Goal: Task Accomplishment & Management: Manage account settings

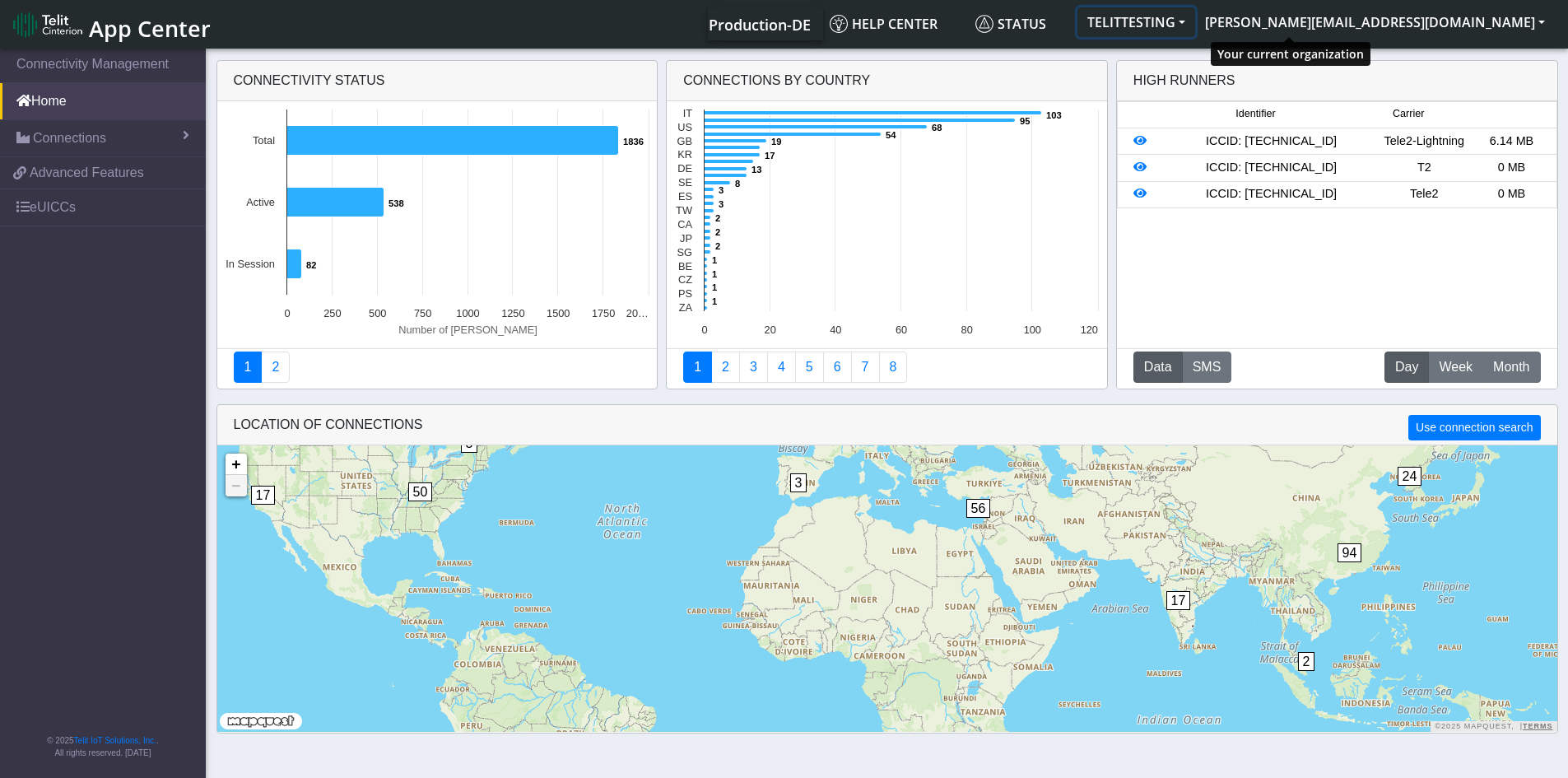
click at [1195, 26] on button "TELITTESTING" at bounding box center [1136, 22] width 117 height 30
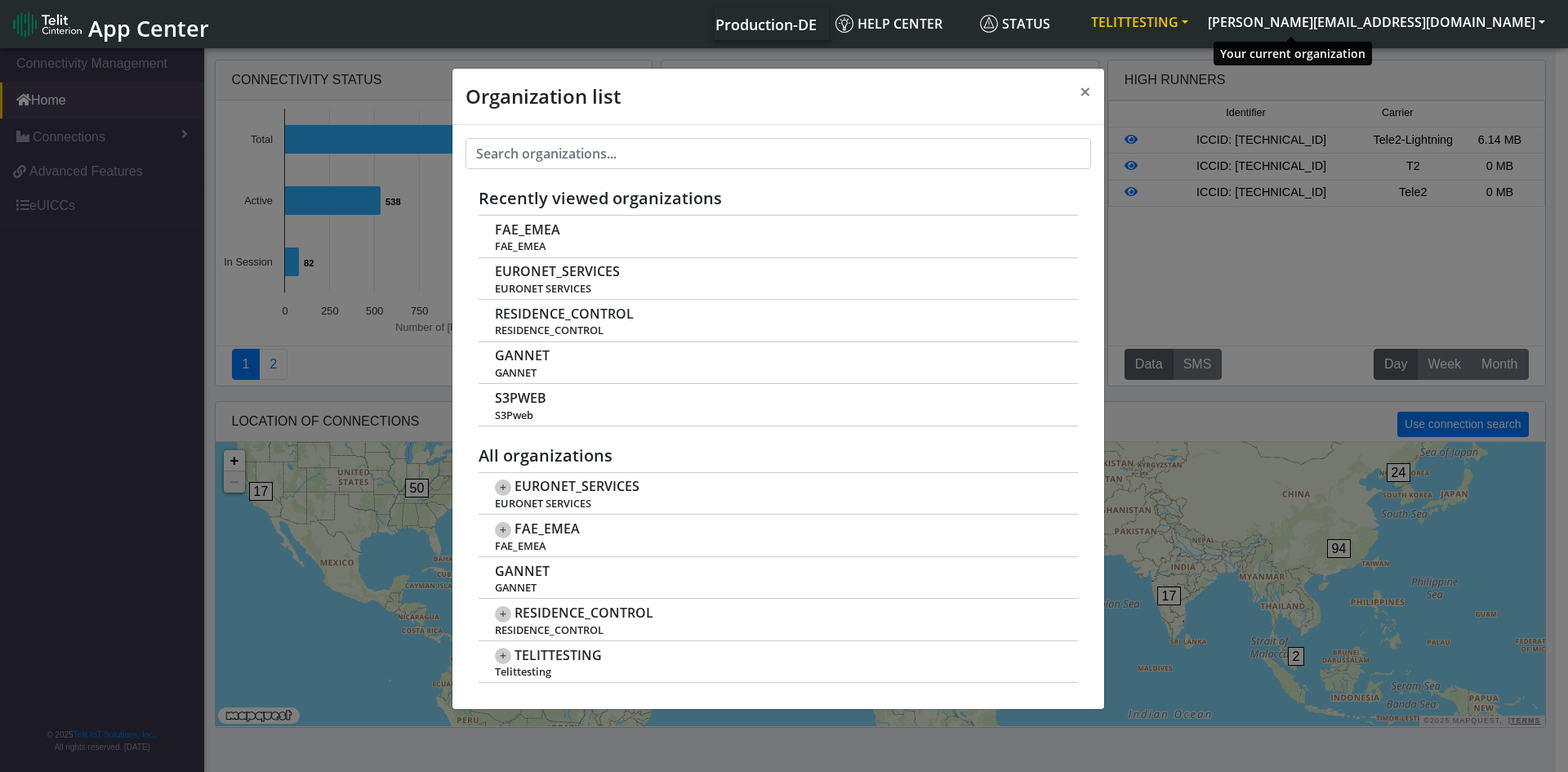
scroll to position [6, 0]
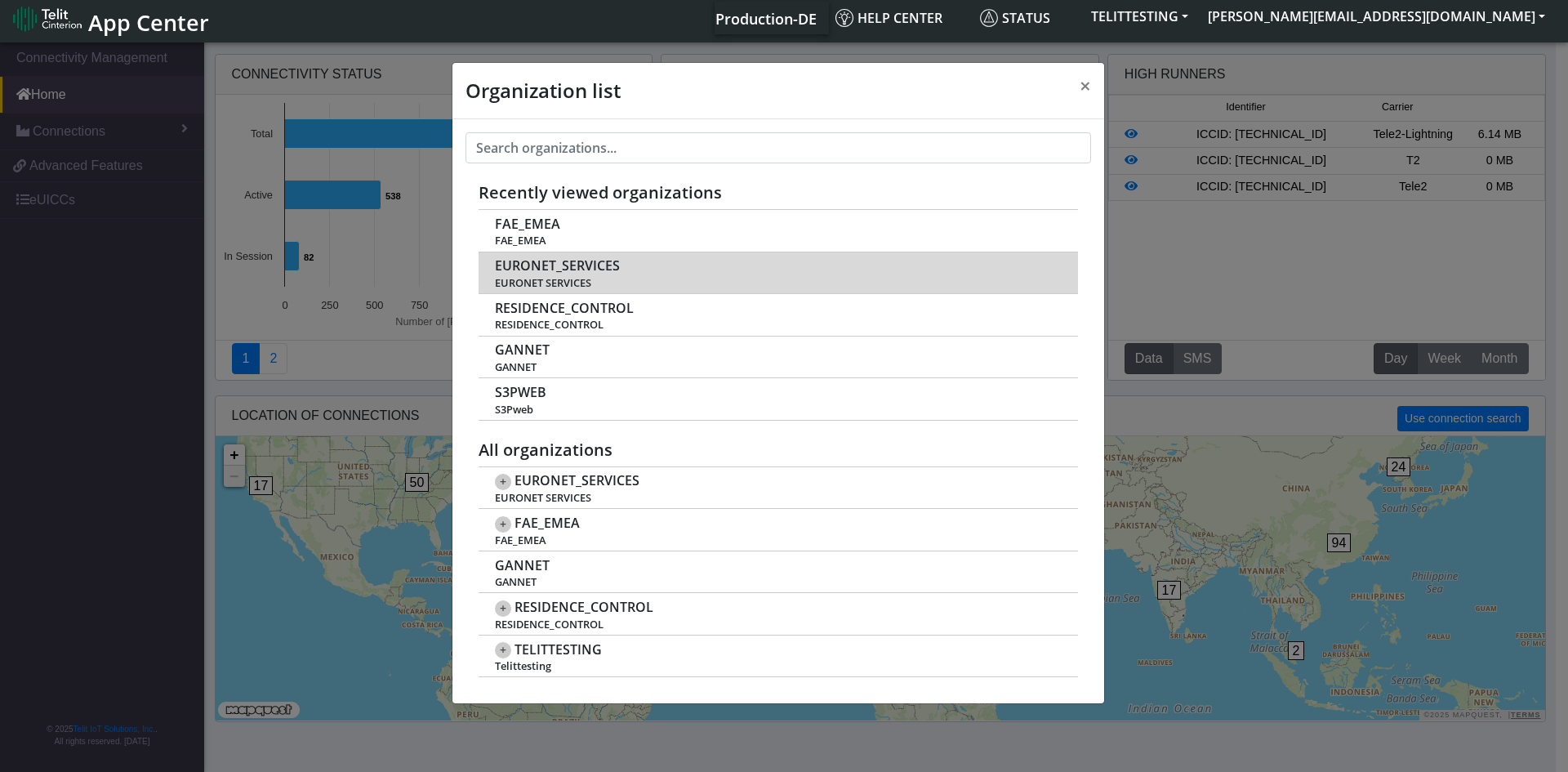
click at [569, 267] on span "EURONET_SERVICES" at bounding box center [557, 265] width 125 height 16
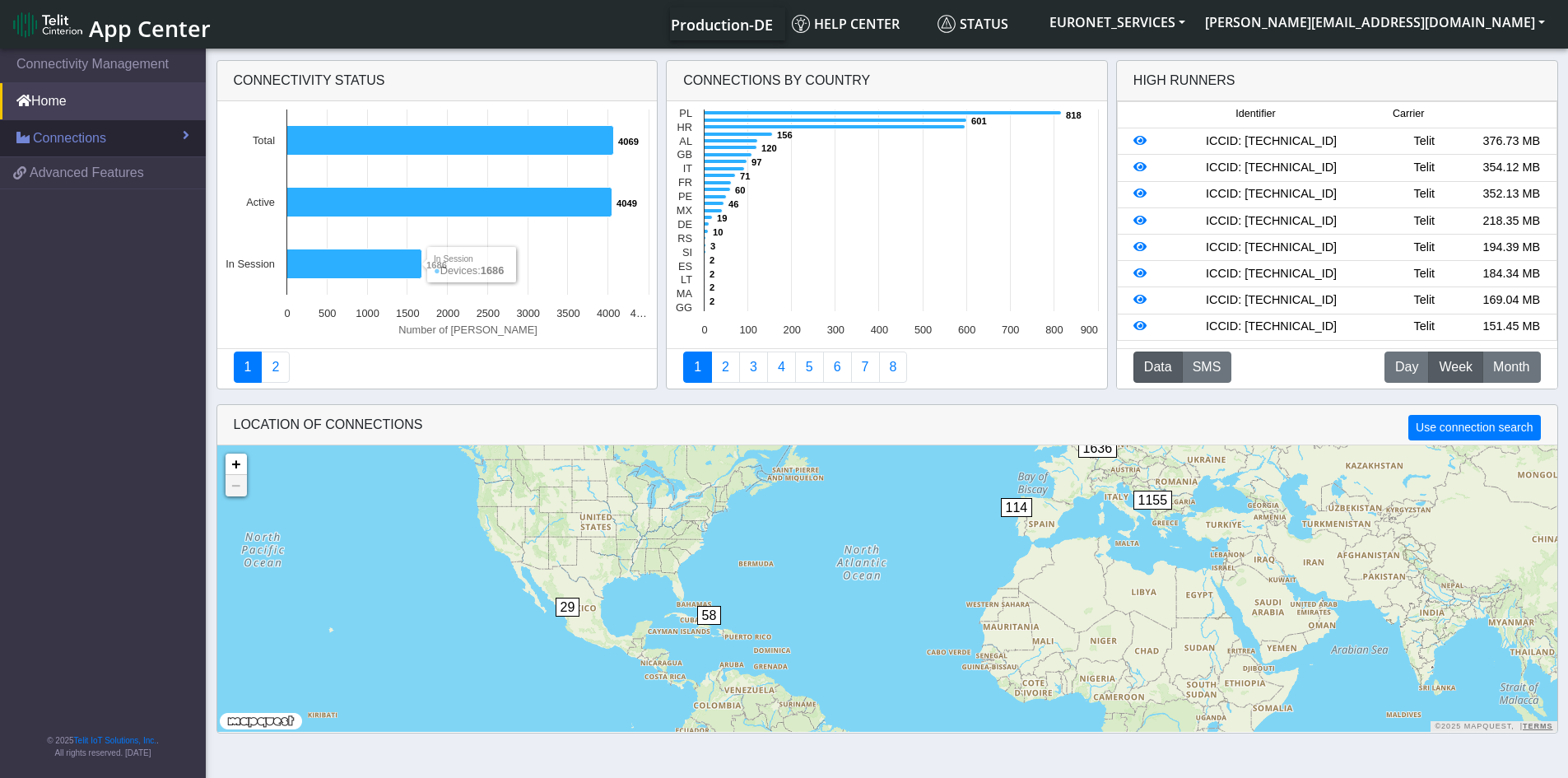
click at [143, 141] on link "Connections" at bounding box center [103, 138] width 206 height 36
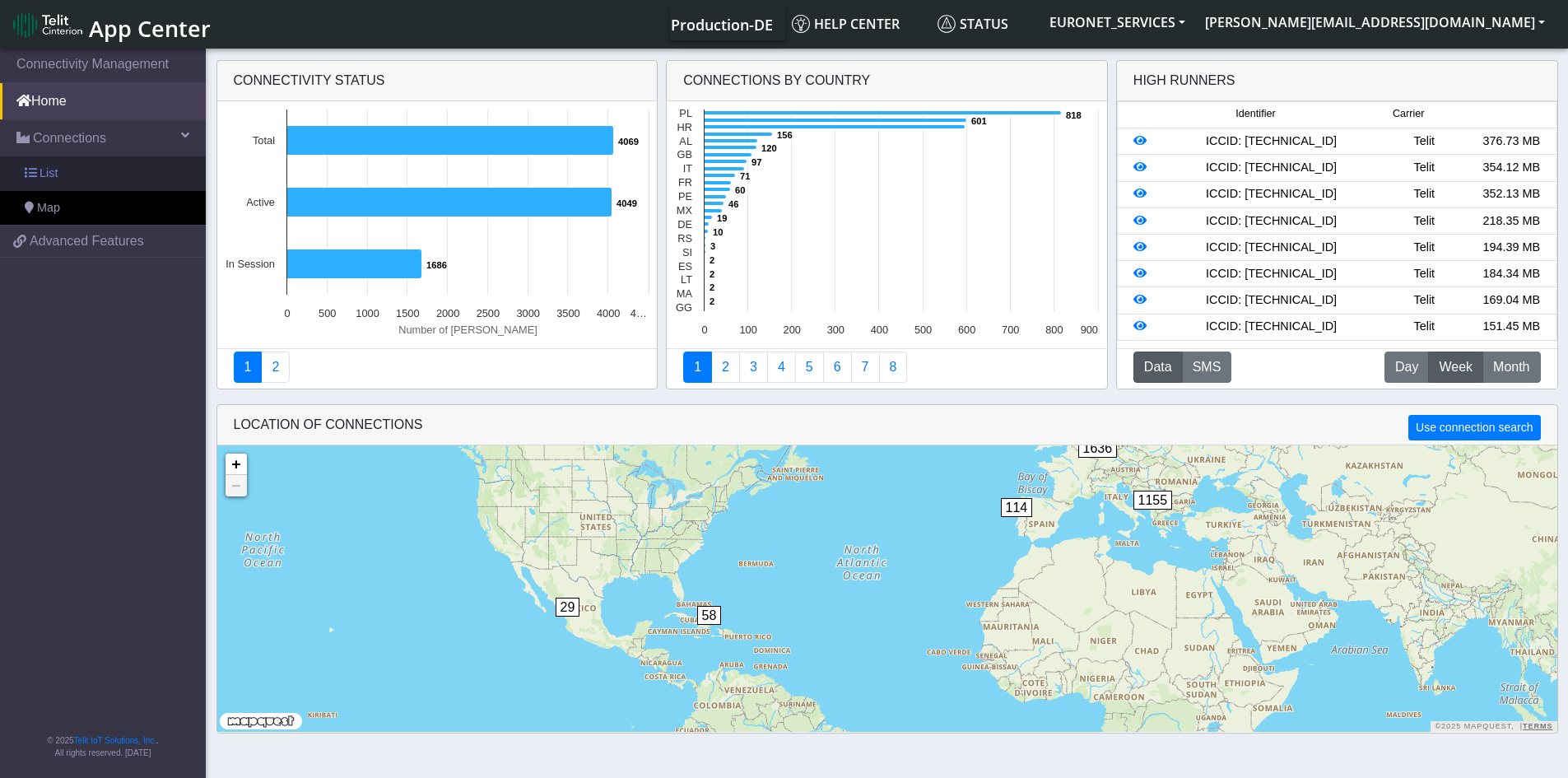
click at [43, 169] on span "List" at bounding box center [49, 174] width 18 height 18
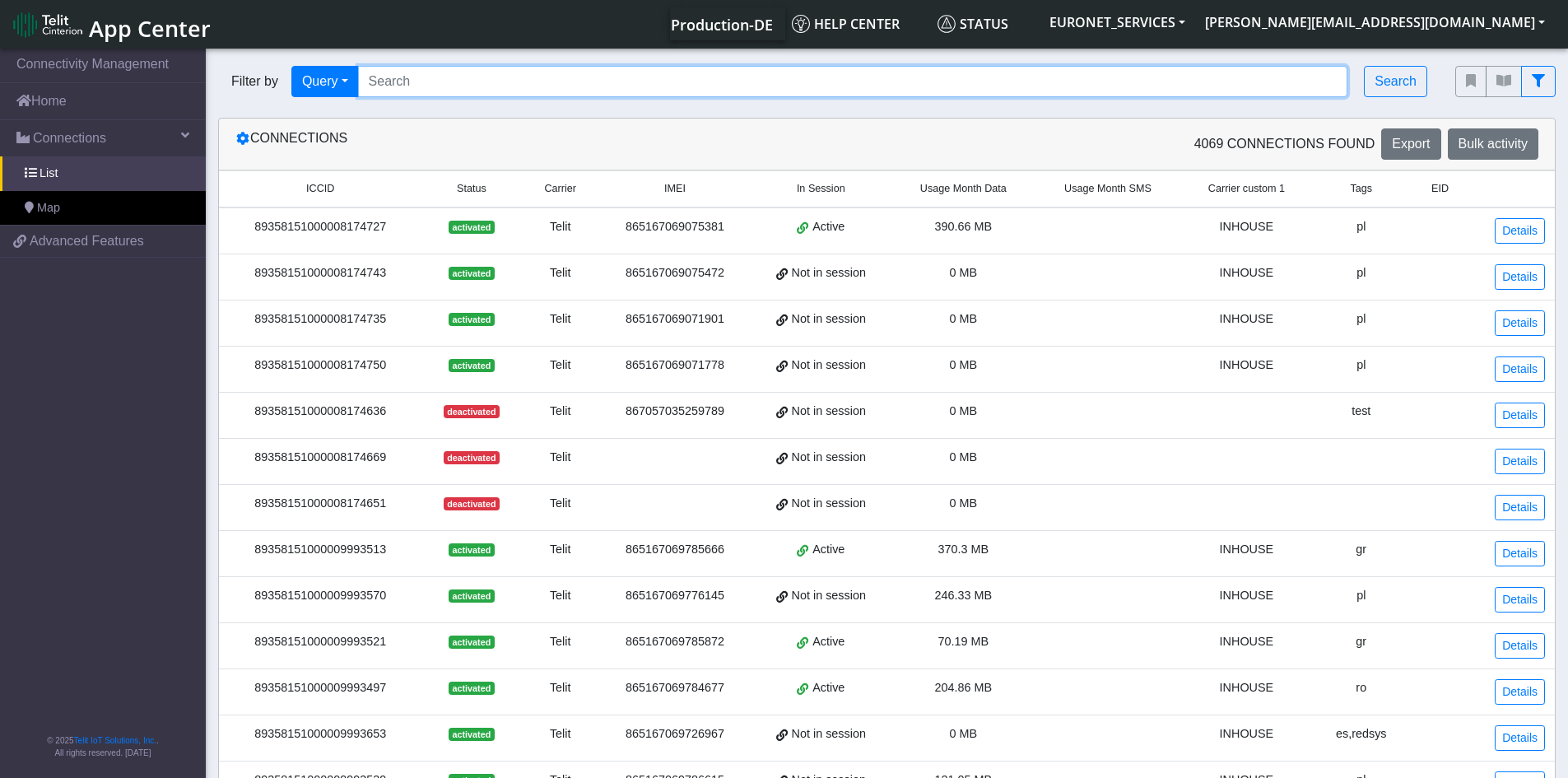
click at [448, 75] on input "Search..." at bounding box center [853, 82] width 990 height 31
paste input "Pass@10Line"
type input "P"
click at [448, 75] on input "Search..." at bounding box center [853, 82] width 990 height 31
click at [13, 622] on nav "Connectivity Management Home Connections List Map 546357d75e1755cf6d8d11d4313f4…" at bounding box center [103, 415] width 206 height 738
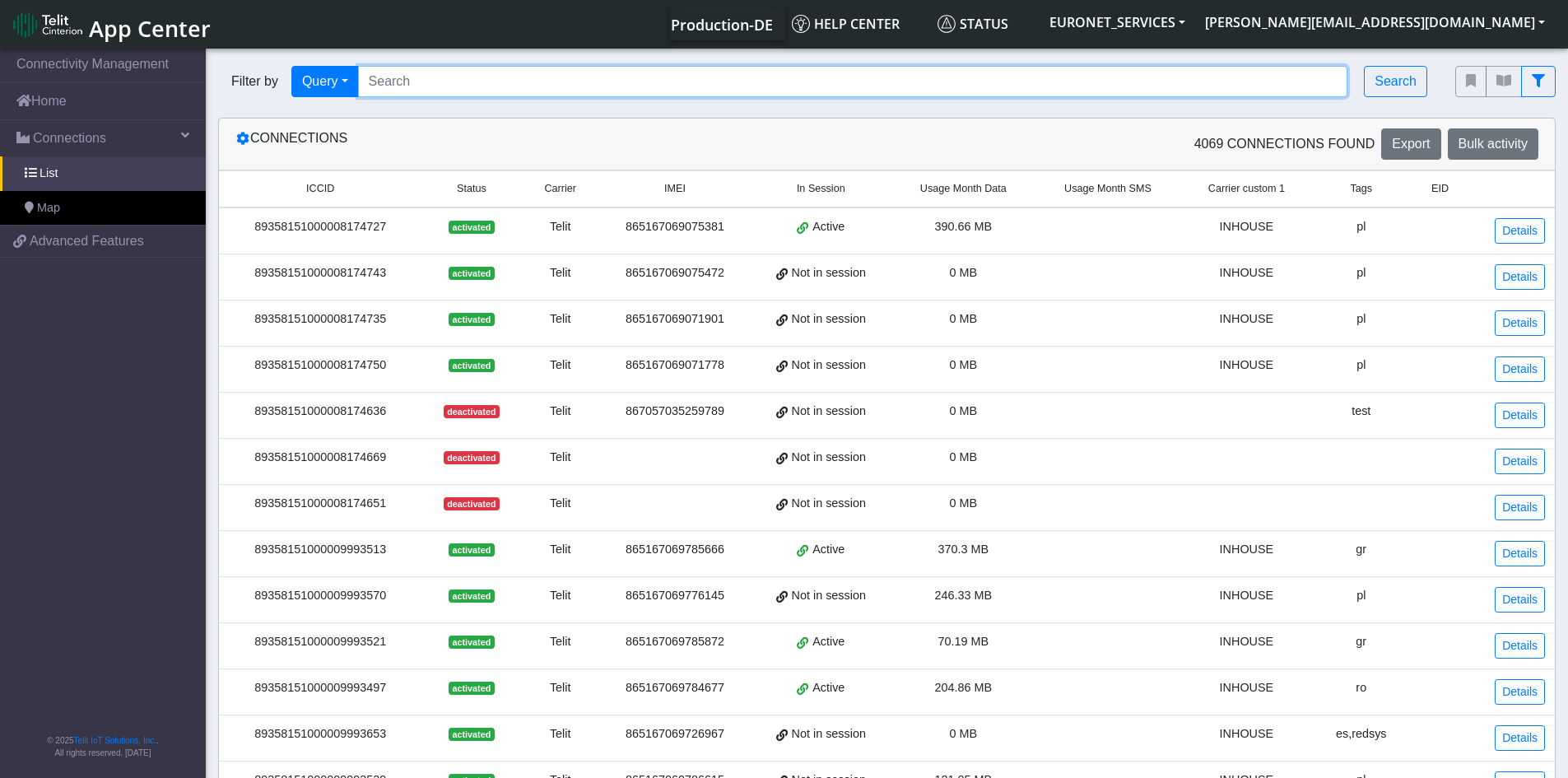
click at [651, 88] on input "Search..." at bounding box center [853, 82] width 990 height 31
paste input "89358151000028248725"
type input "89358151000028248725"
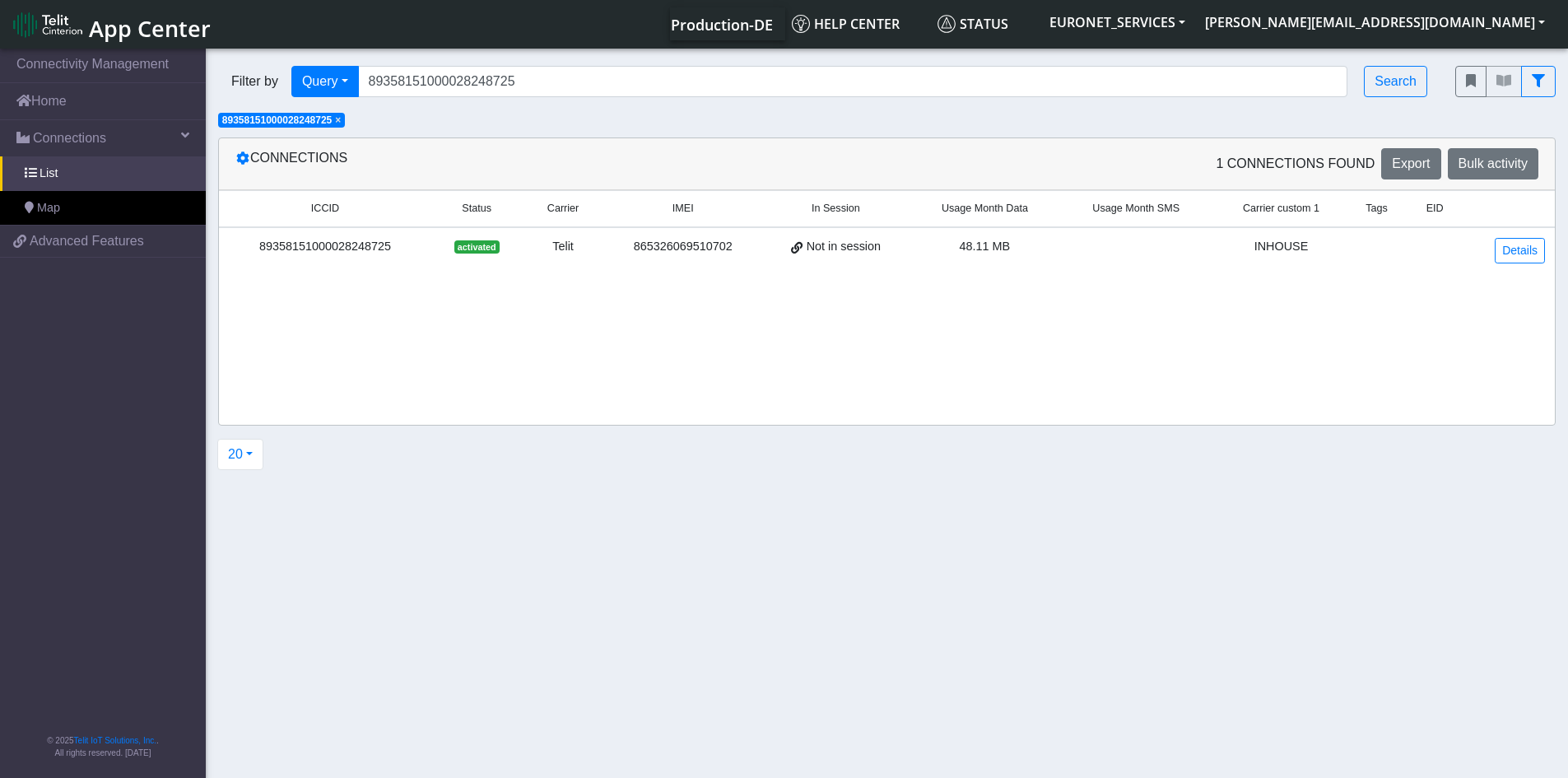
click at [348, 245] on div "89358151000028248725" at bounding box center [324, 247] width 193 height 18
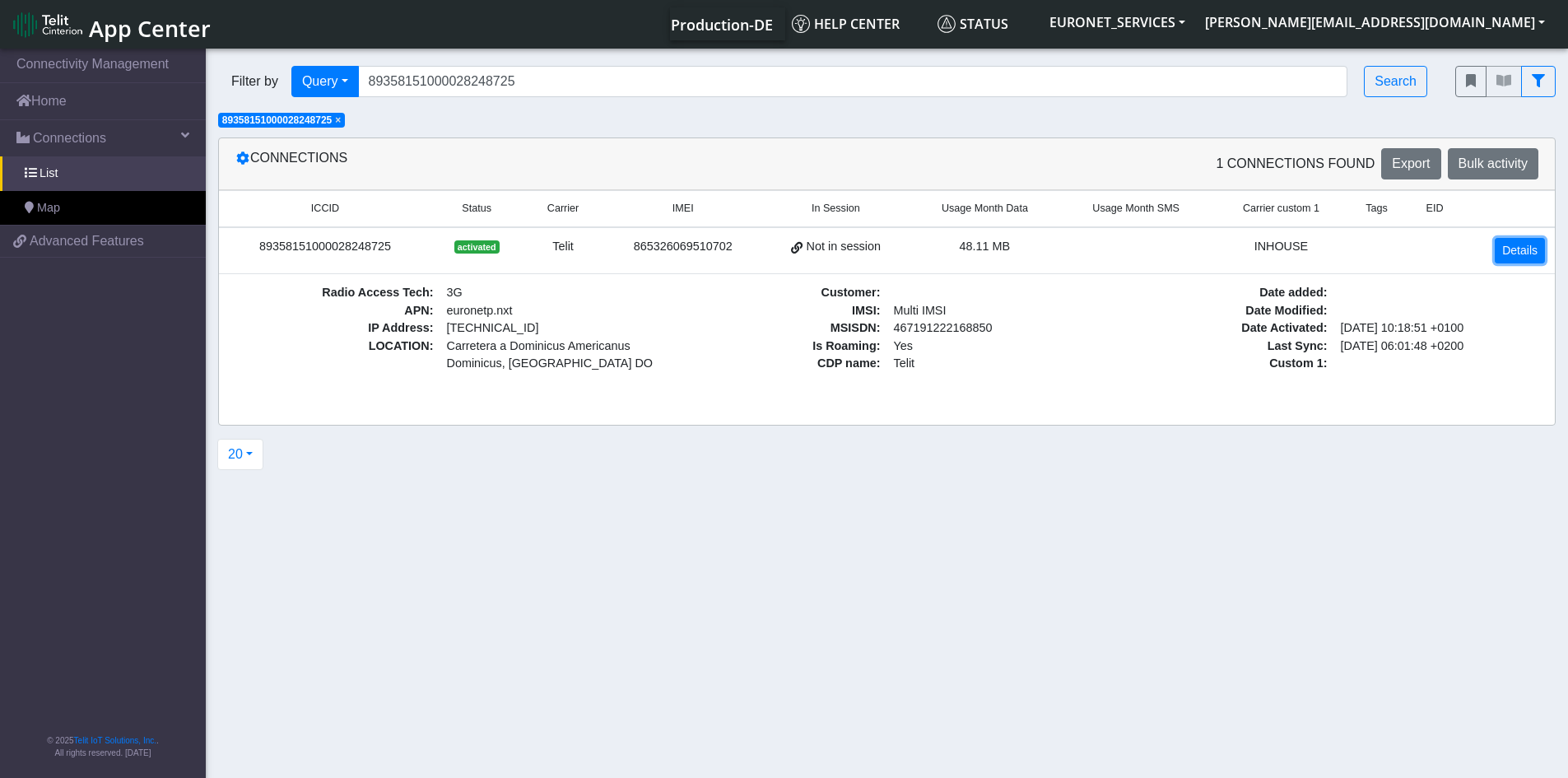
click at [1523, 247] on link "Details" at bounding box center [1519, 250] width 50 height 26
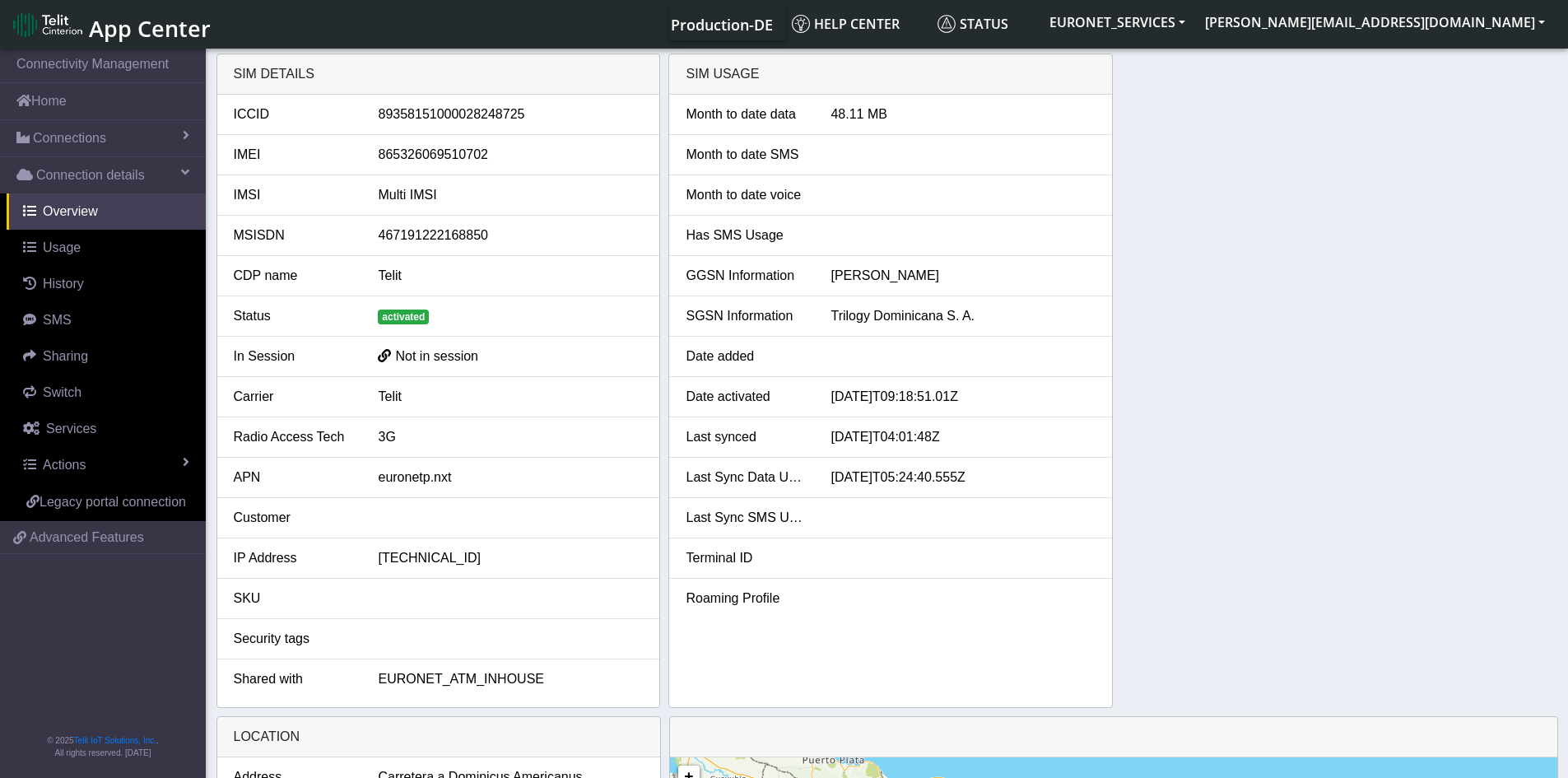
click at [989, 612] on li "Roaming Profile" at bounding box center [890, 598] width 443 height 40
click at [54, 249] on span "Usage" at bounding box center [62, 247] width 38 height 14
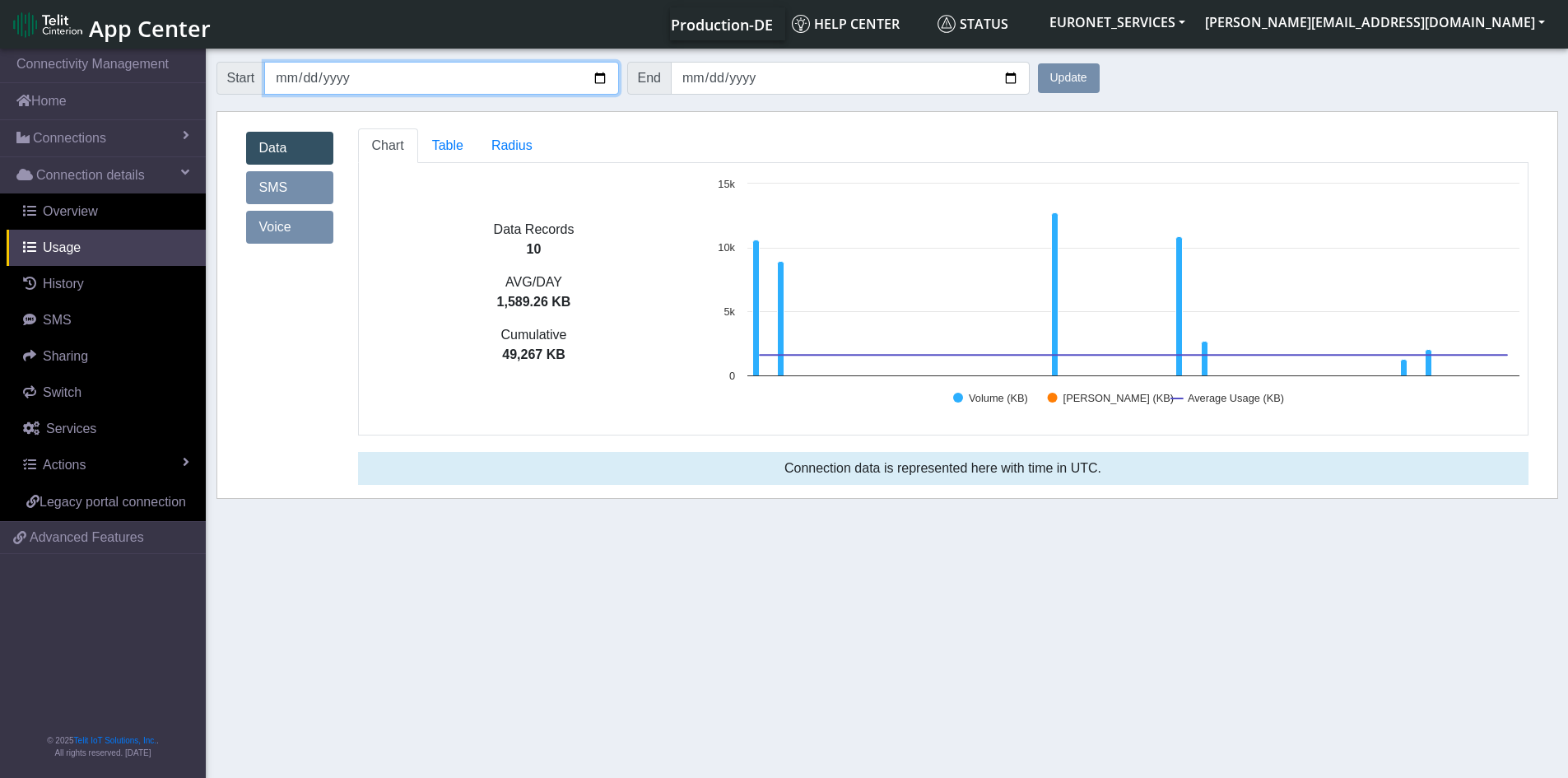
click at [603, 76] on input "[DATE]" at bounding box center [441, 79] width 354 height 33
type input "[DATE]"
click at [1081, 74] on button "Update" at bounding box center [1068, 79] width 62 height 30
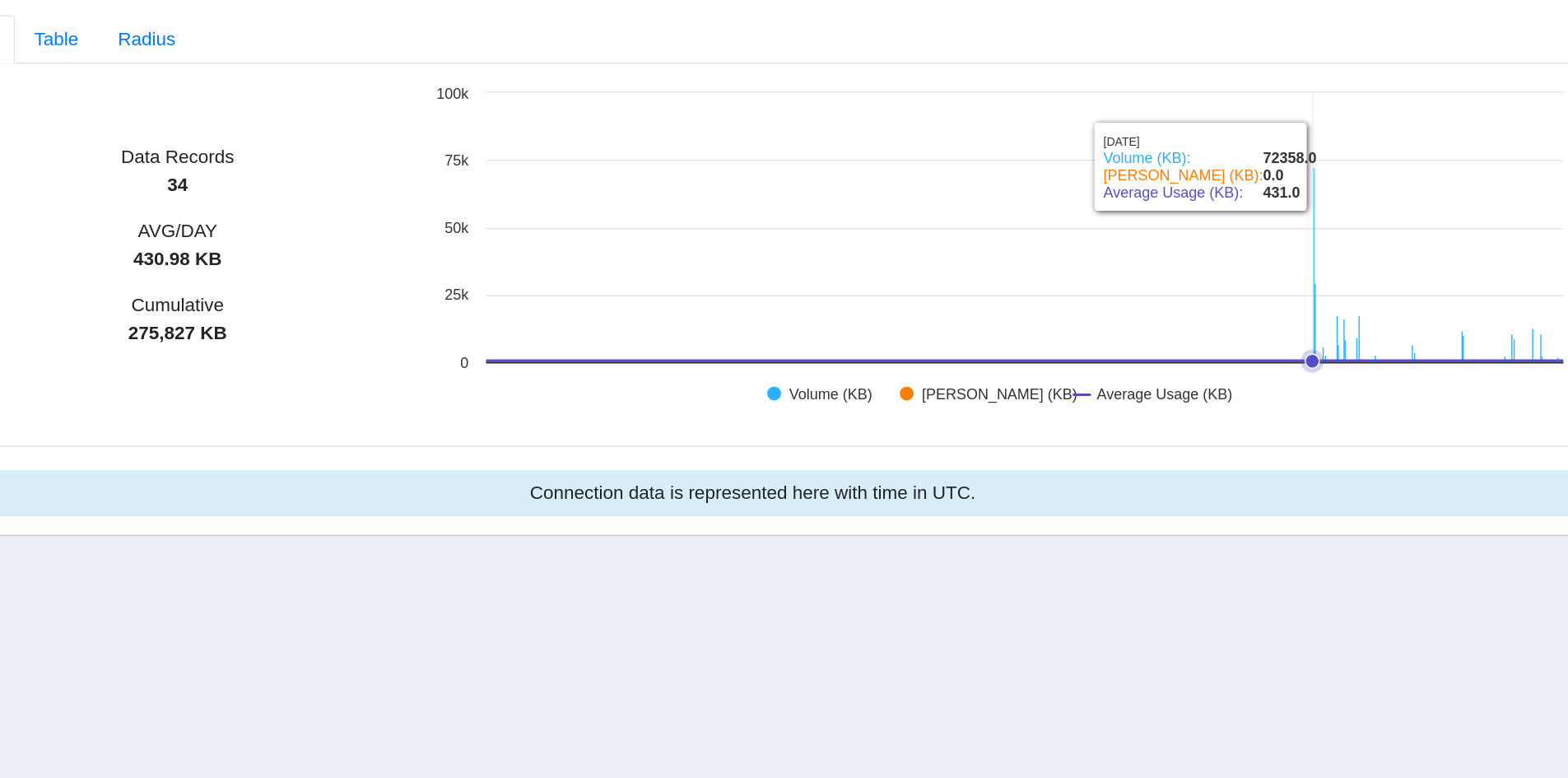
click at [1340, 373] on icon at bounding box center [1340, 375] width 10 height 10
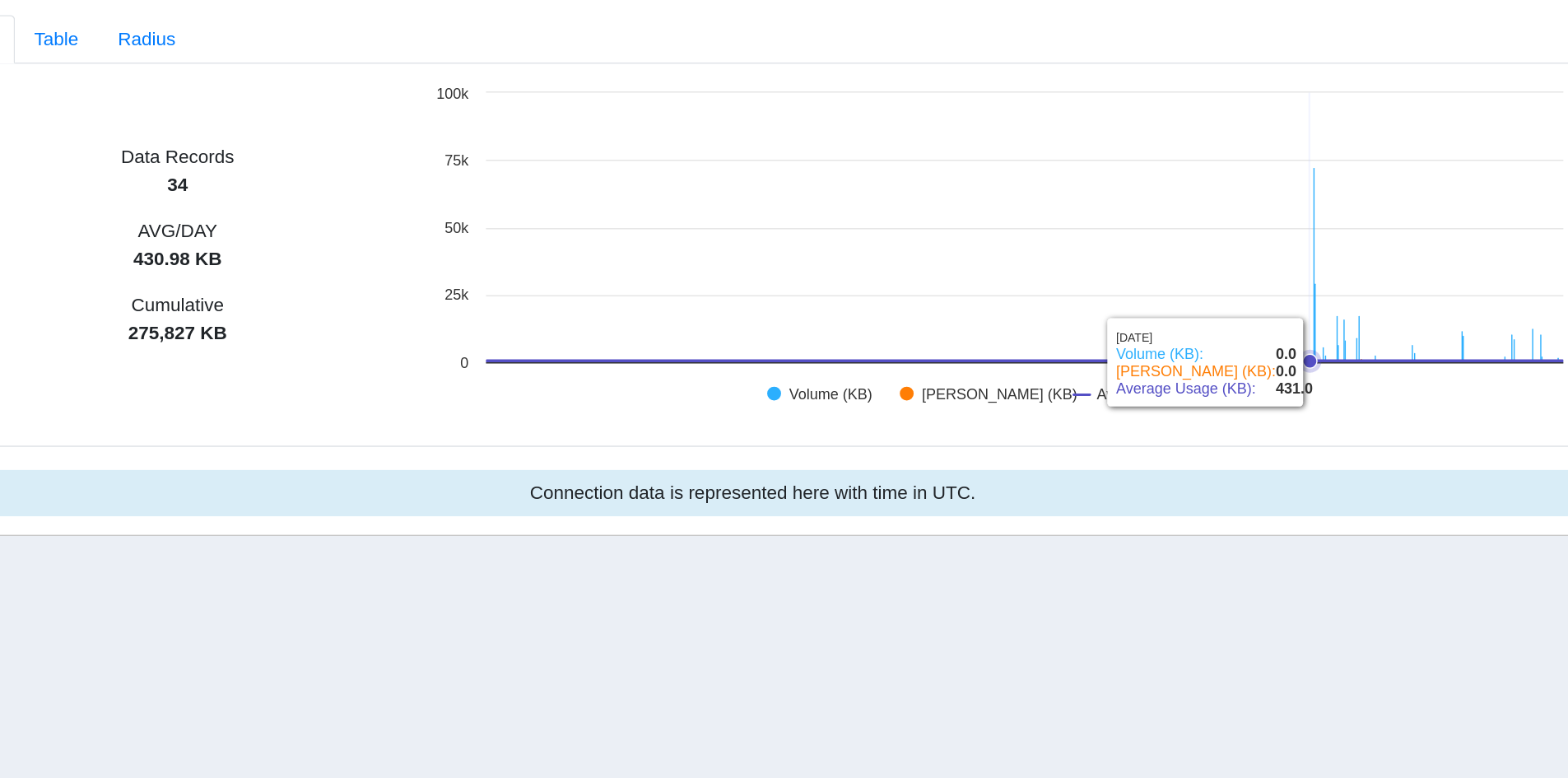
click at [1338, 374] on icon at bounding box center [1339, 375] width 10 height 10
click at [1340, 374] on icon at bounding box center [1340, 375] width 10 height 10
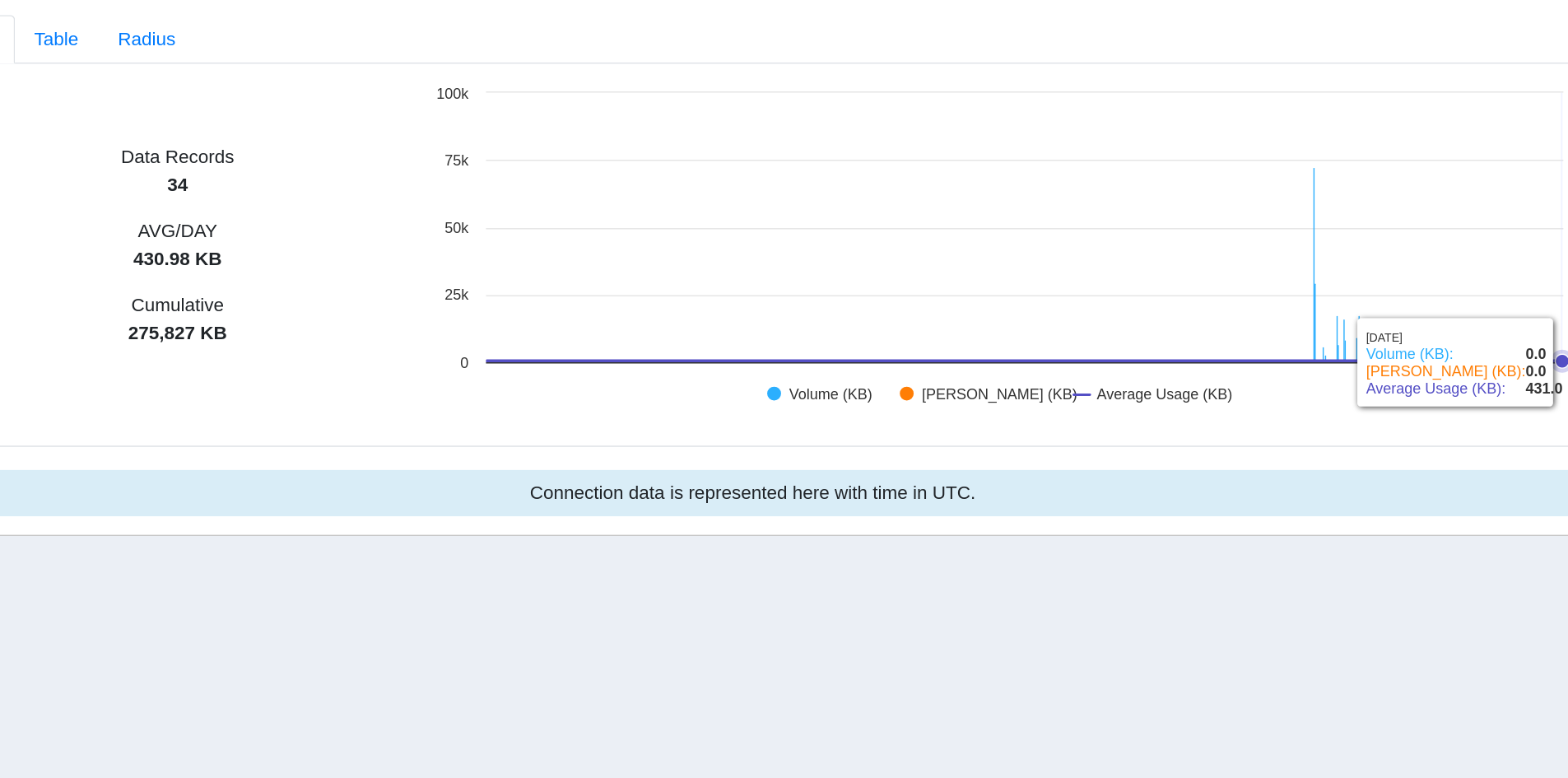
drag, startPoint x: 1340, startPoint y: 374, endPoint x: 1518, endPoint y: 367, distance: 178.1
click at [1518, 367] on g at bounding box center [1518, 375] width 17 height 17
click at [1371, 562] on section "Connectivity Management Home Connections List Map Connection details Overview U…" at bounding box center [784, 415] width 1568 height 738
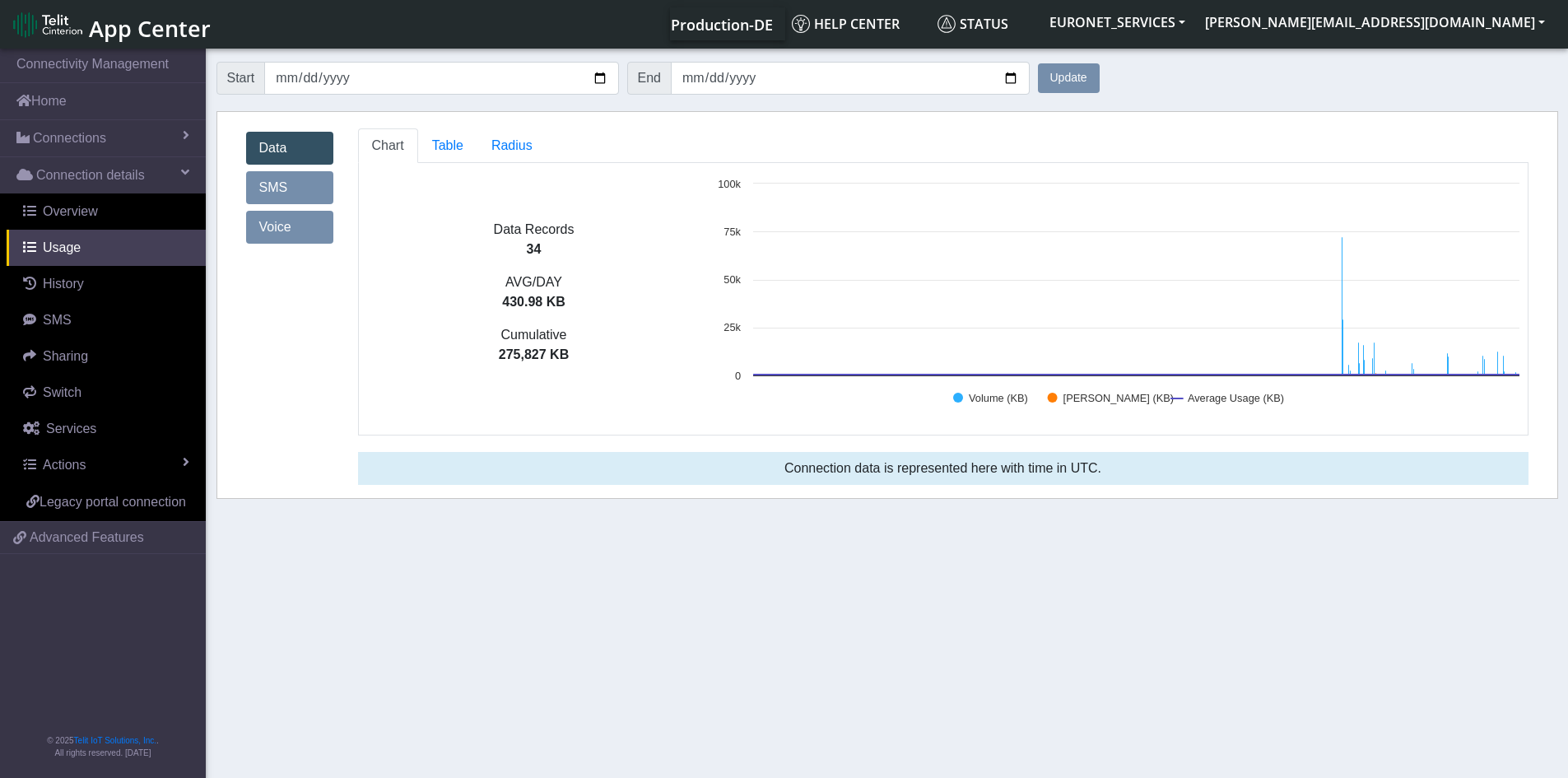
click at [287, 191] on link "SMS" at bounding box center [289, 188] width 87 height 33
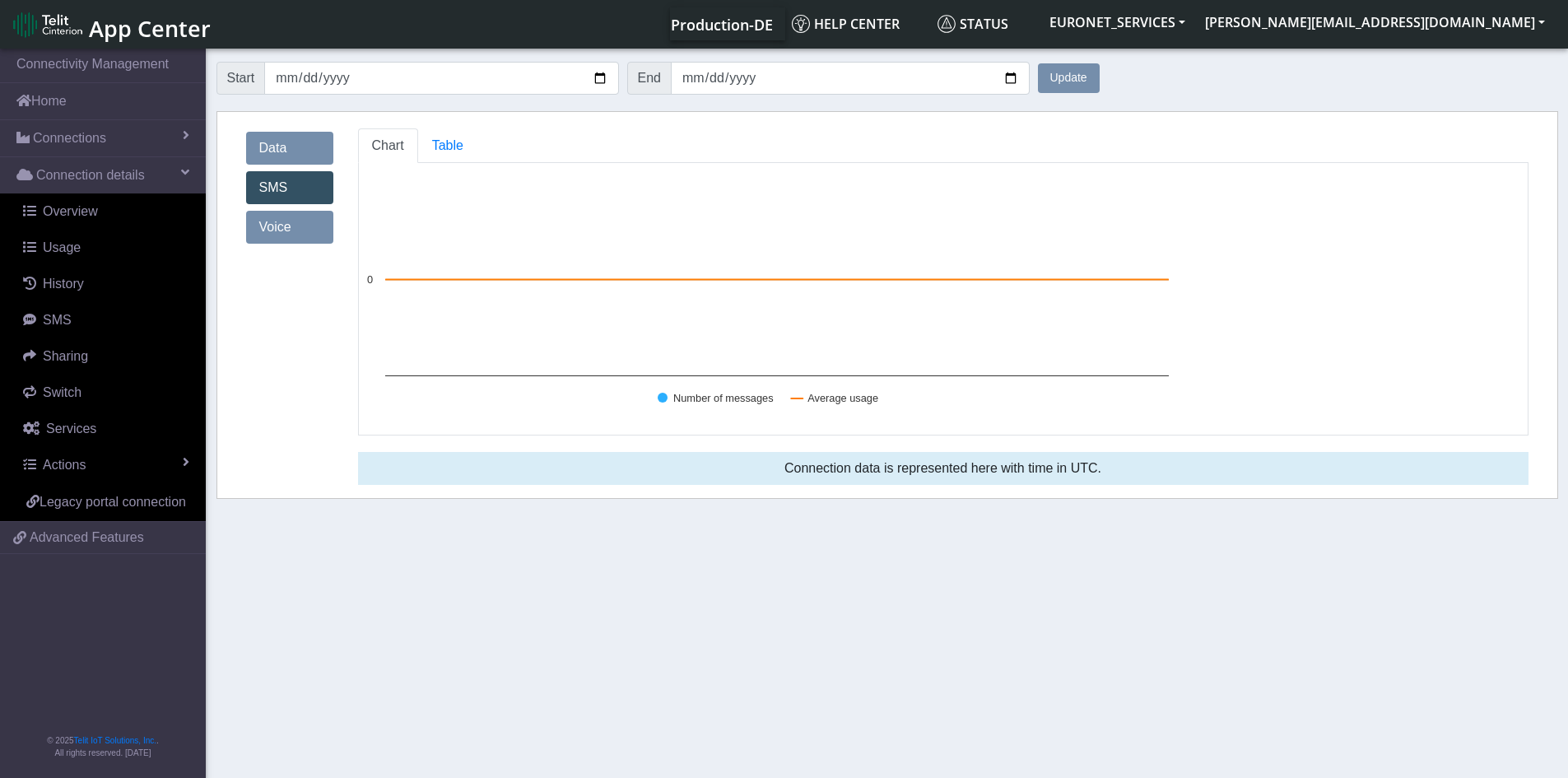
click at [282, 224] on link "Voice" at bounding box center [289, 228] width 87 height 33
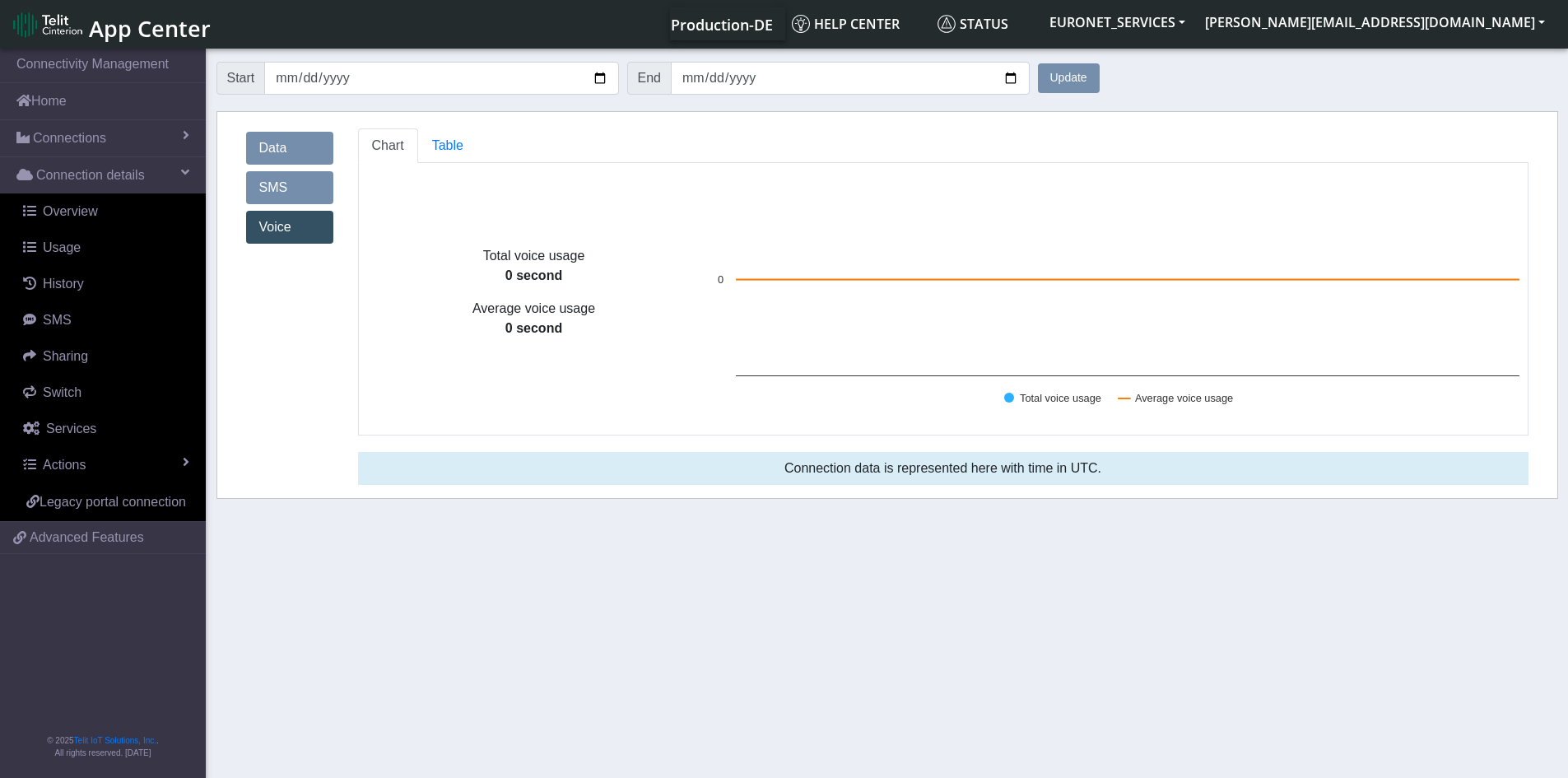
click at [290, 168] on div "Data SMS Voice" at bounding box center [289, 187] width 87 height 118
click at [274, 185] on link "SMS" at bounding box center [289, 188] width 87 height 33
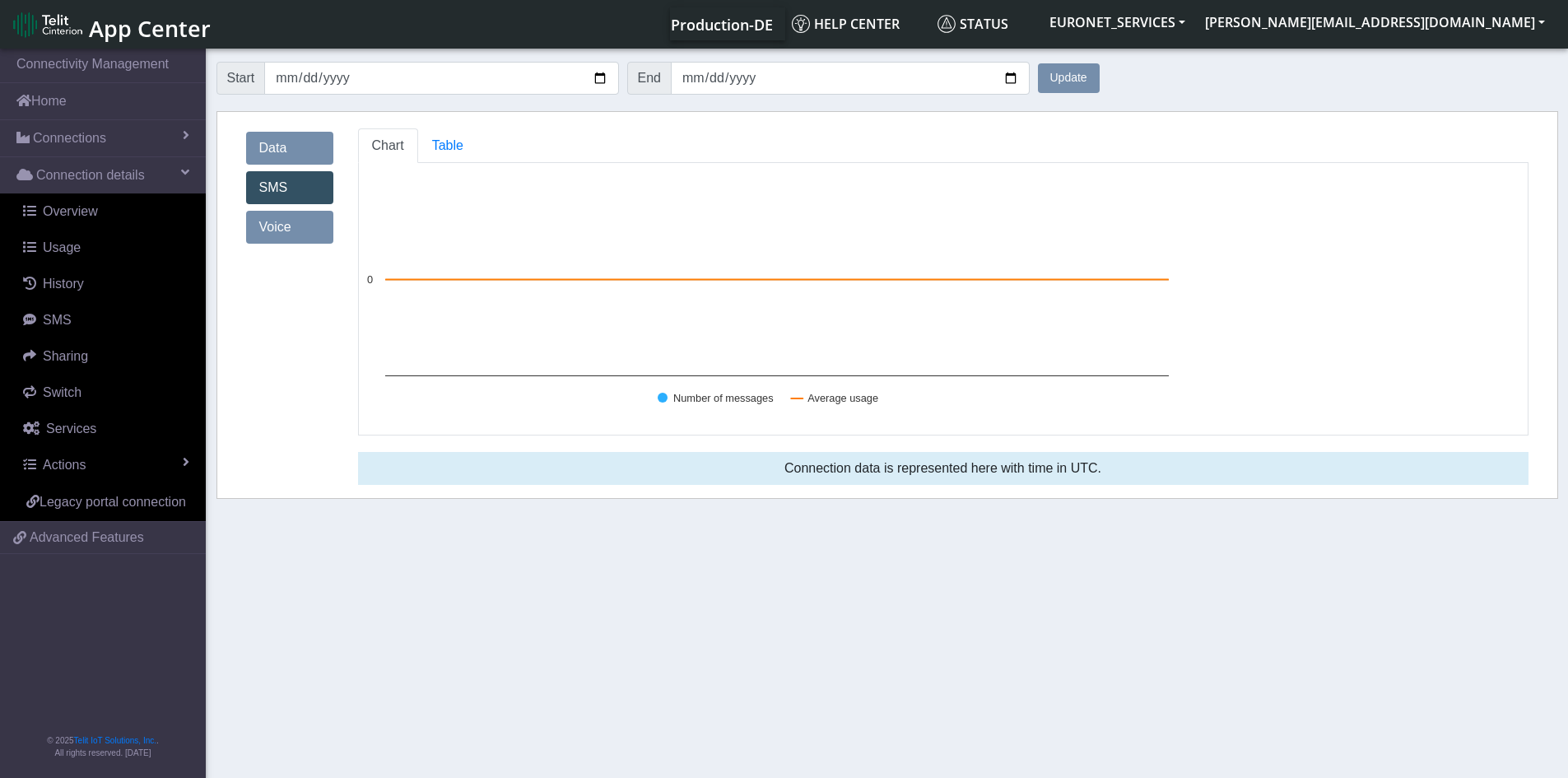
click at [276, 142] on link "Data" at bounding box center [289, 148] width 87 height 33
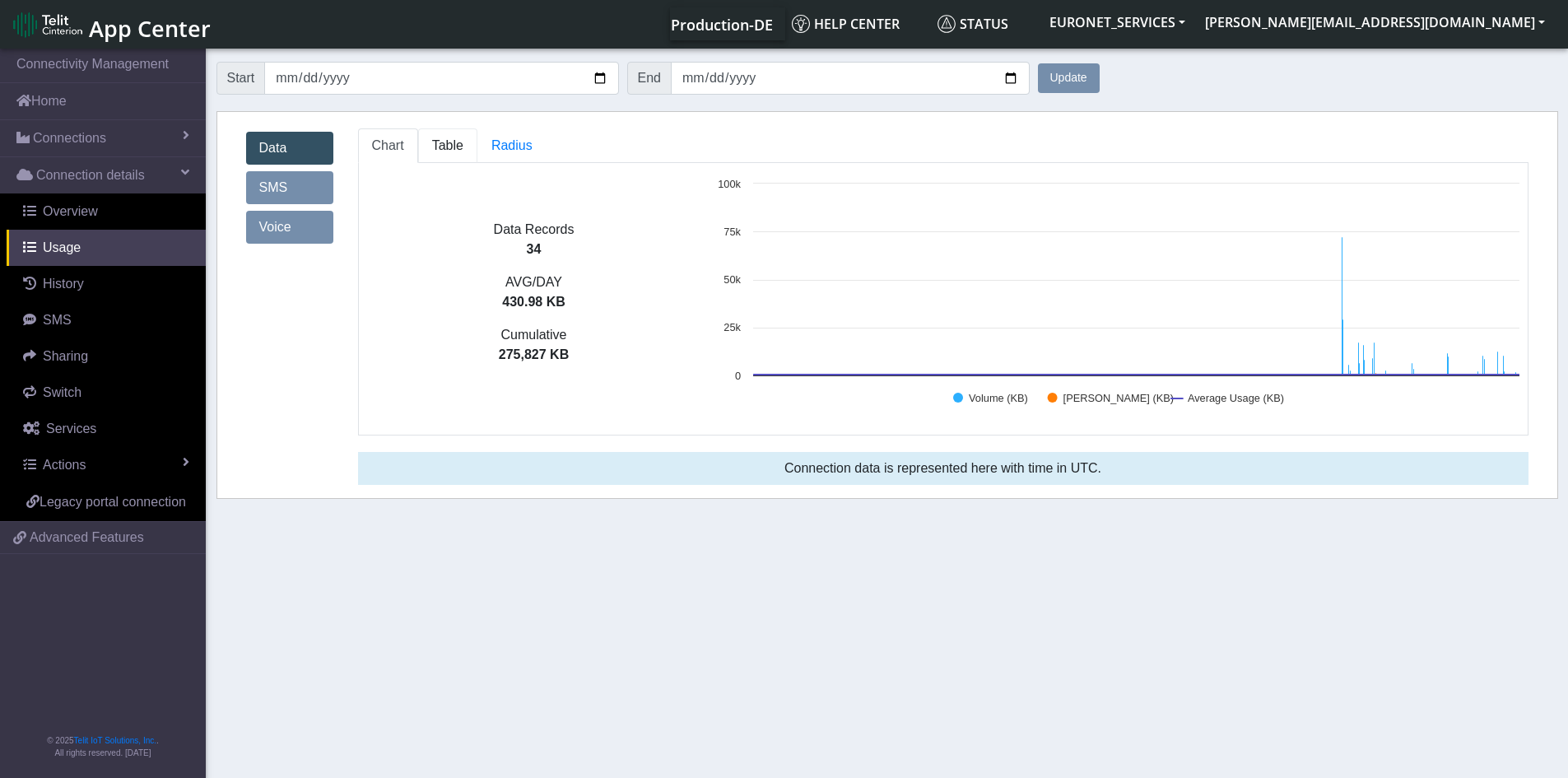
click at [439, 151] on span "Table" at bounding box center [448, 145] width 31 height 14
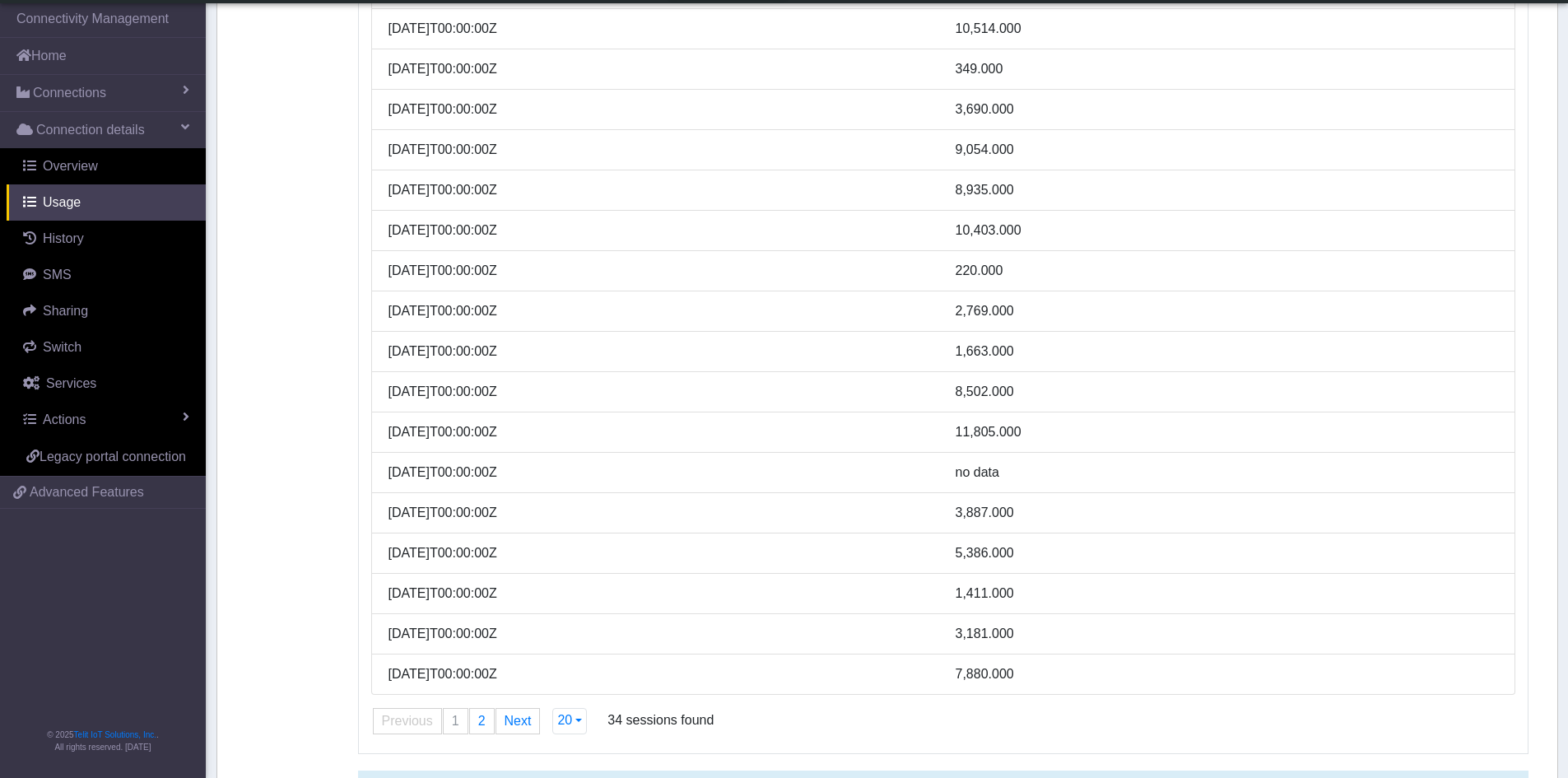
scroll to position [369, 0]
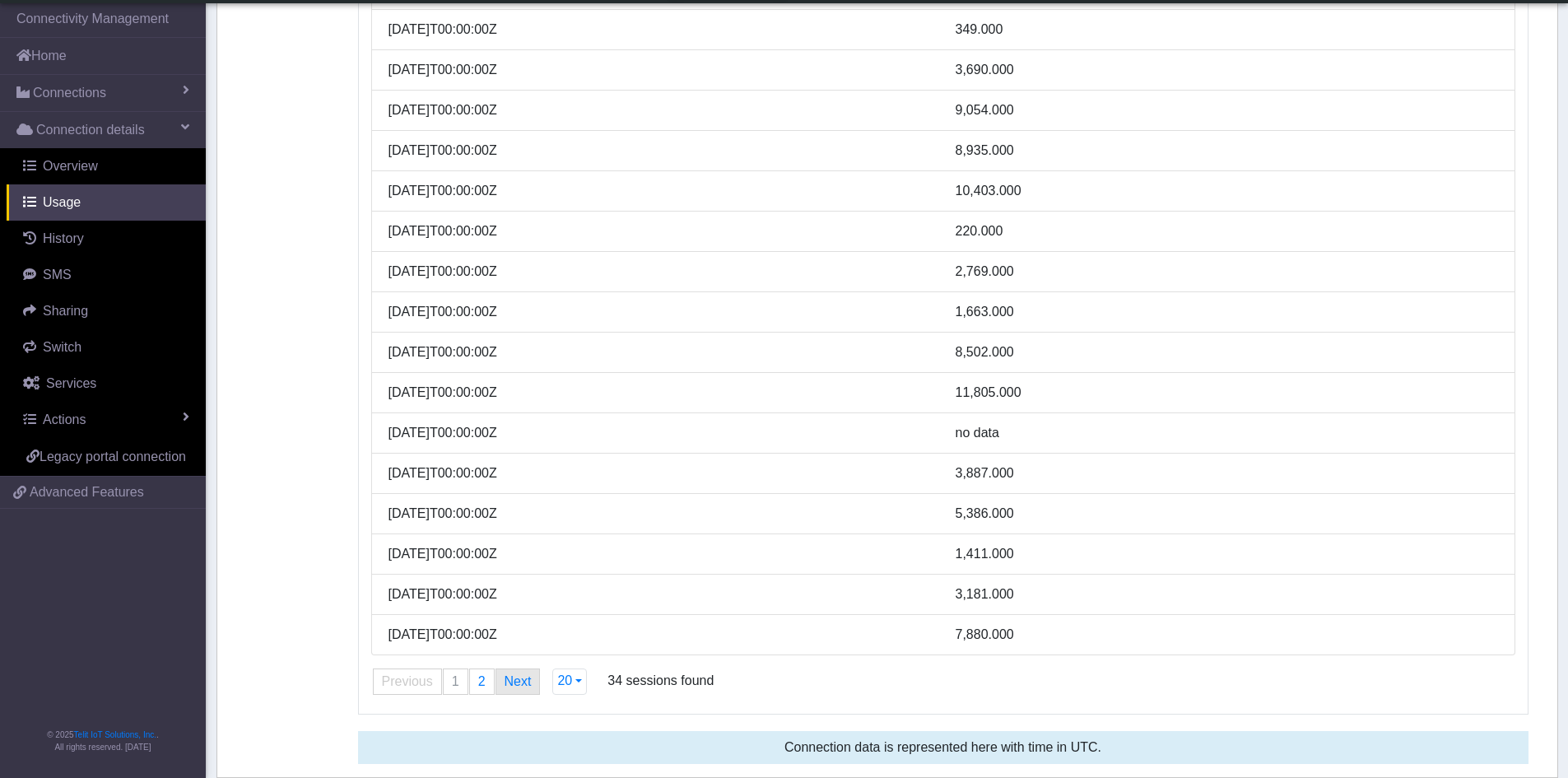
click at [518, 682] on link "Next page" at bounding box center [518, 682] width 44 height 25
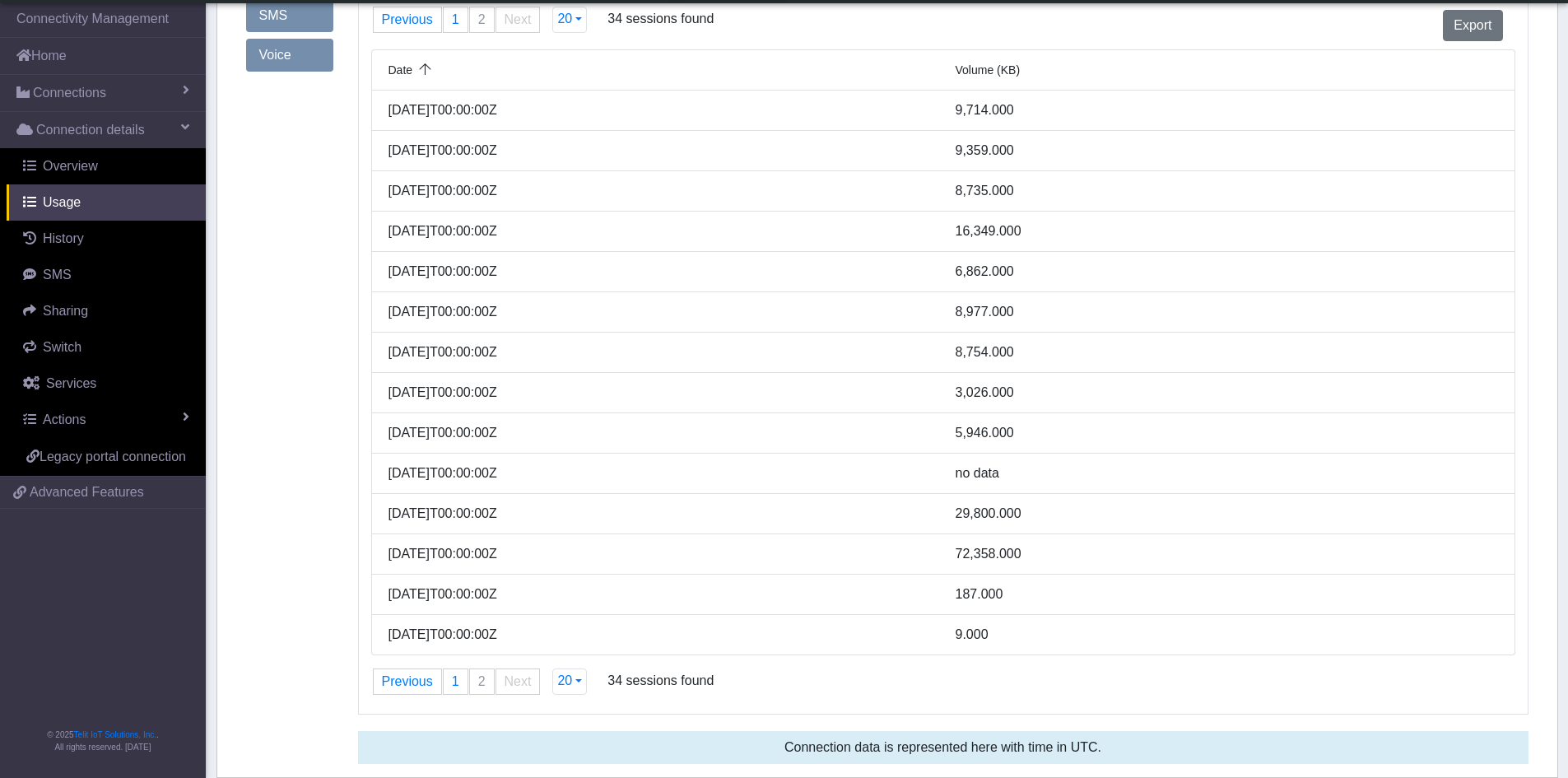
scroll to position [127, 0]
click at [564, 687] on span "20" at bounding box center [564, 680] width 15 height 14
click at [560, 684] on span "20" at bounding box center [564, 680] width 15 height 14
click at [559, 684] on span "20" at bounding box center [564, 680] width 15 height 14
click at [1061, 532] on li "[DATE]T00:00:00Z 29,800.000" at bounding box center [943, 514] width 1144 height 41
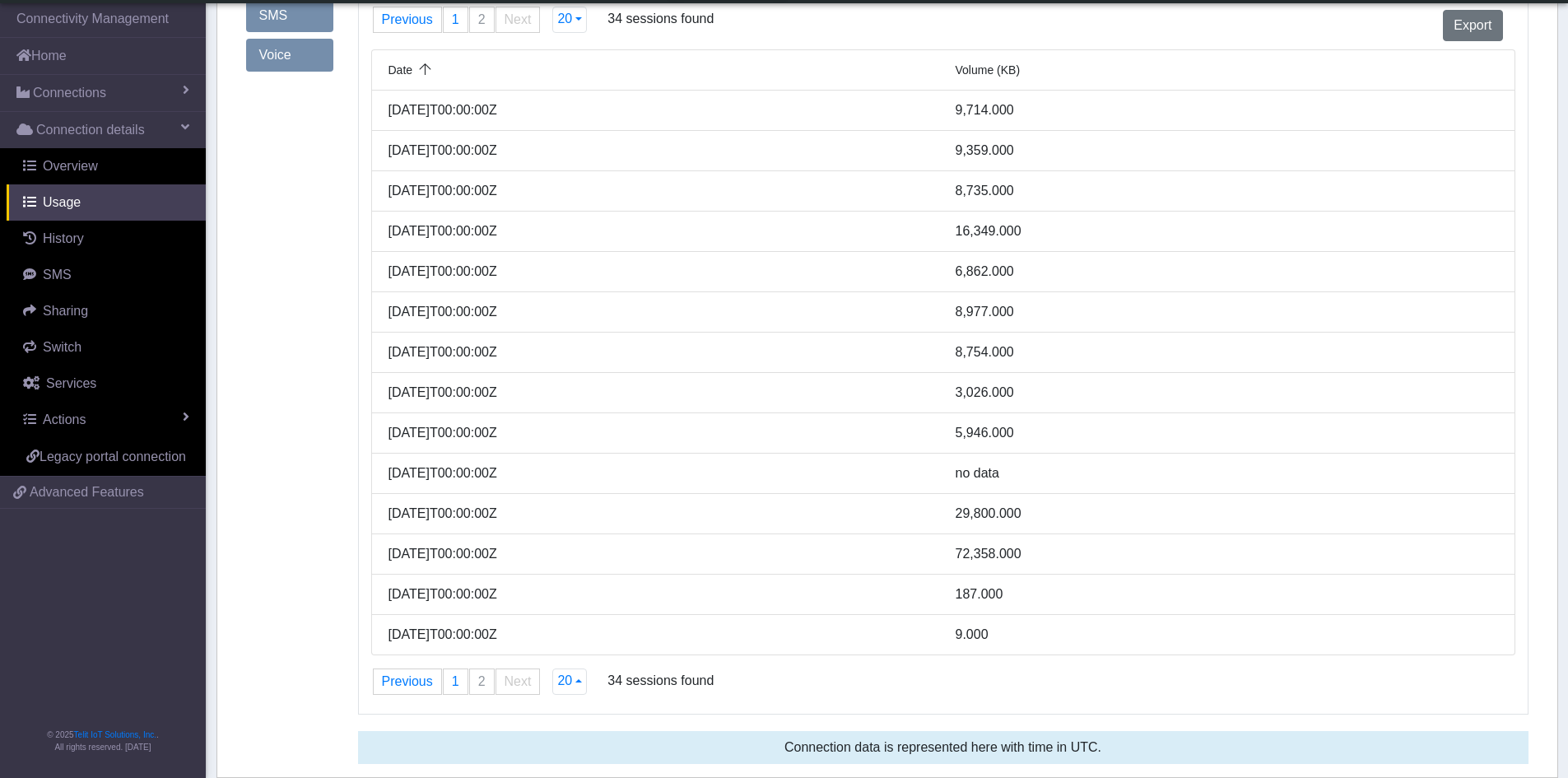
scroll to position [0, 0]
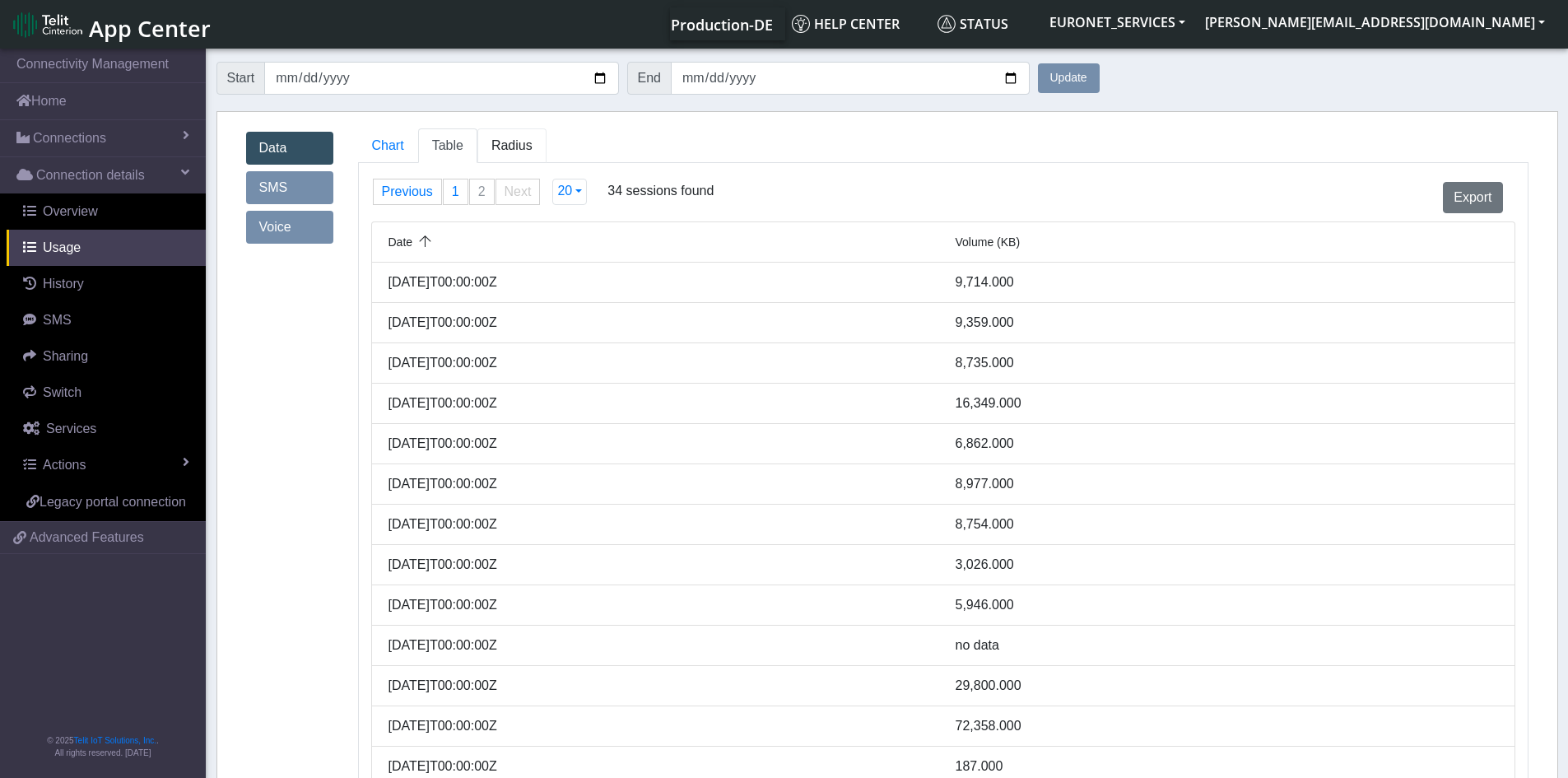
click at [499, 144] on span "Radius" at bounding box center [512, 145] width 41 height 14
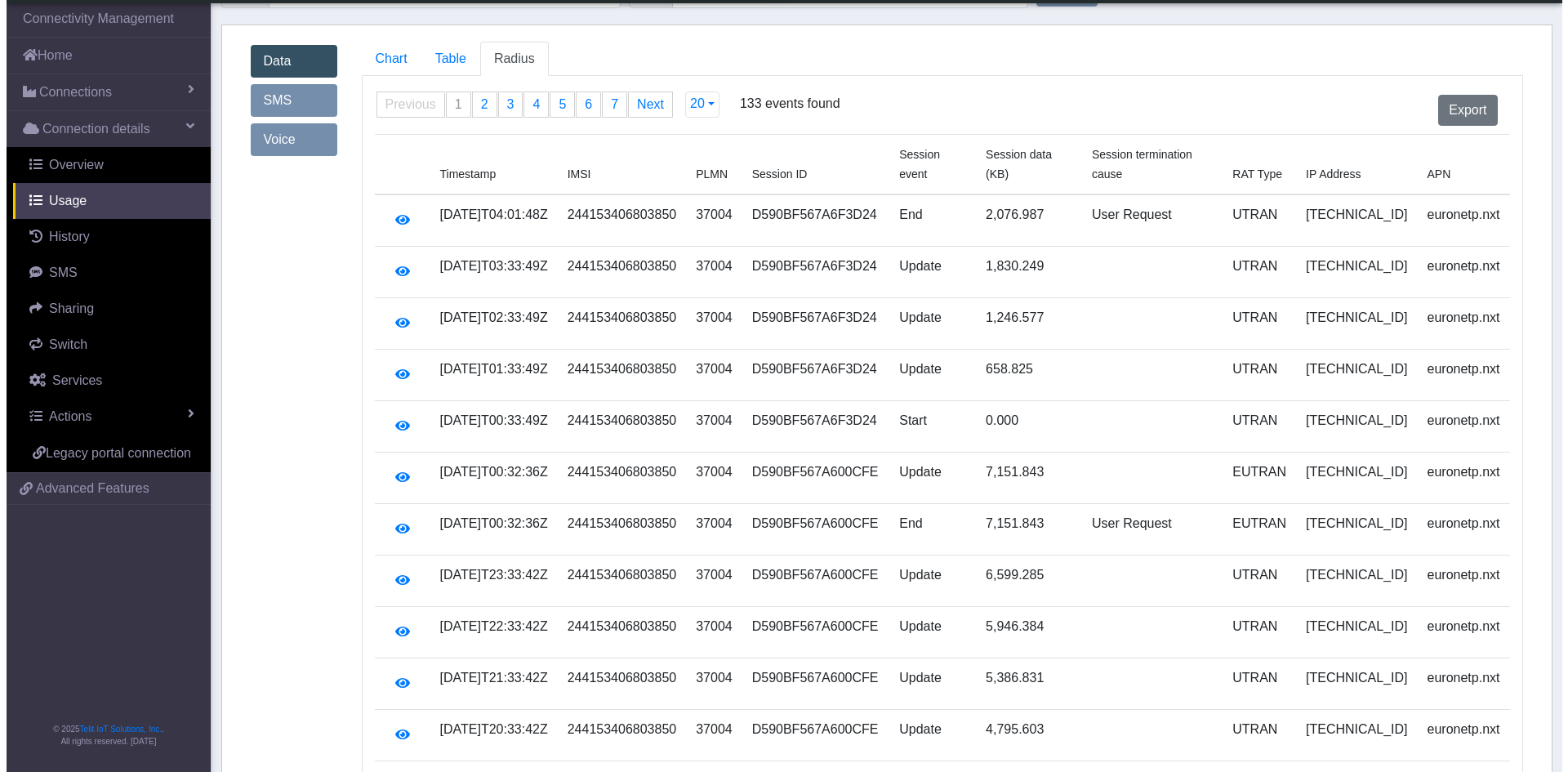
scroll to position [39, 0]
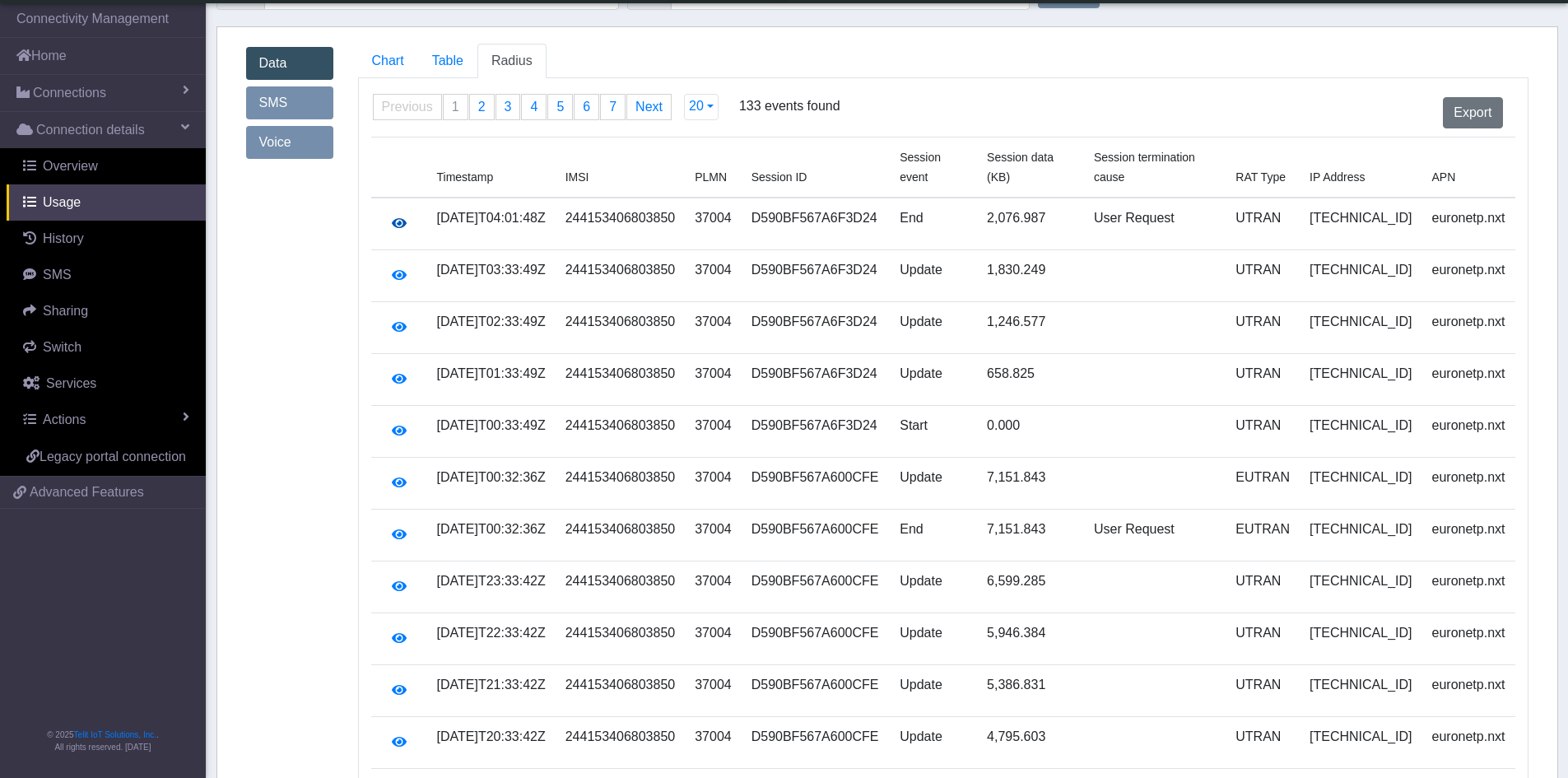
click at [391, 217] on icon "button" at bounding box center [399, 223] width 15 height 13
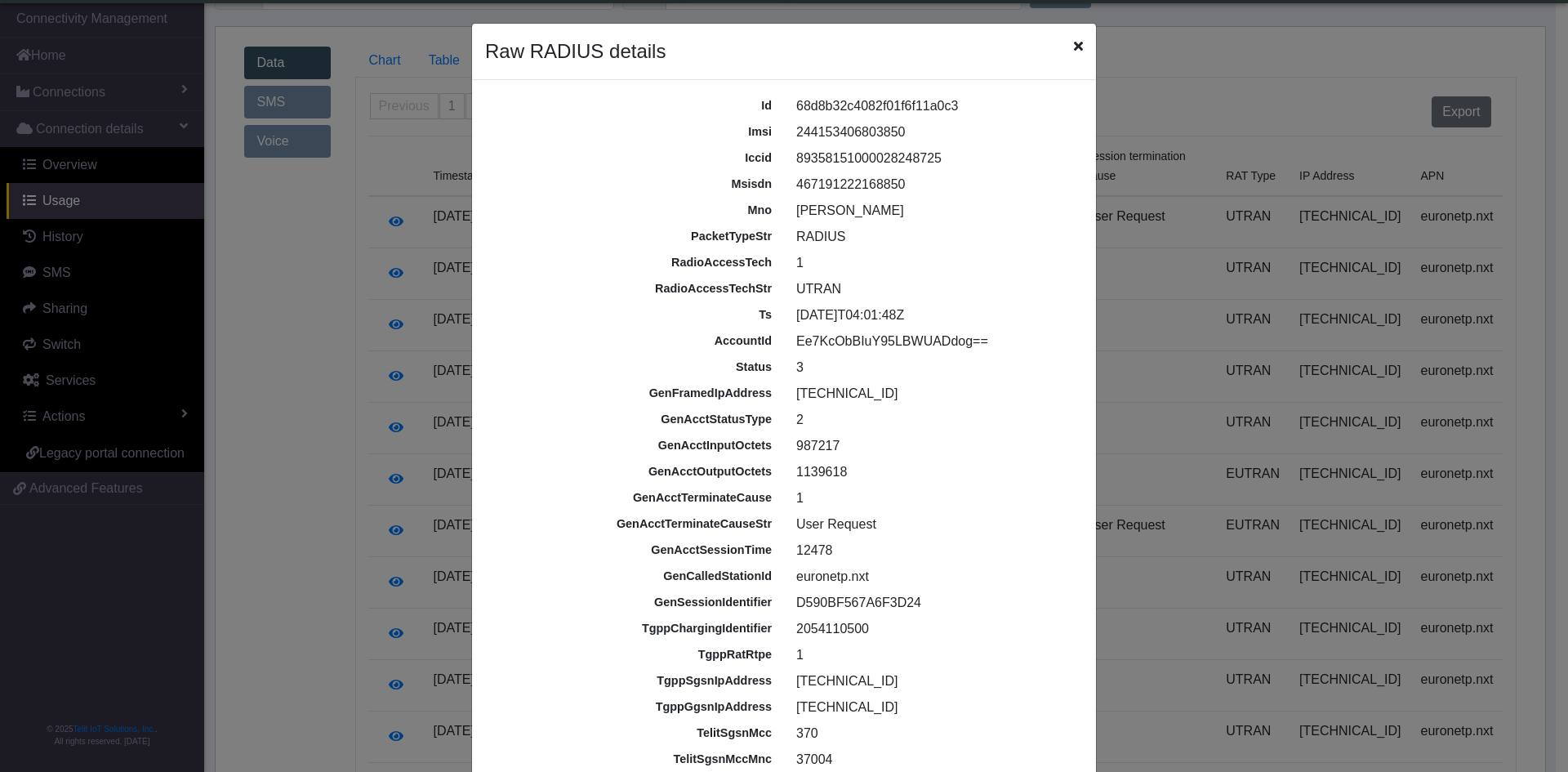
click at [988, 417] on div "2" at bounding box center [936, 420] width 305 height 20
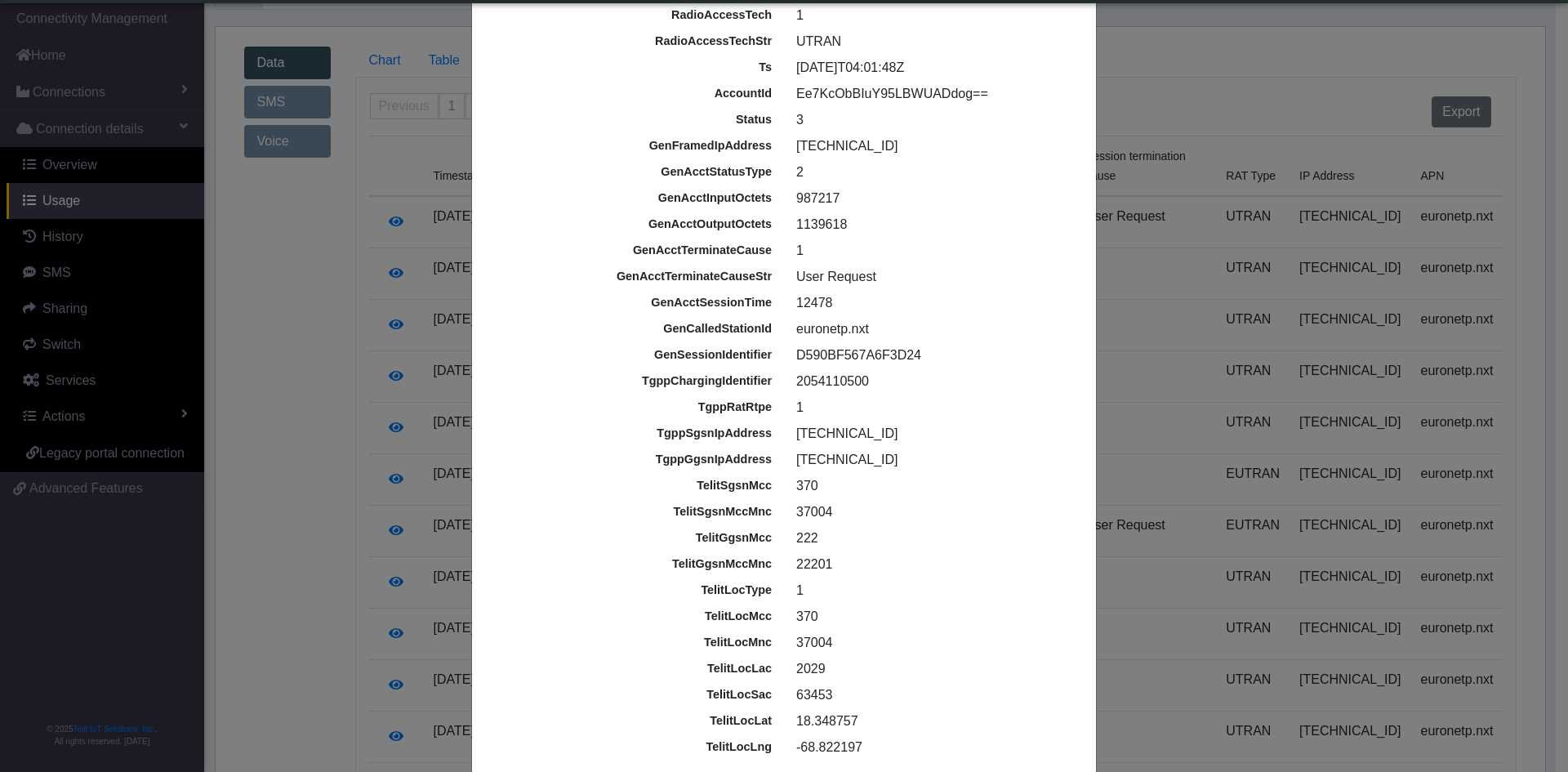
scroll to position [265, 0]
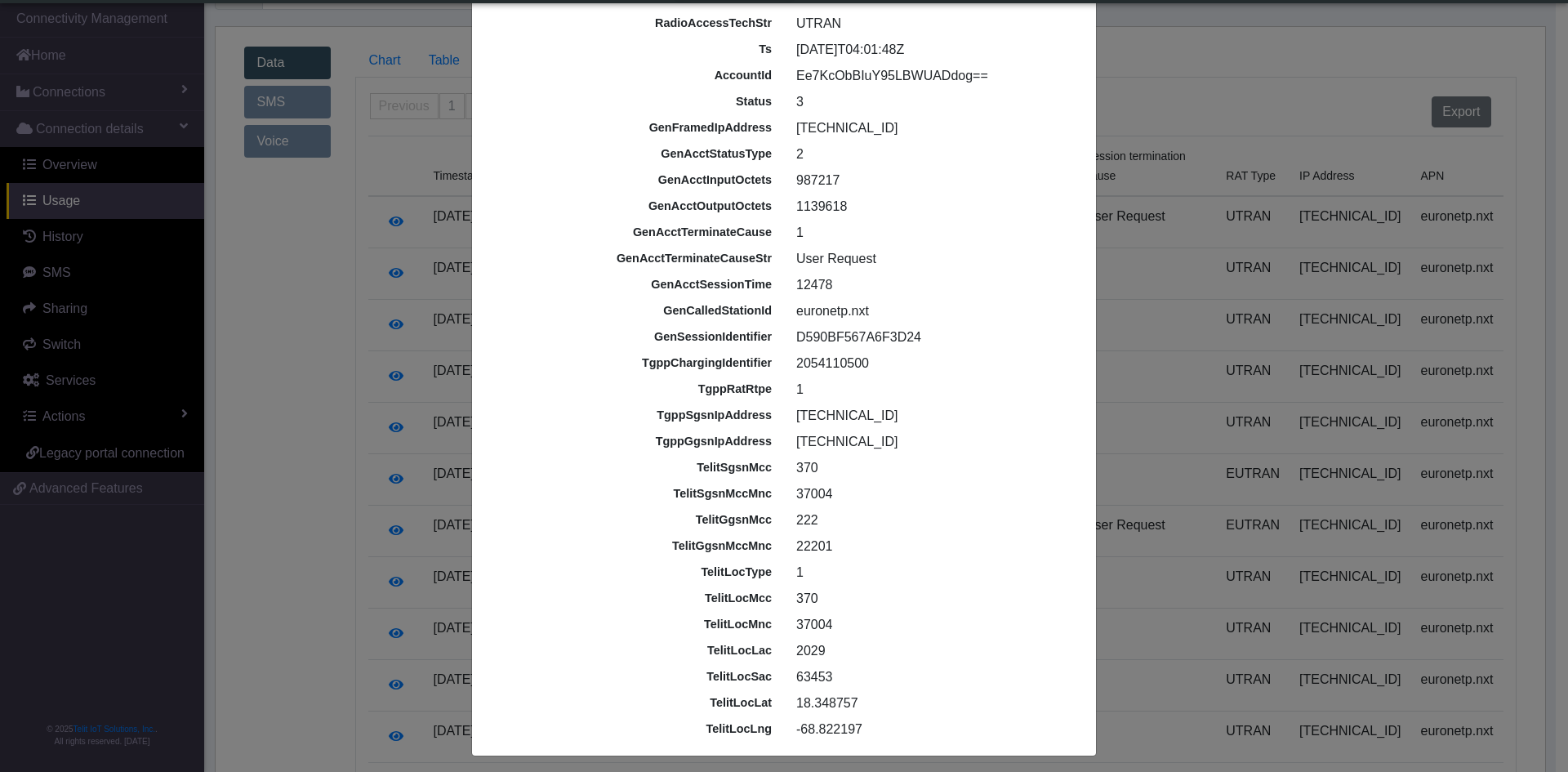
drag, startPoint x: 826, startPoint y: 761, endPoint x: 809, endPoint y: 701, distance: 62.4
click at [805, 710] on div "id 68d8b32c4082f01f6f11a0c3 imsi 244153406803850 iccid [TECHNICAL_ID] msisdn 46…" at bounding box center [784, 285] width 622 height 915
click at [898, 625] on div "37004" at bounding box center [936, 625] width 305 height 20
click at [922, 598] on div "370" at bounding box center [936, 599] width 305 height 20
click at [915, 558] on div "telitGgsnMccMnc 22201" at bounding box center [784, 546] width 609 height 26
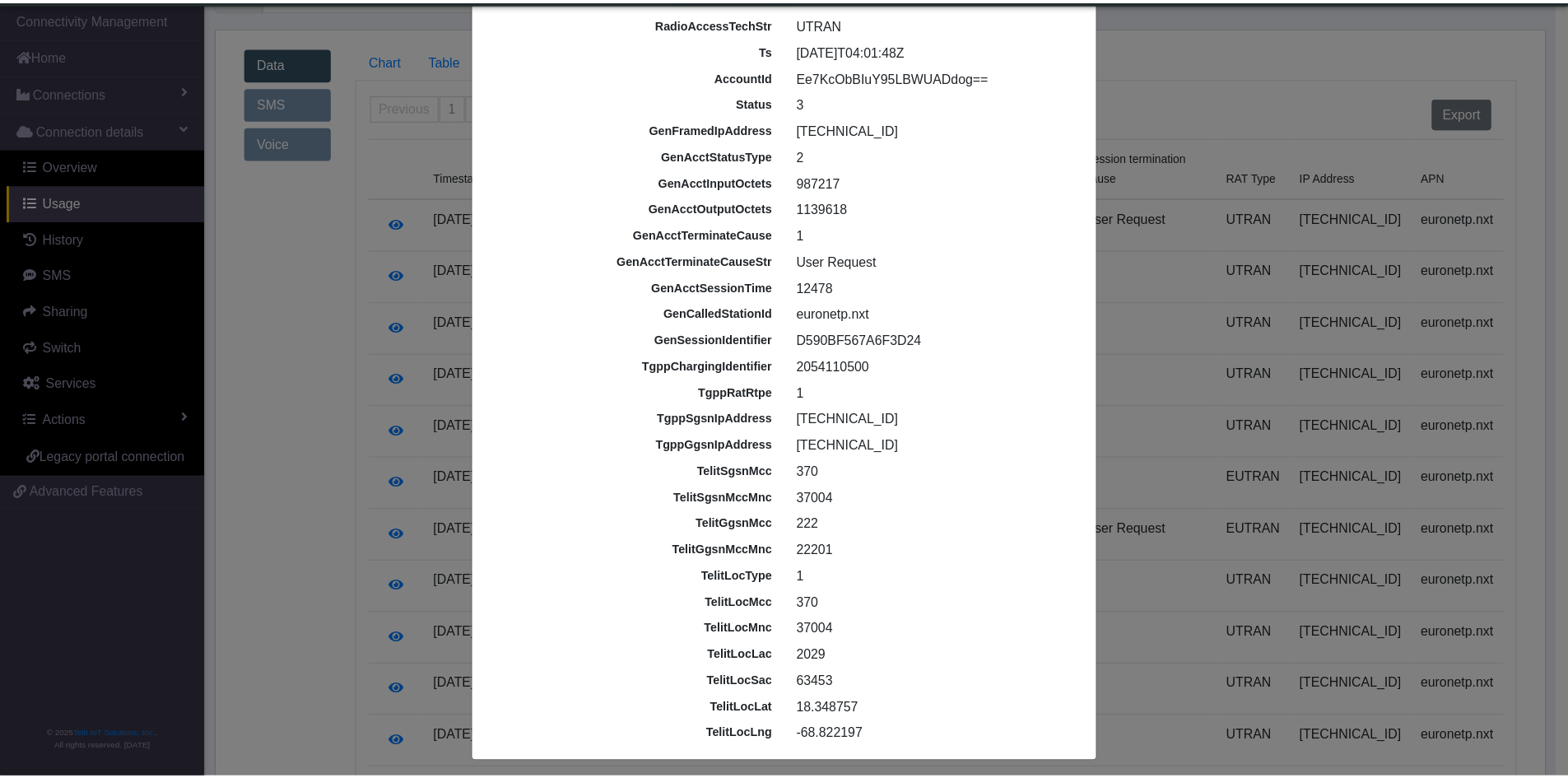
scroll to position [275, 0]
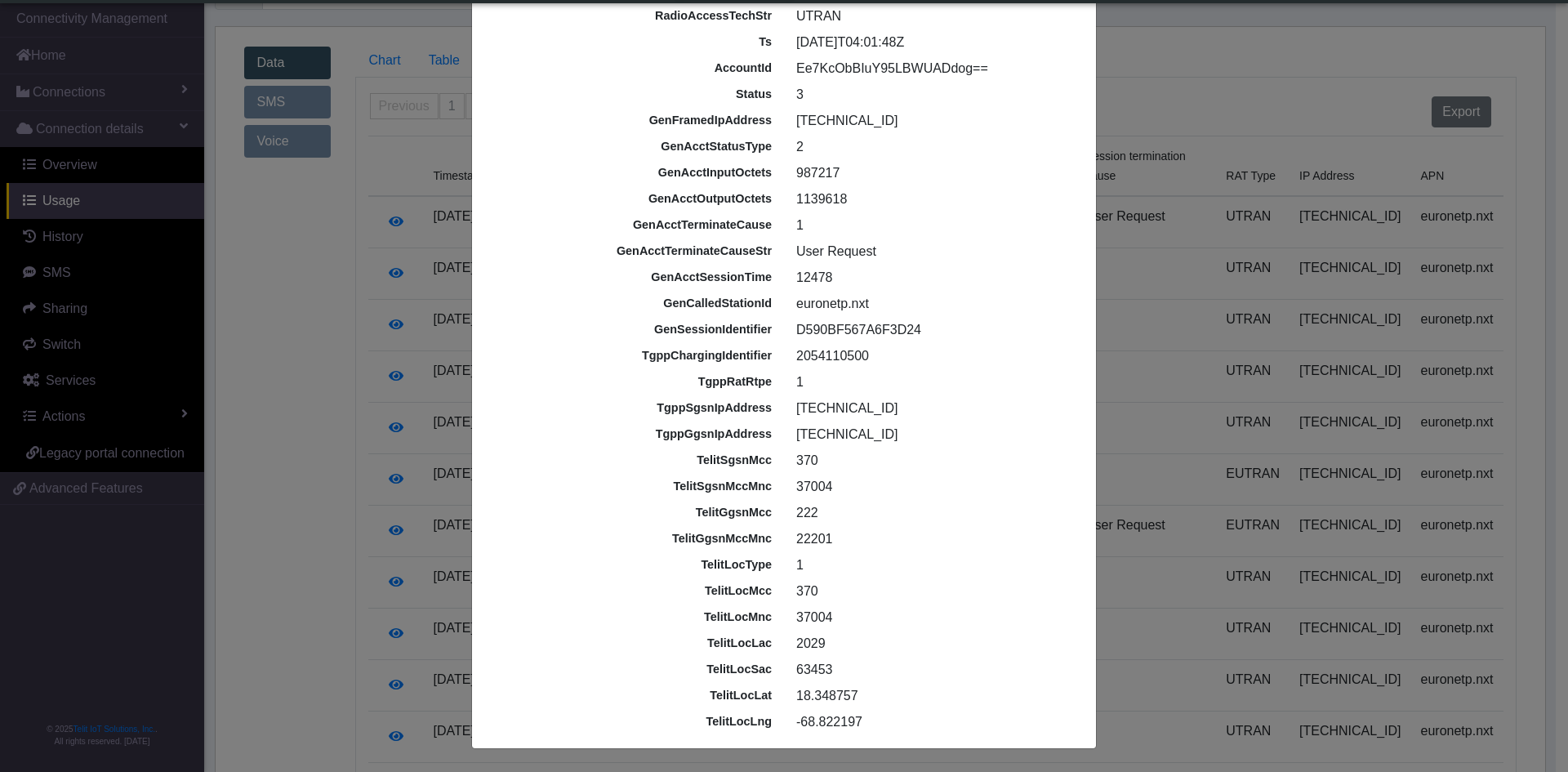
drag, startPoint x: 823, startPoint y: 618, endPoint x: 790, endPoint y: 618, distance: 33.0
click at [790, 618] on div "37004" at bounding box center [936, 618] width 305 height 20
copy div "37004"
drag, startPoint x: 821, startPoint y: 546, endPoint x: 759, endPoint y: 549, distance: 62.1
click at [759, 549] on div "telitGgsnMccMnc 22201" at bounding box center [784, 539] width 609 height 26
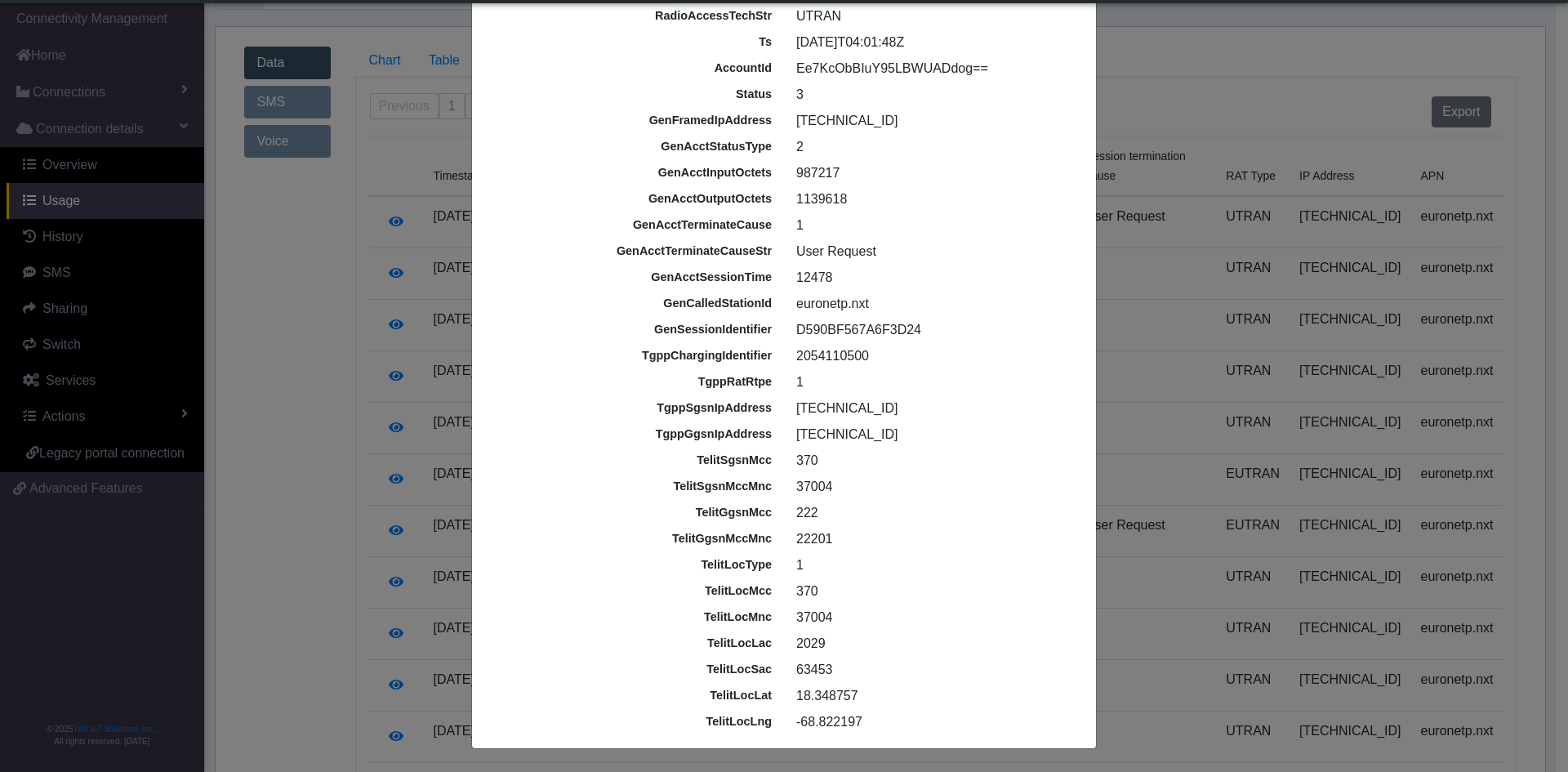
click at [875, 545] on div "22201" at bounding box center [936, 539] width 305 height 20
drag, startPoint x: 878, startPoint y: 413, endPoint x: 791, endPoint y: 408, distance: 87.1
click at [791, 408] on div "[TECHNICAL_ID]" at bounding box center [936, 408] width 305 height 20
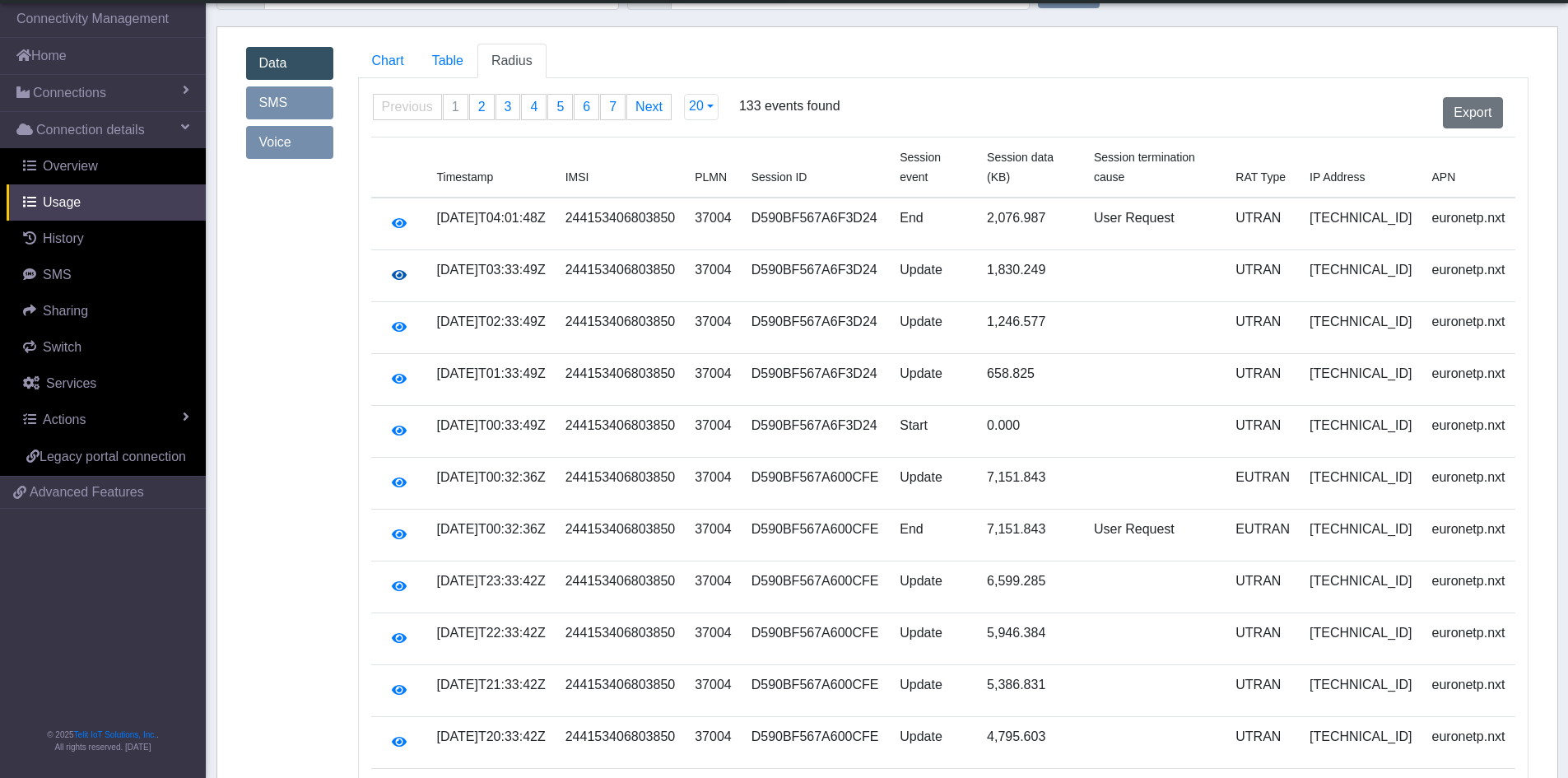
click at [400, 268] on icon "button" at bounding box center [399, 275] width 15 height 13
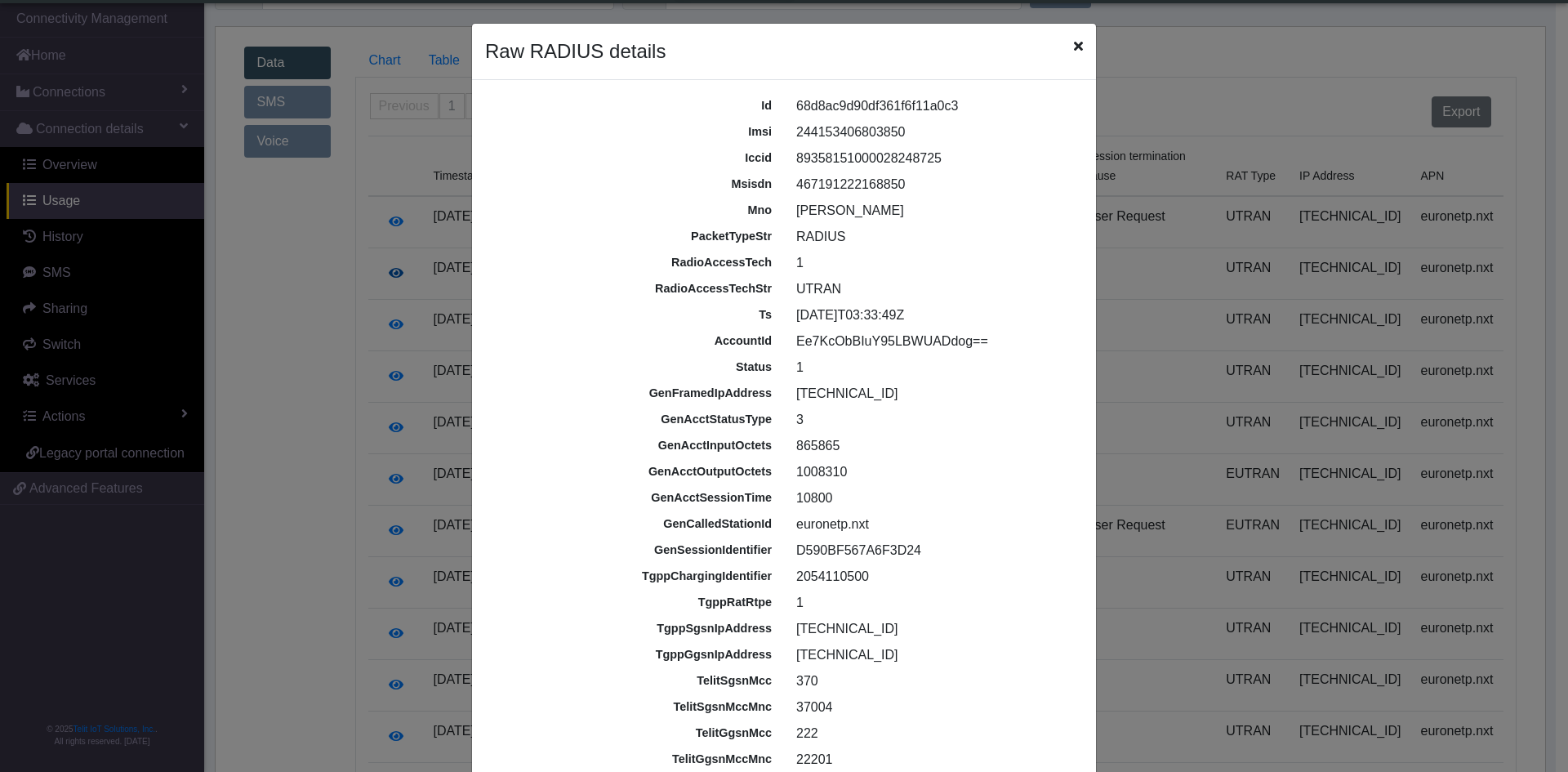
click at [397, 253] on ngb-modal-window "Raw RADIUS details id 68d8ac9d90df361f6f11a0c3 imsi 244153406803850 iccid [TECH…" at bounding box center [784, 386] width 1568 height 772
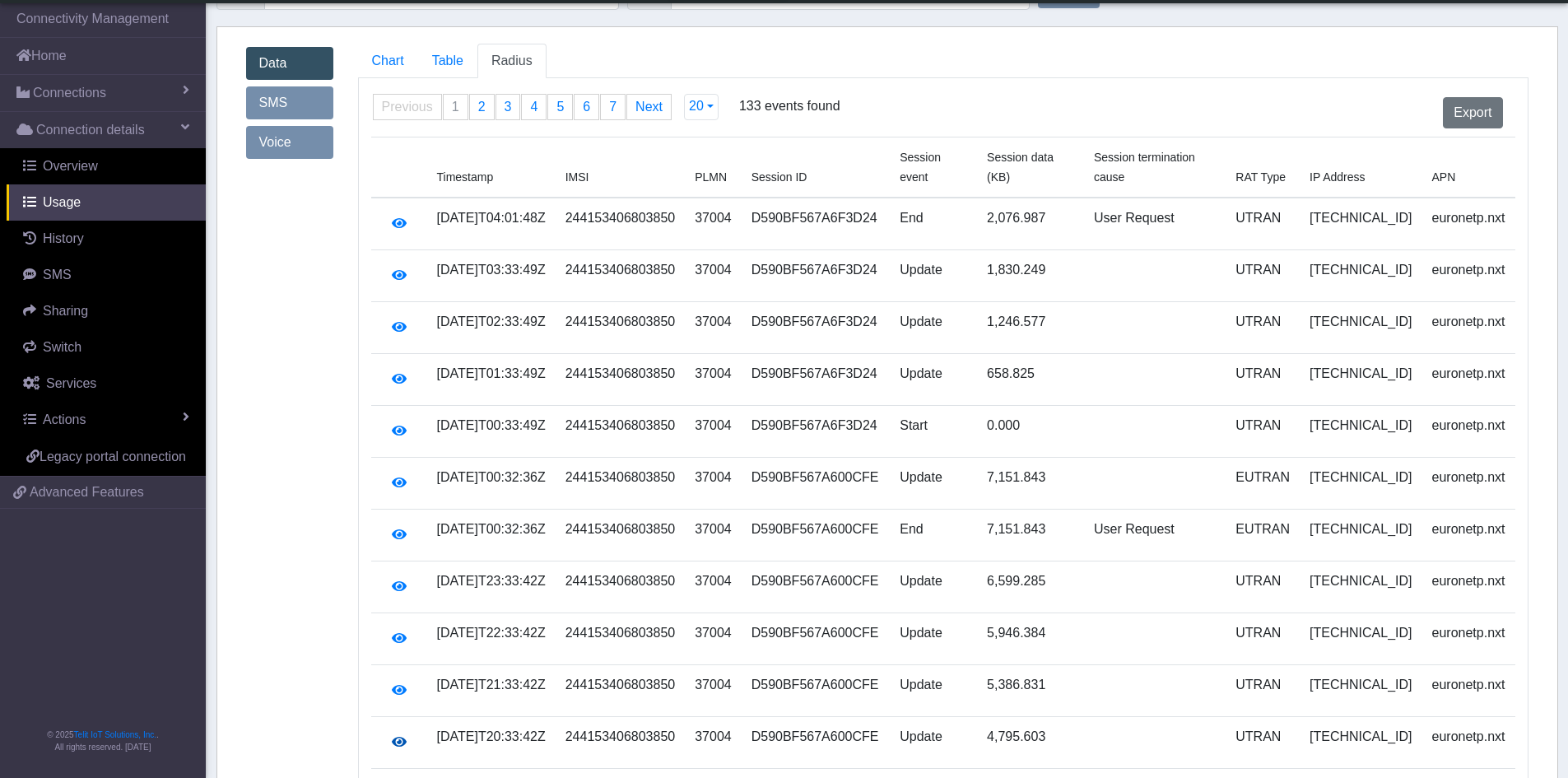
click at [396, 735] on icon "button" at bounding box center [399, 742] width 15 height 13
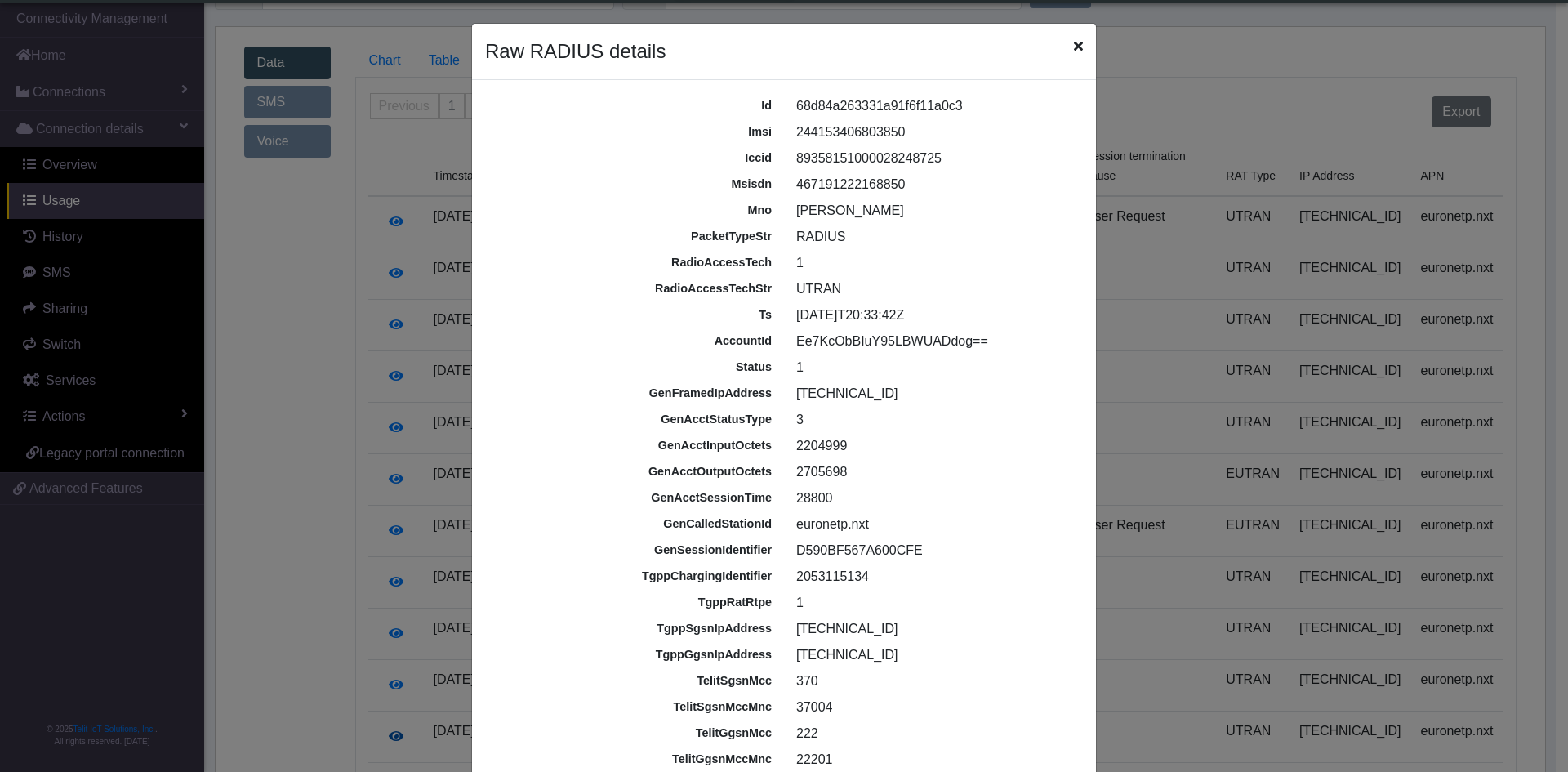
click at [393, 716] on ngb-modal-window "Raw RADIUS details id 68d84a263331a91f6f11a0c3 imsi 244153406803850 iccid [TECH…" at bounding box center [784, 386] width 1568 height 772
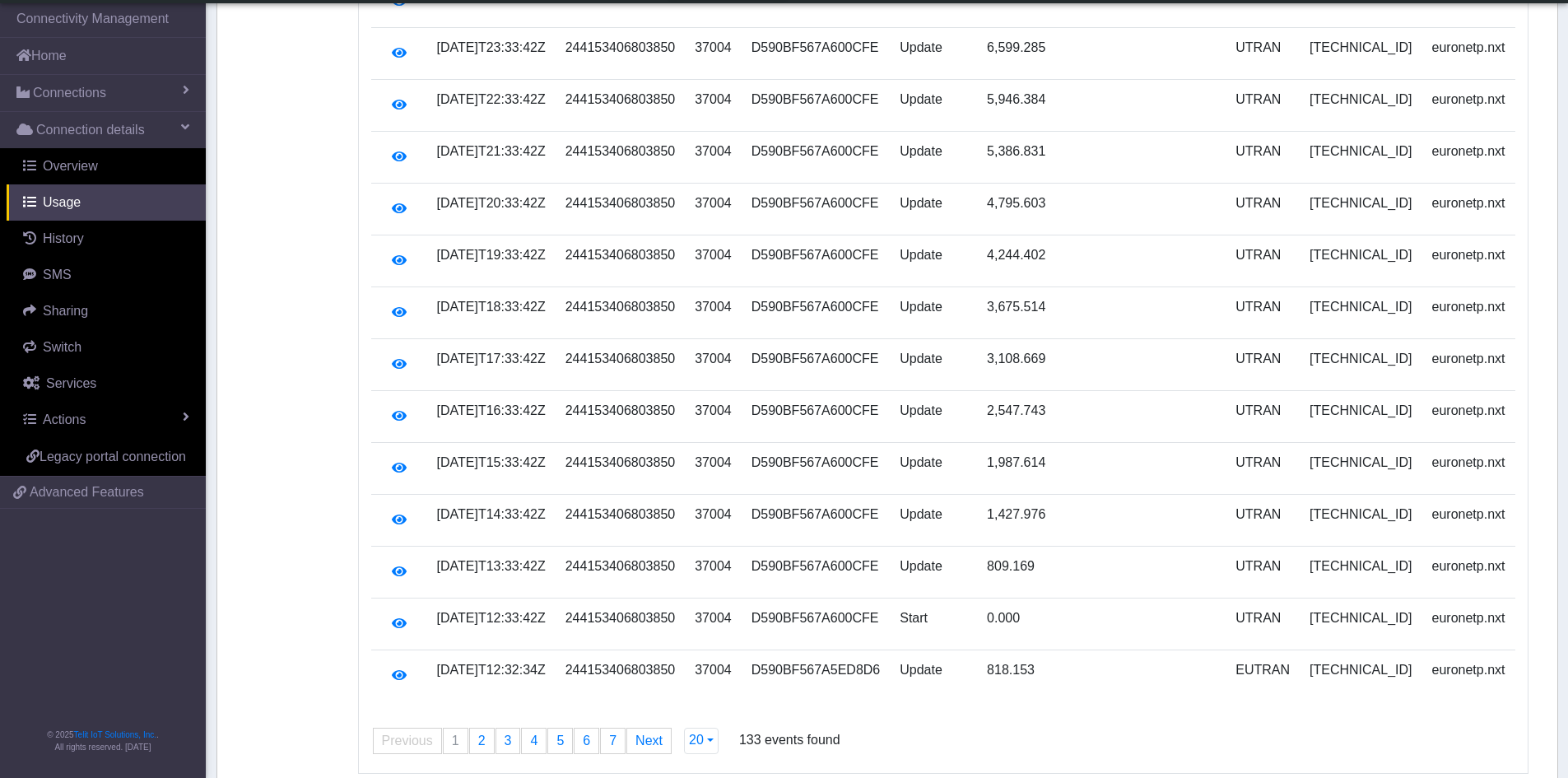
scroll to position [612, 0]
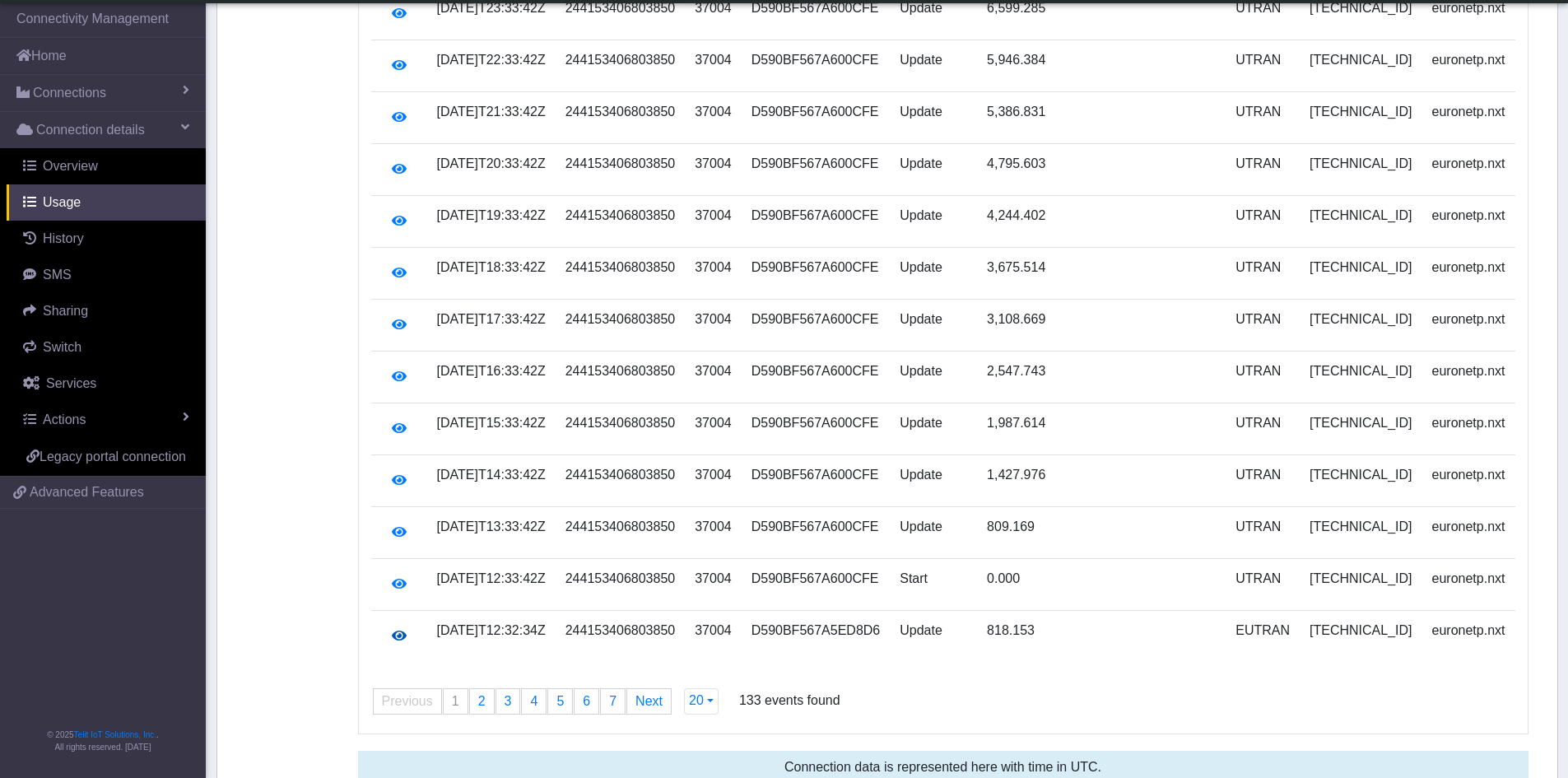
click at [399, 629] on icon "button" at bounding box center [399, 636] width 15 height 13
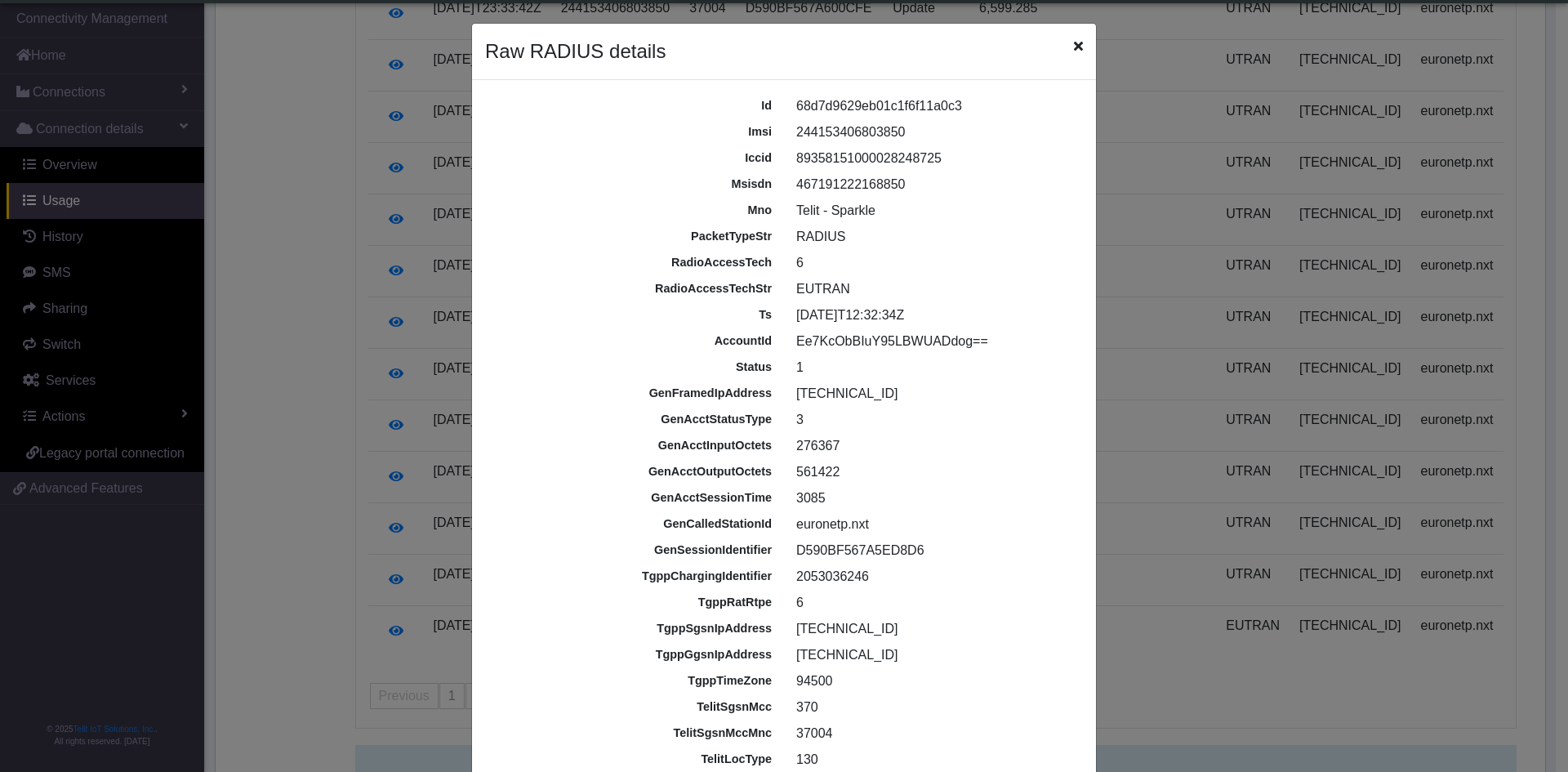
click at [323, 634] on ngb-modal-window "Raw RADIUS details id 68d7d9629eb01c1f6f11a0c3 imsi 244153406803850 iccid [TECH…" at bounding box center [784, 386] width 1568 height 772
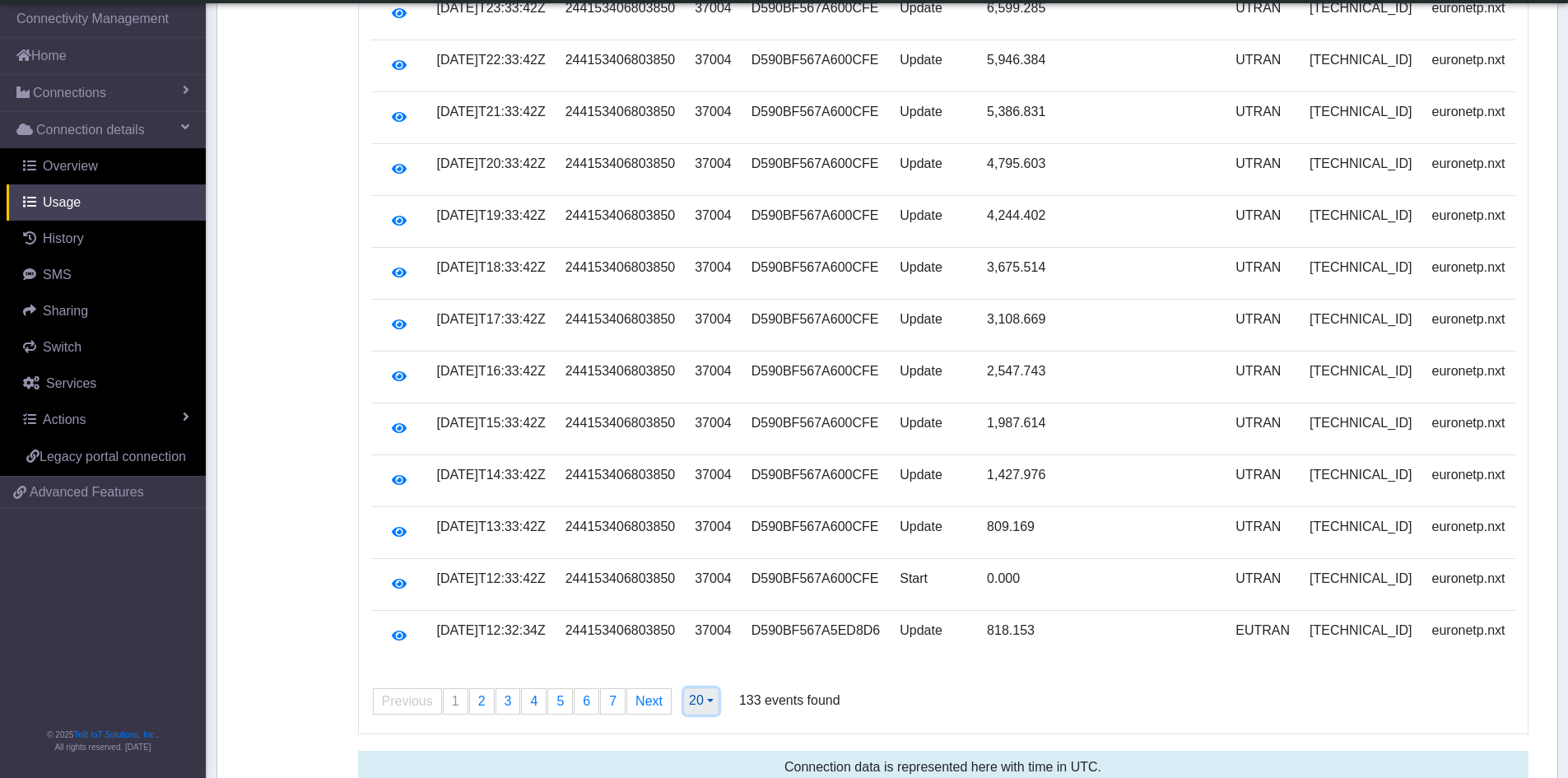
click at [692, 693] on span "20" at bounding box center [696, 699] width 15 height 14
click at [688, 693] on span "20" at bounding box center [696, 699] width 15 height 14
click at [703, 688] on button "20" at bounding box center [701, 701] width 35 height 26
click at [718, 653] on button "500" at bounding box center [749, 666] width 130 height 26
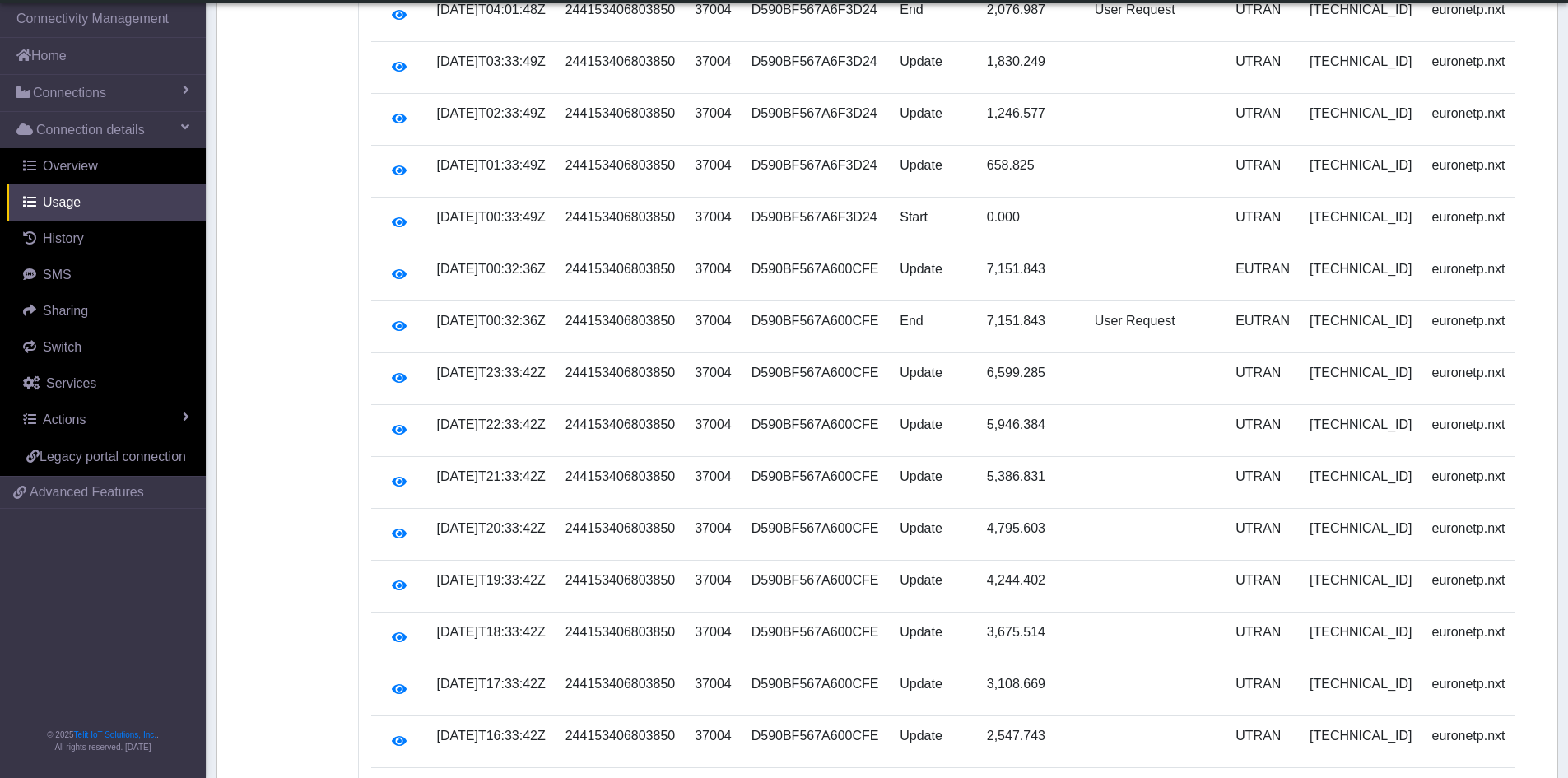
scroll to position [0, 0]
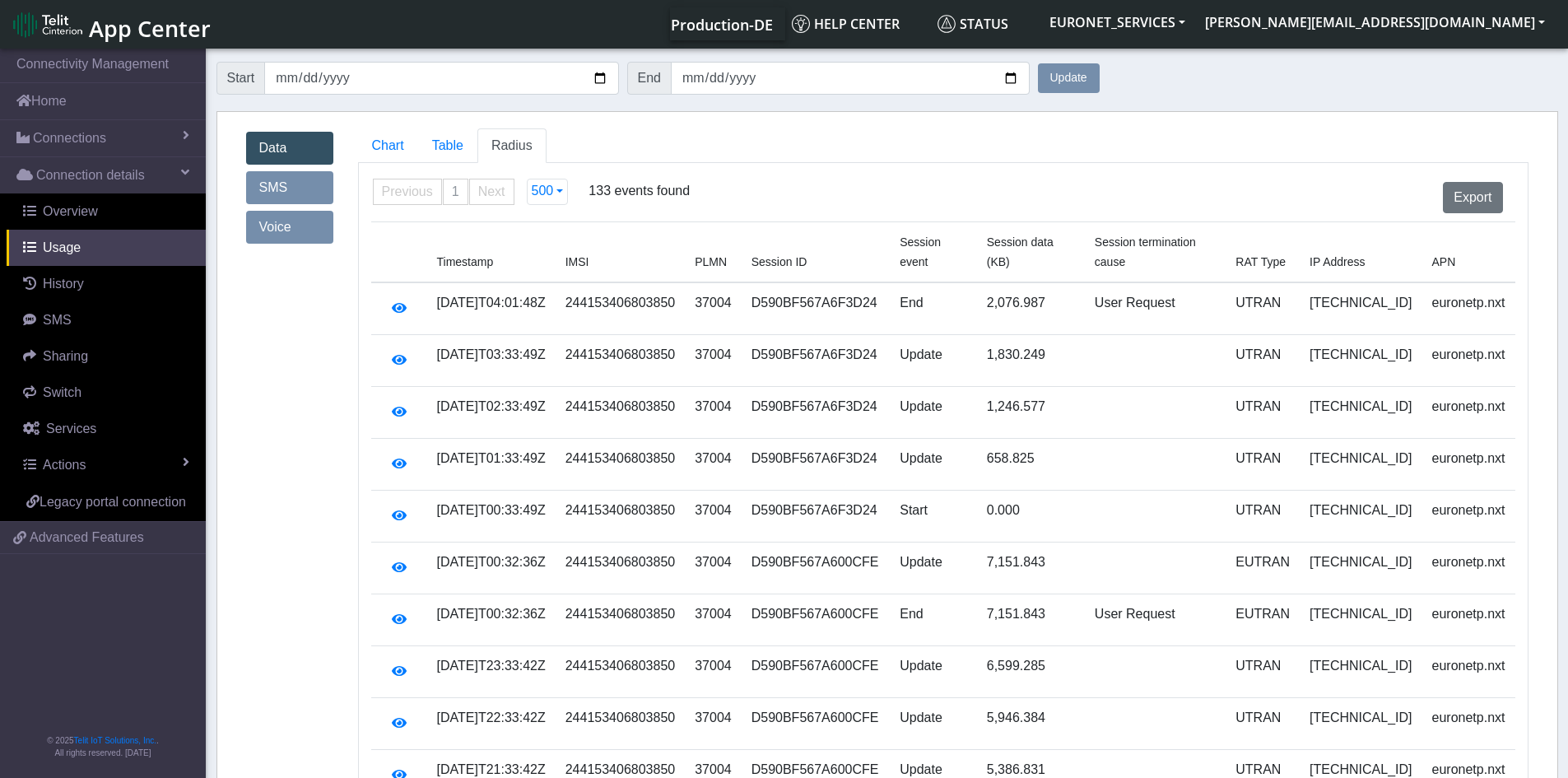
click at [1403, 68] on form "Start [DATE] End [DATE] Update" at bounding box center [887, 79] width 1341 height 50
click at [65, 281] on span "History" at bounding box center [64, 283] width 41 height 14
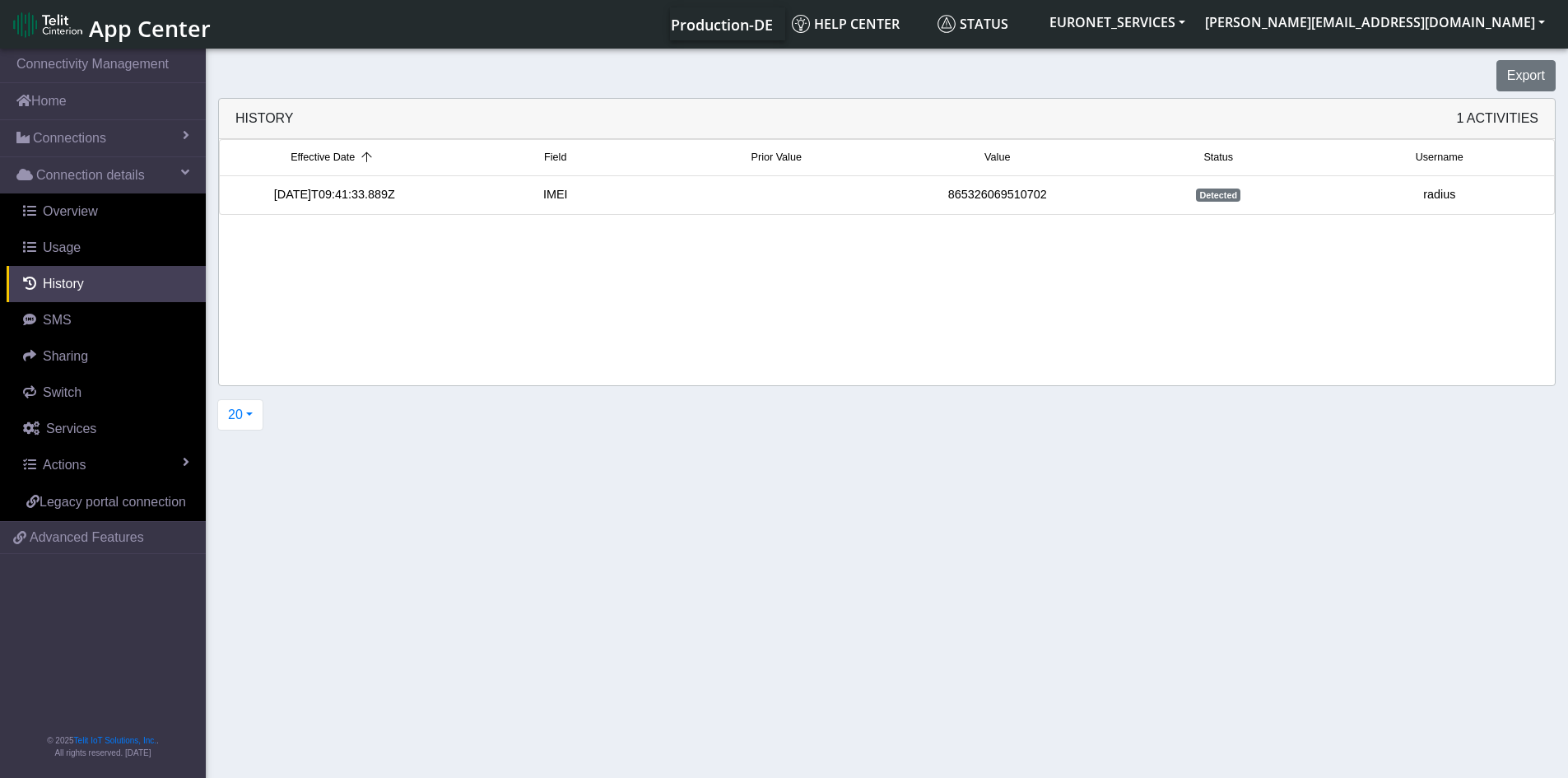
click at [1225, 194] on span "Detected" at bounding box center [1218, 195] width 45 height 13
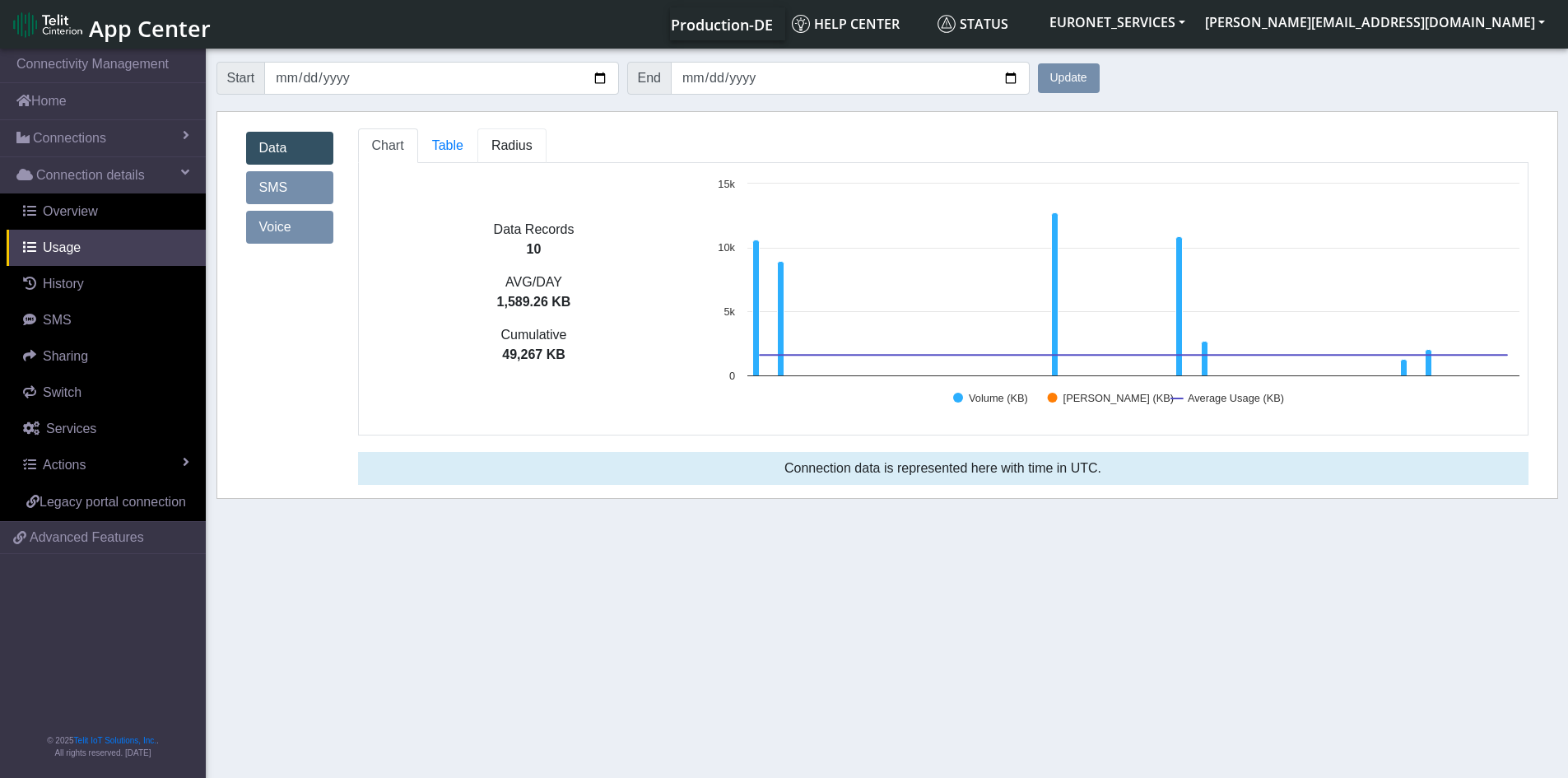
click at [486, 146] on link "Radius" at bounding box center [512, 146] width 70 height 35
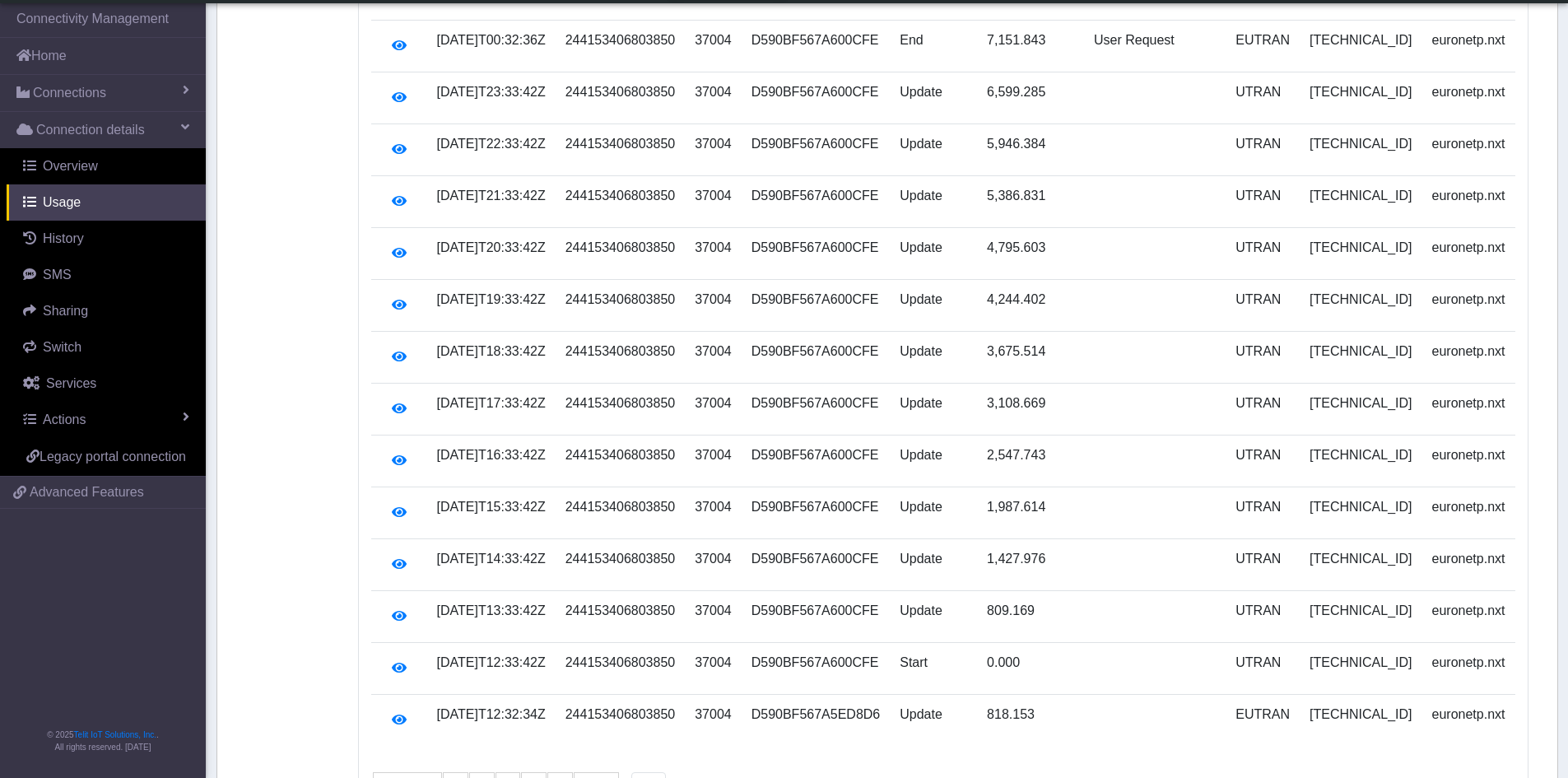
scroll to position [612, 0]
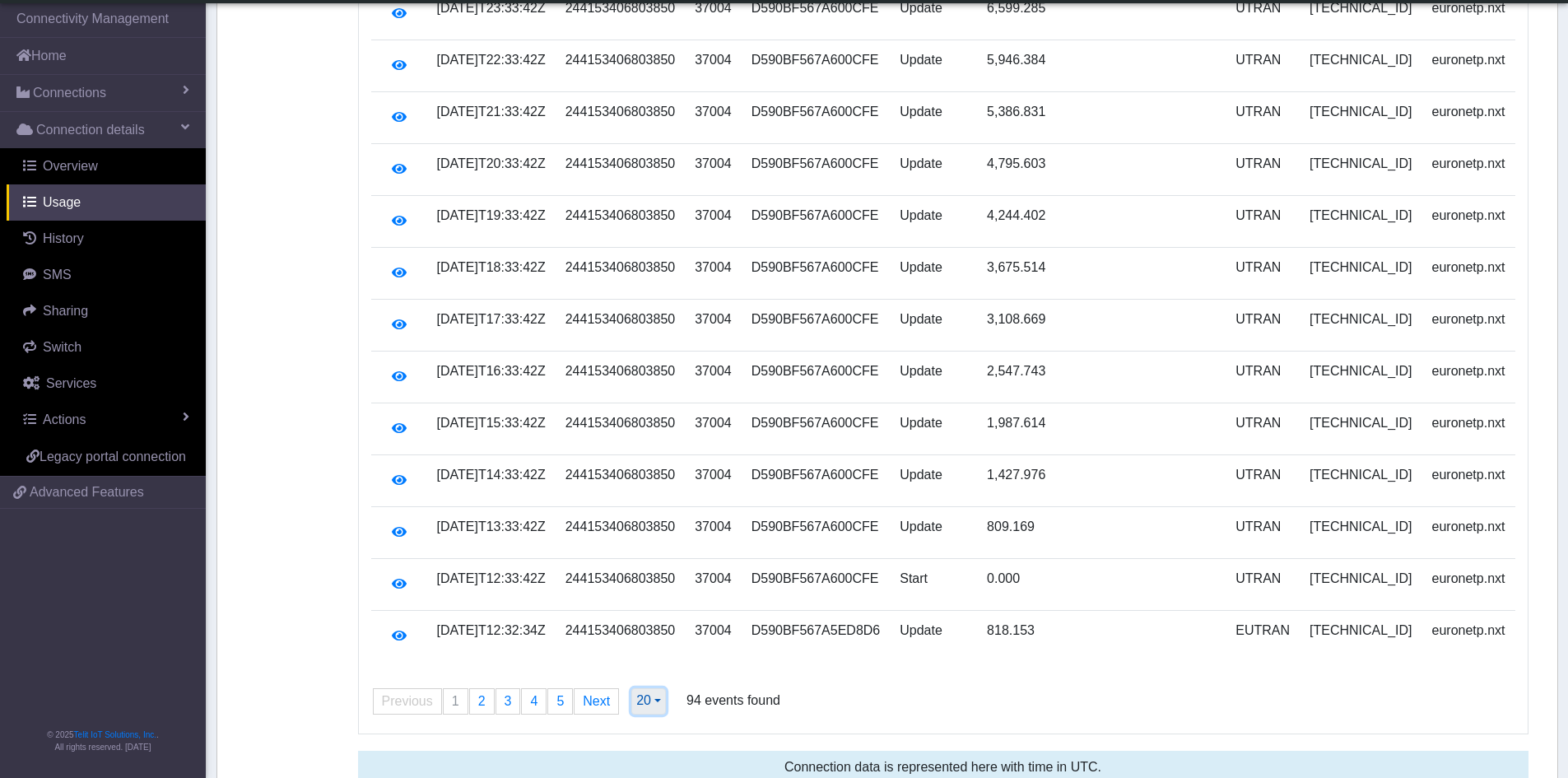
click at [649, 688] on button "20" at bounding box center [649, 701] width 35 height 26
click at [647, 653] on button "500" at bounding box center [697, 666] width 130 height 26
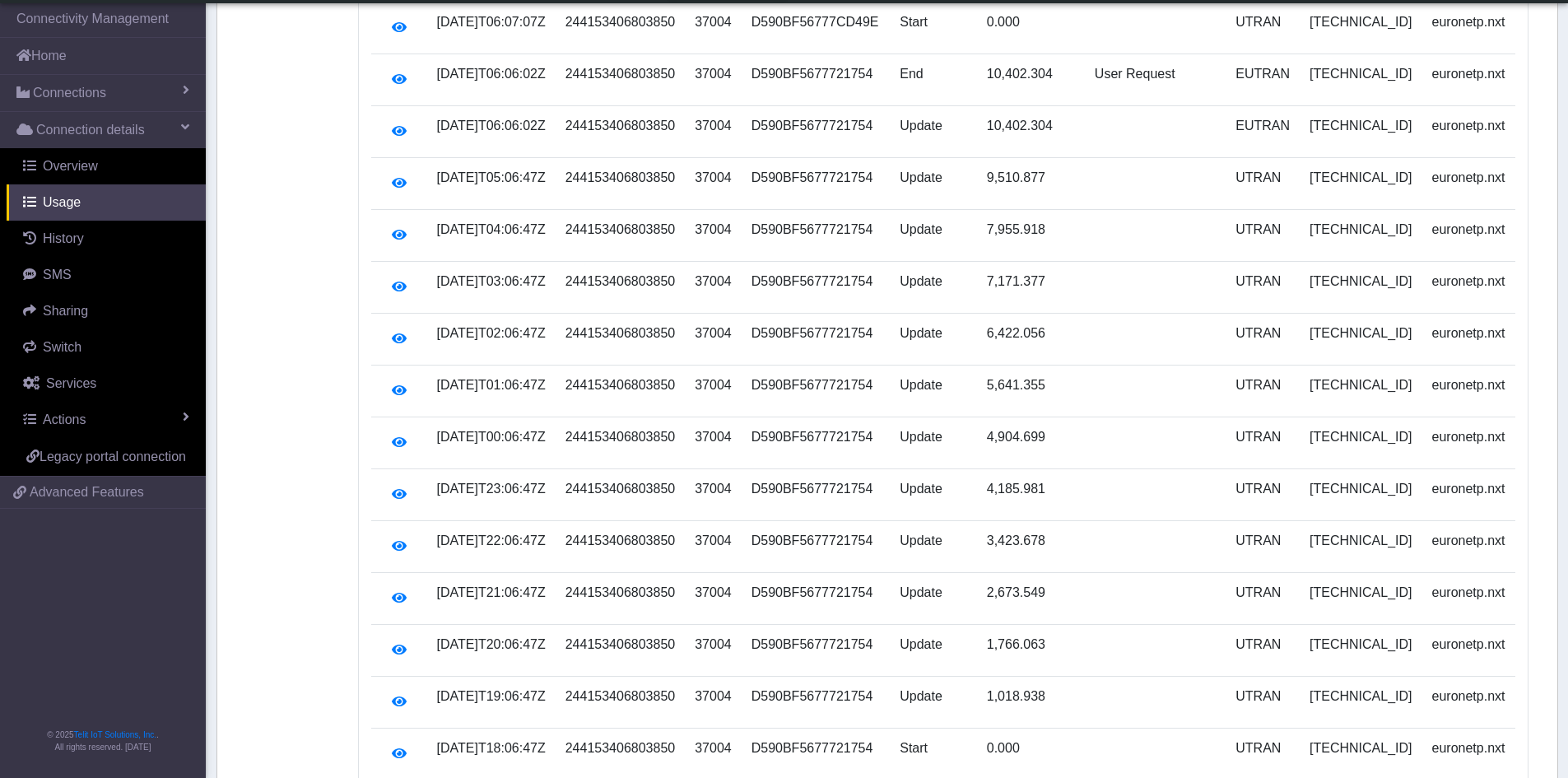
scroll to position [4449, 0]
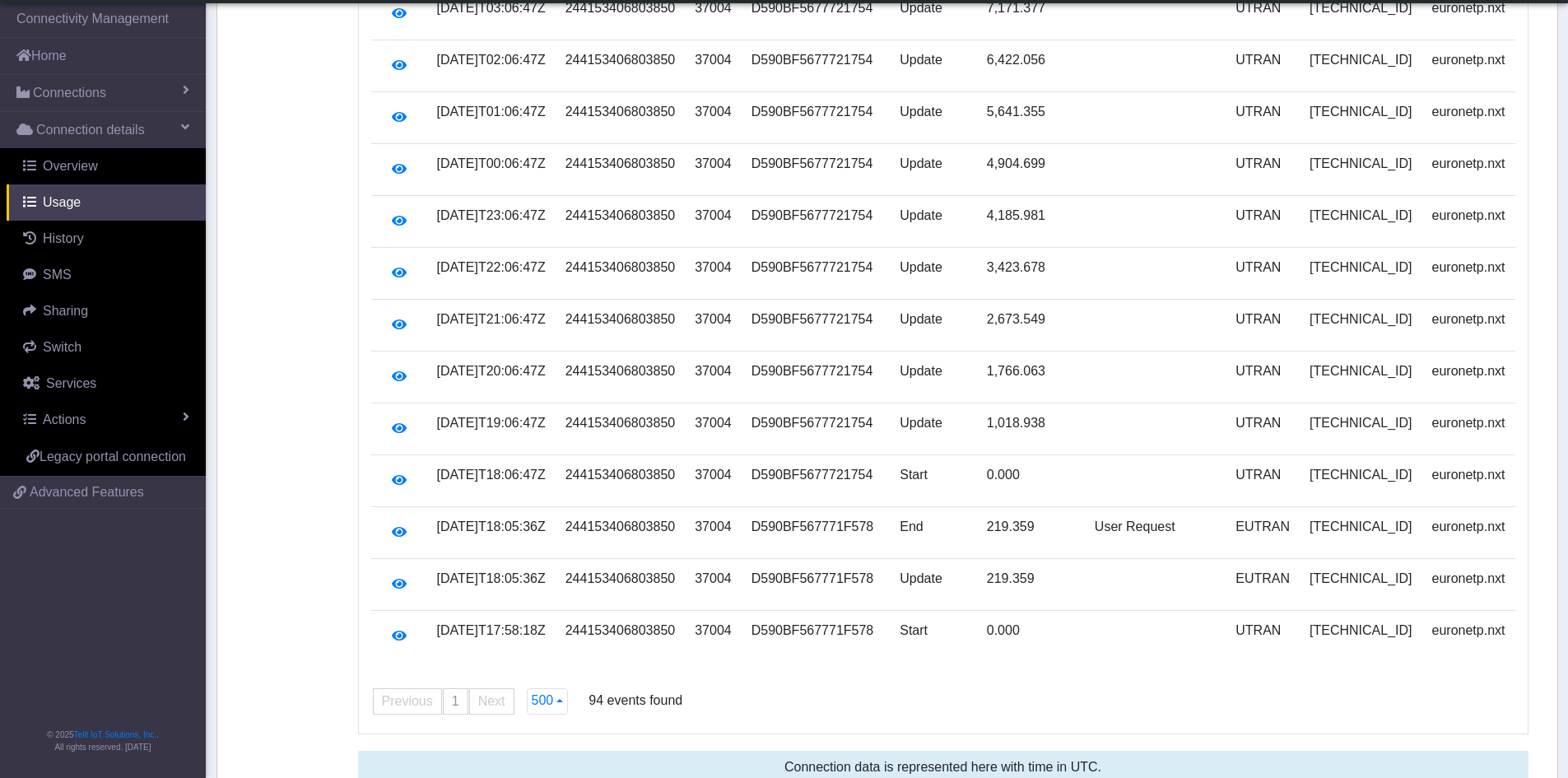
click at [491, 694] on span "Next page" at bounding box center [491, 700] width 27 height 14
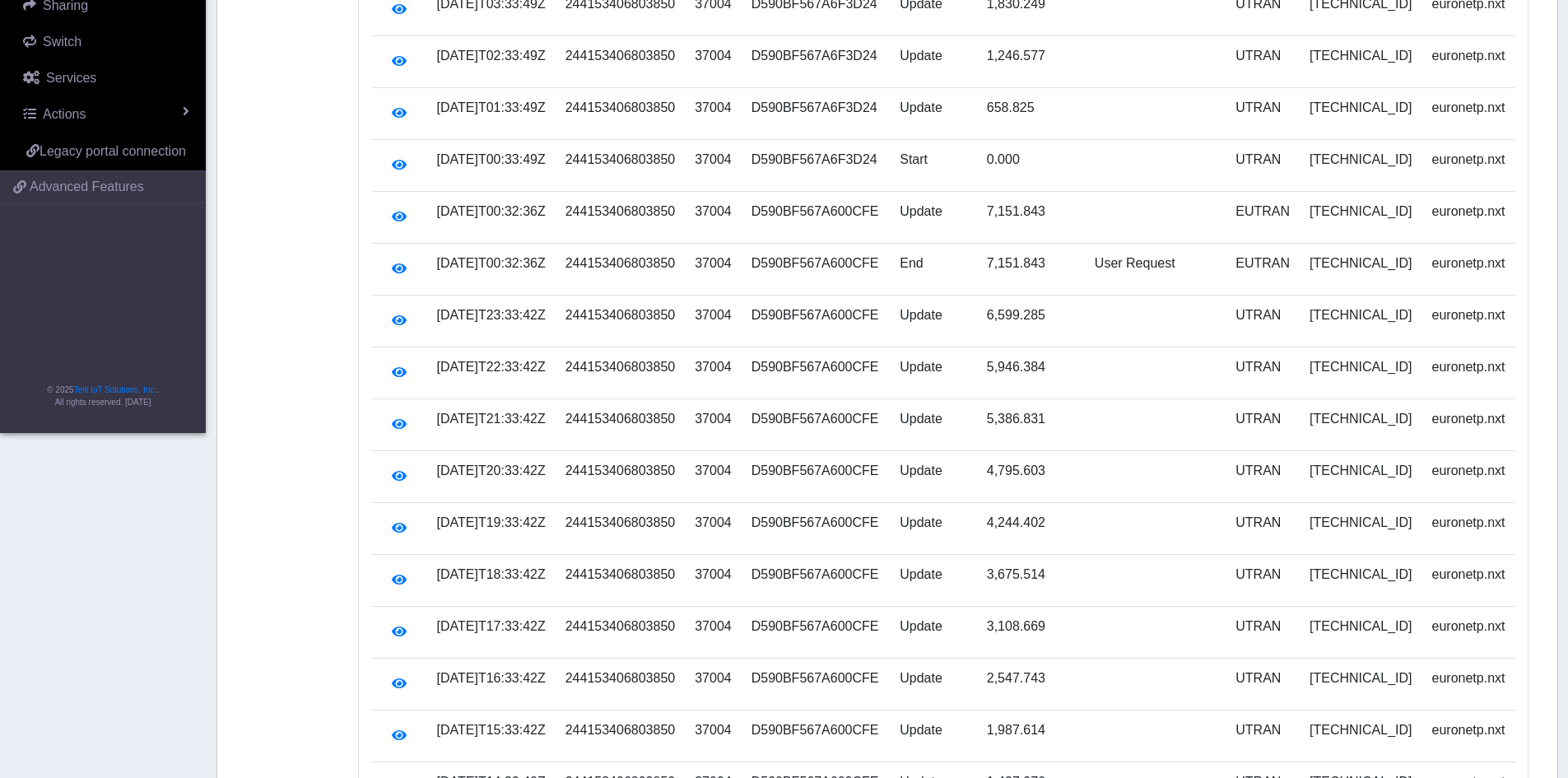
scroll to position [0, 0]
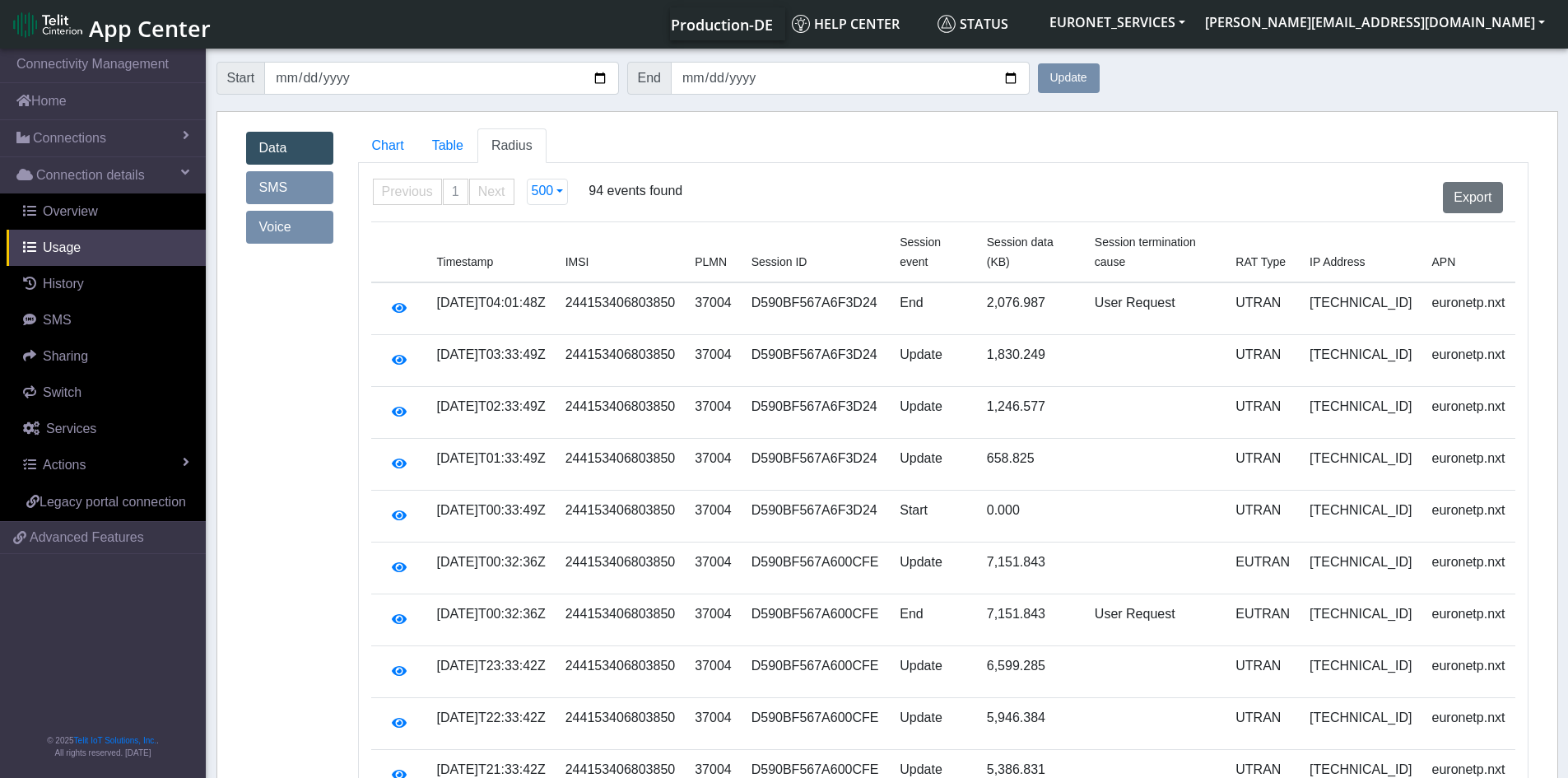
click at [940, 491] on td "Start" at bounding box center [933, 516] width 87 height 52
click at [937, 492] on td "Start" at bounding box center [933, 516] width 87 height 52
click at [348, 79] on input "[DATE]" at bounding box center [441, 79] width 354 height 33
click at [336, 80] on input "[DATE]" at bounding box center [441, 79] width 354 height 33
type input "[DATE]"
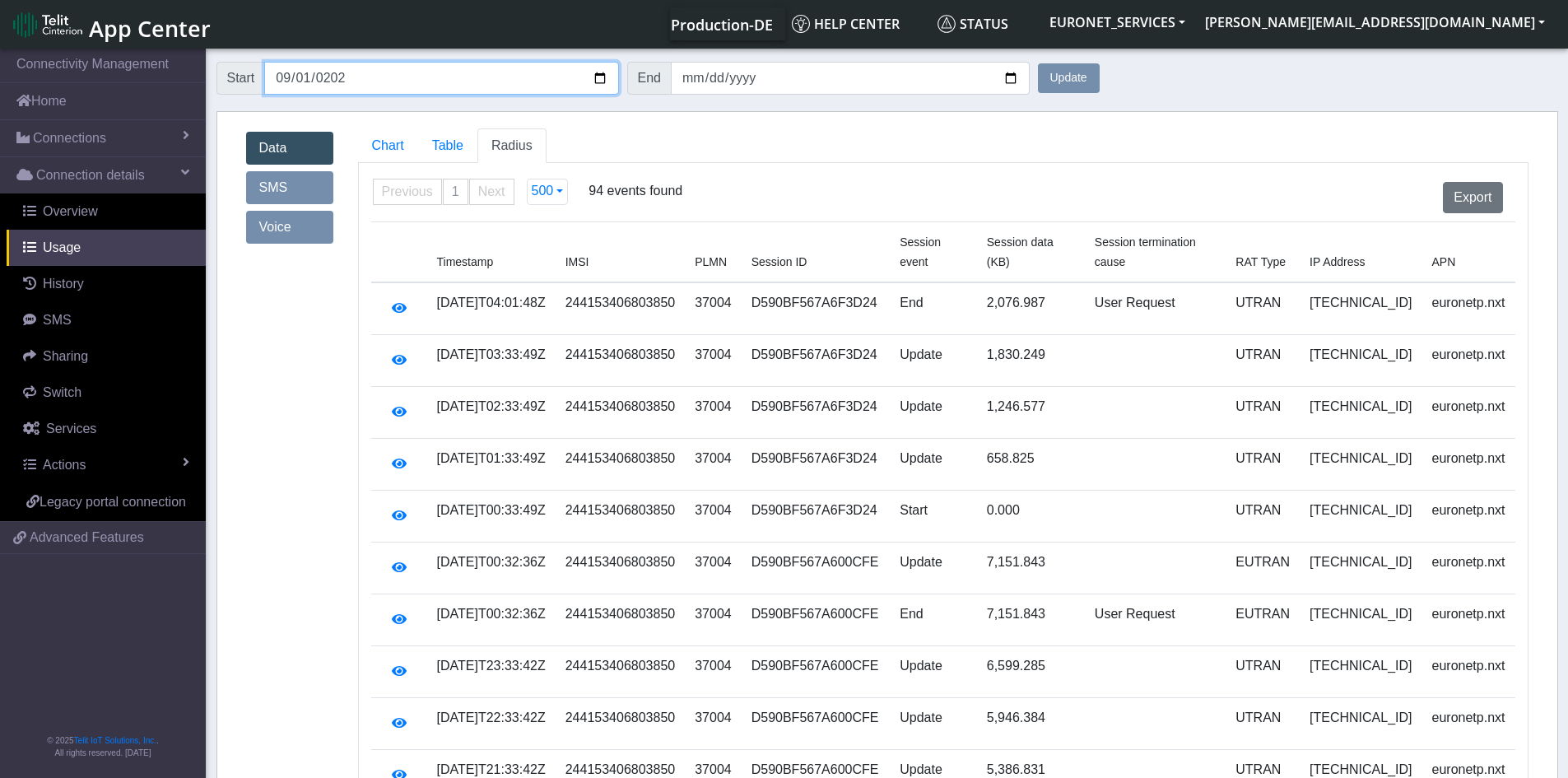
click at [1038, 64] on button "Update" at bounding box center [1068, 79] width 62 height 30
click at [1071, 74] on button "Update" at bounding box center [1068, 79] width 62 height 30
click at [1071, 77] on button "Update" at bounding box center [1068, 79] width 62 height 30
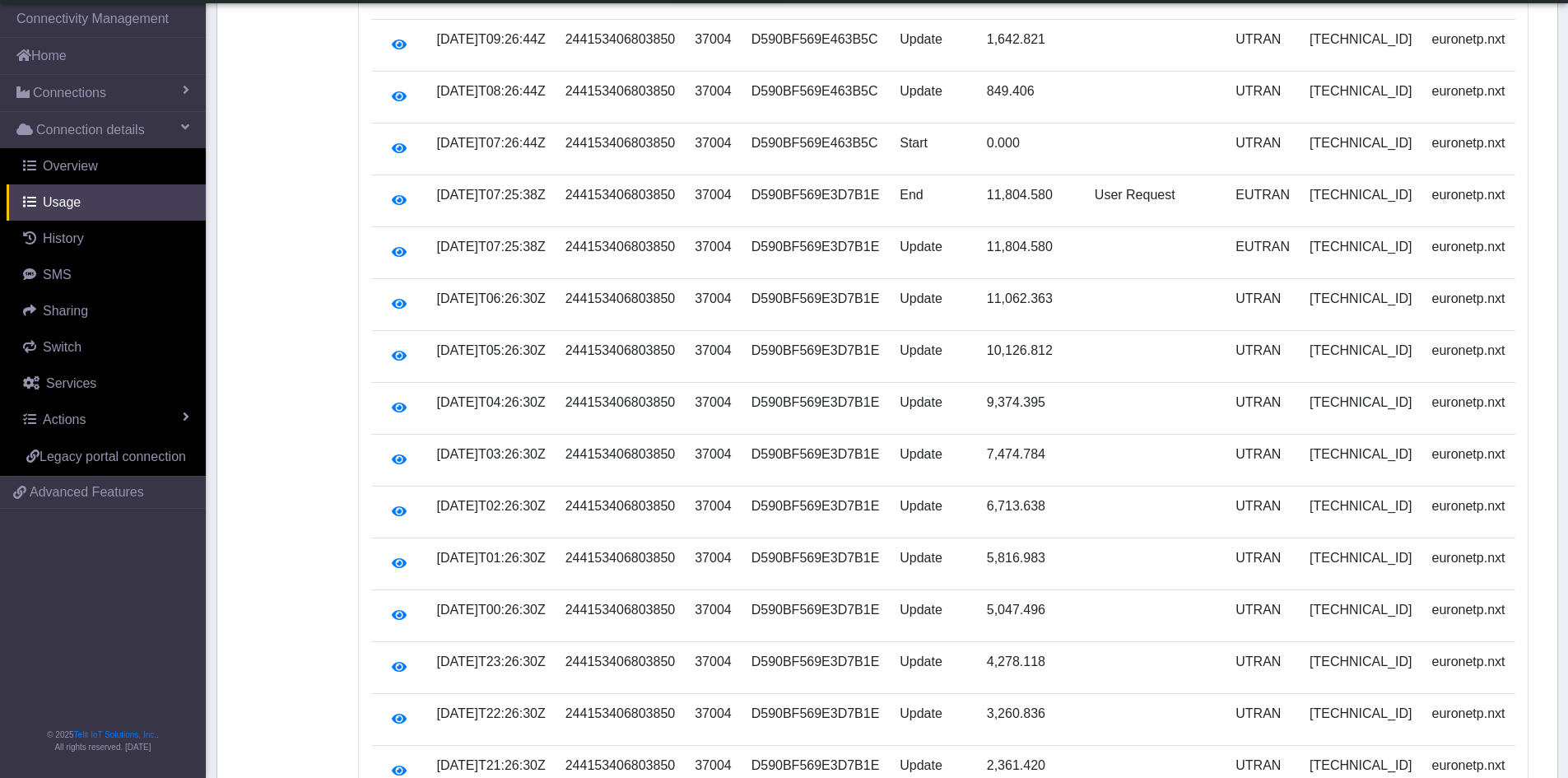
scroll to position [6472, 0]
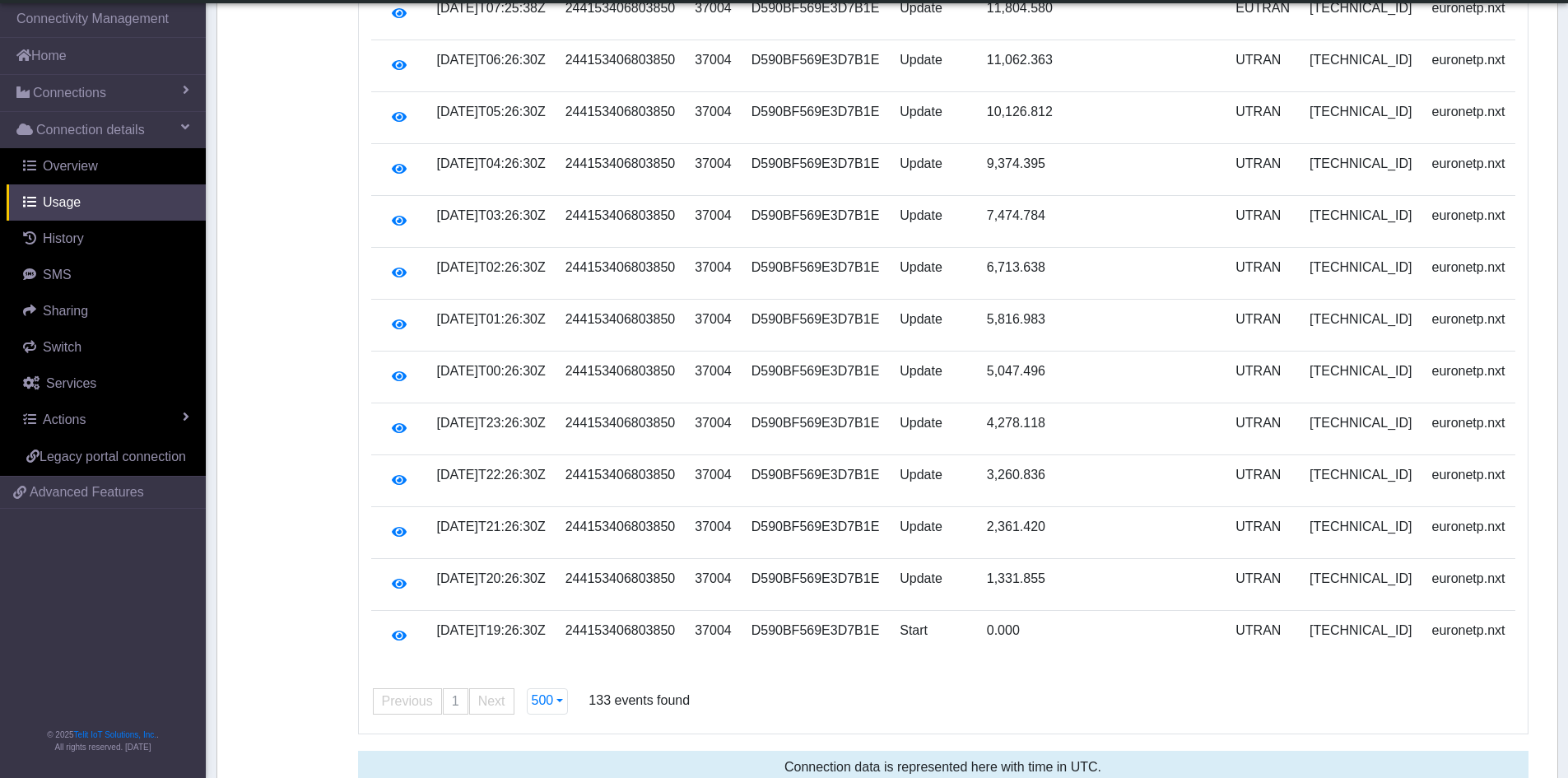
click at [489, 694] on span "Next page" at bounding box center [491, 700] width 27 height 14
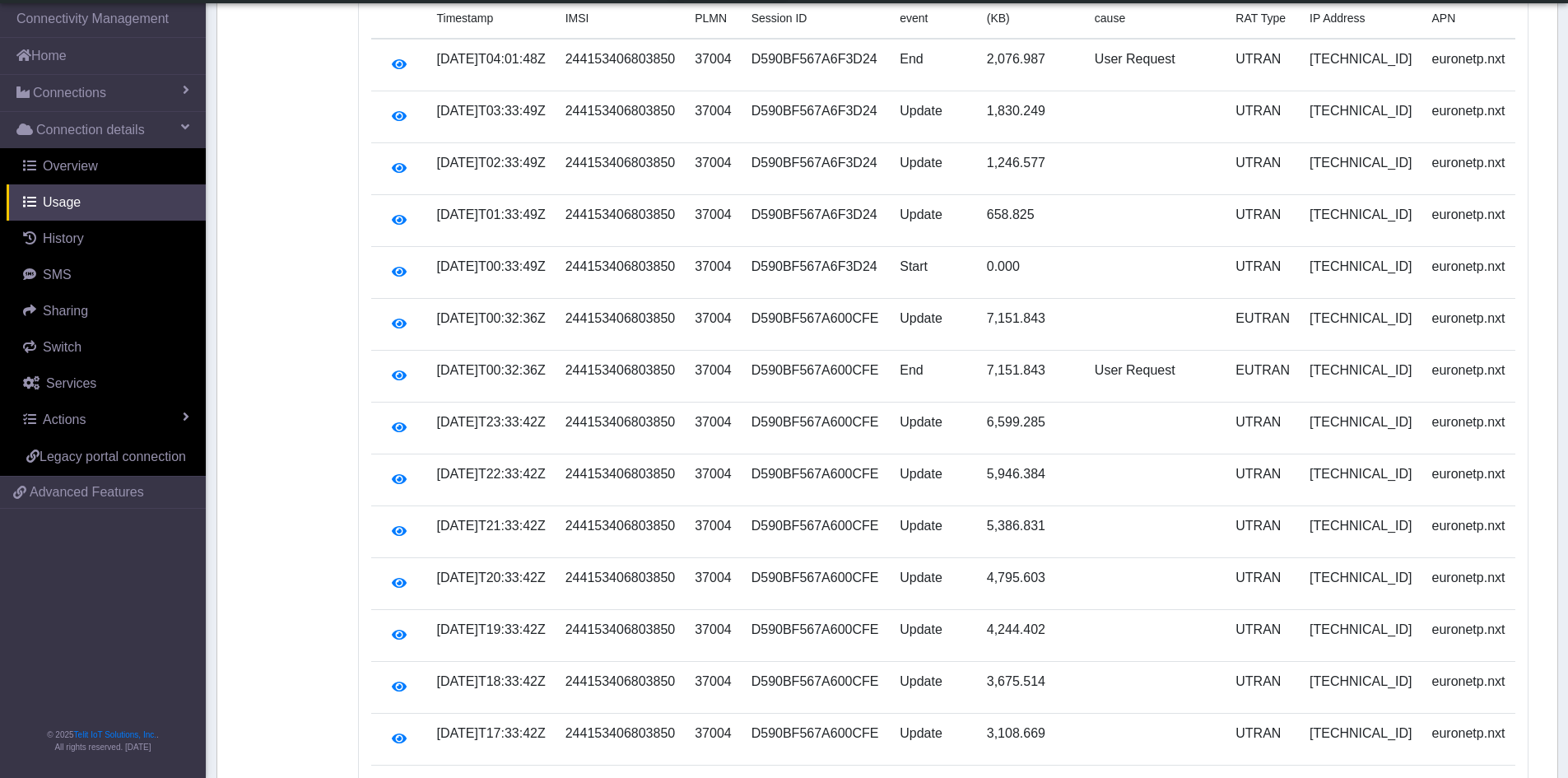
scroll to position [0, 0]
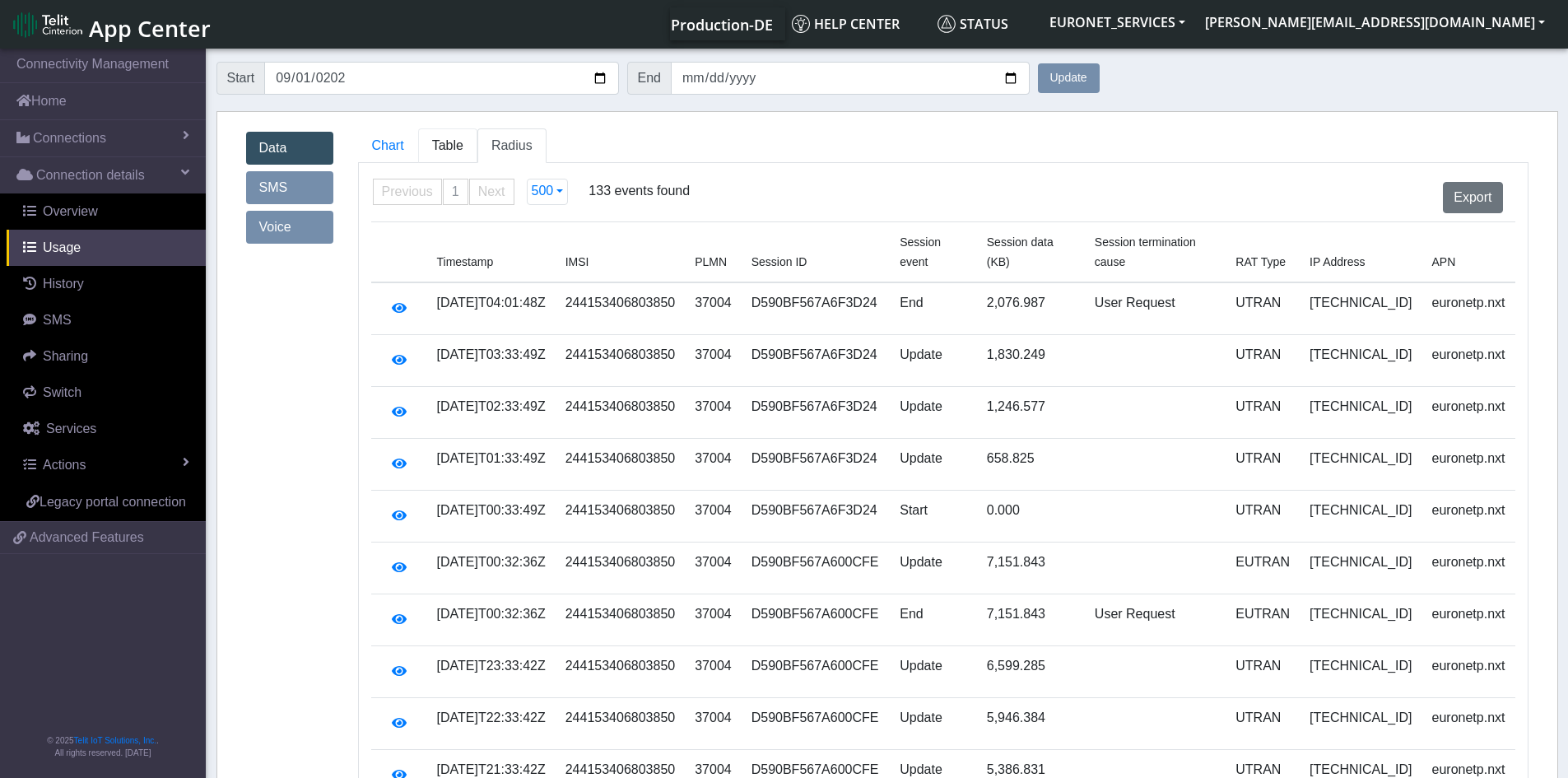
click at [442, 142] on span "Table" at bounding box center [448, 145] width 31 height 14
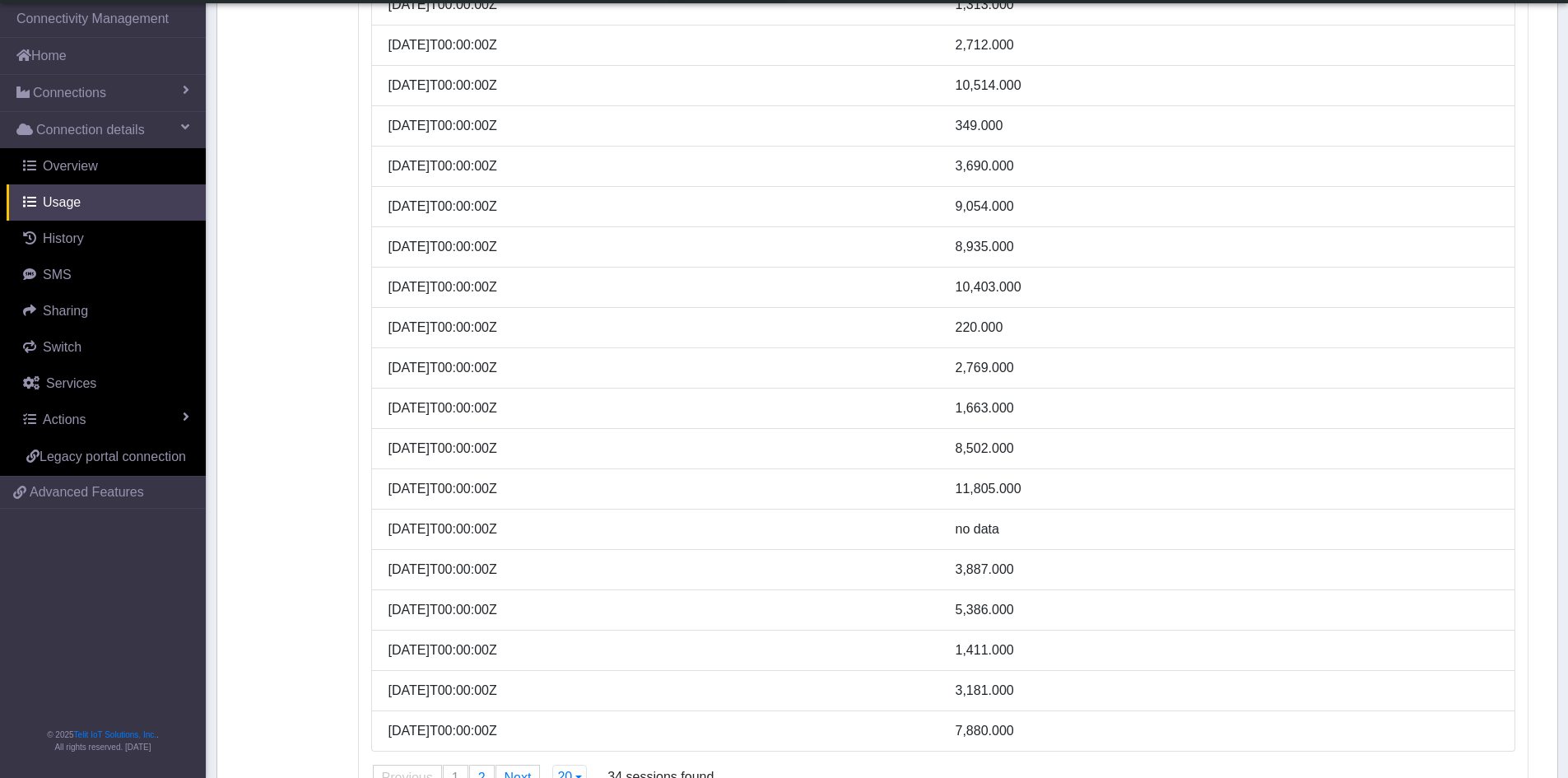
scroll to position [369, 0]
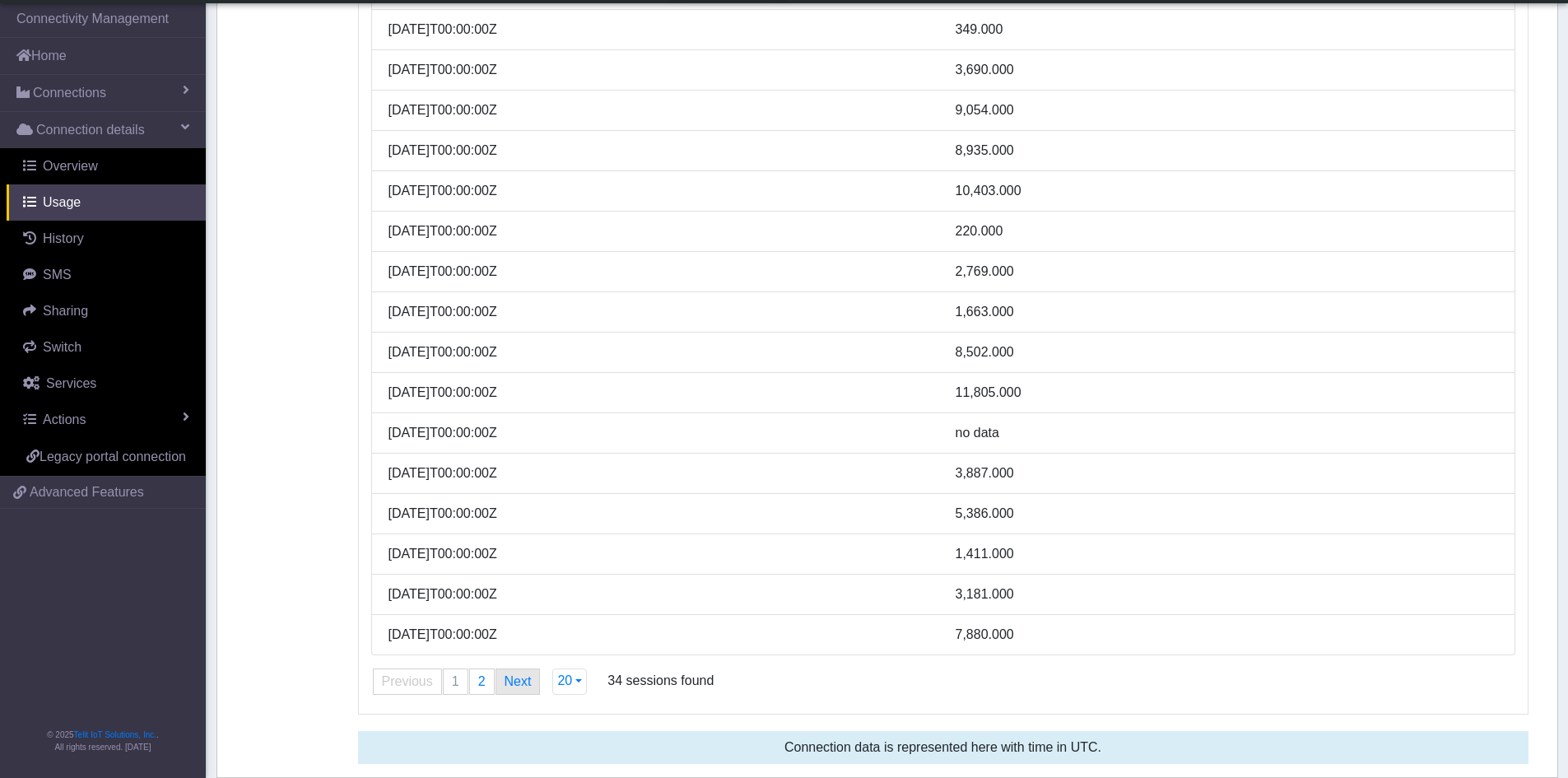
click at [513, 680] on link "Next page" at bounding box center [518, 682] width 44 height 25
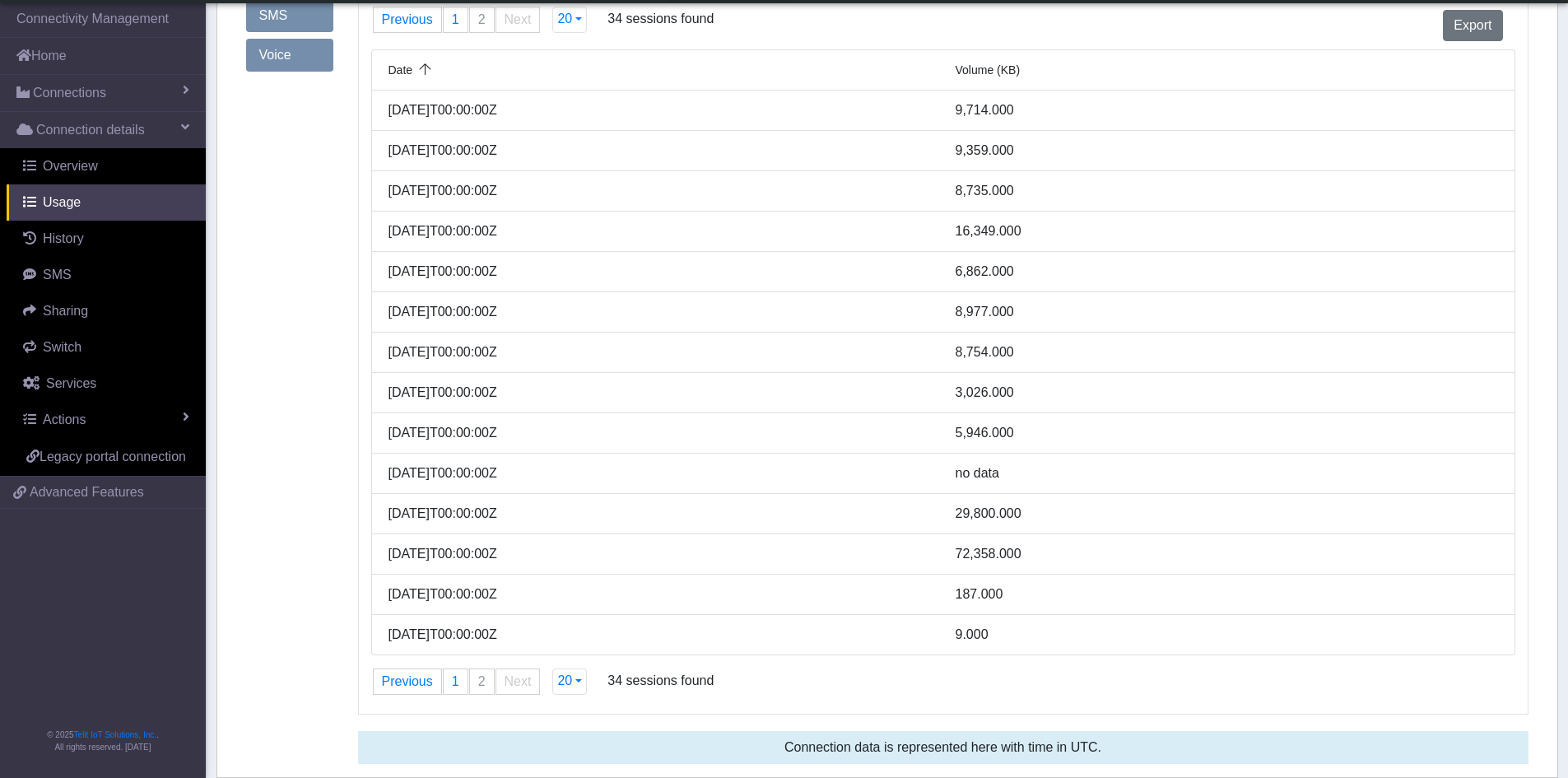
scroll to position [127, 0]
click at [451, 593] on div "[DATE]T00:00:00Z" at bounding box center [659, 594] width 567 height 20
click at [61, 166] on span "Overview" at bounding box center [70, 166] width 55 height 14
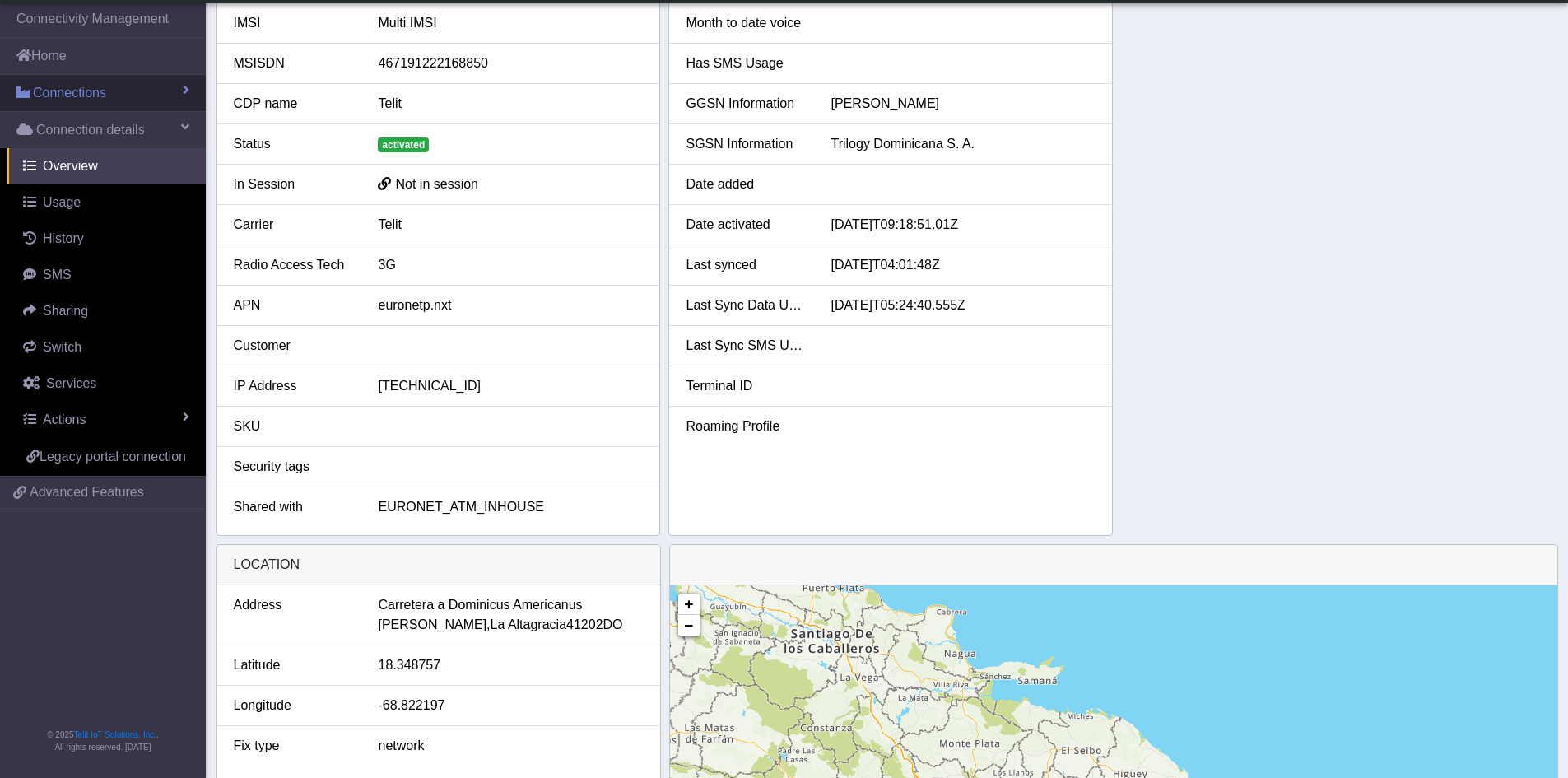
click at [65, 91] on span "Connections" at bounding box center [70, 93] width 74 height 20
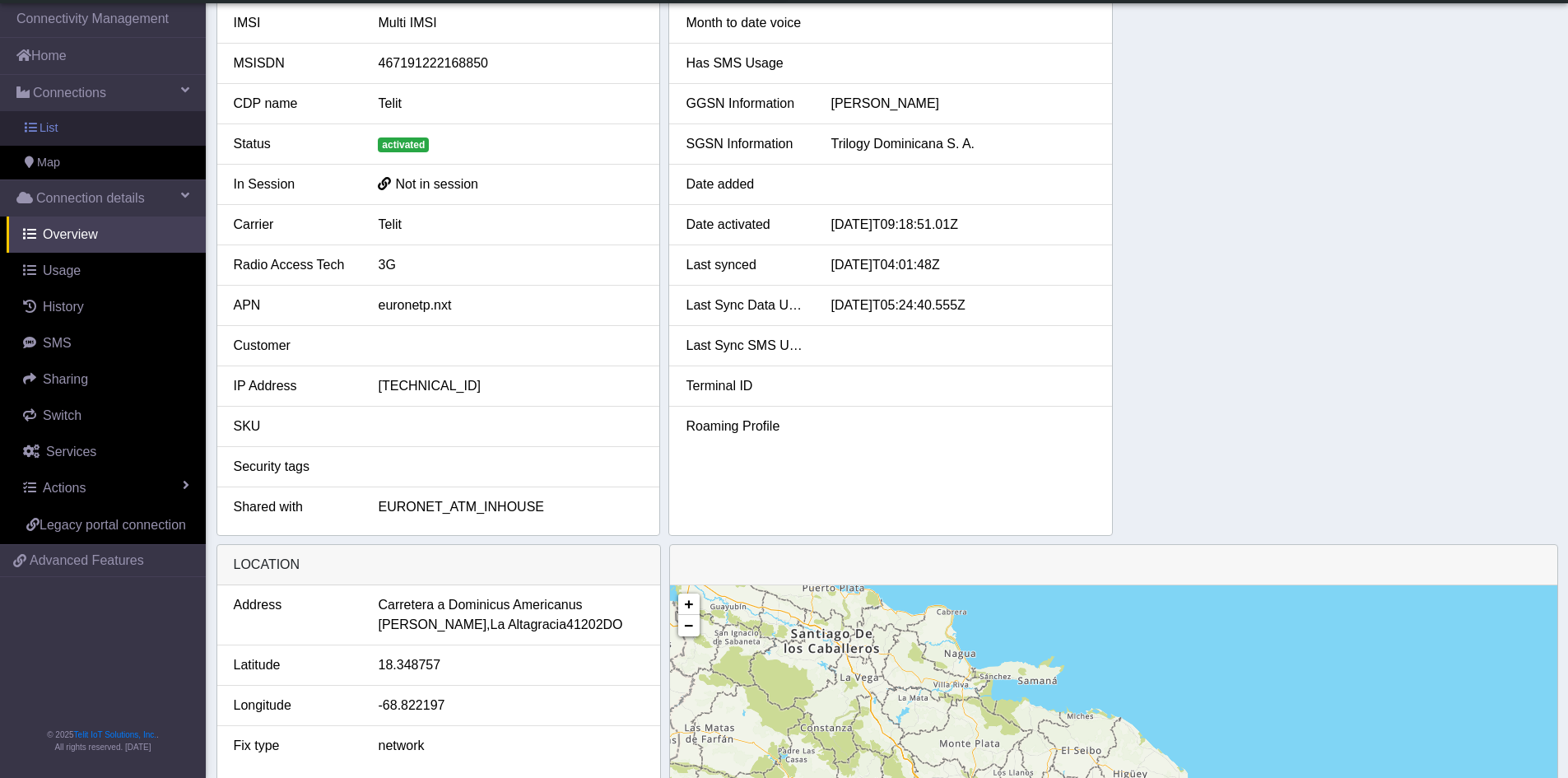
click at [60, 126] on link "List" at bounding box center [103, 128] width 206 height 35
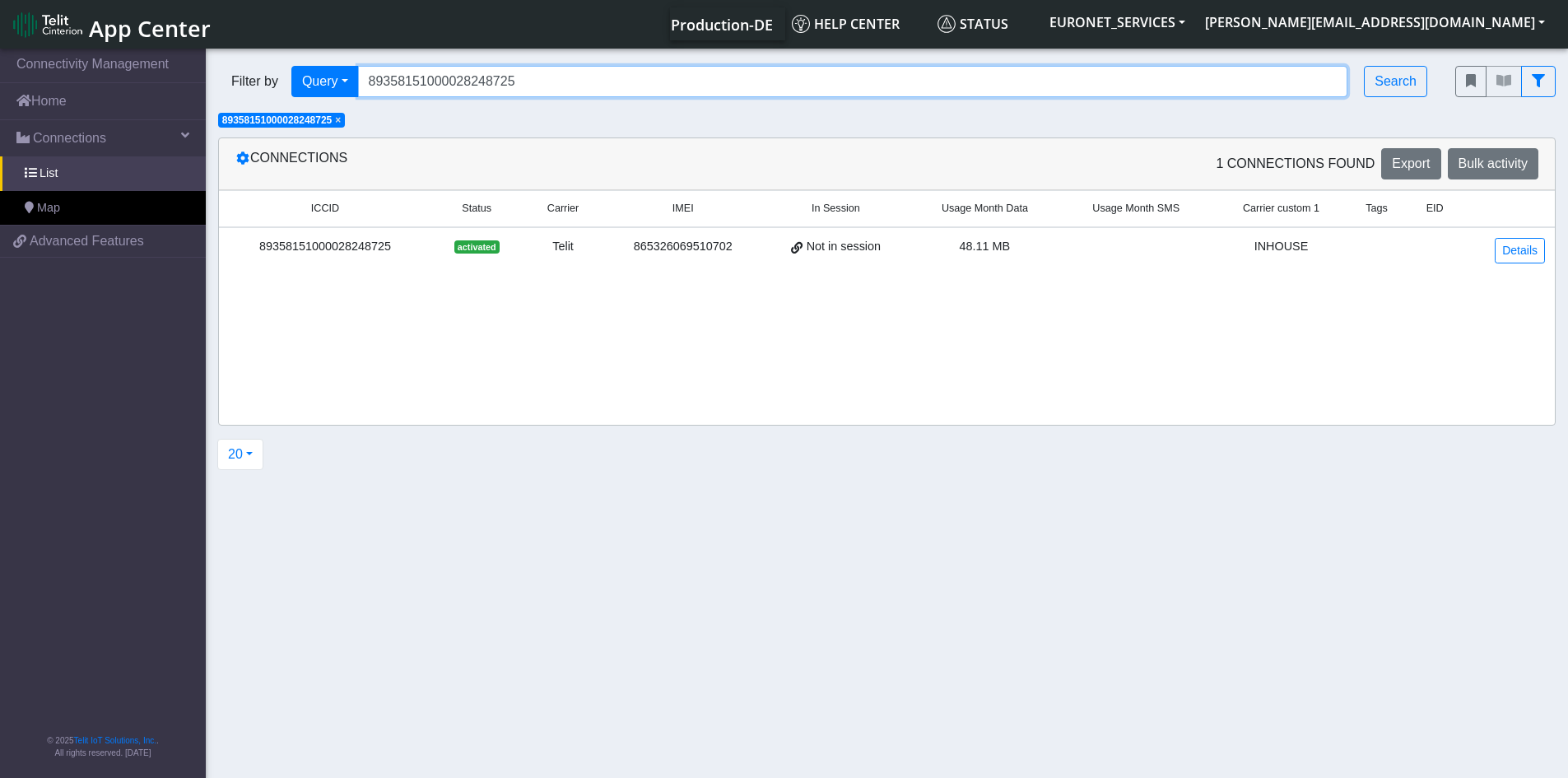
drag, startPoint x: 577, startPoint y: 89, endPoint x: 248, endPoint y: 117, distance: 330.2
click at [248, 113] on div "Filter by Query Query In Session Not connected Tags Country Operator 8935815100…" at bounding box center [887, 91] width 1362 height 75
click at [341, 119] on span "×" at bounding box center [338, 120] width 6 height 12
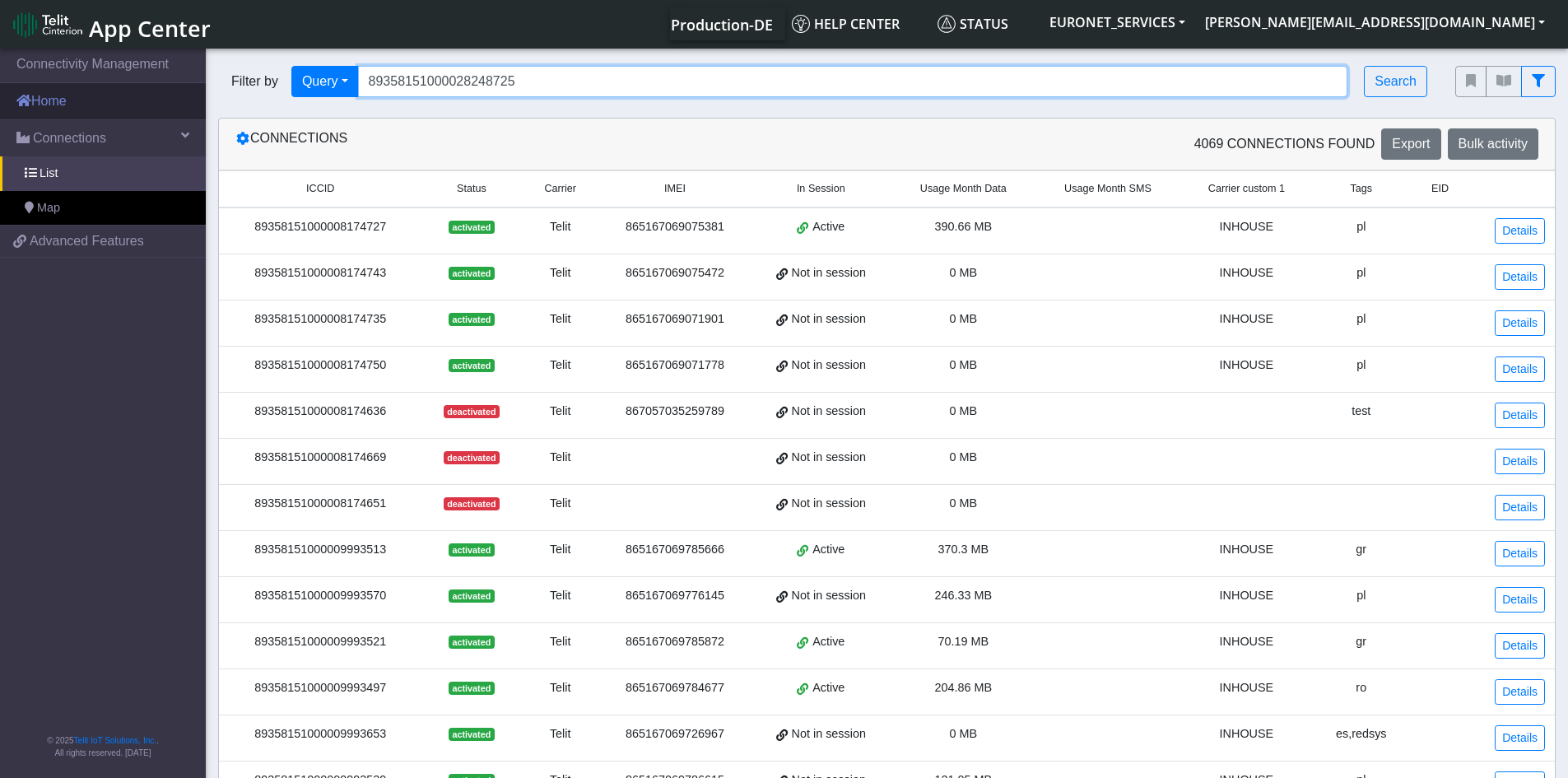
paste input "9210"
type input "89358151000028249210"
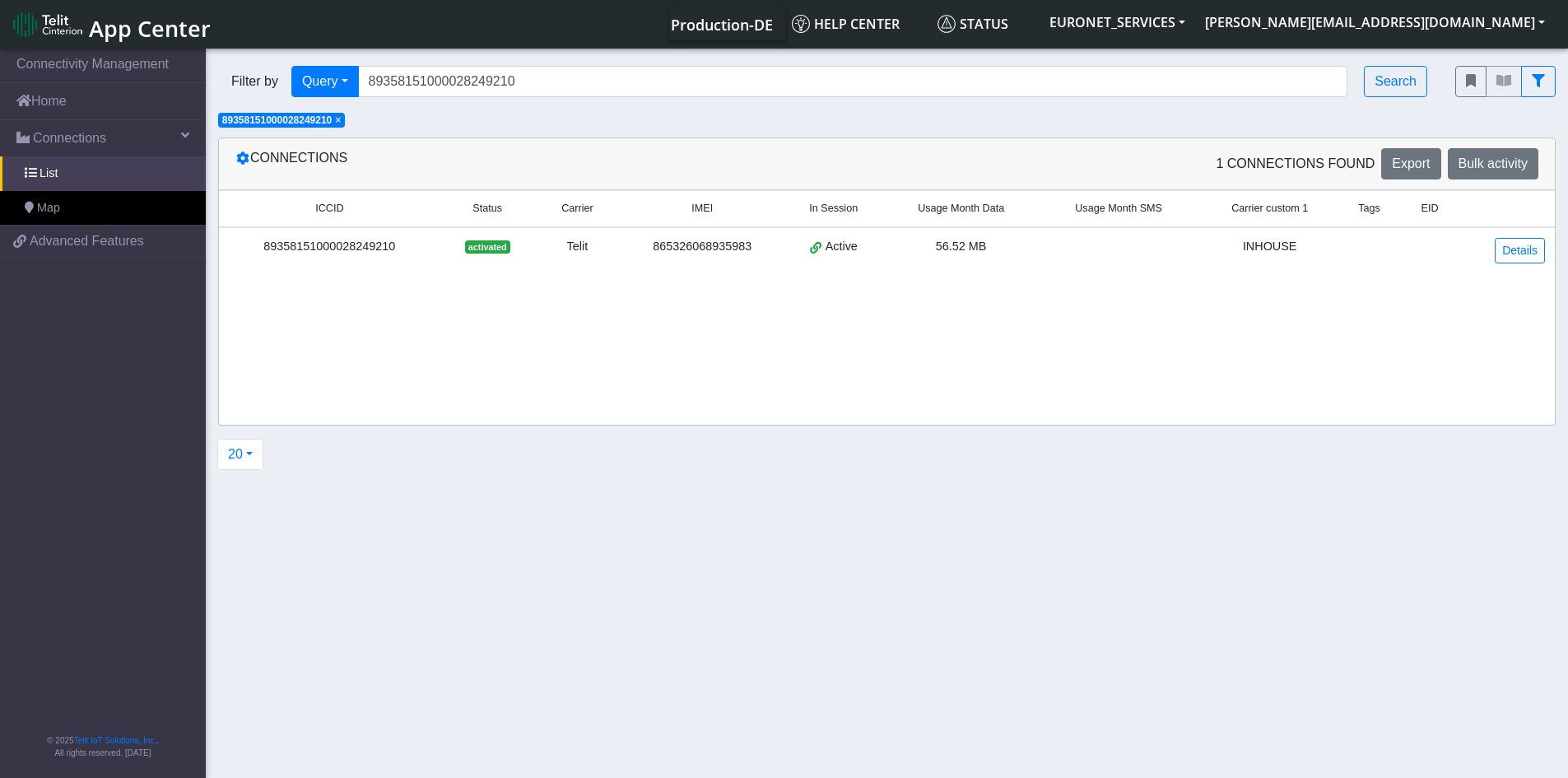
click at [367, 245] on div "89358151000028249210" at bounding box center [329, 247] width 202 height 18
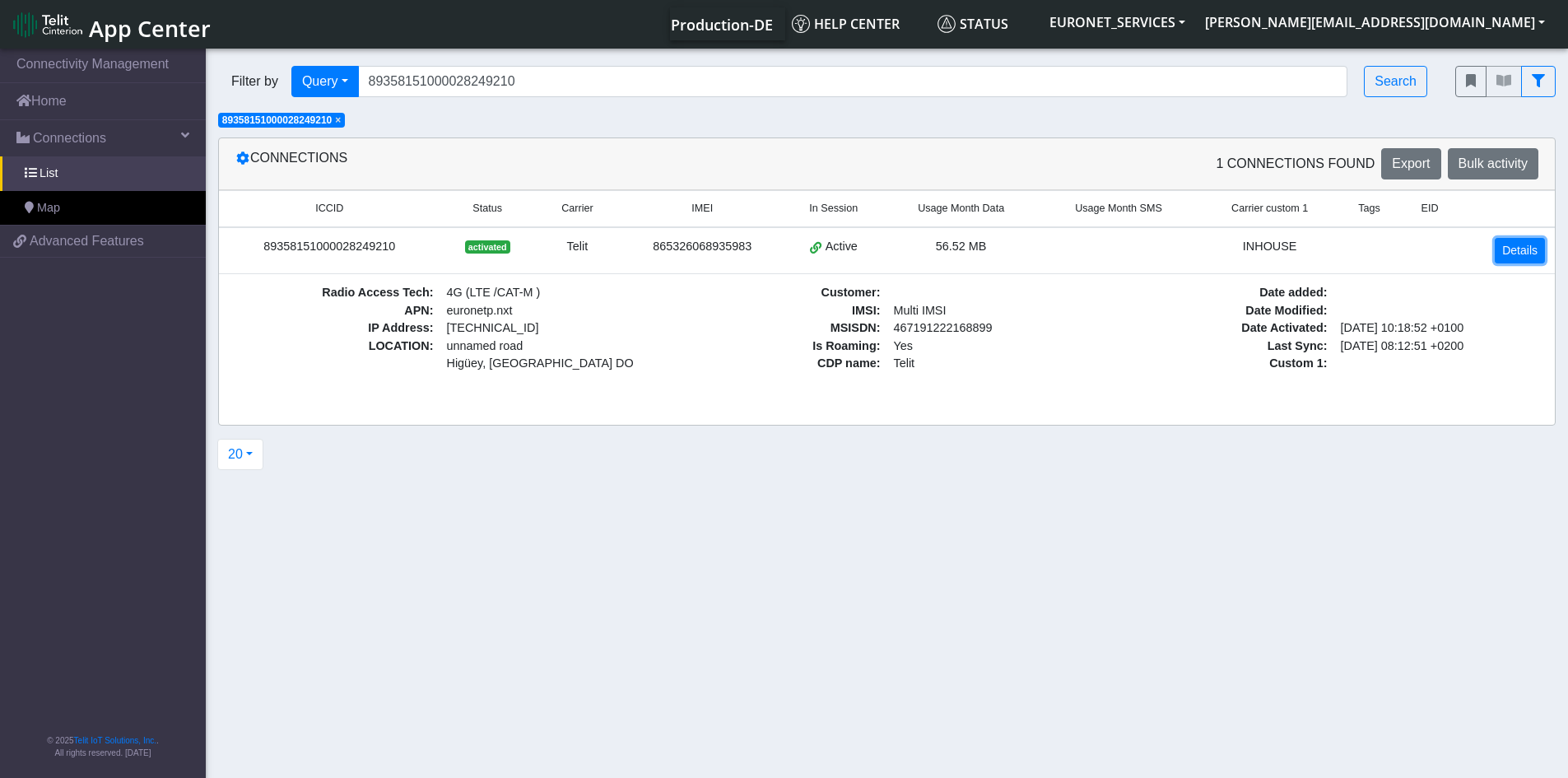
click at [1520, 250] on link "Details" at bounding box center [1519, 250] width 50 height 26
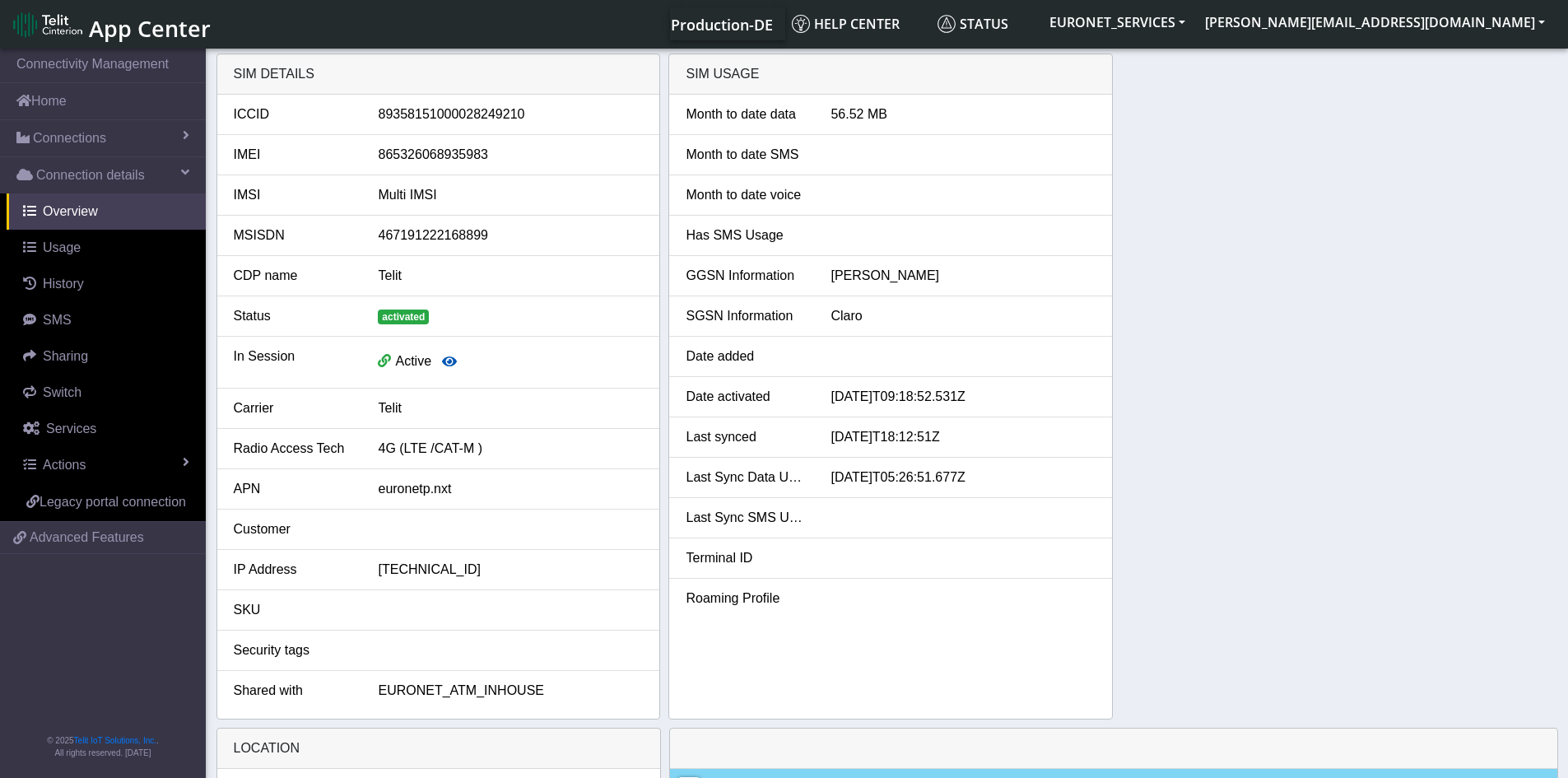
click at [446, 364] on icon "button" at bounding box center [449, 362] width 15 height 13
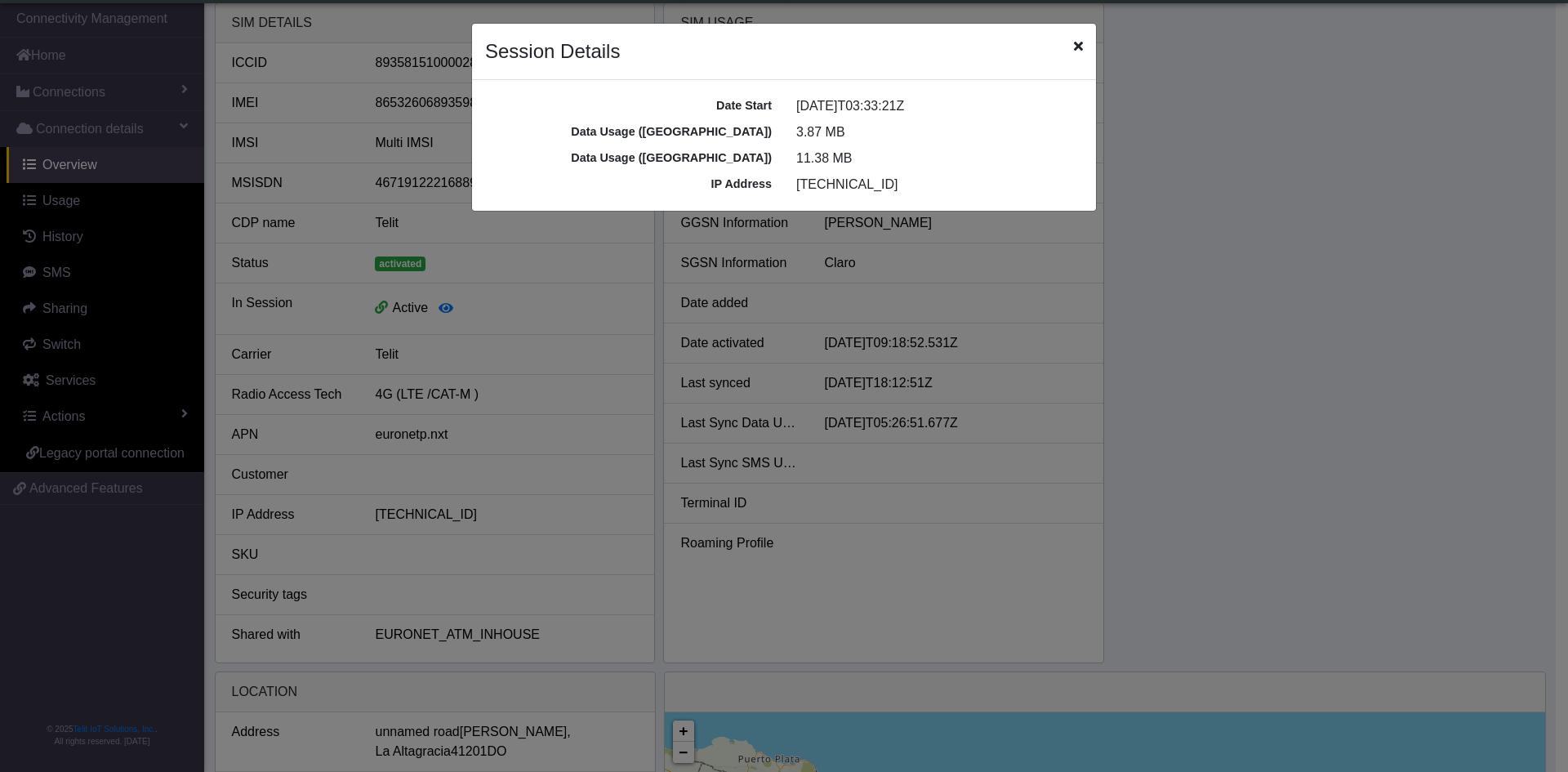
click at [1075, 42] on icon "Close" at bounding box center [1078, 46] width 9 height 13
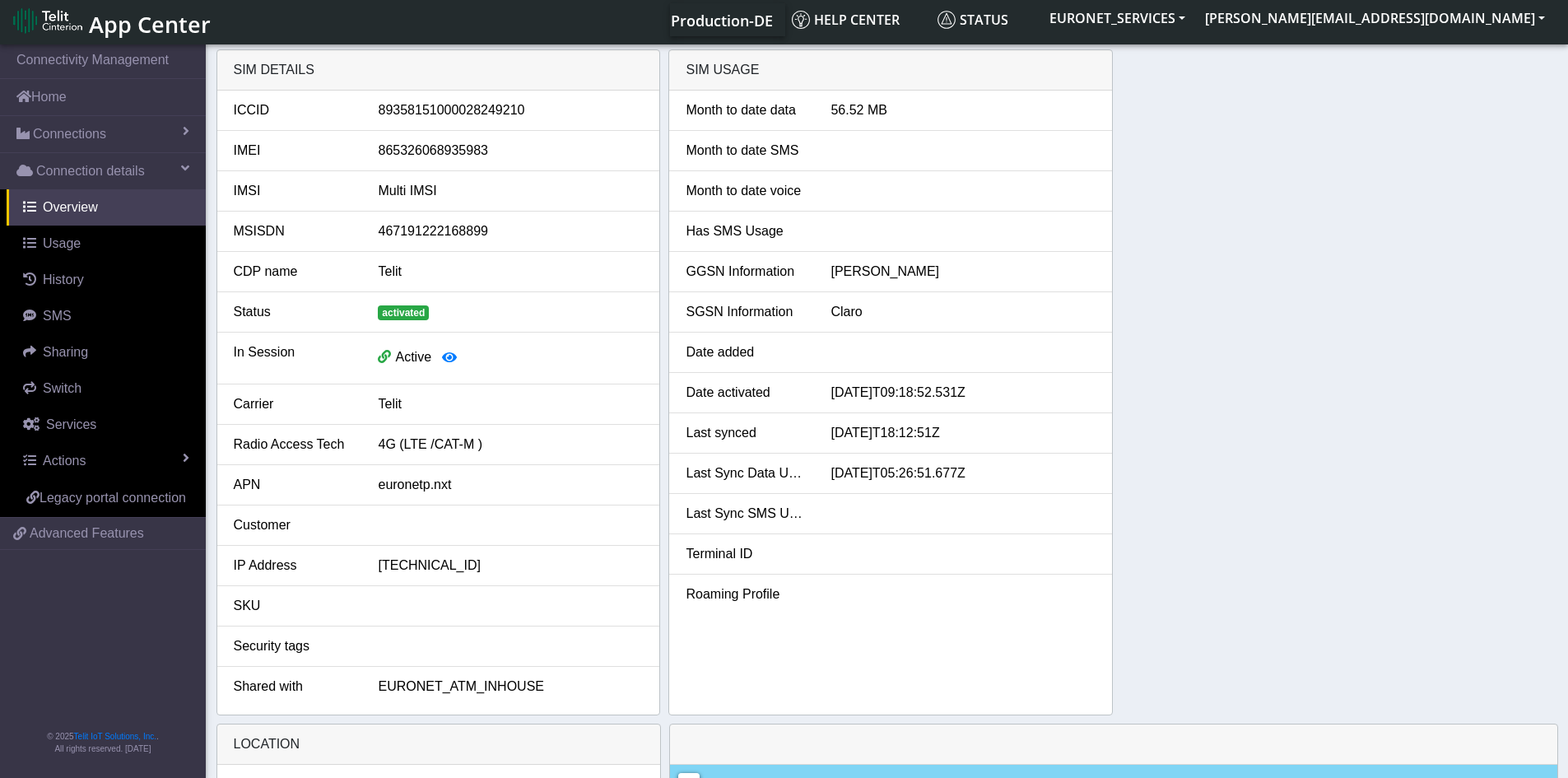
scroll to position [0, 0]
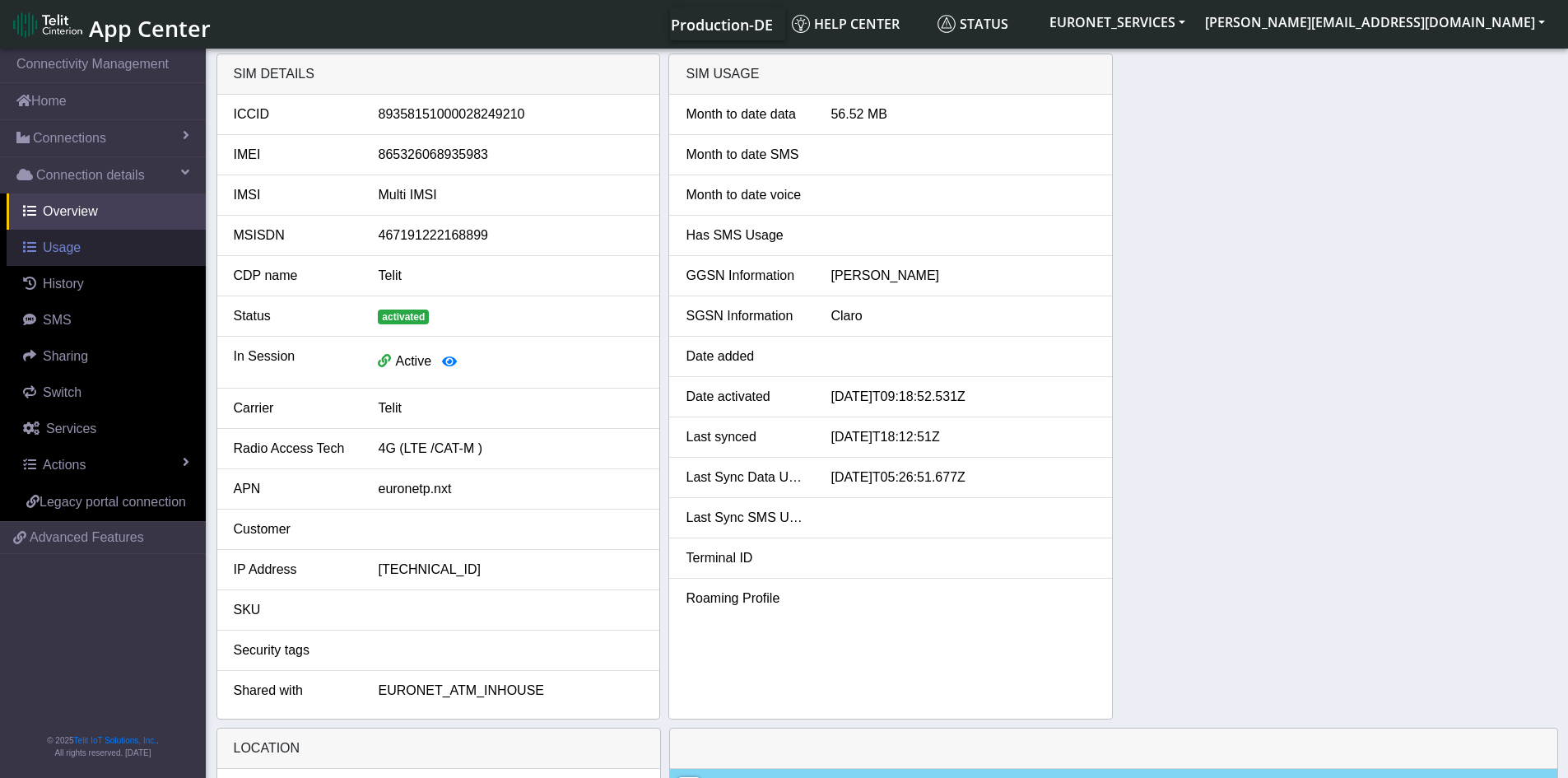
click at [41, 249] on link "Usage" at bounding box center [106, 247] width 199 height 36
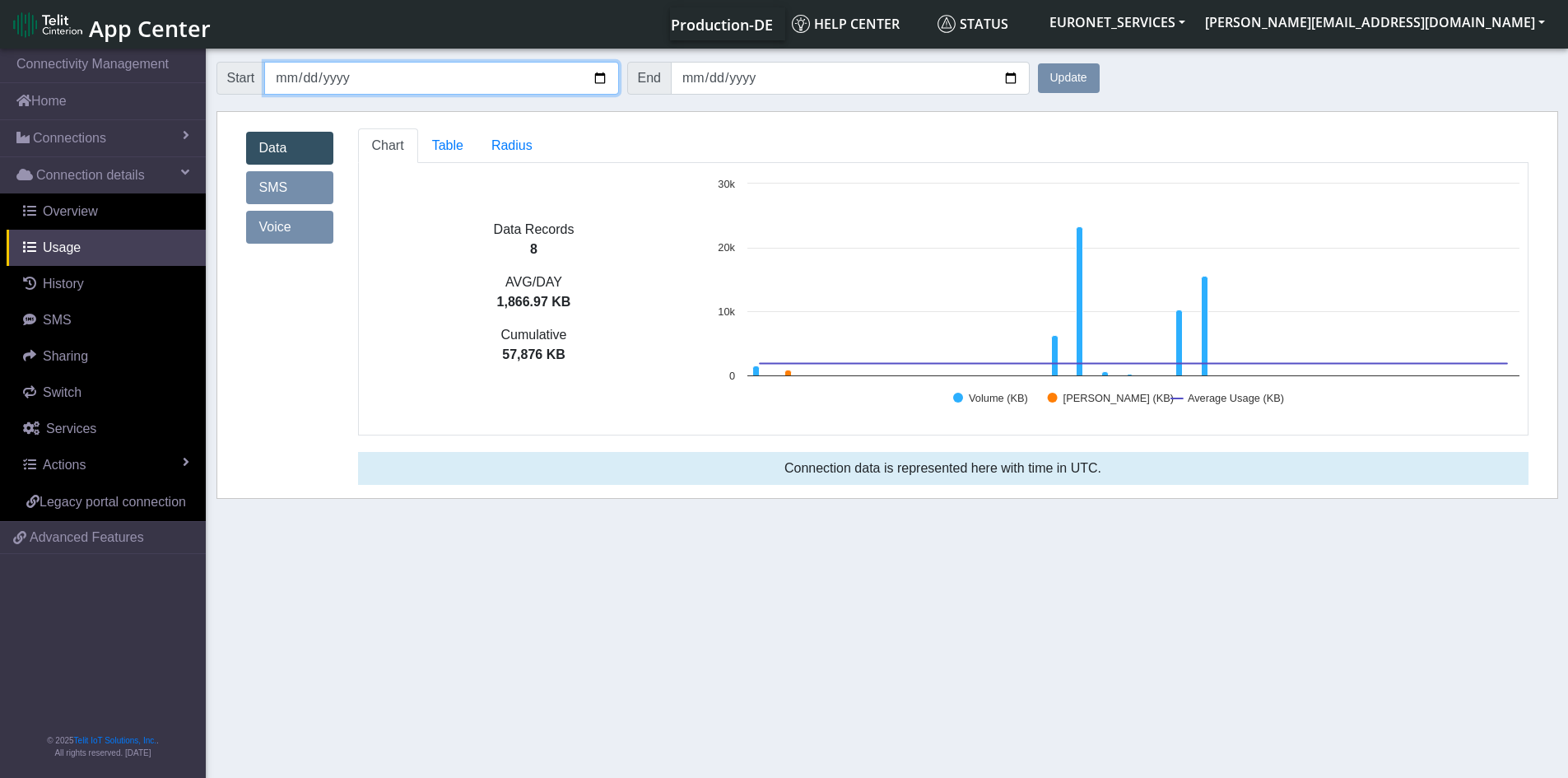
click at [352, 76] on input "[DATE]" at bounding box center [441, 79] width 354 height 33
click at [340, 75] on input "[DATE]" at bounding box center [441, 79] width 354 height 33
click at [339, 74] on input "[DATE]" at bounding box center [441, 79] width 354 height 33
click at [448, 146] on span "Table" at bounding box center [448, 145] width 31 height 14
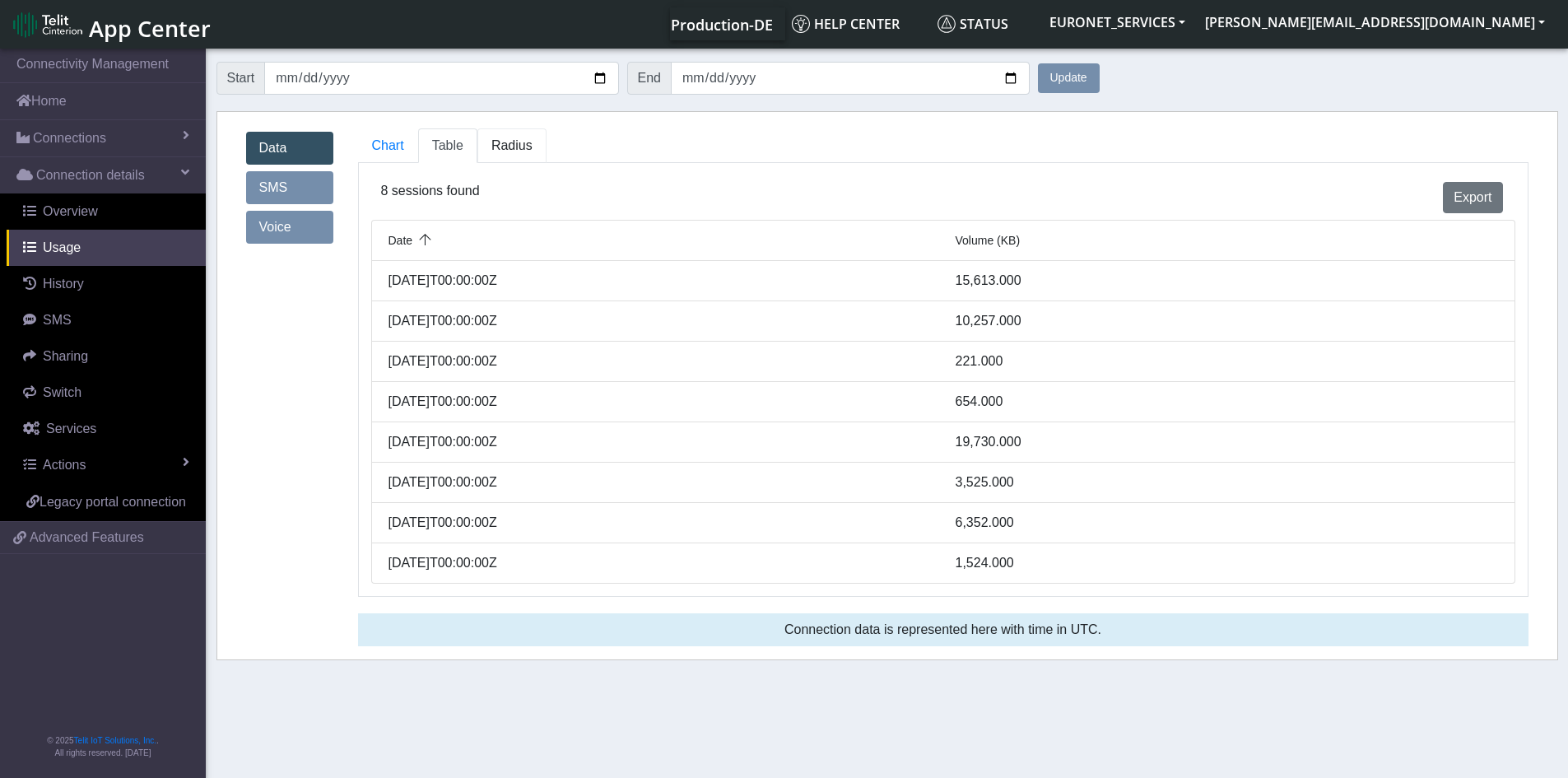
click at [505, 148] on span "Radius" at bounding box center [512, 145] width 41 height 14
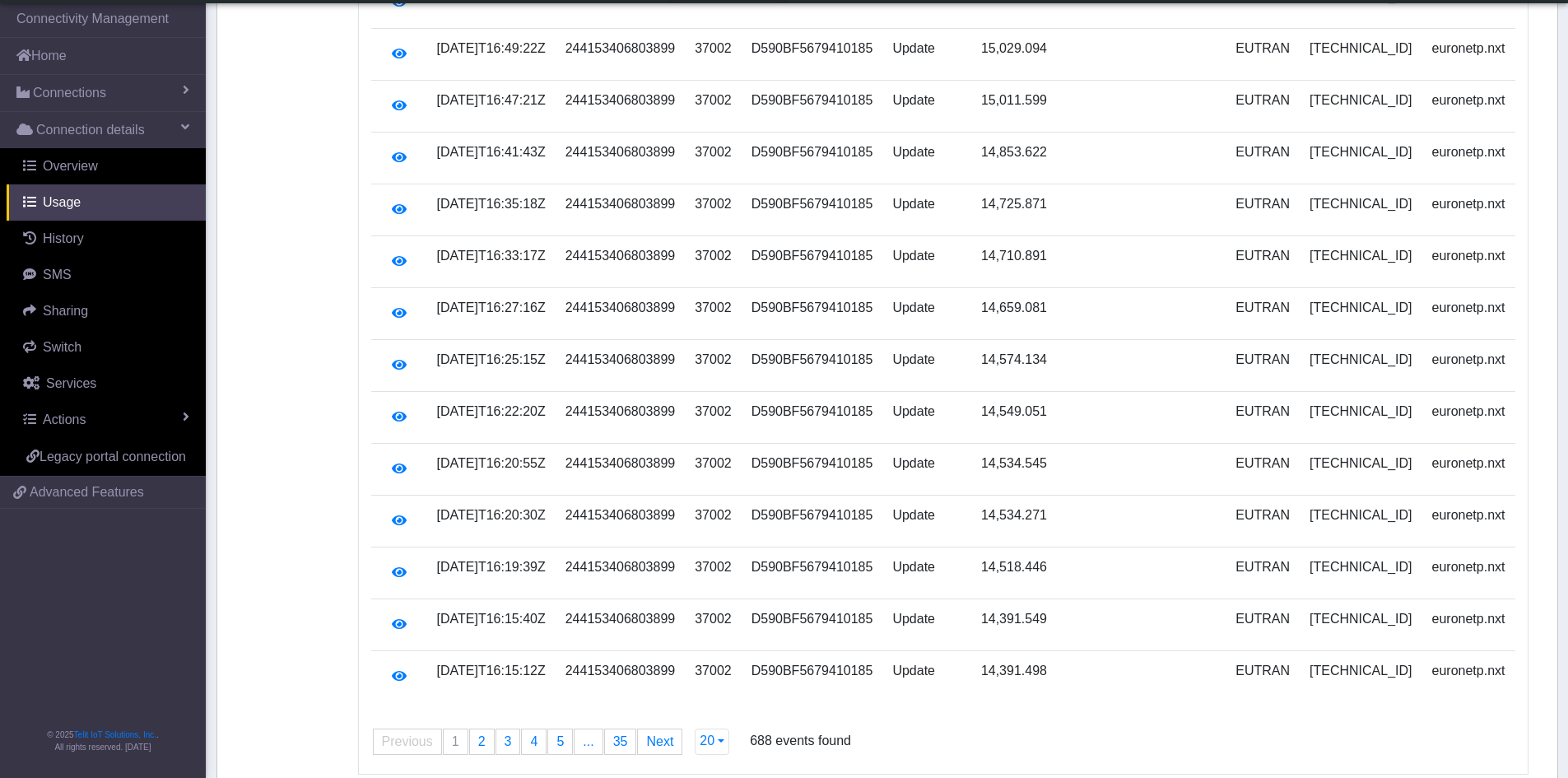
scroll to position [612, 0]
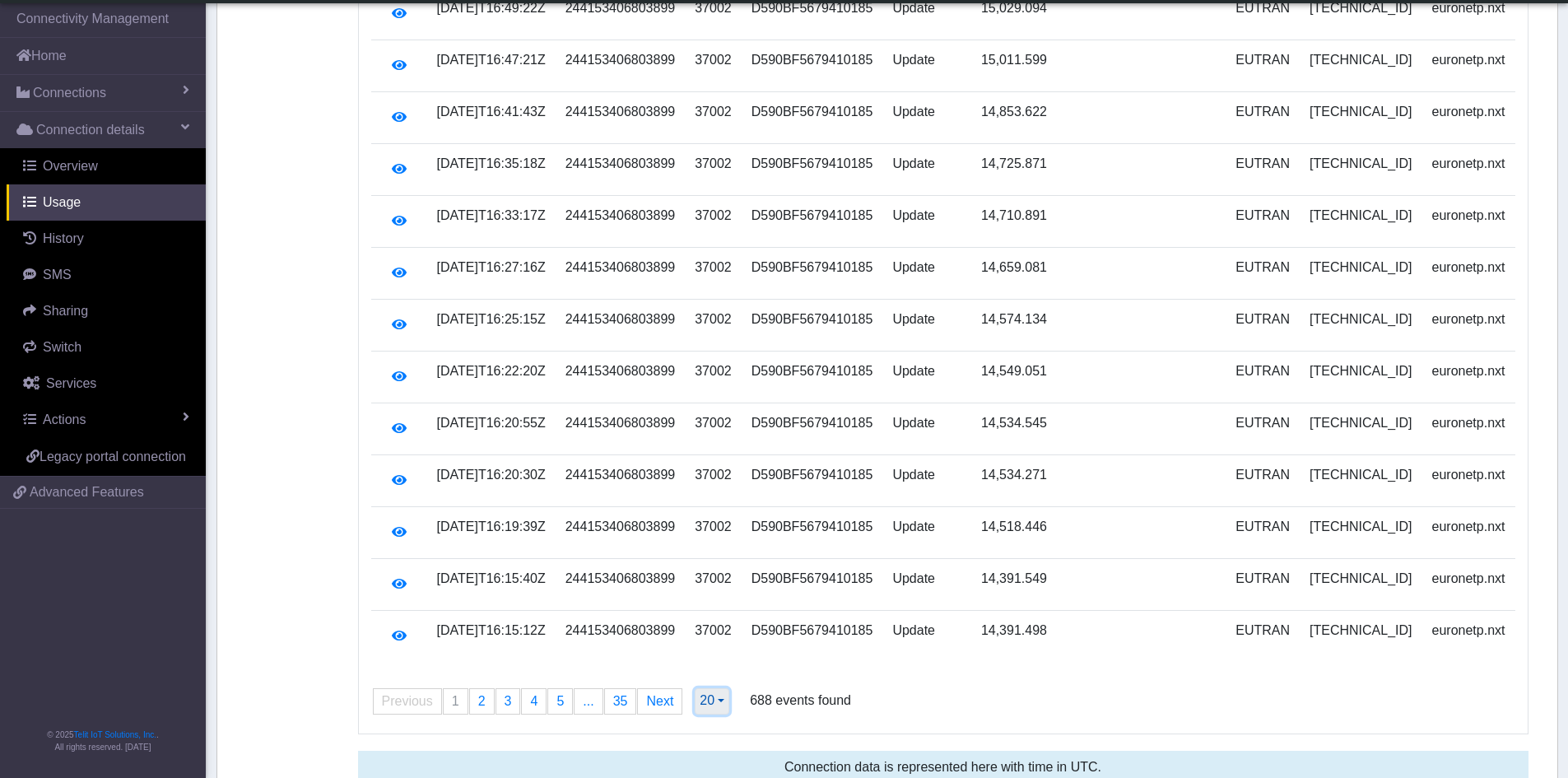
click at [709, 688] on button "20" at bounding box center [712, 701] width 35 height 26
click at [718, 653] on button "500" at bounding box center [760, 666] width 130 height 26
click at [718, 649] on div "Timestamp IMSI PLMN Session ID Session event Session data (KB) Session terminat…" at bounding box center [943, 119] width 1168 height 1112
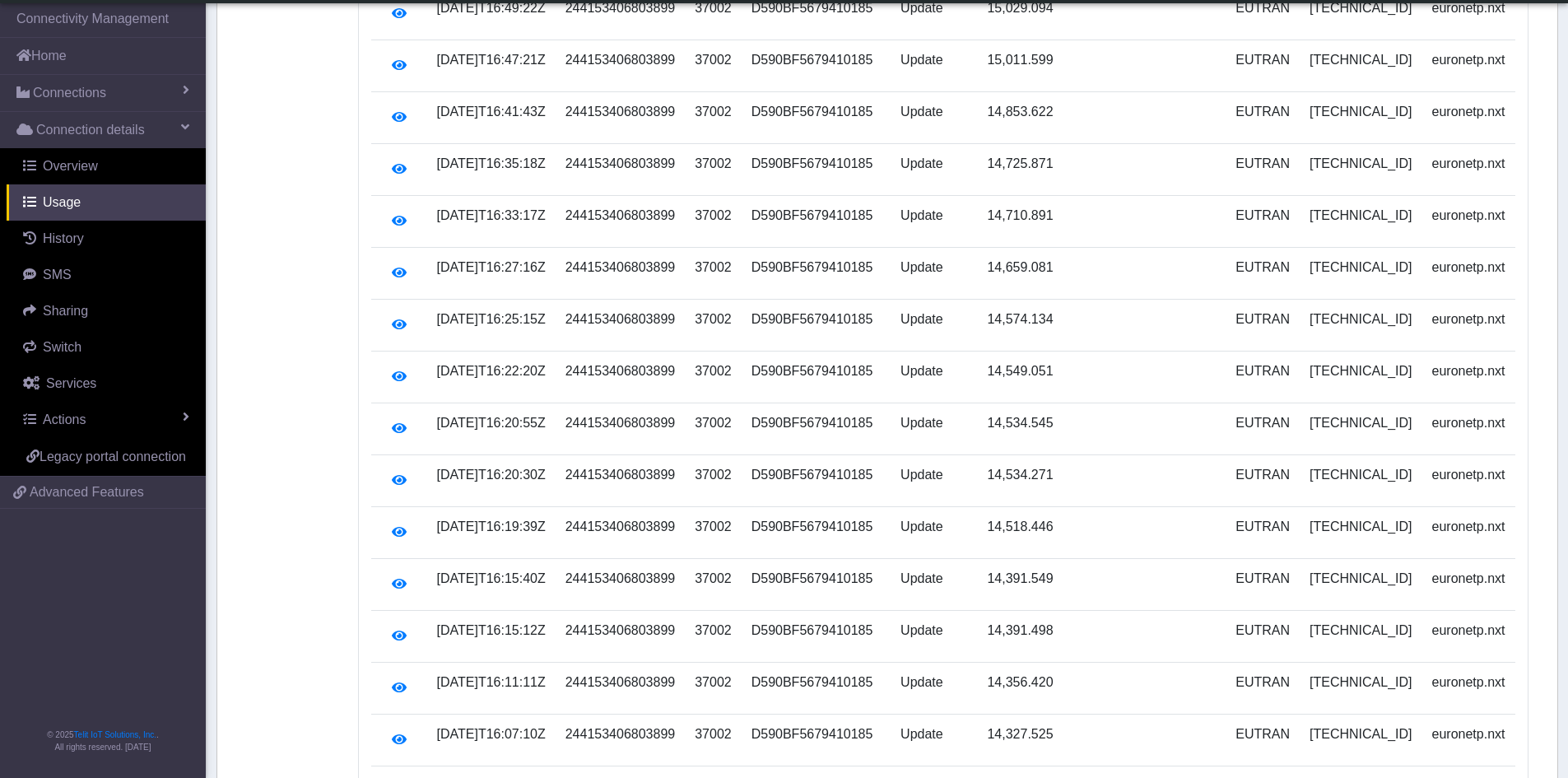
scroll to position [0, 0]
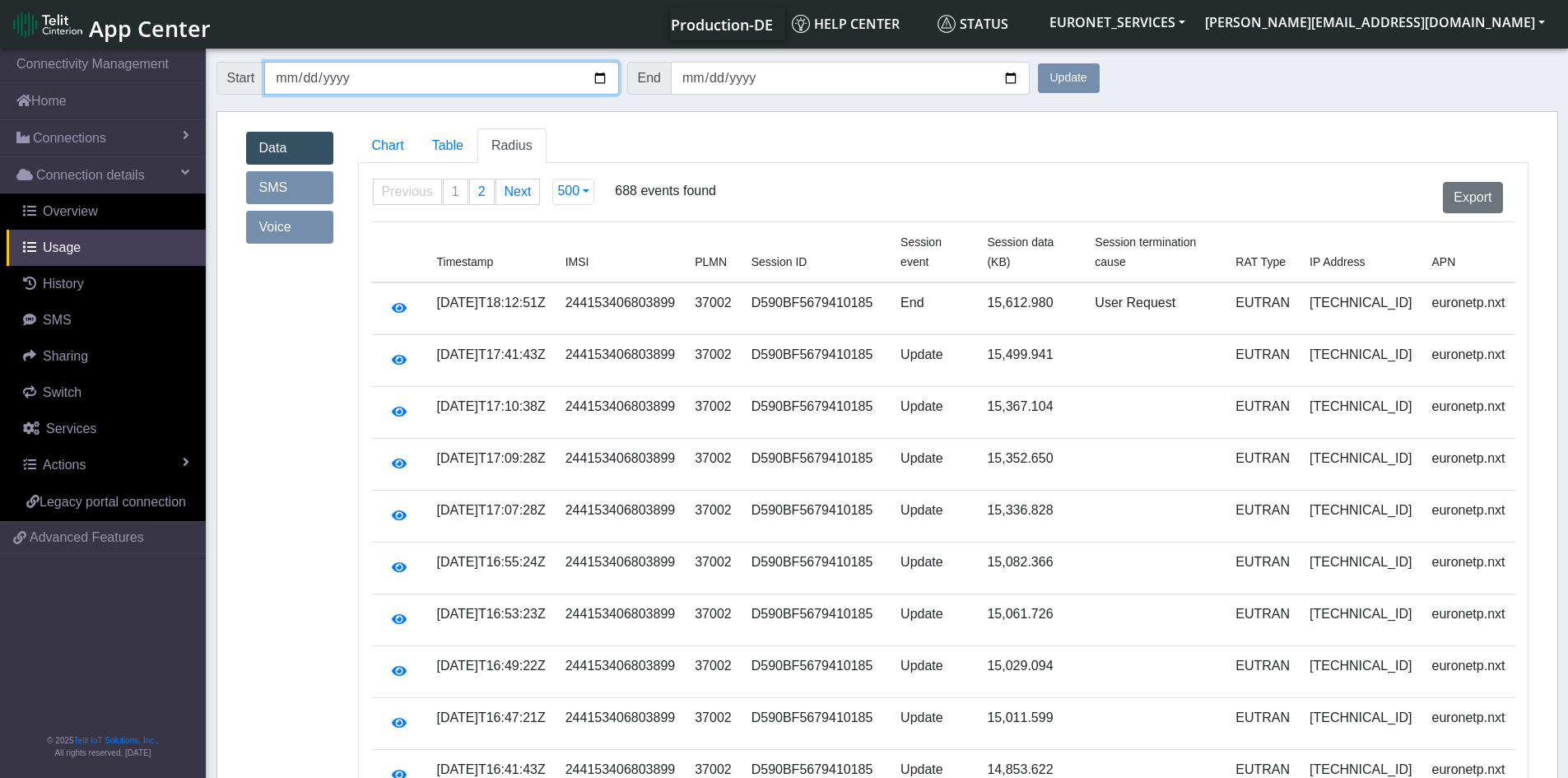
click at [383, 76] on input "[DATE]" at bounding box center [441, 79] width 354 height 33
click at [365, 75] on input "[DATE]" at bounding box center [441, 79] width 354 height 33
click at [343, 76] on input "[DATE]" at bounding box center [441, 79] width 354 height 33
type input "[DATE]"
click at [1038, 64] on button "Update" at bounding box center [1068, 79] width 62 height 30
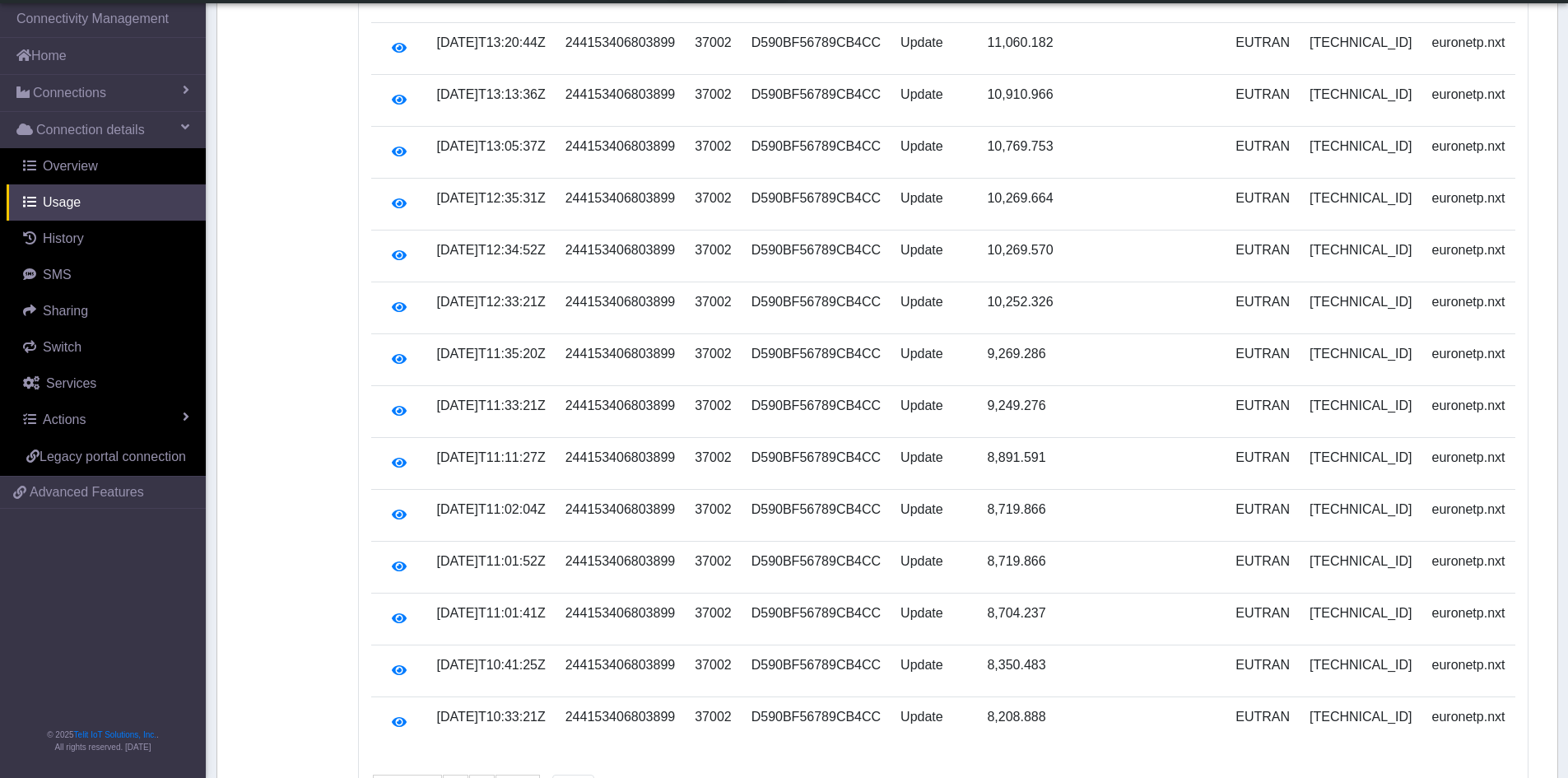
scroll to position [25504, 0]
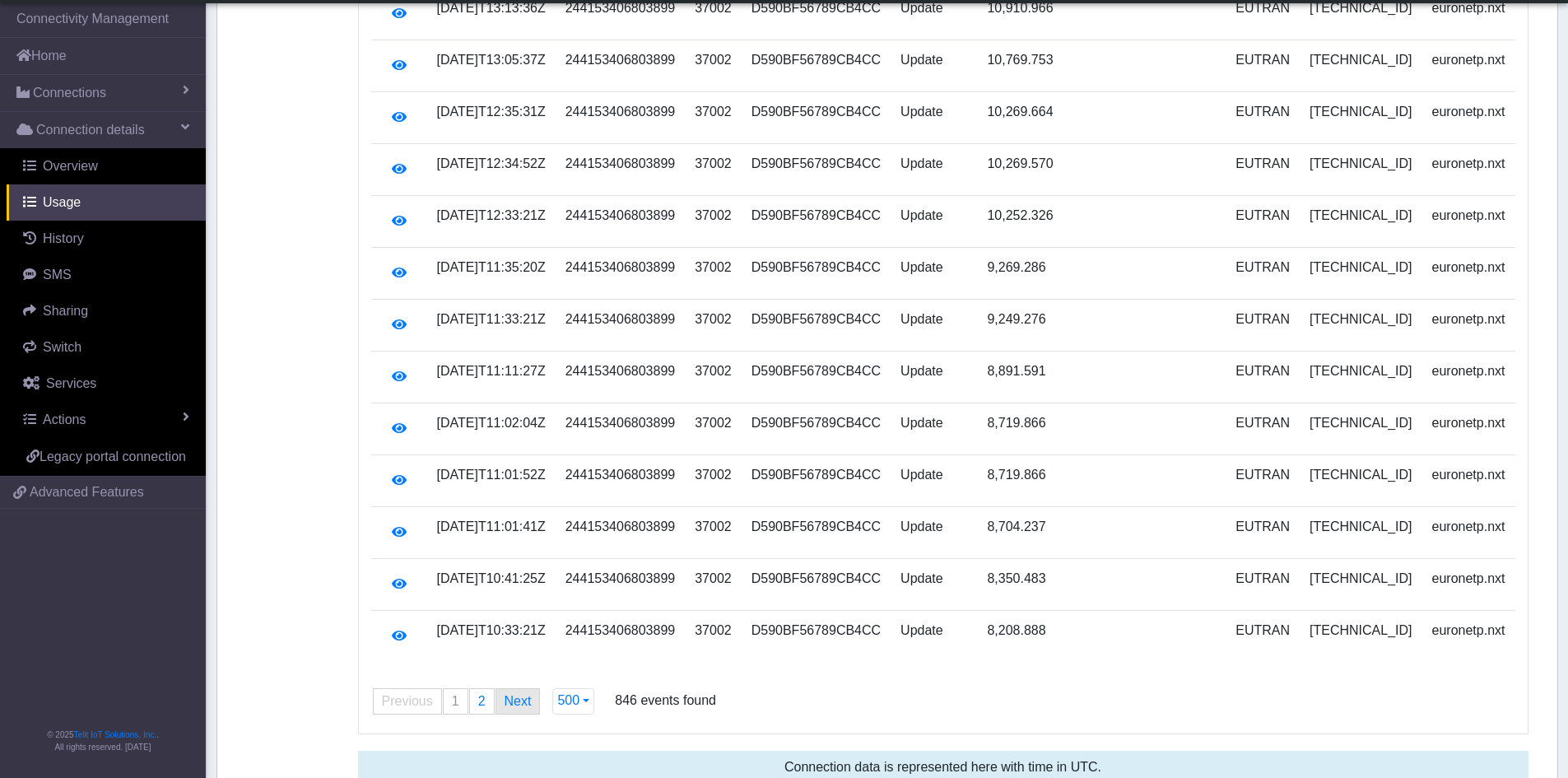
click at [516, 690] on link "Next page" at bounding box center [518, 701] width 44 height 25
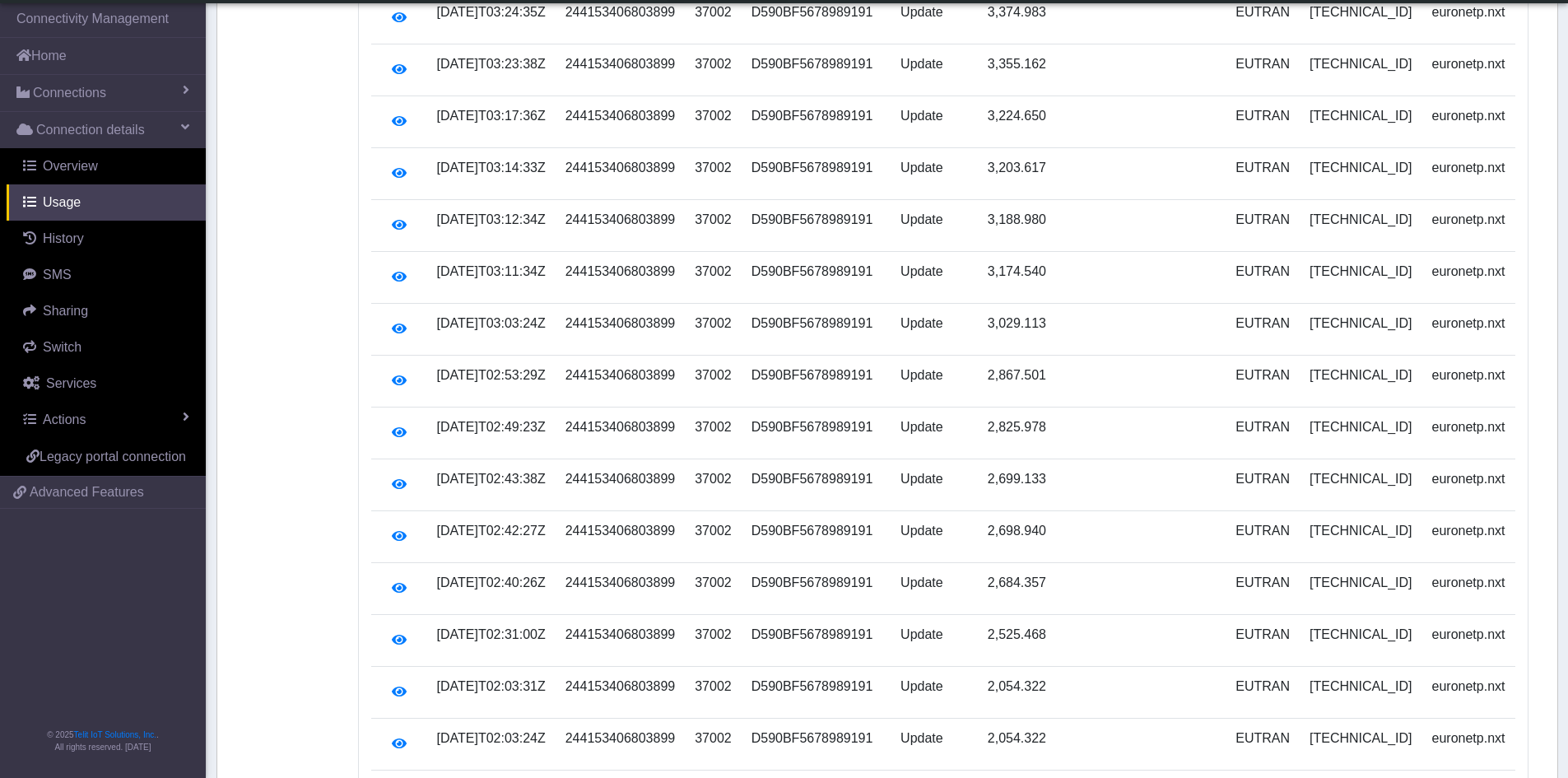
scroll to position [0, 0]
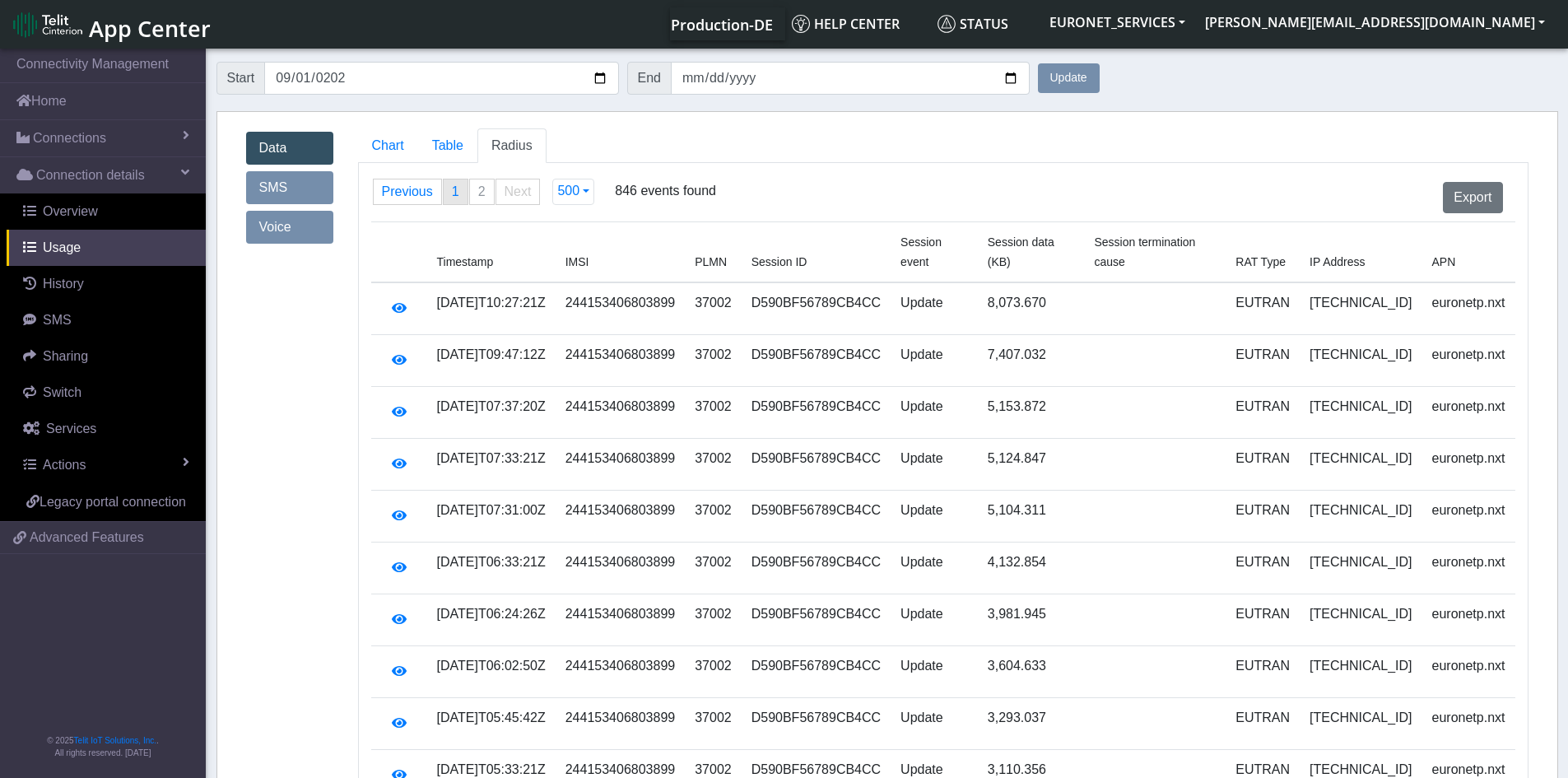
click at [452, 190] on span "1" at bounding box center [455, 191] width 7 height 14
click at [375, 151] on span "Chart" at bounding box center [388, 145] width 32 height 14
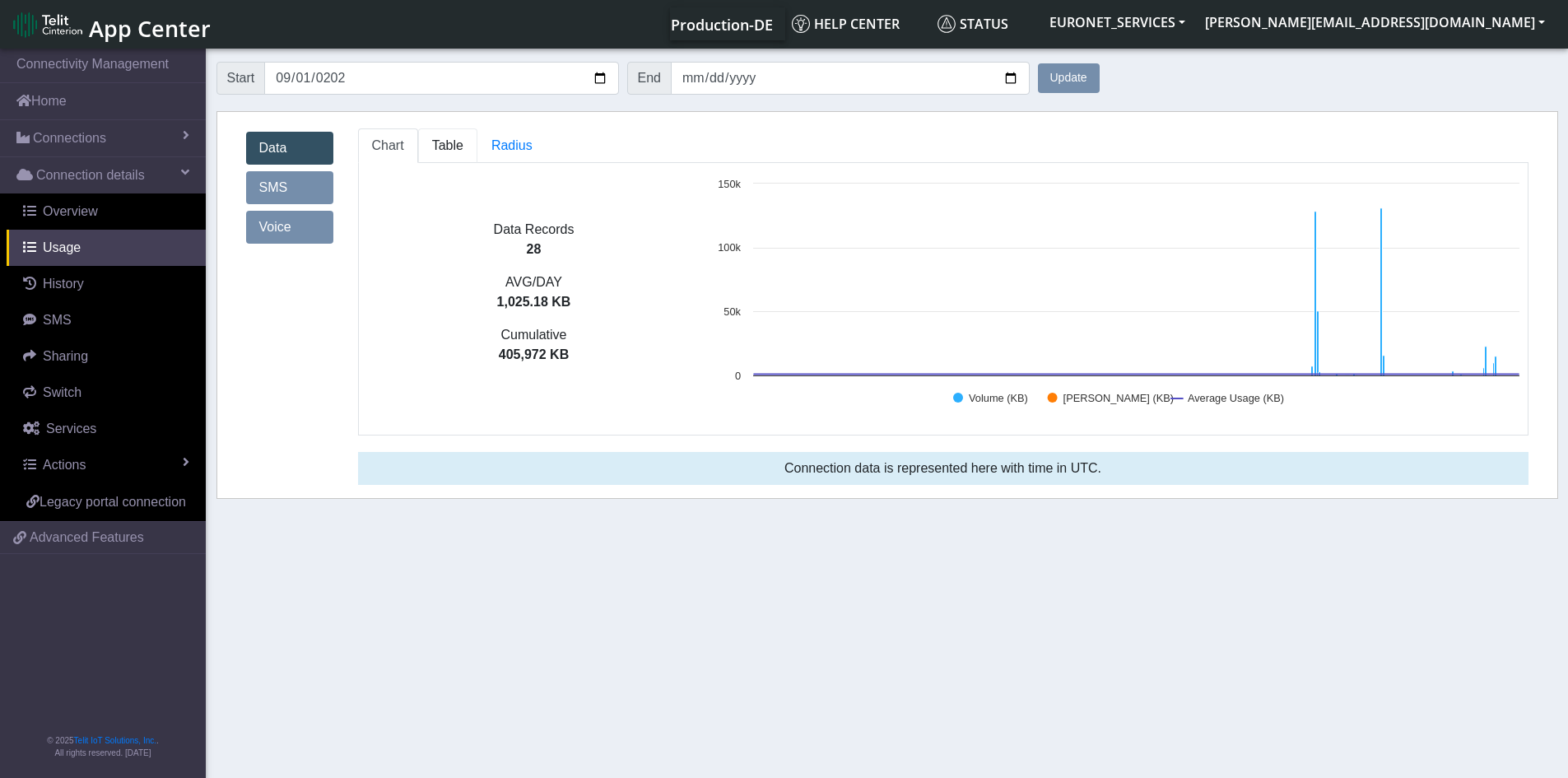
click at [427, 145] on link "Table" at bounding box center [448, 146] width 60 height 35
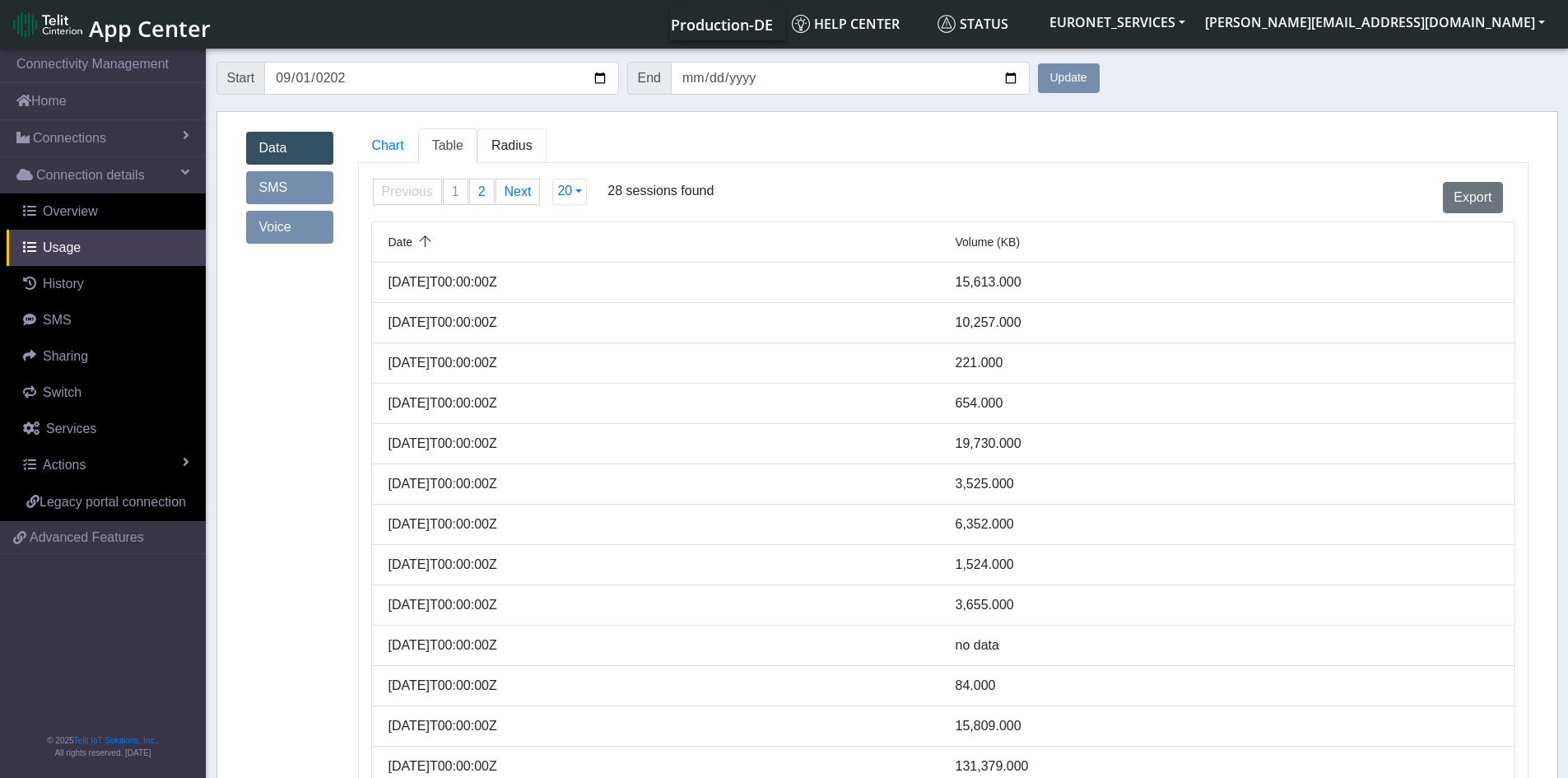
click at [511, 143] on span "Radius" at bounding box center [512, 145] width 41 height 14
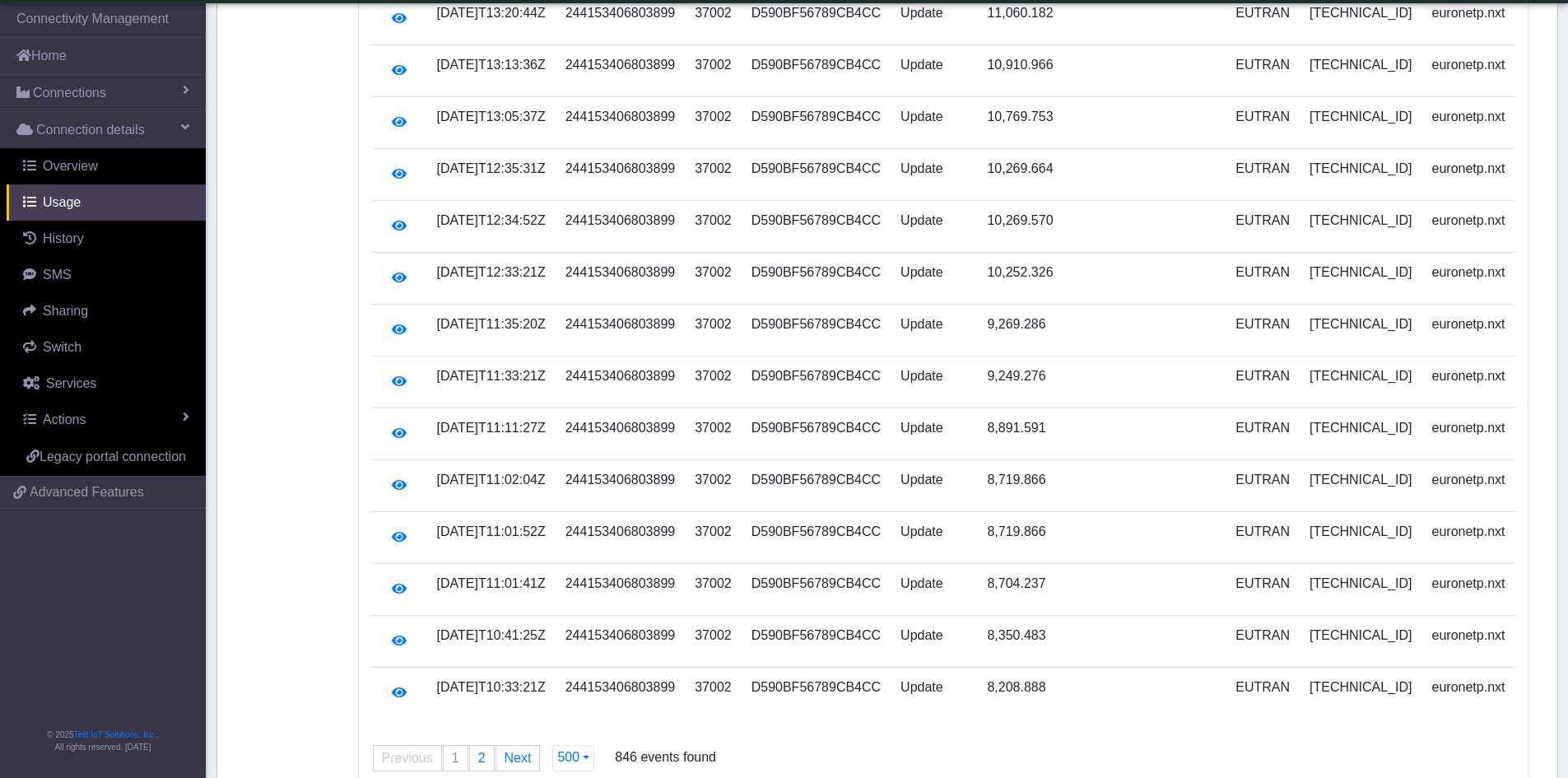
scroll to position [25504, 0]
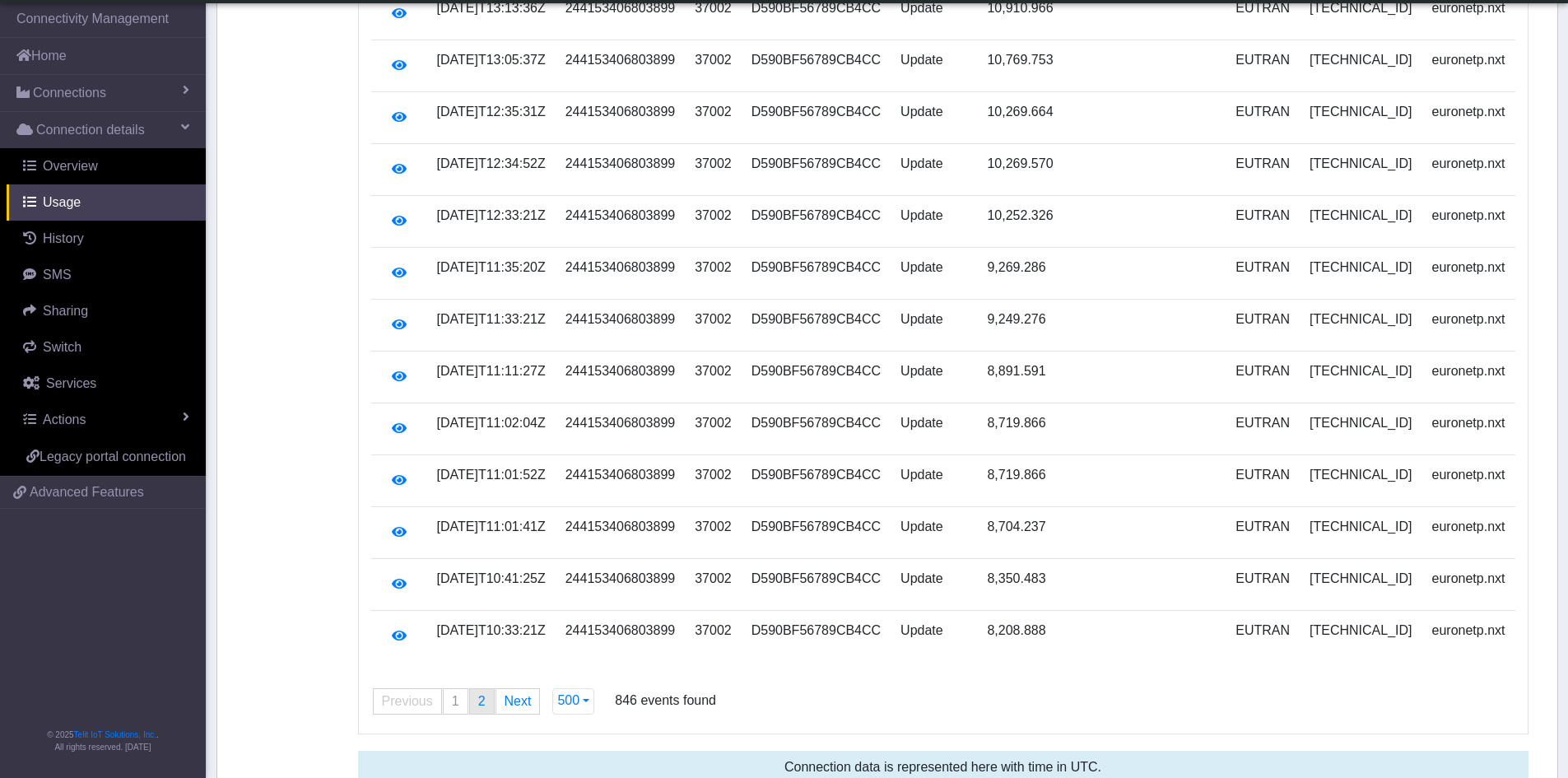
click at [481, 694] on span "2" at bounding box center [482, 700] width 7 height 14
click at [478, 694] on span "2" at bounding box center [482, 700] width 7 height 14
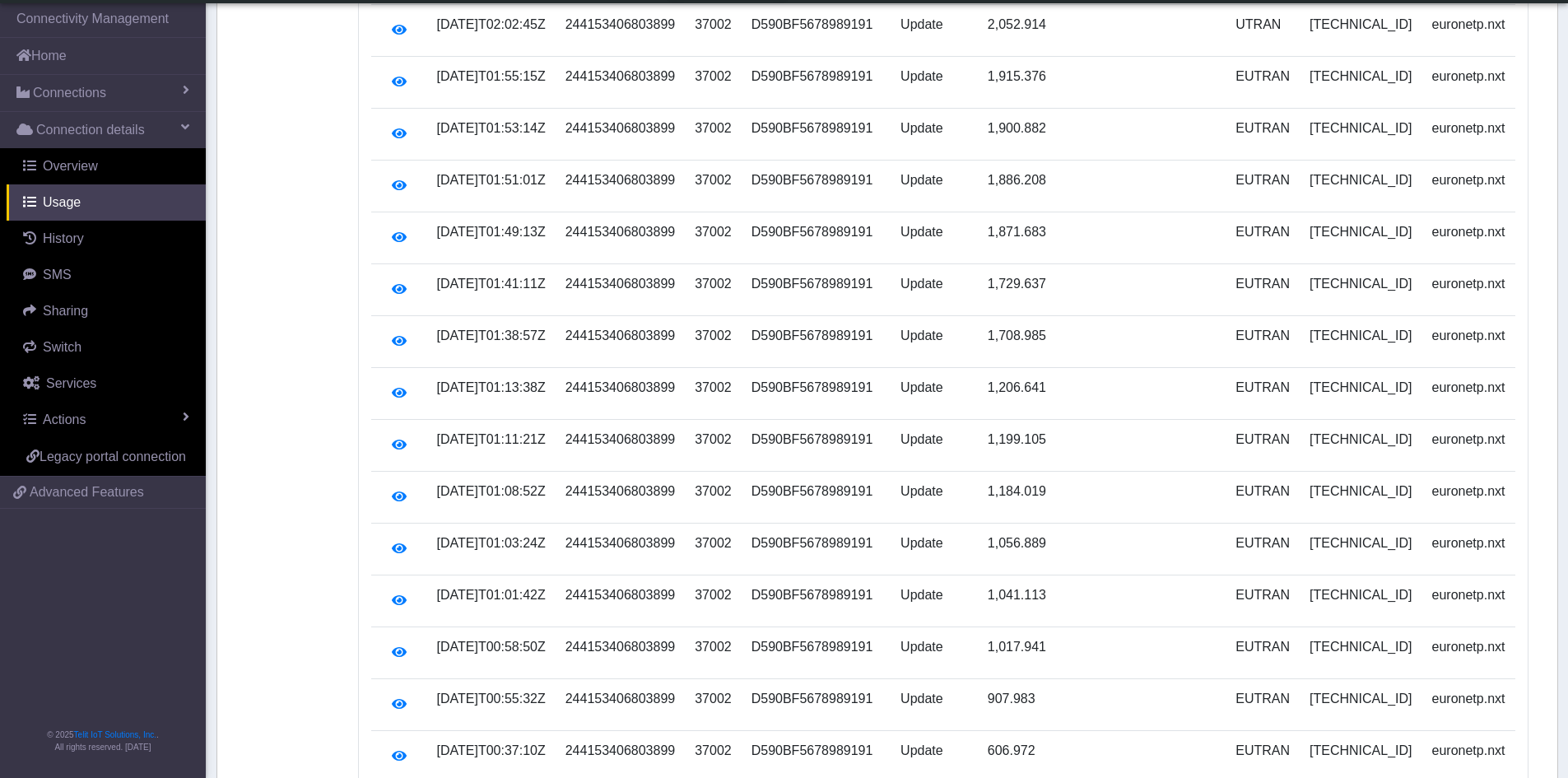
scroll to position [0, 0]
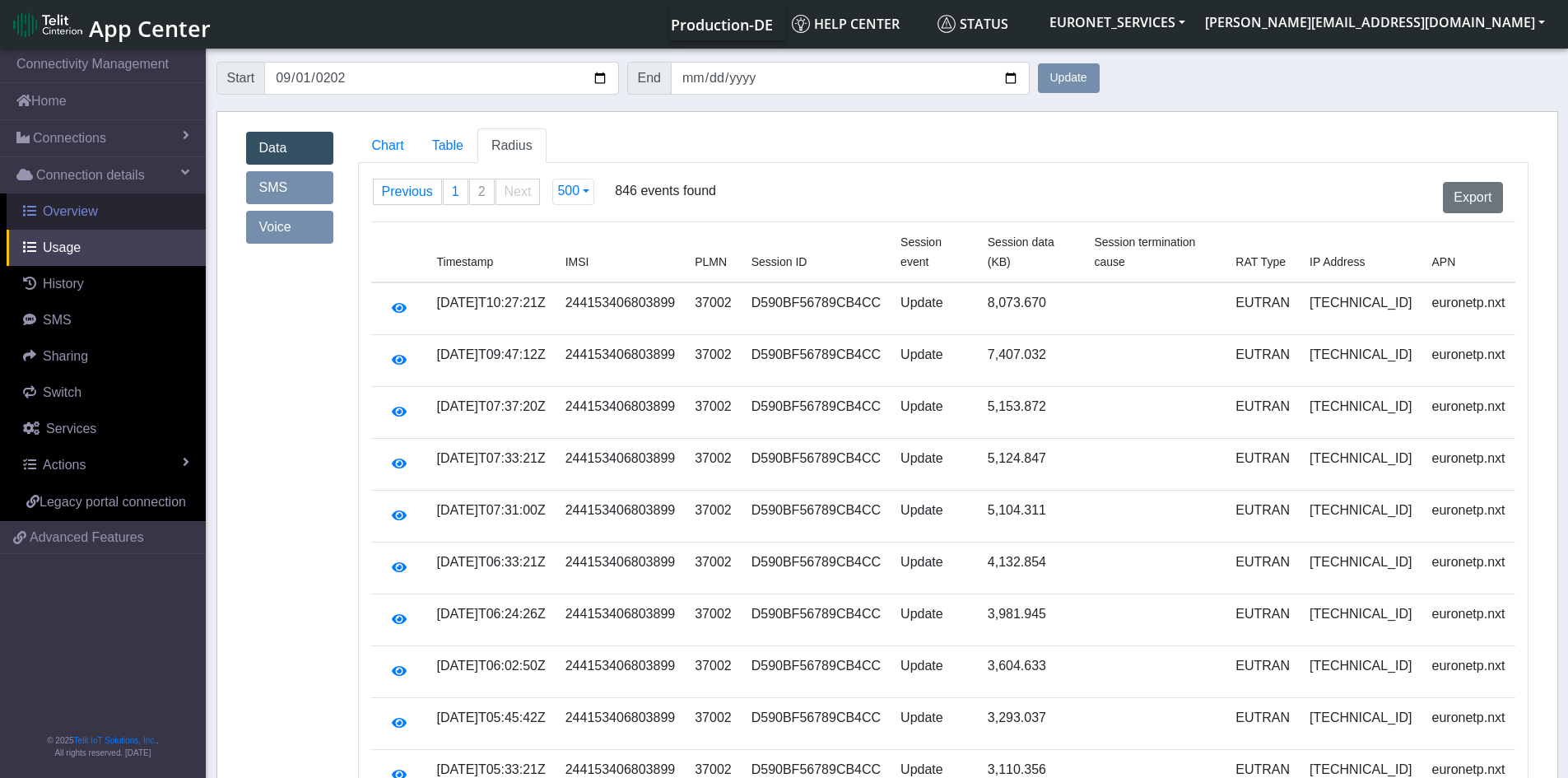
click at [73, 205] on span "Overview" at bounding box center [70, 211] width 55 height 14
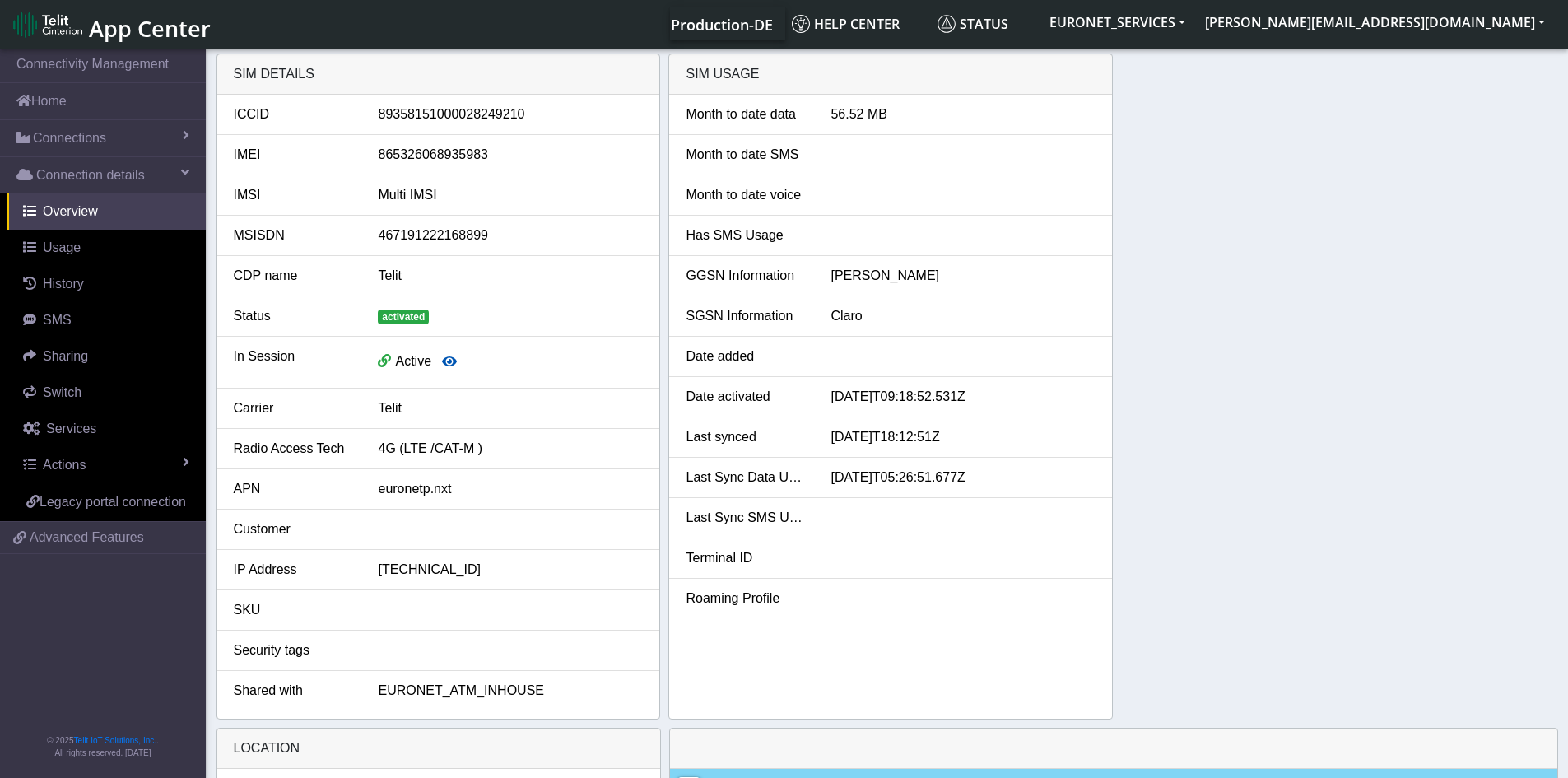
click at [442, 364] on icon "button" at bounding box center [449, 362] width 15 height 13
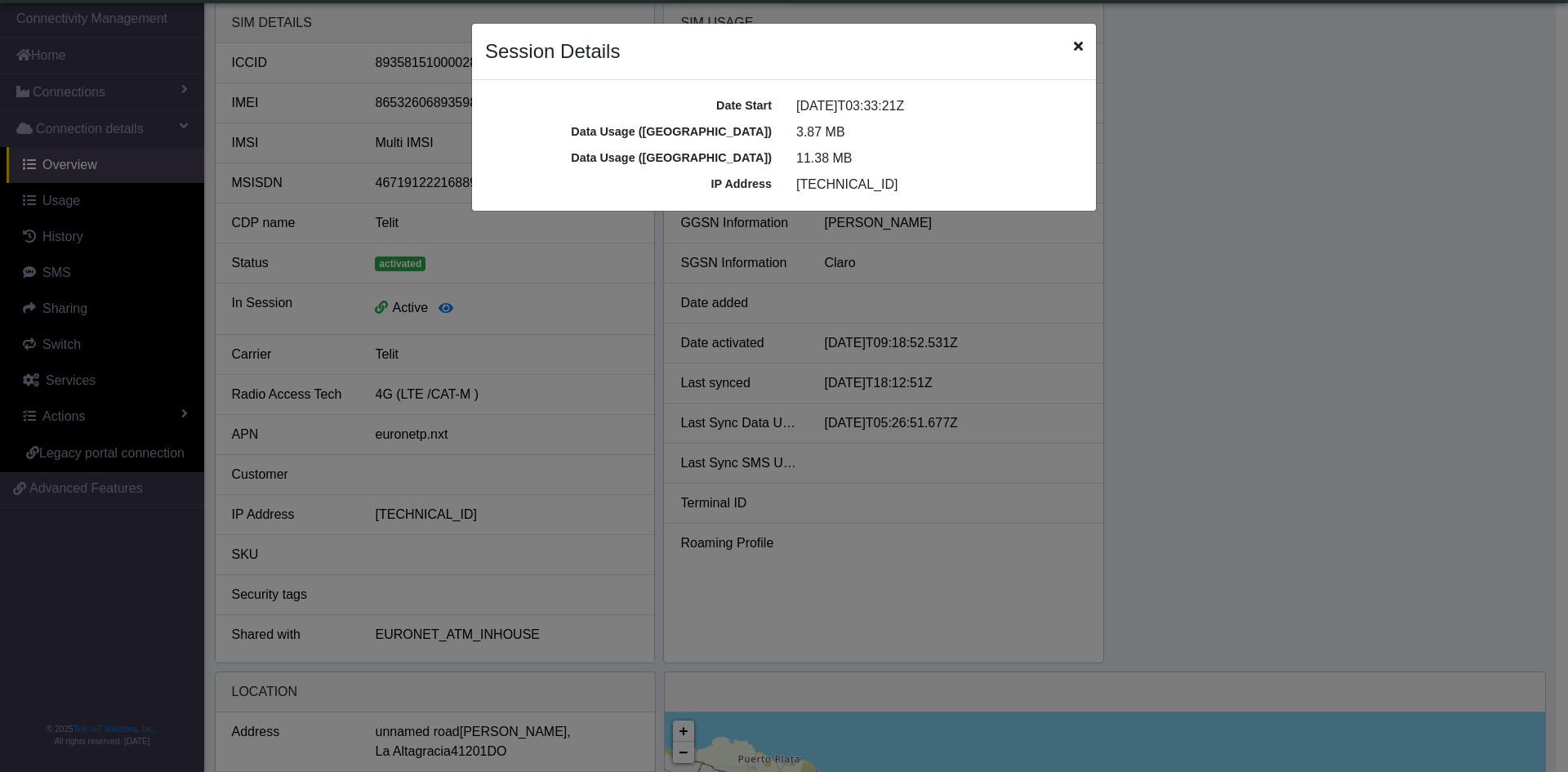
click at [754, 338] on ngb-modal-window "Session Details Date Start [DATE]T03:33:21Z Data Usage ([GEOGRAPHIC_DATA]) 3.87…" at bounding box center [784, 386] width 1568 height 772
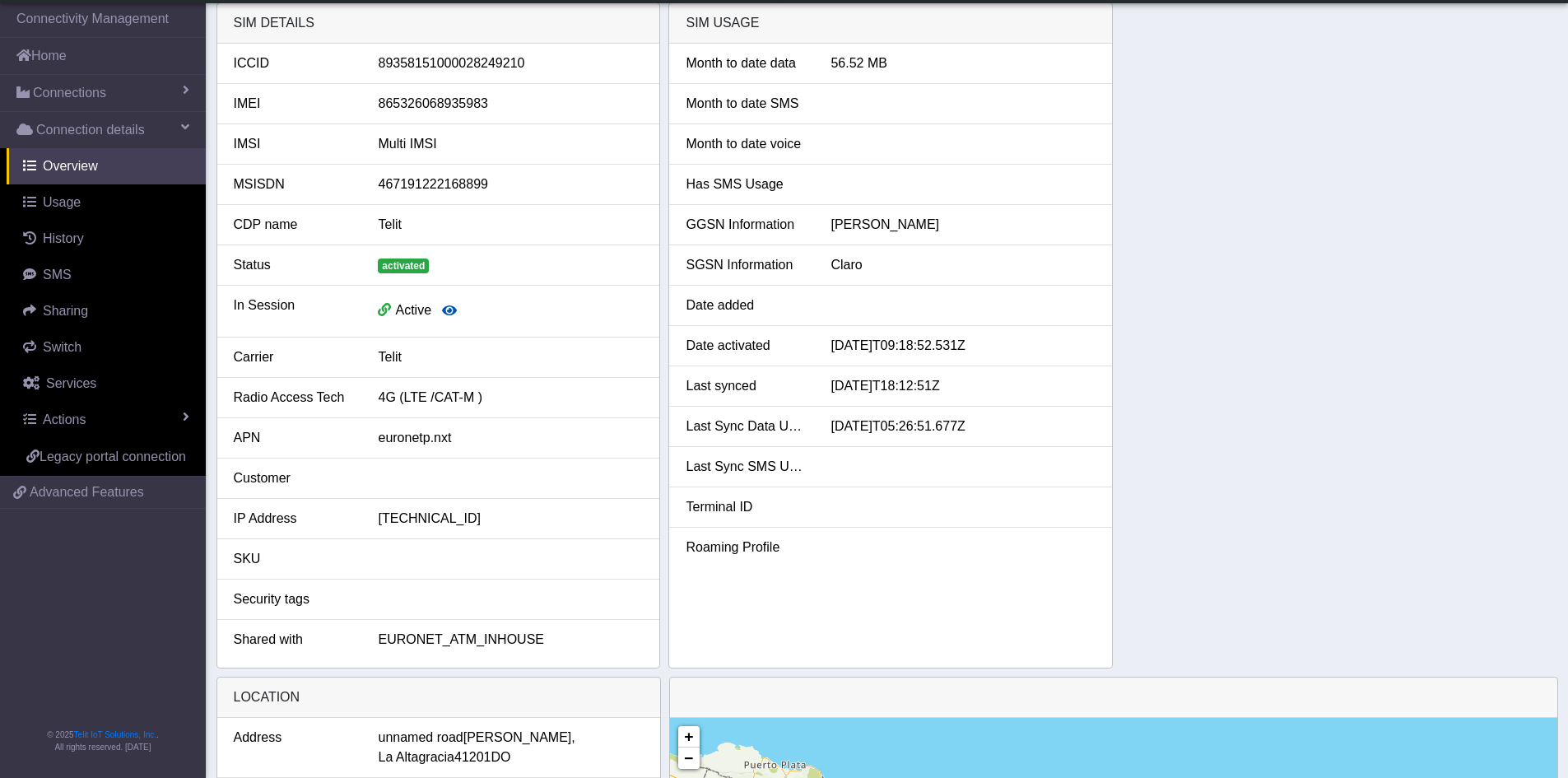
click at [451, 309] on icon "button" at bounding box center [449, 310] width 15 height 13
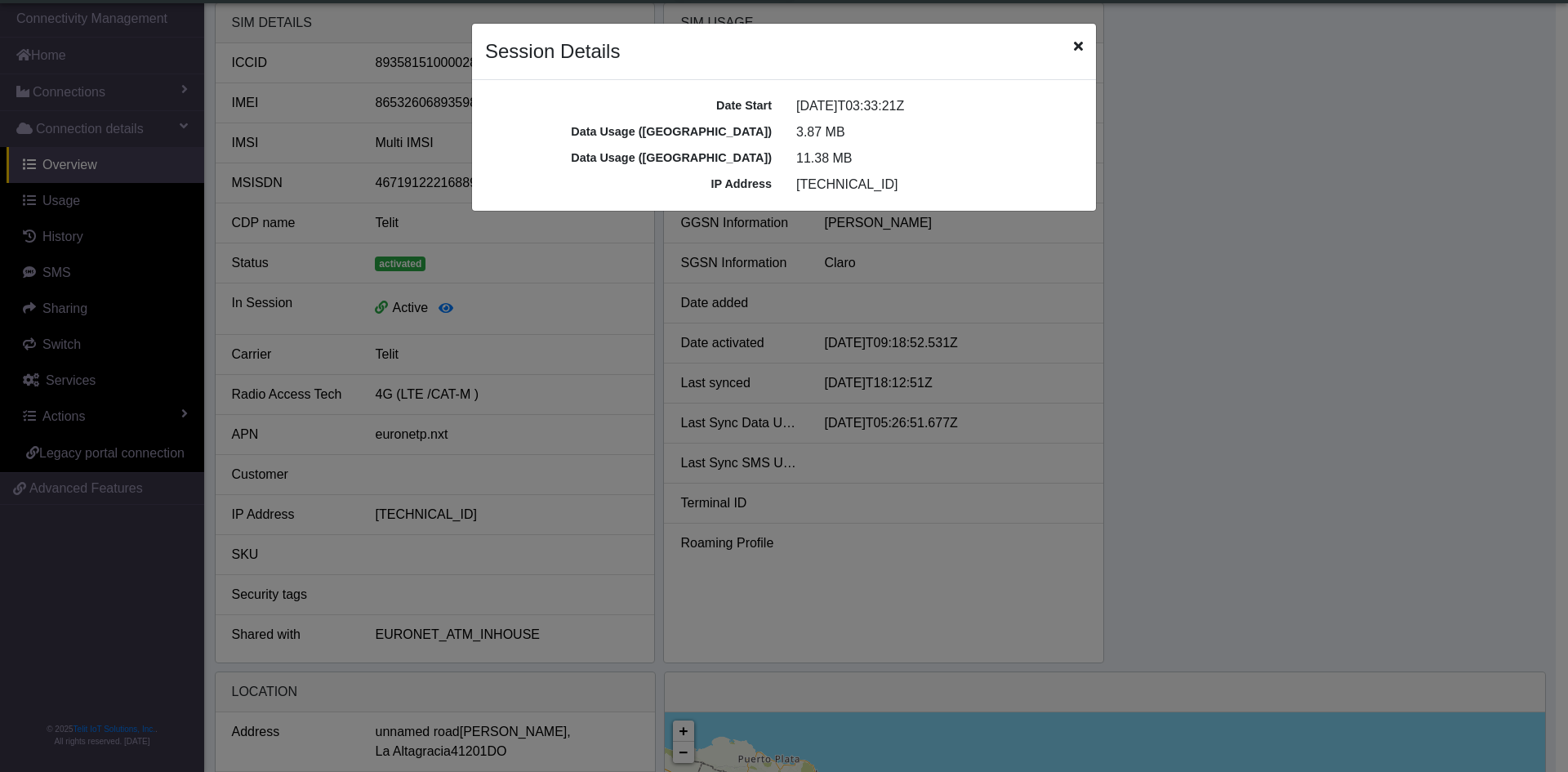
drag, startPoint x: 800, startPoint y: 260, endPoint x: 808, endPoint y: 282, distance: 23.4
click at [808, 282] on ngb-modal-window "Session Details Date Start [DATE]T03:33:21Z Data Usage ([GEOGRAPHIC_DATA]) 3.87…" at bounding box center [784, 386] width 1568 height 772
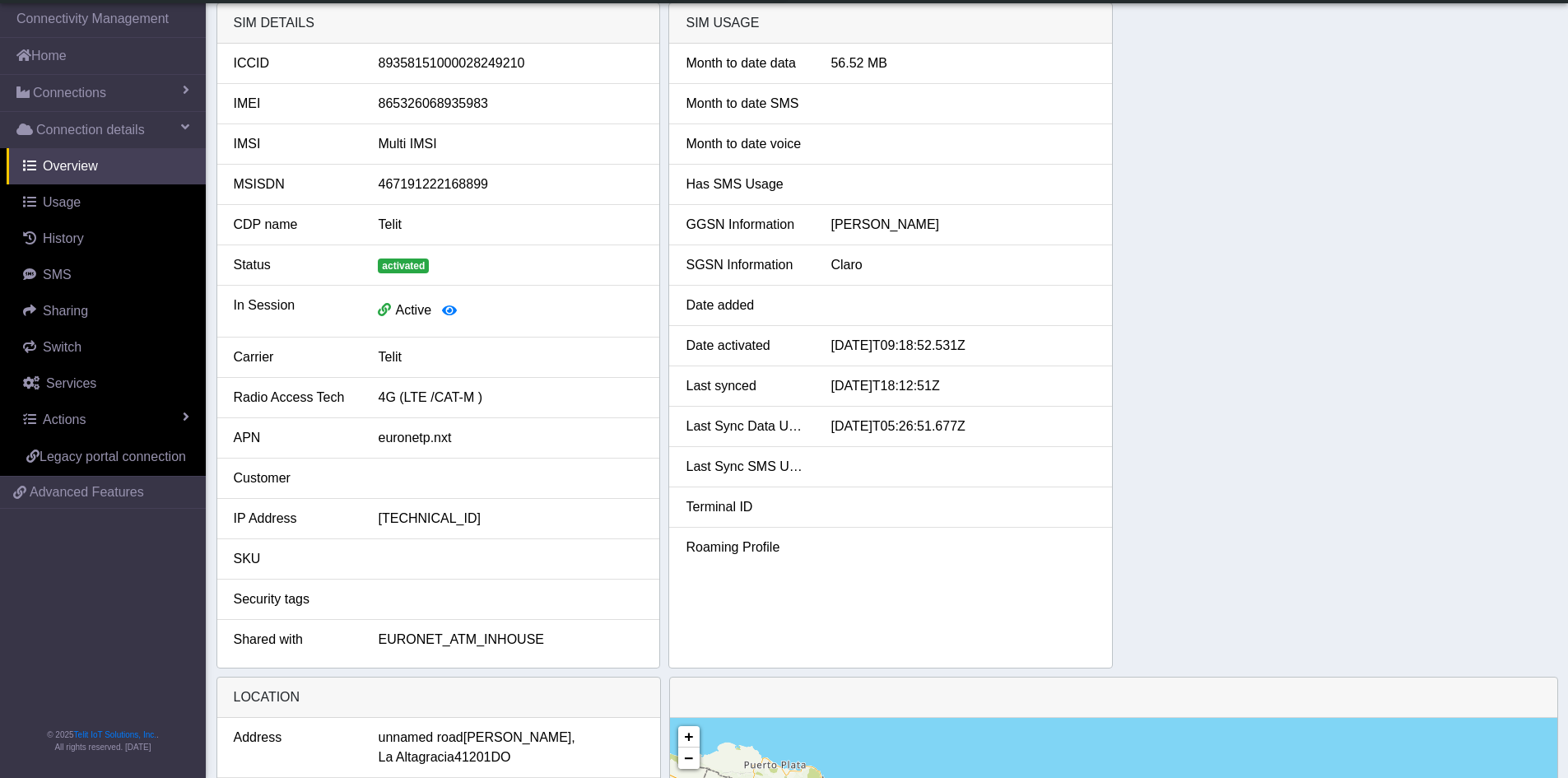
scroll to position [0, 0]
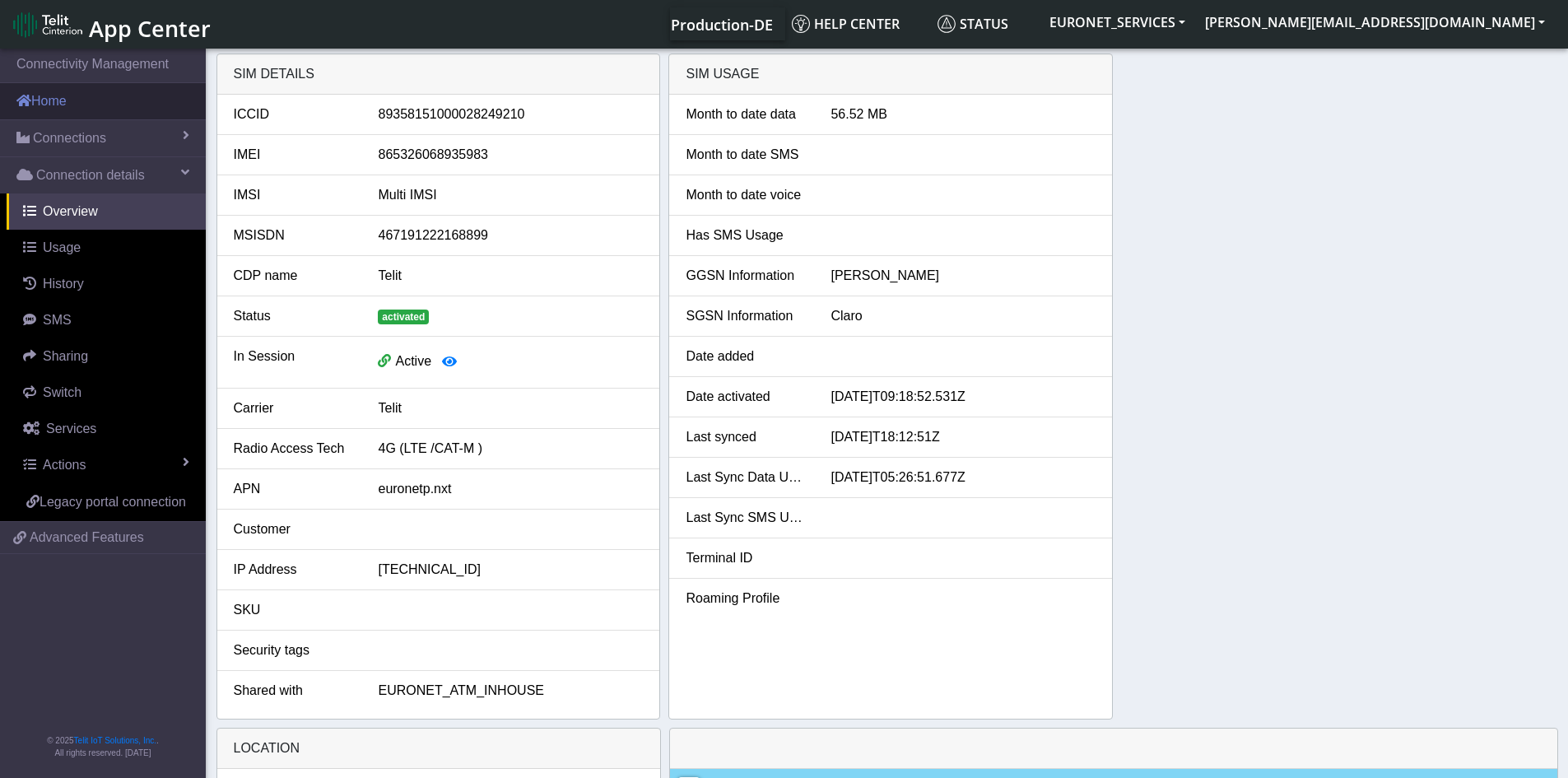
click at [46, 107] on link "Home" at bounding box center [103, 101] width 206 height 36
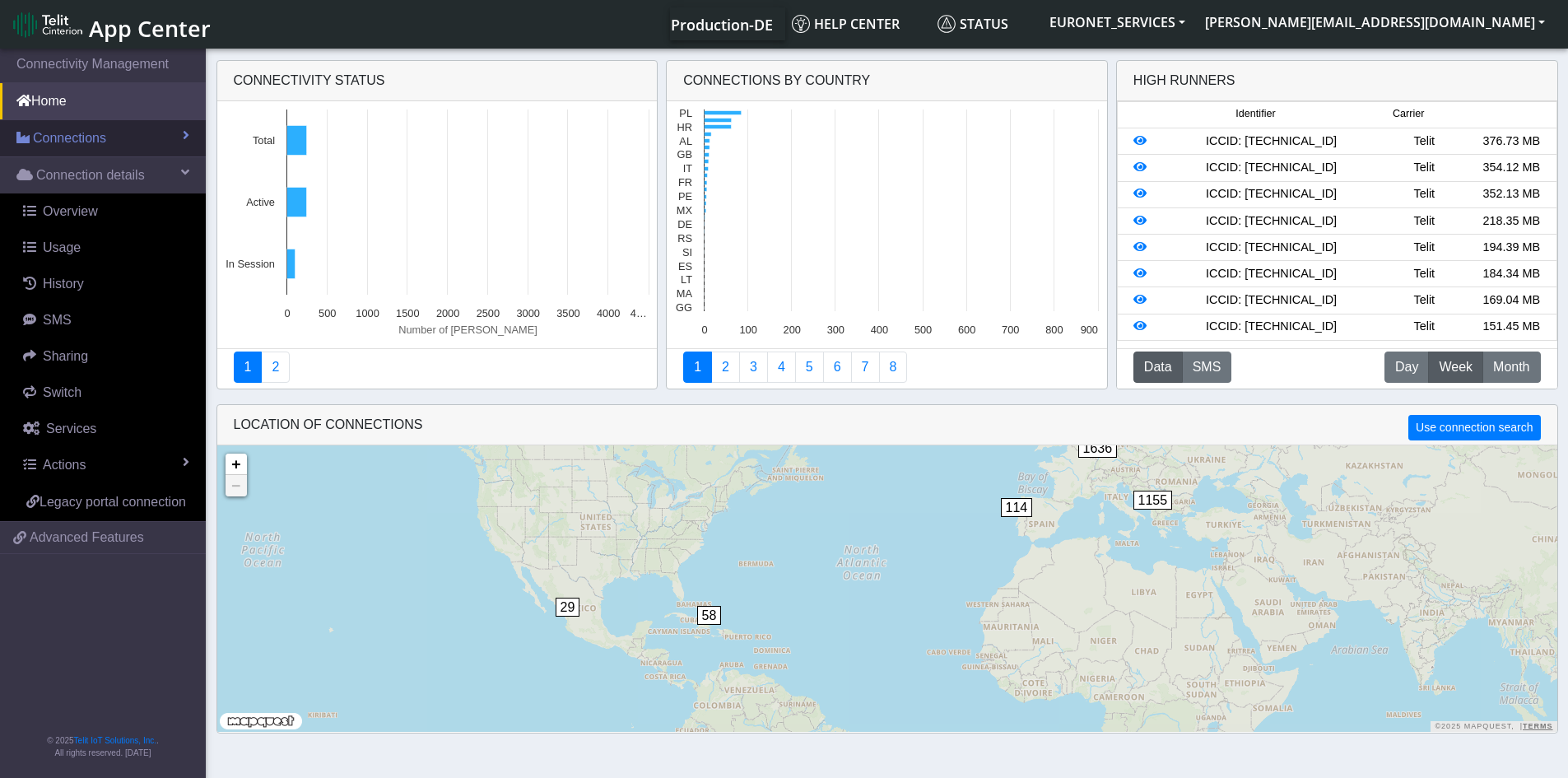
click at [75, 142] on span "Connections" at bounding box center [70, 138] width 74 height 20
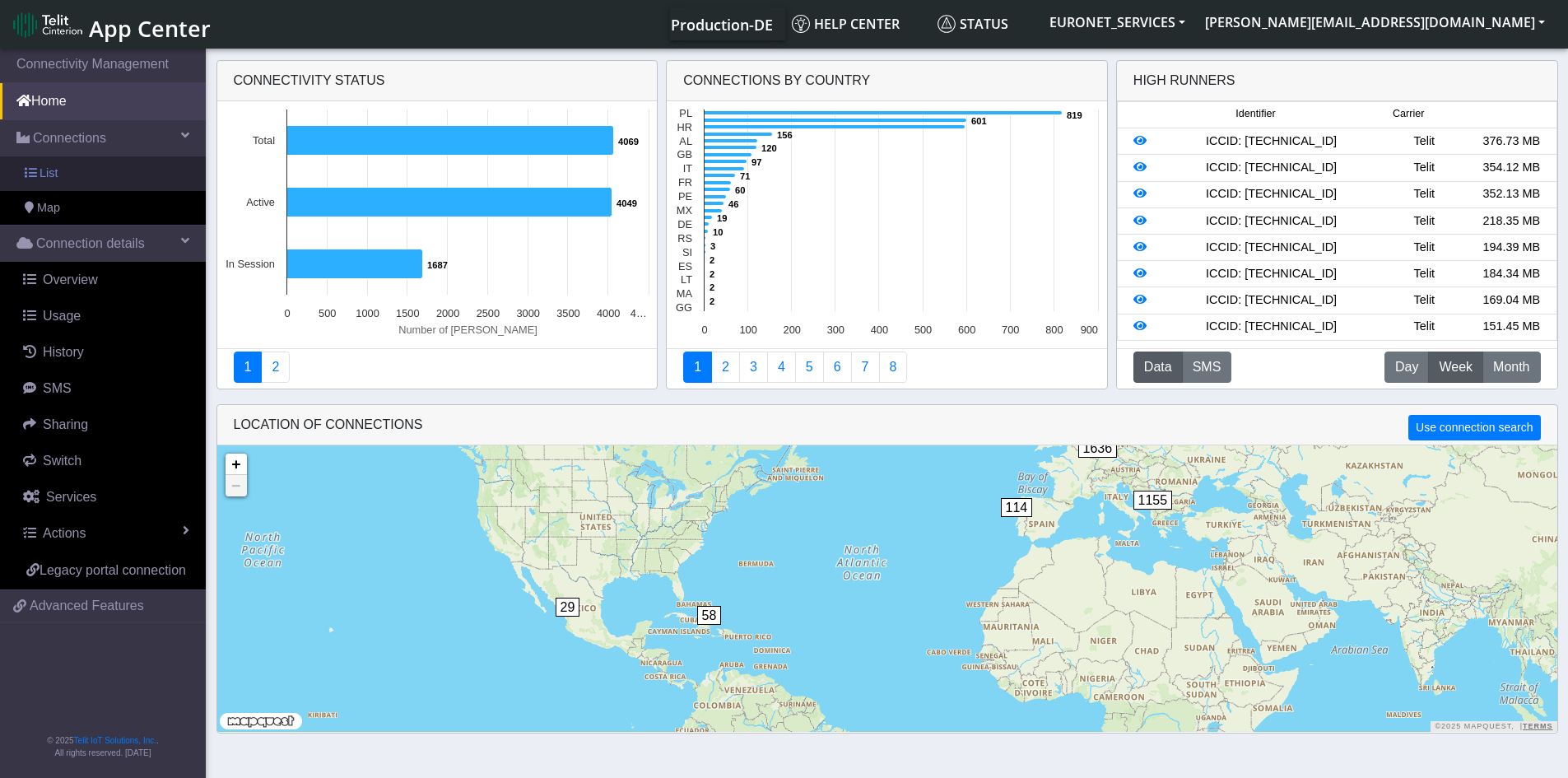
click at [42, 175] on span "List" at bounding box center [49, 174] width 18 height 18
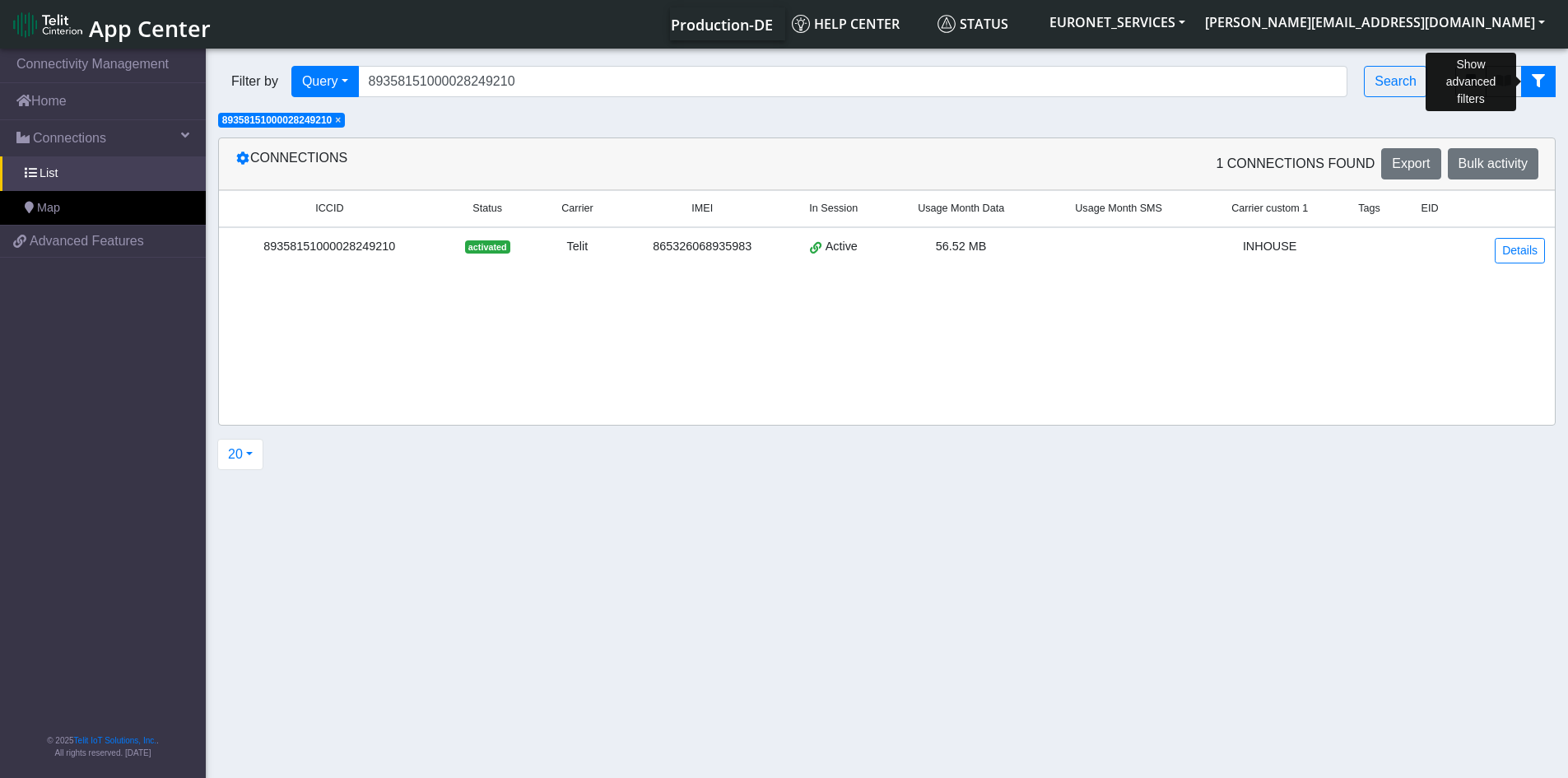
click at [1542, 76] on icon "fitlers menu" at bounding box center [1538, 81] width 13 height 13
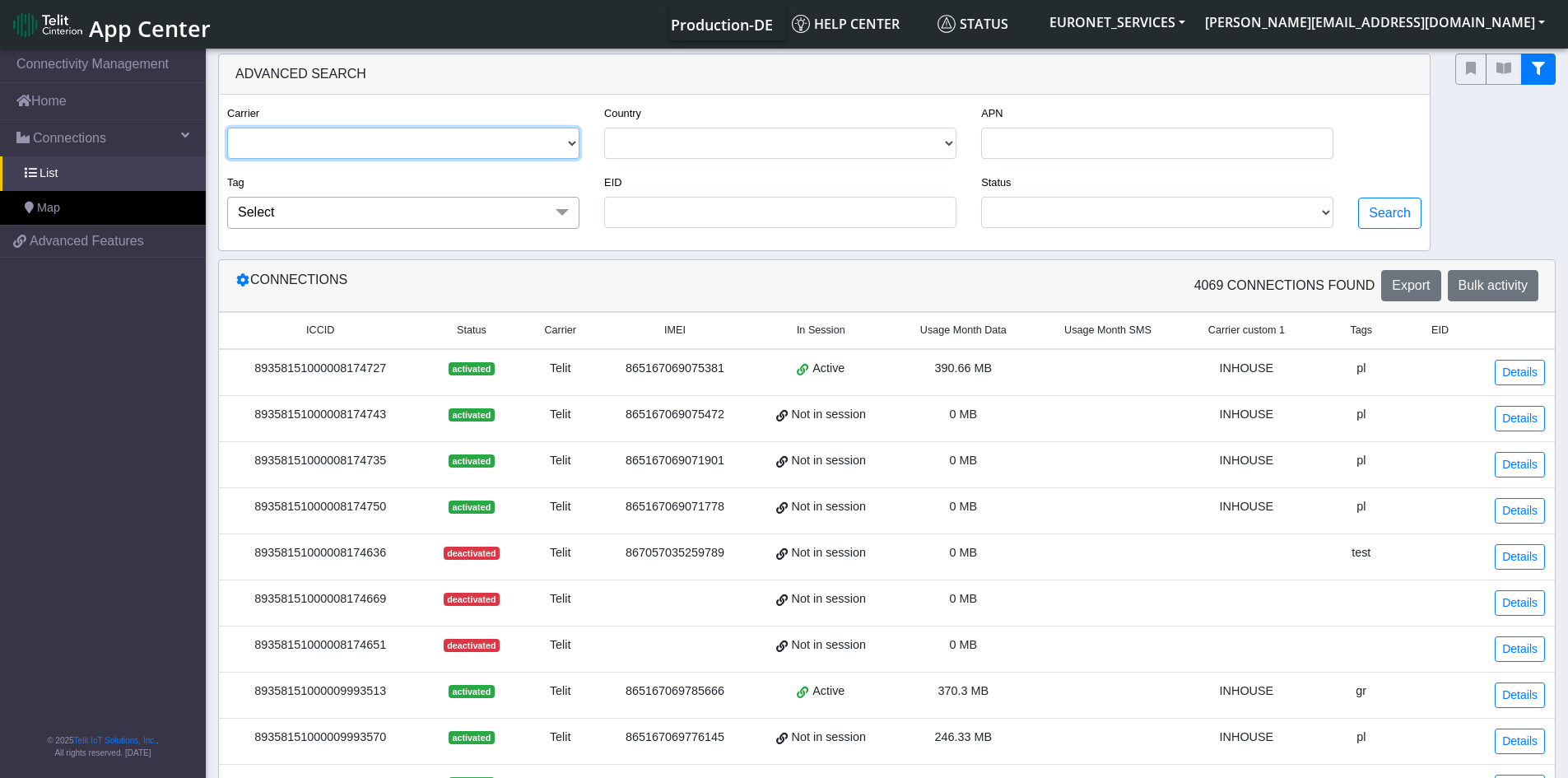
click at [574, 142] on select "TELIT" at bounding box center [403, 143] width 352 height 31
select select "telit"
click at [227, 127] on select "TELIT" at bounding box center [403, 143] width 352 height 31
click at [578, 140] on select "TELIT" at bounding box center [403, 143] width 352 height 31
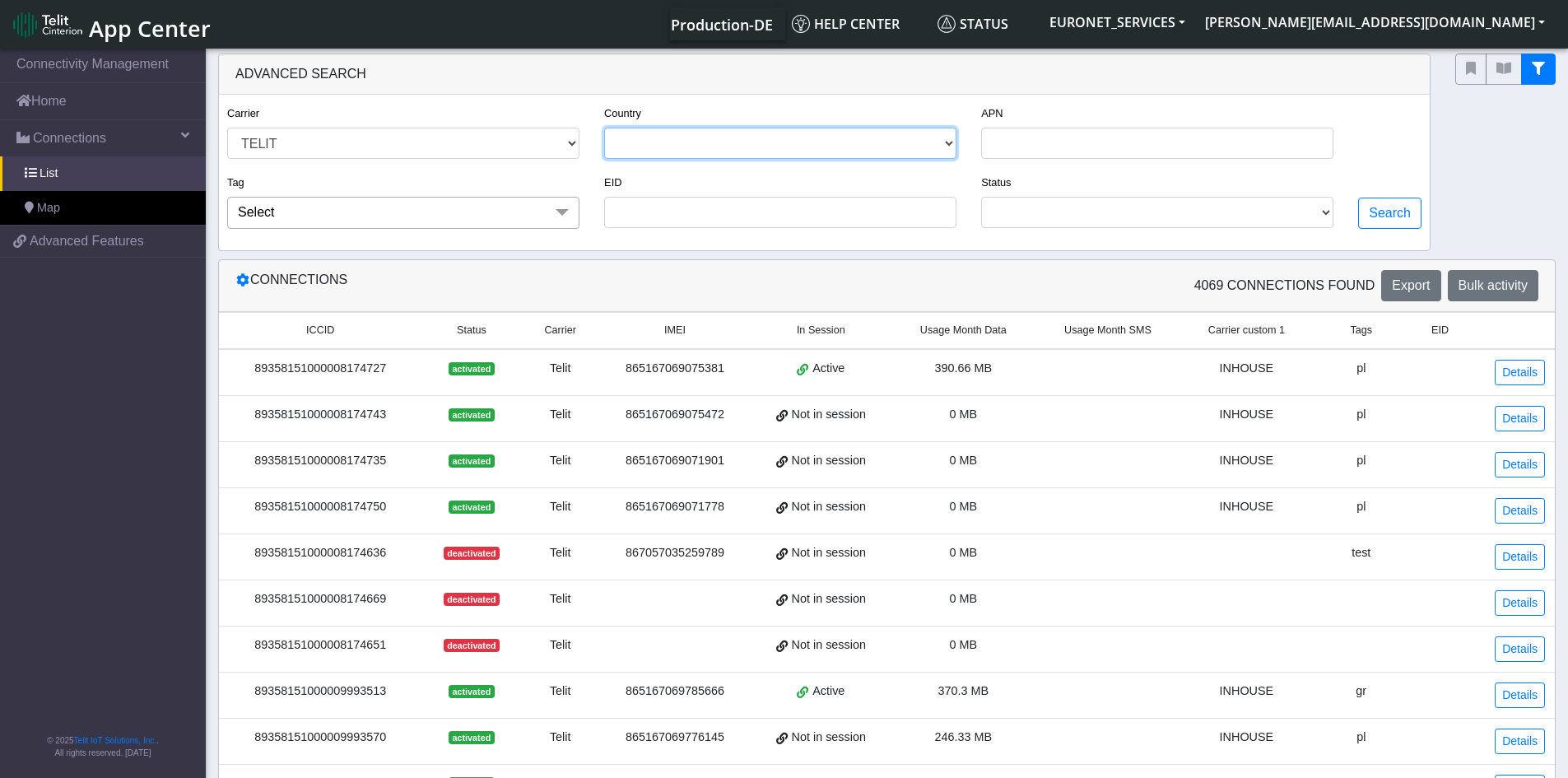
click at [706, 137] on select "[GEOGRAPHIC_DATA] [GEOGRAPHIC_DATA] [GEOGRAPHIC_DATA] [GEOGRAPHIC_DATA] [GEOGRA…" at bounding box center [780, 143] width 352 height 31
select select "do"
click at [605, 127] on select "[GEOGRAPHIC_DATA] [GEOGRAPHIC_DATA] [GEOGRAPHIC_DATA] [GEOGRAPHIC_DATA] [GEOGRA…" at bounding box center [780, 143] width 352 height 31
click at [561, 209] on span at bounding box center [562, 213] width 33 height 31
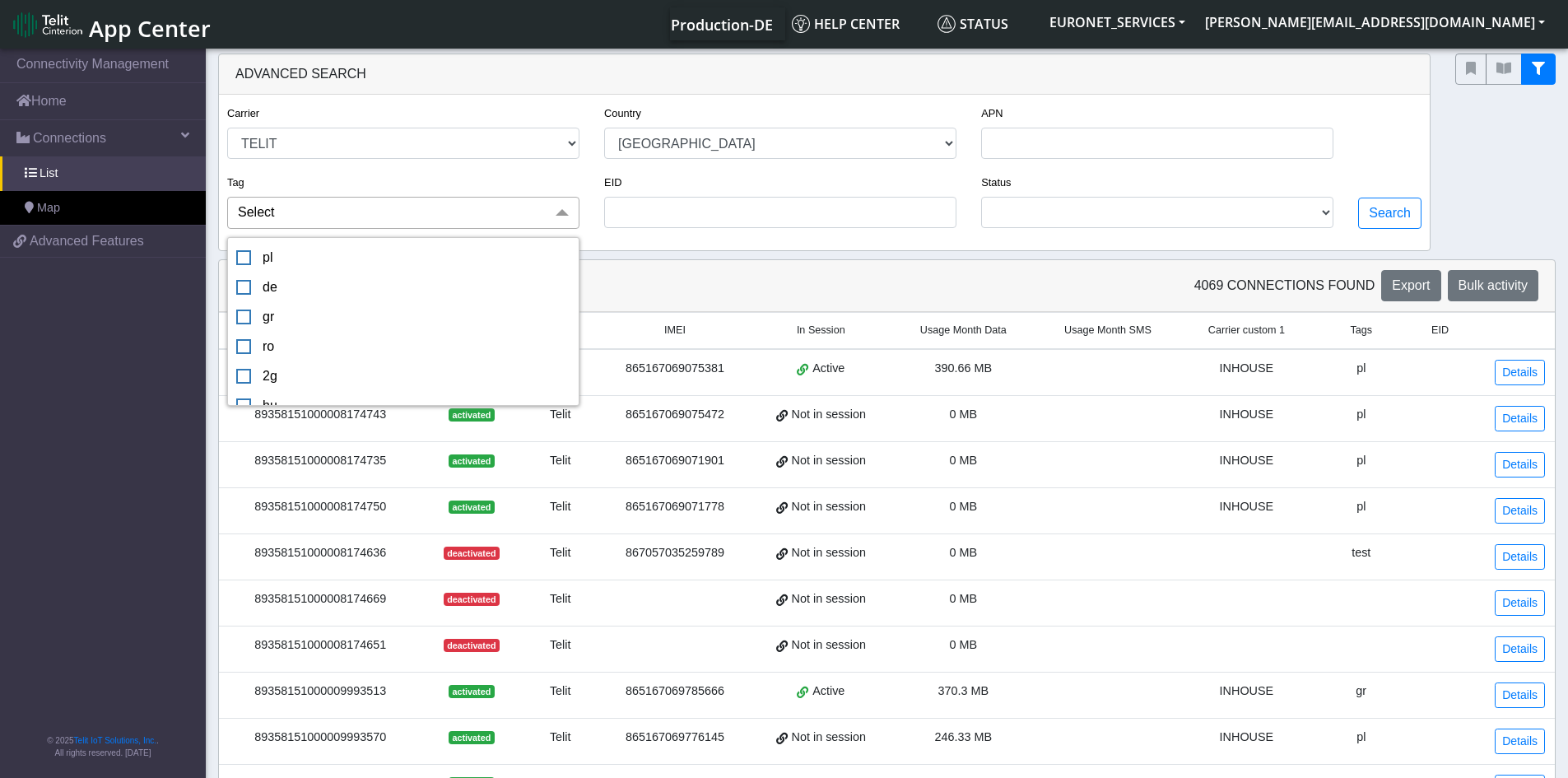
click at [561, 209] on span at bounding box center [562, 213] width 33 height 31
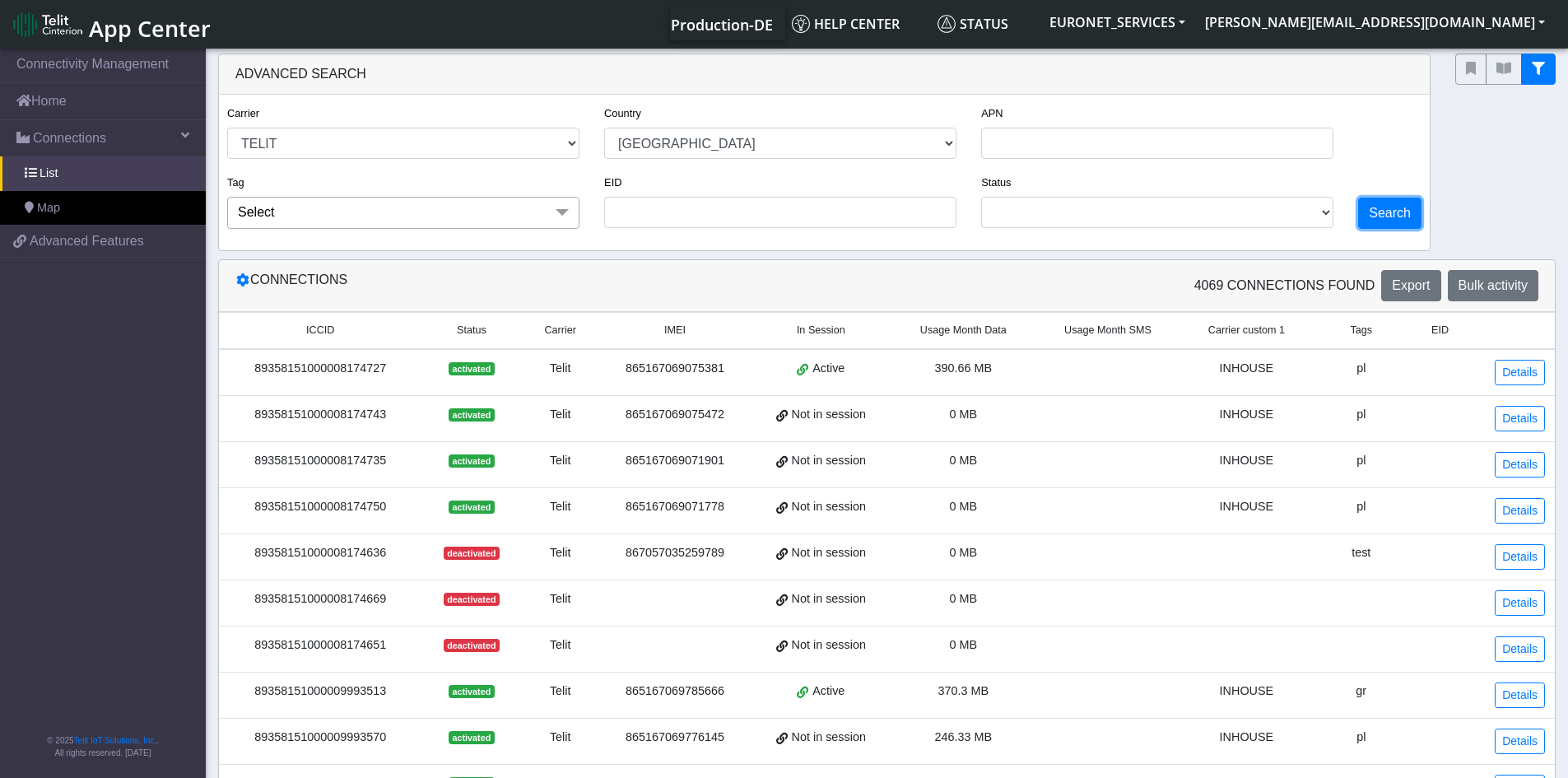
click at [1397, 213] on button "Search" at bounding box center [1389, 214] width 64 height 31
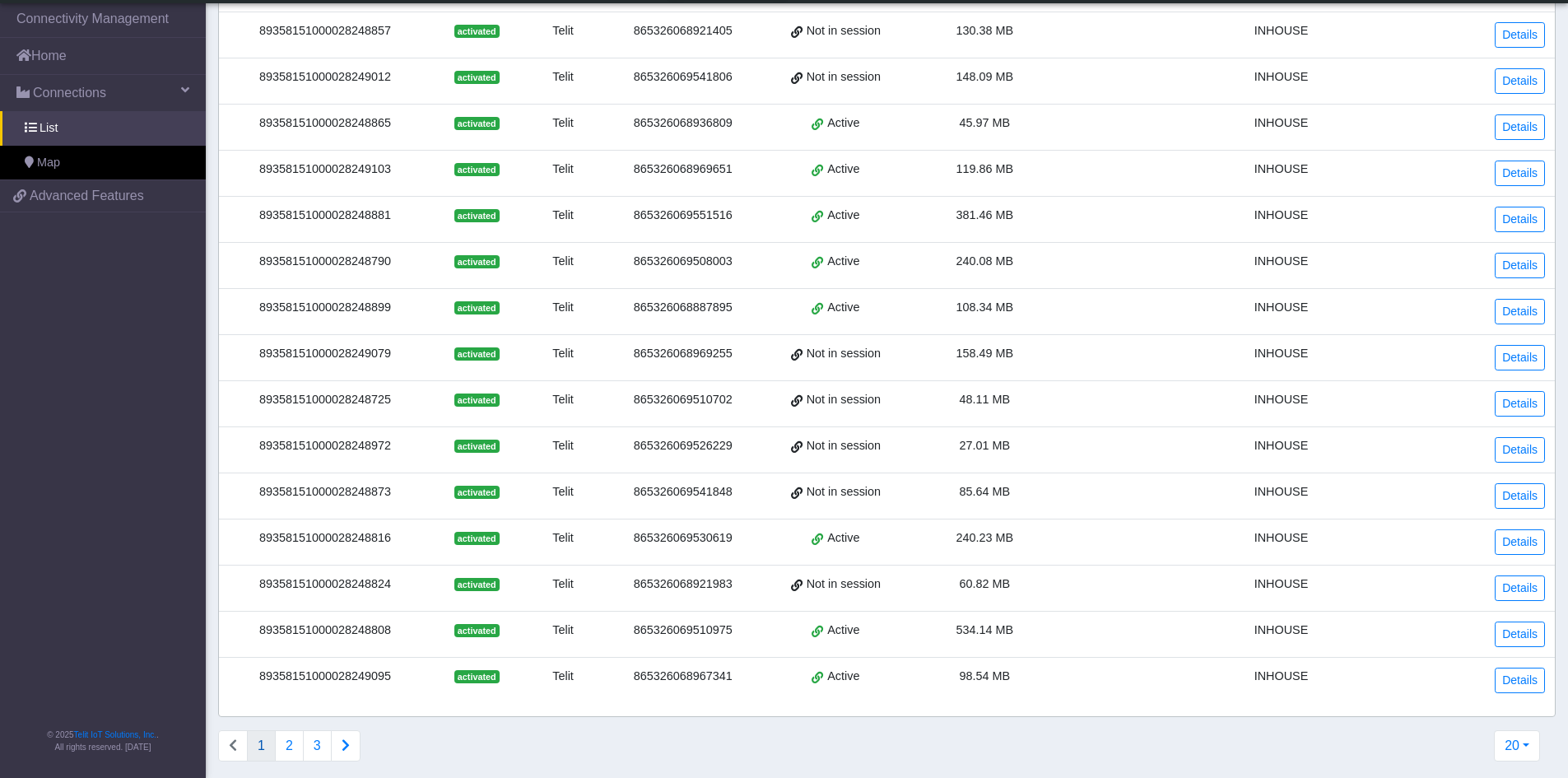
scroll to position [552, 0]
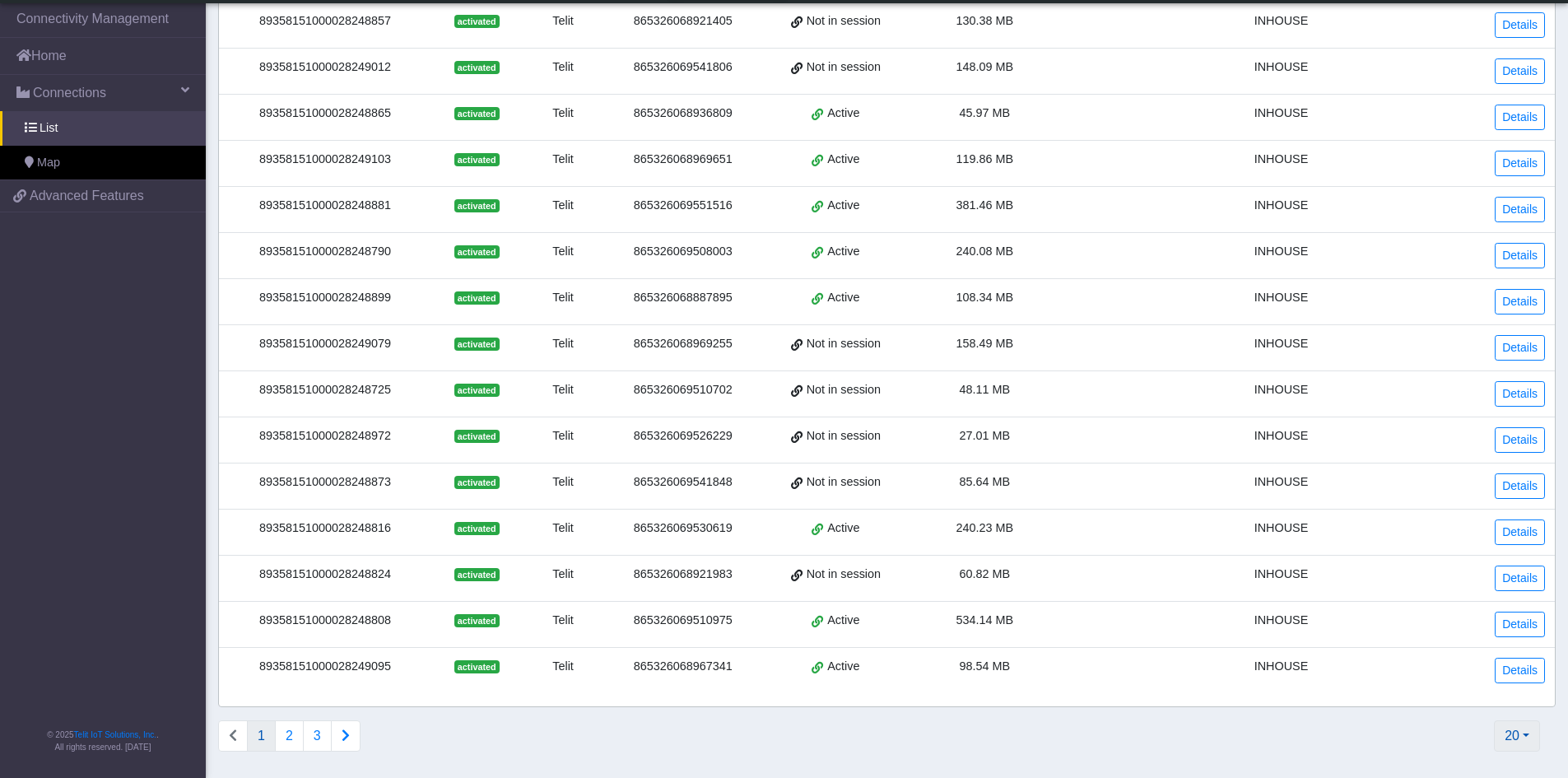
click at [1515, 737] on button "20" at bounding box center [1517, 736] width 46 height 31
click at [1436, 617] on button "200" at bounding box center [1473, 619] width 130 height 26
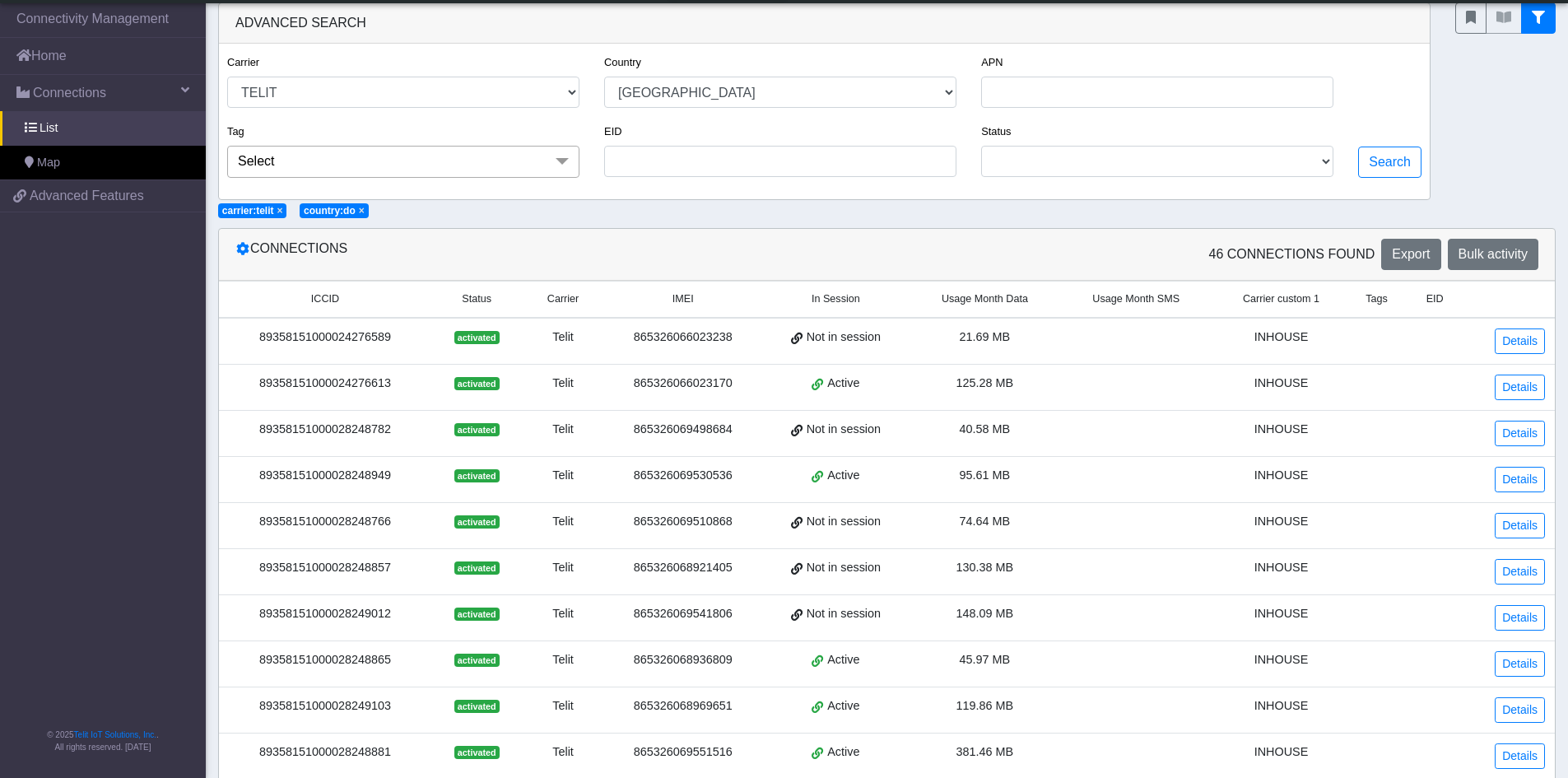
scroll to position [0, 0]
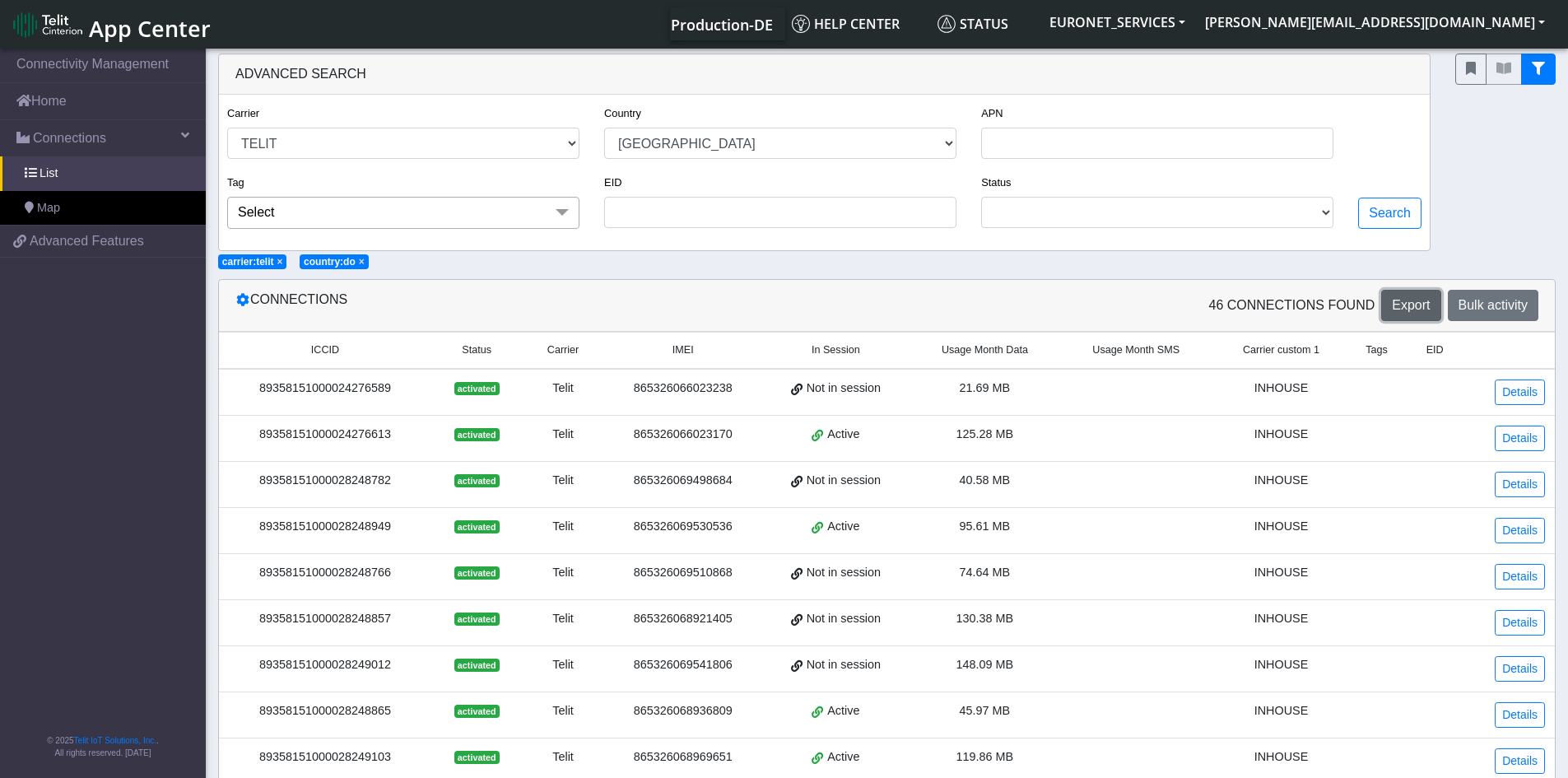
click at [1408, 302] on span "Export" at bounding box center [1411, 305] width 38 height 14
click at [1516, 386] on link "Details" at bounding box center [1519, 391] width 50 height 26
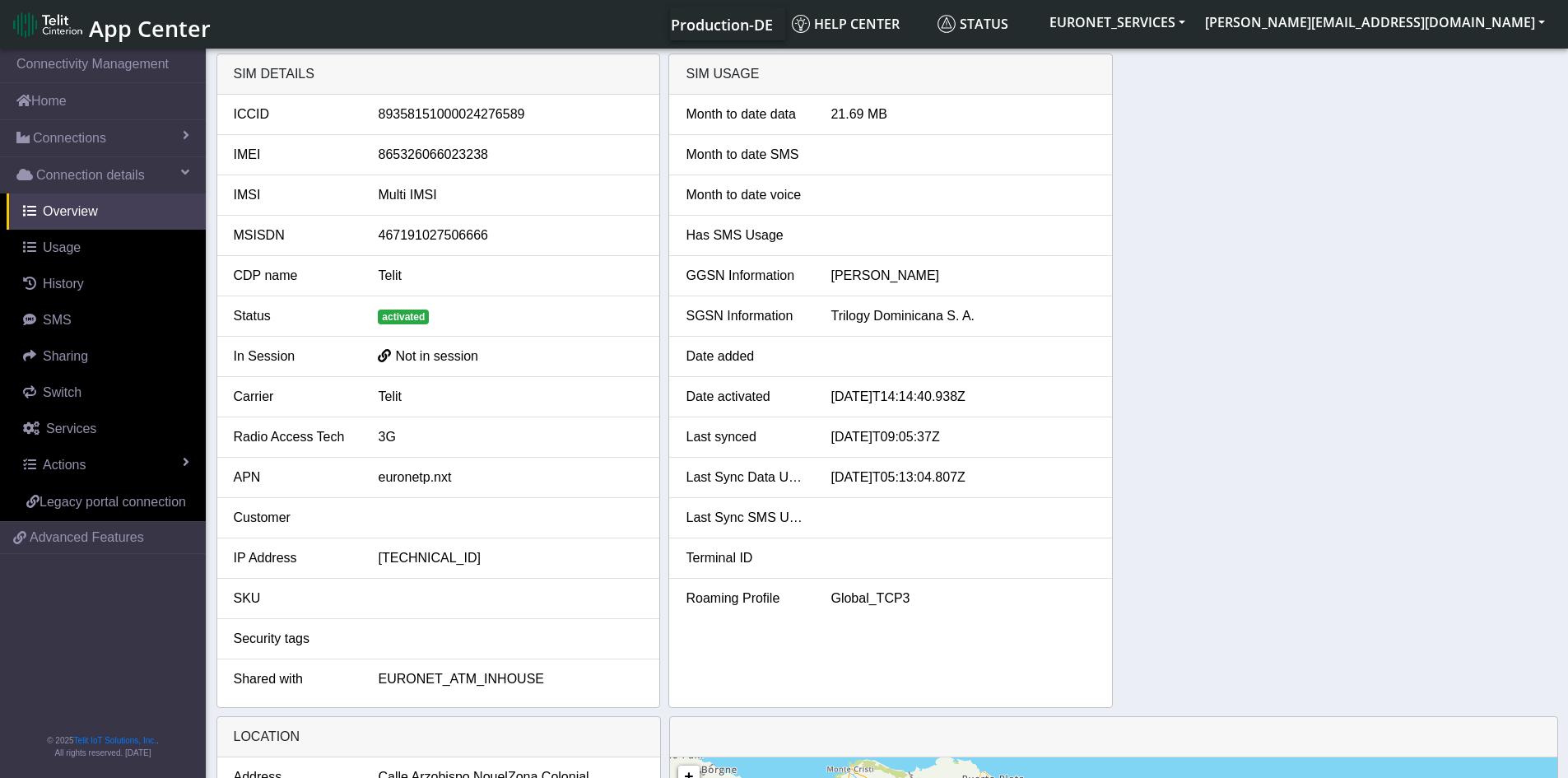
click at [1297, 317] on div "SIM details ICCID [TECHNICAL_ID] IMEI [TECHNICAL_ID] IMSI Multi IMSI MSISDN 467…" at bounding box center [887, 381] width 1341 height 655
click at [56, 246] on span "Usage" at bounding box center [62, 247] width 38 height 14
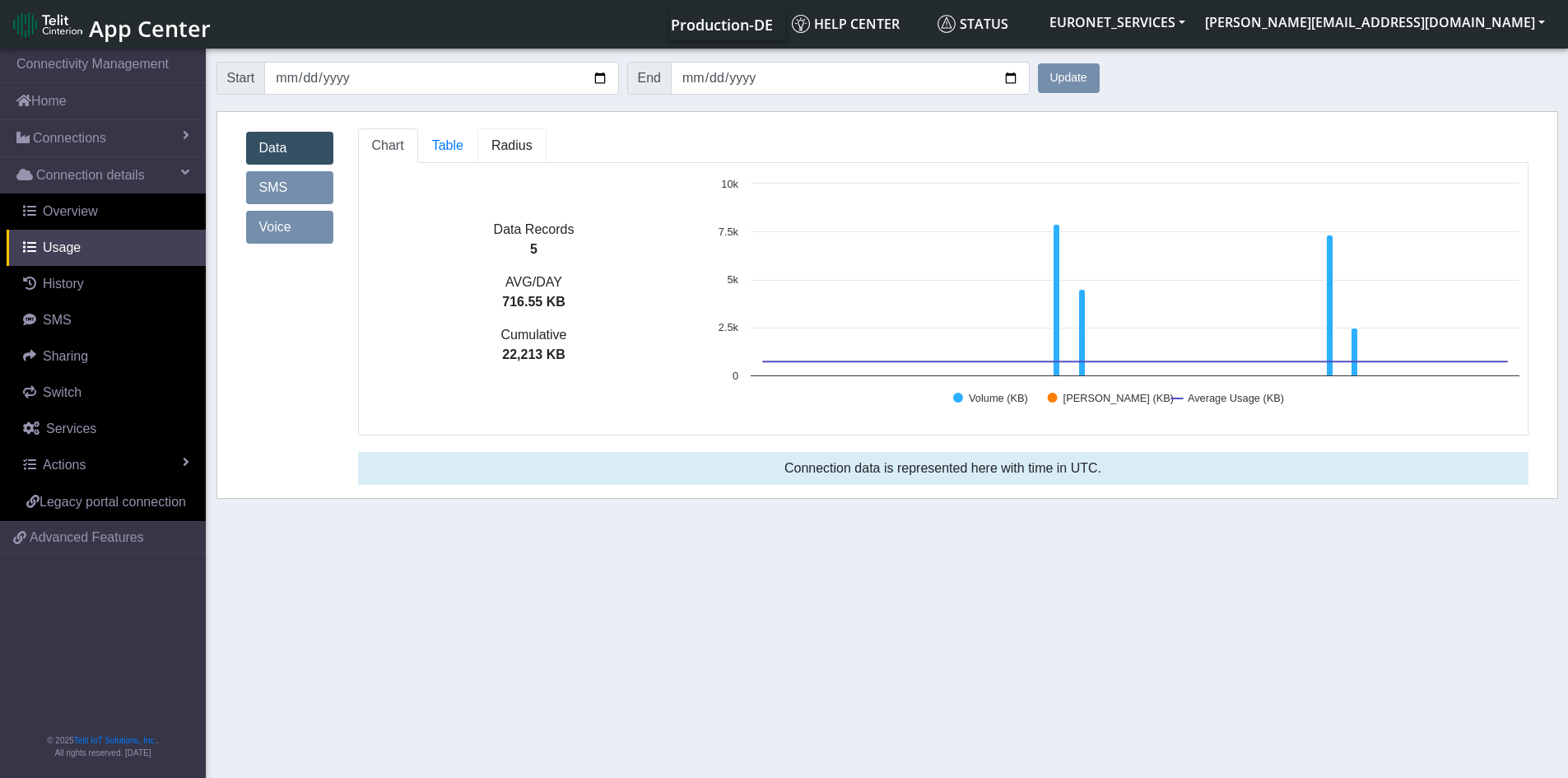
click at [508, 141] on span "Radius" at bounding box center [512, 145] width 41 height 14
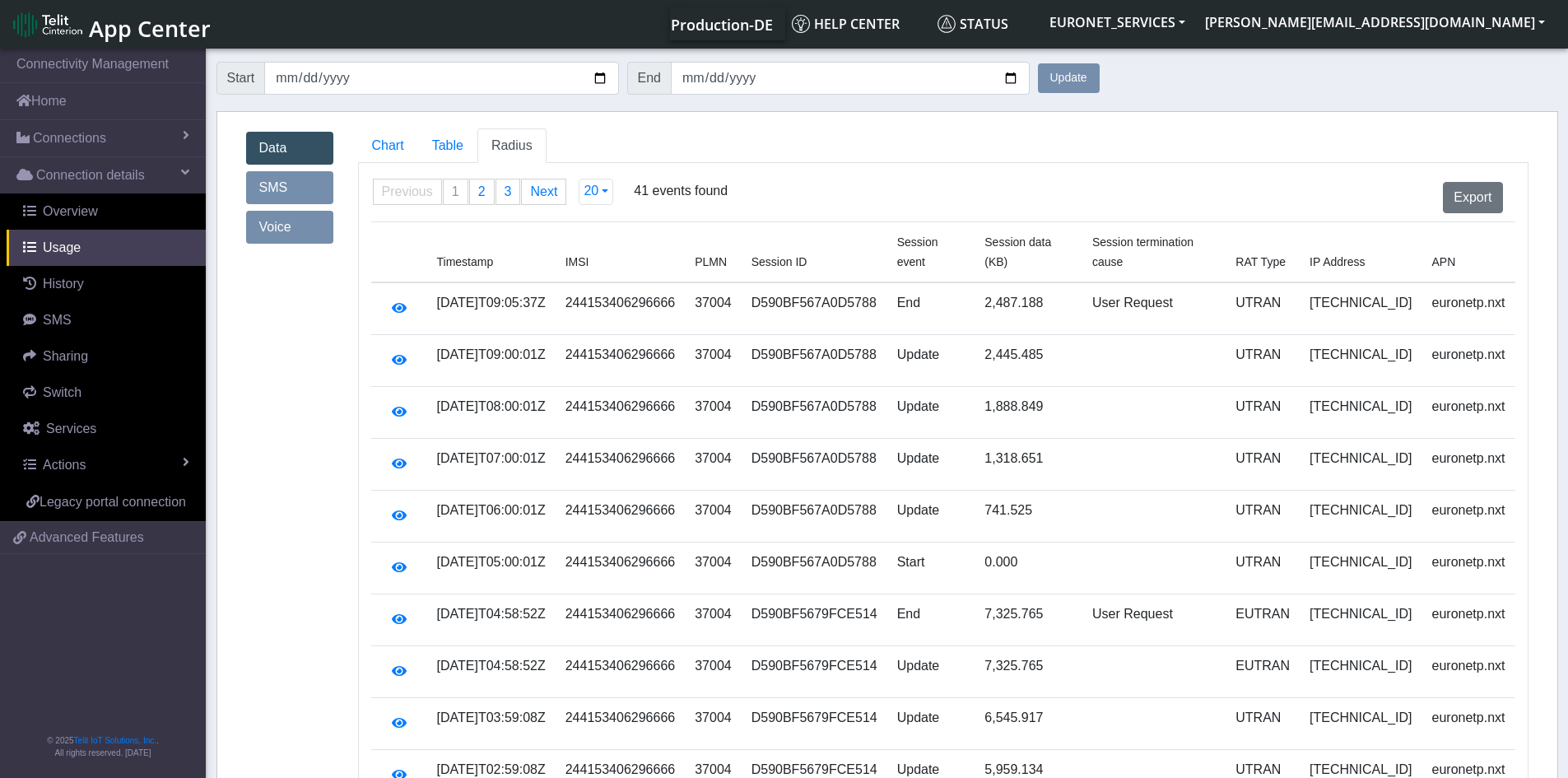
click at [1444, 86] on form "Start [DATE] End [DATE] Update" at bounding box center [887, 79] width 1341 height 50
click at [60, 247] on span "Usage" at bounding box center [62, 247] width 38 height 14
click at [58, 207] on span "Overview" at bounding box center [70, 211] width 55 height 14
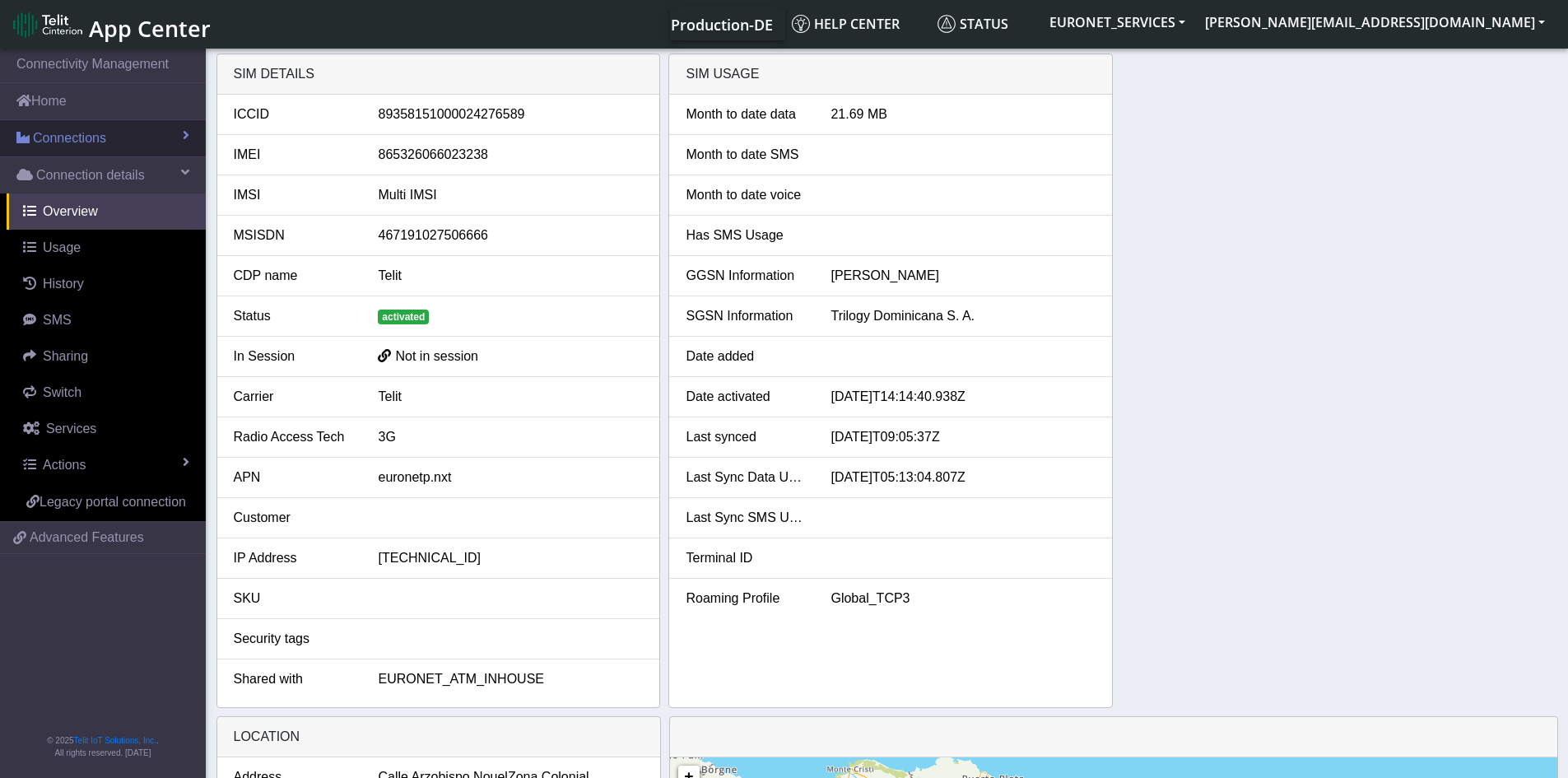
click at [75, 133] on span "Connections" at bounding box center [70, 138] width 74 height 20
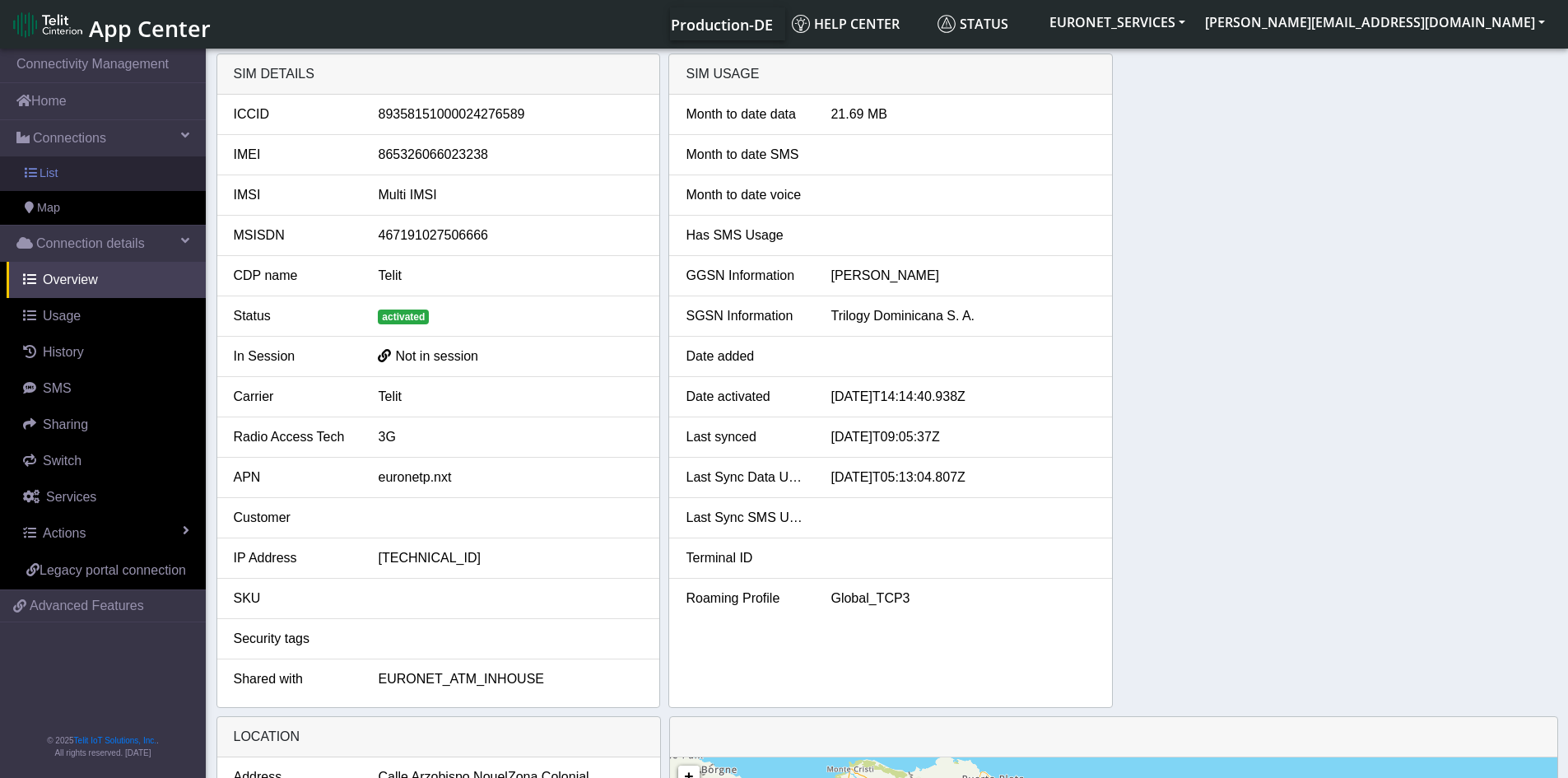
click at [49, 169] on span "List" at bounding box center [49, 174] width 18 height 18
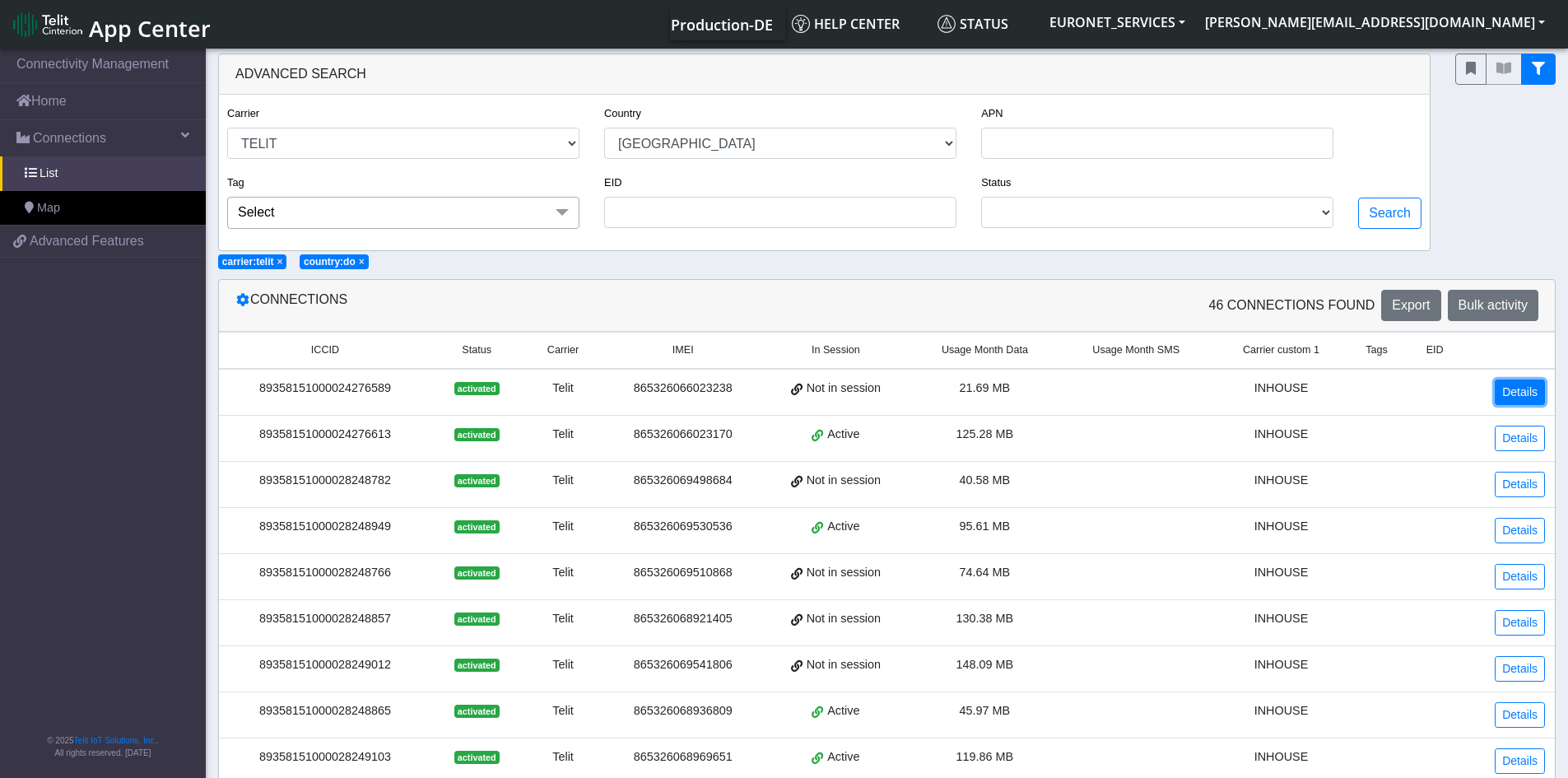
click at [1522, 395] on link "Details" at bounding box center [1519, 391] width 50 height 26
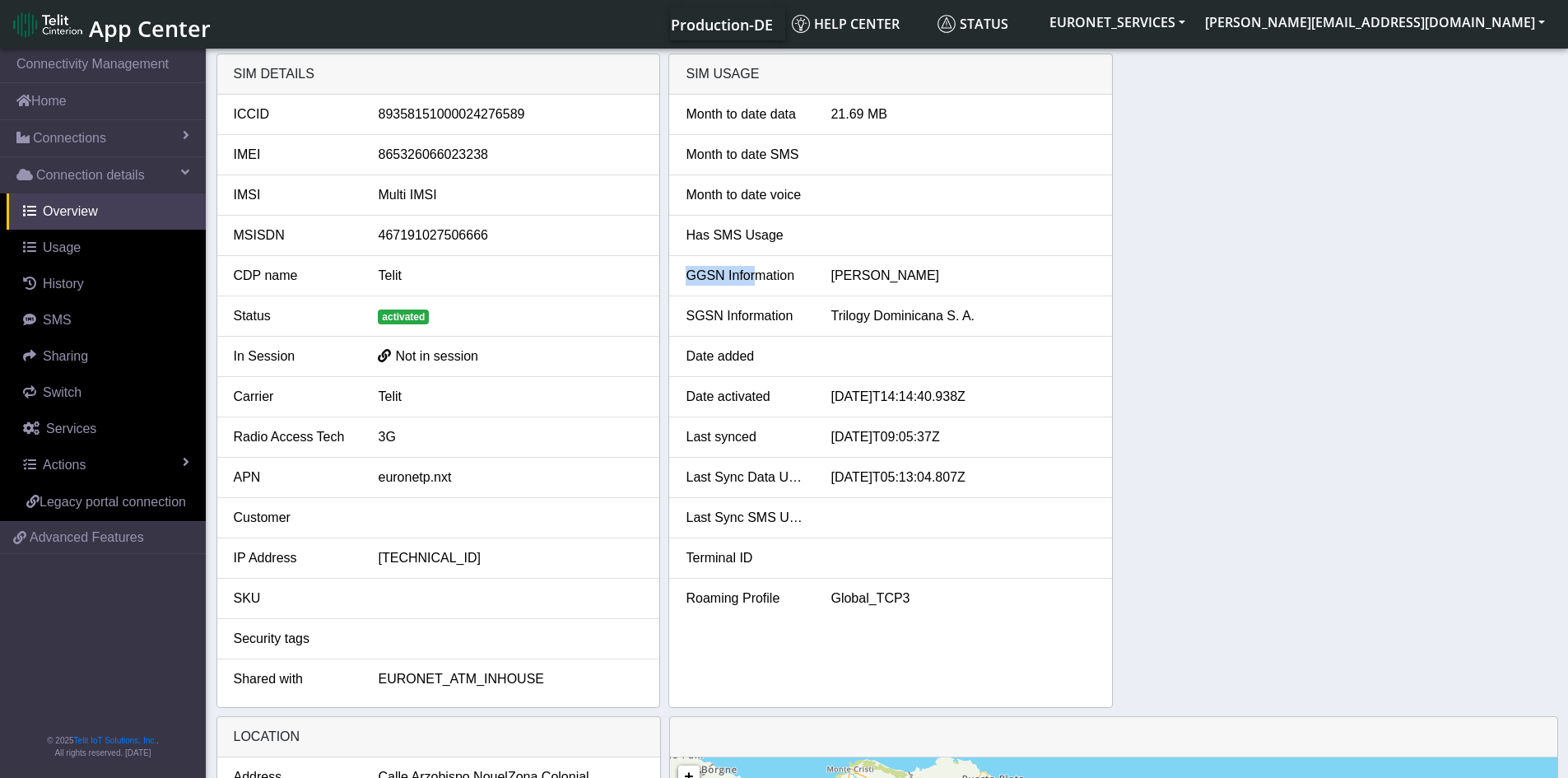
drag, startPoint x: 754, startPoint y: 261, endPoint x: 468, endPoint y: 207, distance: 291.1
click at [673, 262] on li "GGSN Information [PERSON_NAME]" at bounding box center [890, 276] width 443 height 41
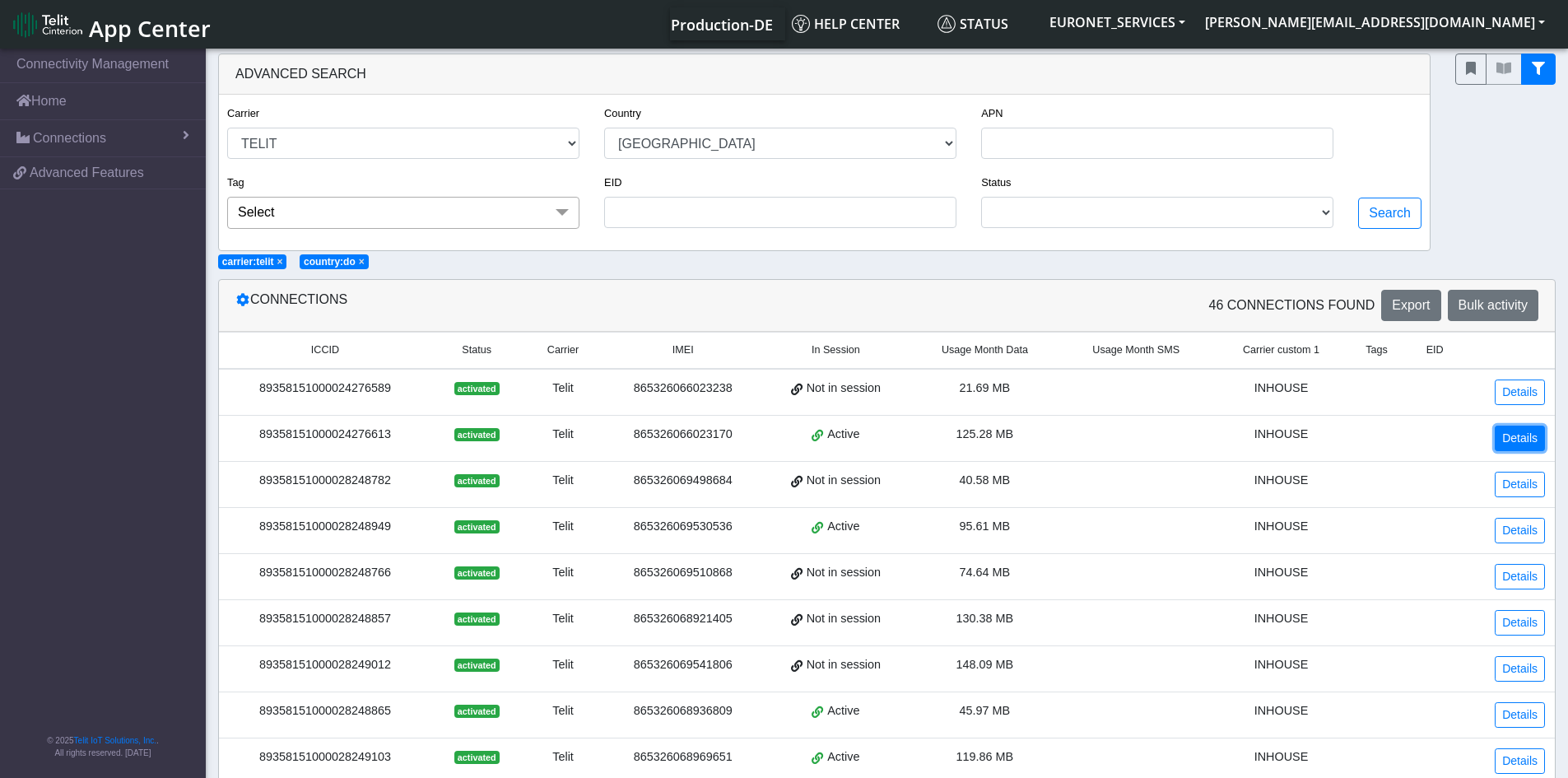
click at [1513, 437] on link "Details" at bounding box center [1519, 438] width 50 height 26
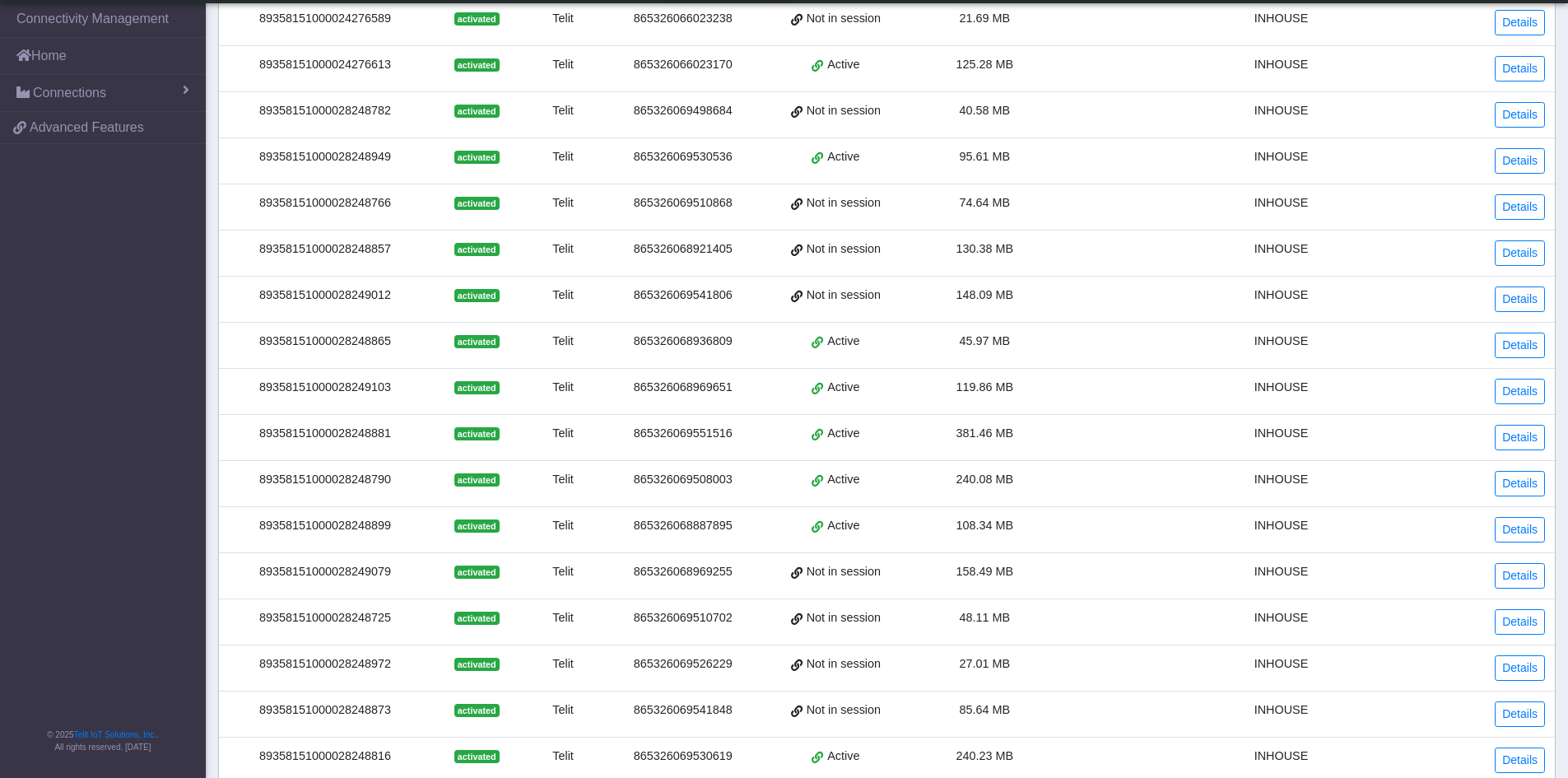
scroll to position [306, 0]
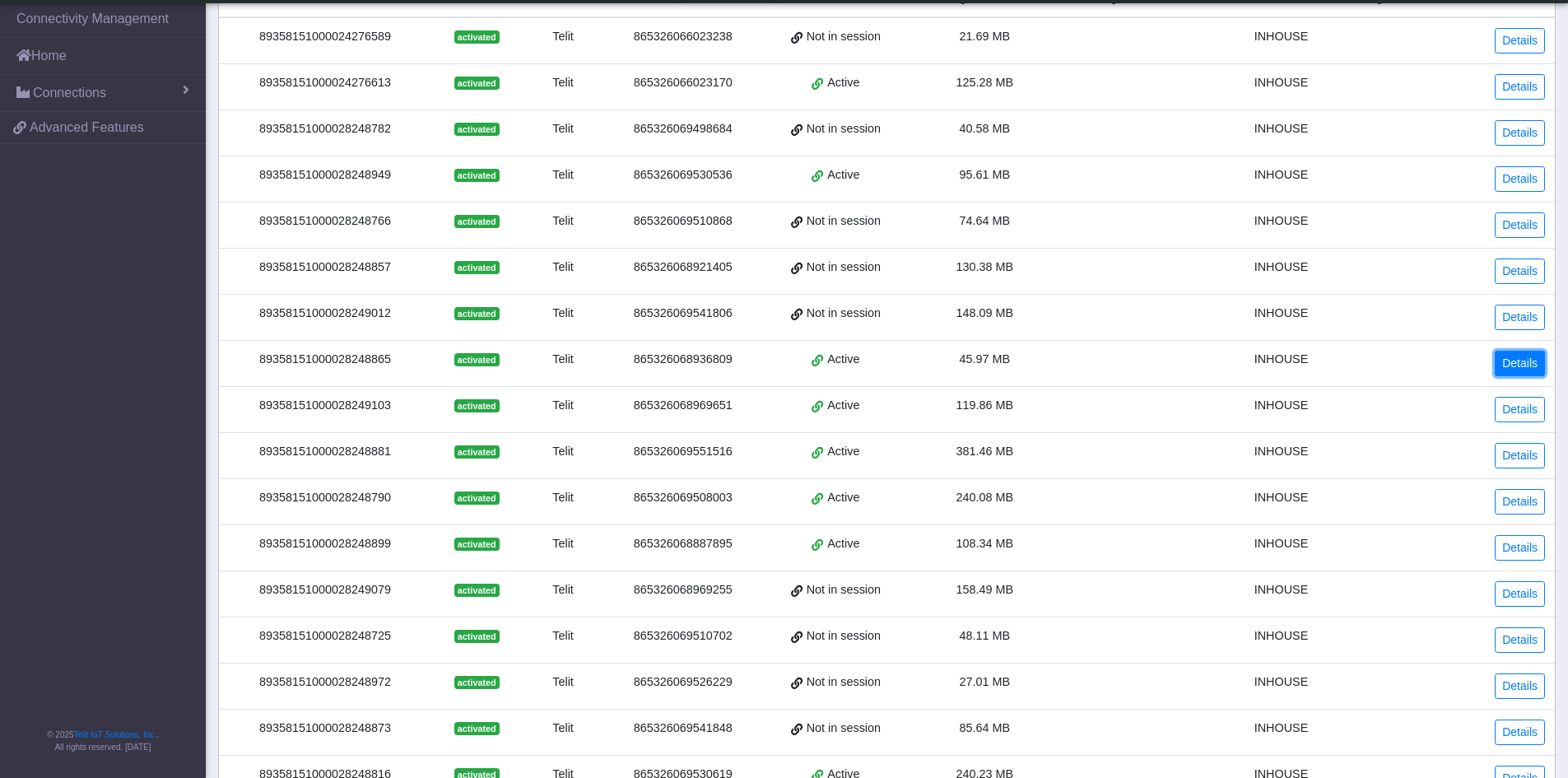
click at [1522, 361] on link "Details" at bounding box center [1519, 363] width 50 height 26
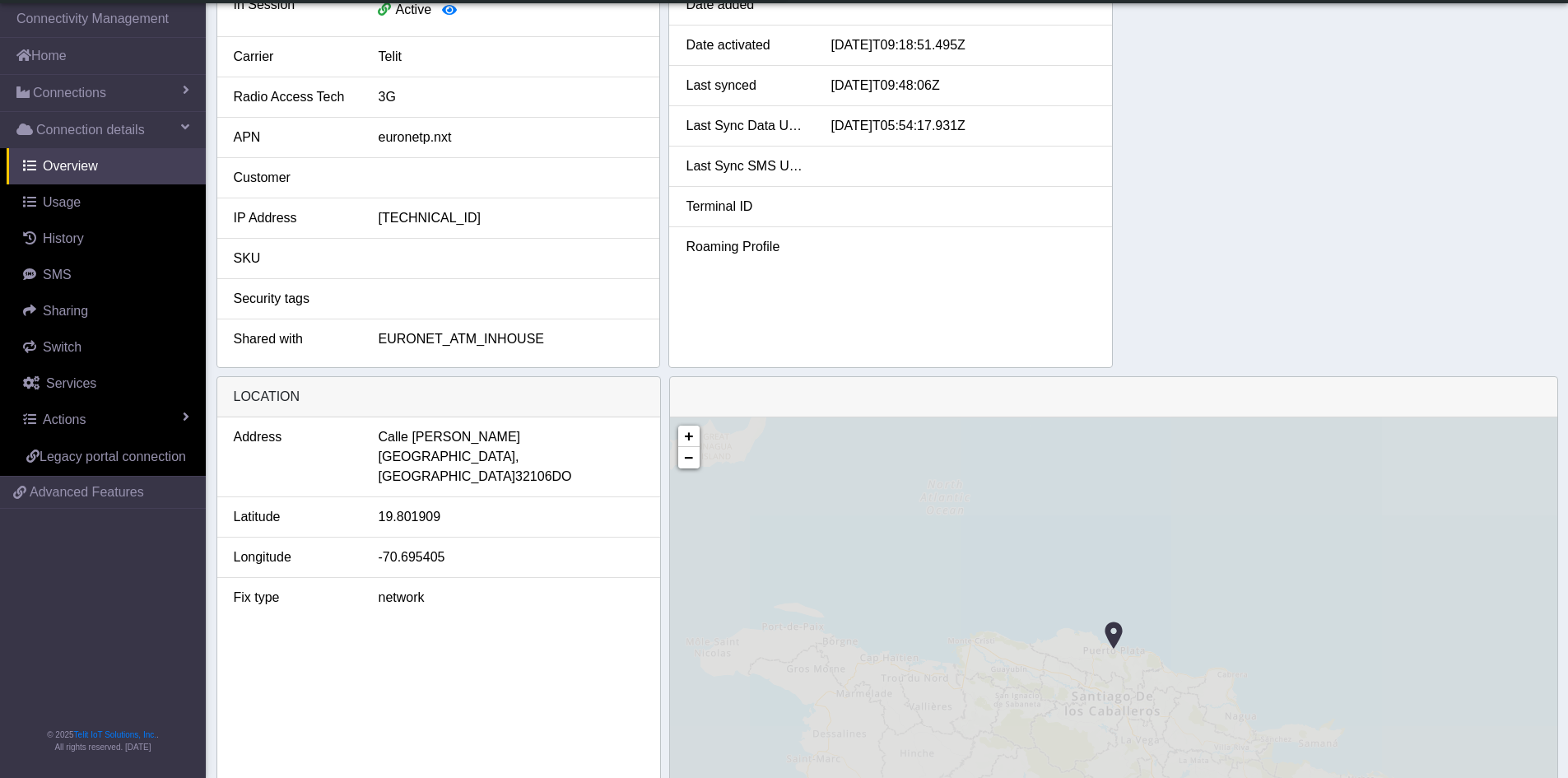
scroll to position [80, 0]
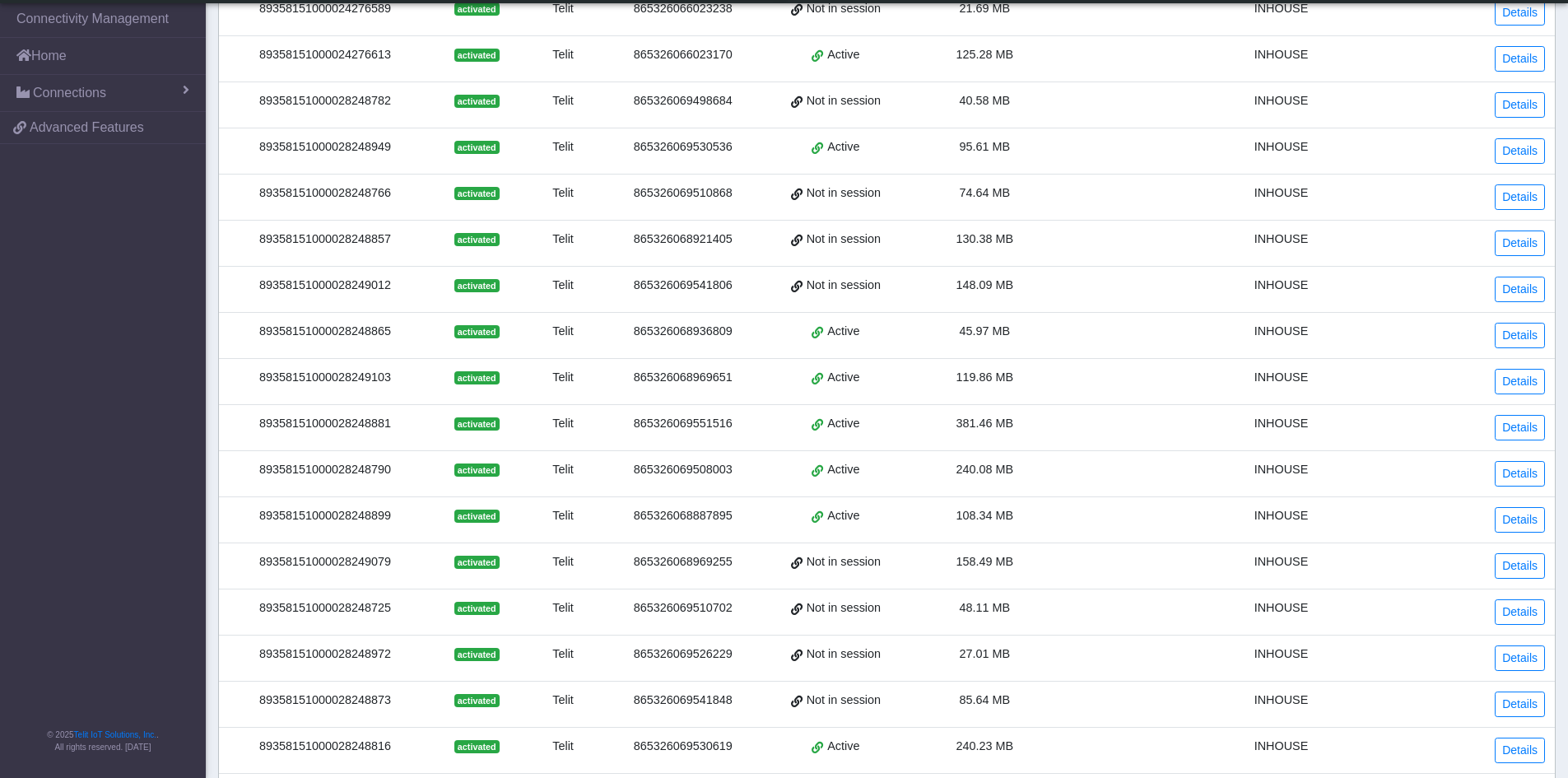
scroll to position [353, 0]
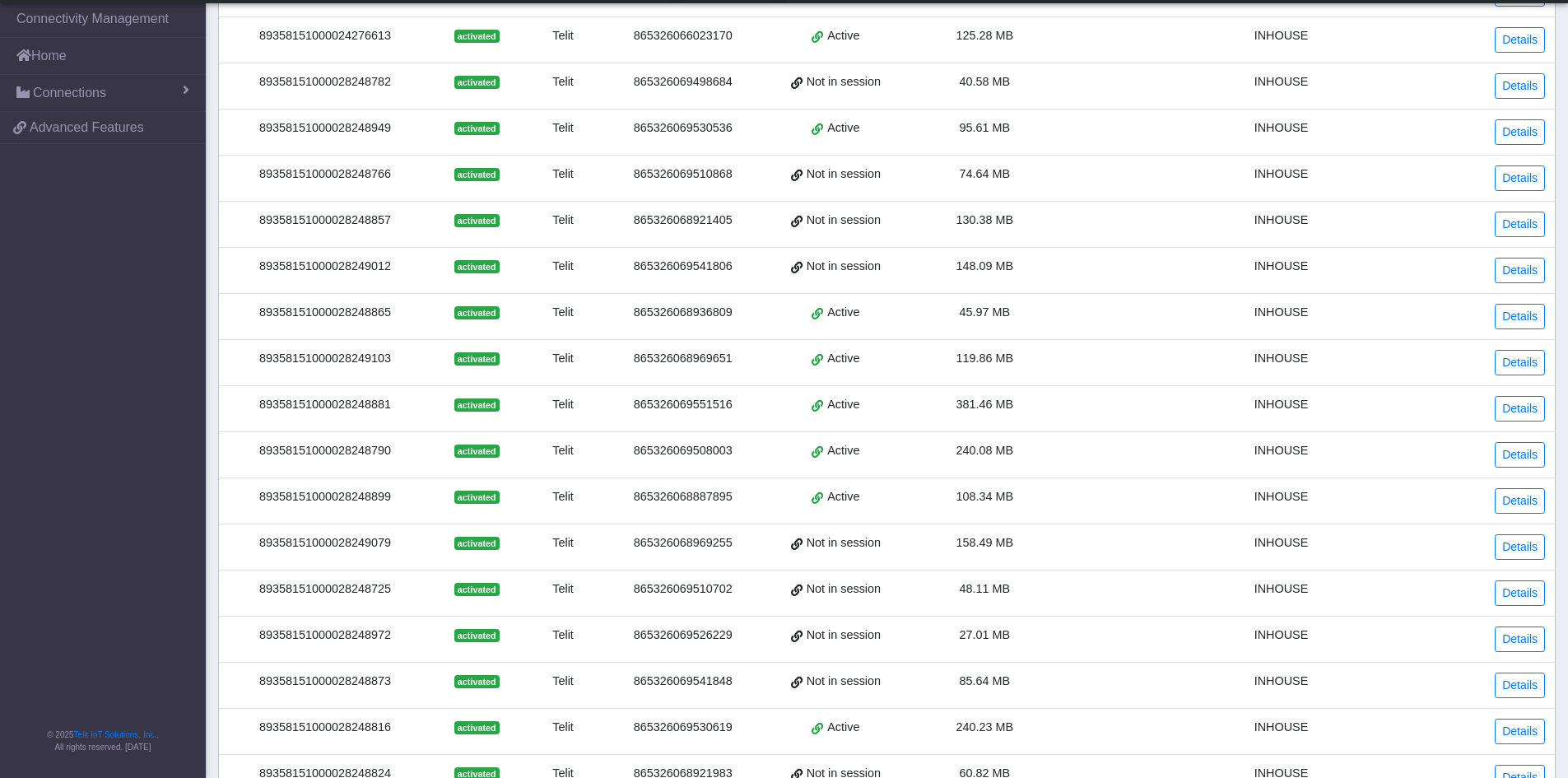
click at [848, 504] on span "Active" at bounding box center [843, 497] width 32 height 18
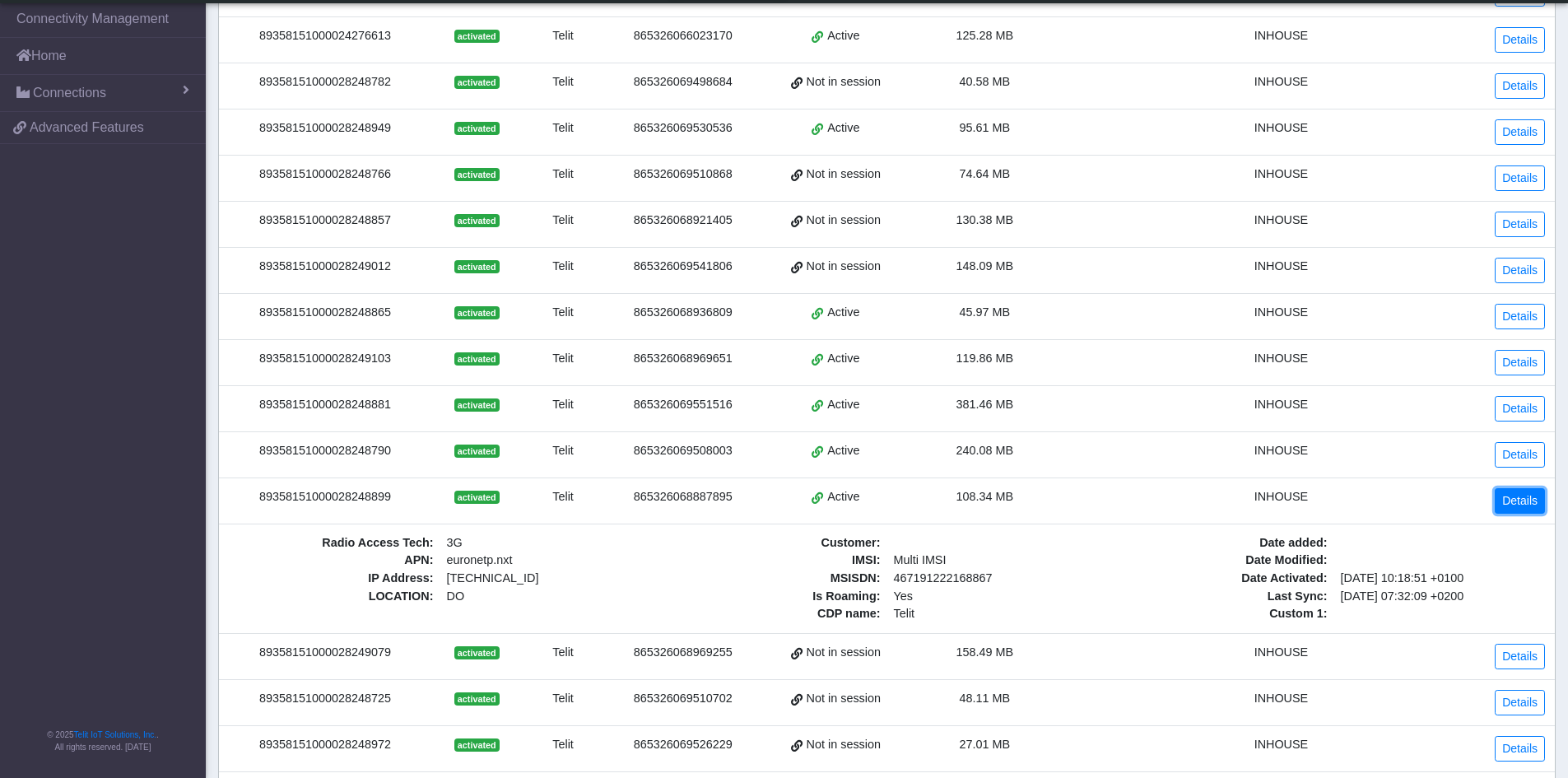
click at [1526, 502] on link "Details" at bounding box center [1519, 501] width 50 height 26
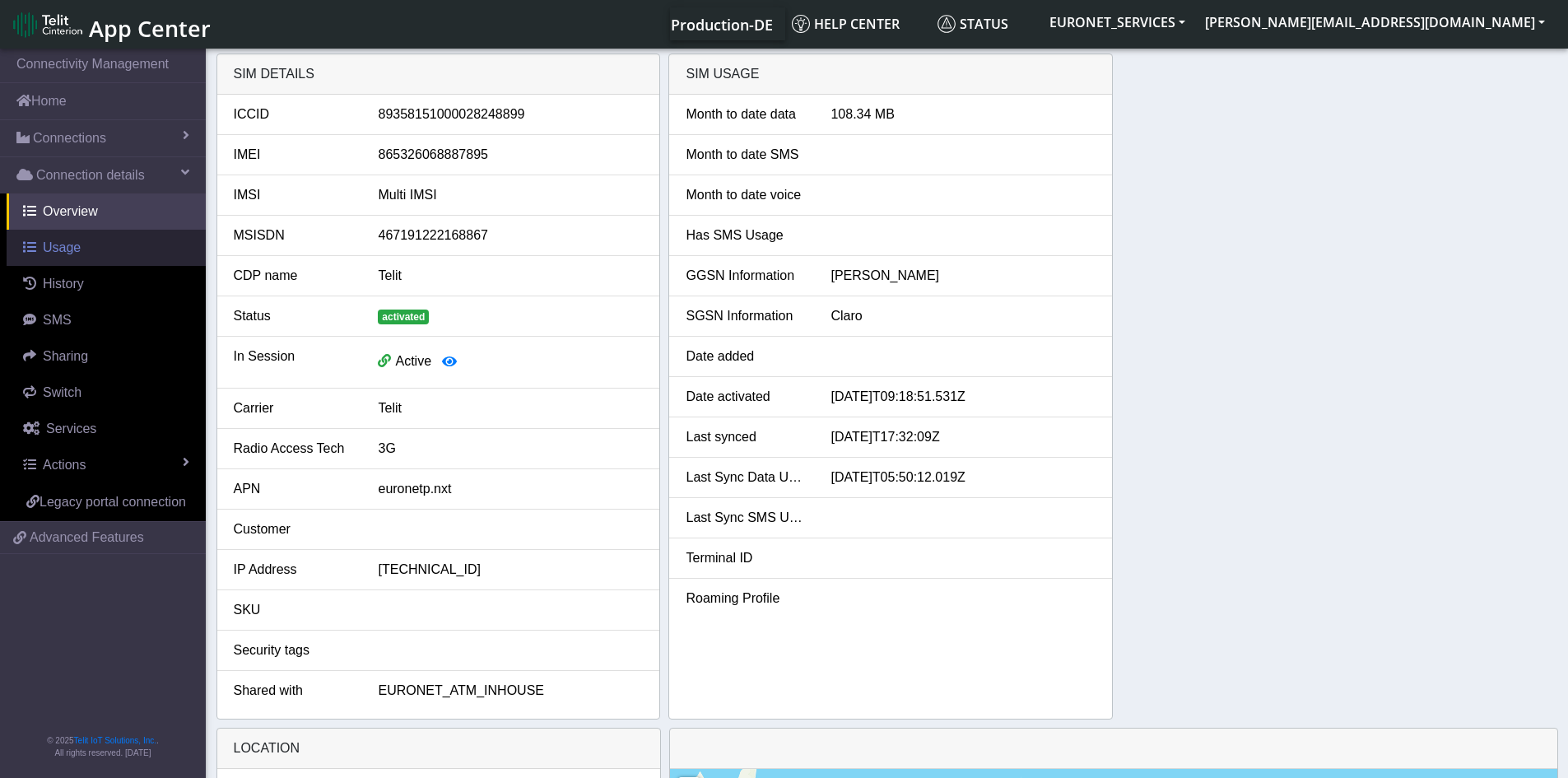
click at [58, 253] on span "Usage" at bounding box center [62, 247] width 38 height 14
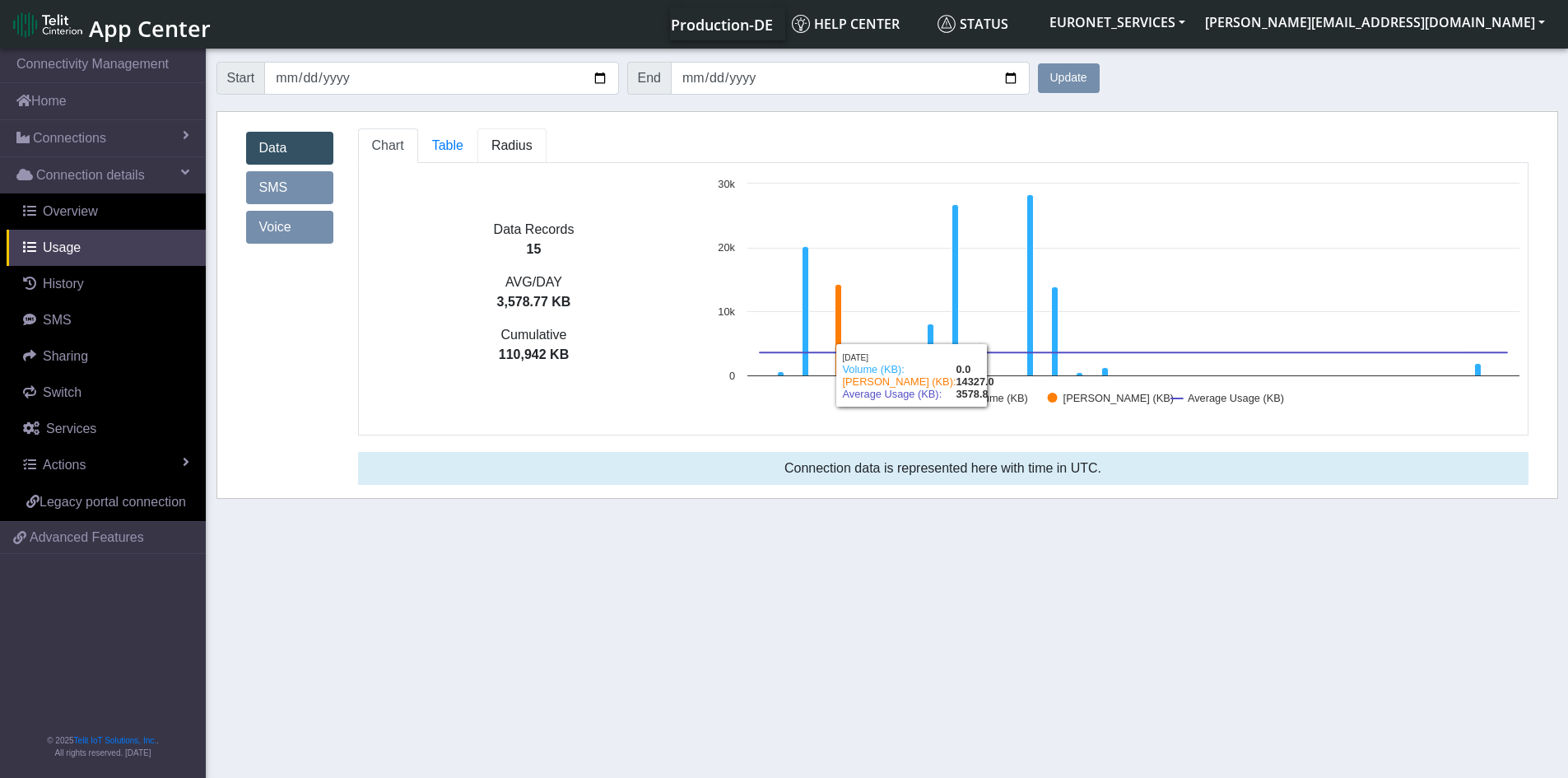
click at [503, 155] on link "Radius" at bounding box center [512, 146] width 70 height 35
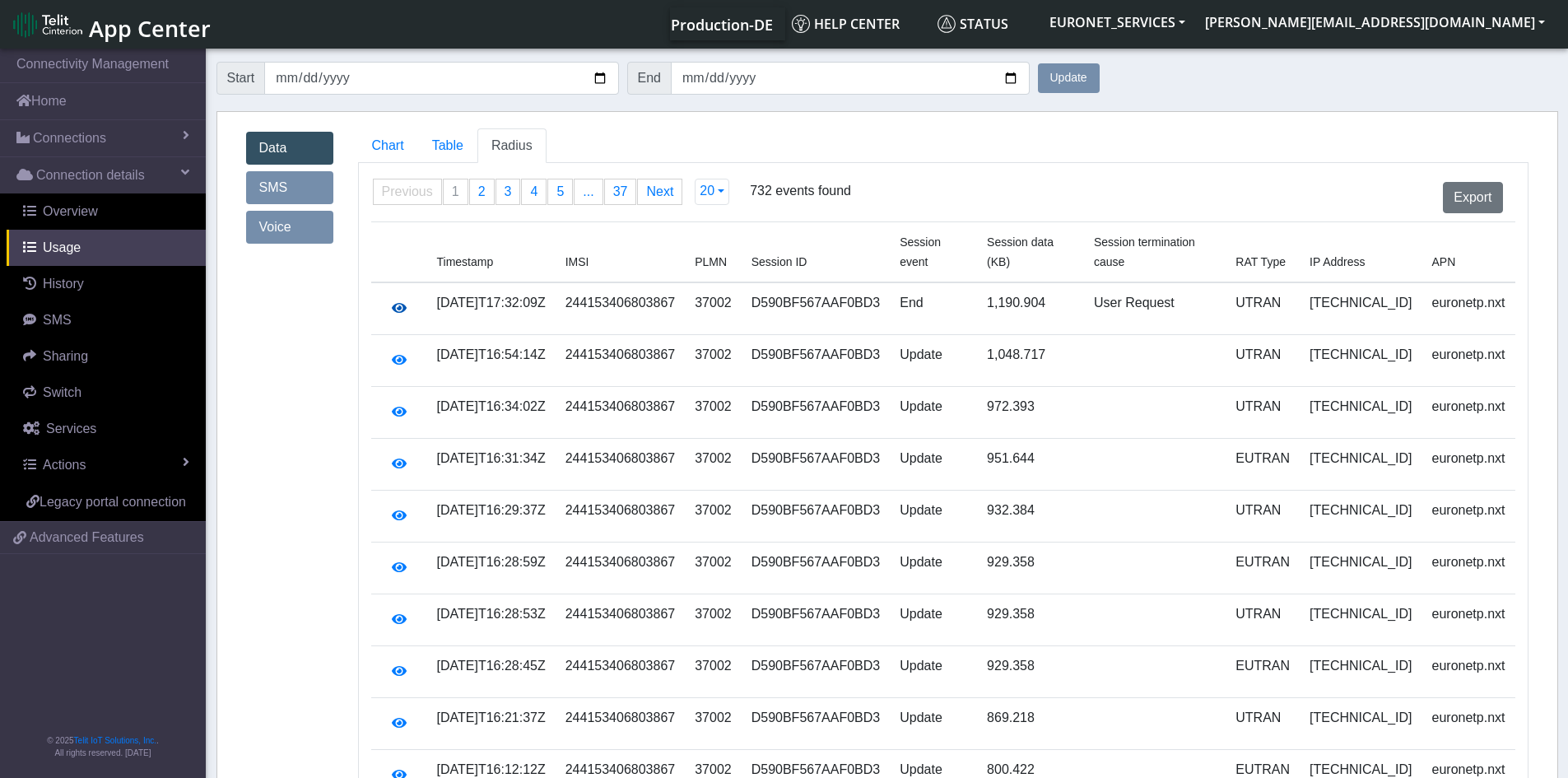
click at [393, 301] on icon "button" at bounding box center [399, 308] width 15 height 13
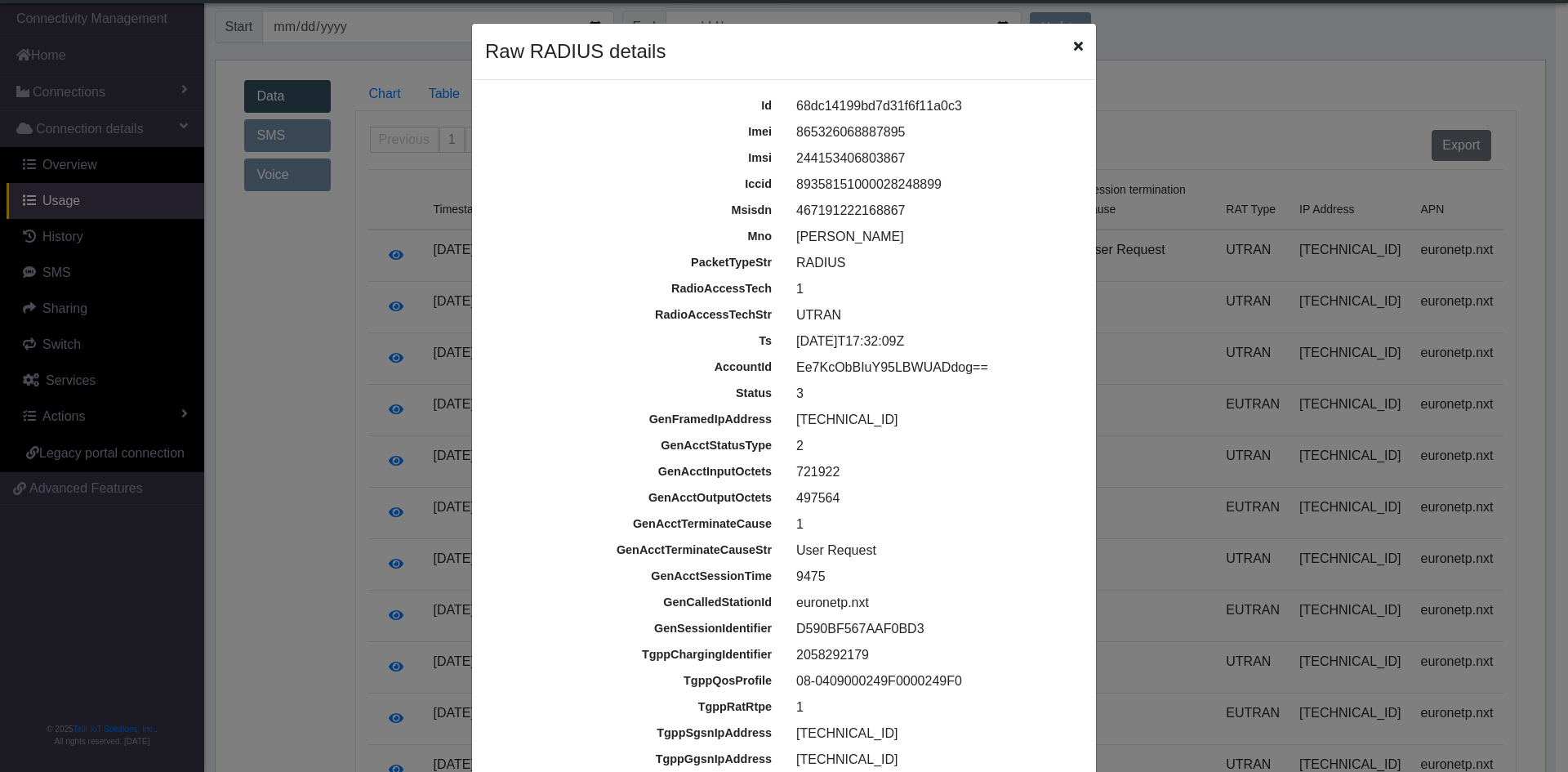
click at [832, 263] on div "RADIUS" at bounding box center [936, 263] width 305 height 20
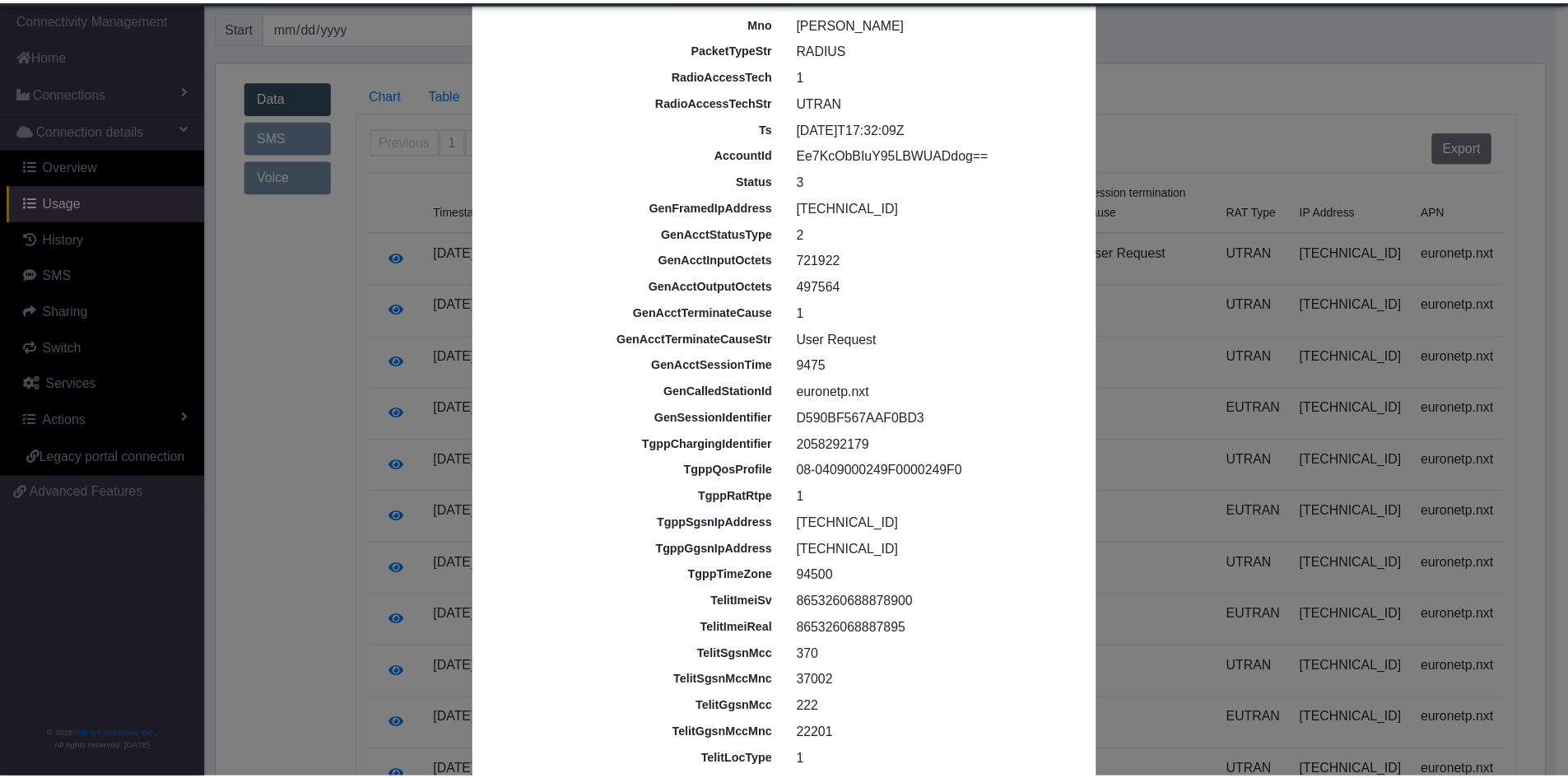
scroll to position [209, 0]
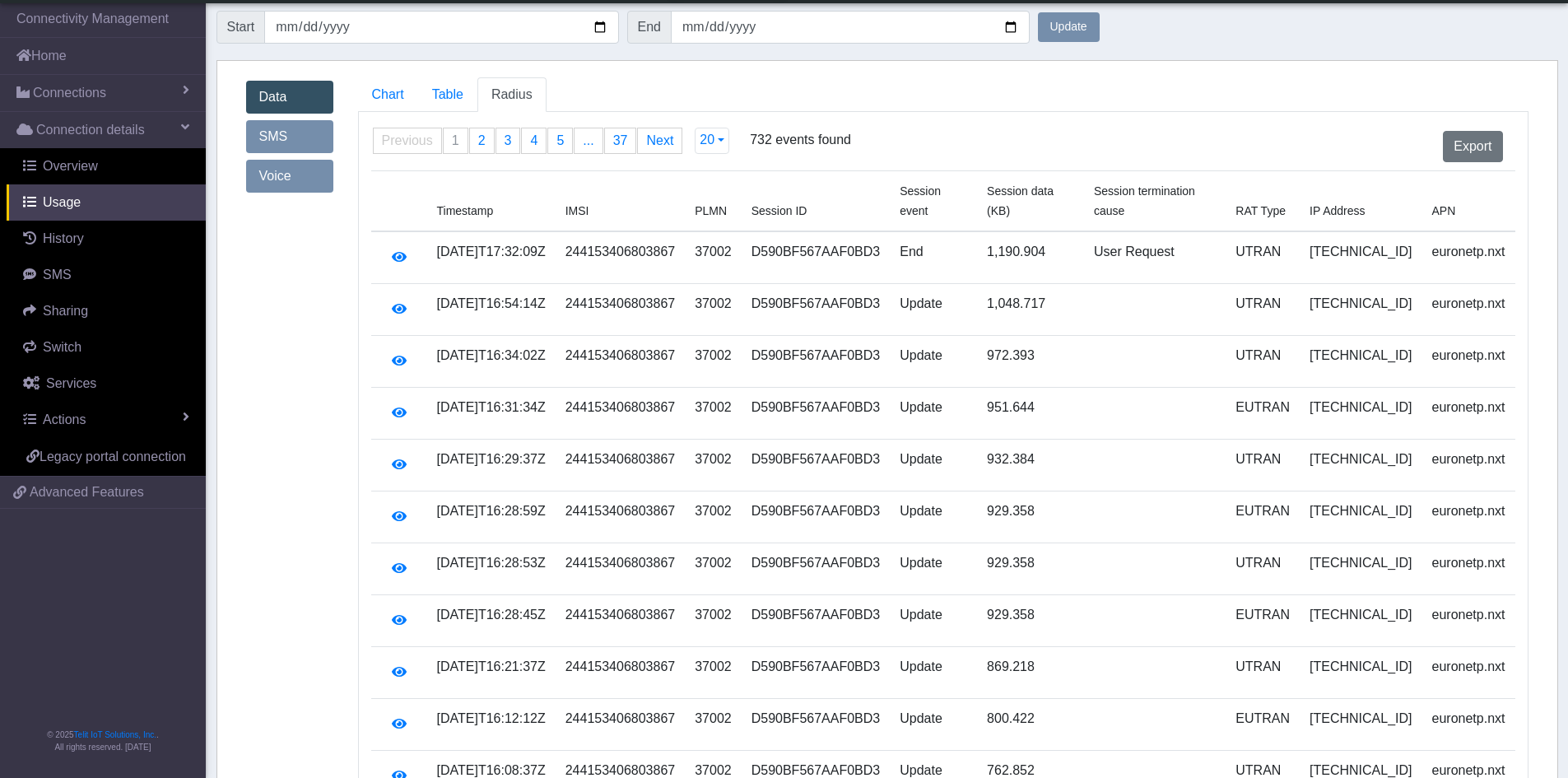
click at [589, 204] on span "IMSI" at bounding box center [577, 211] width 24 height 13
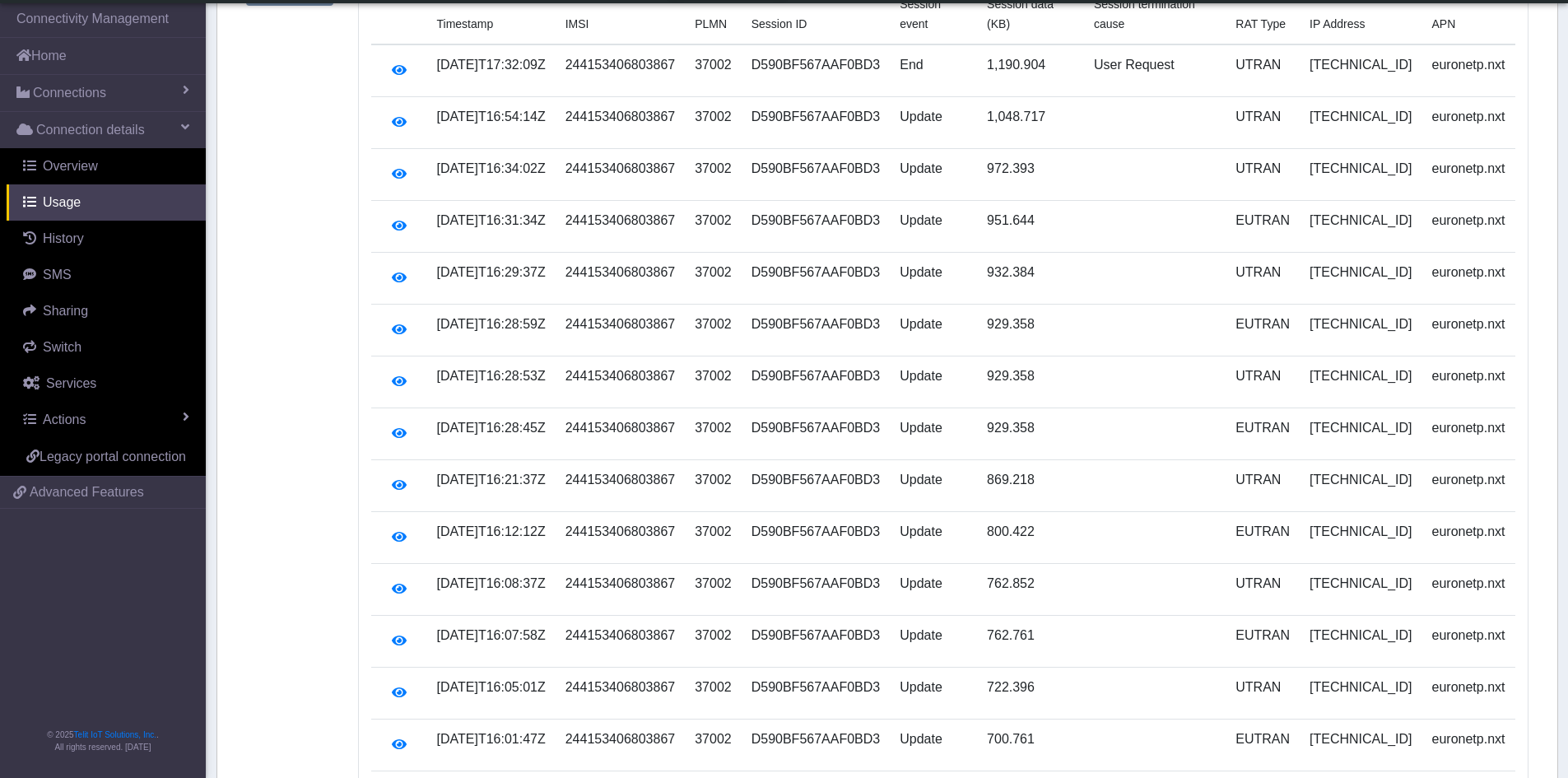
scroll to position [0, 0]
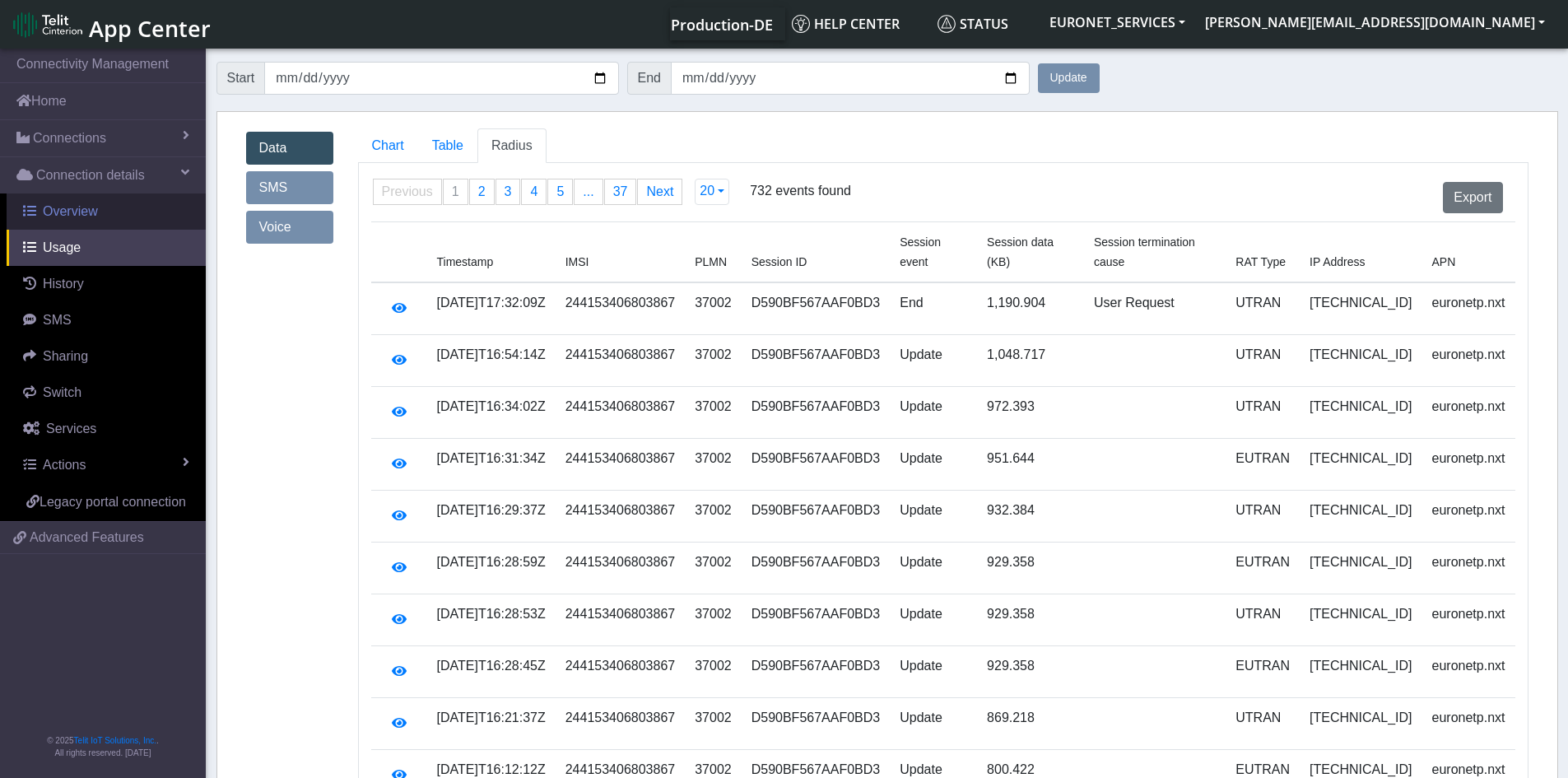
click at [84, 216] on span "Overview" at bounding box center [70, 211] width 55 height 14
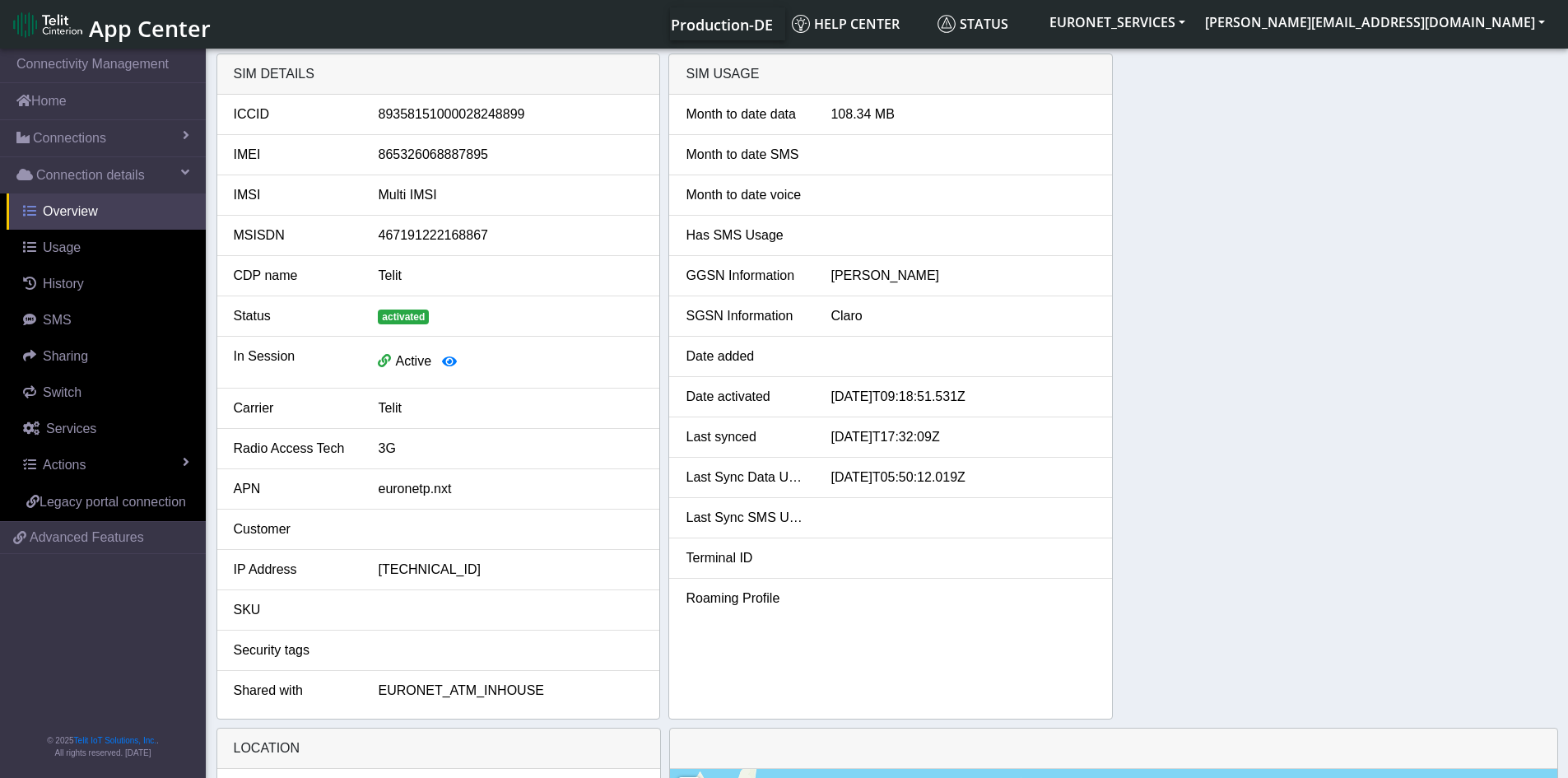
click at [60, 211] on span "Overview" at bounding box center [70, 211] width 55 height 14
click at [51, 240] on span "Usage" at bounding box center [62, 247] width 38 height 14
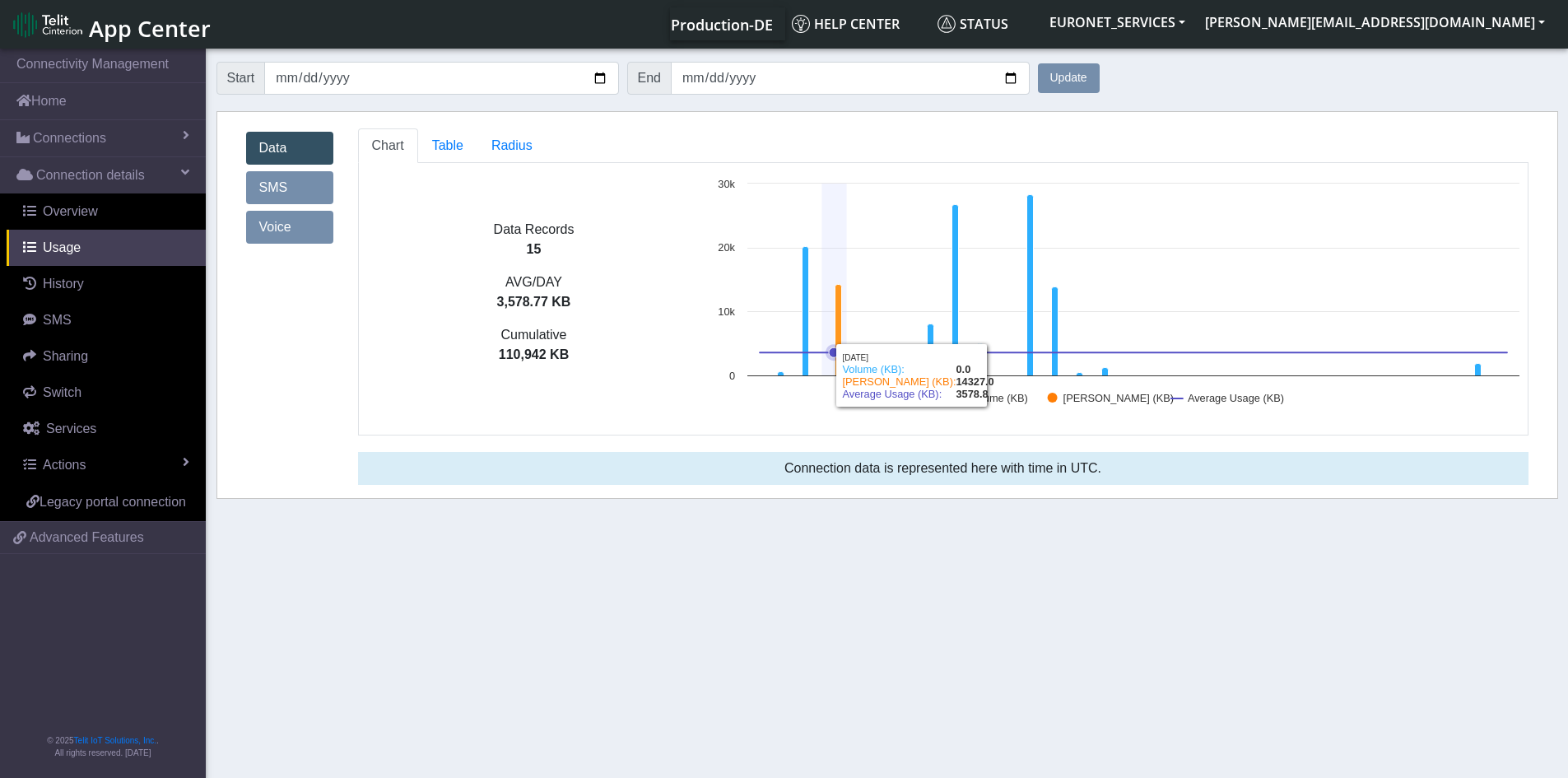
click at [834, 363] on icon at bounding box center [837, 330] width 7 height 91
click at [520, 148] on span "Radius" at bounding box center [512, 145] width 41 height 14
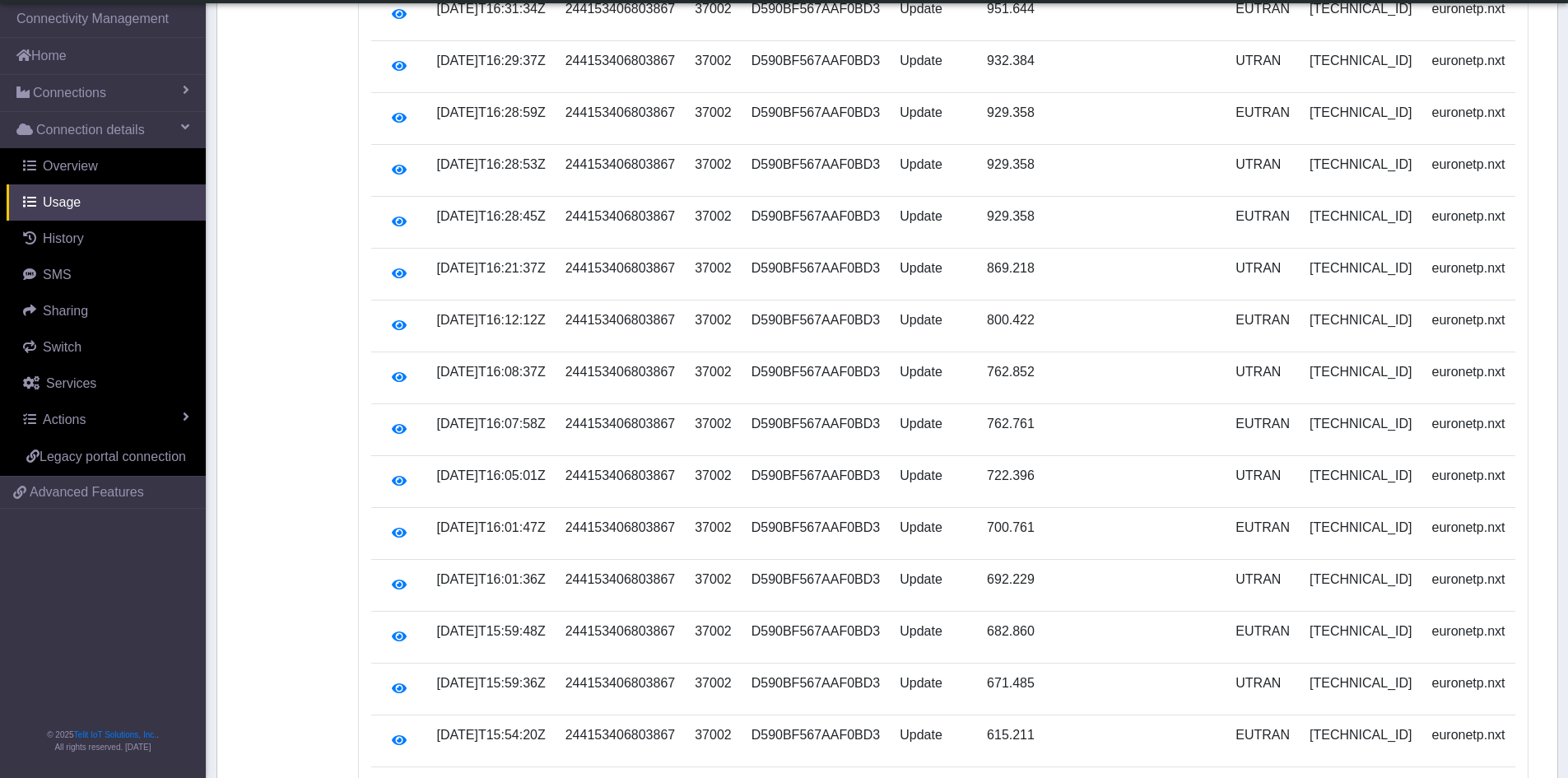
scroll to position [612, 0]
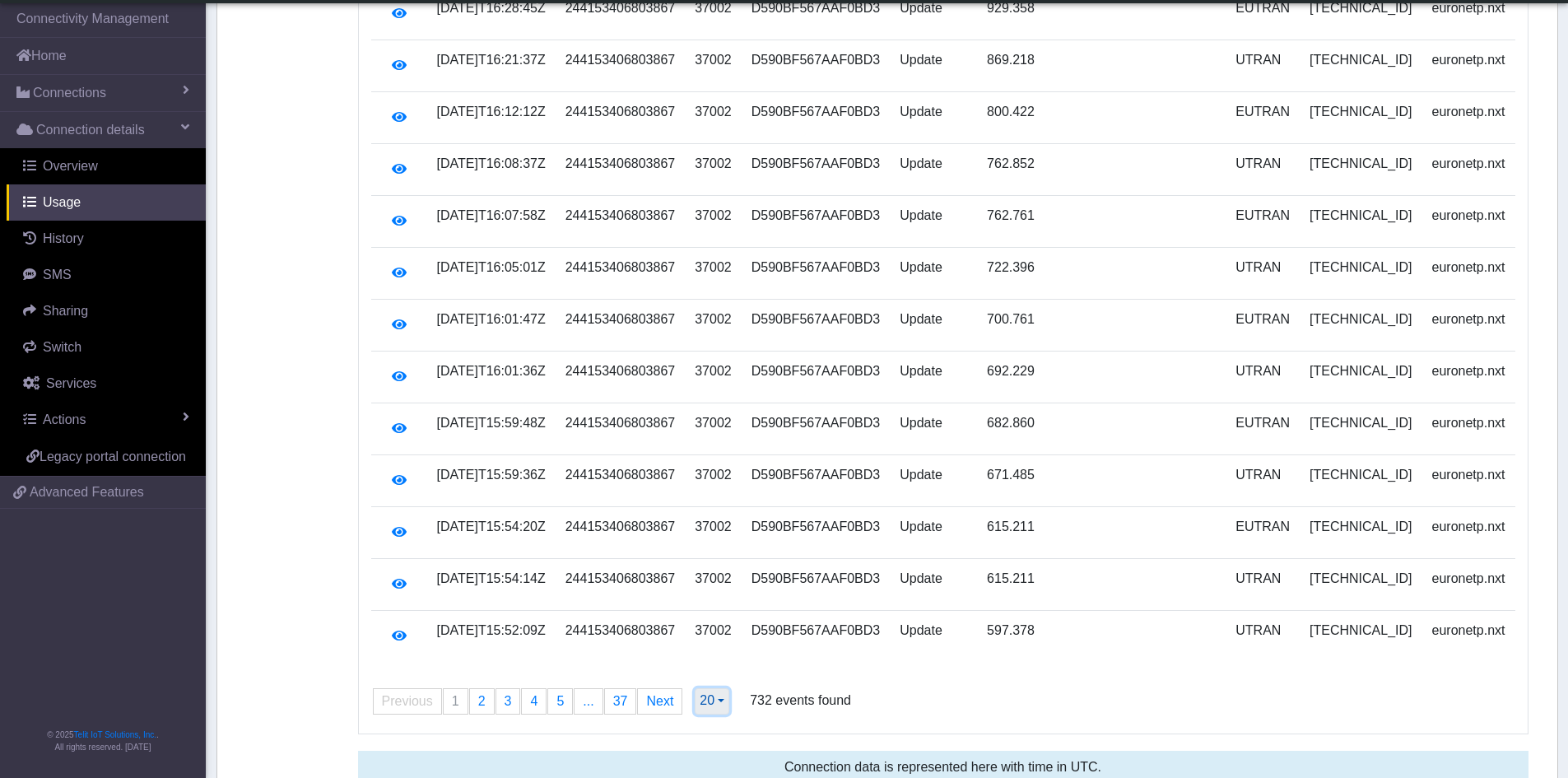
click at [710, 688] on button "20" at bounding box center [712, 701] width 35 height 26
click at [720, 627] on button "200" at bounding box center [760, 640] width 130 height 26
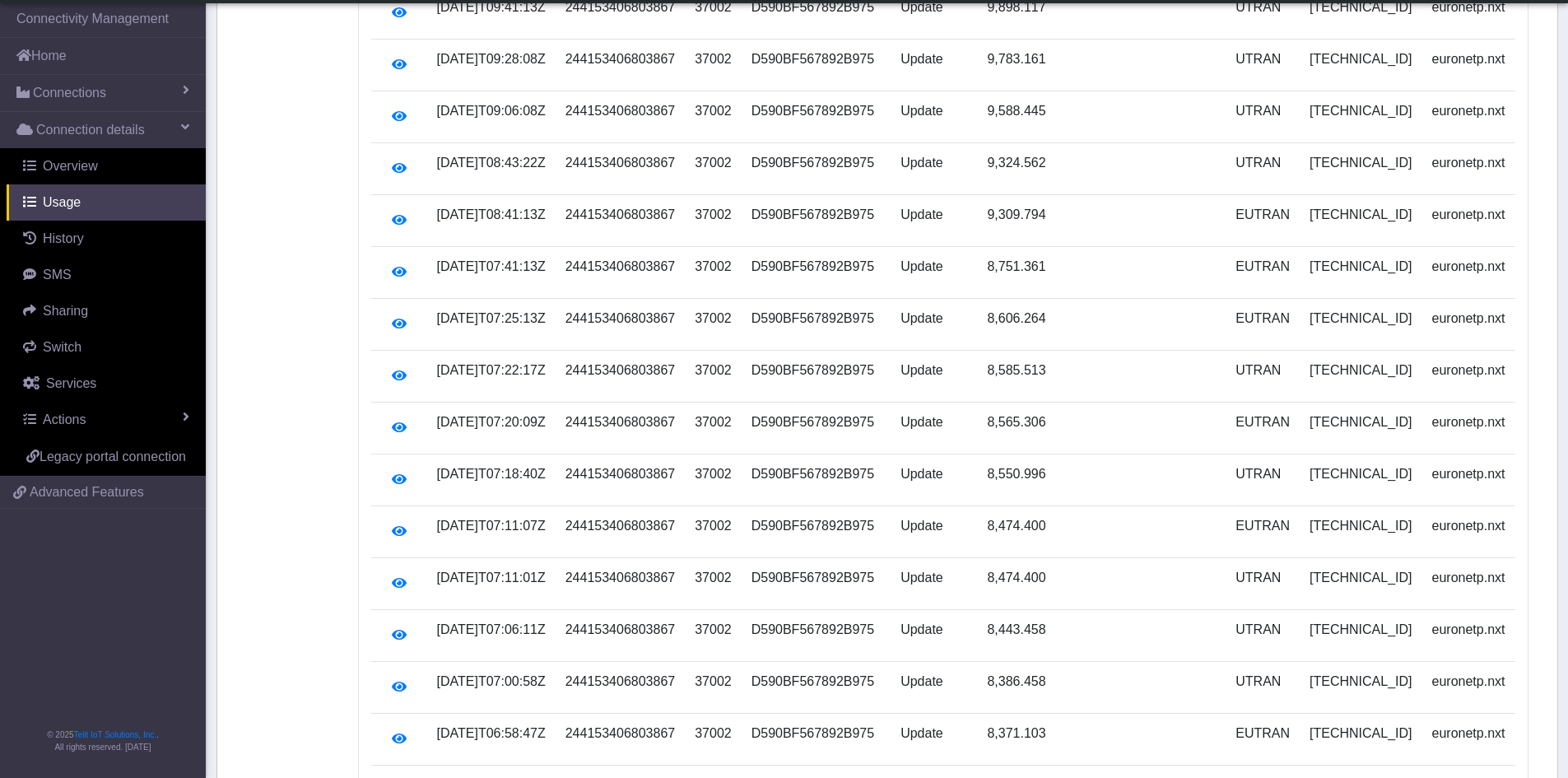
scroll to position [9947, 0]
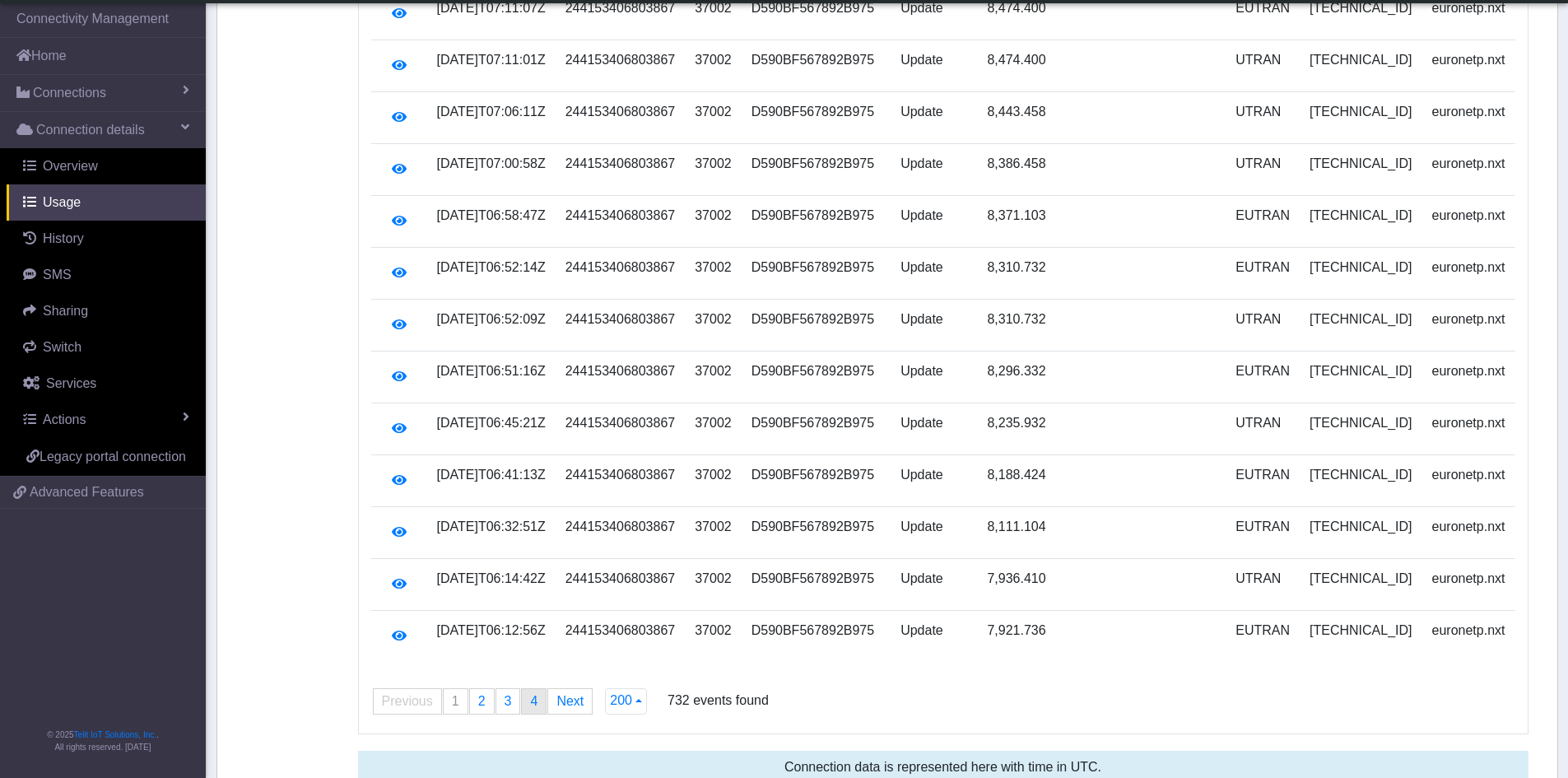
click at [530, 694] on span "4" at bounding box center [533, 700] width 7 height 14
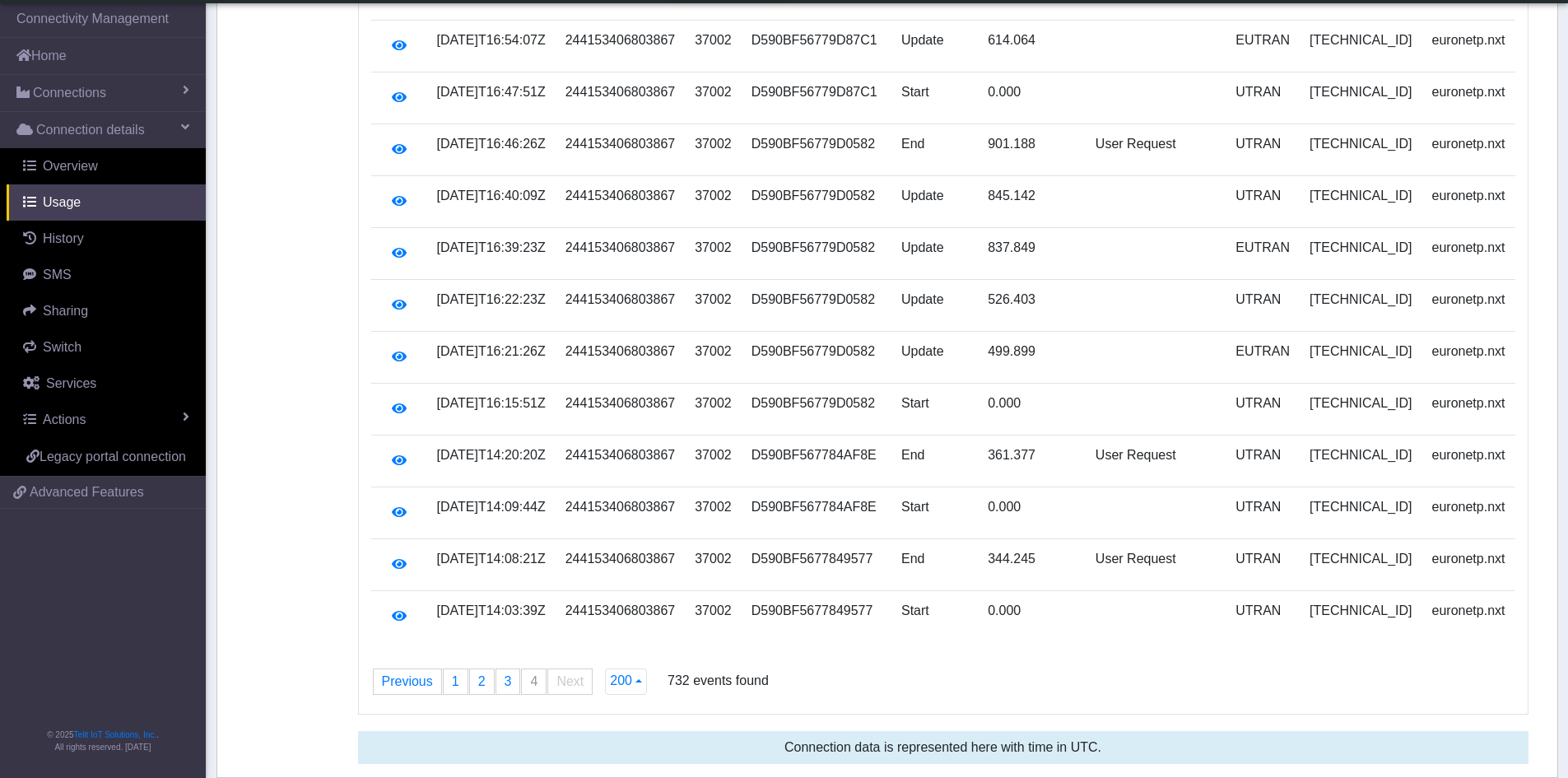
scroll to position [6420, 0]
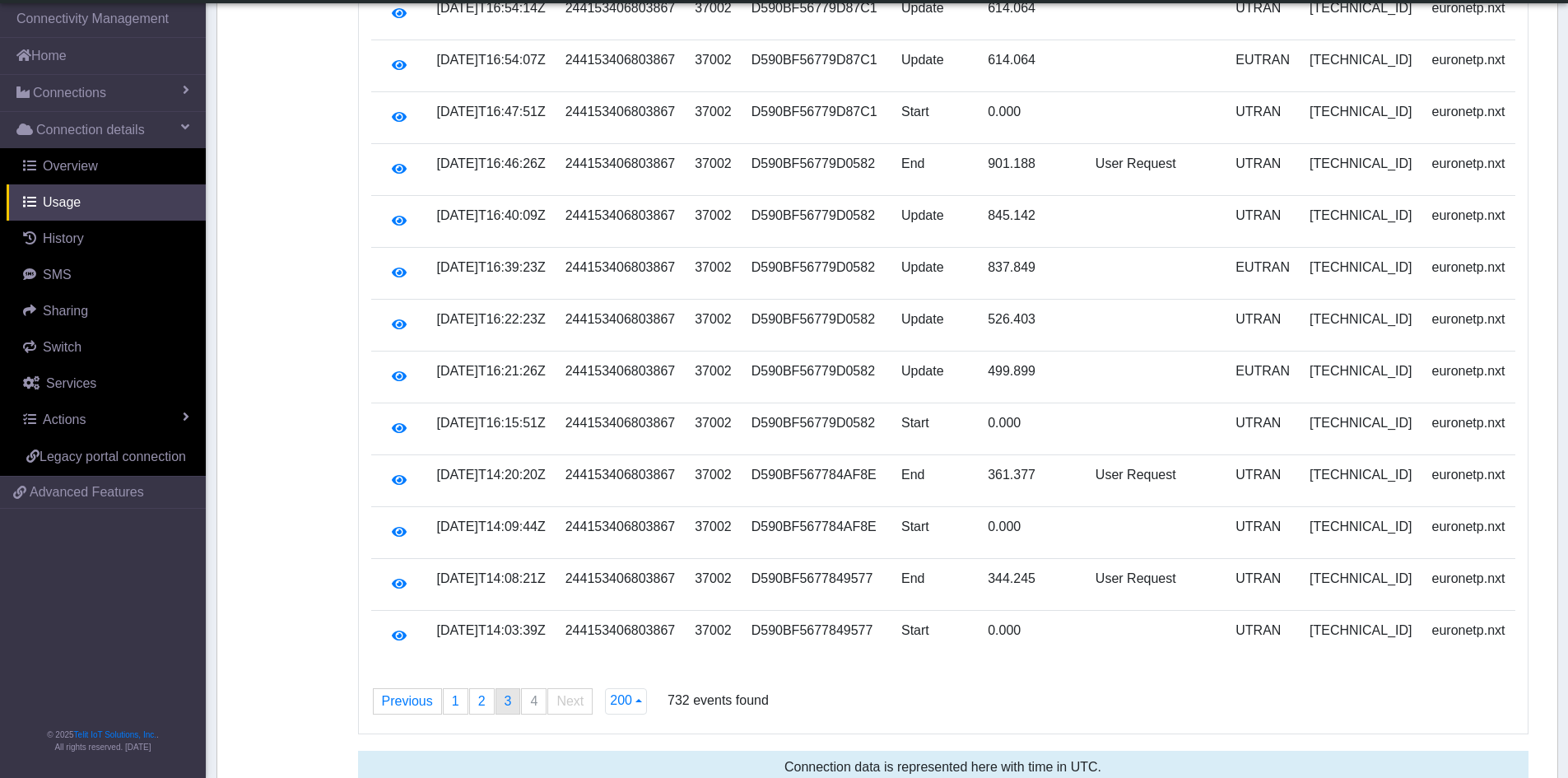
click at [505, 694] on span "3" at bounding box center [508, 700] width 7 height 14
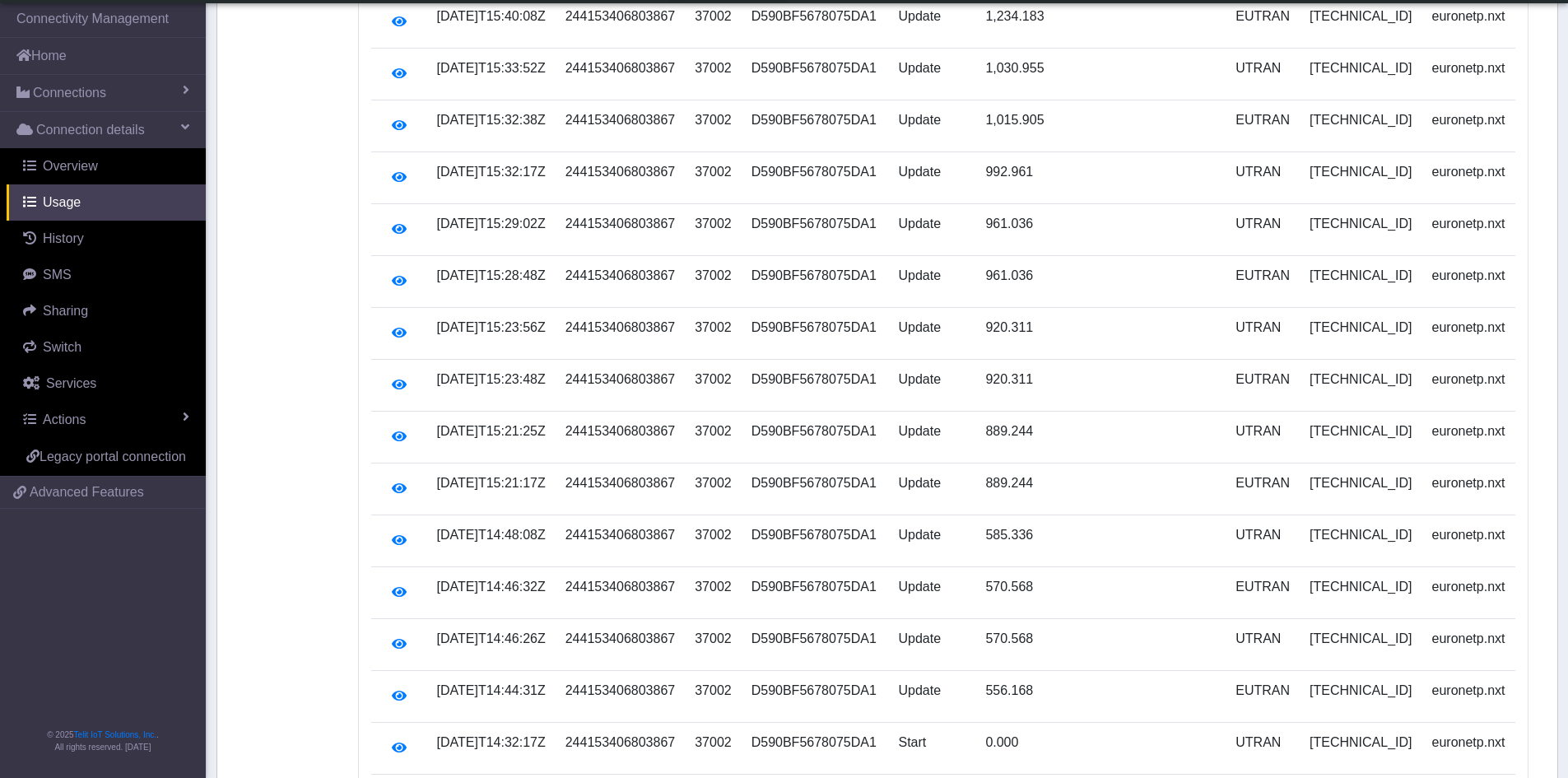
scroll to position [9947, 0]
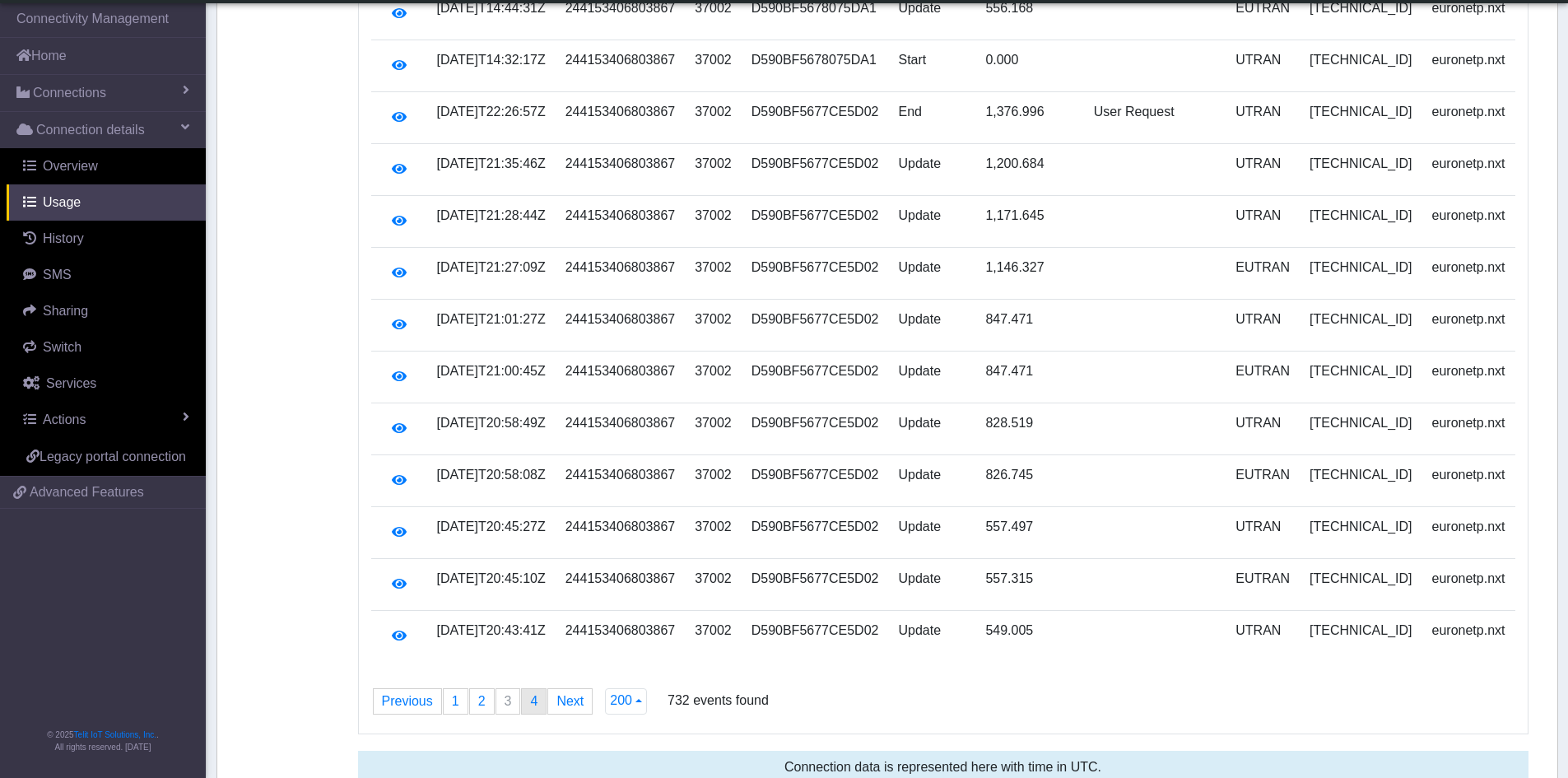
click at [535, 689] on link "page 4" at bounding box center [534, 701] width 24 height 25
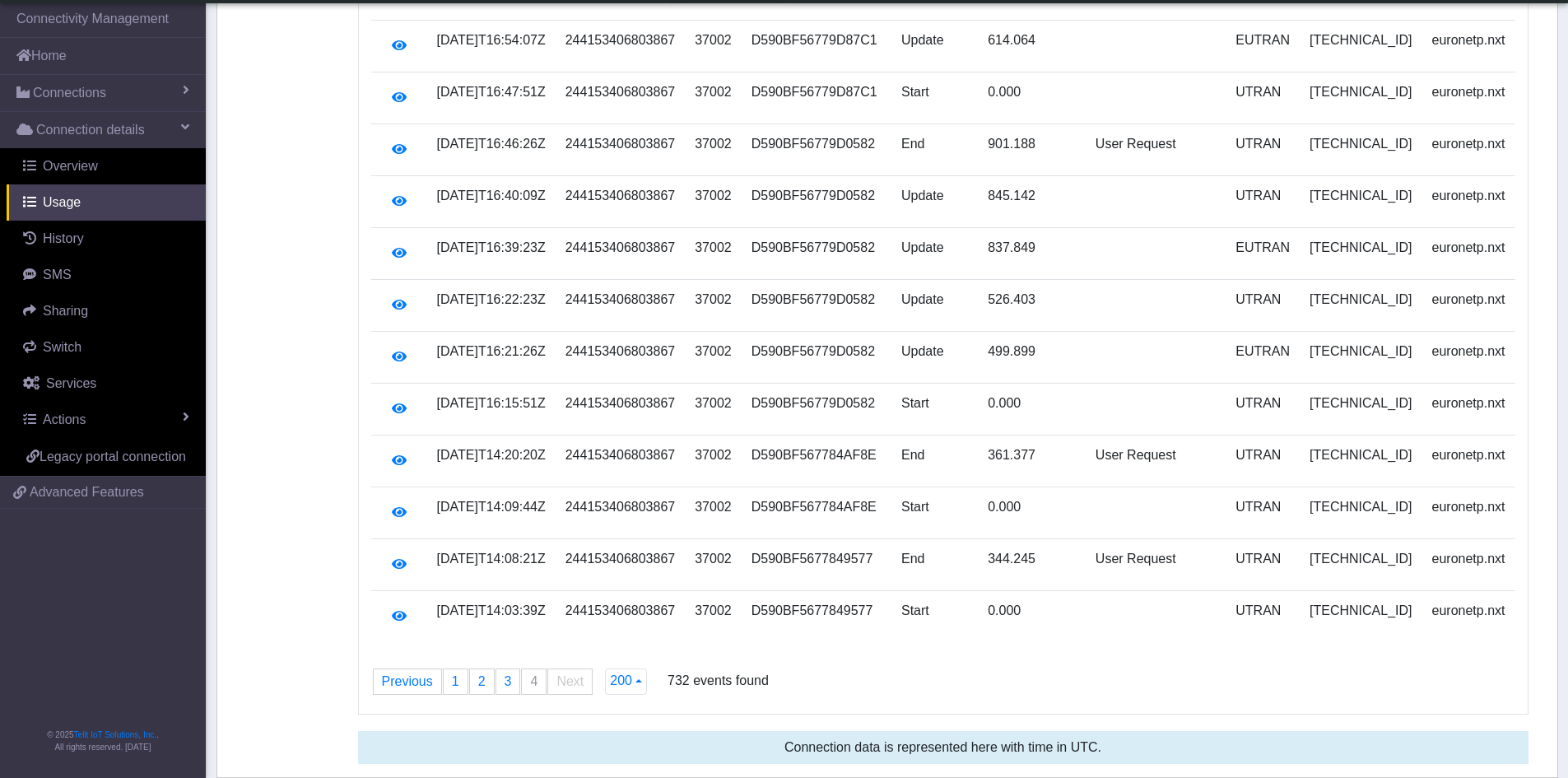
scroll to position [6420, 0]
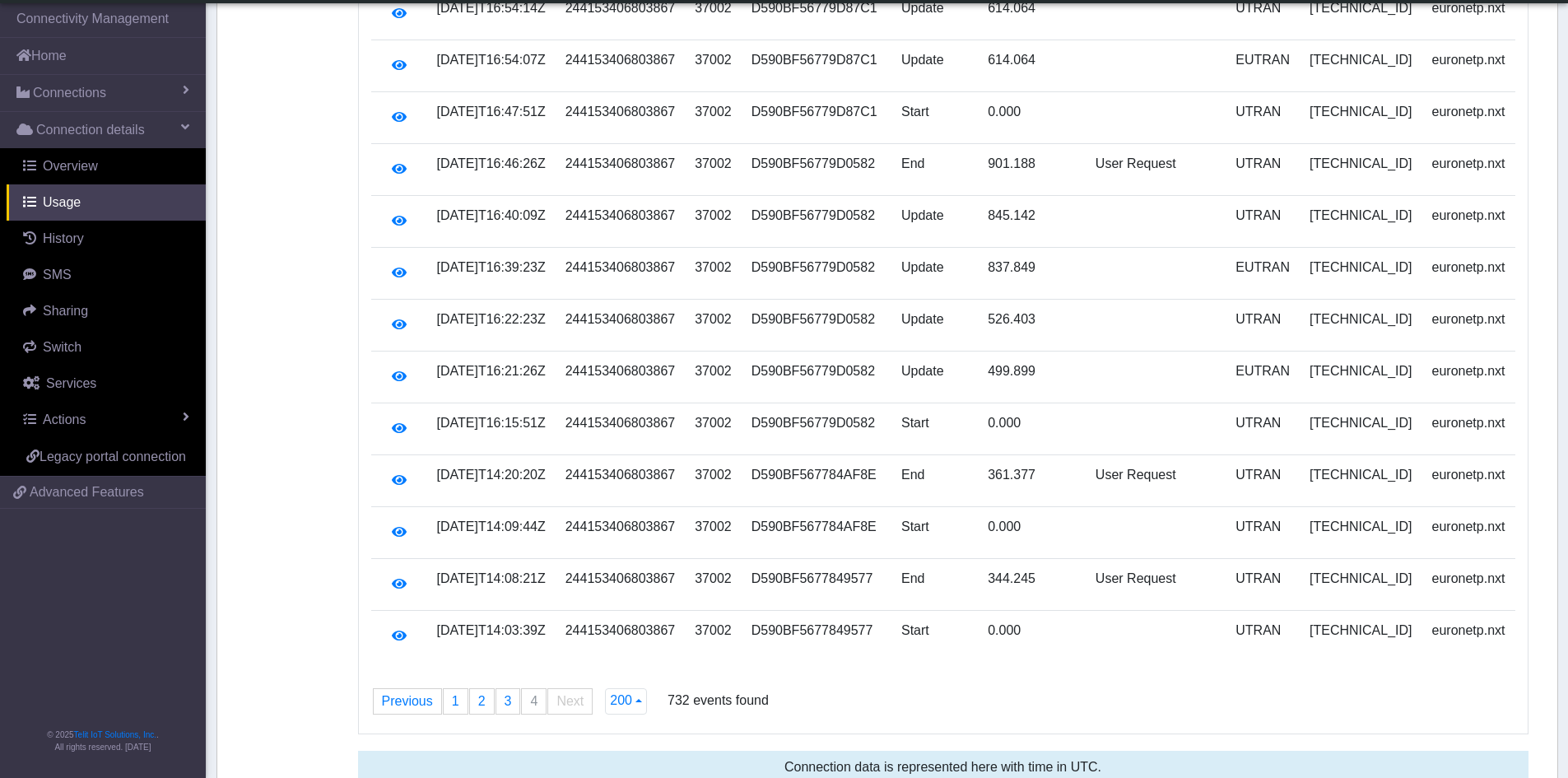
click at [1299, 403] on td "UTRAN" at bounding box center [1263, 429] width 74 height 52
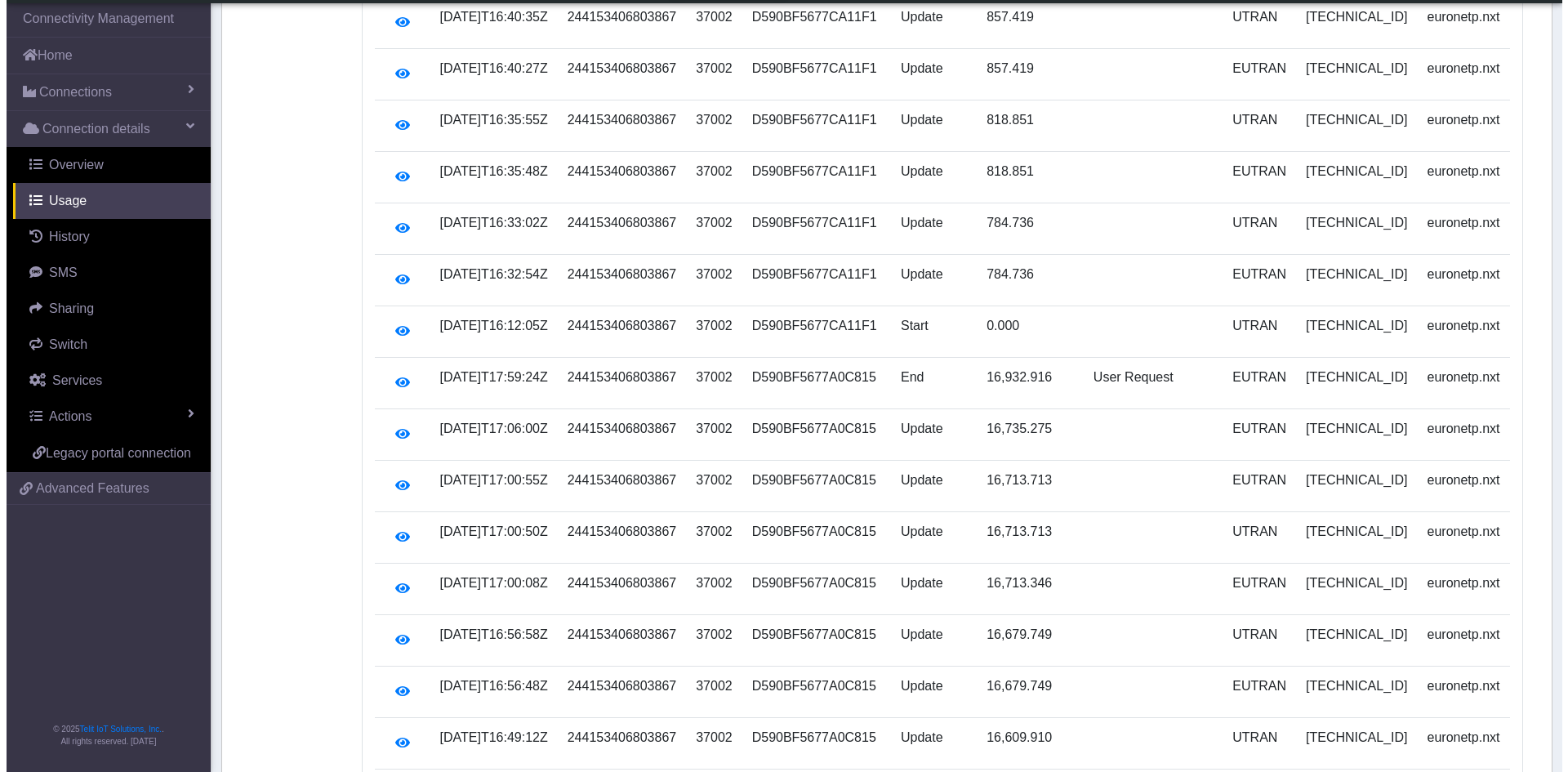
scroll to position [1148, 0]
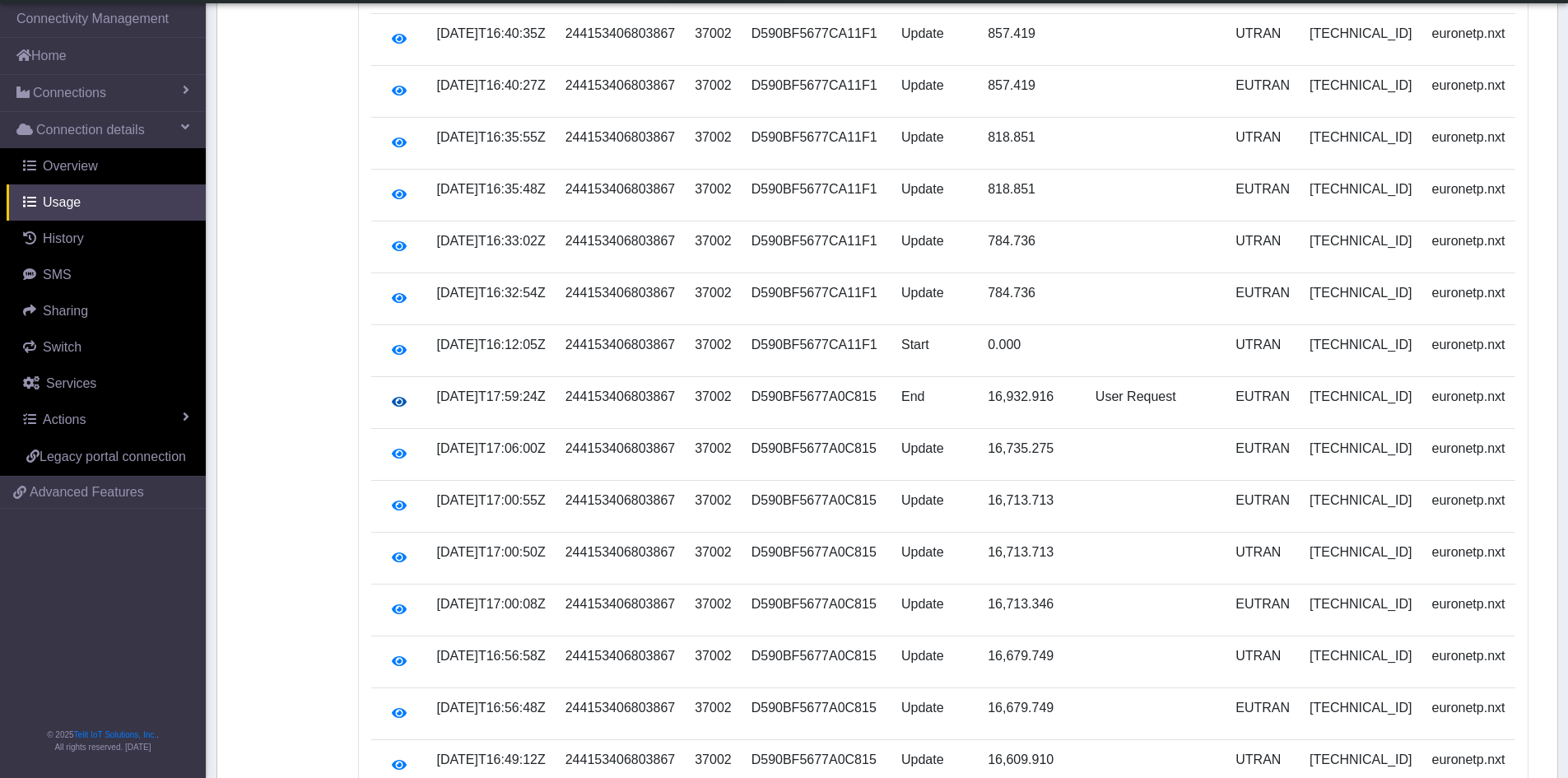
click at [398, 395] on icon "button" at bounding box center [399, 401] width 15 height 13
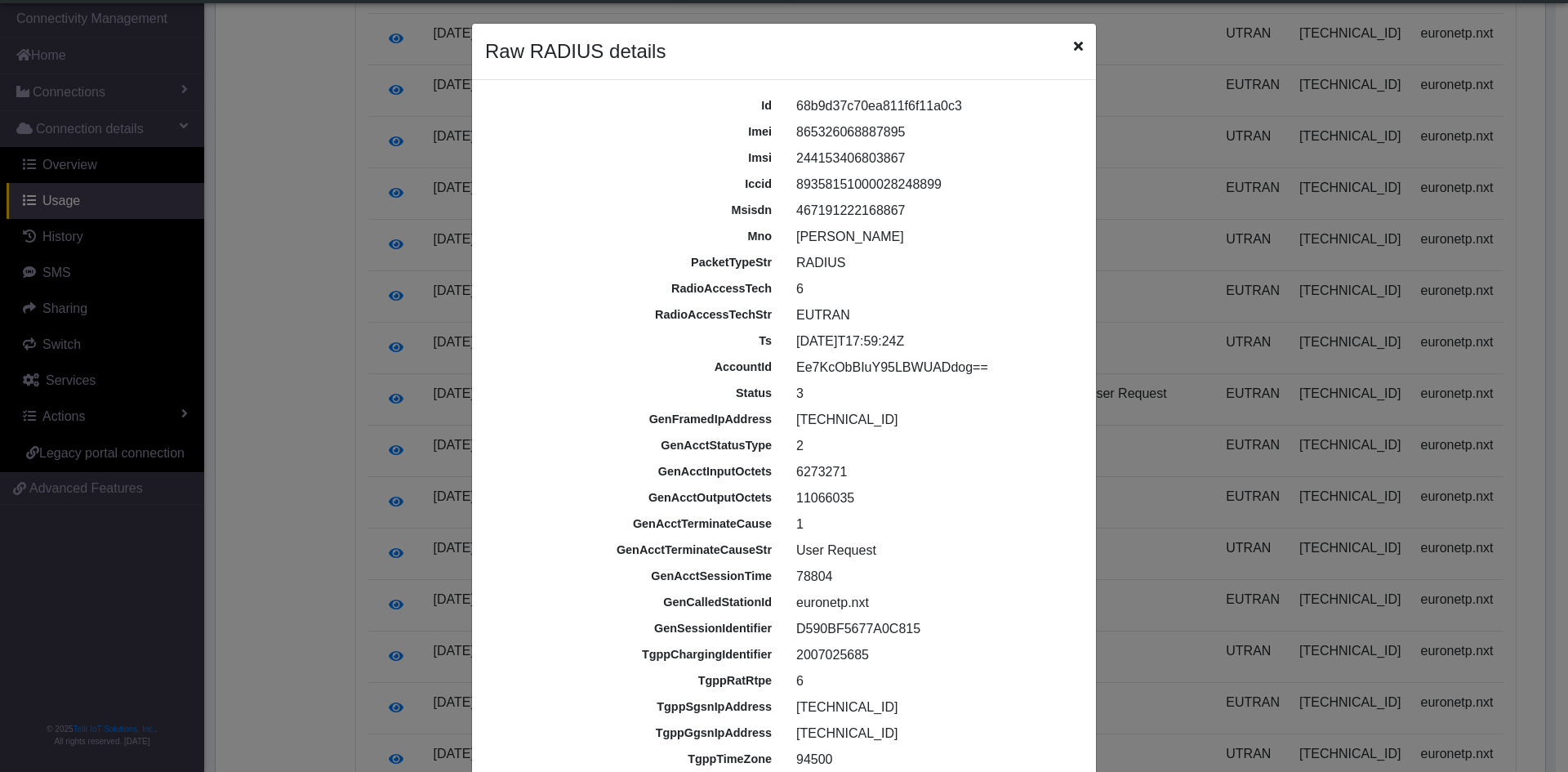
click at [884, 471] on div "6273271" at bounding box center [936, 472] width 305 height 20
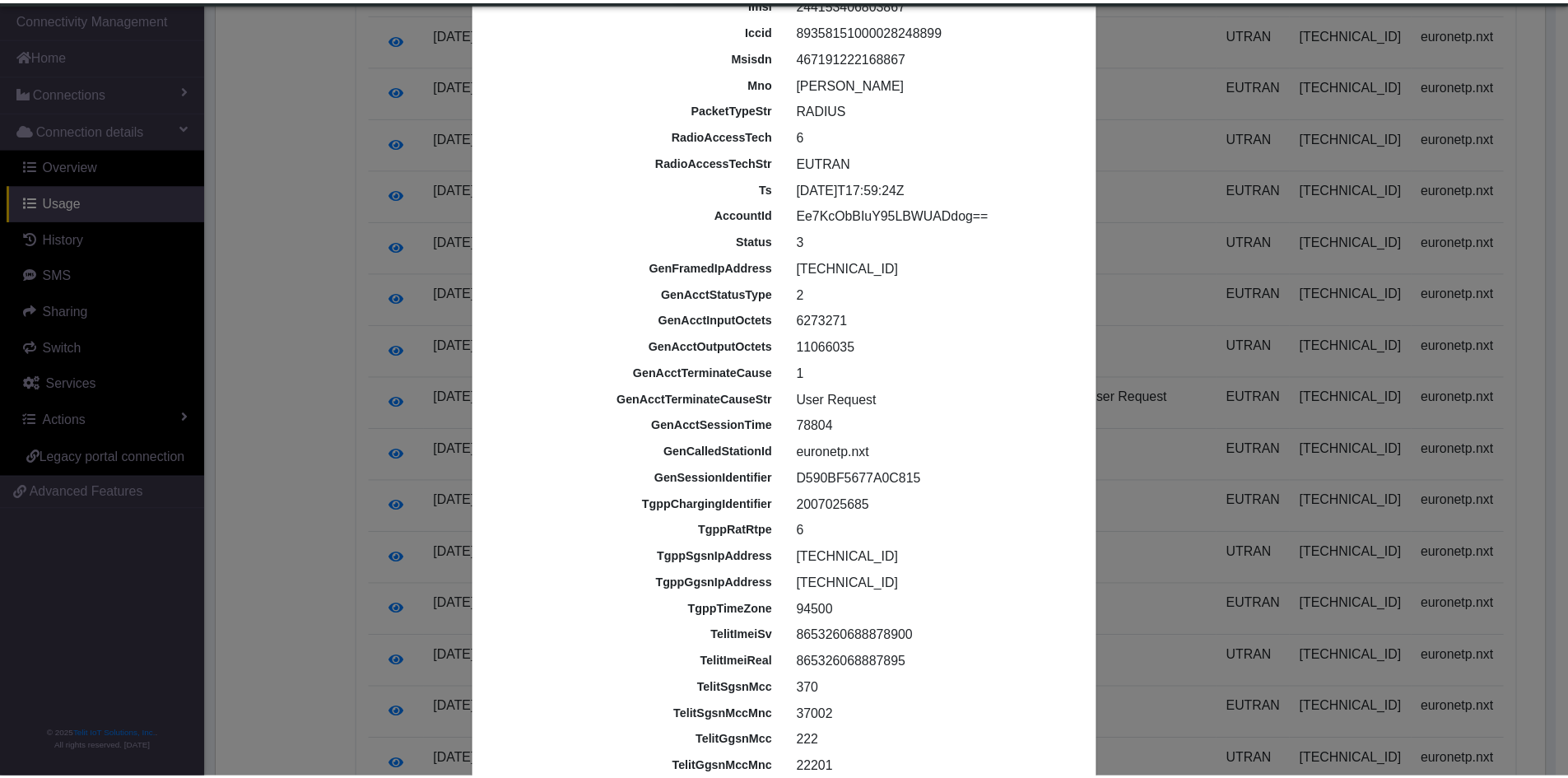
scroll to position [0, 0]
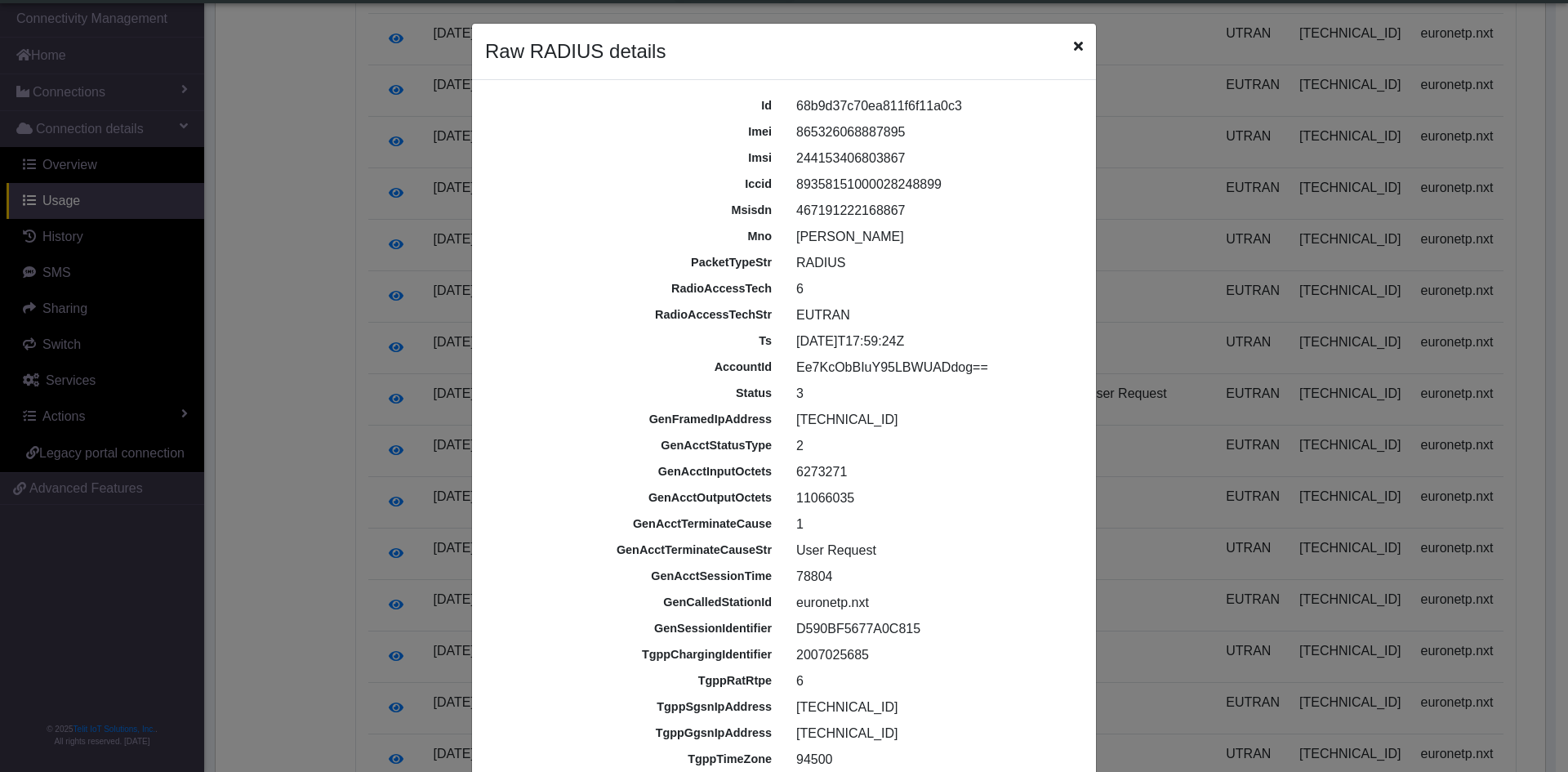
click at [1392, 65] on ngb-modal-window "Raw RADIUS details id 68b9d37c70ea811f6f11a0c3 imei [TECHNICAL_ID] imsi 2441534…" at bounding box center [784, 386] width 1568 height 772
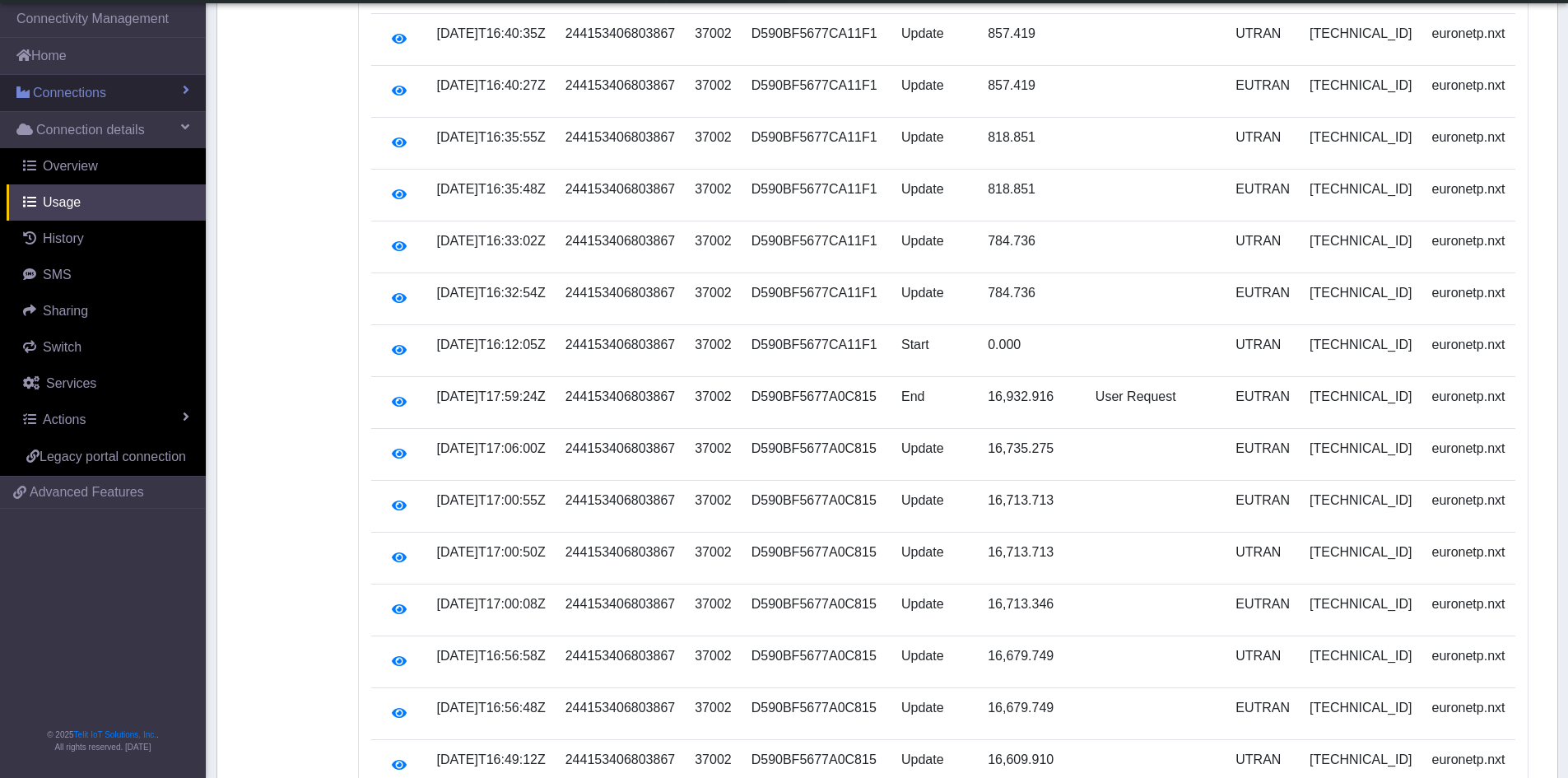
click at [64, 94] on span "Connections" at bounding box center [70, 93] width 74 height 20
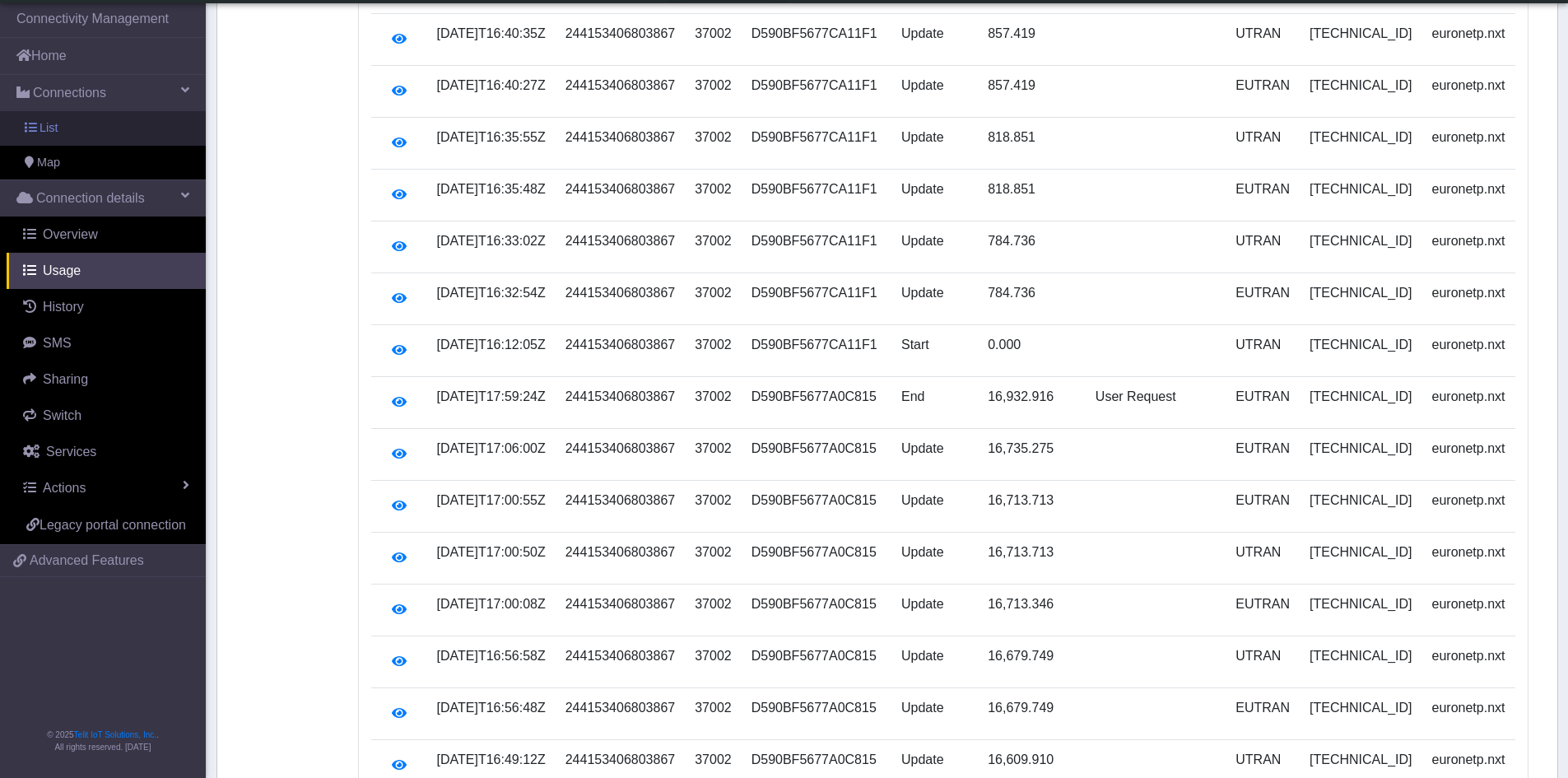
click at [44, 122] on span "List" at bounding box center [49, 128] width 18 height 18
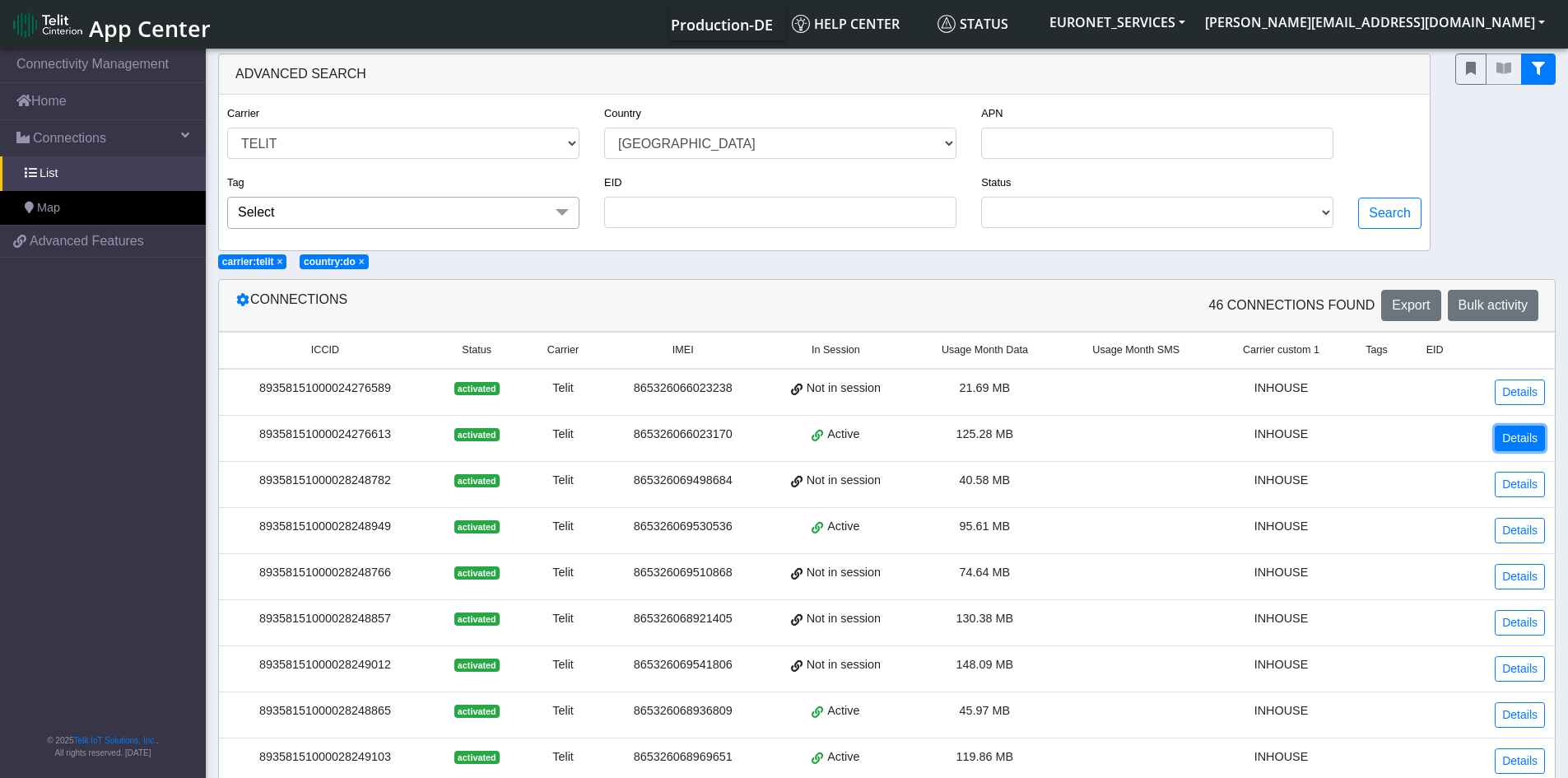
click at [1512, 432] on link "Details" at bounding box center [1519, 438] width 50 height 26
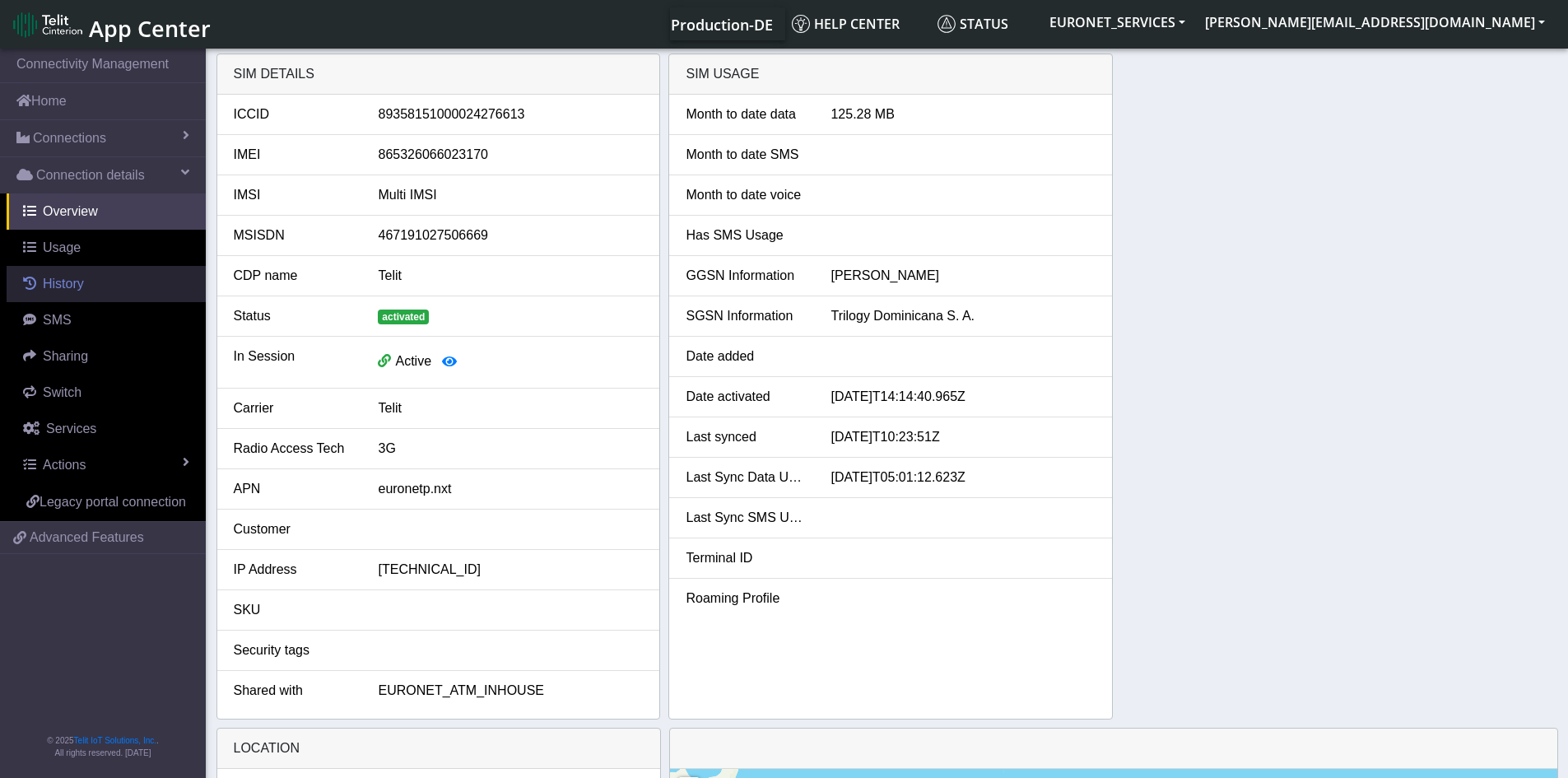
click at [56, 281] on span "History" at bounding box center [64, 283] width 41 height 14
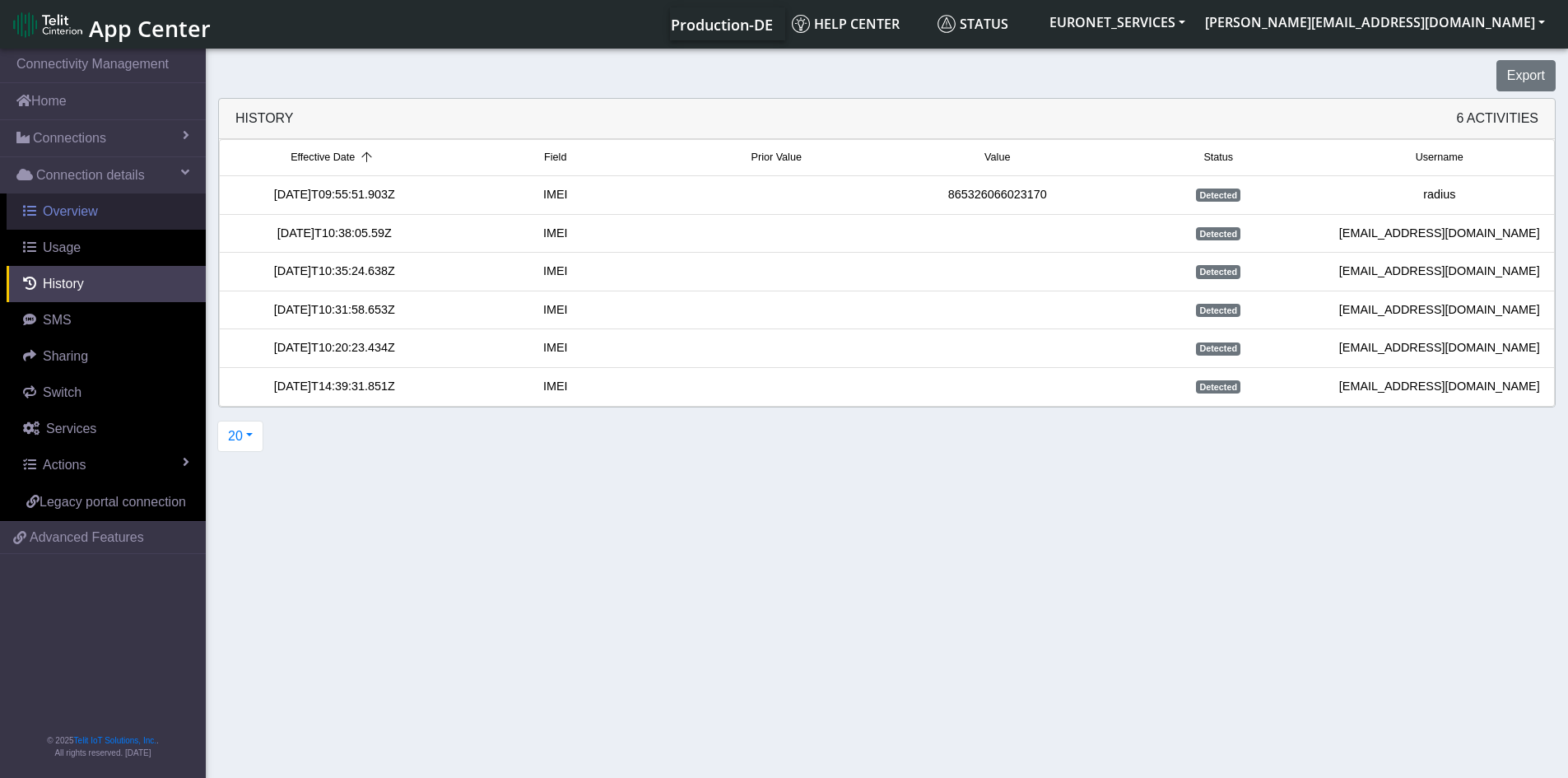
click at [62, 216] on span "Overview" at bounding box center [70, 211] width 55 height 14
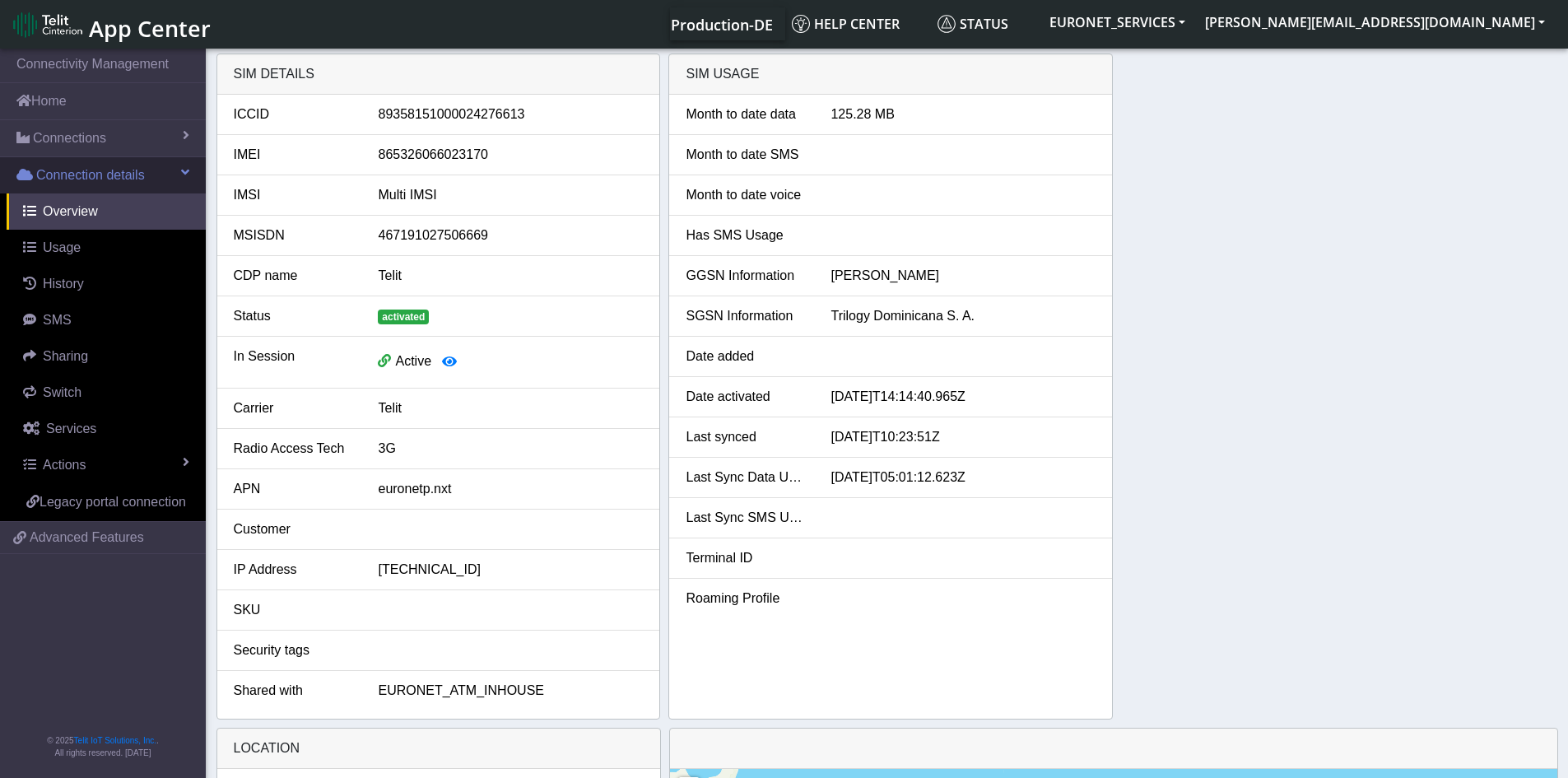
click at [111, 180] on span "Connection details" at bounding box center [90, 175] width 108 height 20
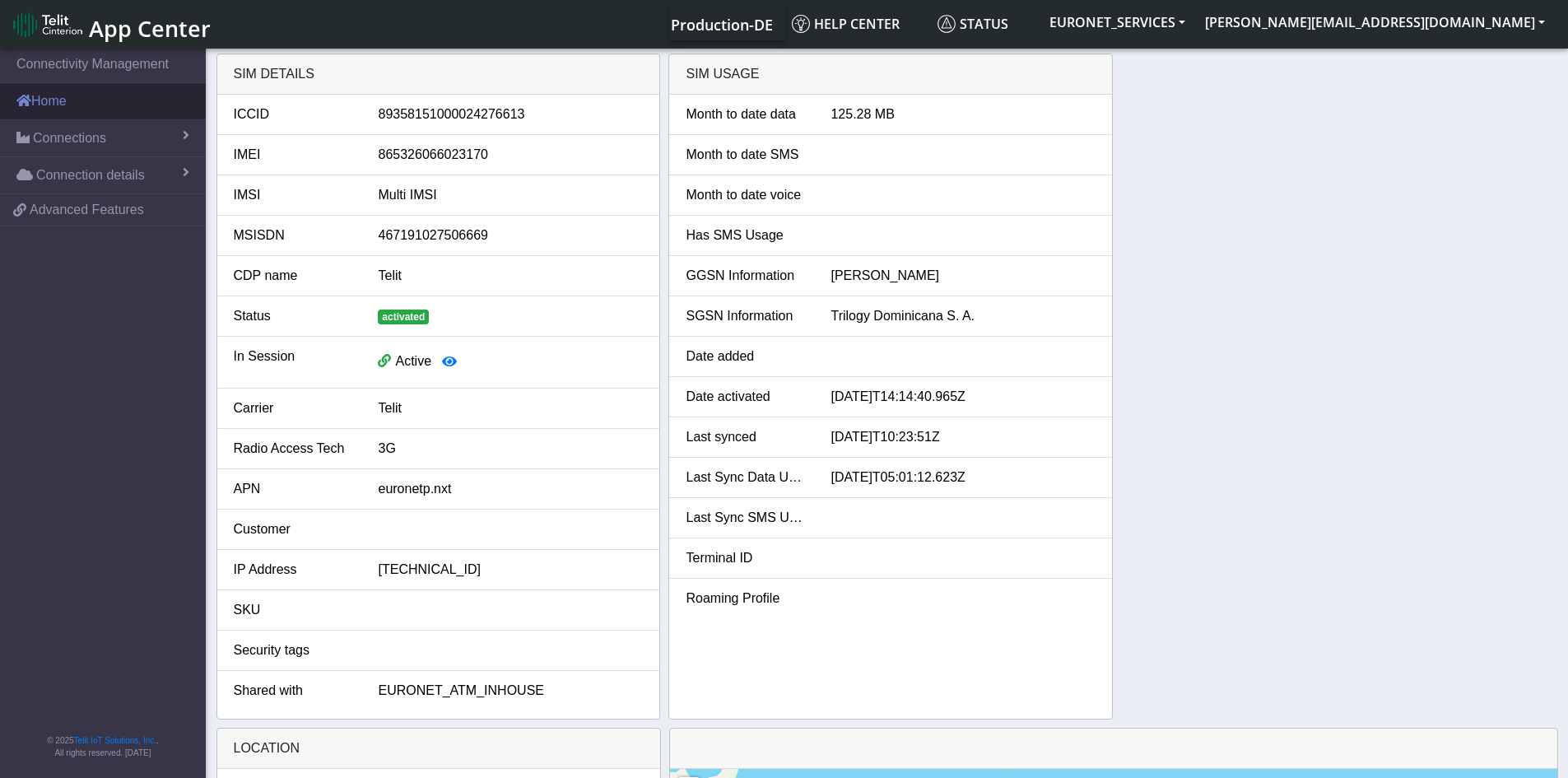
click at [45, 103] on link "Home" at bounding box center [103, 101] width 206 height 36
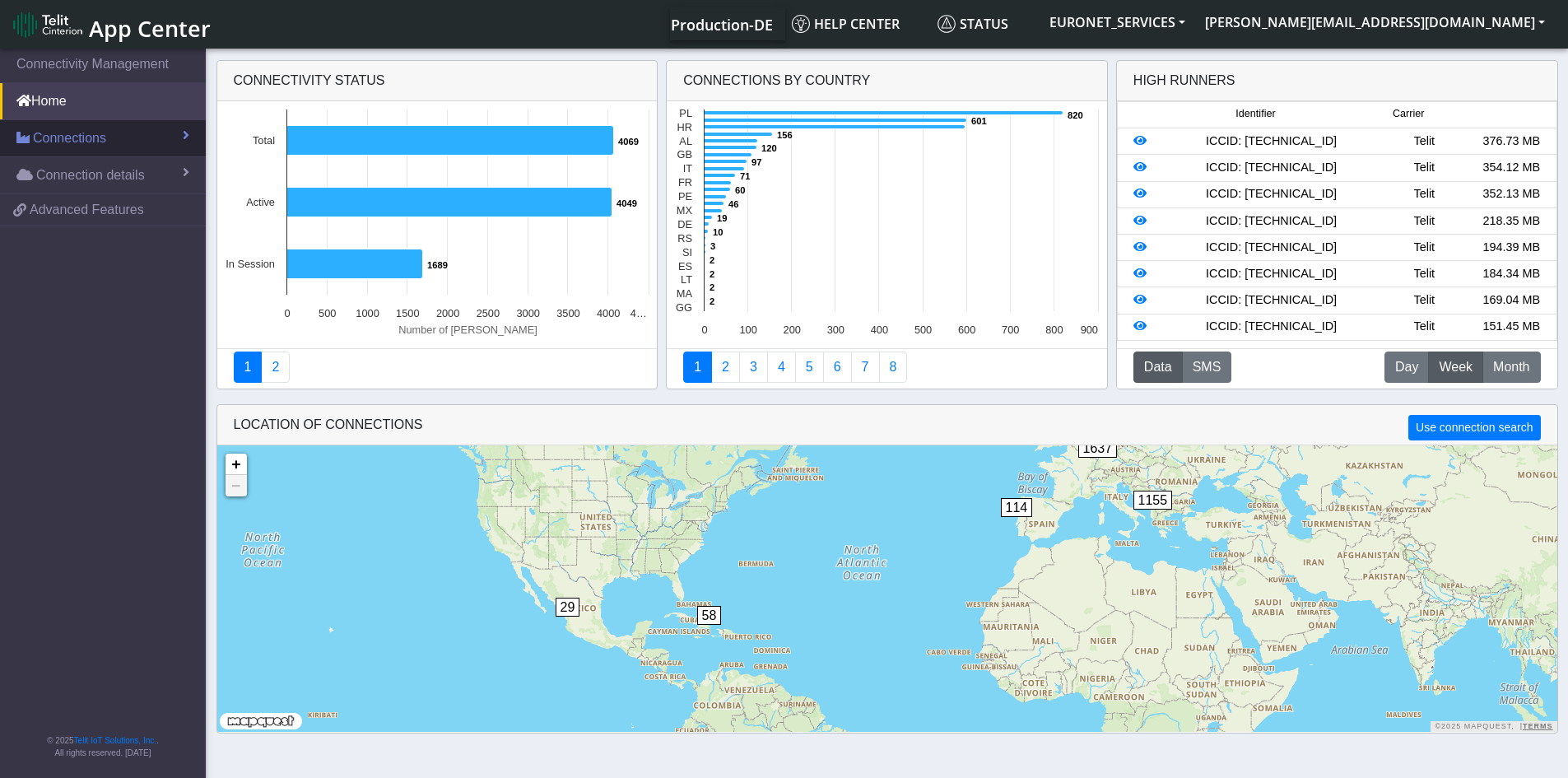
click at [76, 140] on span "Connections" at bounding box center [70, 138] width 74 height 20
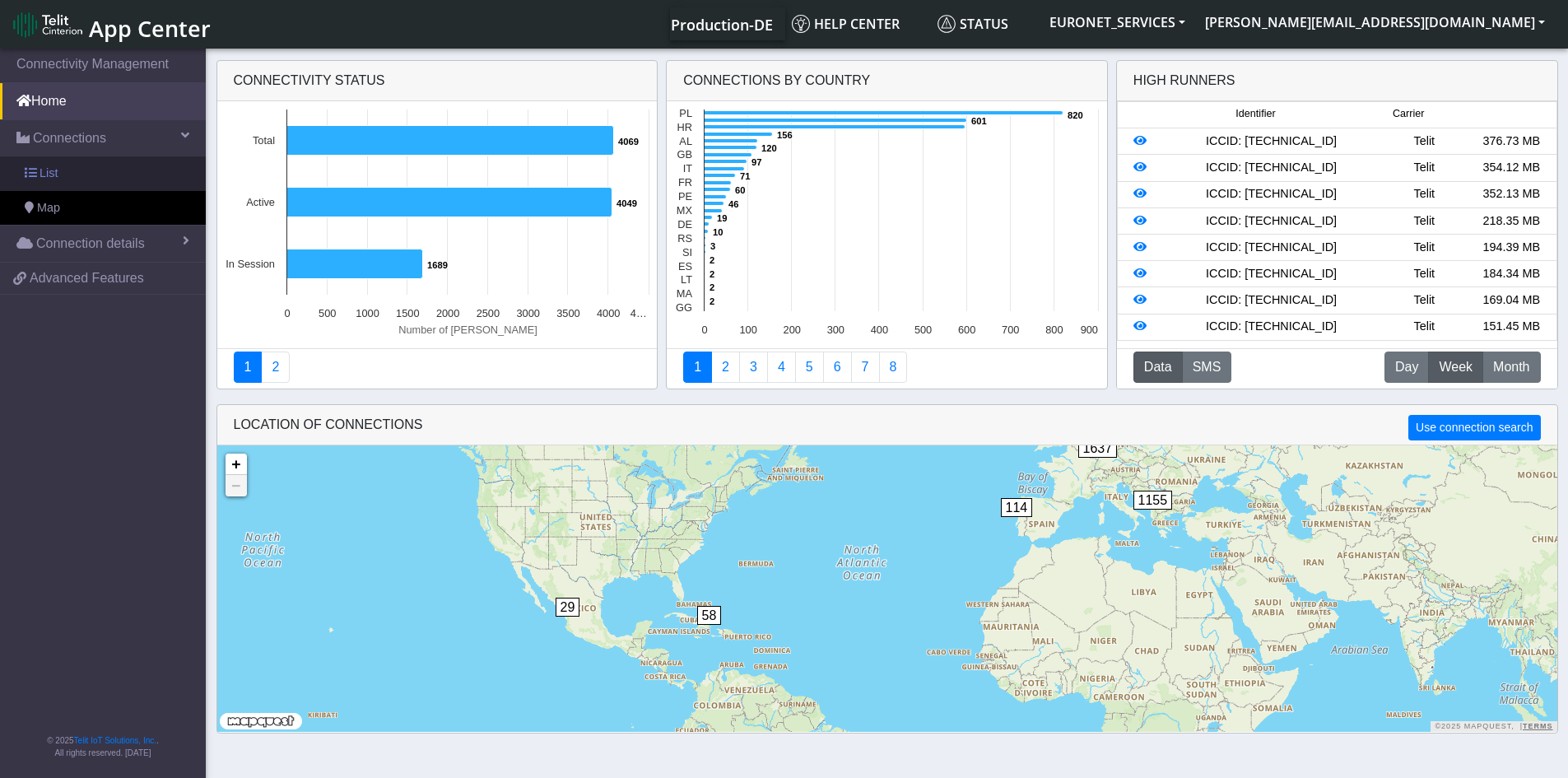
click at [48, 170] on span "List" at bounding box center [49, 174] width 18 height 18
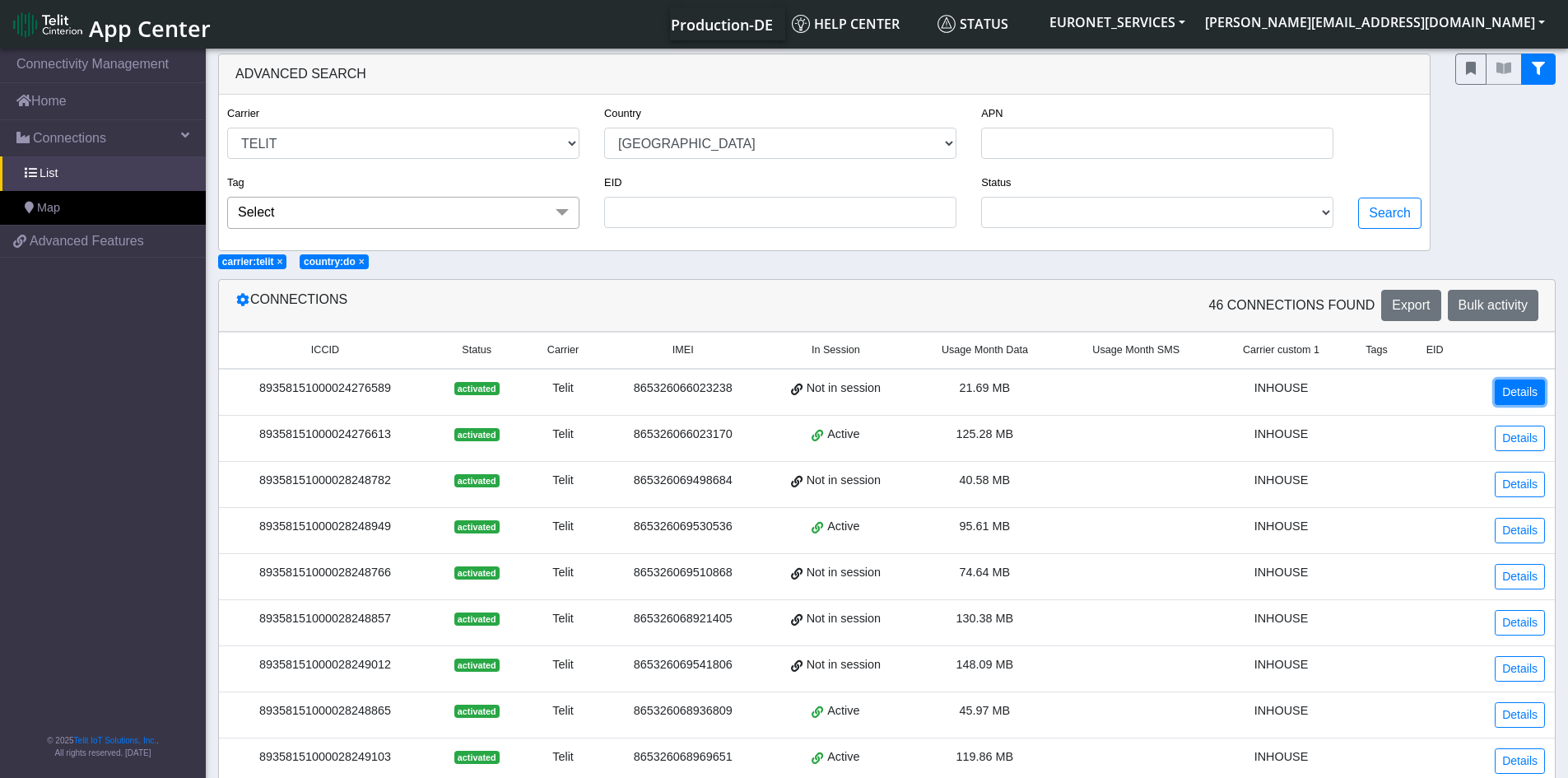
click at [1508, 387] on link "Details" at bounding box center [1519, 391] width 50 height 26
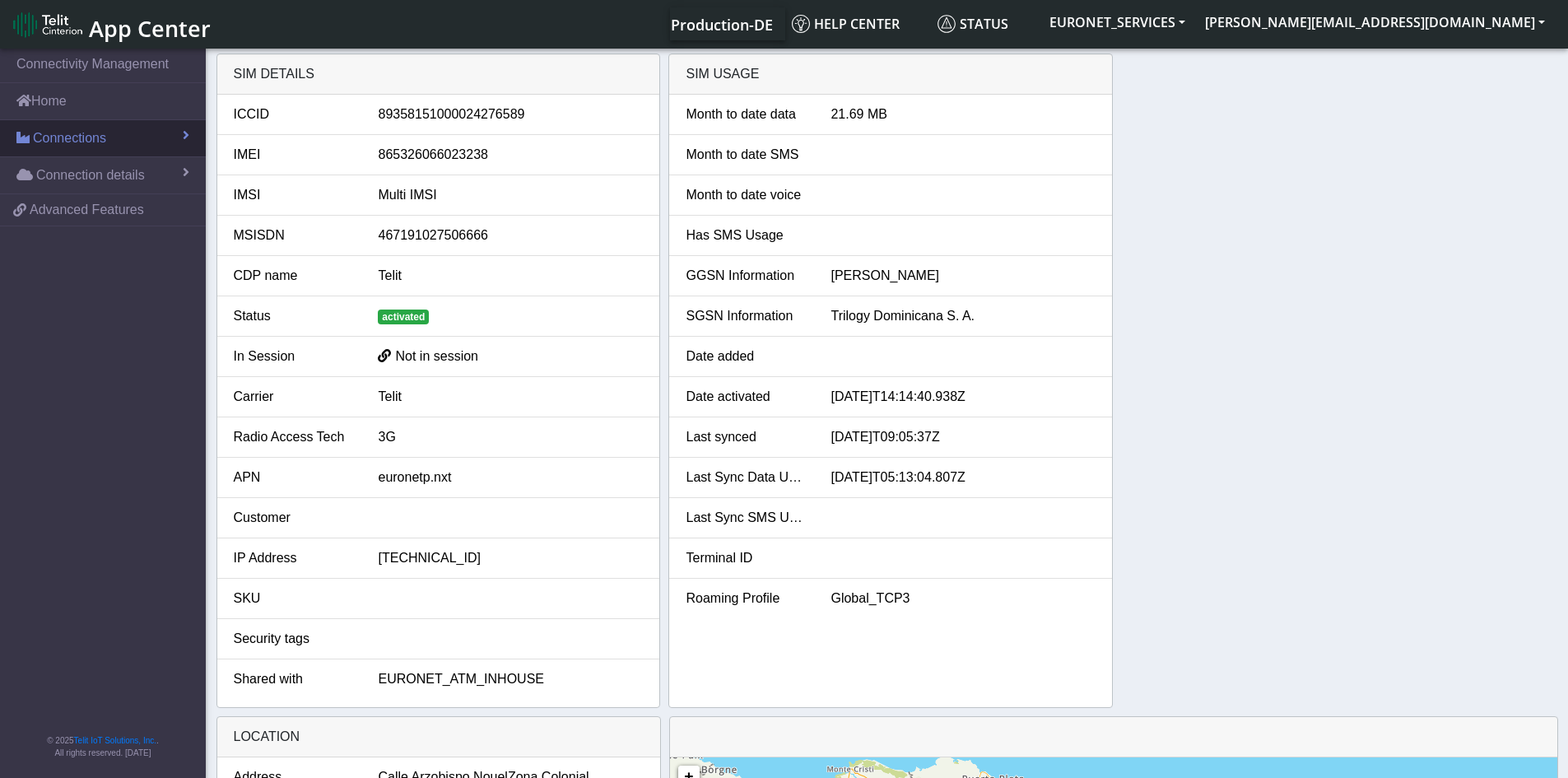
click at [146, 134] on link "Connections" at bounding box center [103, 138] width 206 height 36
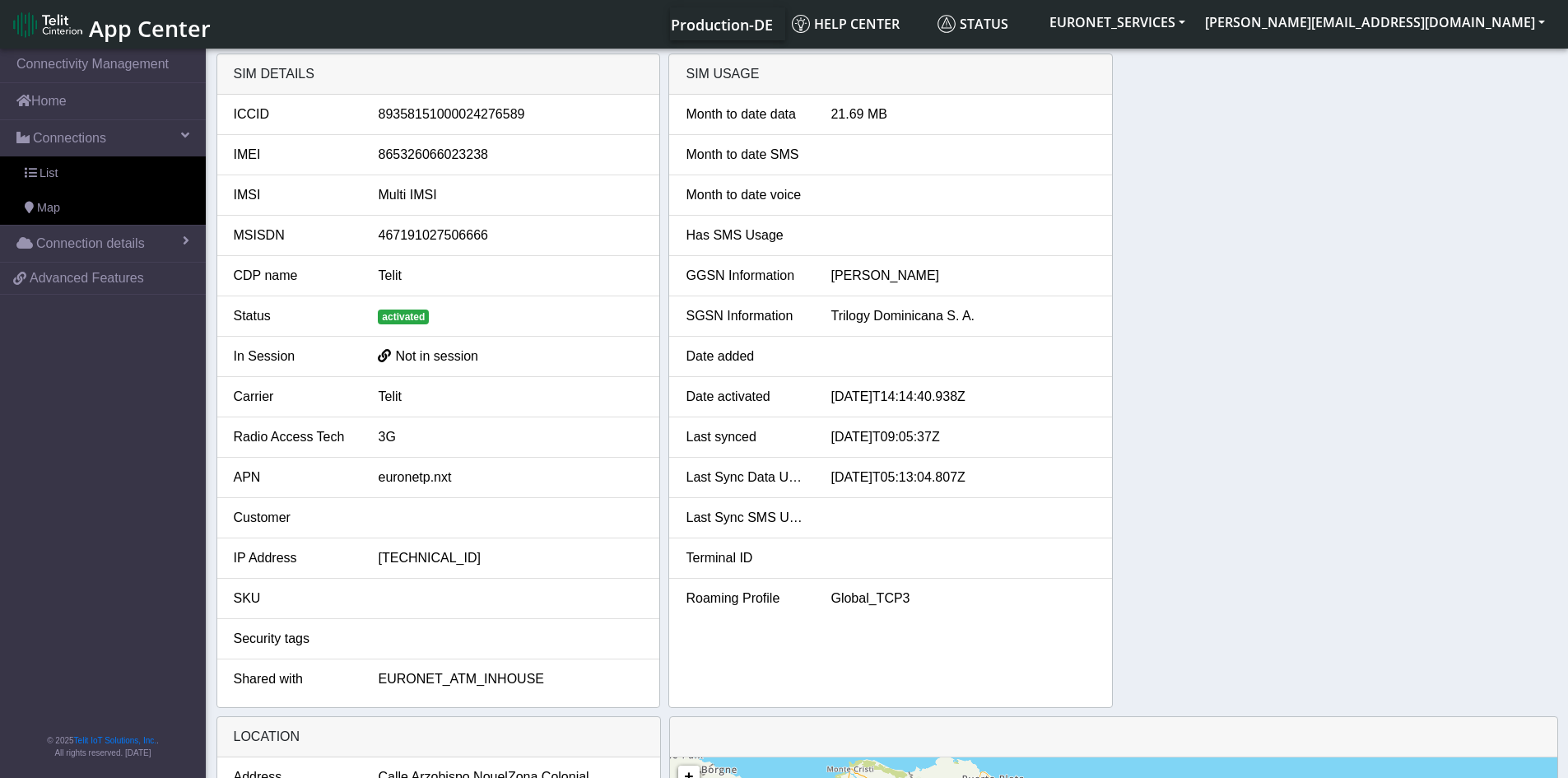
click at [1381, 187] on div "SIM details ICCID [TECHNICAL_ID] IMEI [TECHNICAL_ID] IMSI Multi IMSI MSISDN 467…" at bounding box center [887, 381] width 1341 height 655
click at [54, 97] on link "Home" at bounding box center [103, 101] width 206 height 36
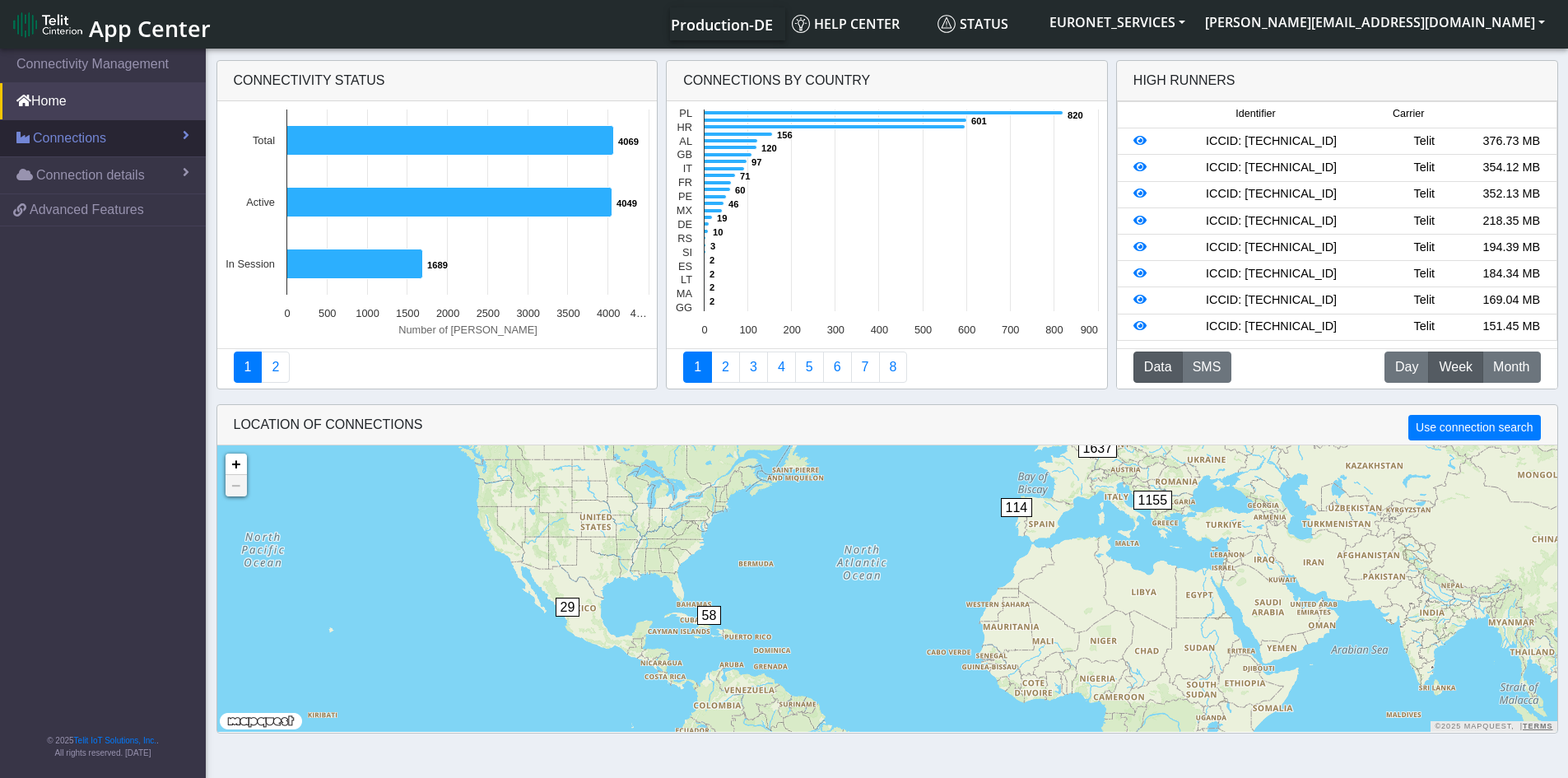
click at [95, 140] on span "Connections" at bounding box center [70, 138] width 74 height 20
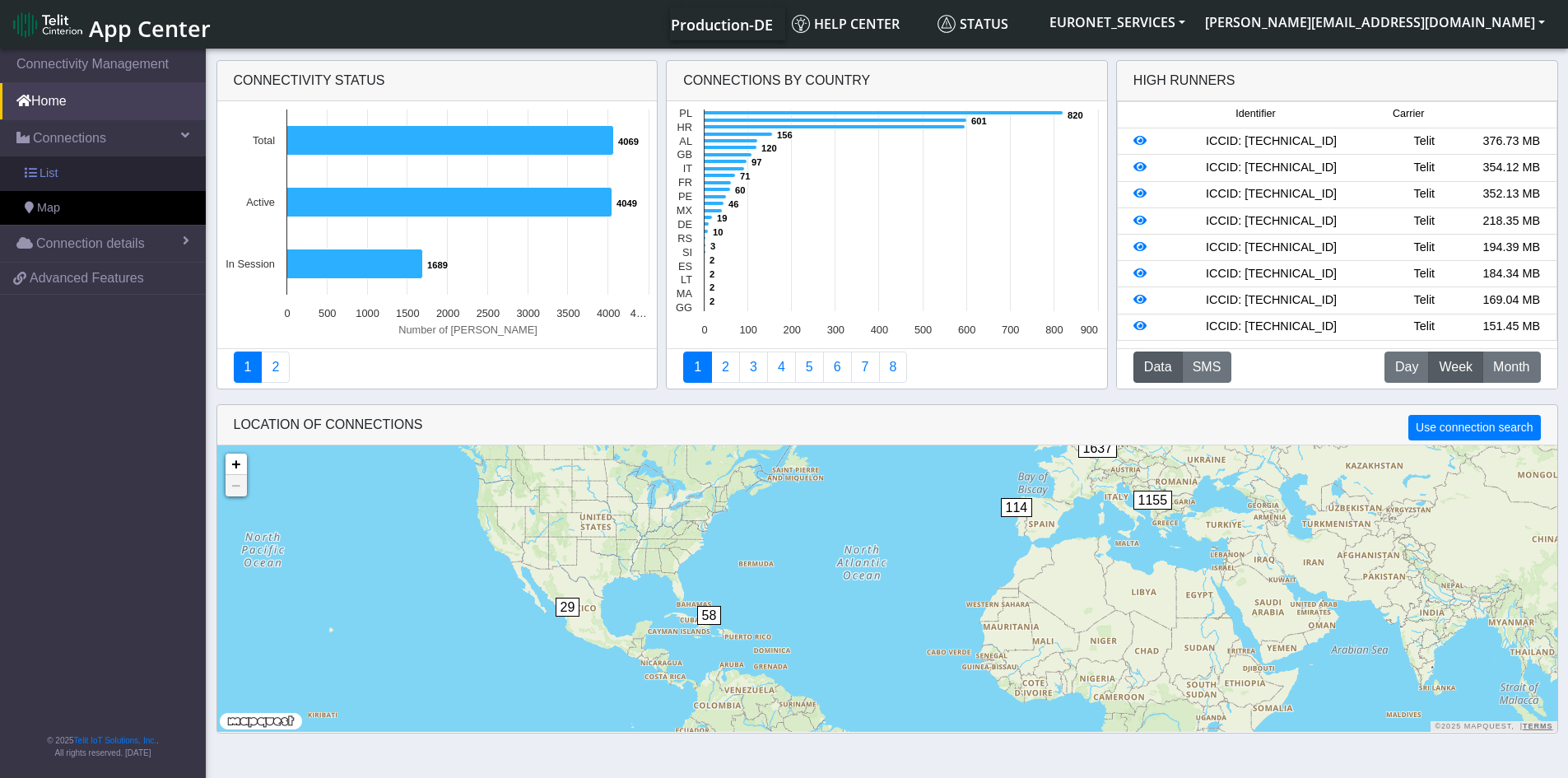
click at [50, 174] on span "List" at bounding box center [49, 174] width 18 height 18
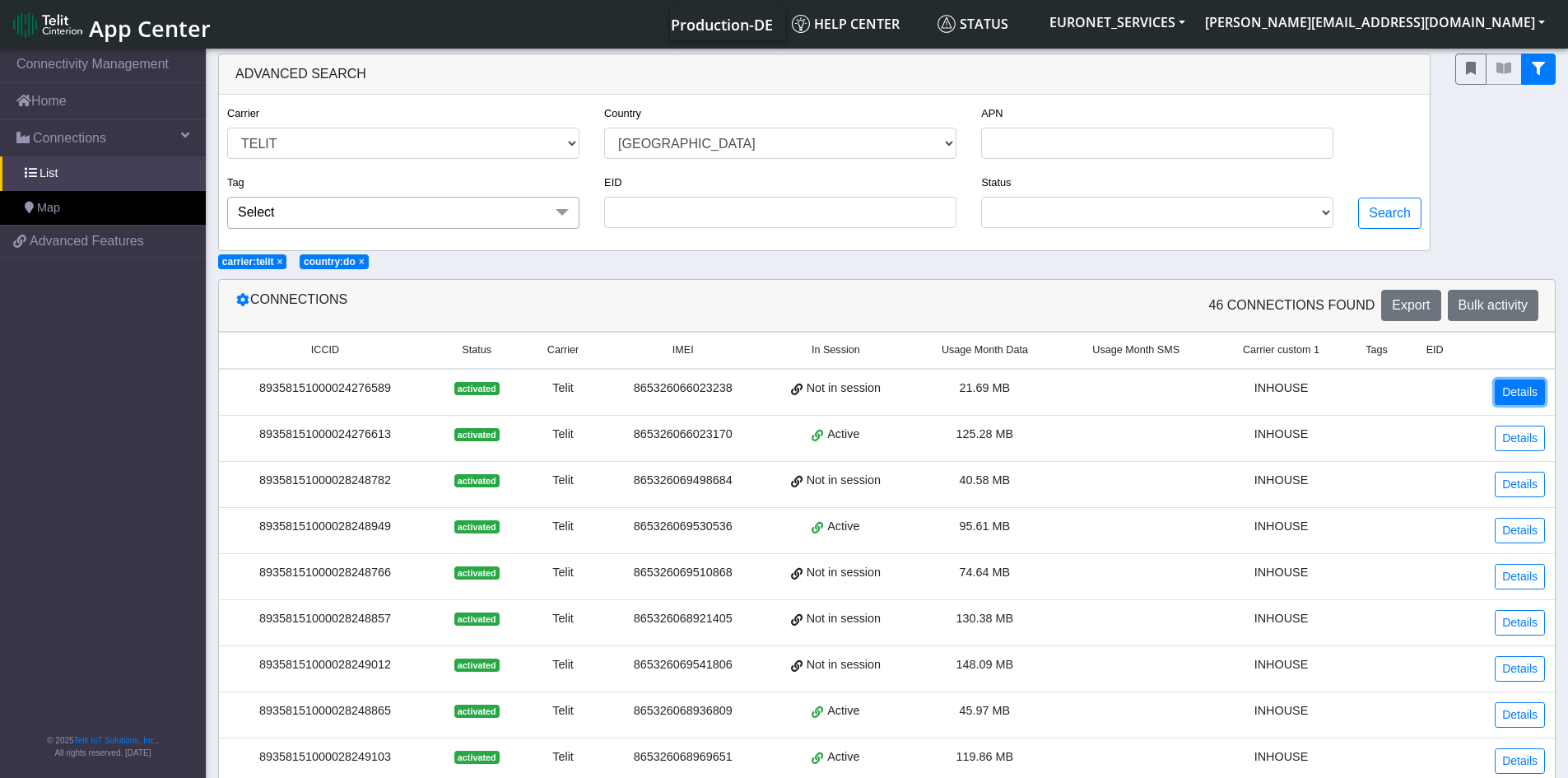
click at [1524, 387] on link "Details" at bounding box center [1519, 391] width 50 height 26
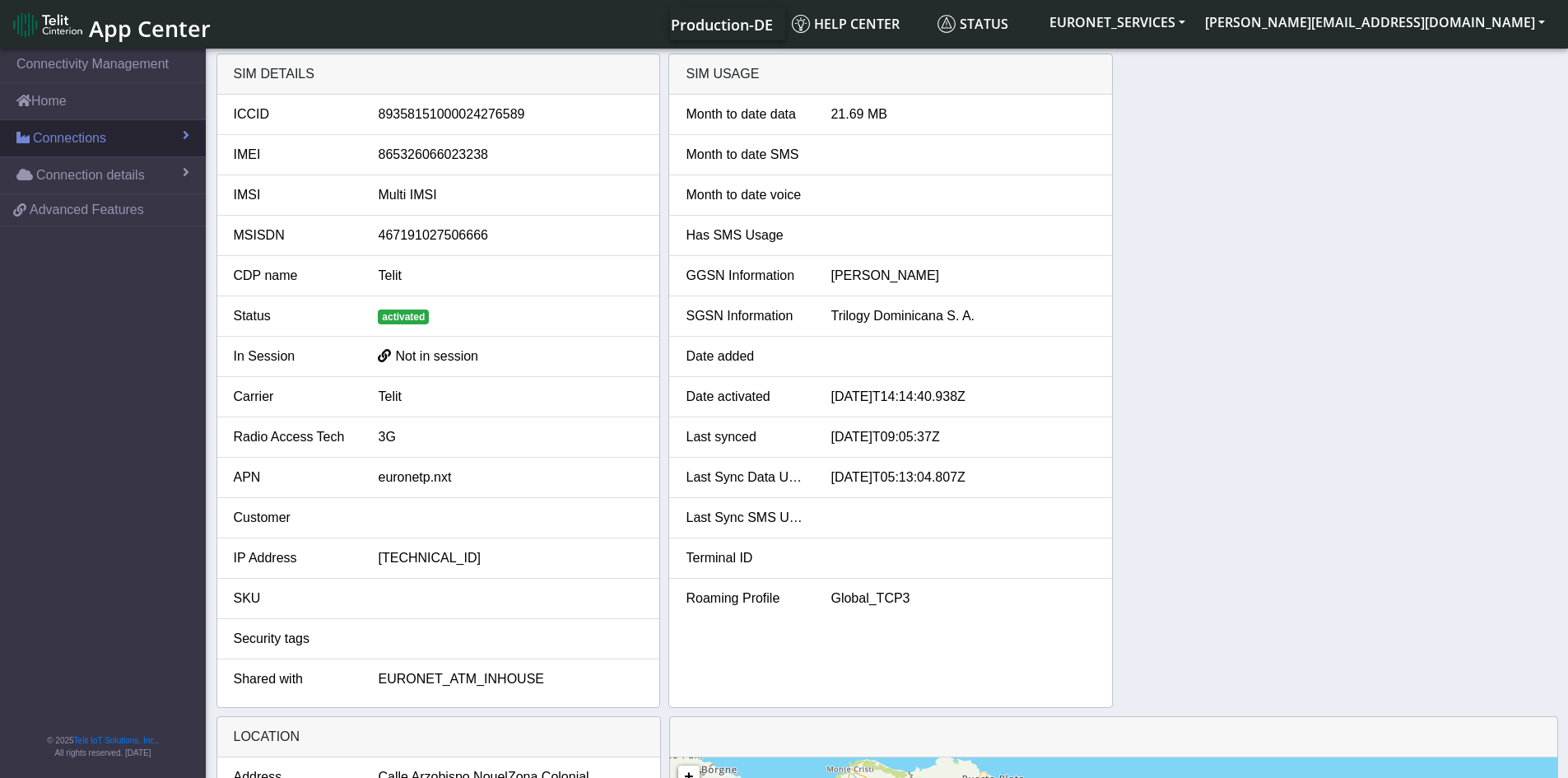
click at [186, 138] on span at bounding box center [186, 135] width 7 height 13
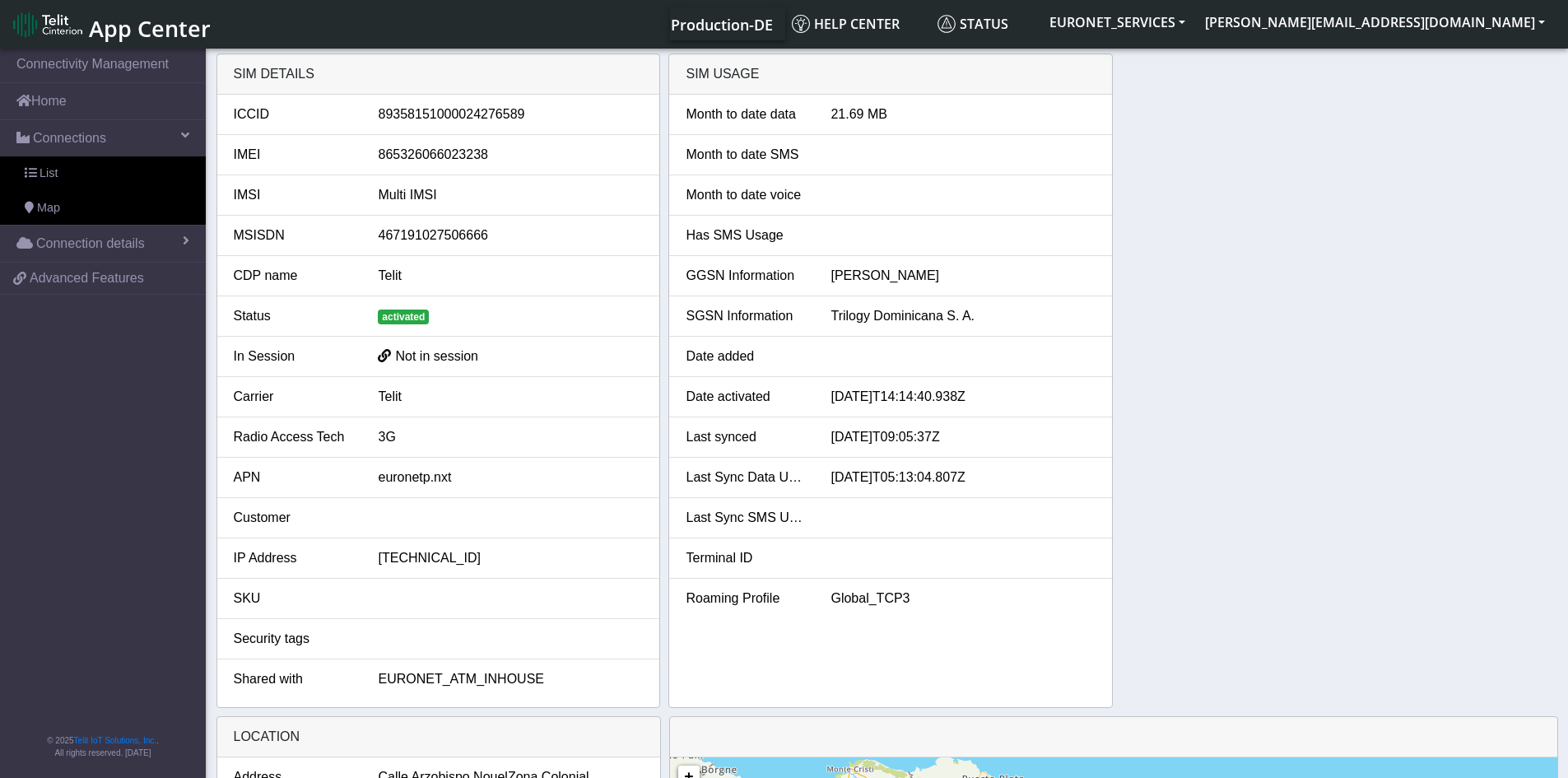
click at [1298, 343] on div "SIM details ICCID [TECHNICAL_ID] IMEI [TECHNICAL_ID] IMSI Multi IMSI MSISDN 467…" at bounding box center [887, 381] width 1341 height 655
drag, startPoint x: 1246, startPoint y: 262, endPoint x: 46, endPoint y: 176, distance: 1203.1
click at [46, 176] on span "List" at bounding box center [49, 174] width 18 height 18
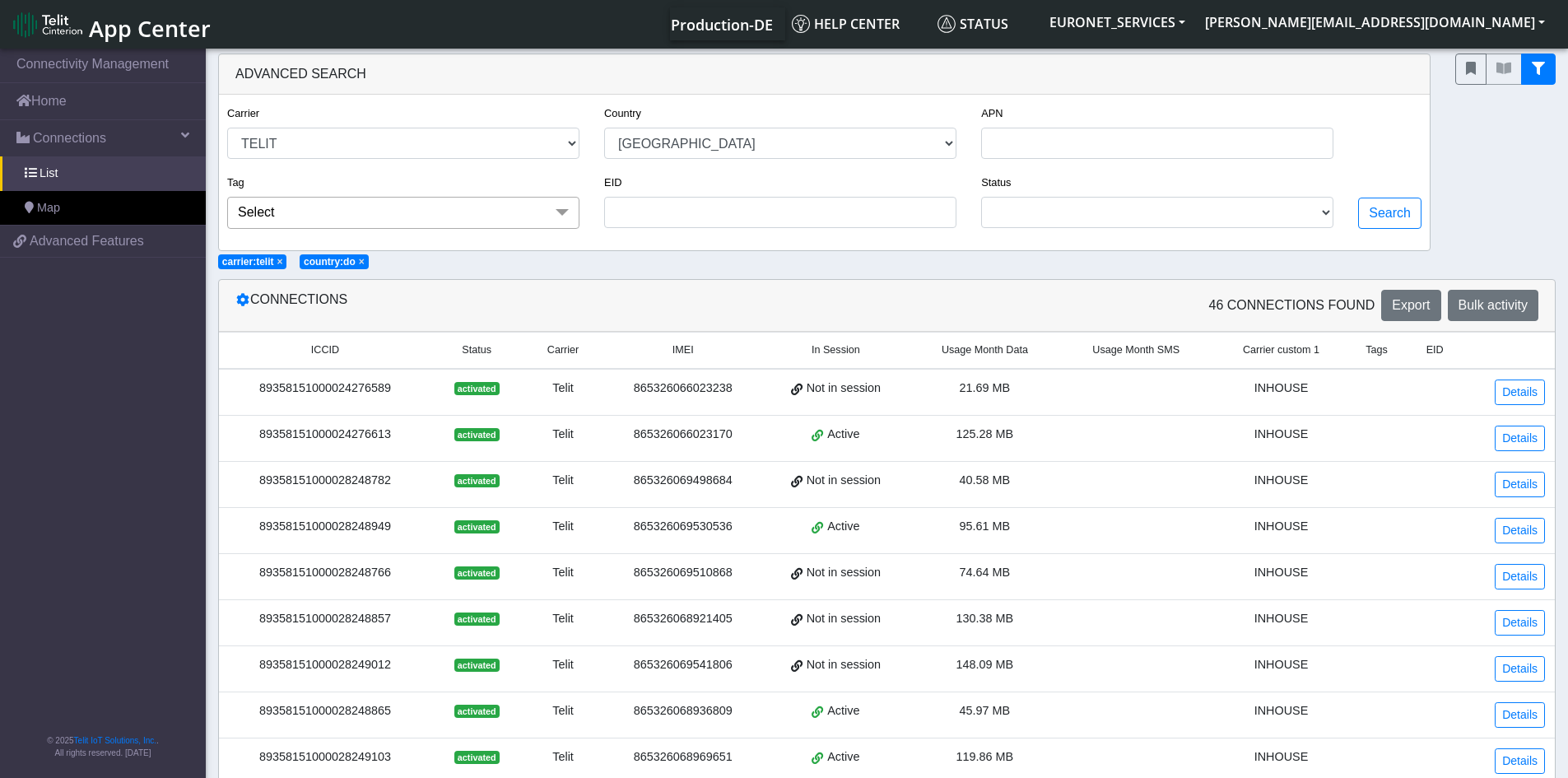
click at [1476, 143] on div at bounding box center [1504, 152] width 125 height 198
drag, startPoint x: 738, startPoint y: 394, endPoint x: 635, endPoint y: 397, distance: 103.0
click at [635, 397] on td "865326066023238" at bounding box center [683, 392] width 158 height 47
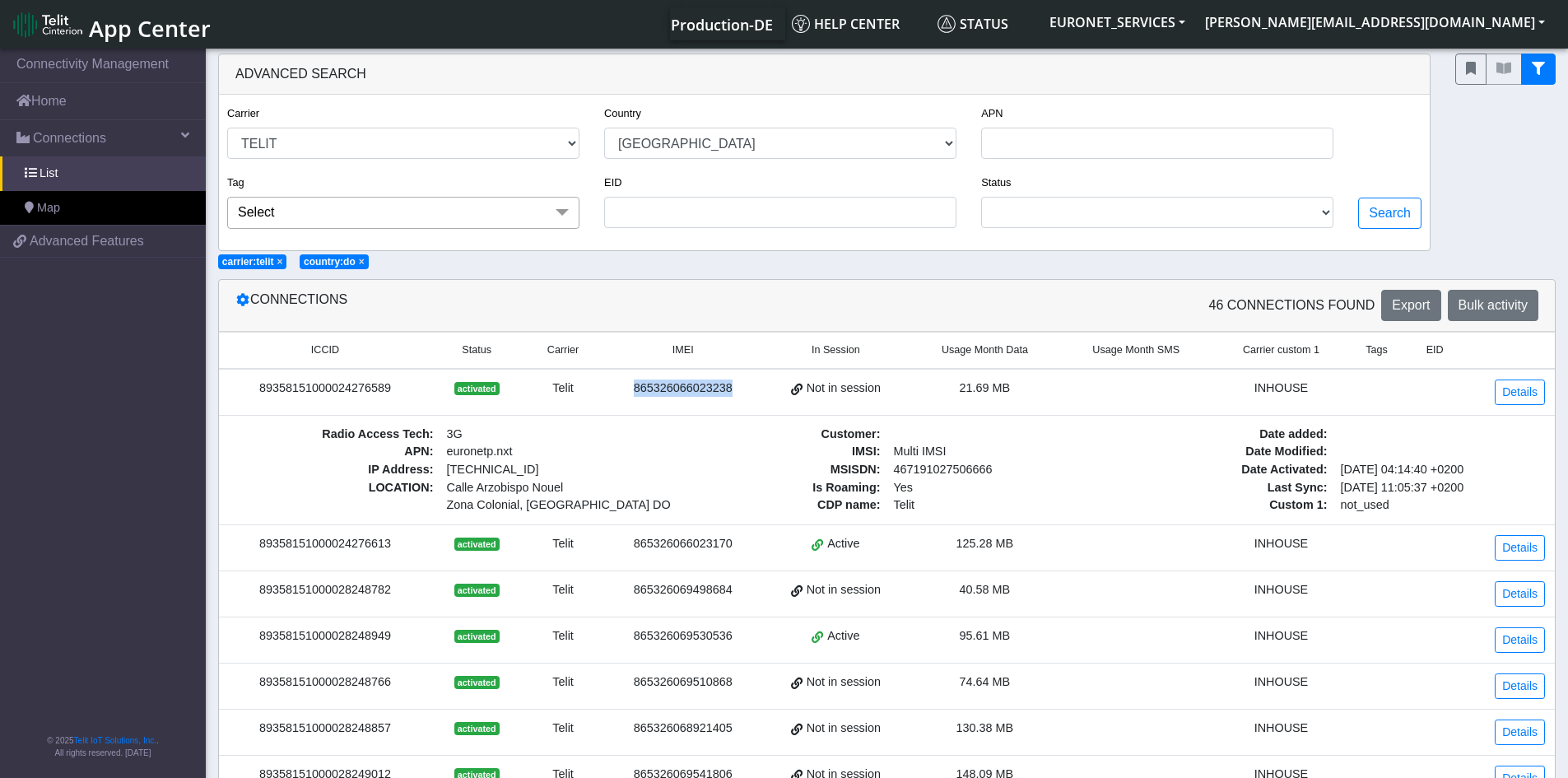
copy div "865326066023238"
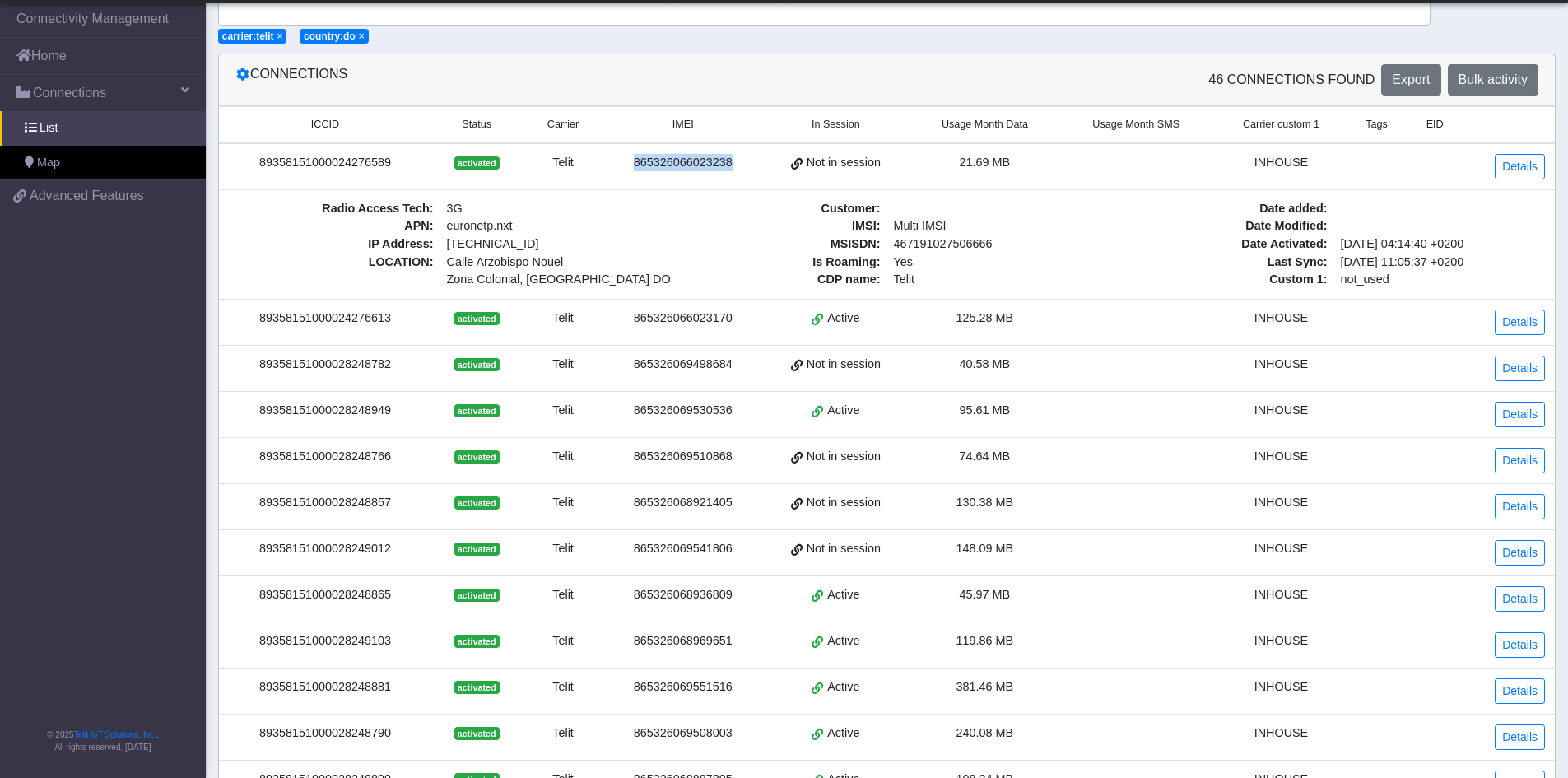
scroll to position [307, 0]
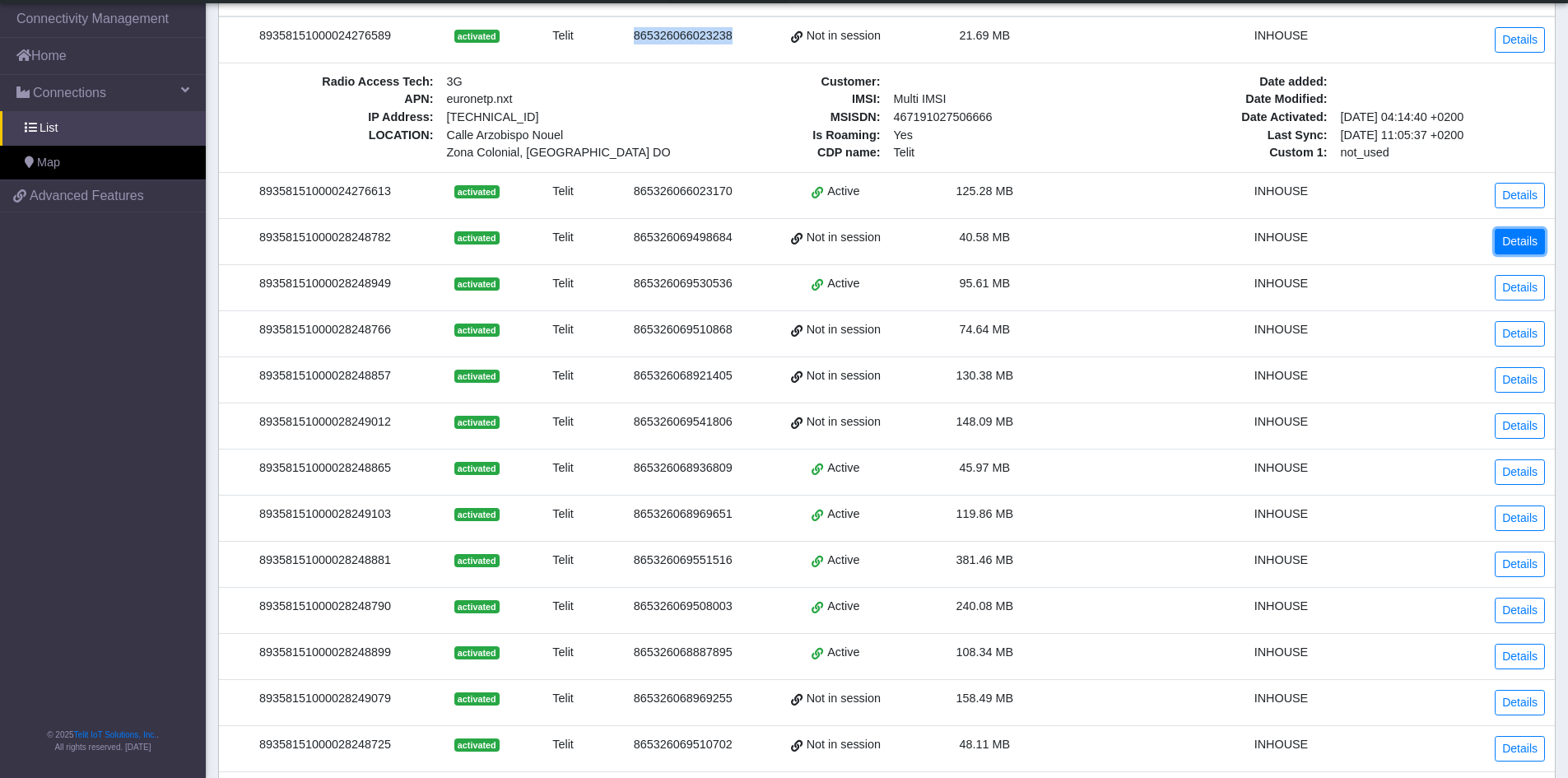
click at [1511, 236] on link "Details" at bounding box center [1519, 241] width 50 height 26
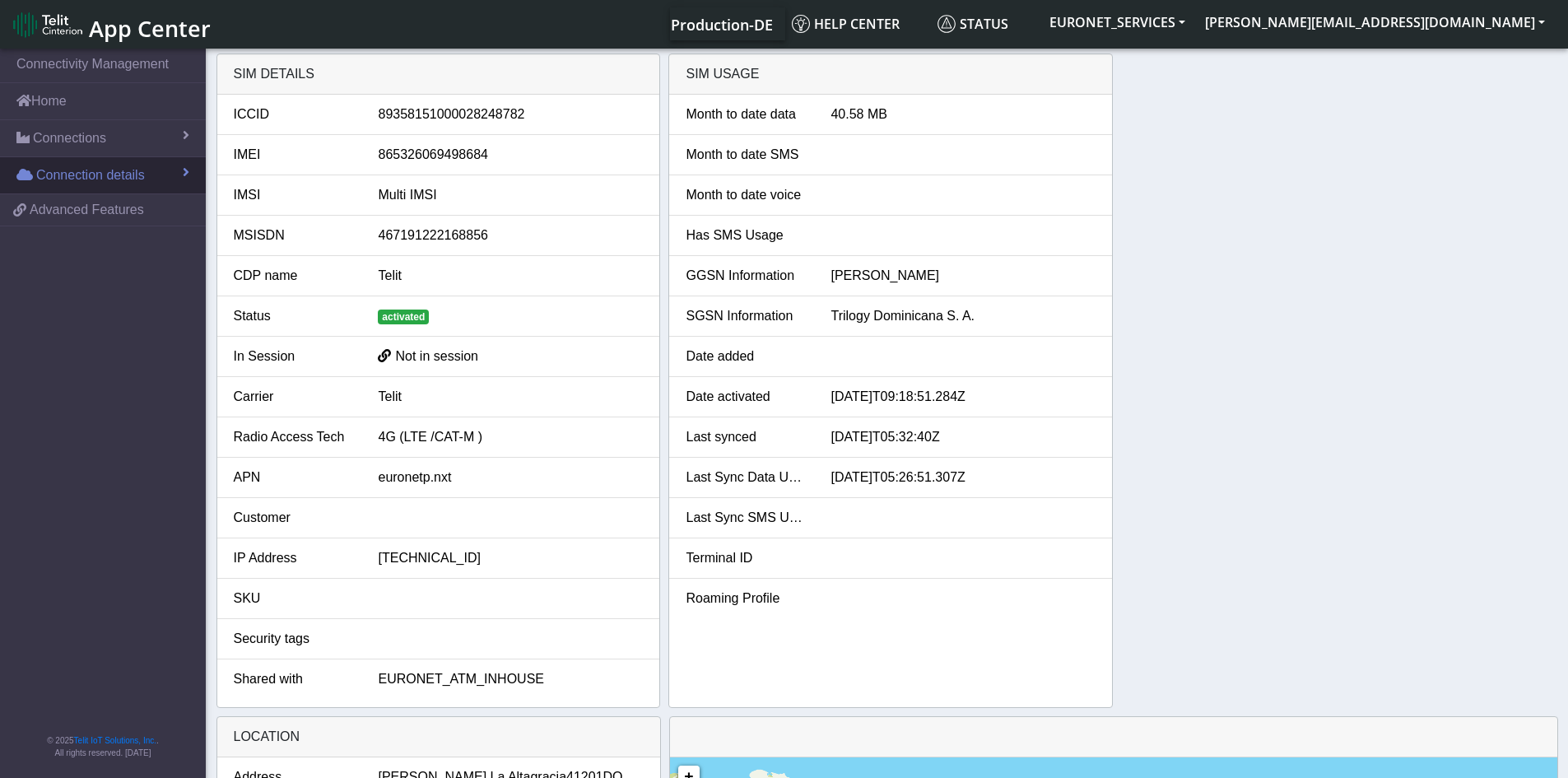
click at [146, 180] on link "Connection details" at bounding box center [103, 175] width 206 height 36
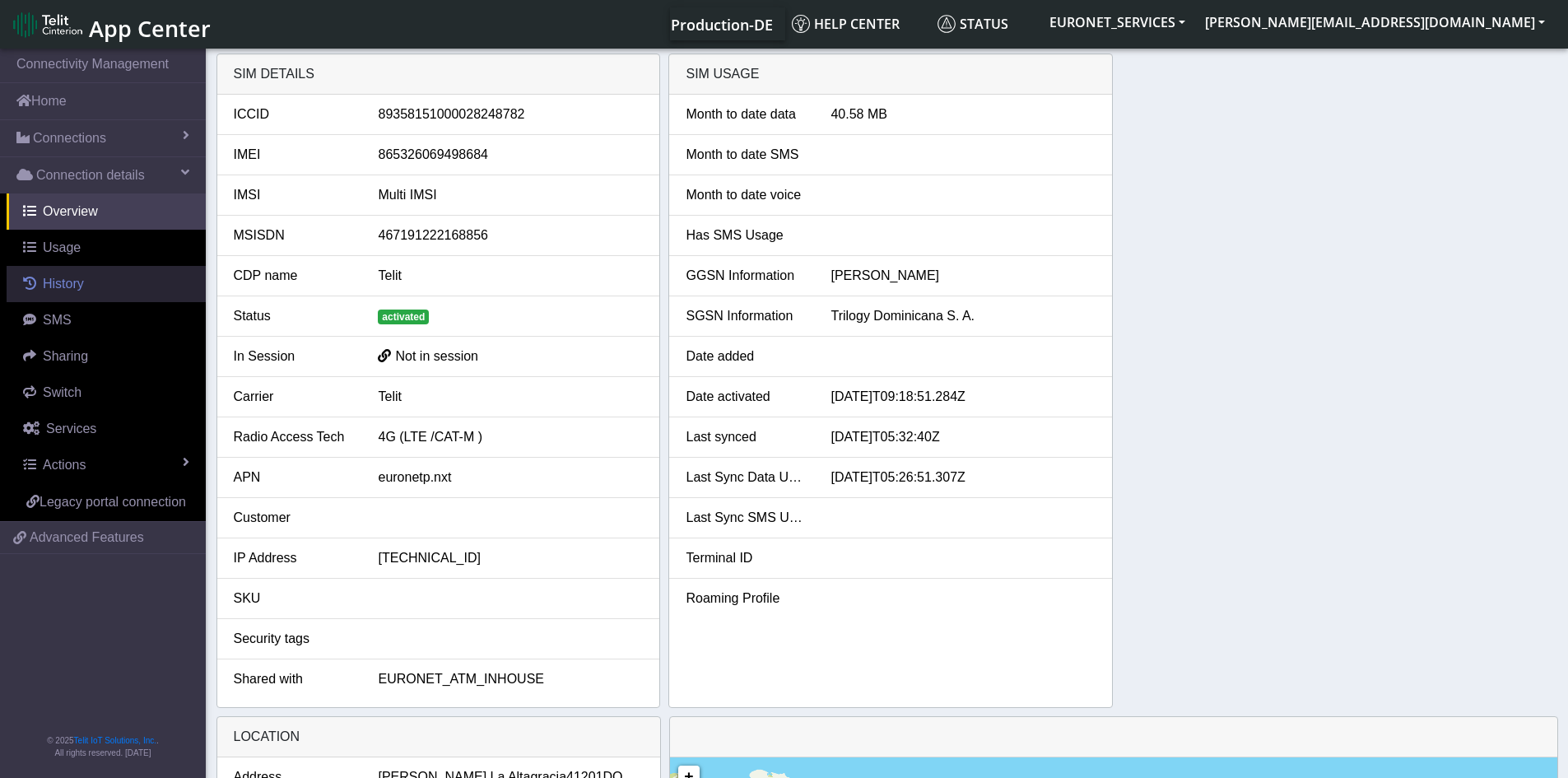
click at [64, 286] on span "History" at bounding box center [64, 283] width 41 height 14
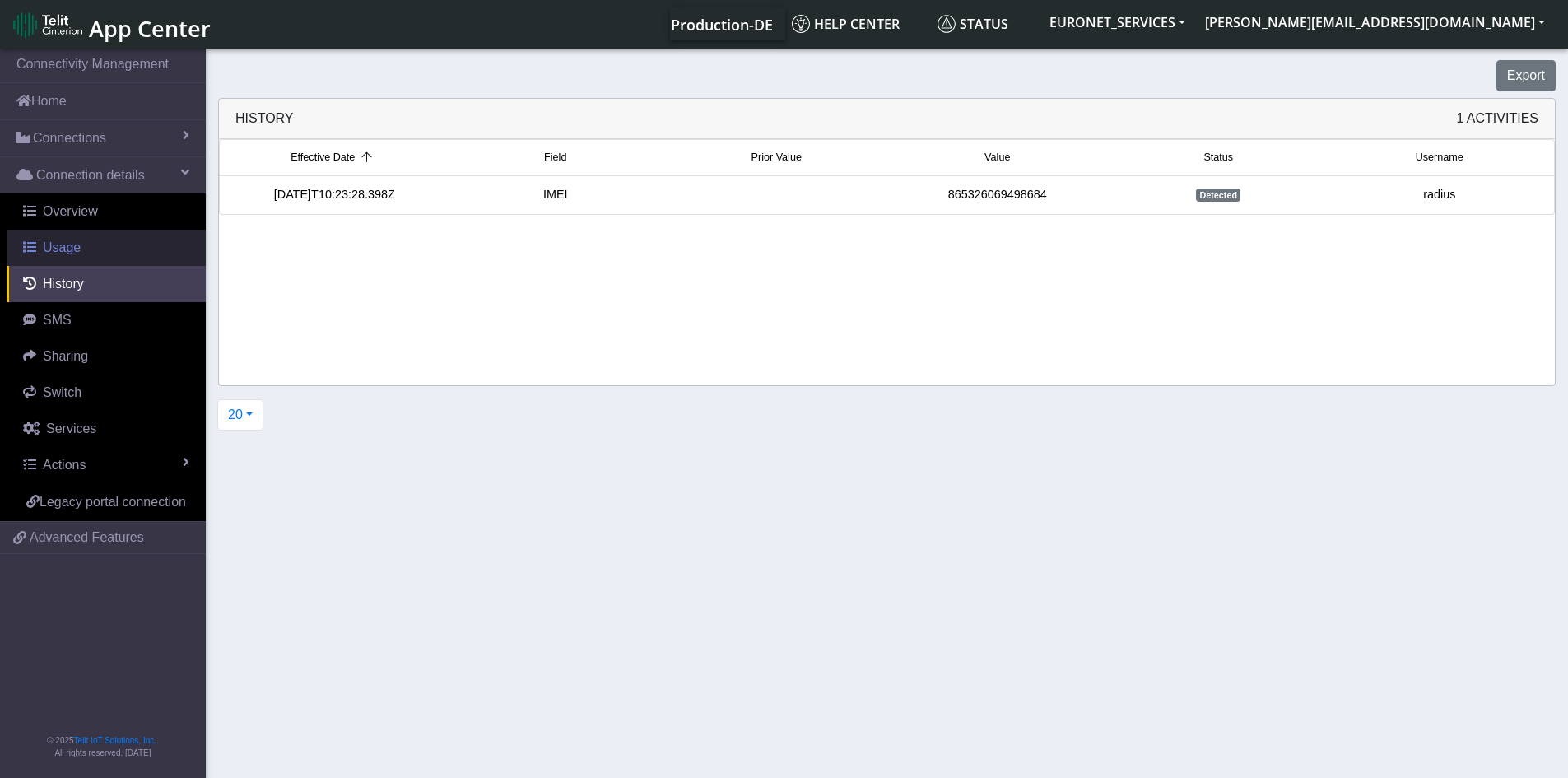
click at [40, 252] on link "Usage" at bounding box center [106, 247] width 199 height 36
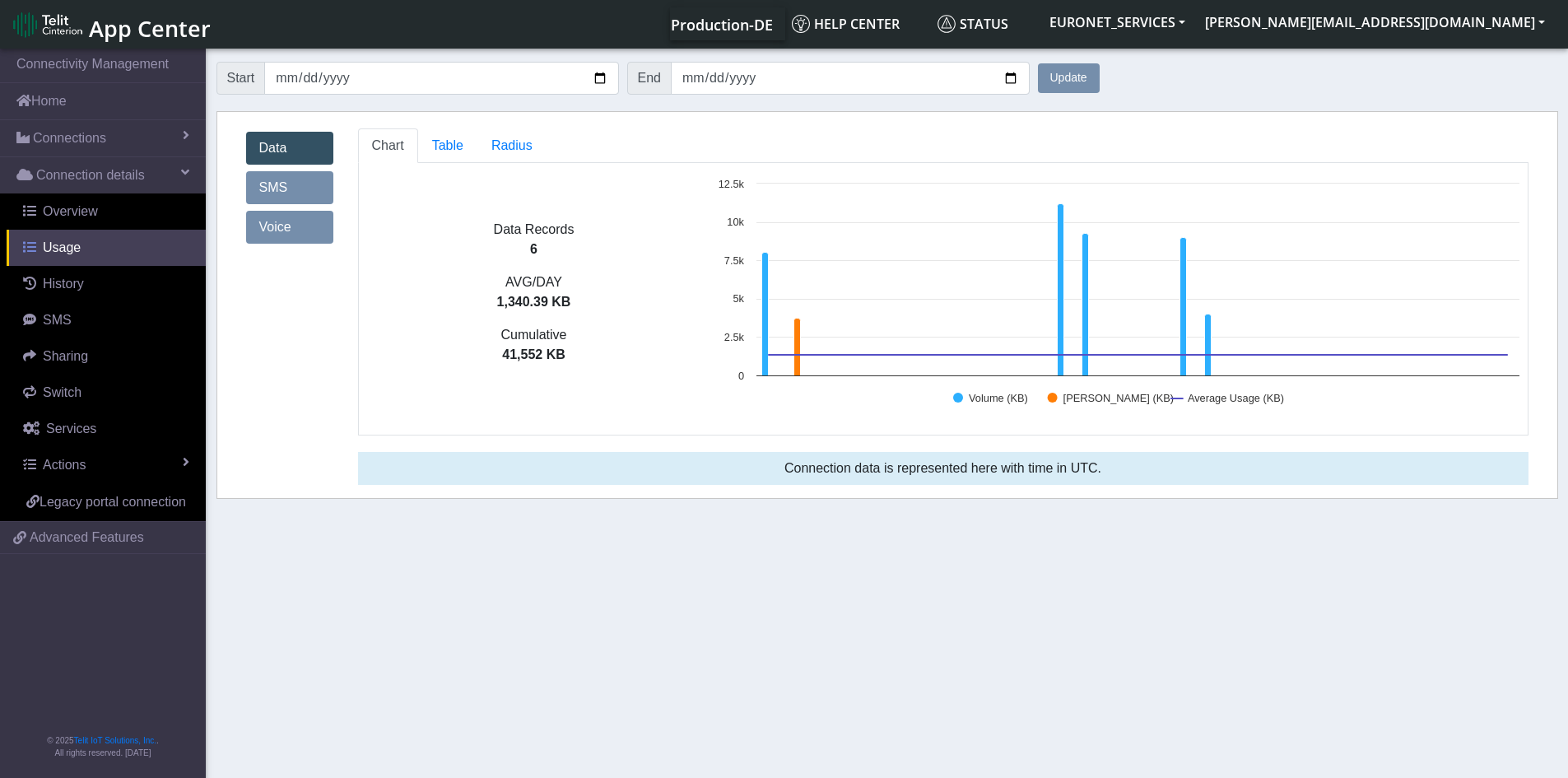
click at [48, 247] on span "Usage" at bounding box center [62, 247] width 38 height 14
click at [58, 210] on span "Overview" at bounding box center [70, 211] width 55 height 14
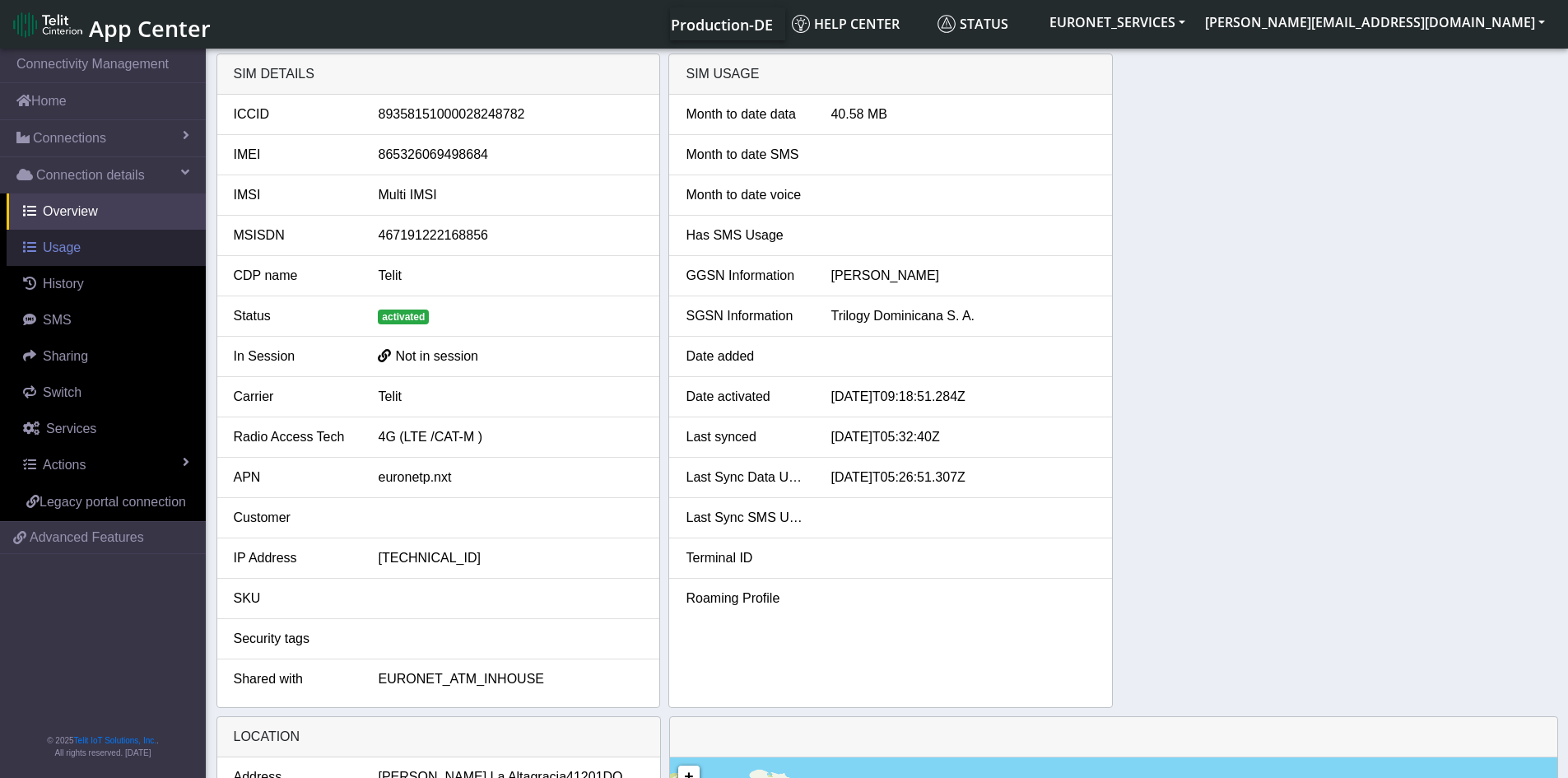
click at [55, 243] on span "Usage" at bounding box center [62, 247] width 38 height 14
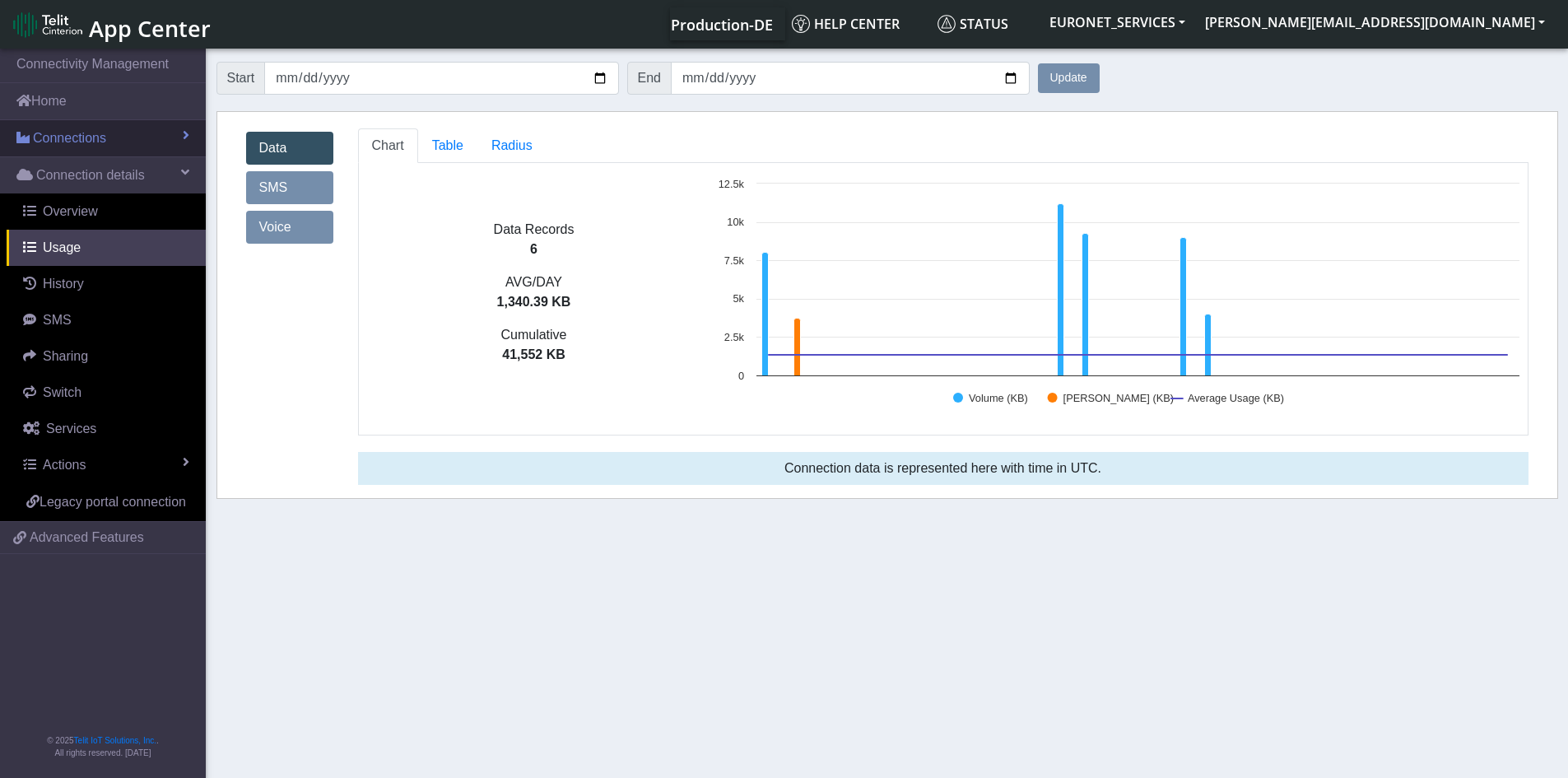
click at [185, 138] on span at bounding box center [186, 135] width 7 height 13
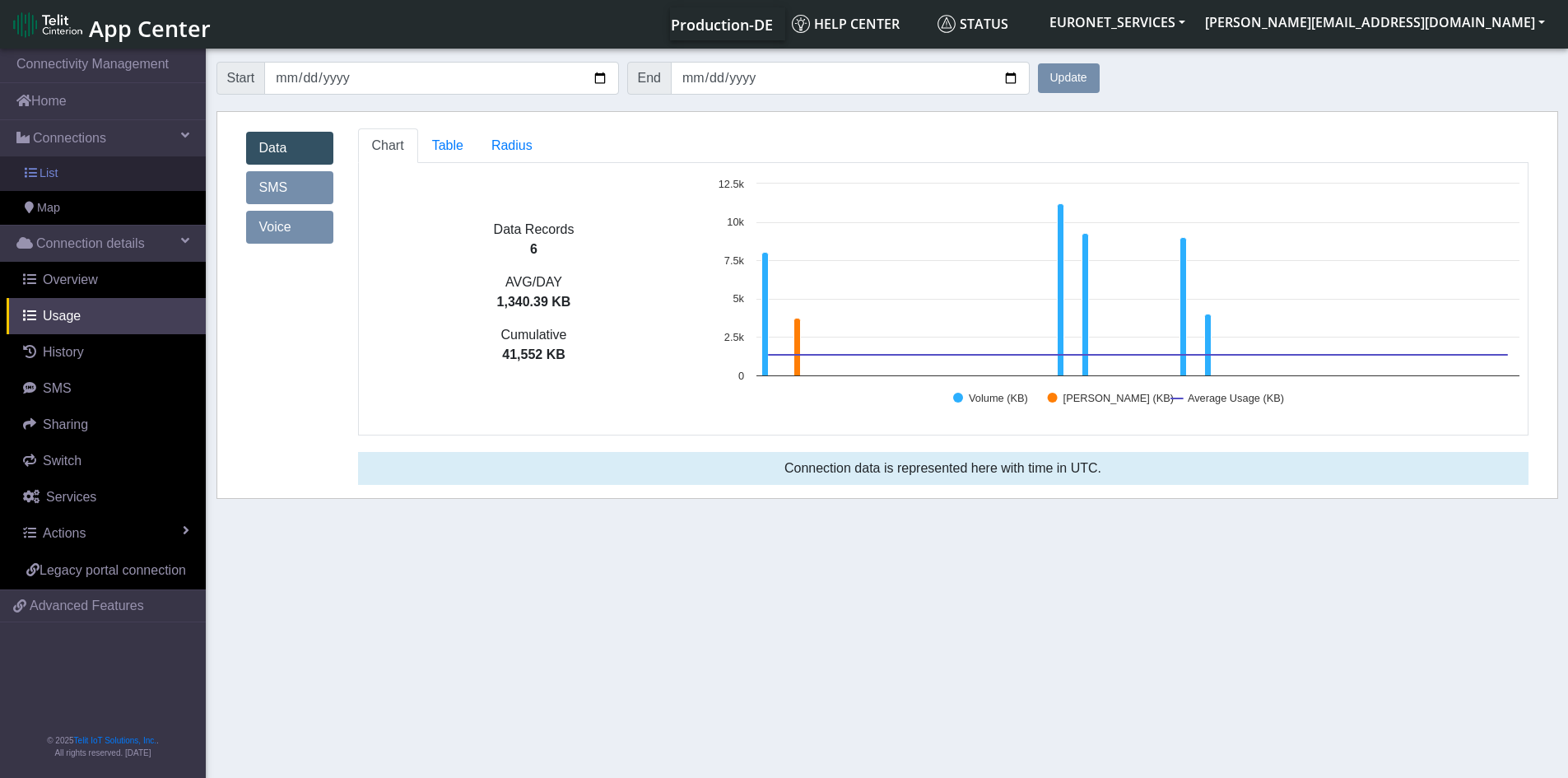
click at [45, 168] on span "List" at bounding box center [49, 174] width 18 height 18
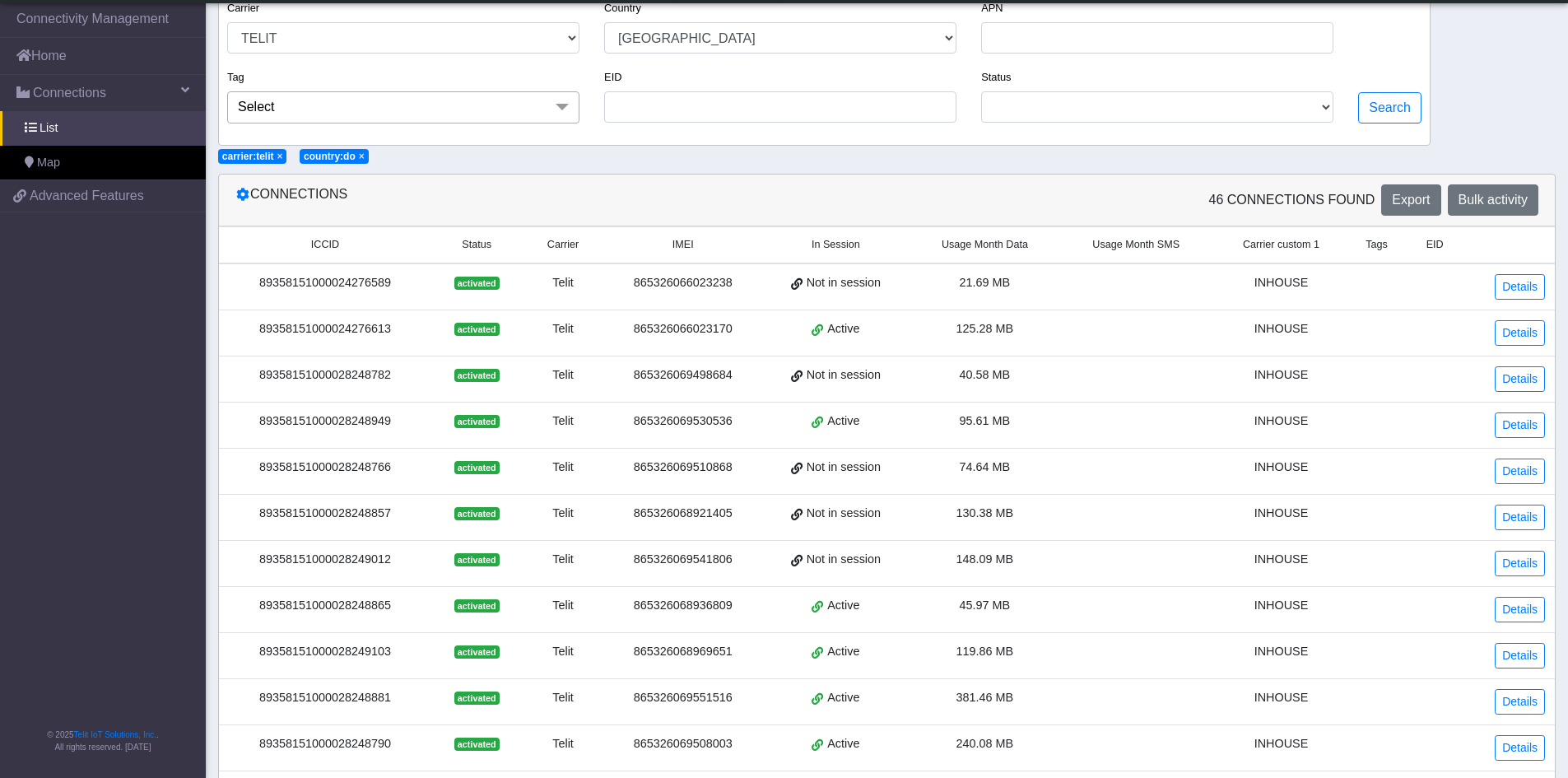
scroll to position [131, 0]
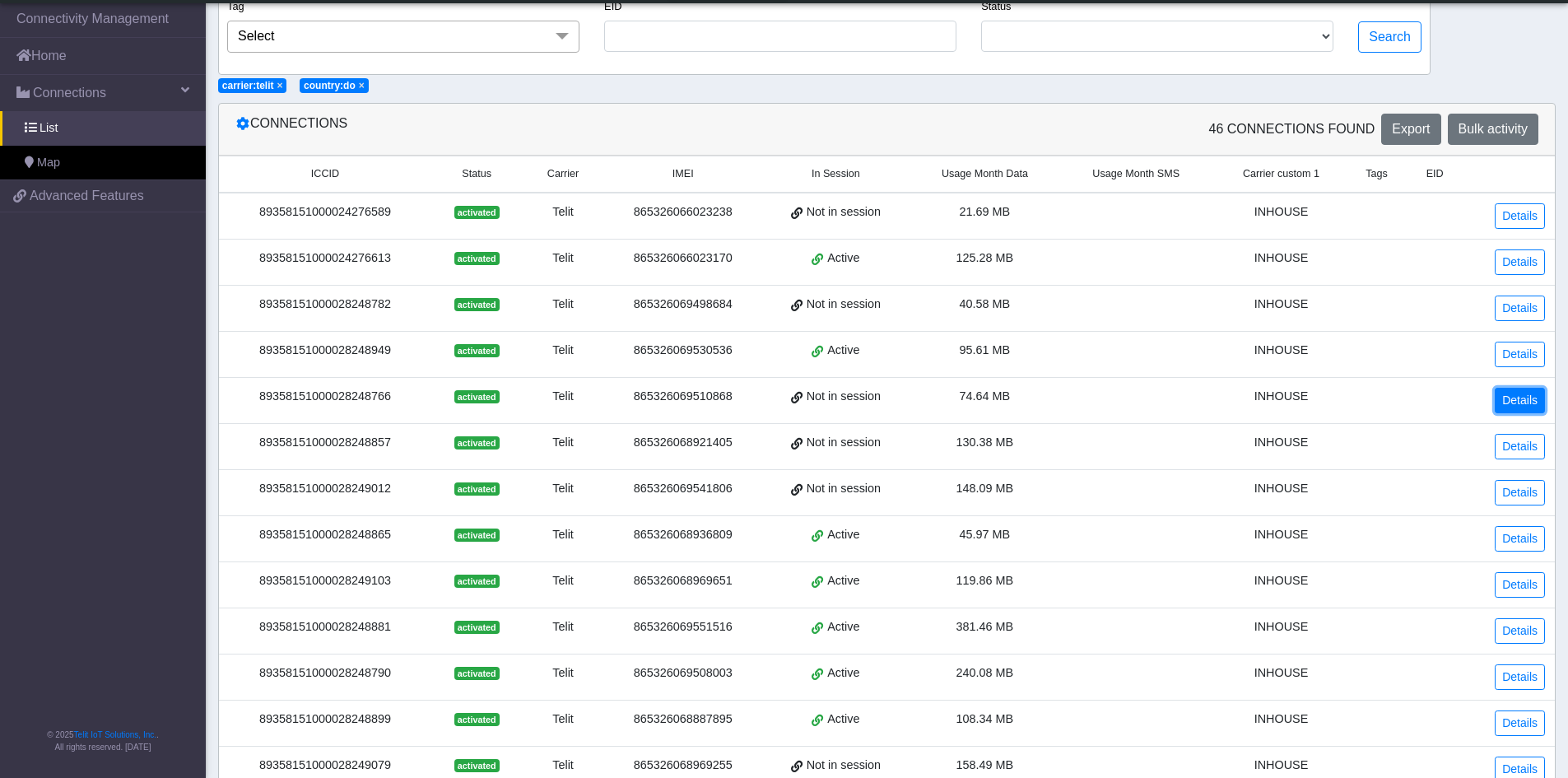
click at [1523, 400] on link "Details" at bounding box center [1519, 400] width 50 height 26
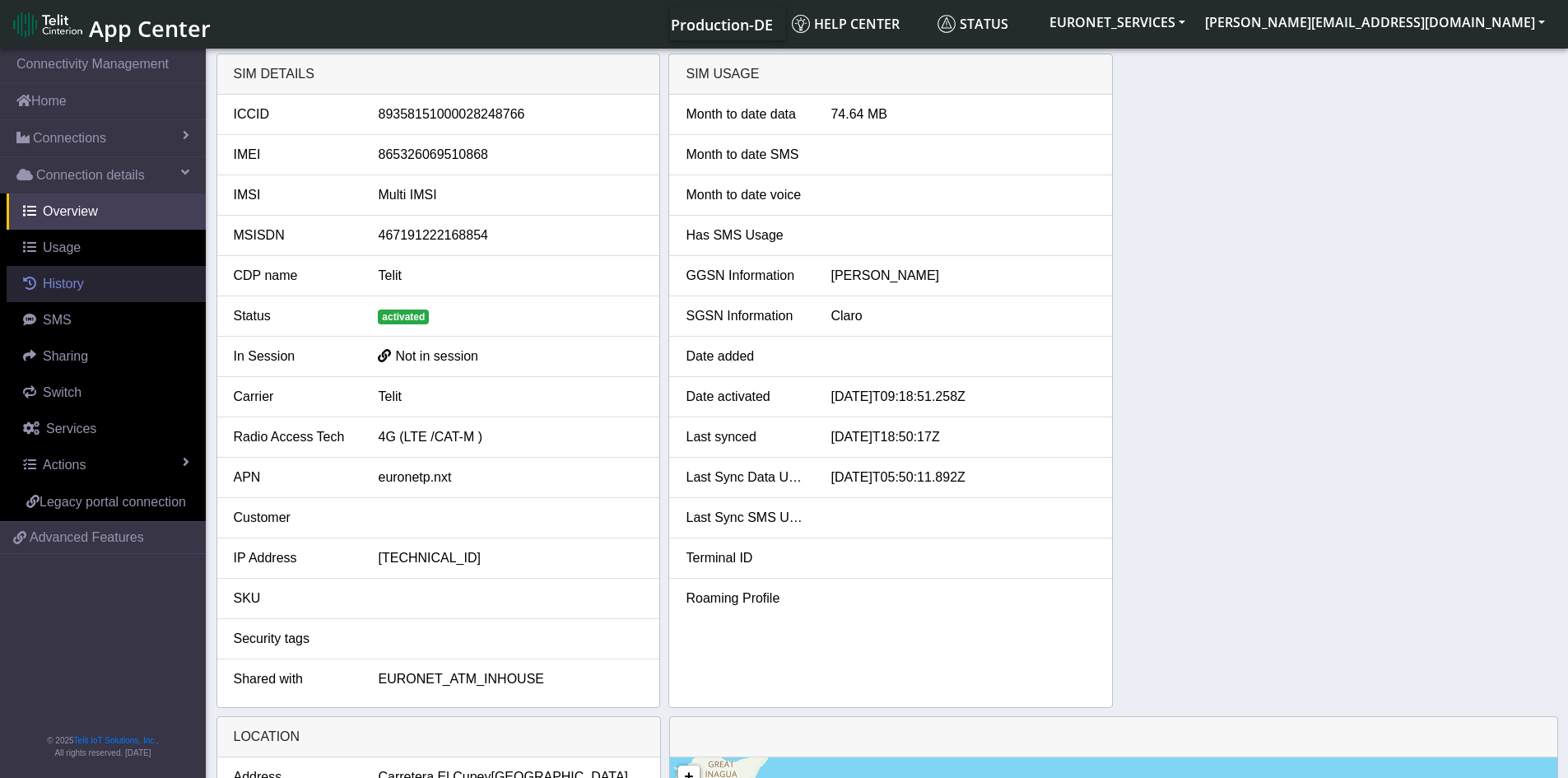
click at [50, 287] on span "History" at bounding box center [64, 283] width 41 height 14
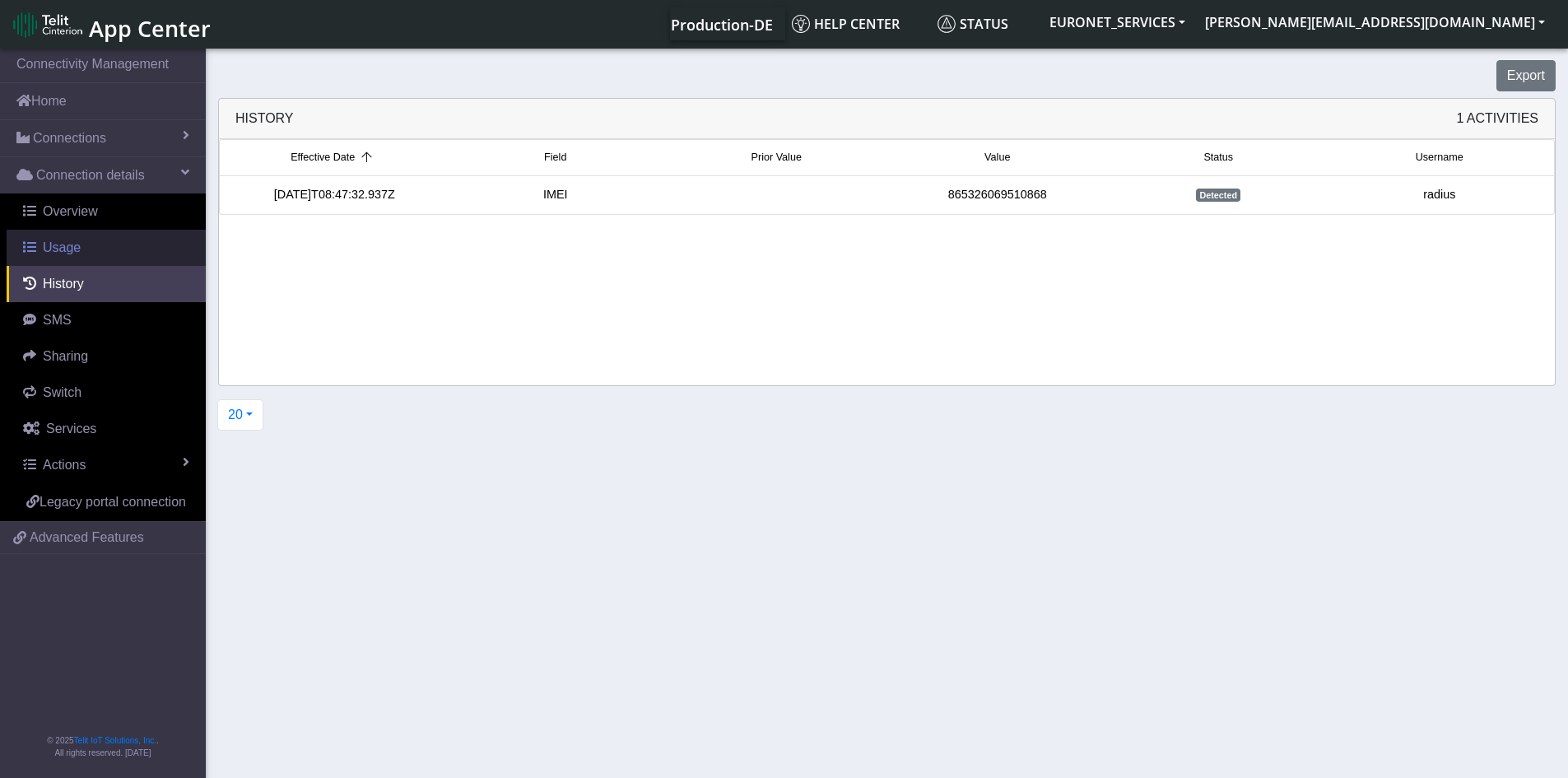
click at [58, 246] on span "Usage" at bounding box center [62, 247] width 38 height 14
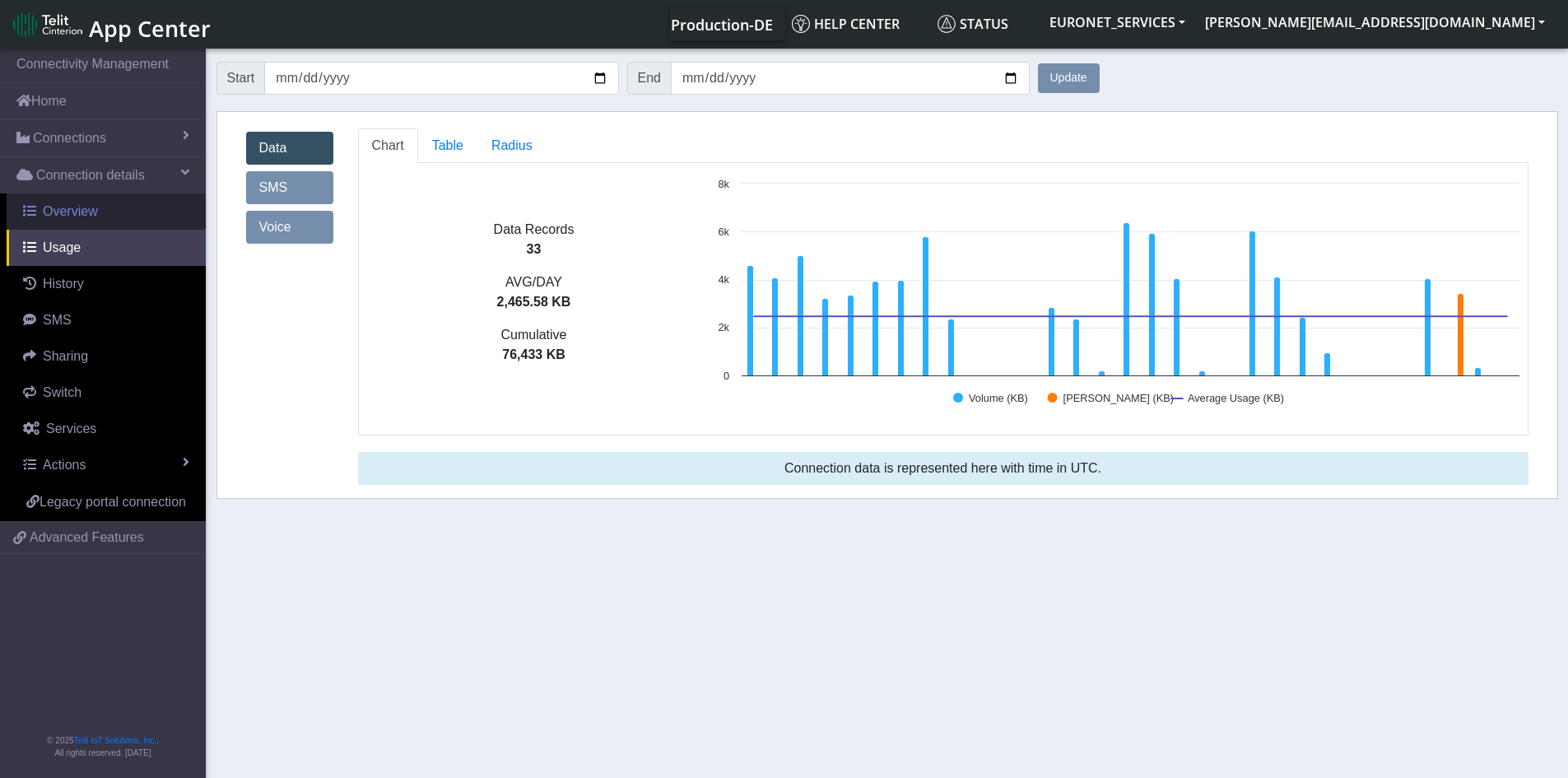
click at [67, 214] on span "Overview" at bounding box center [70, 211] width 55 height 14
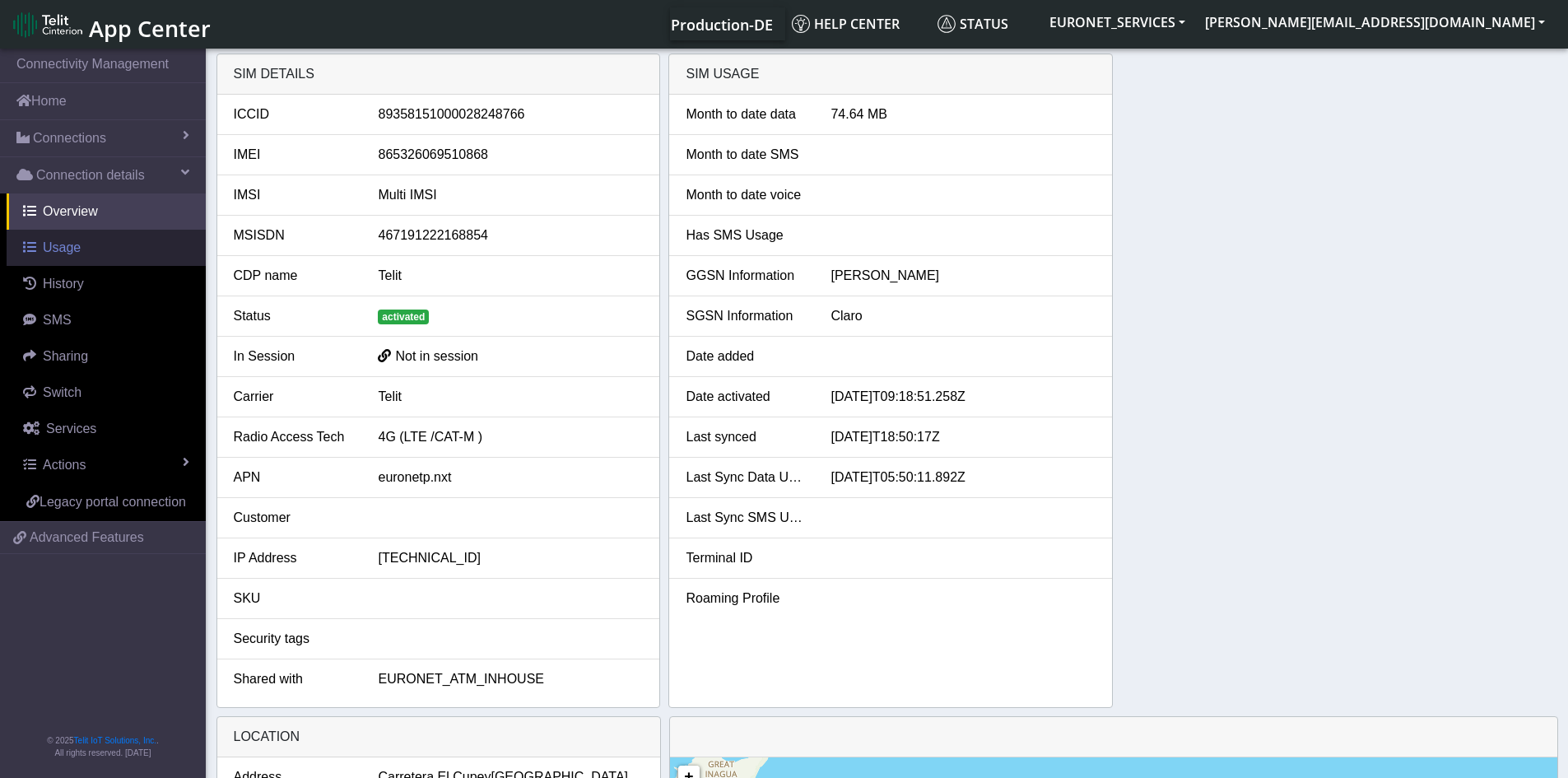
click at [68, 251] on span "Usage" at bounding box center [62, 247] width 38 height 14
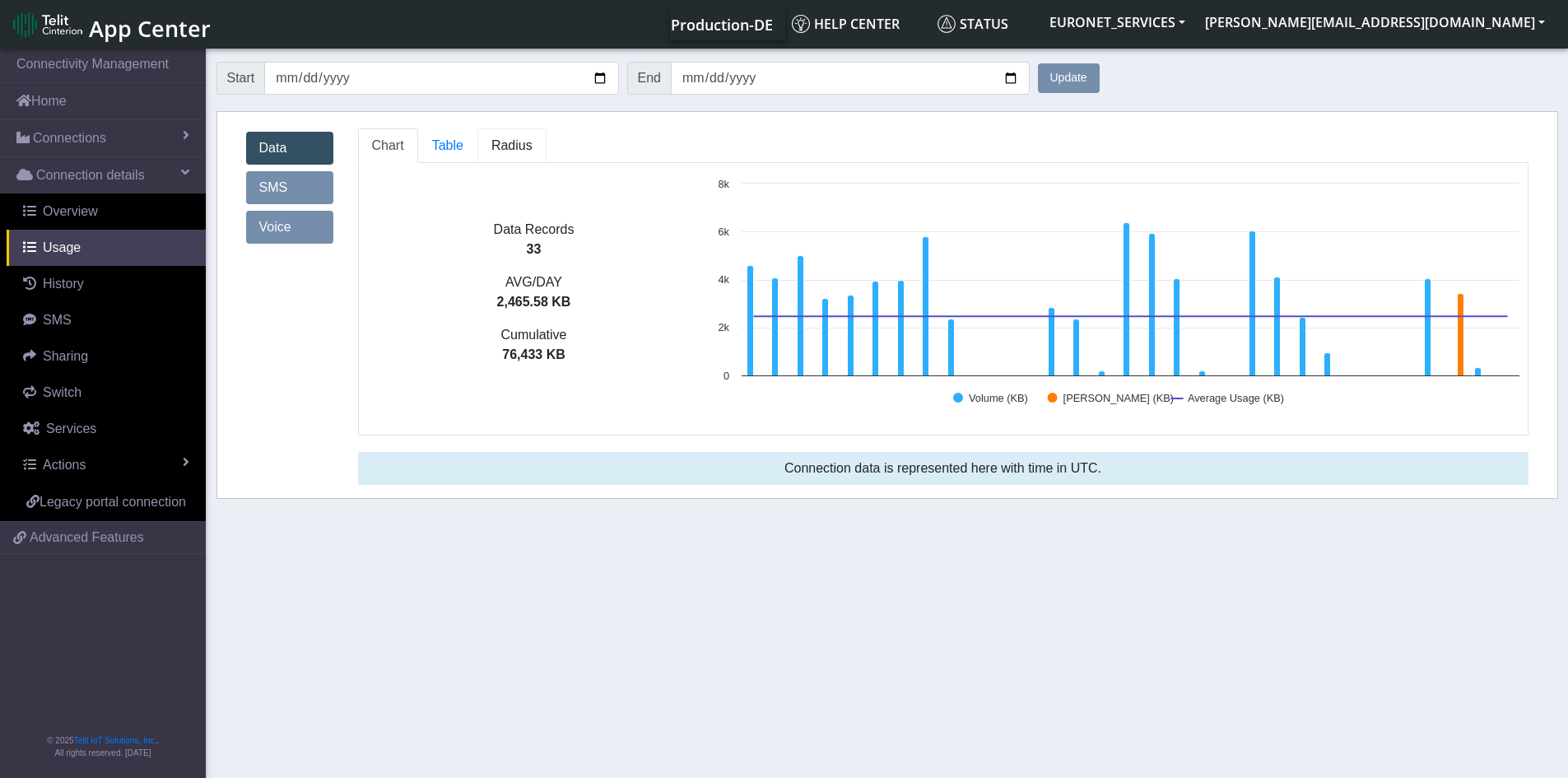
click at [523, 140] on span "Radius" at bounding box center [512, 145] width 41 height 14
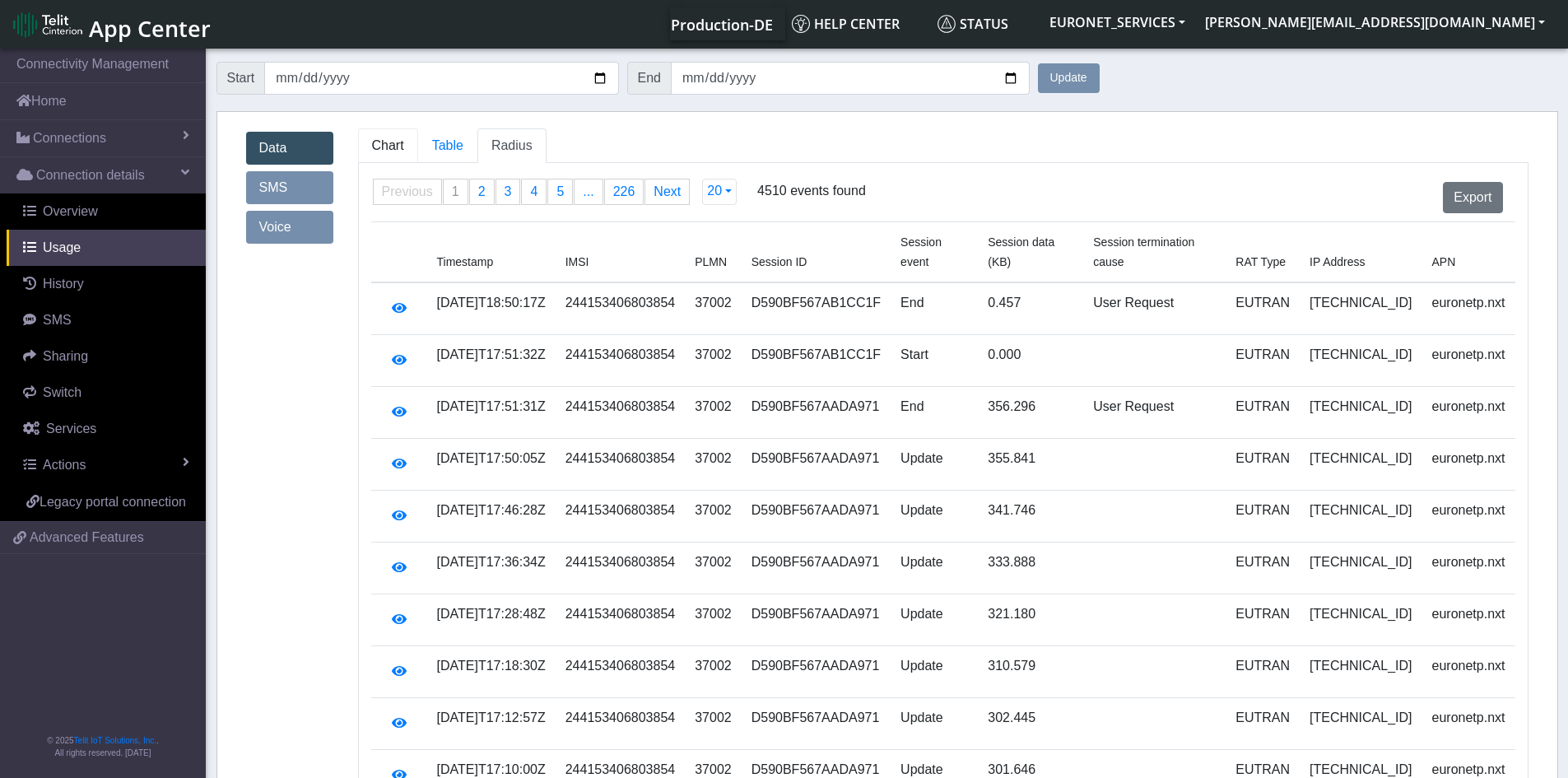
click at [381, 144] on span "Chart" at bounding box center [388, 145] width 32 height 14
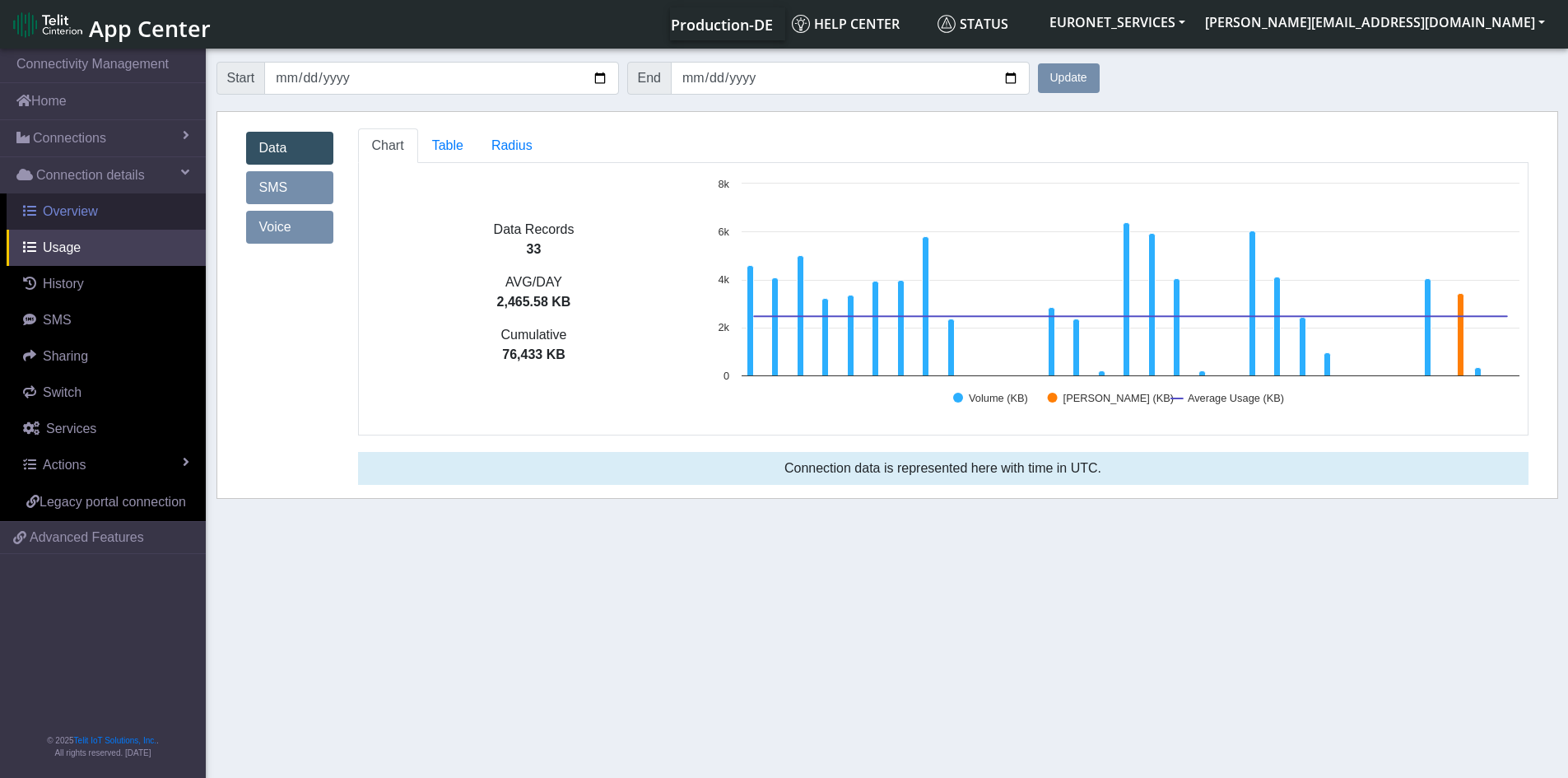
click at [69, 221] on link "Overview" at bounding box center [106, 212] width 199 height 36
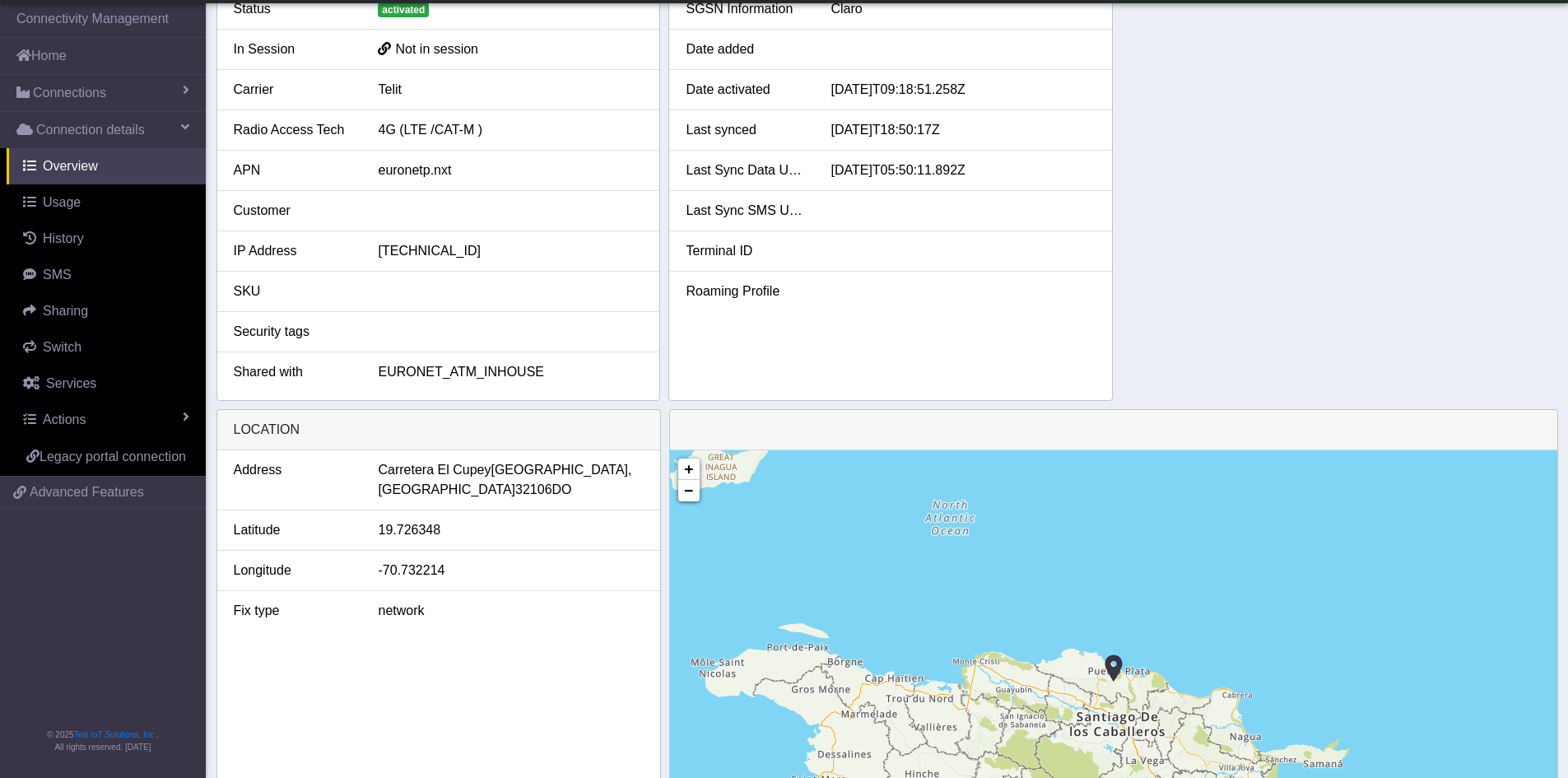
scroll to position [257, 0]
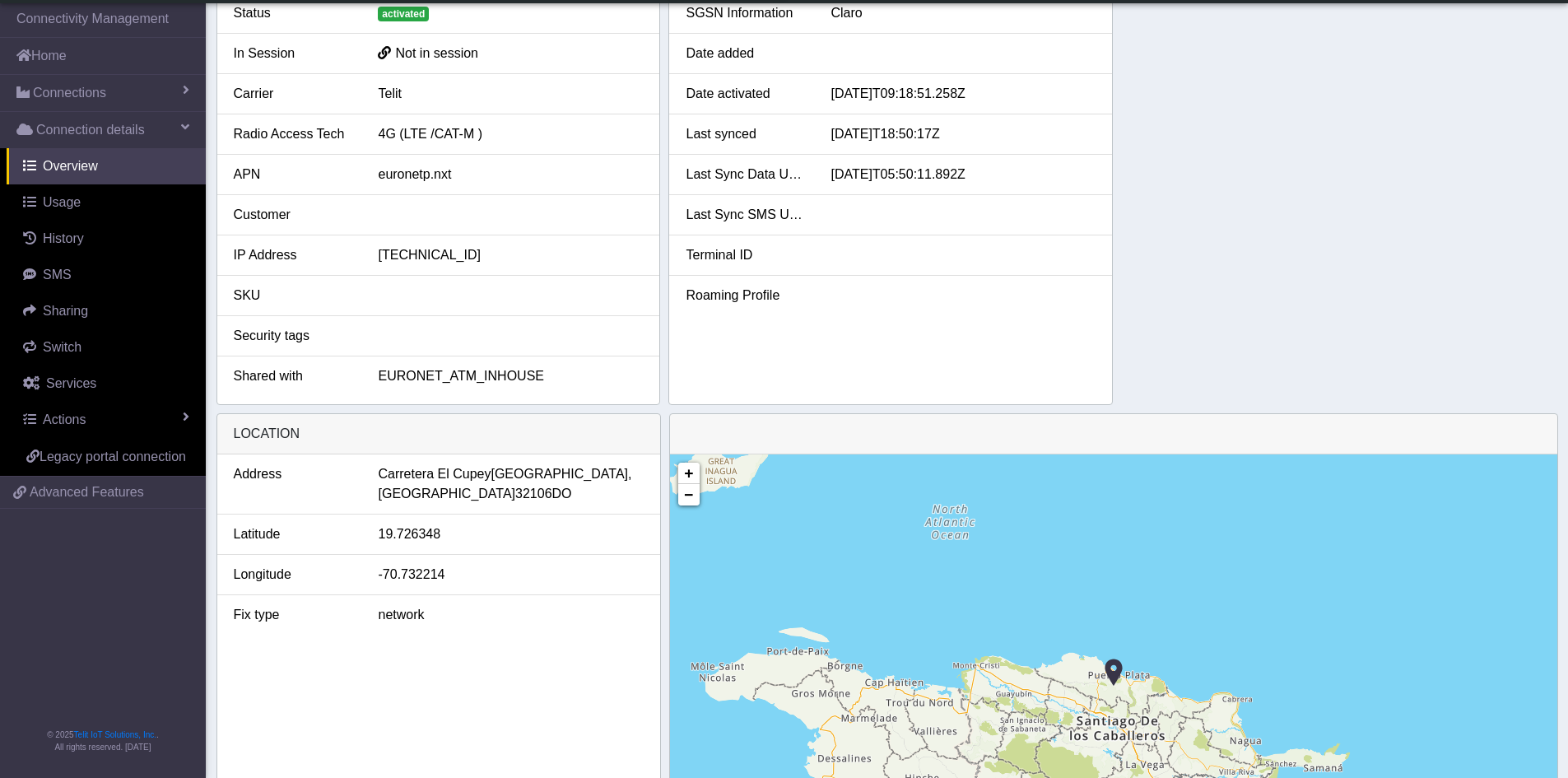
drag, startPoint x: 1091, startPoint y: 372, endPoint x: 1376, endPoint y: 228, distance: 319.3
click at [1376, 228] on div "SIM details ICCID [TECHNICAL_ID] IMEI [TECHNICAL_ID] IMSI Multi IMSI MSISDN 467…" at bounding box center [887, 78] width 1341 height 655
click at [58, 239] on span "History" at bounding box center [64, 238] width 41 height 14
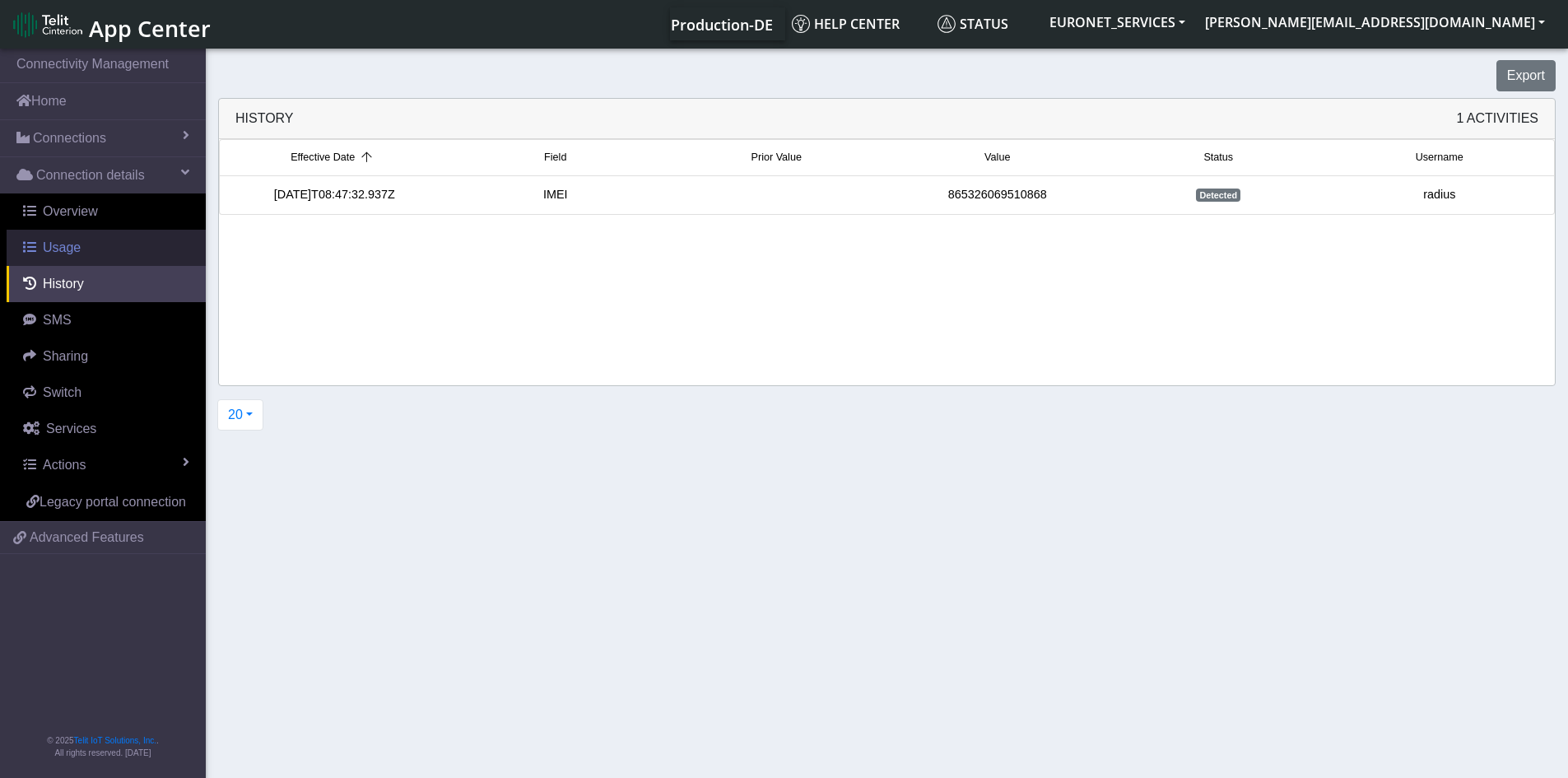
click at [82, 244] on link "Usage" at bounding box center [106, 247] width 199 height 36
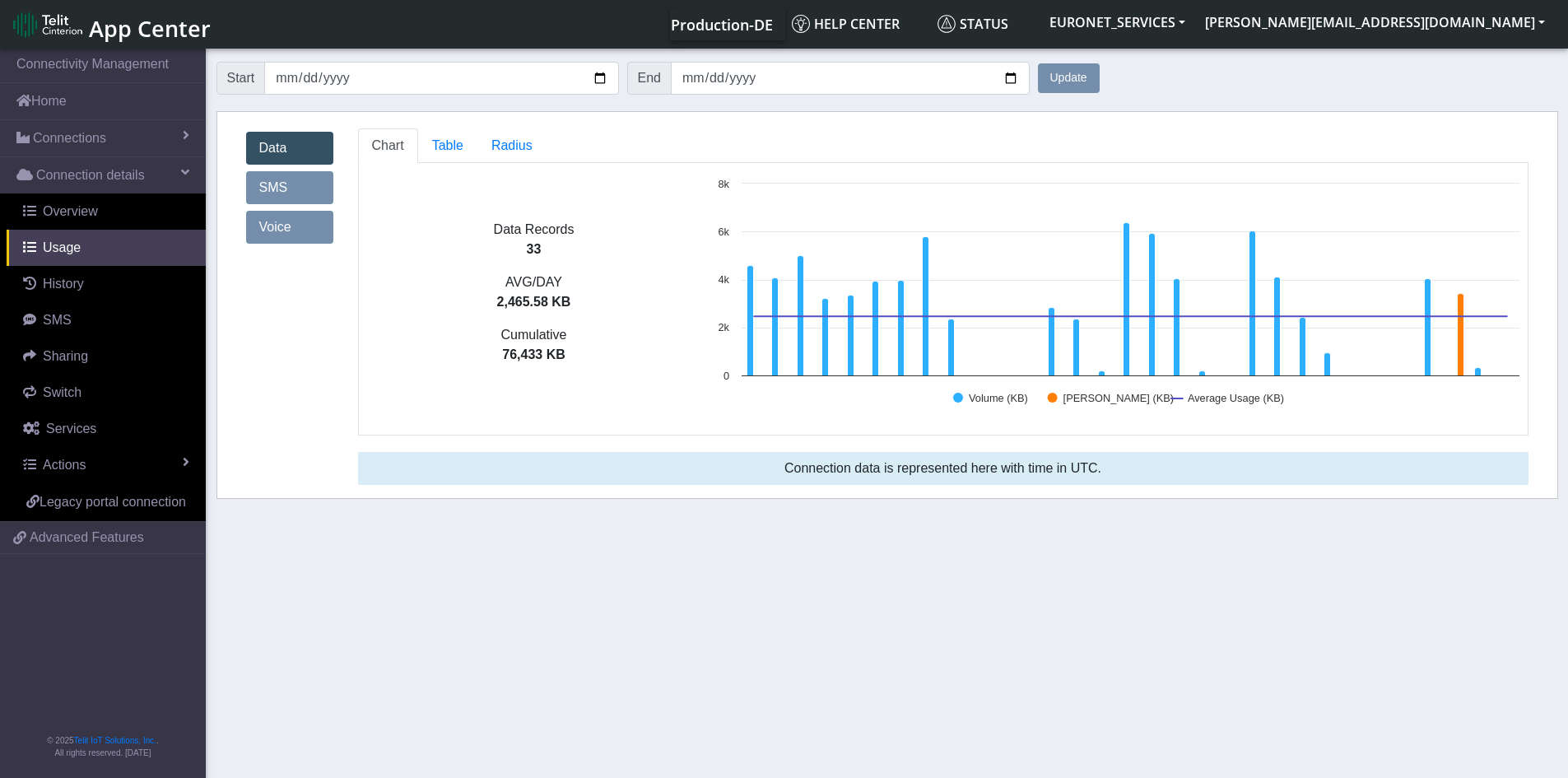
click at [392, 614] on section "Connectivity Management Home Connections List Map Connection details Overview U…" at bounding box center [784, 415] width 1568 height 738
click at [72, 204] on span "Overview" at bounding box center [70, 211] width 55 height 14
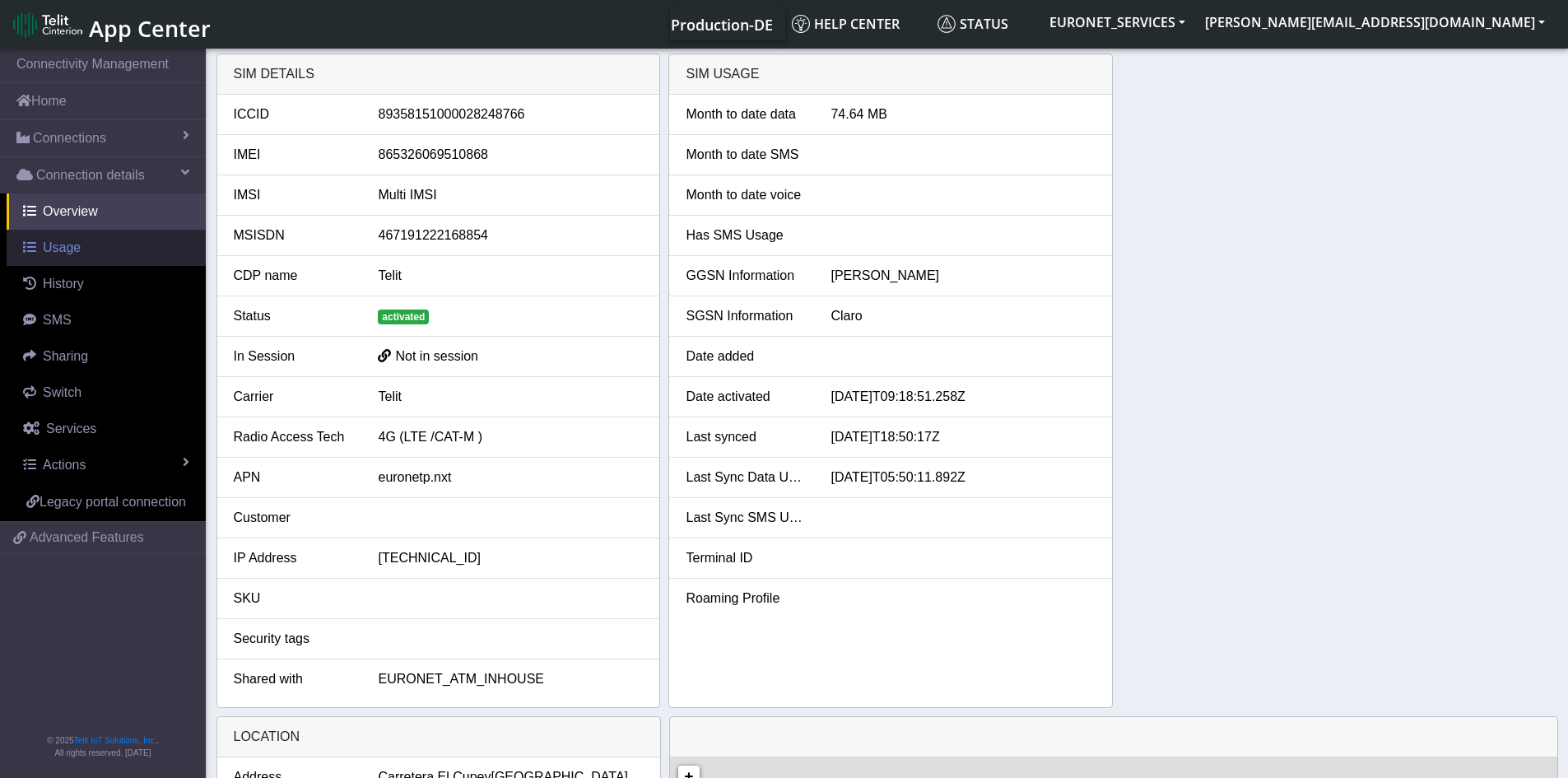
click at [59, 246] on span "Usage" at bounding box center [62, 247] width 38 height 14
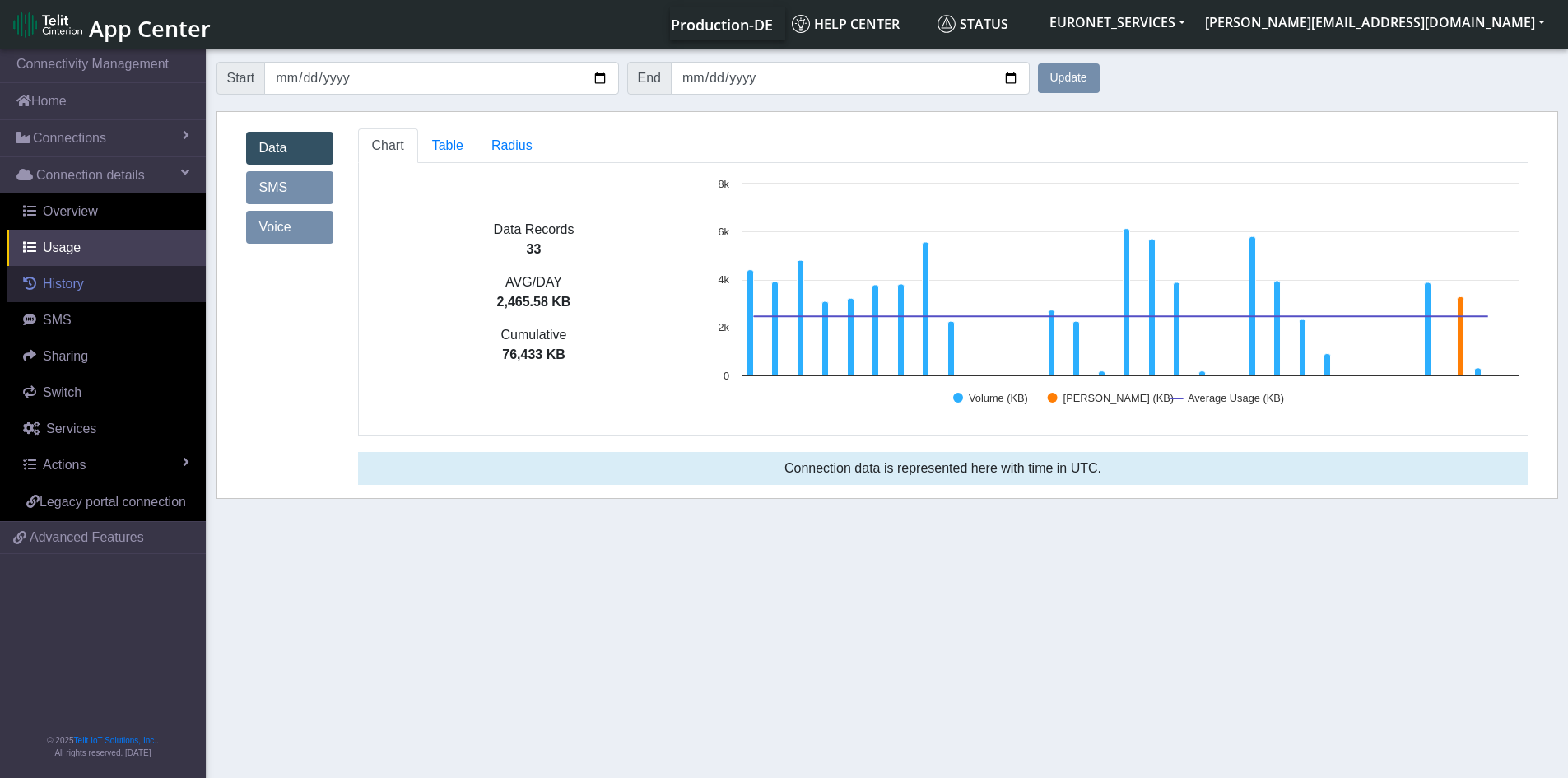
click at [51, 291] on span "History" at bounding box center [64, 283] width 41 height 14
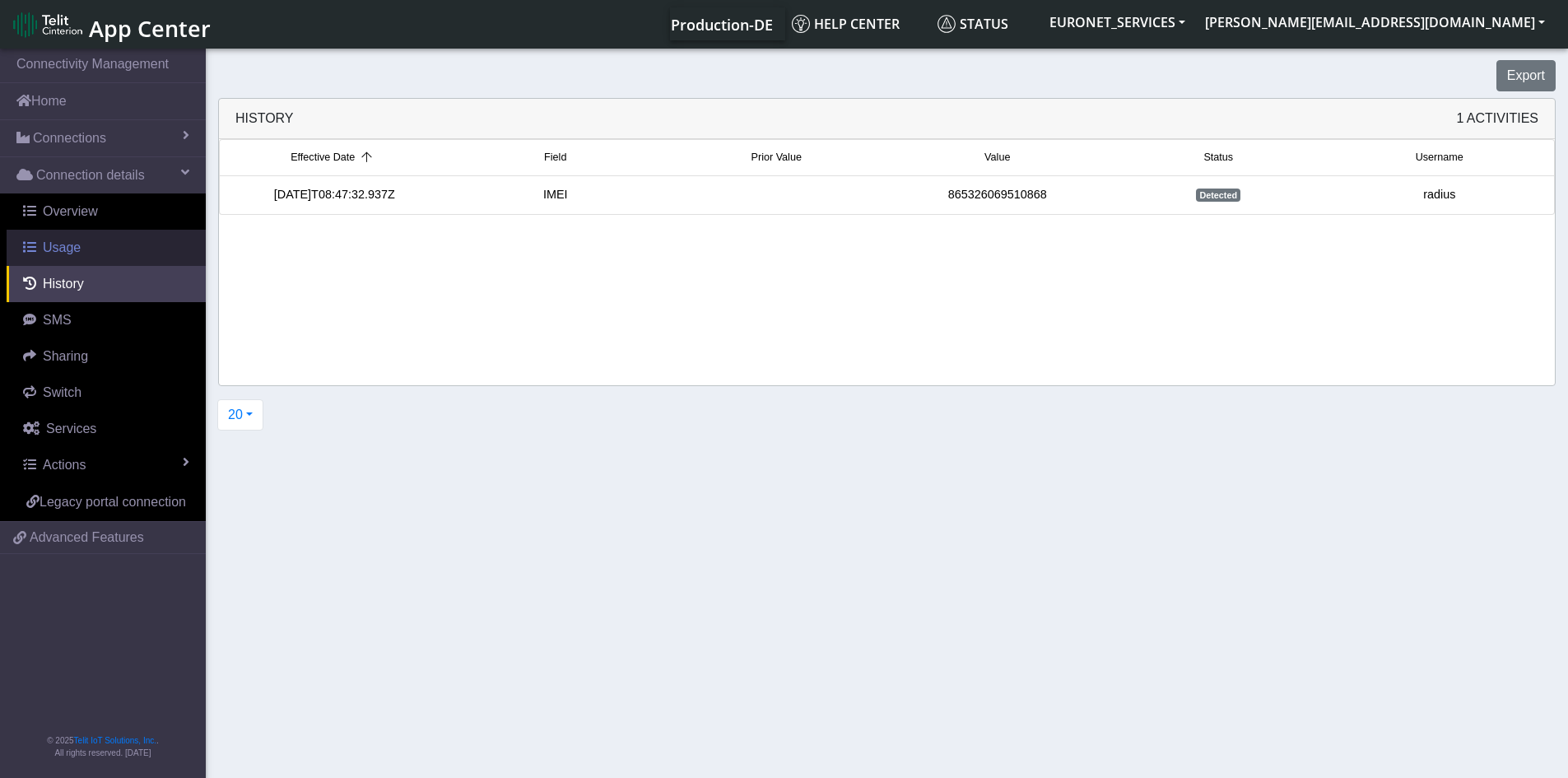
click at [71, 251] on span "Usage" at bounding box center [62, 247] width 38 height 14
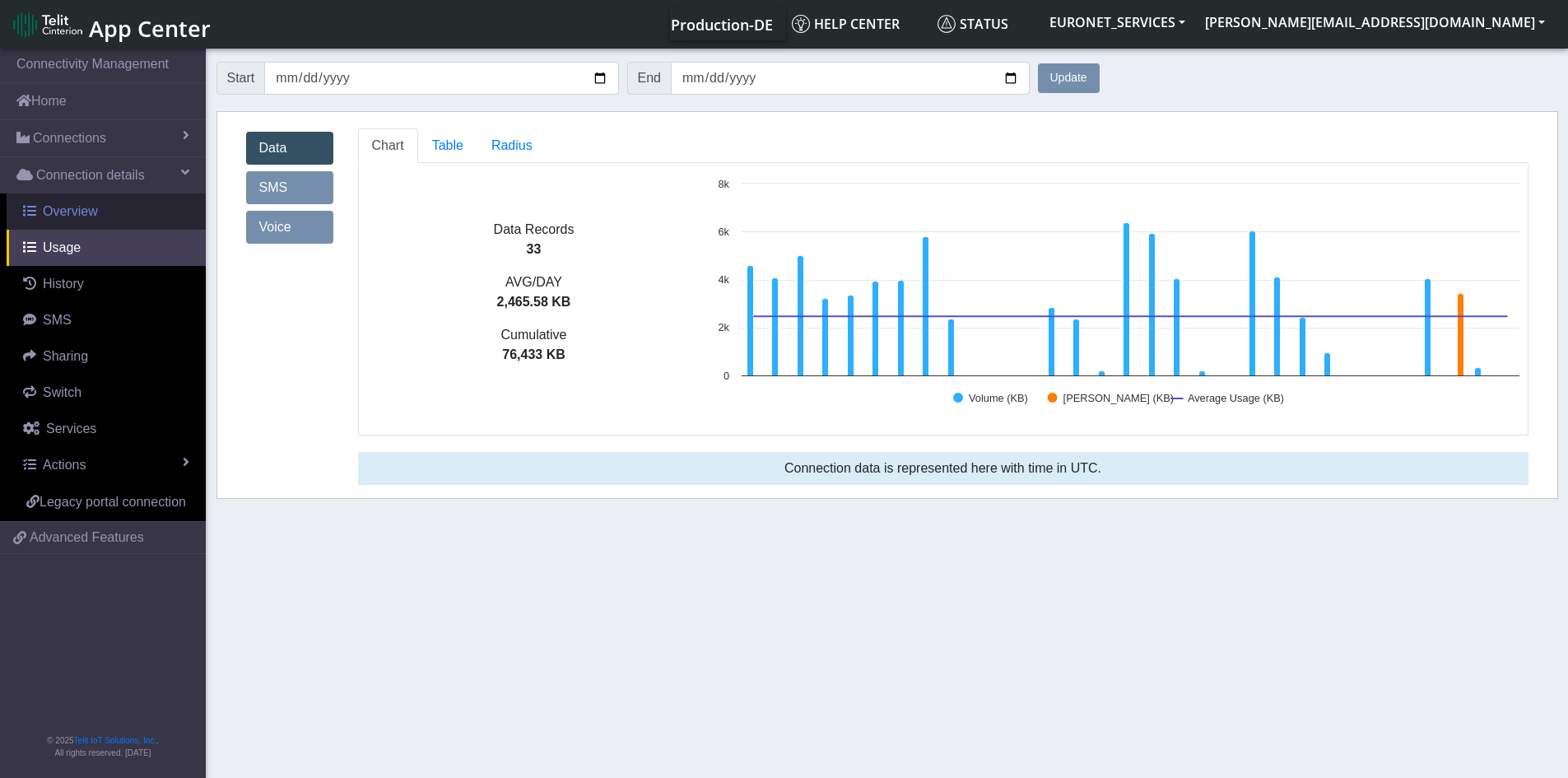
click at [75, 214] on span "Overview" at bounding box center [70, 211] width 55 height 14
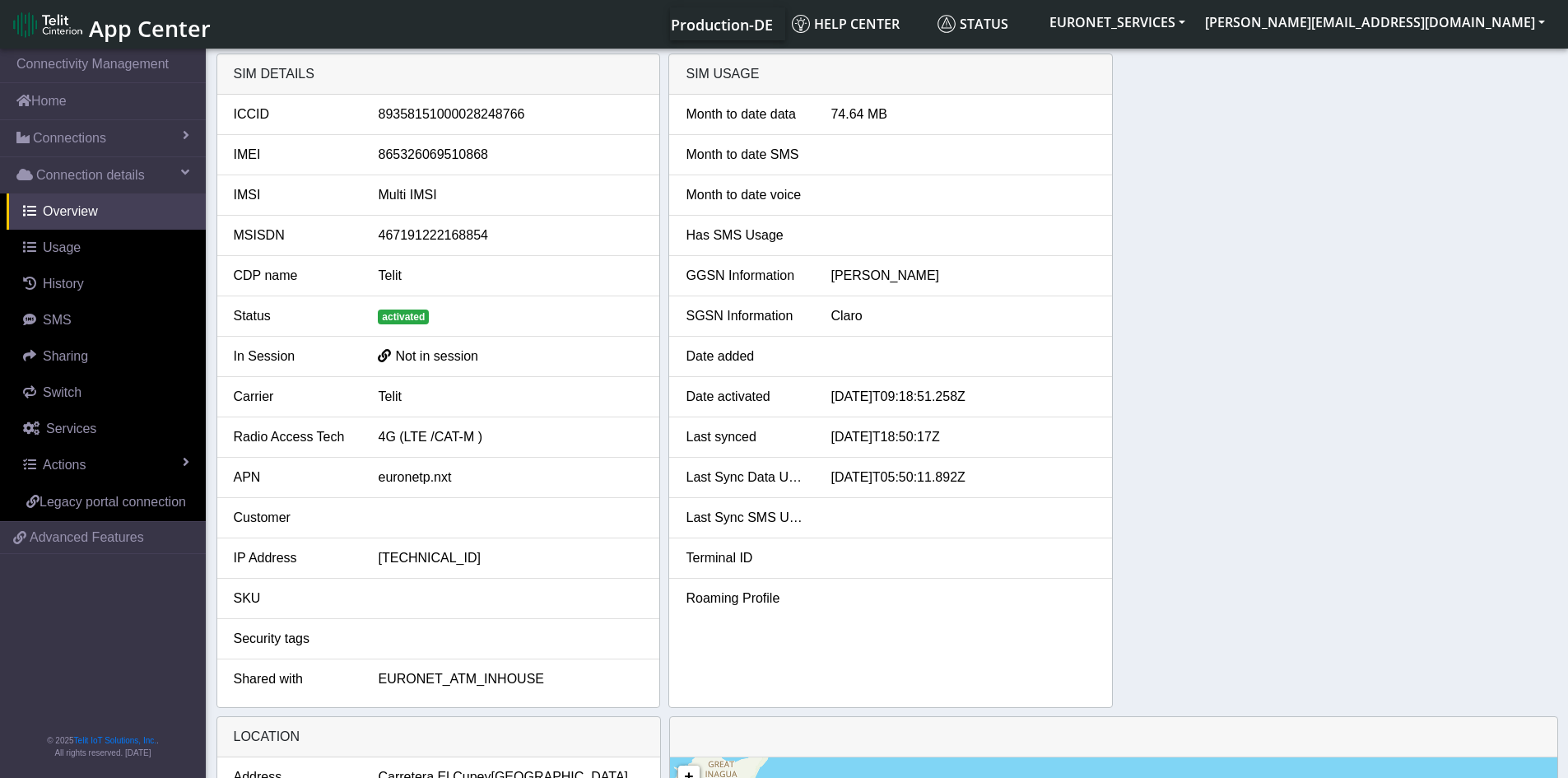
click at [1240, 280] on div "SIM details ICCID [TECHNICAL_ID] IMEI [TECHNICAL_ID] IMSI Multi IMSI MSISDN 467…" at bounding box center [887, 381] width 1341 height 655
click at [65, 256] on link "Usage" at bounding box center [106, 247] width 199 height 36
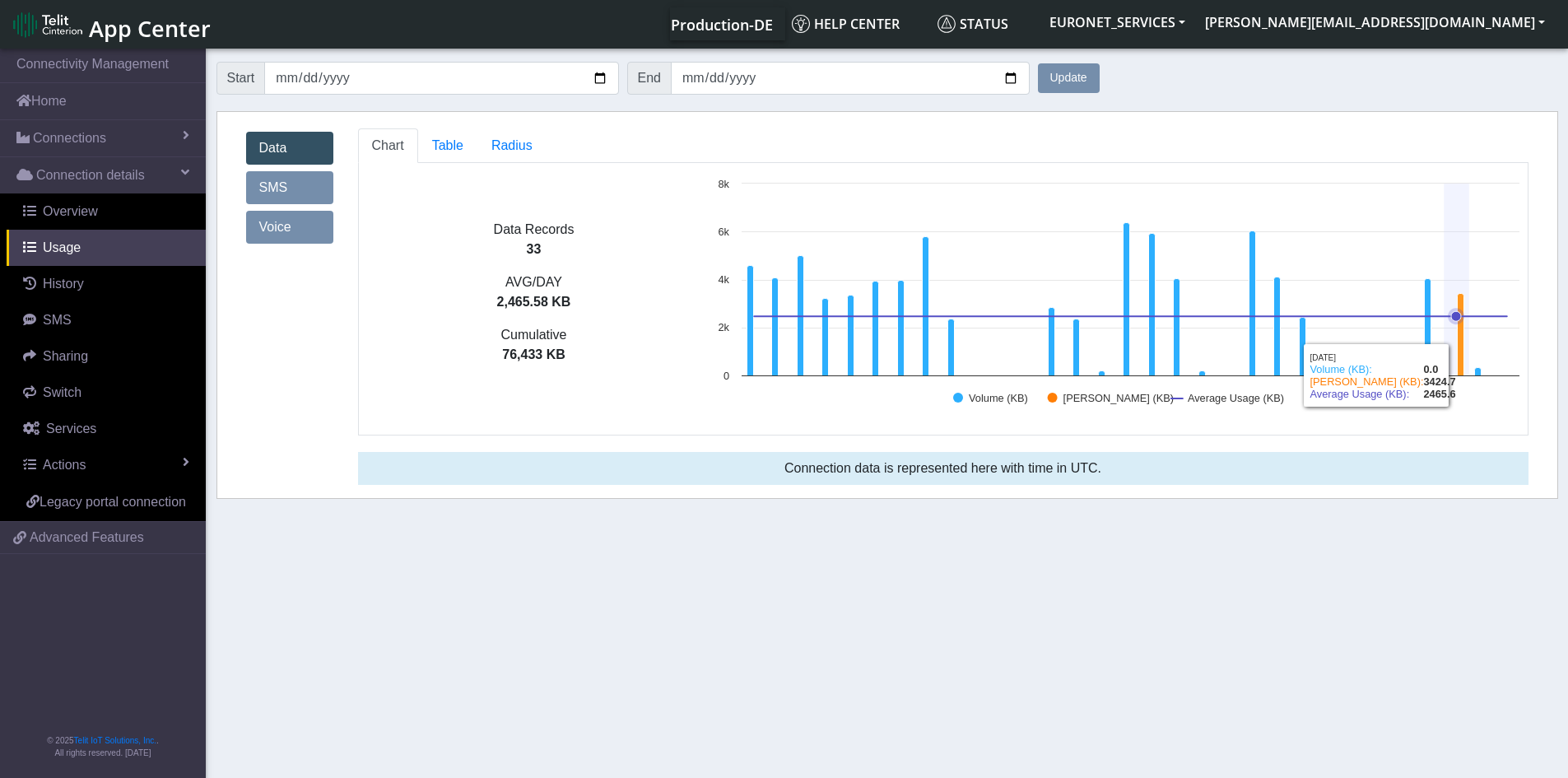
click at [1460, 362] on icon at bounding box center [1460, 334] width 7 height 82
click at [1457, 361] on icon at bounding box center [1460, 334] width 7 height 82
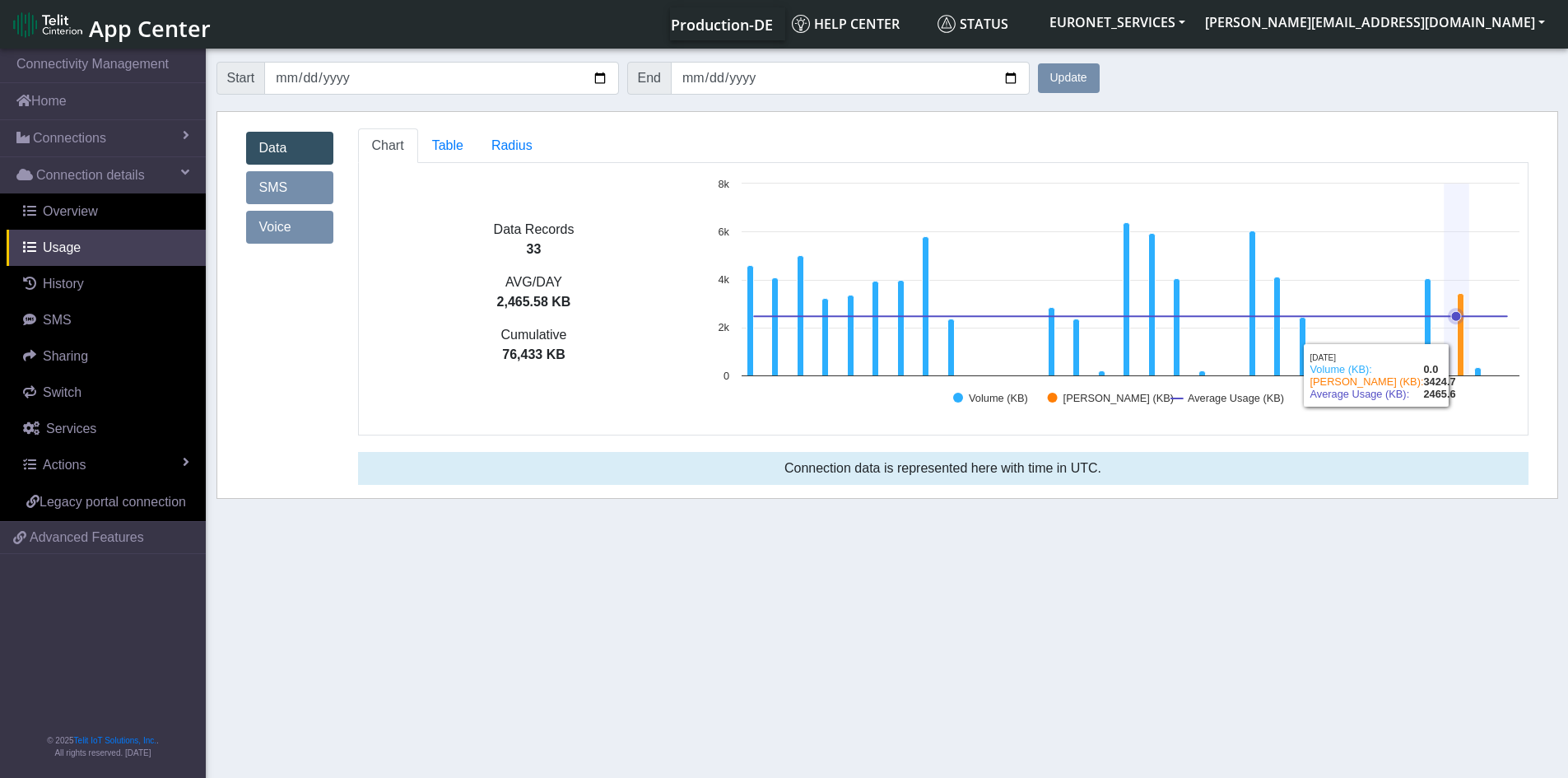
drag, startPoint x: 1457, startPoint y: 360, endPoint x: 963, endPoint y: 424, distance: 498.1
click at [963, 424] on div "Data Records 33 AVG/DAY 2,465.58 KB Cumulative 76,433 KB Created with Highchart…" at bounding box center [943, 299] width 1170 height 272
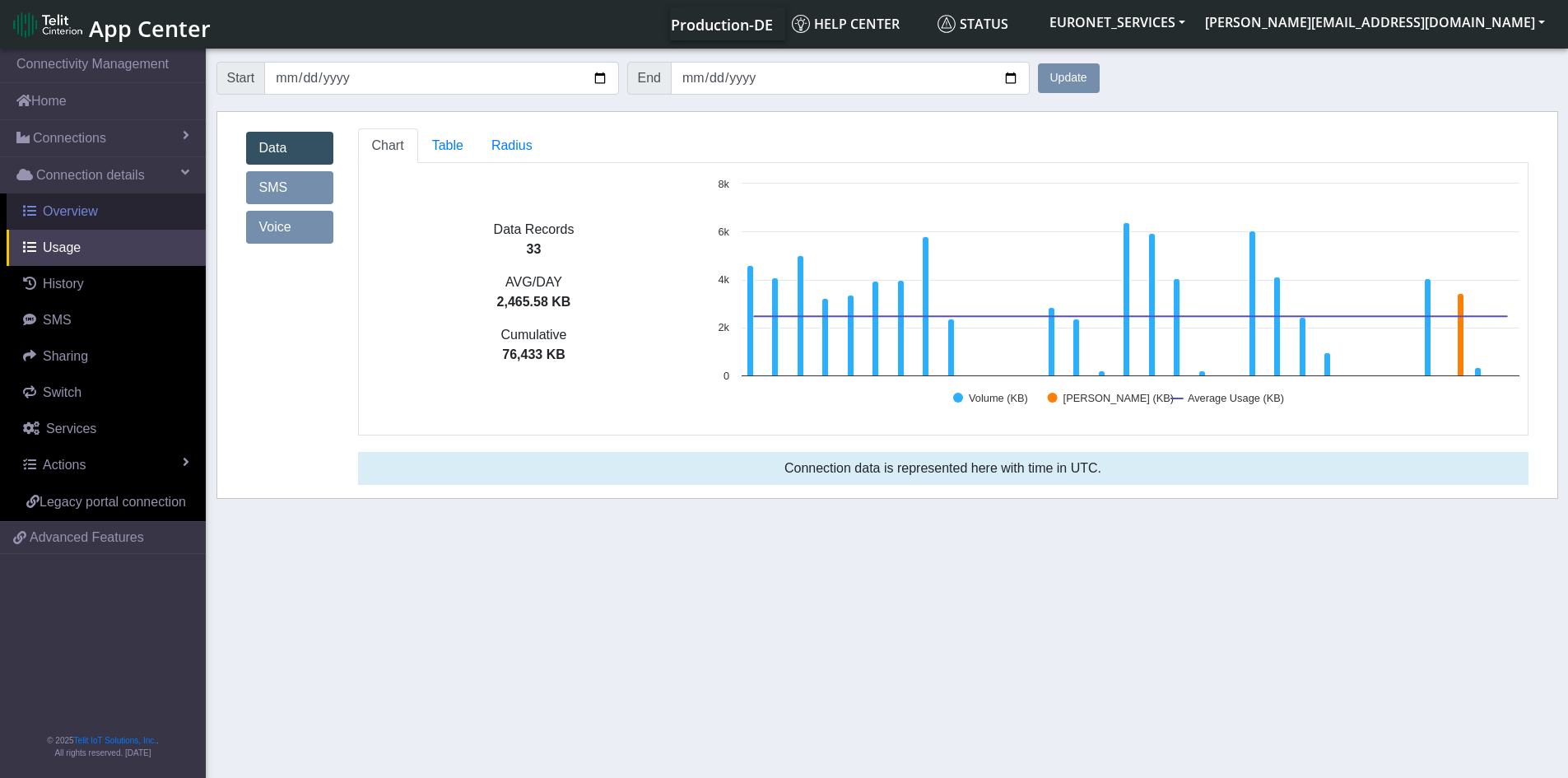
click at [55, 208] on span "Overview" at bounding box center [70, 211] width 55 height 14
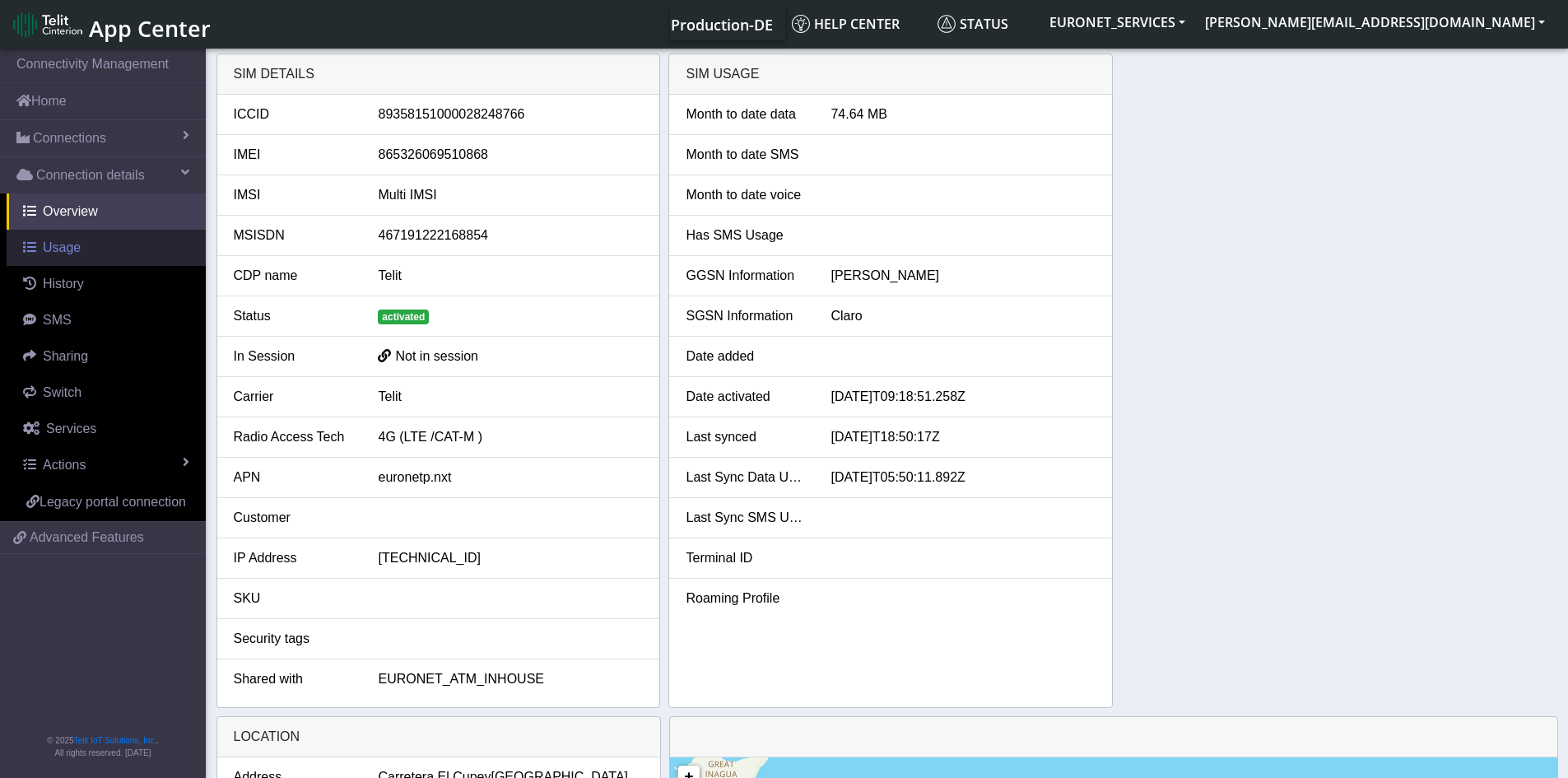
click at [52, 243] on span "Usage" at bounding box center [62, 247] width 38 height 14
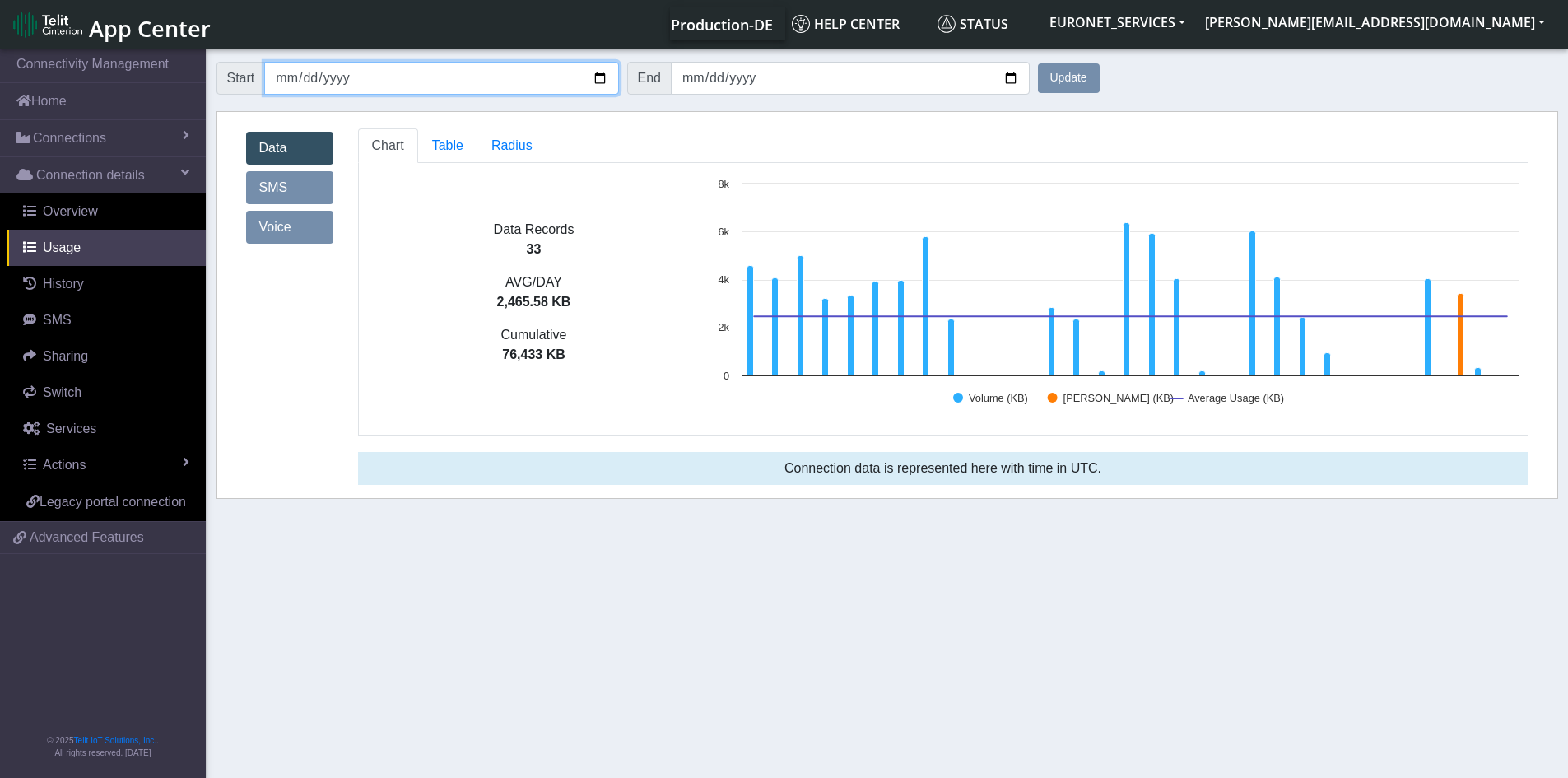
click at [522, 78] on input "[DATE]" at bounding box center [441, 79] width 354 height 33
click at [421, 72] on input "[DATE]" at bounding box center [441, 79] width 354 height 33
click at [375, 79] on input "[DATE]" at bounding box center [441, 79] width 354 height 33
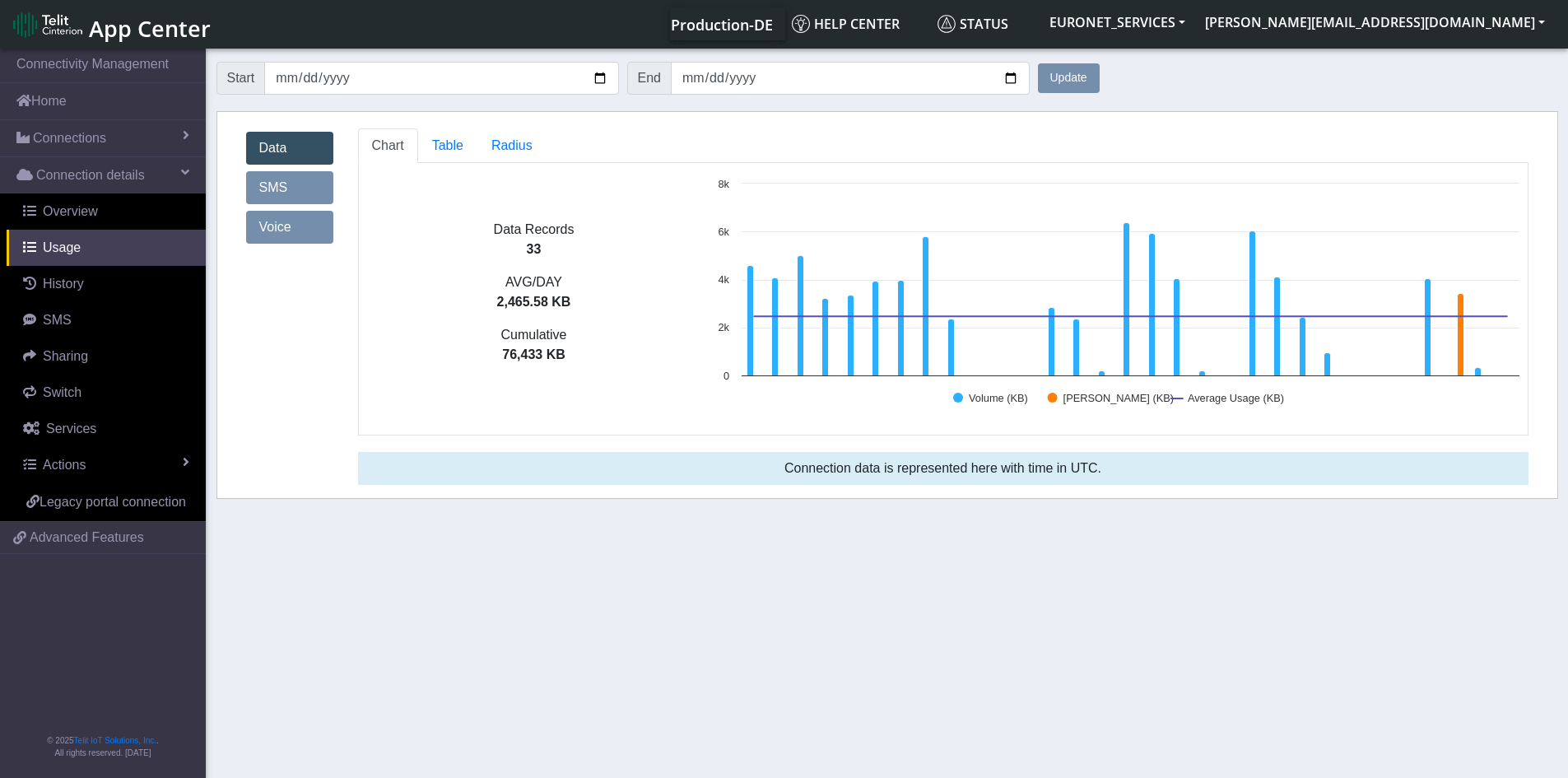
drag, startPoint x: 375, startPoint y: 79, endPoint x: 325, endPoint y: 66, distance: 51.7
click at [325, 65] on form "Start [DATE] End [DATE] Update" at bounding box center [887, 79] width 1341 height 50
click at [327, 82] on input "[DATE]" at bounding box center [441, 79] width 354 height 33
click at [70, 214] on span "Overview" at bounding box center [70, 211] width 55 height 14
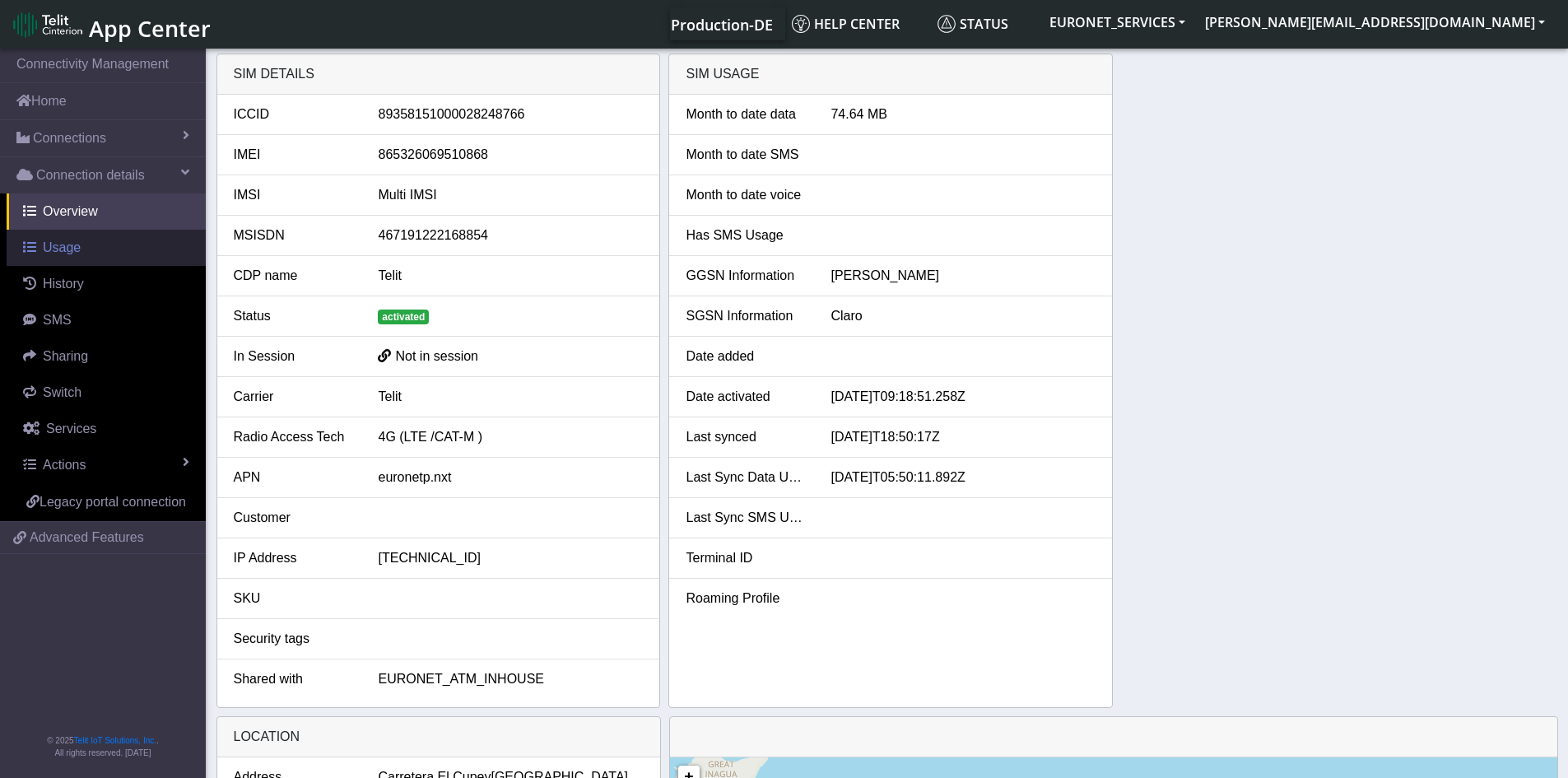
click at [45, 252] on span "Usage" at bounding box center [62, 247] width 38 height 14
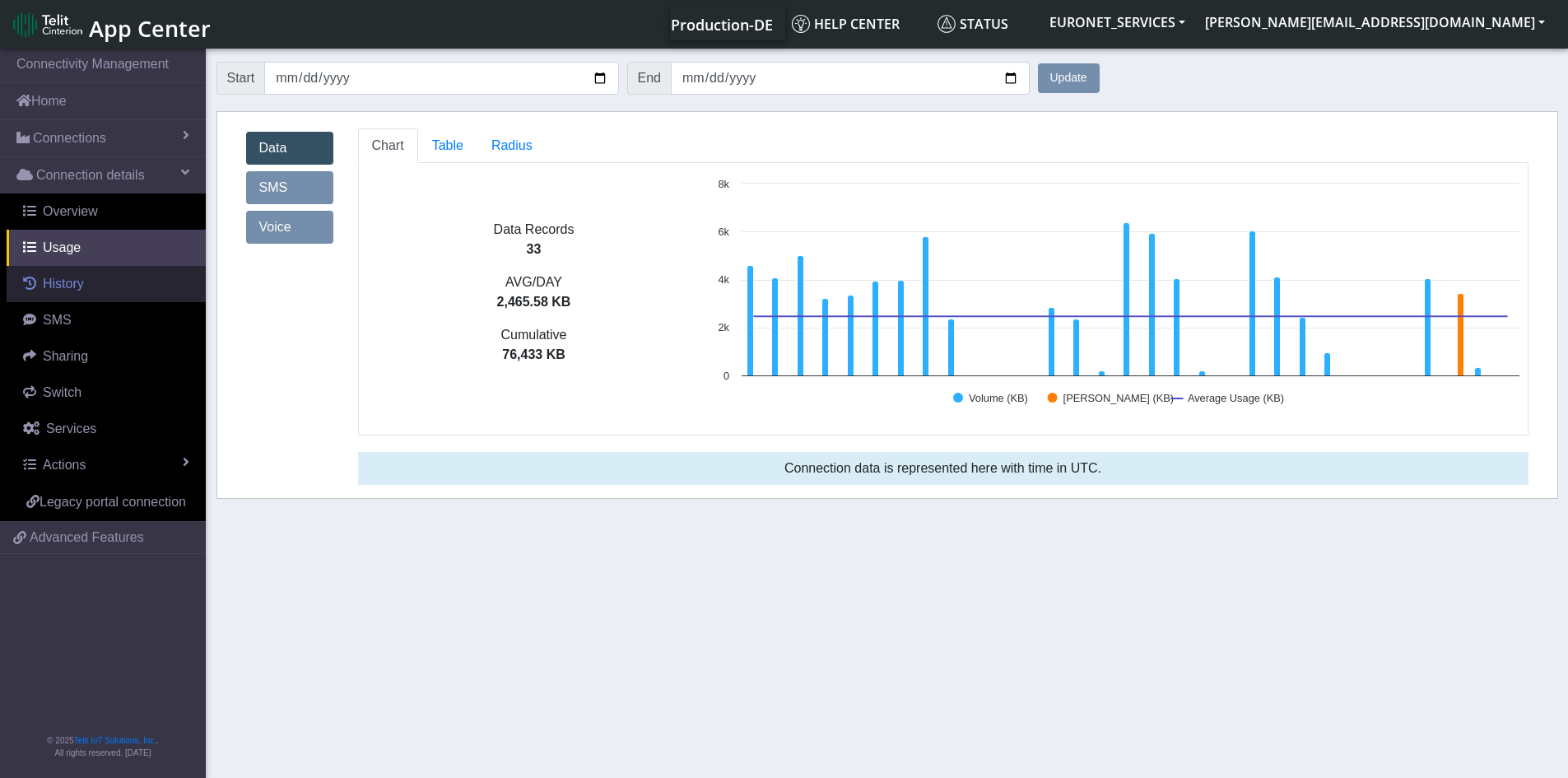
click at [57, 286] on span "History" at bounding box center [64, 283] width 41 height 14
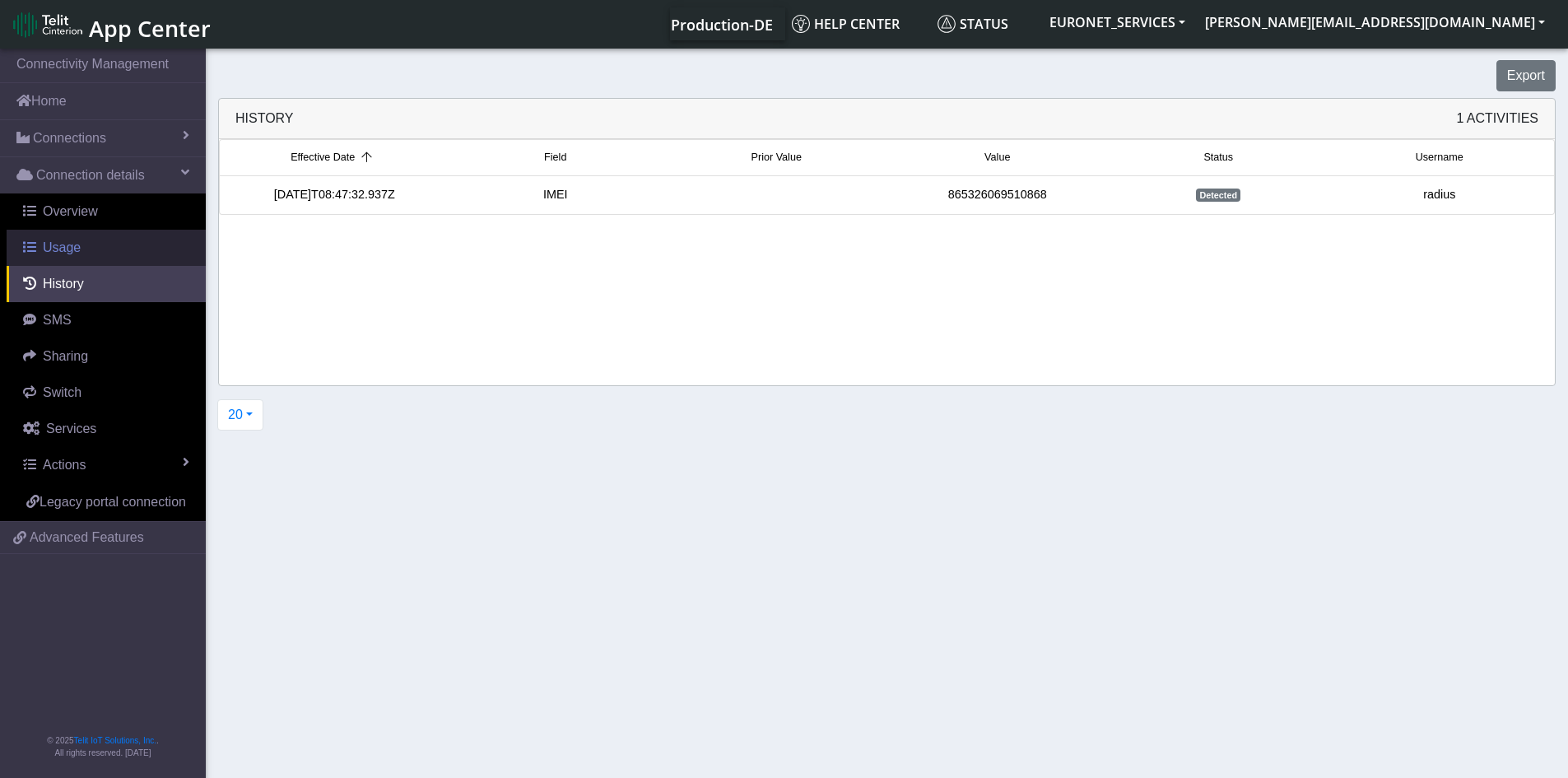
click at [65, 247] on span "Usage" at bounding box center [62, 247] width 38 height 14
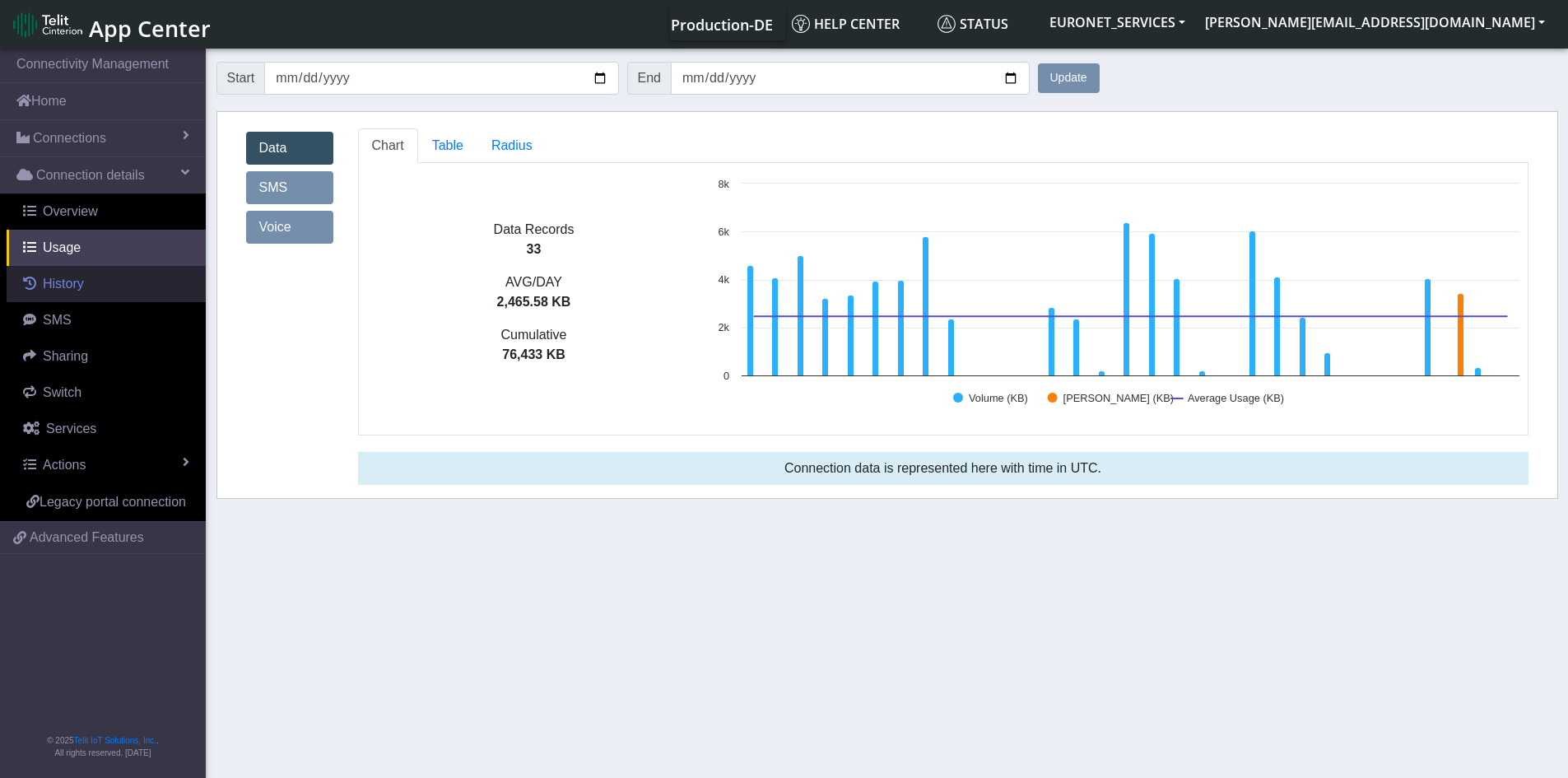
click at [67, 289] on span "History" at bounding box center [64, 283] width 41 height 14
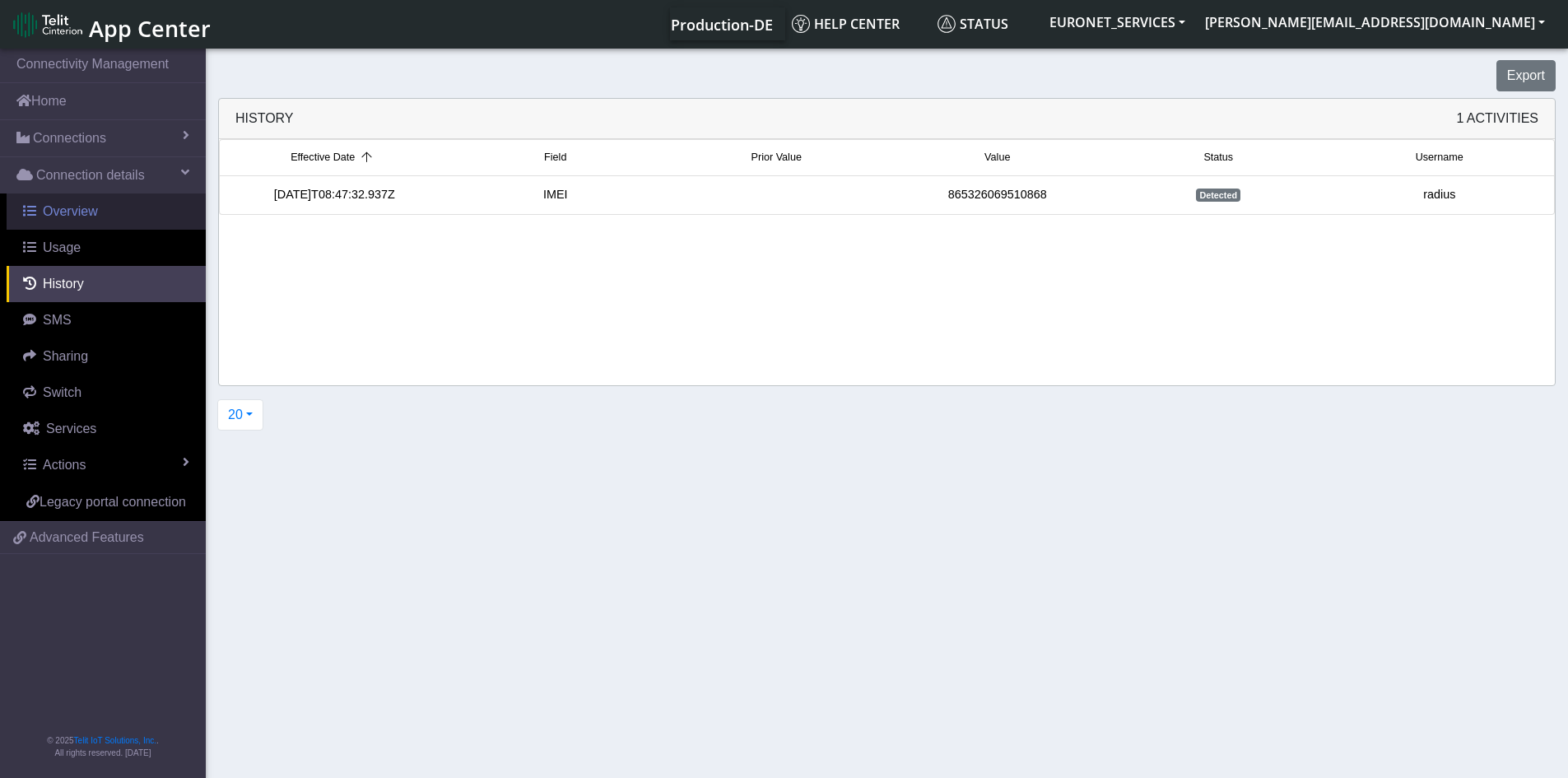
click at [72, 209] on span "Overview" at bounding box center [70, 211] width 55 height 14
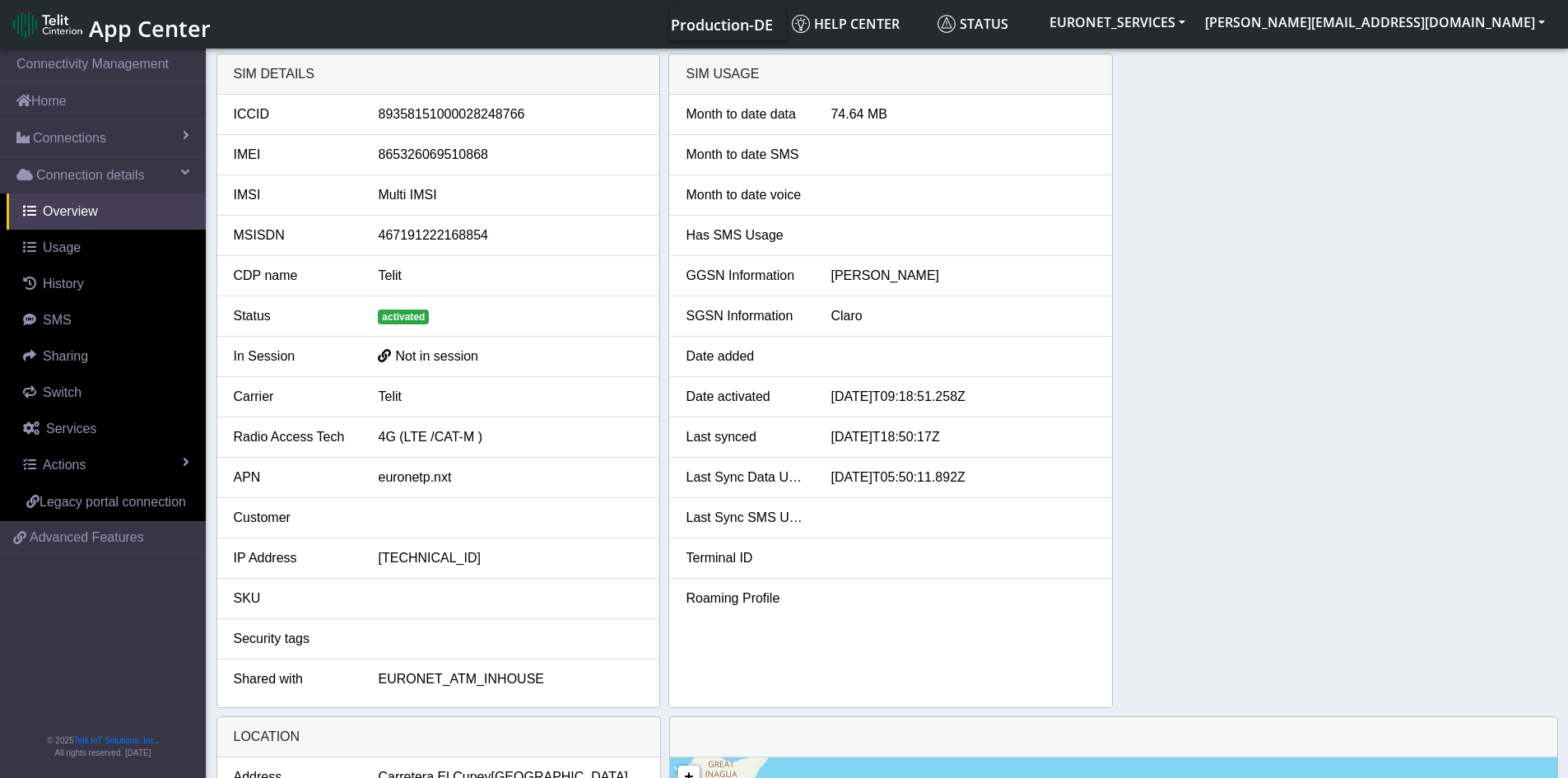
click at [926, 603] on div at bounding box center [963, 598] width 290 height 20
click at [47, 245] on span "Usage" at bounding box center [62, 247] width 38 height 14
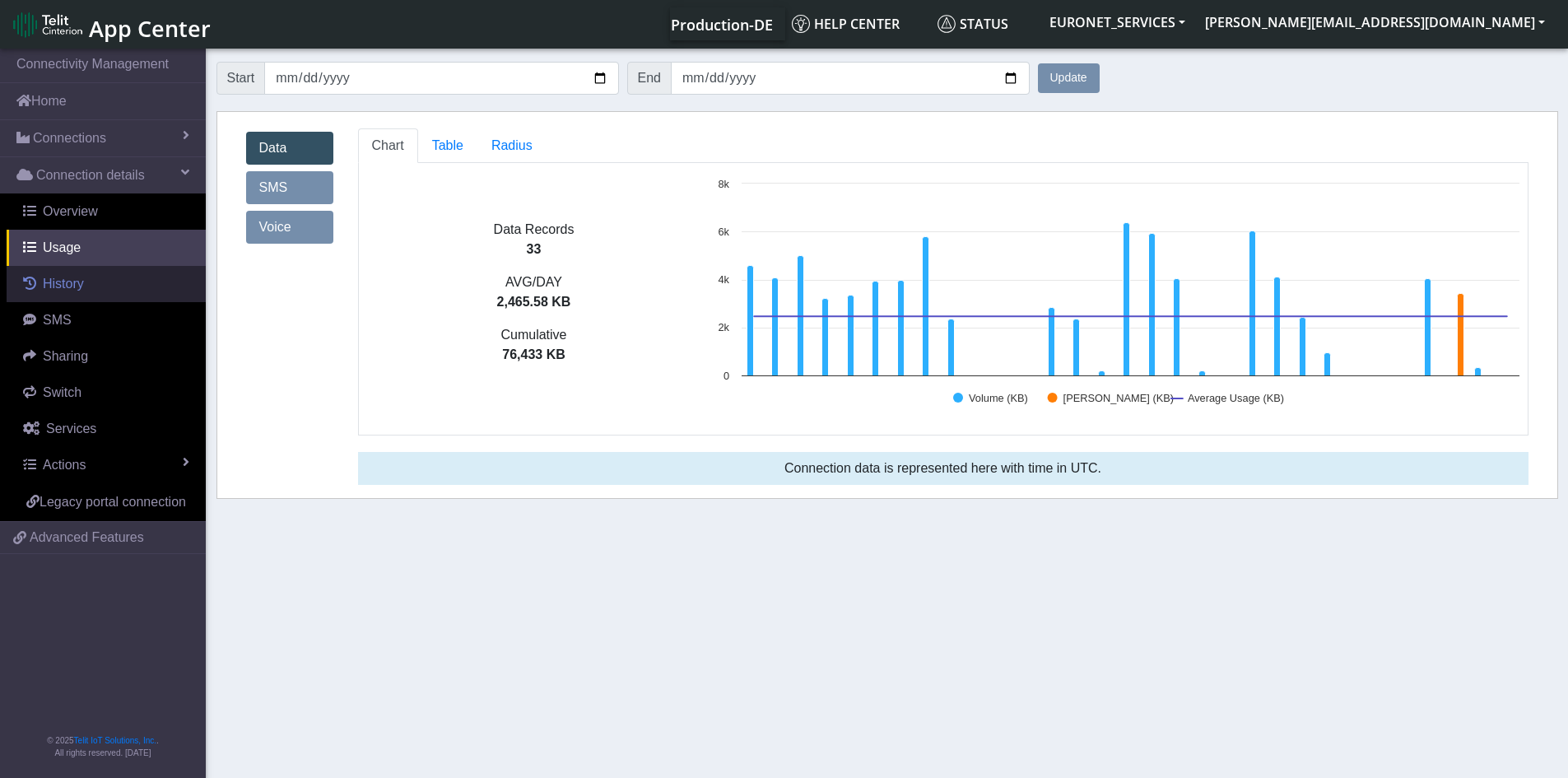
click at [65, 291] on span "History" at bounding box center [64, 283] width 41 height 14
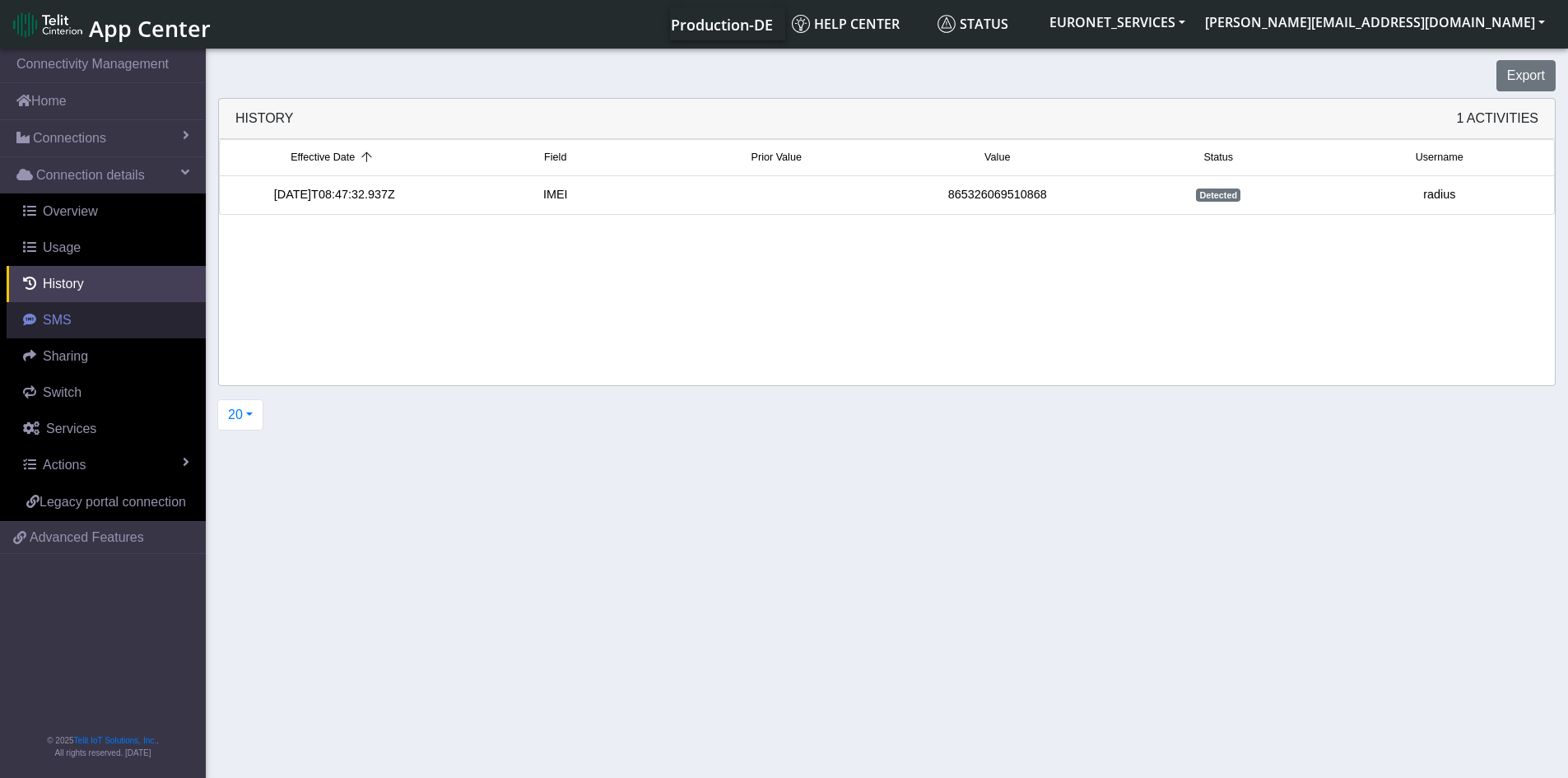
click at [55, 319] on span "SMS" at bounding box center [57, 319] width 29 height 14
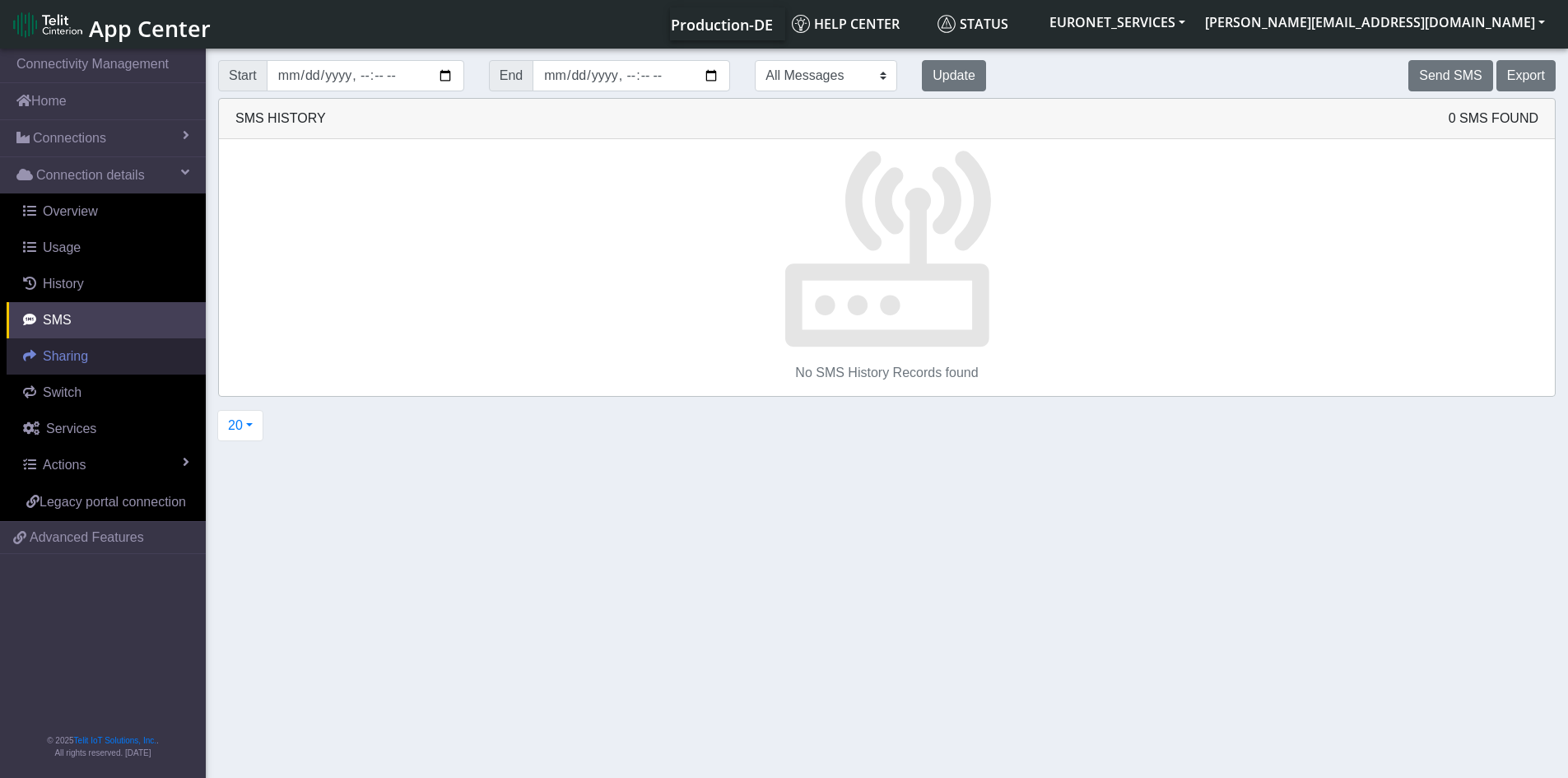
click at [60, 361] on span "Sharing" at bounding box center [65, 356] width 46 height 14
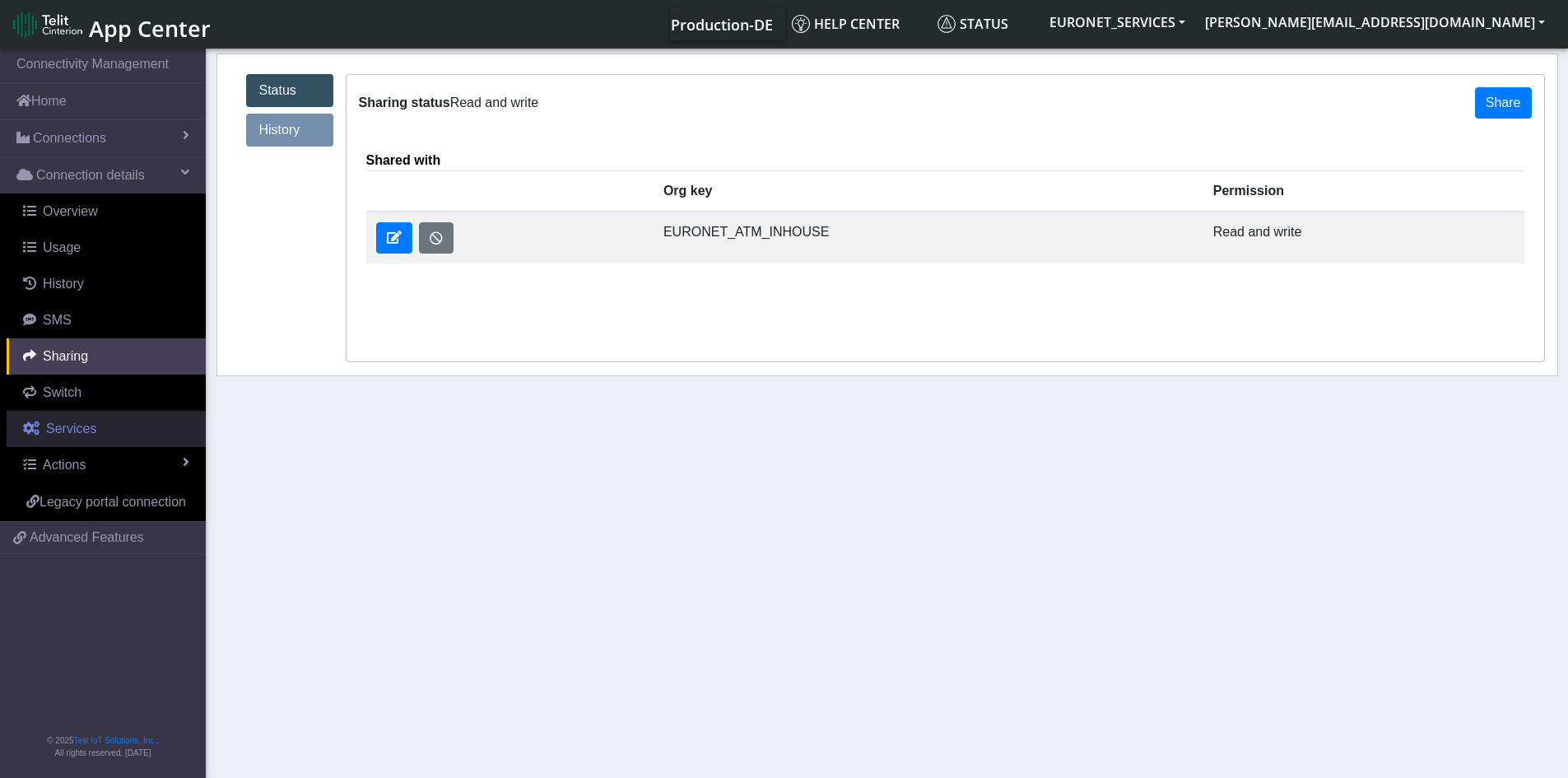
click at [60, 418] on link "Services" at bounding box center [106, 429] width 199 height 36
select select "2: 6"
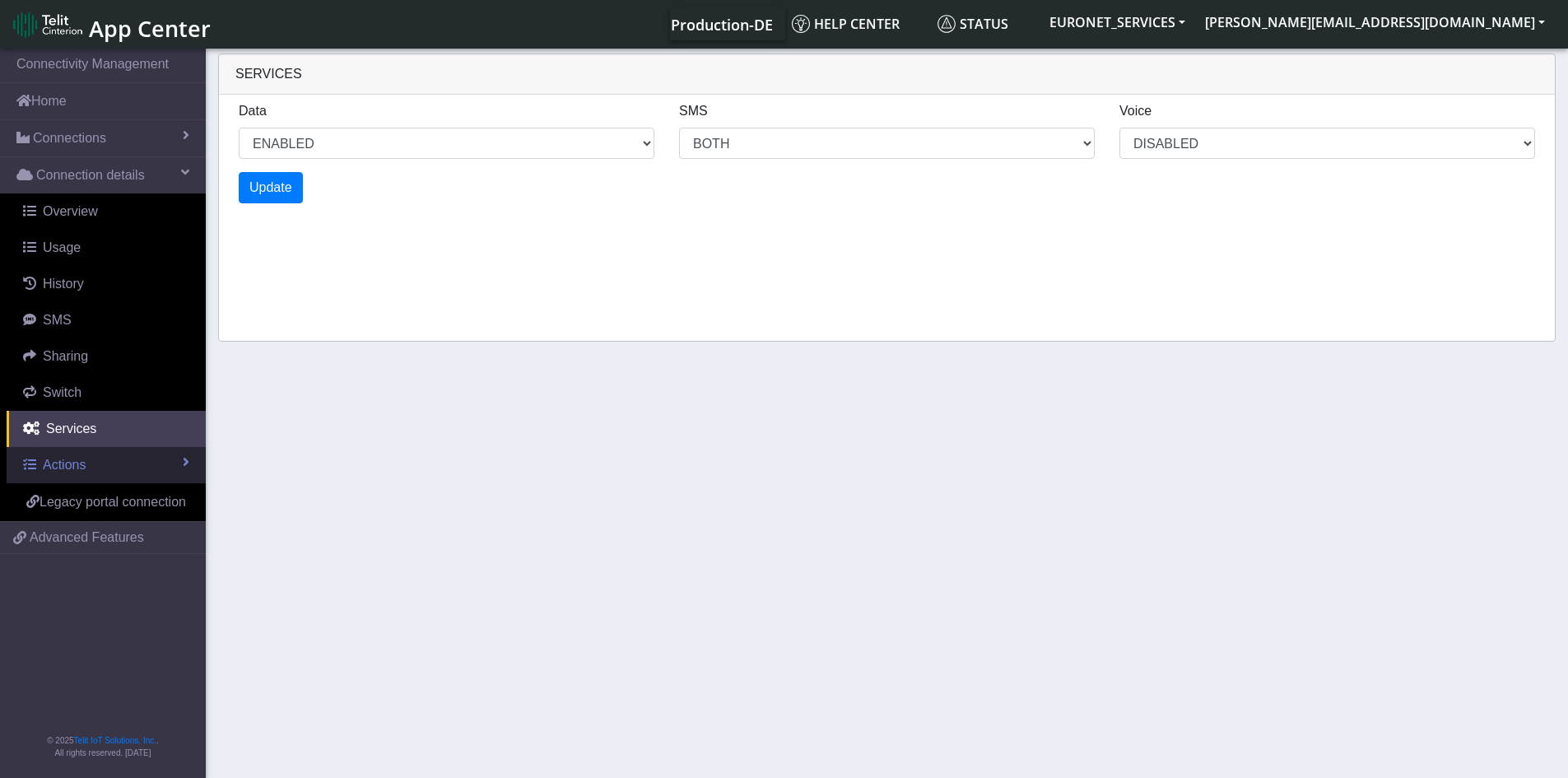
click at [63, 468] on span "Actions" at bounding box center [65, 464] width 43 height 14
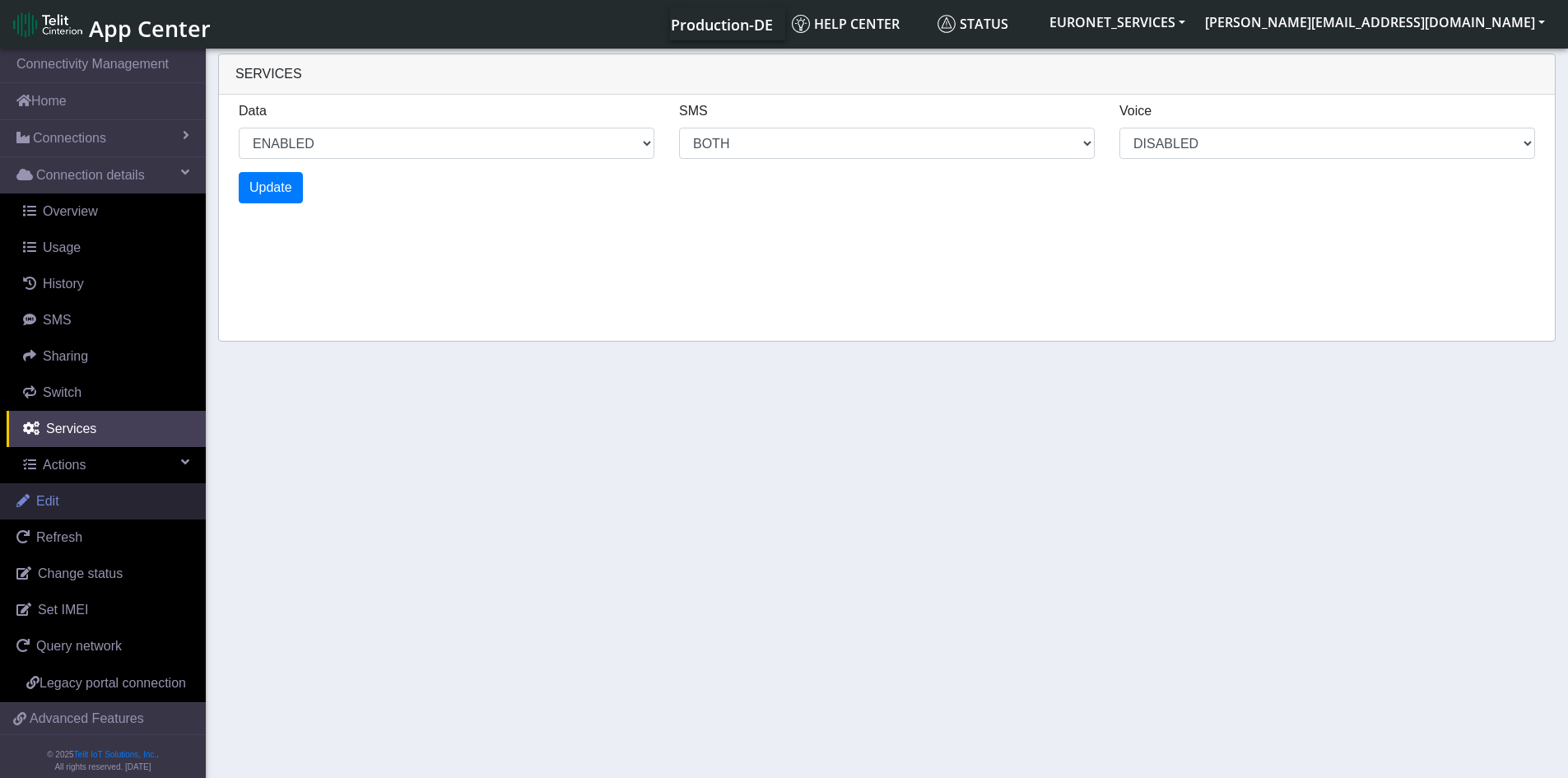
click at [50, 501] on span "Edit" at bounding box center [48, 501] width 23 height 14
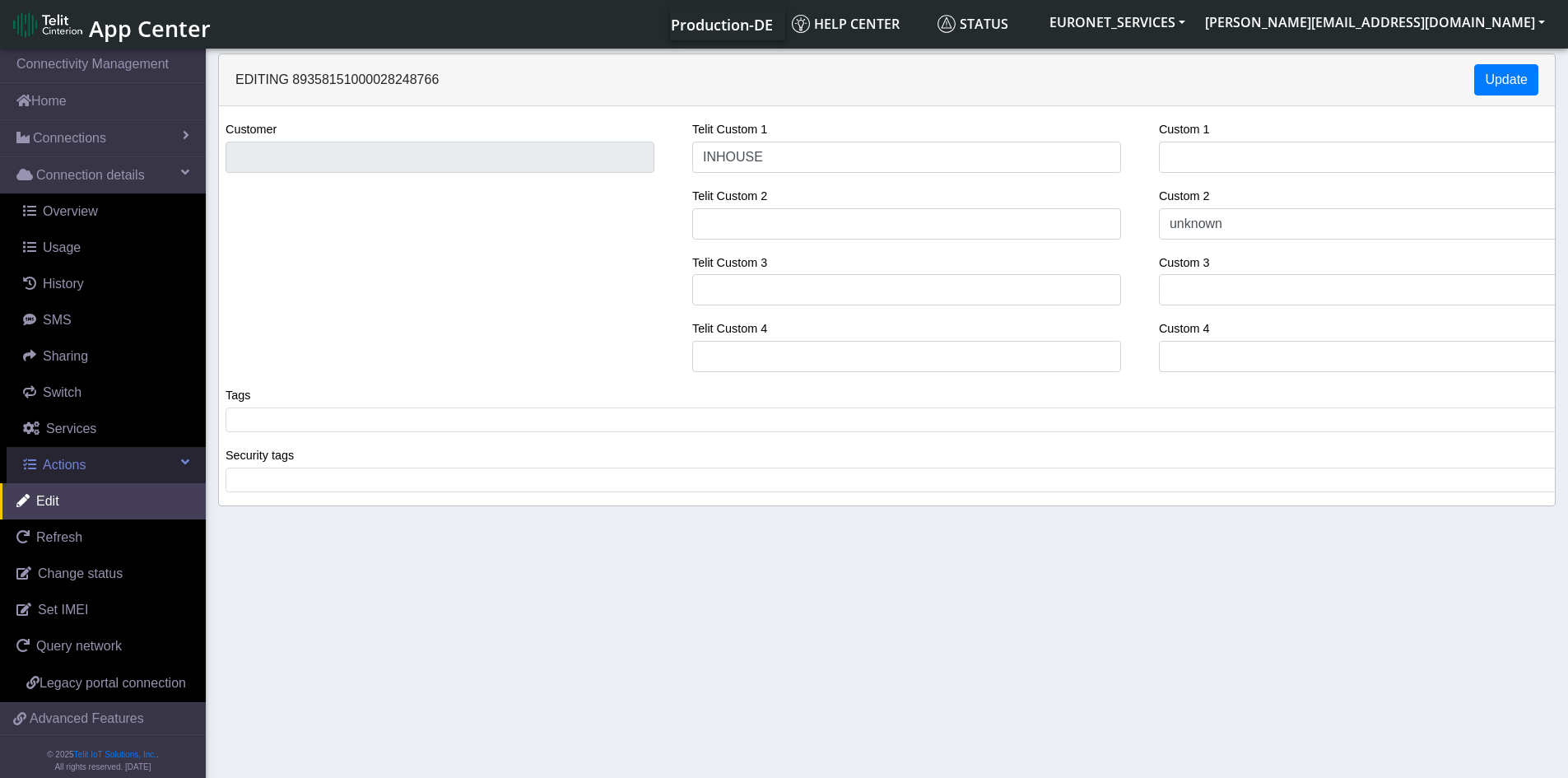
click at [71, 462] on span "Actions" at bounding box center [65, 464] width 43 height 14
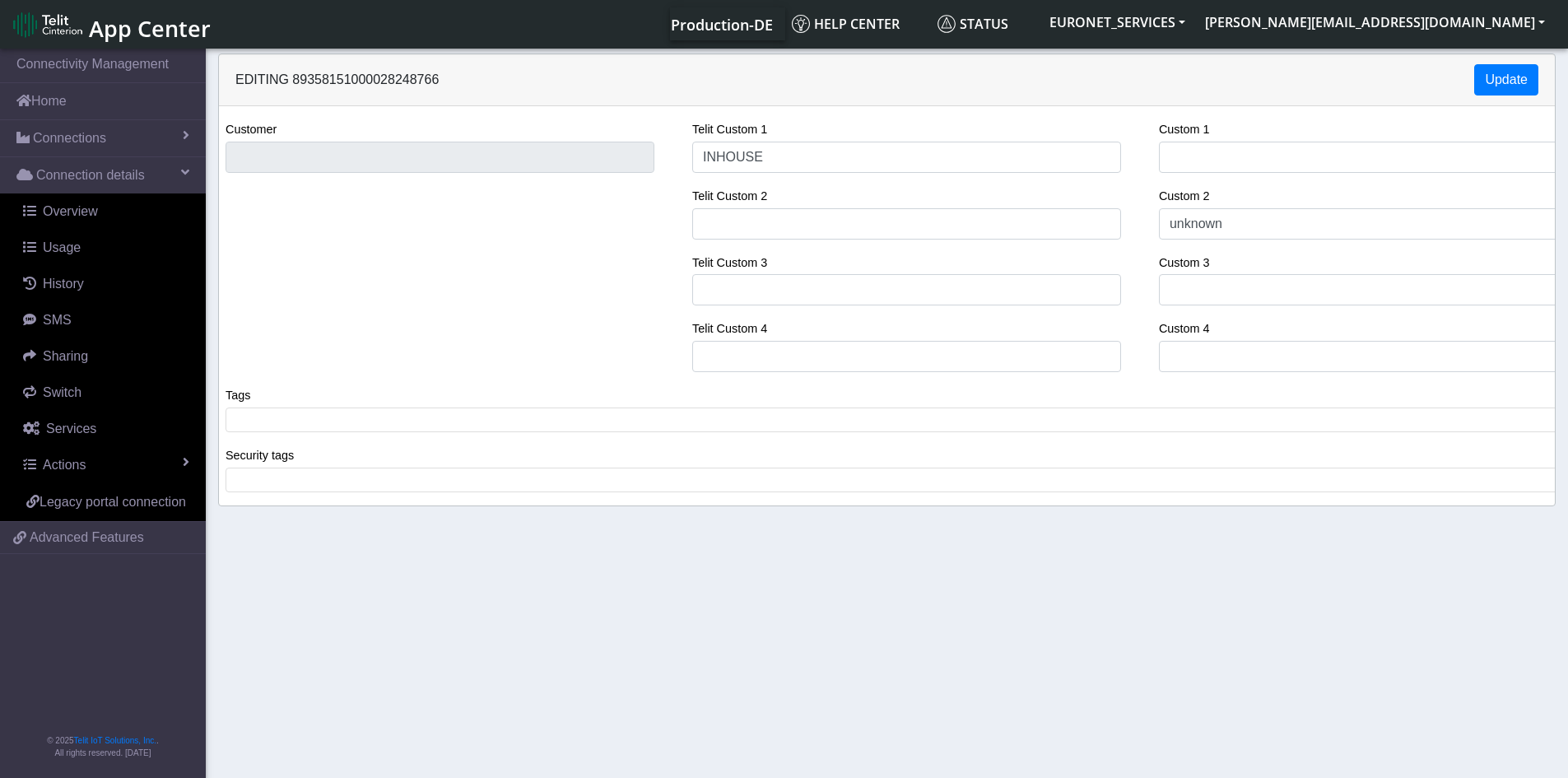
drag, startPoint x: 89, startPoint y: 505, endPoint x: 96, endPoint y: 604, distance: 99.2
click at [96, 604] on nav "Connectivity Management Home Connections List Map Connection details Overview U…" at bounding box center [103, 415] width 206 height 738
click at [133, 462] on link "Actions" at bounding box center [106, 465] width 199 height 36
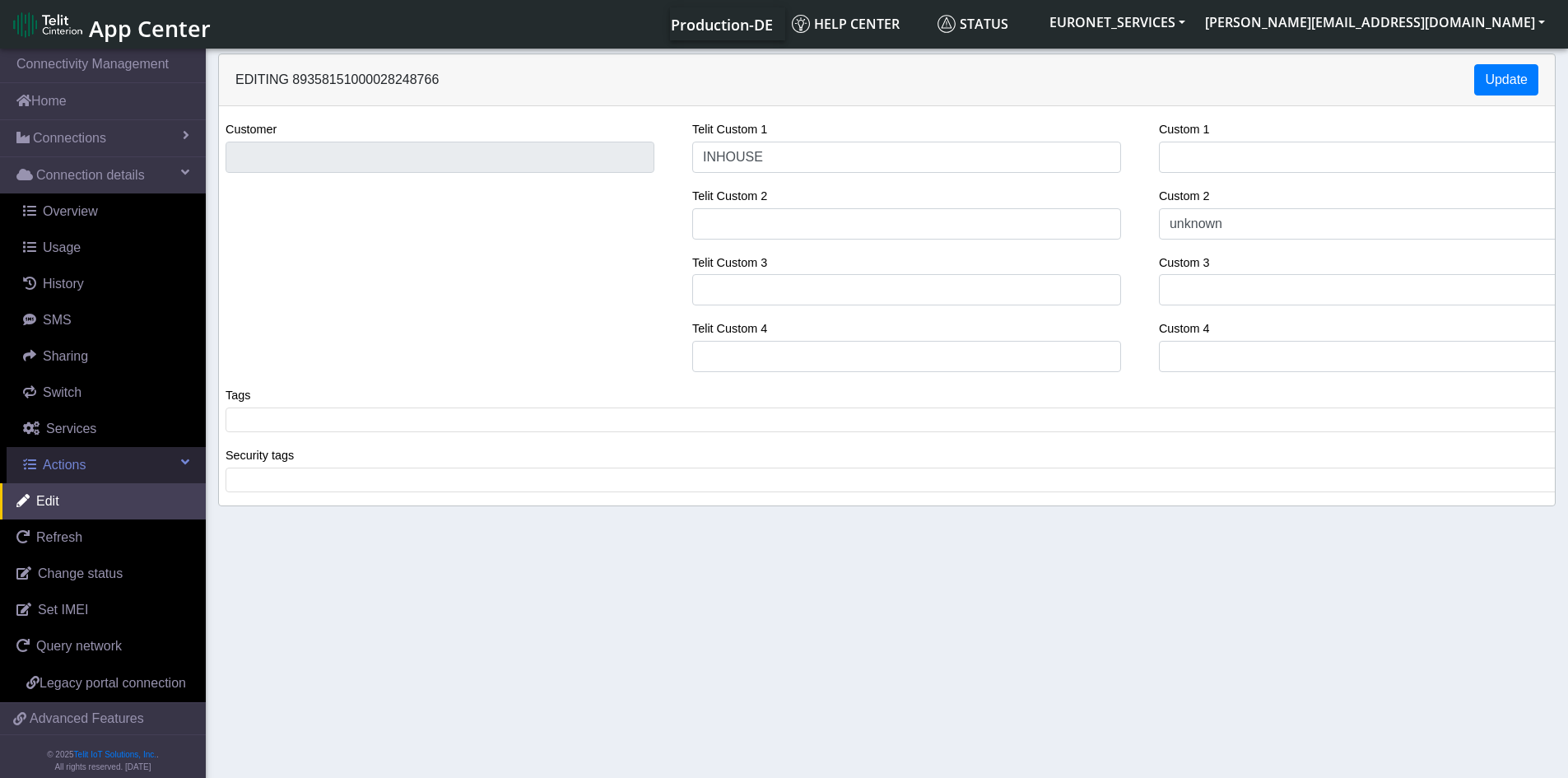
click at [74, 460] on span "Actions" at bounding box center [65, 464] width 43 height 14
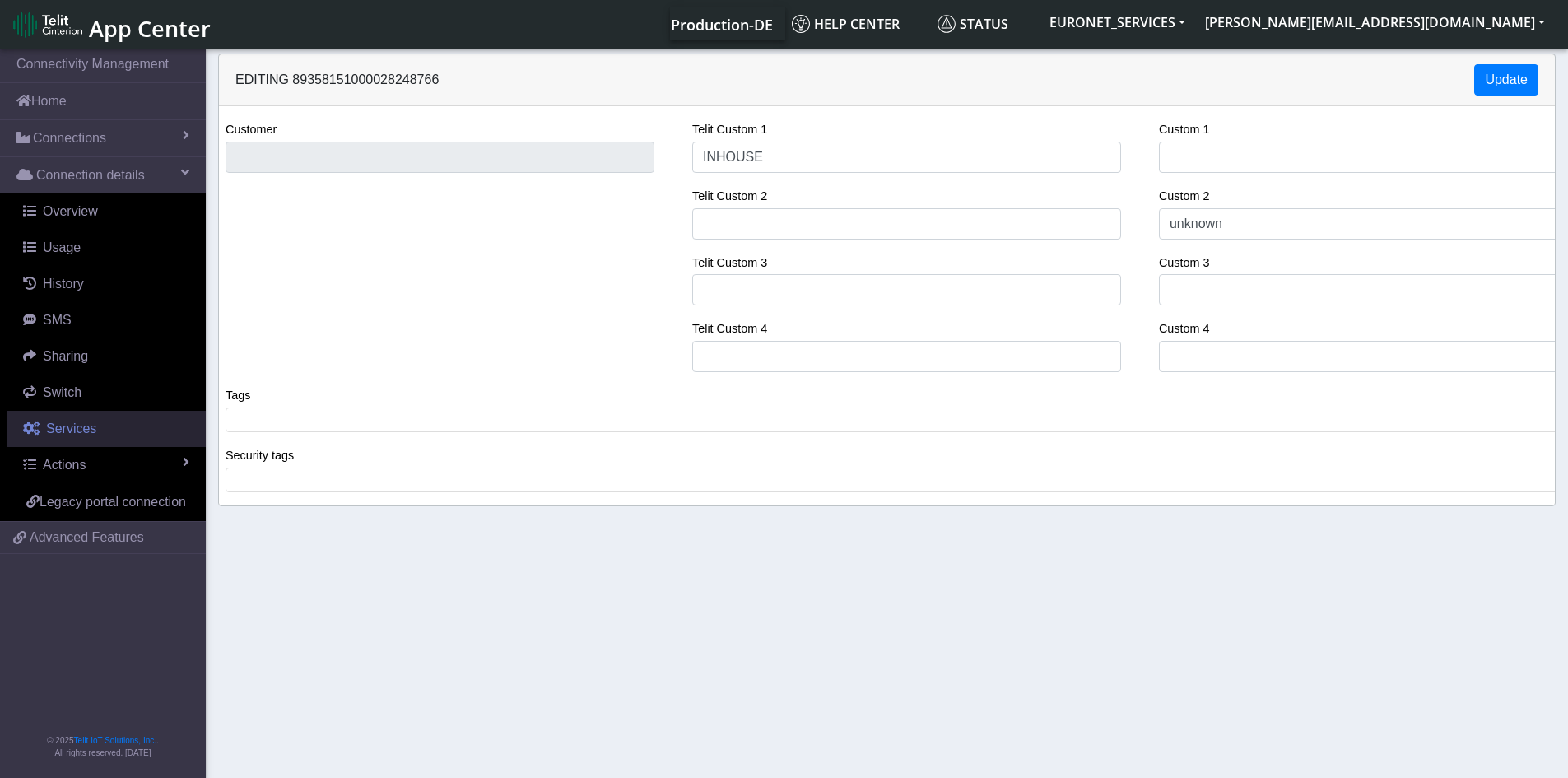
click at [78, 423] on span "Services" at bounding box center [71, 428] width 50 height 14
select select "2: 6"
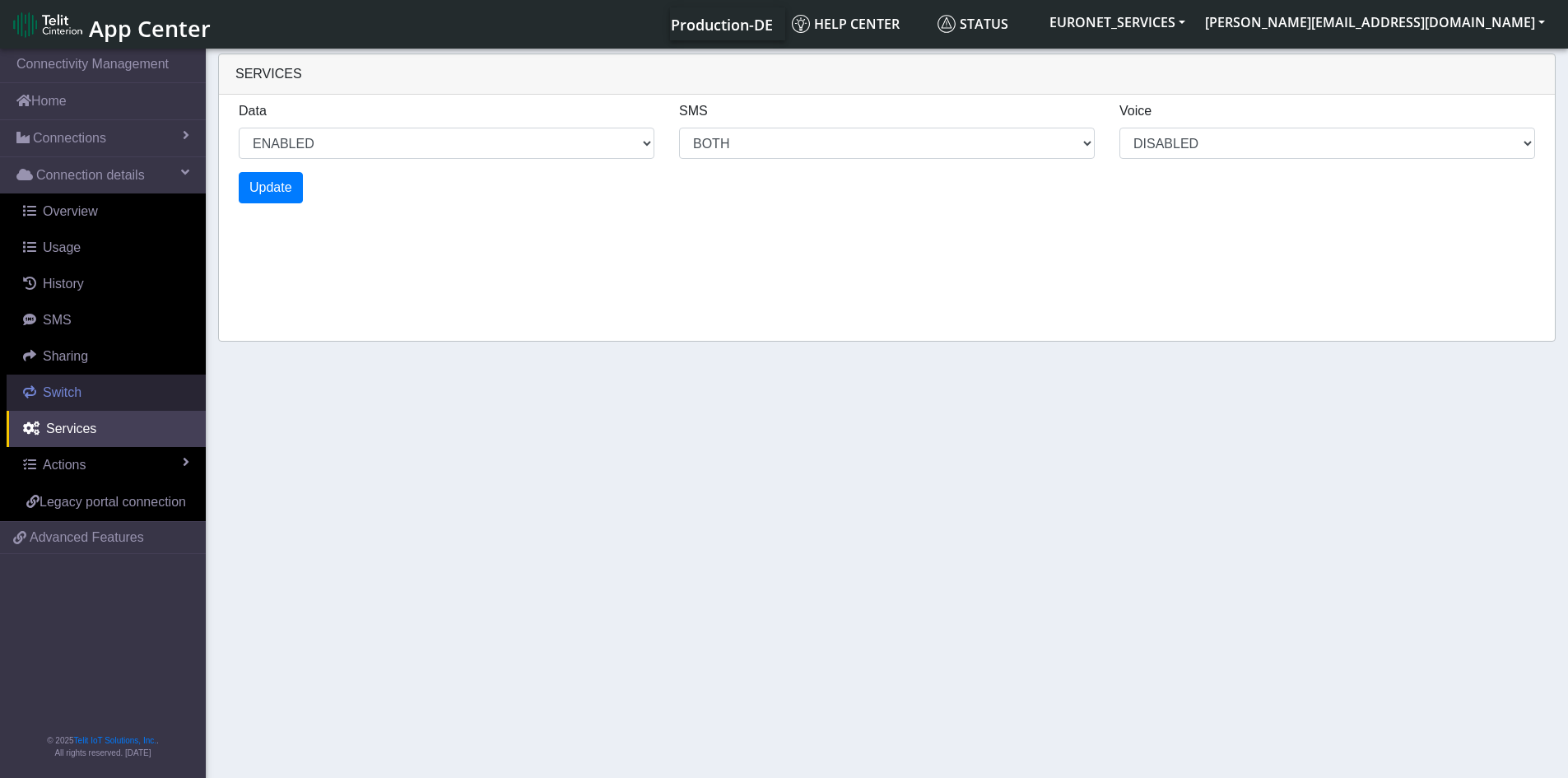
click at [60, 390] on span "Switch" at bounding box center [62, 391] width 39 height 14
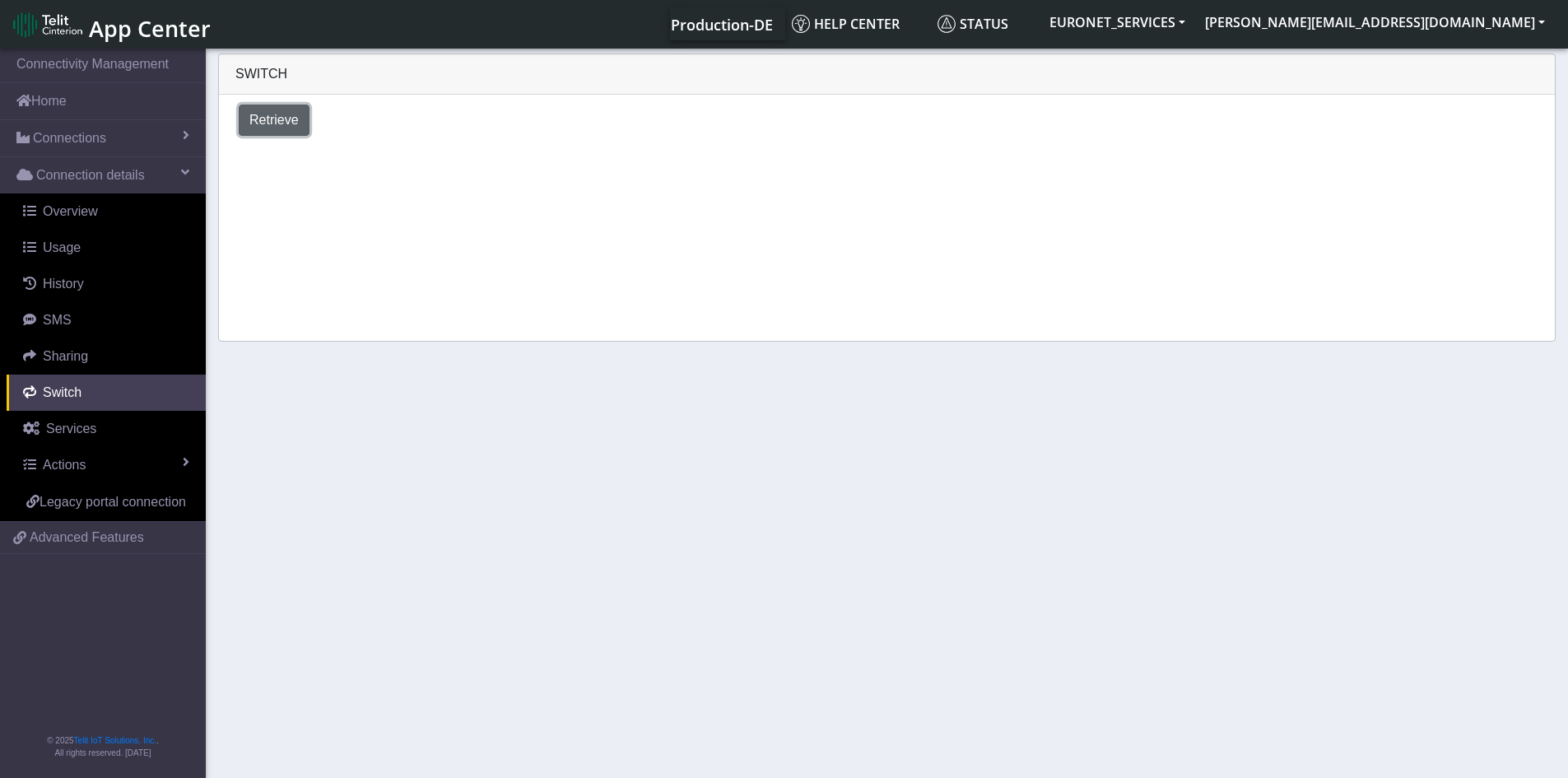
click at [279, 117] on span "Retrieve" at bounding box center [274, 119] width 50 height 14
select select "[GEOGRAPHIC_DATA]"
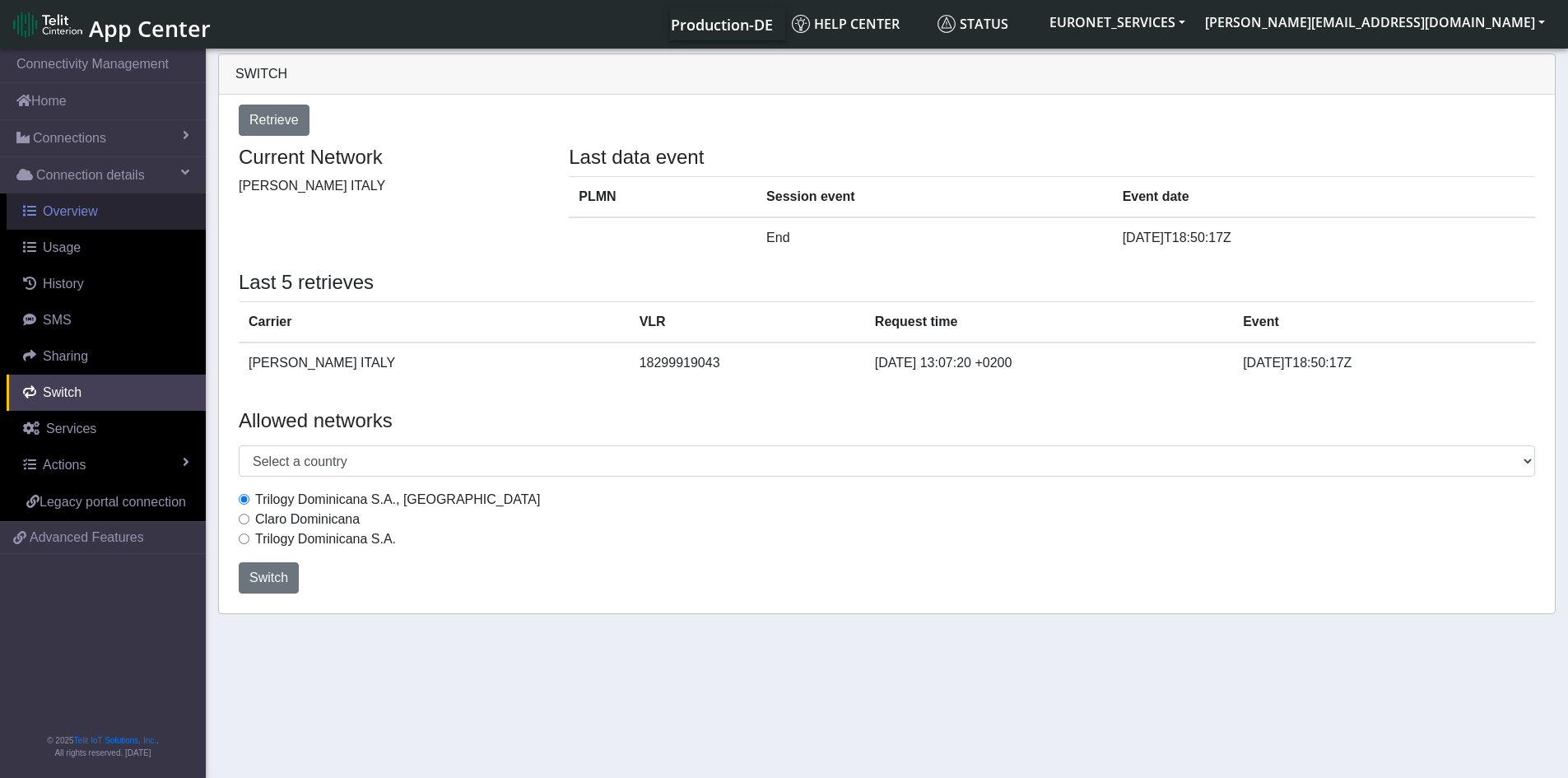
click at [79, 212] on span "Overview" at bounding box center [70, 211] width 55 height 14
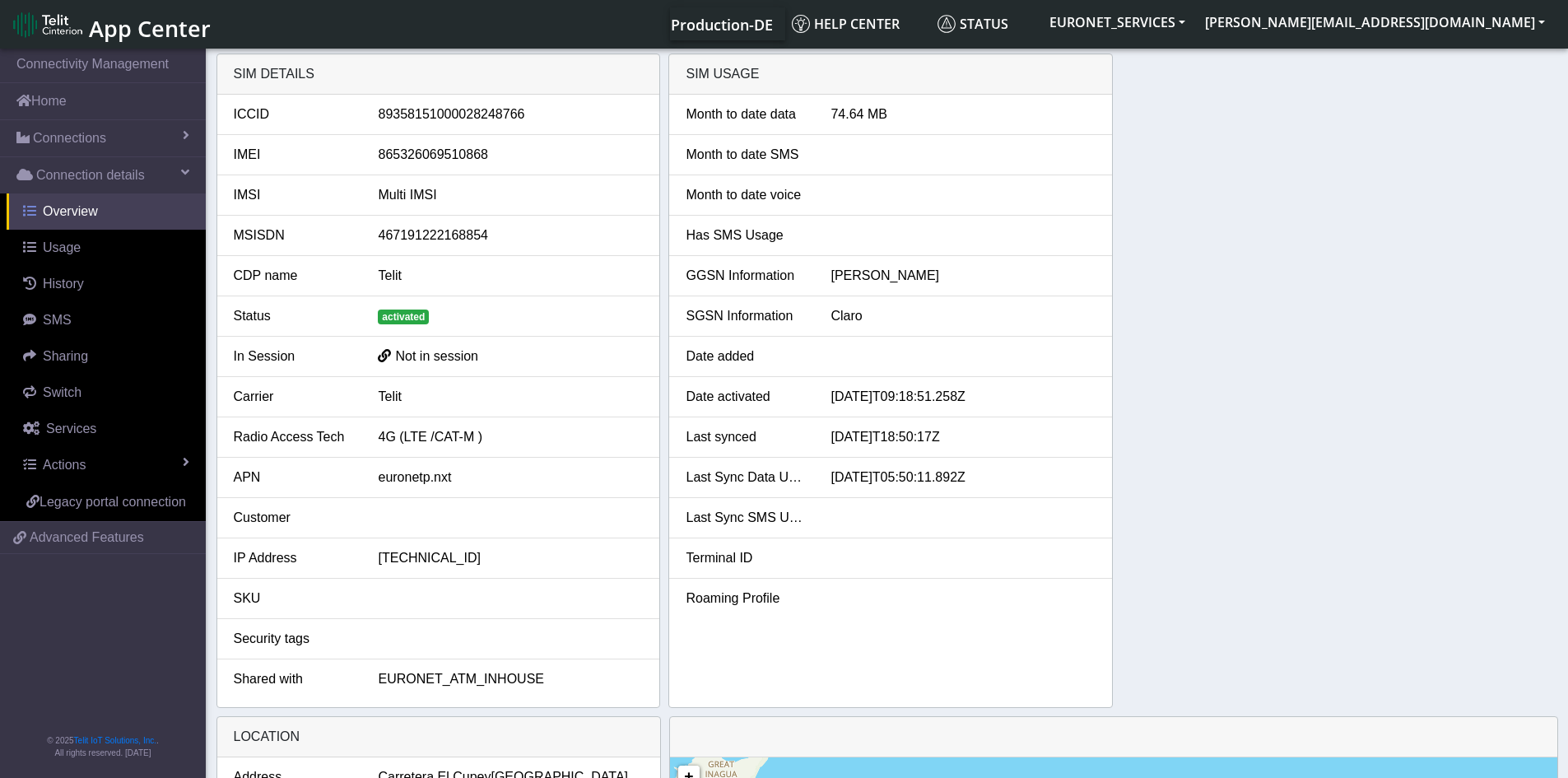
click at [55, 214] on span "Overview" at bounding box center [70, 211] width 55 height 14
click at [112, 136] on link "Connections" at bounding box center [103, 138] width 206 height 36
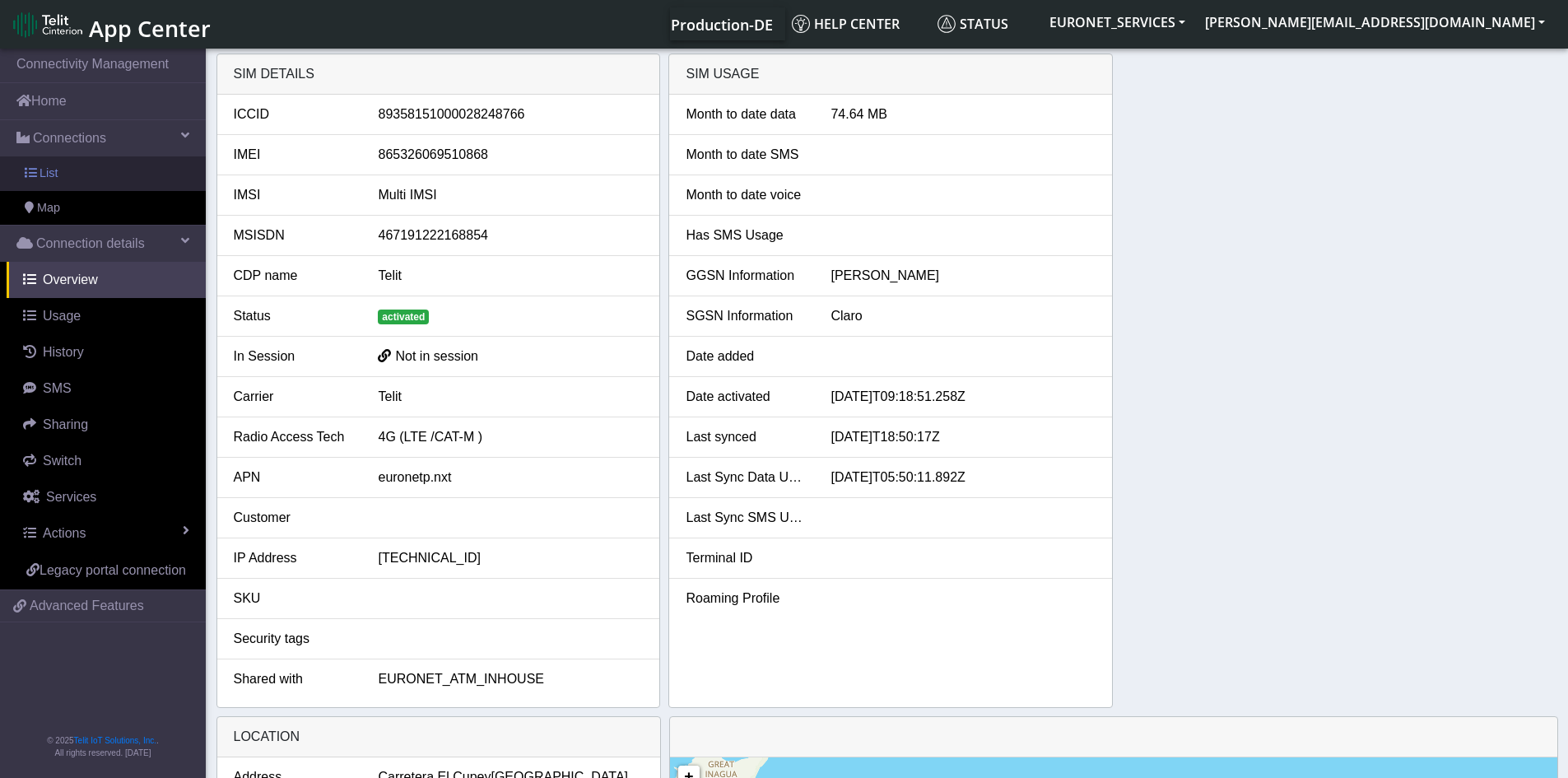
click at [55, 179] on span "List" at bounding box center [49, 174] width 18 height 18
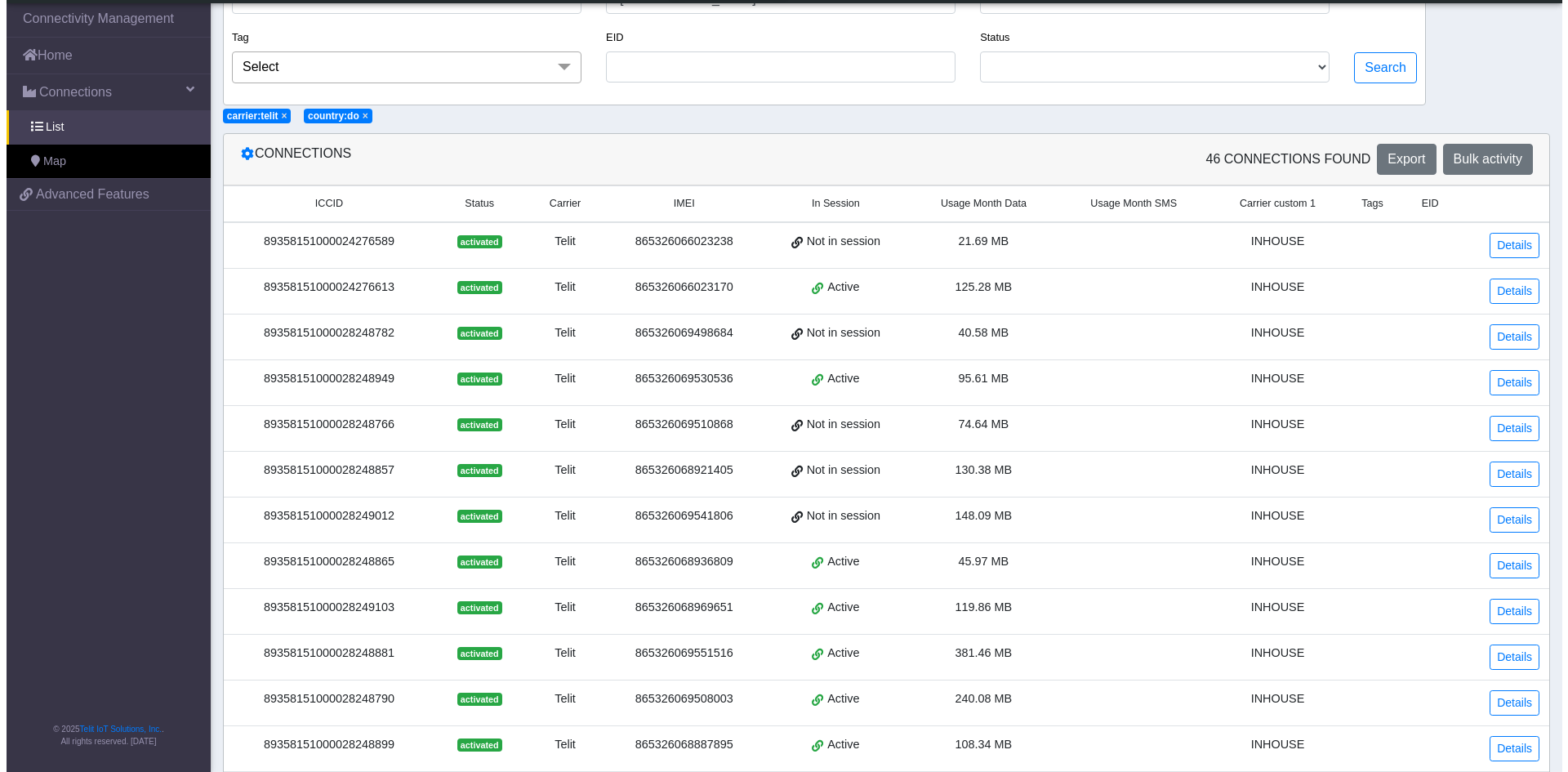
scroll to position [93, 0]
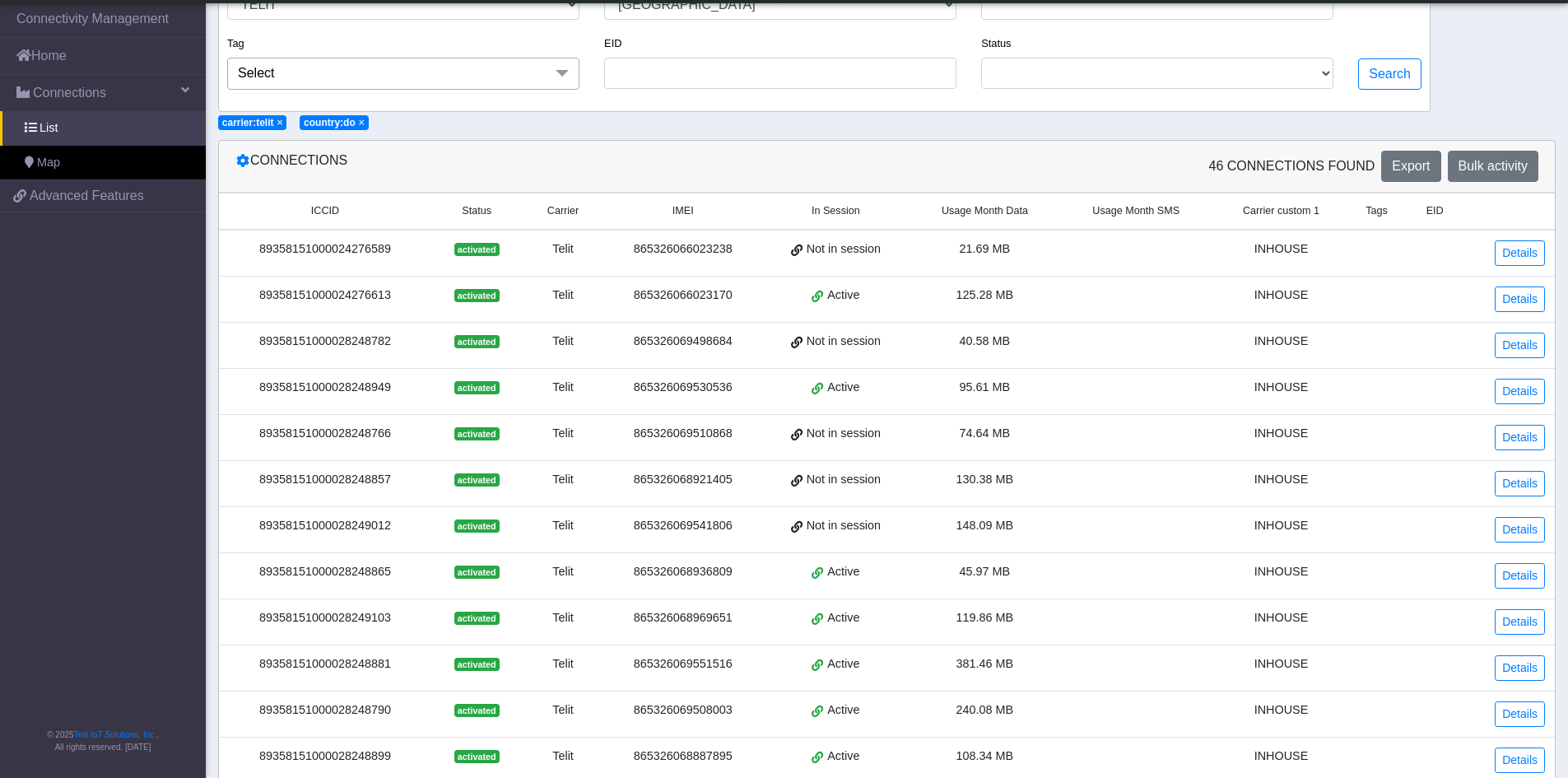
click at [849, 208] on span "In Session" at bounding box center [836, 211] width 49 height 16
click at [240, 164] on icon at bounding box center [242, 161] width 13 height 13
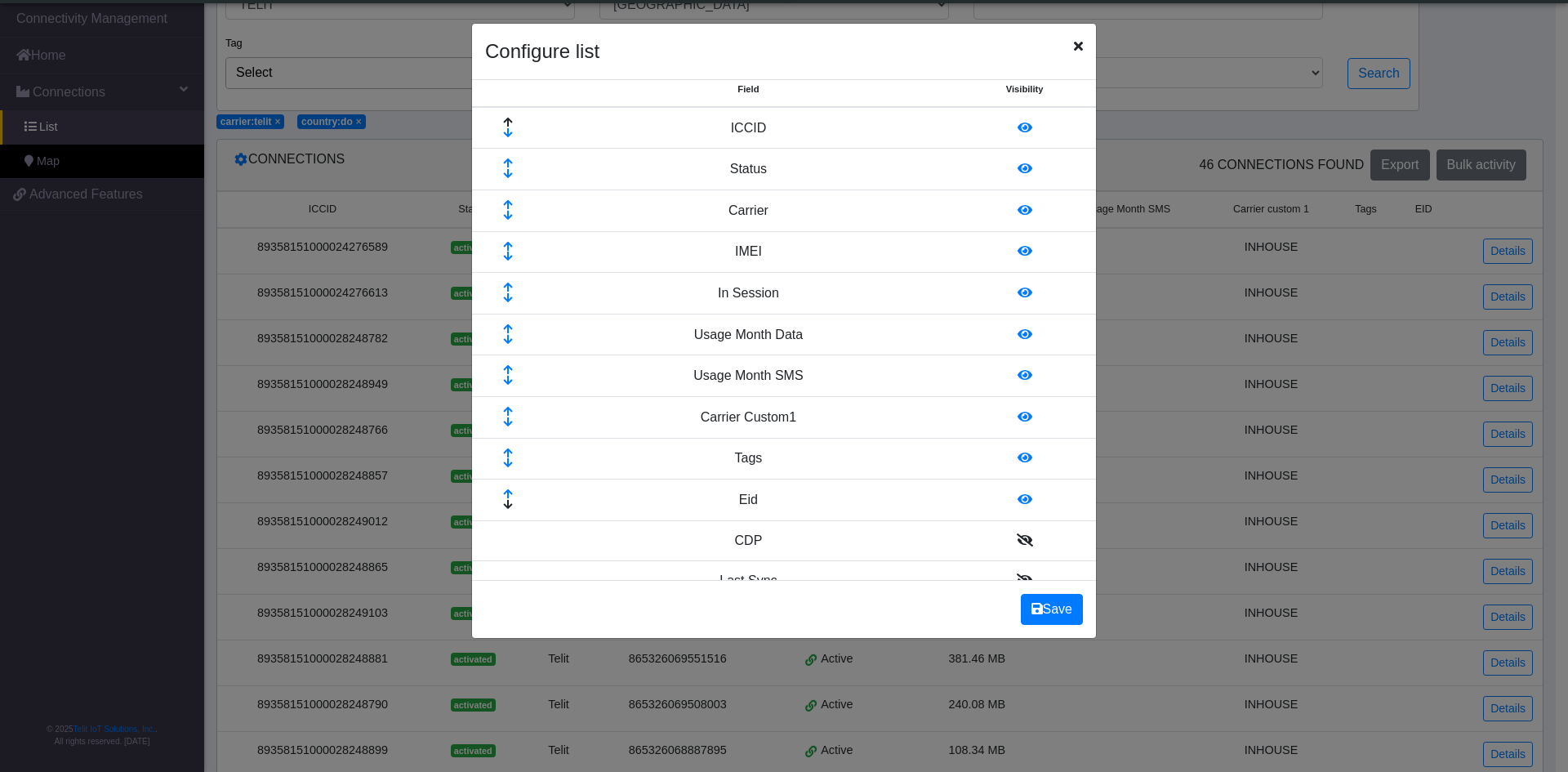
scroll to position [0, 0]
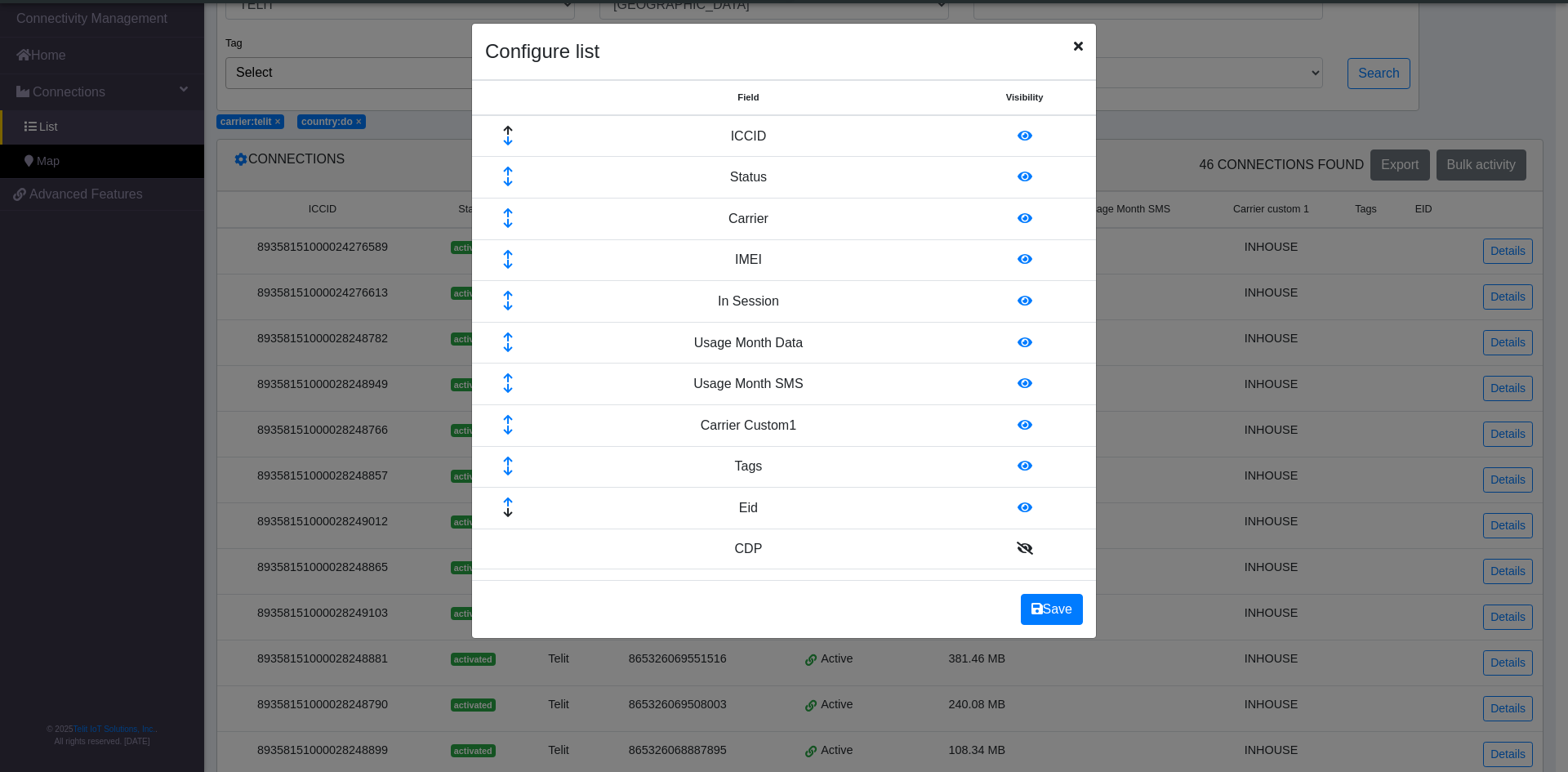
drag, startPoint x: 955, startPoint y: 39, endPoint x: 1033, endPoint y: 147, distance: 133.2
click at [1176, 261] on ngb-modal-window "Configure list Field Visibility ICCID Status Carrier IMEI In Session Usage Mont…" at bounding box center [784, 386] width 1568 height 772
click at [1088, 53] on div "Configure list" at bounding box center [784, 52] width 624 height 57
click at [1076, 46] on icon "Close" at bounding box center [1078, 46] width 9 height 13
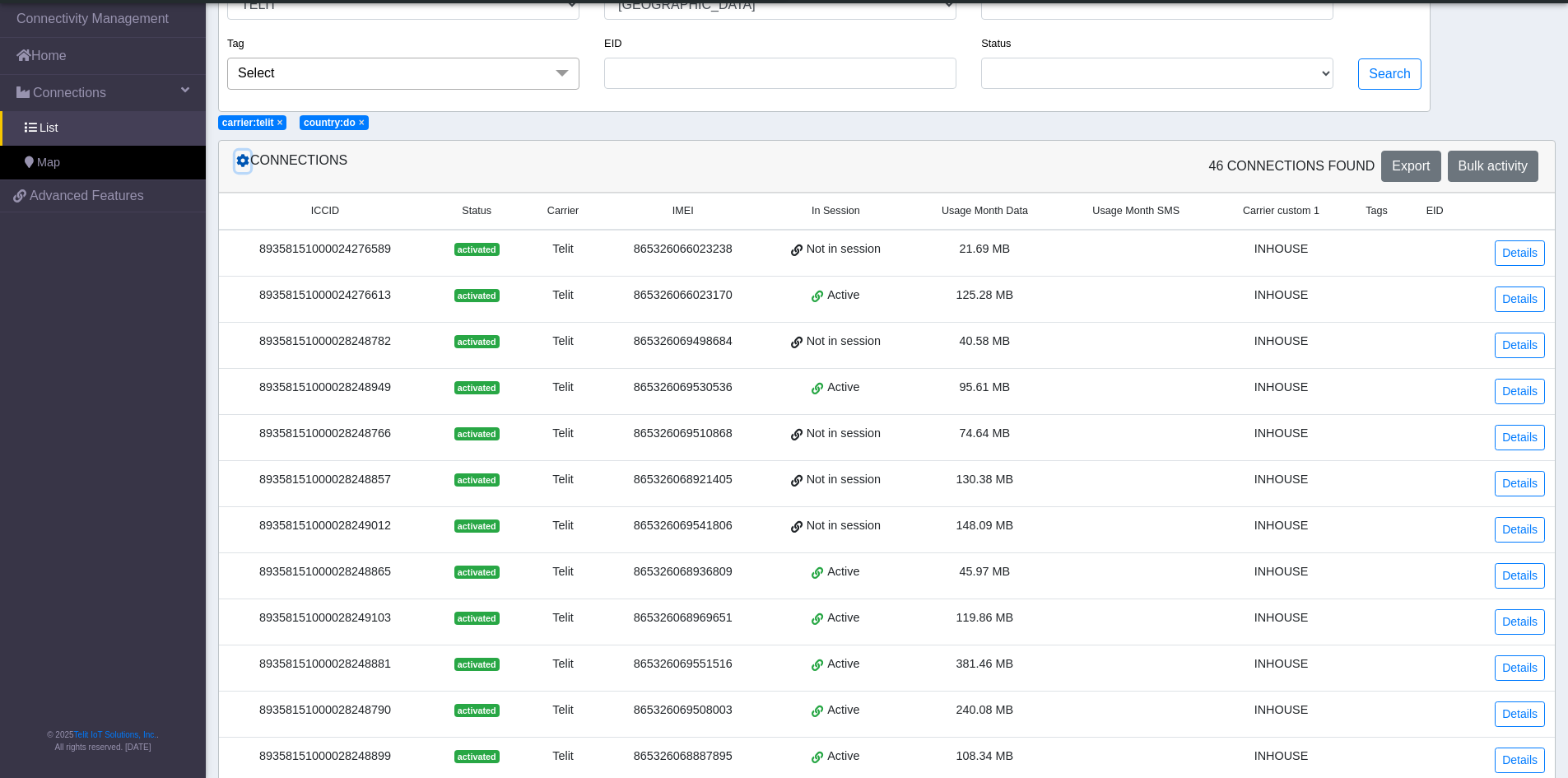
click at [238, 166] on icon at bounding box center [242, 161] width 13 height 13
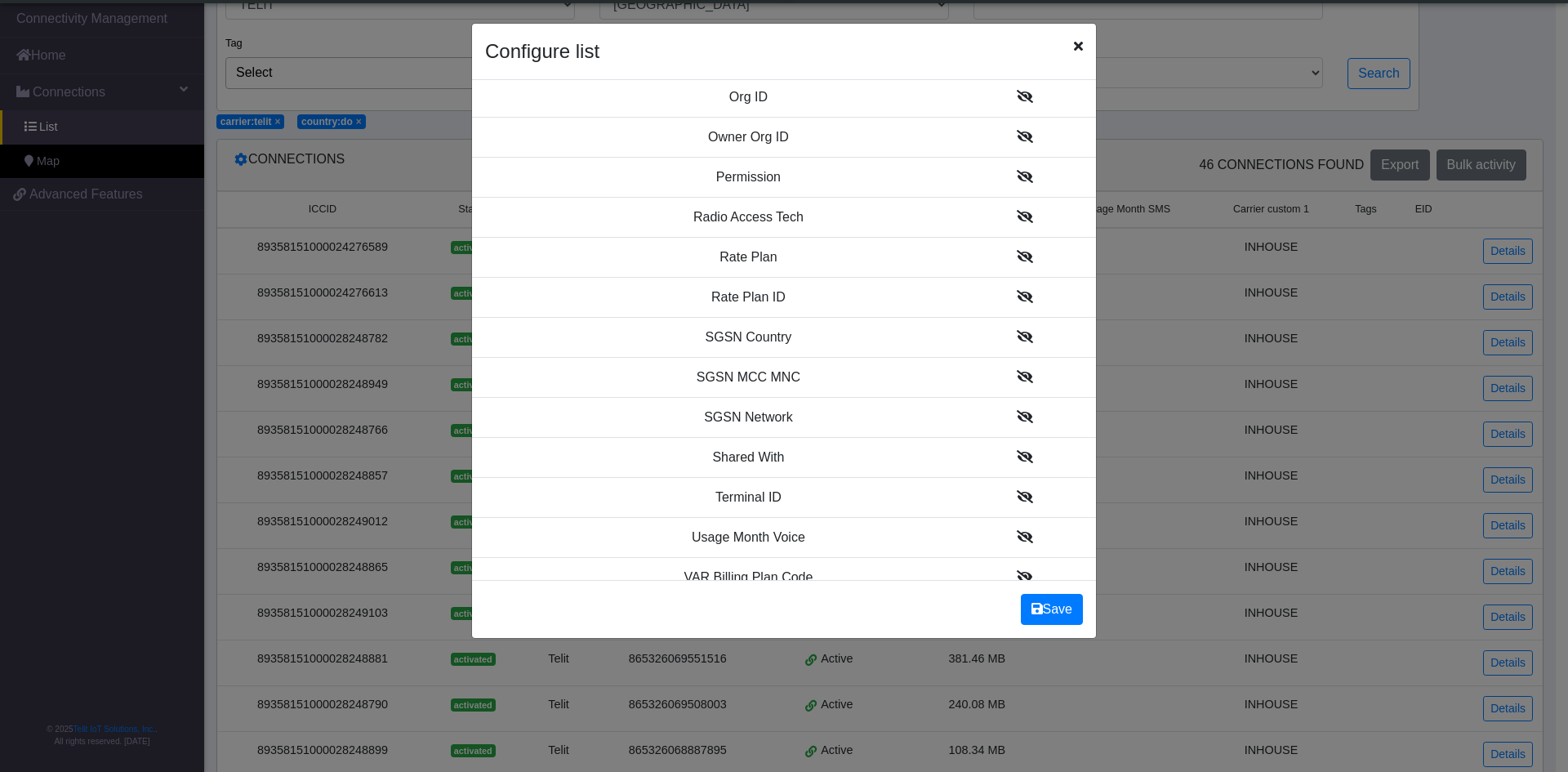
scroll to position [1882, 0]
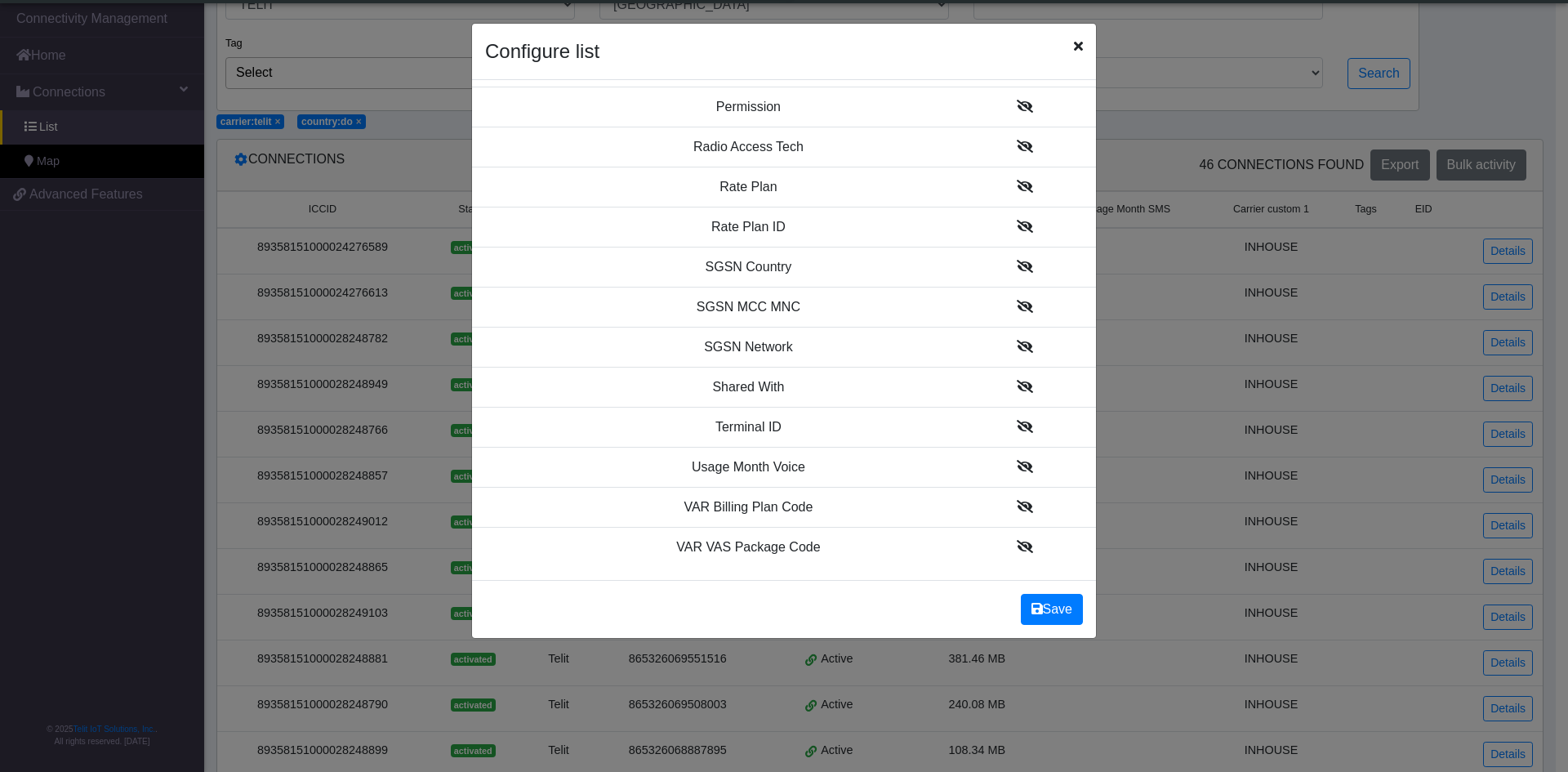
click at [1016, 146] on icon at bounding box center [1025, 146] width 16 height 13
click at [1016, 306] on icon at bounding box center [1025, 306] width 16 height 13
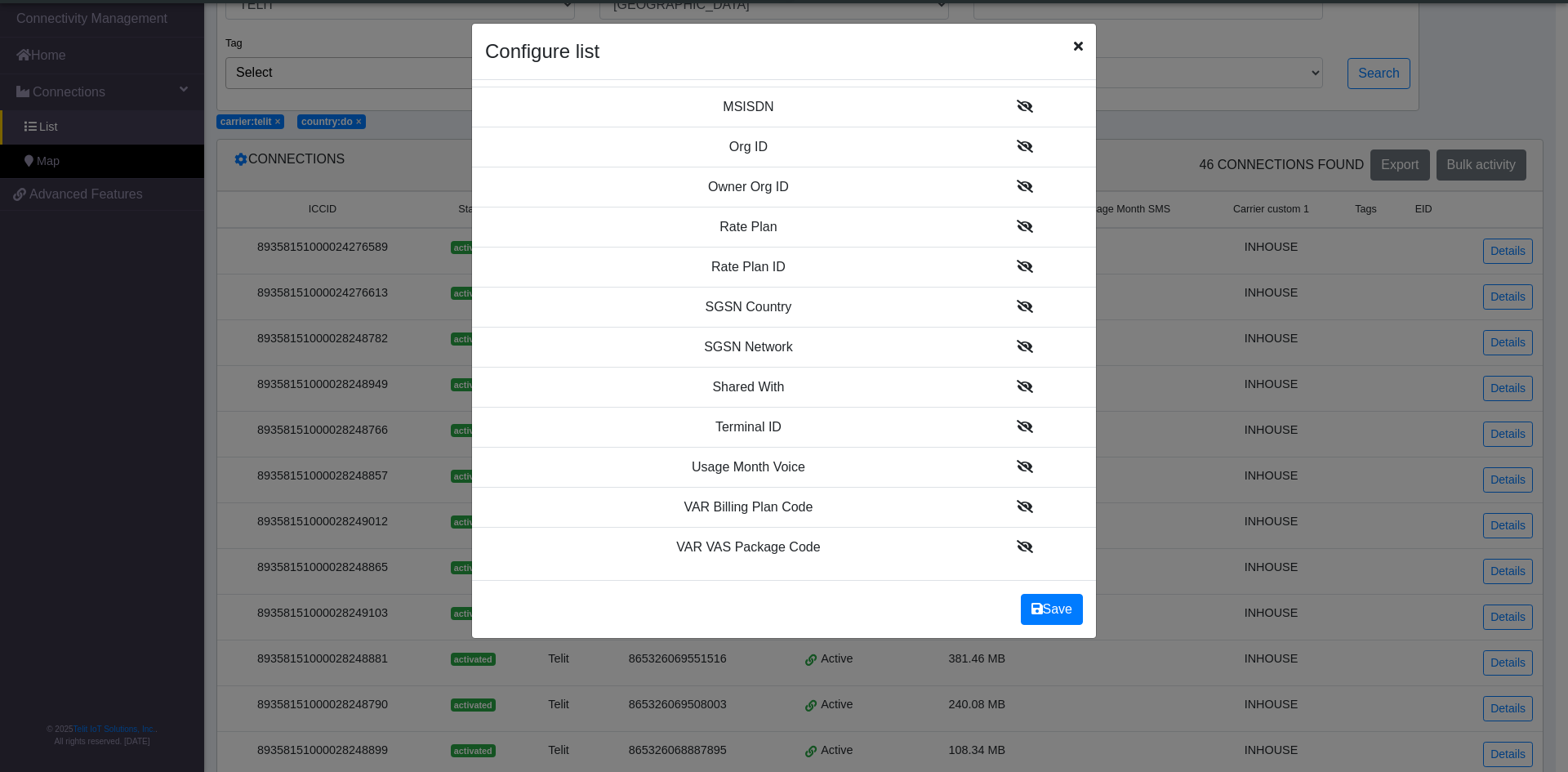
click at [1016, 304] on icon at bounding box center [1025, 306] width 16 height 13
click at [1016, 352] on icon at bounding box center [1025, 347] width 16 height 13
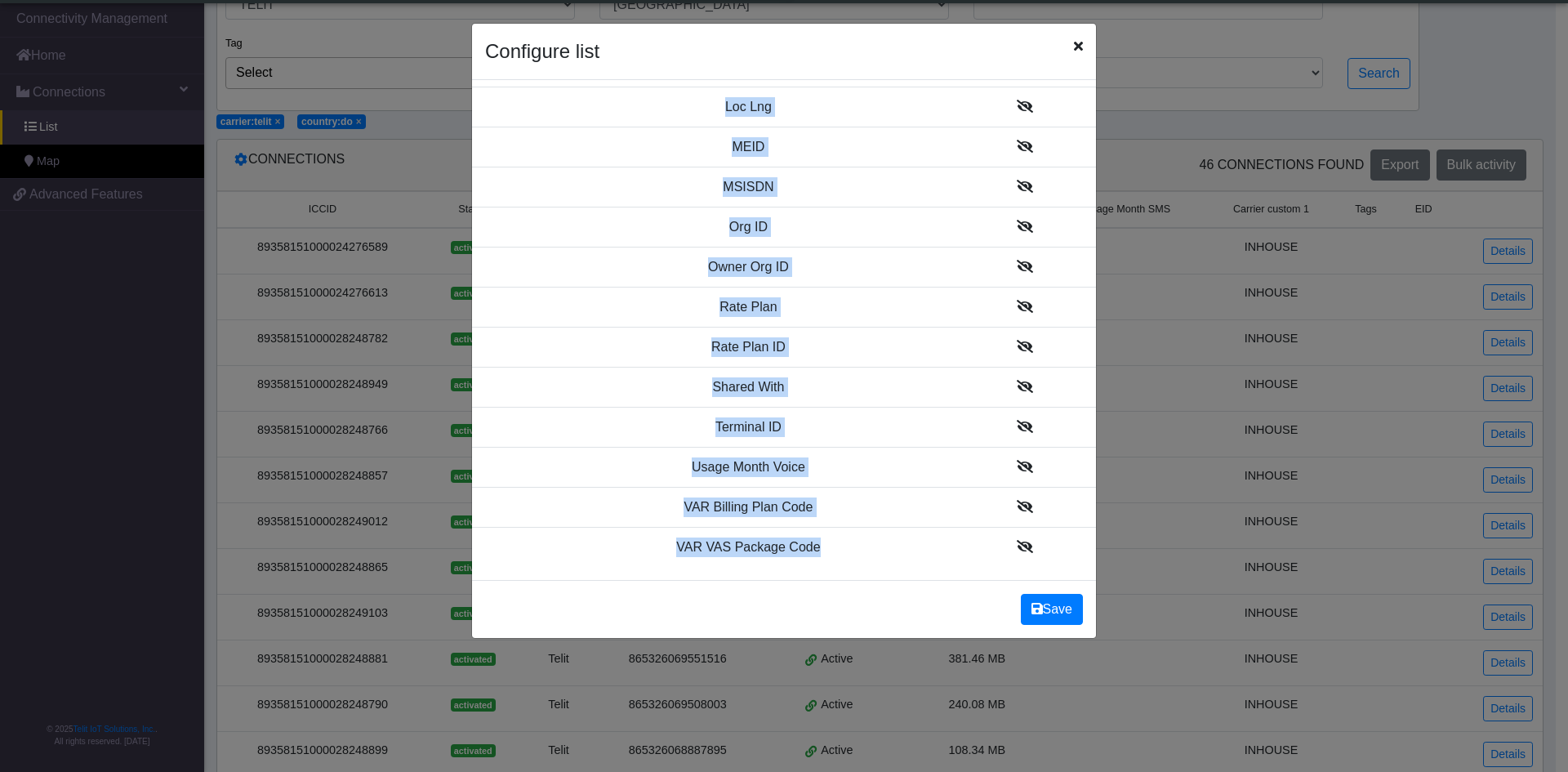
drag, startPoint x: 1082, startPoint y: 529, endPoint x: 1086, endPoint y: 546, distance: 17.5
click at [1086, 546] on div "Field Visibility ICCID Status Carrier IMEI In Session Usage Month Data Usage Mo…" at bounding box center [784, 329] width 624 height 500
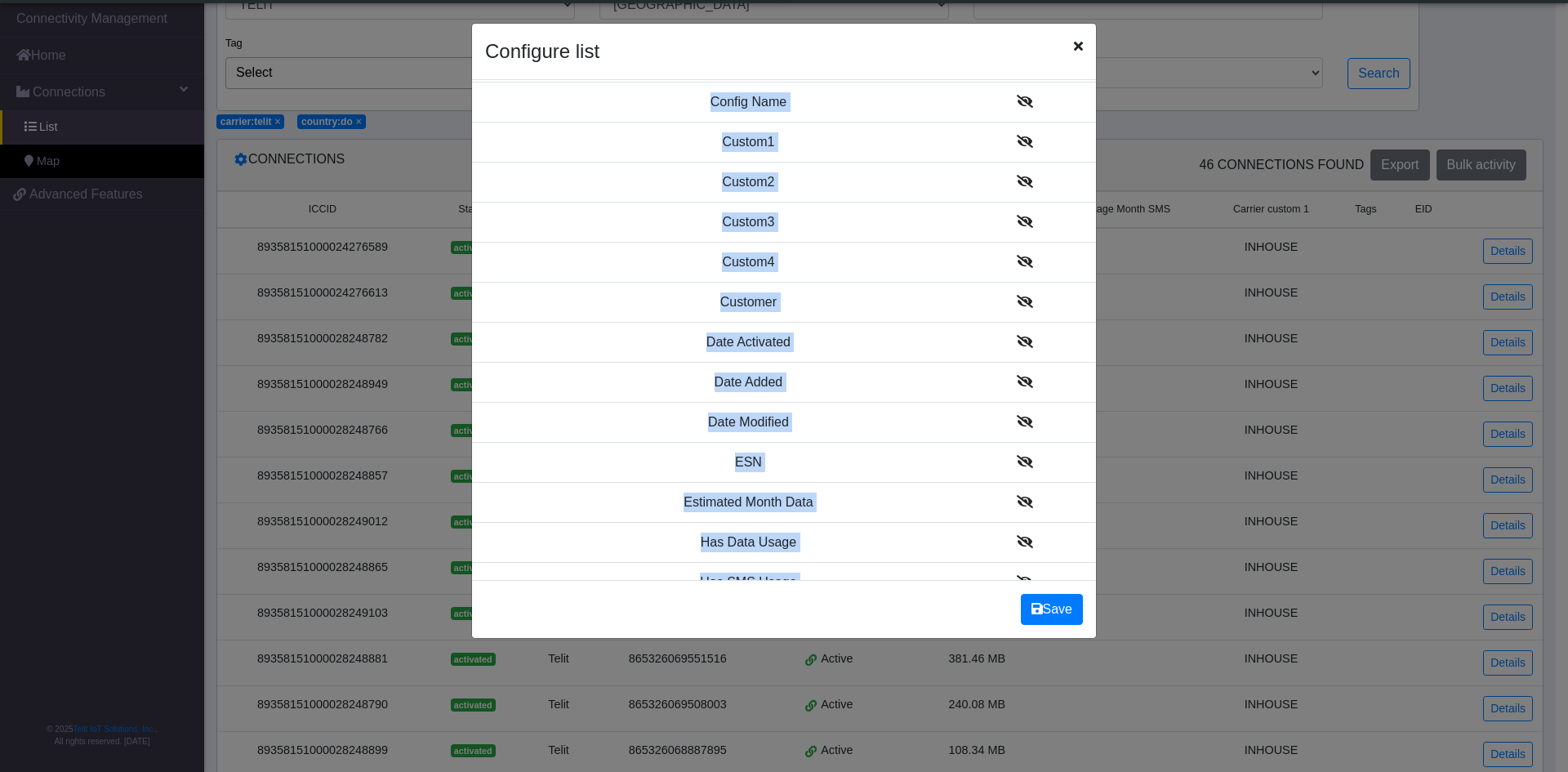
scroll to position [1129, 0]
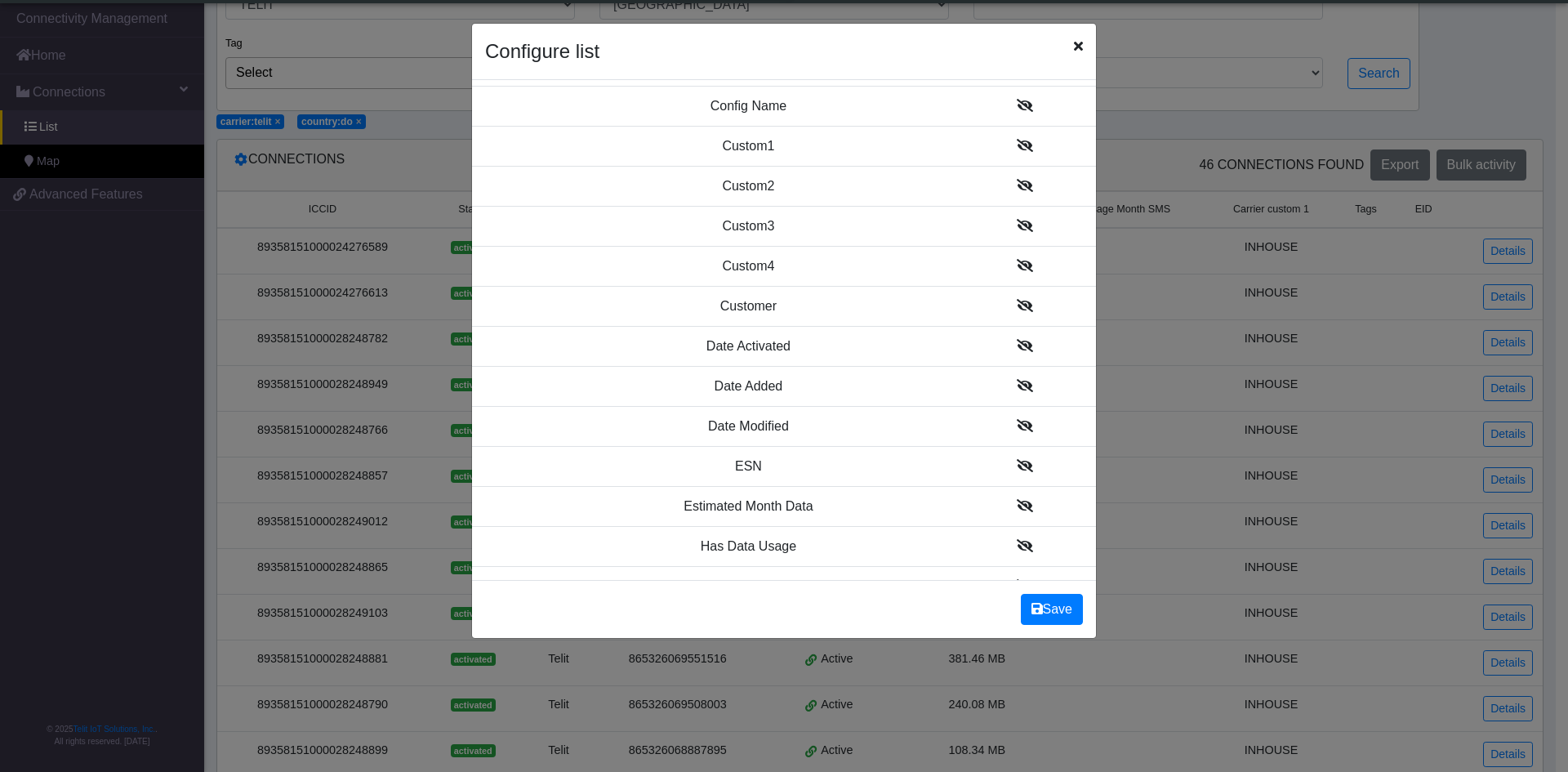
click at [1016, 504] on icon at bounding box center [1025, 506] width 16 height 13
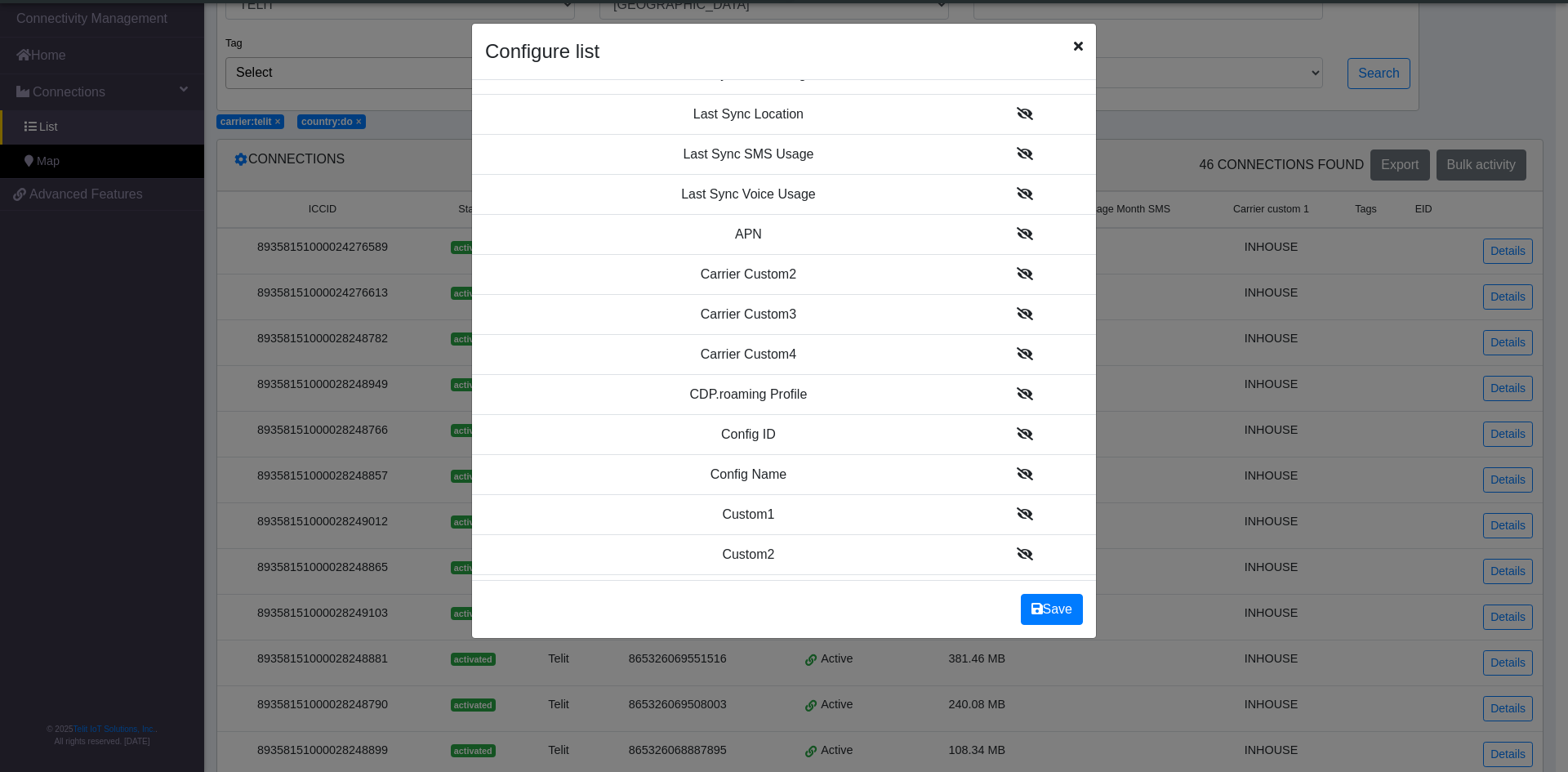
scroll to position [794, 0]
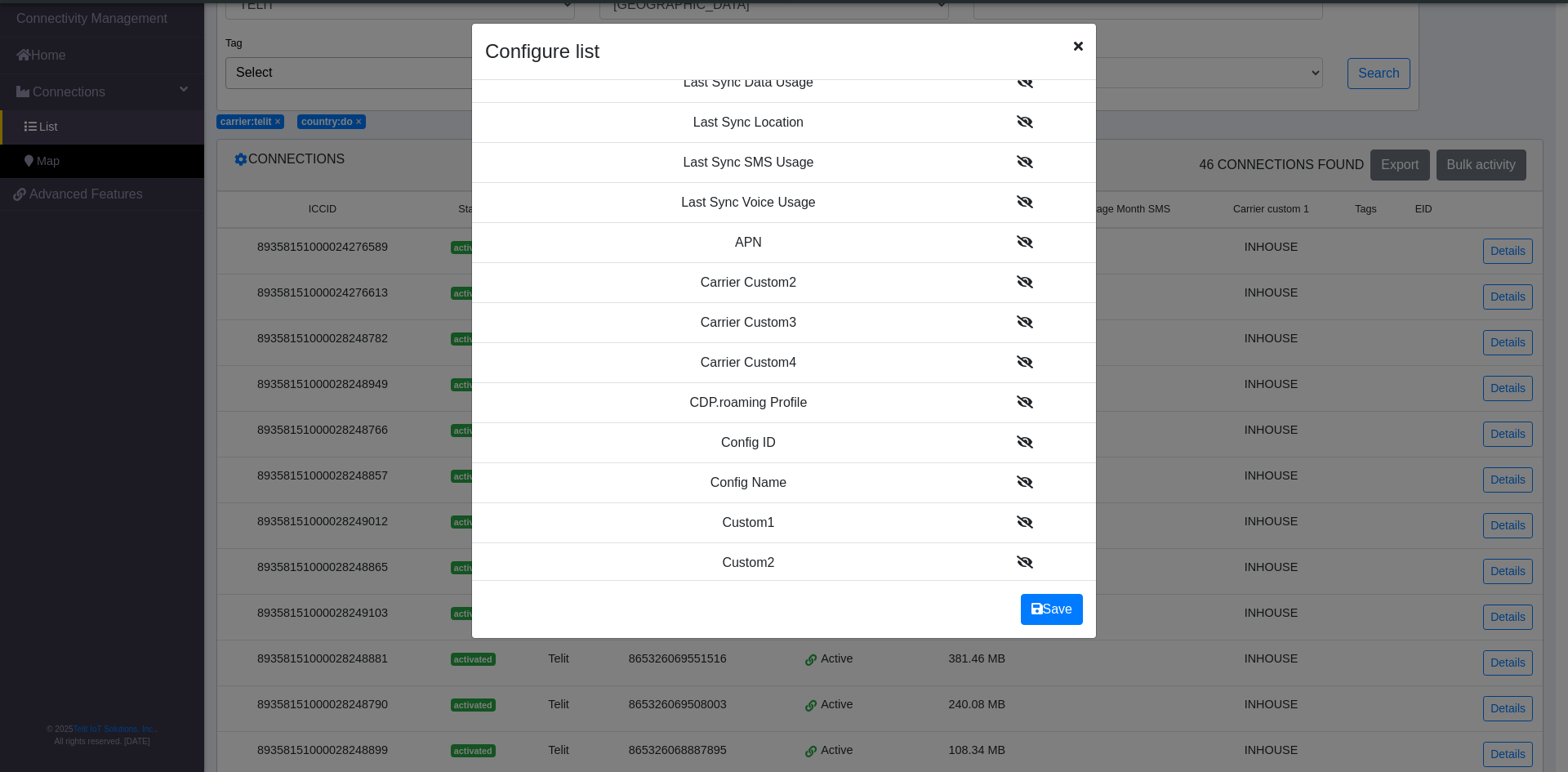
click at [1012, 396] on td at bounding box center [1025, 402] width 143 height 40
click at [1016, 398] on icon at bounding box center [1025, 402] width 16 height 13
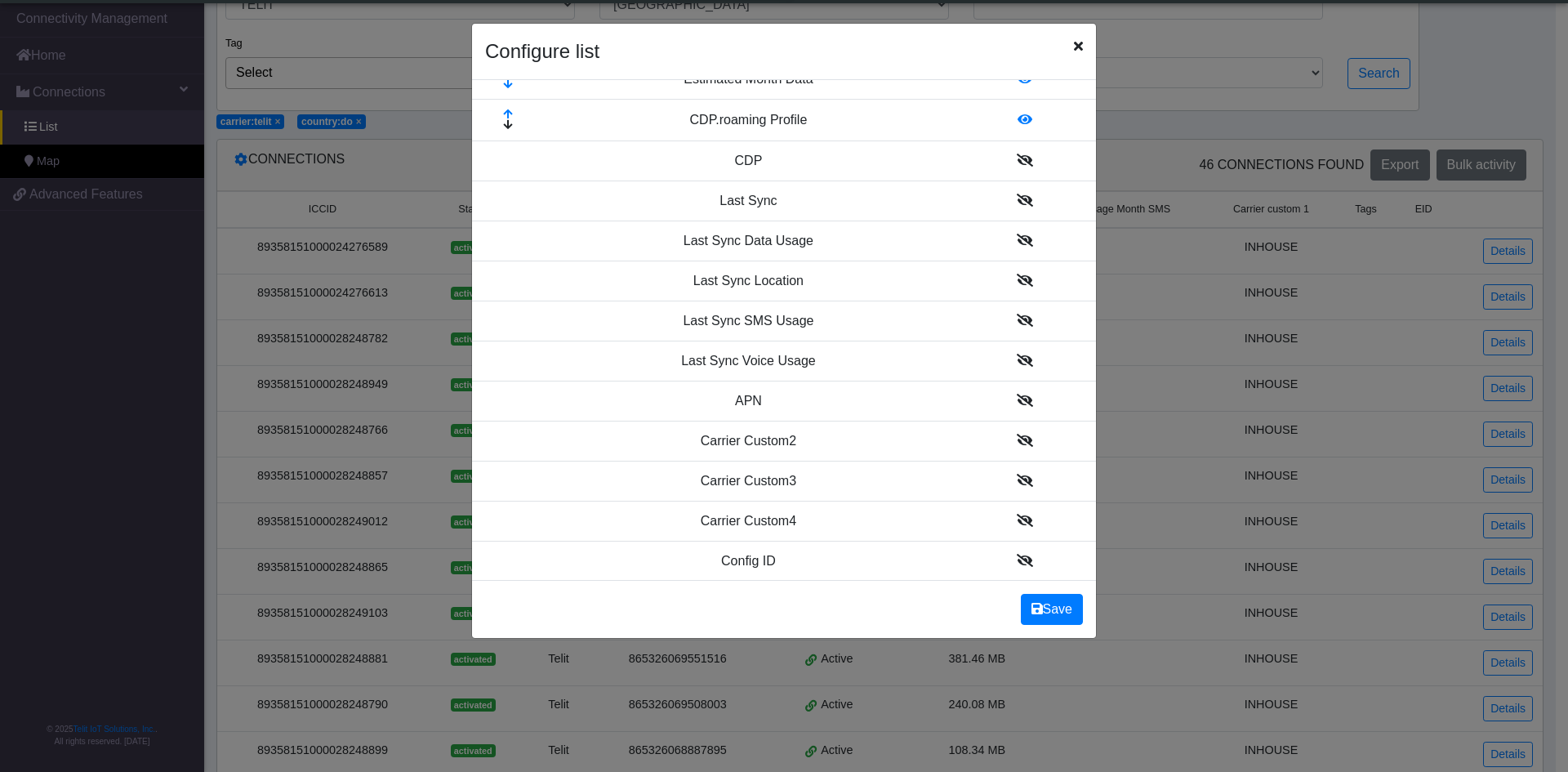
scroll to position [673, 0]
click at [1016, 241] on icon at bounding box center [1025, 244] width 16 height 13
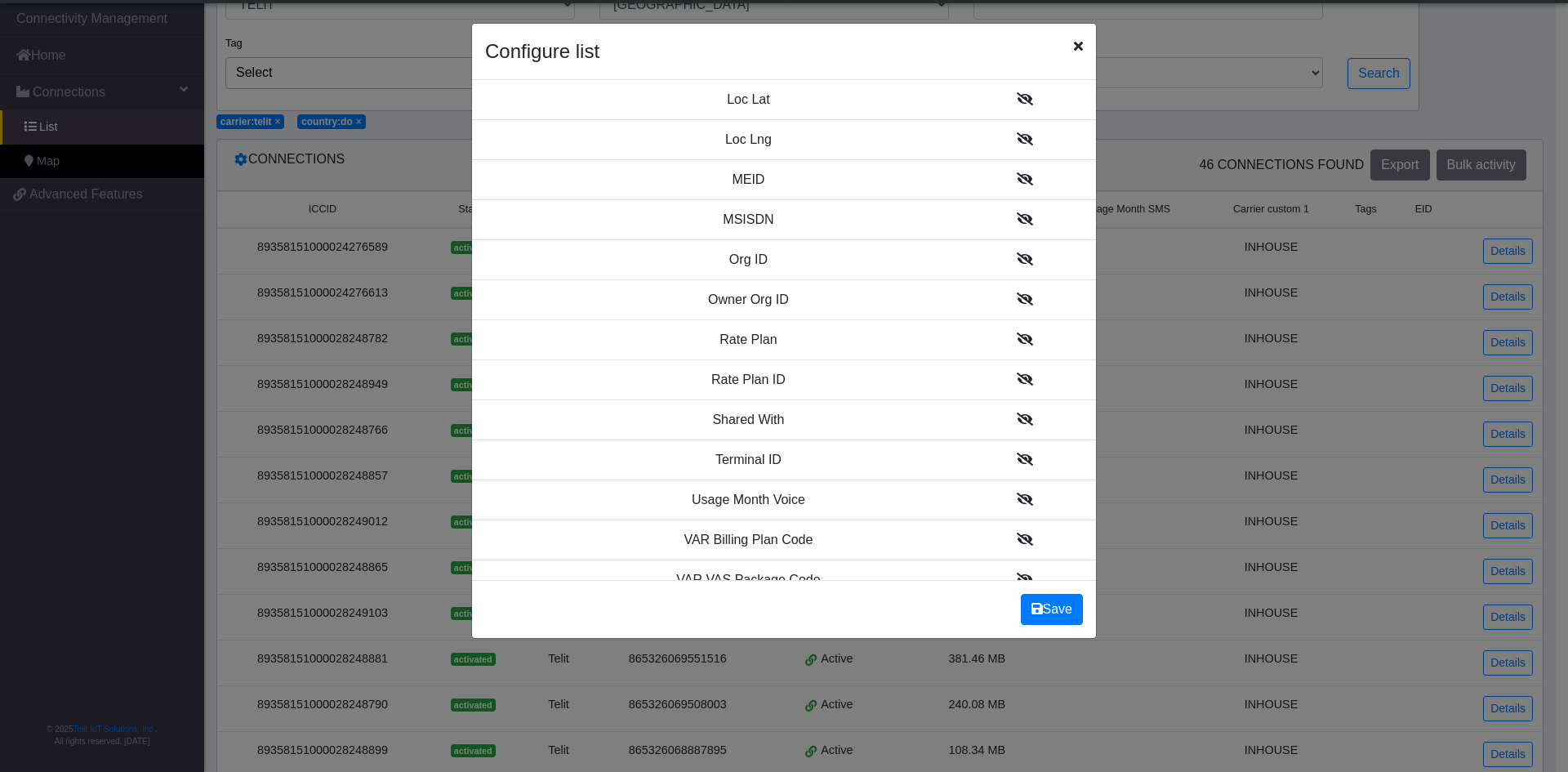
scroll to position [1892, 0]
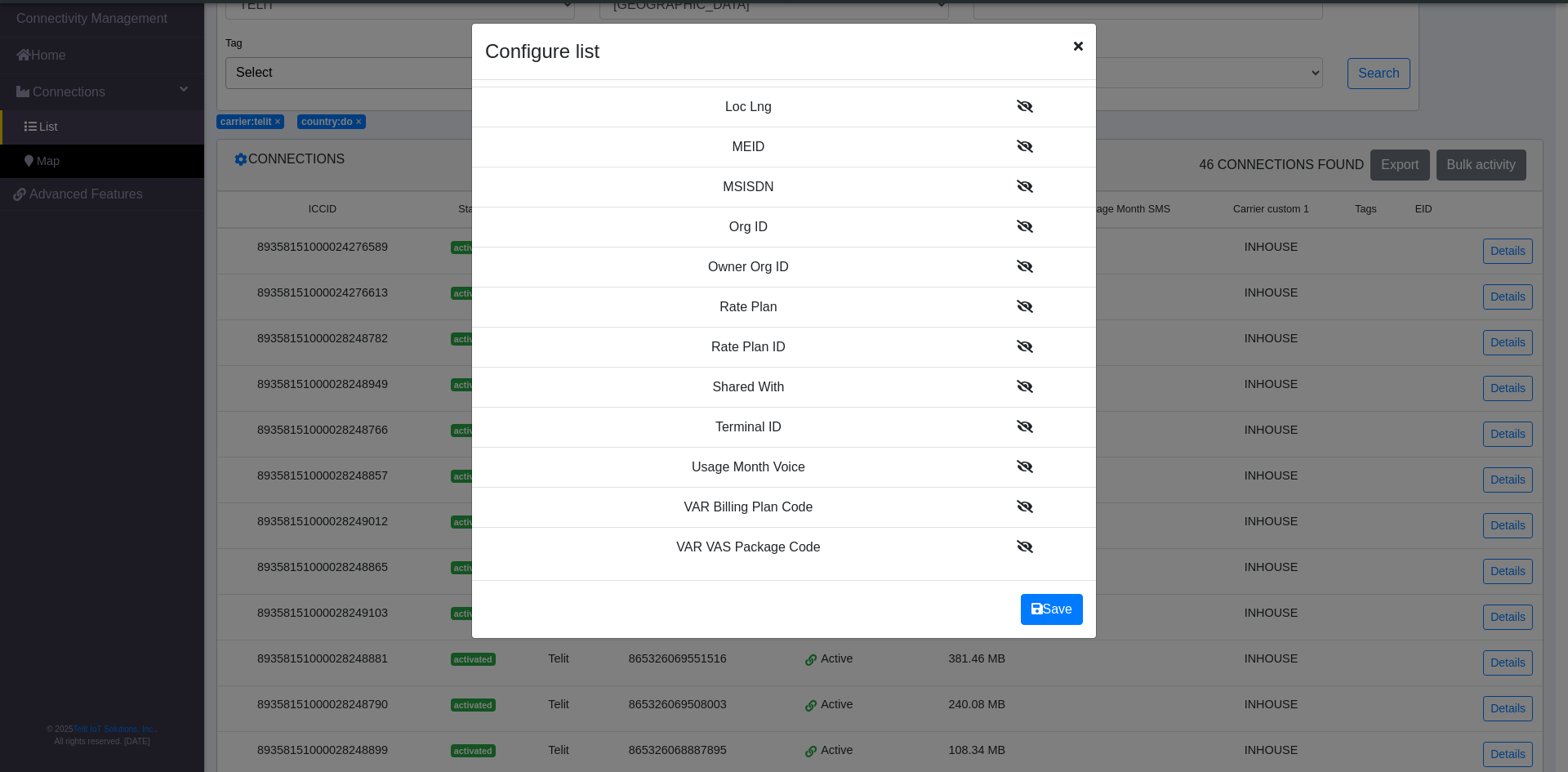
click at [1016, 504] on icon at bounding box center [1025, 507] width 16 height 13
click at [1016, 544] on icon at bounding box center [1025, 546] width 16 height 13
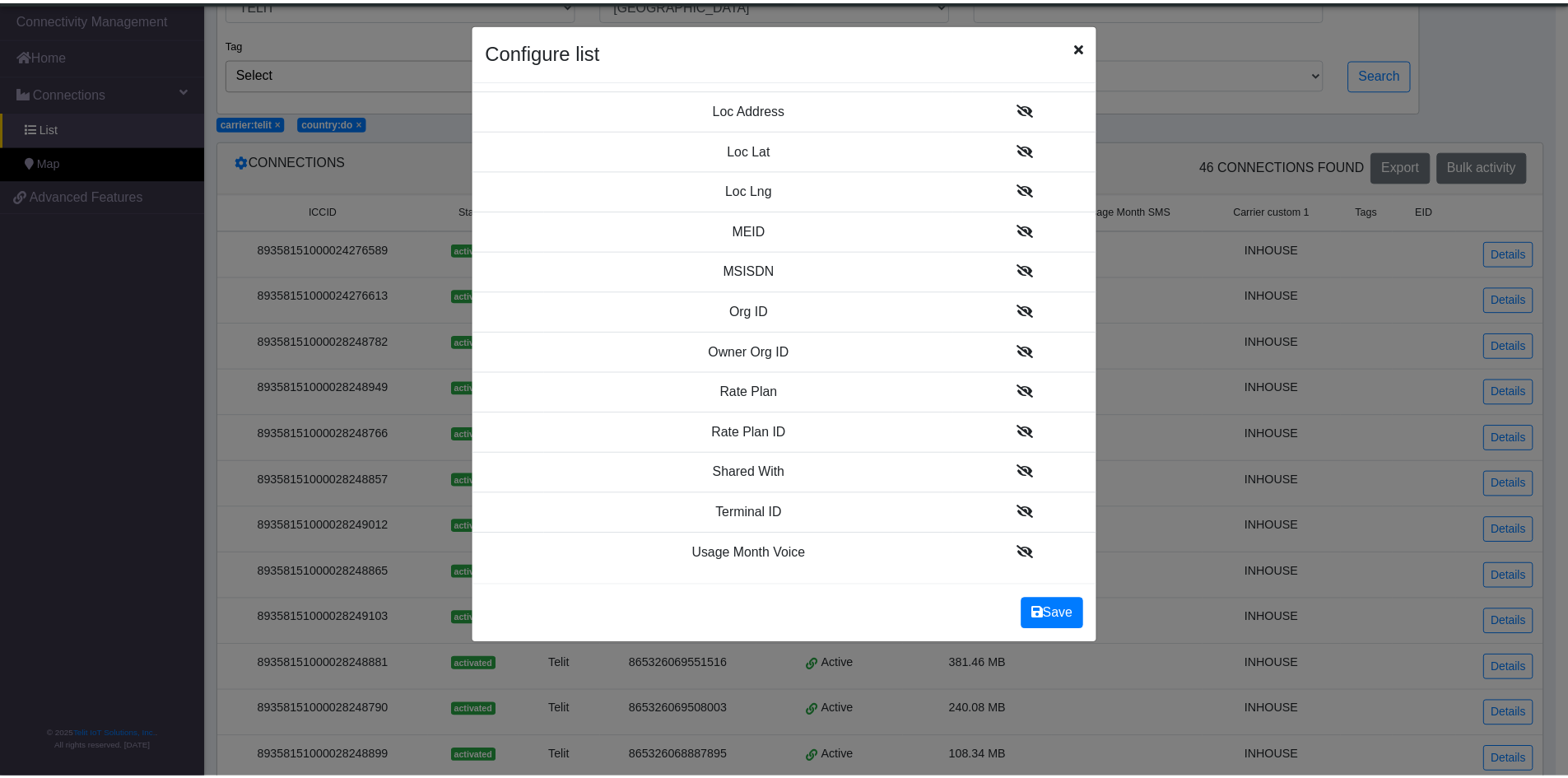
scroll to position [1910, 0]
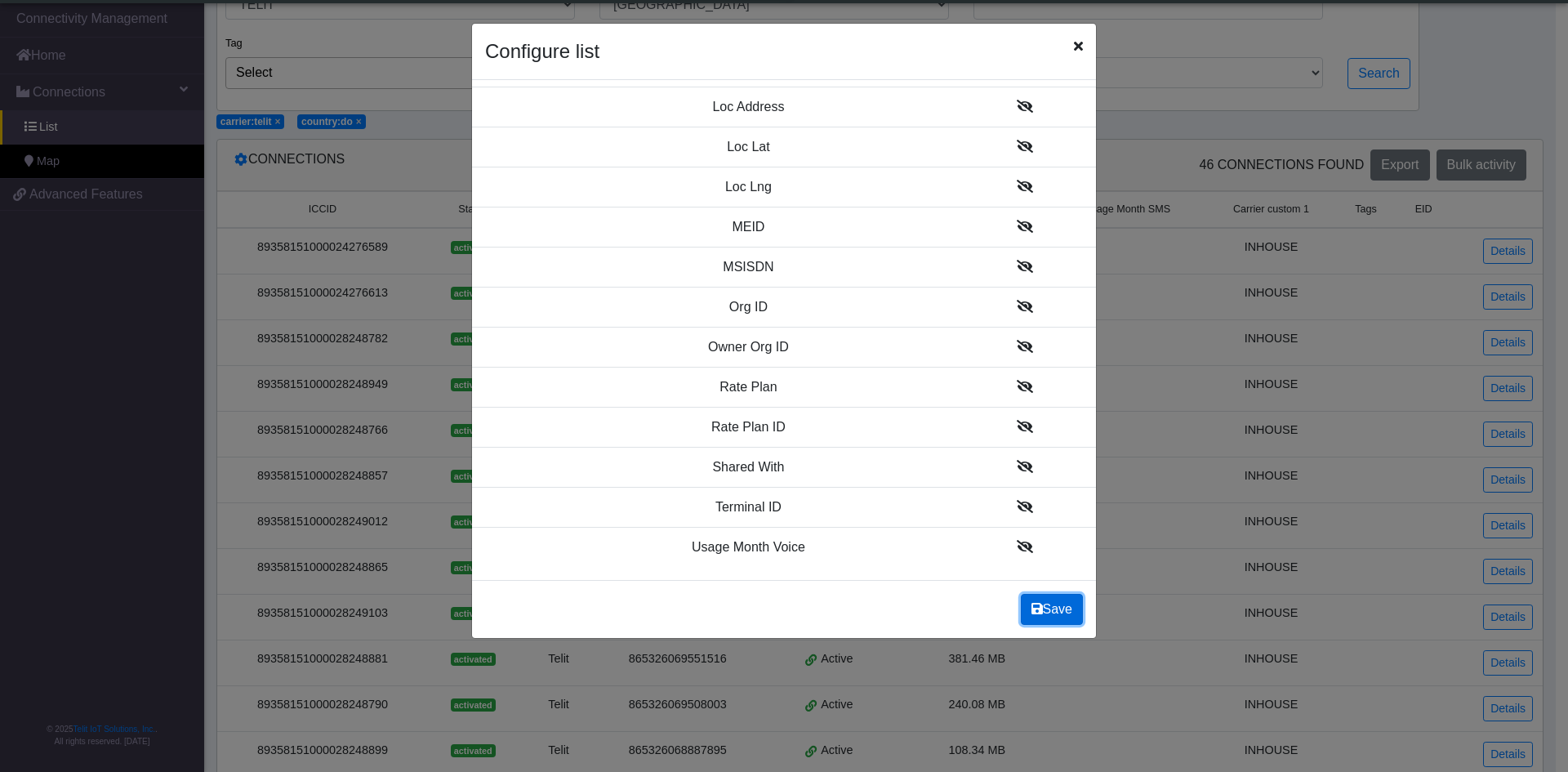
click at [1049, 612] on button "Save" at bounding box center [1052, 609] width 62 height 31
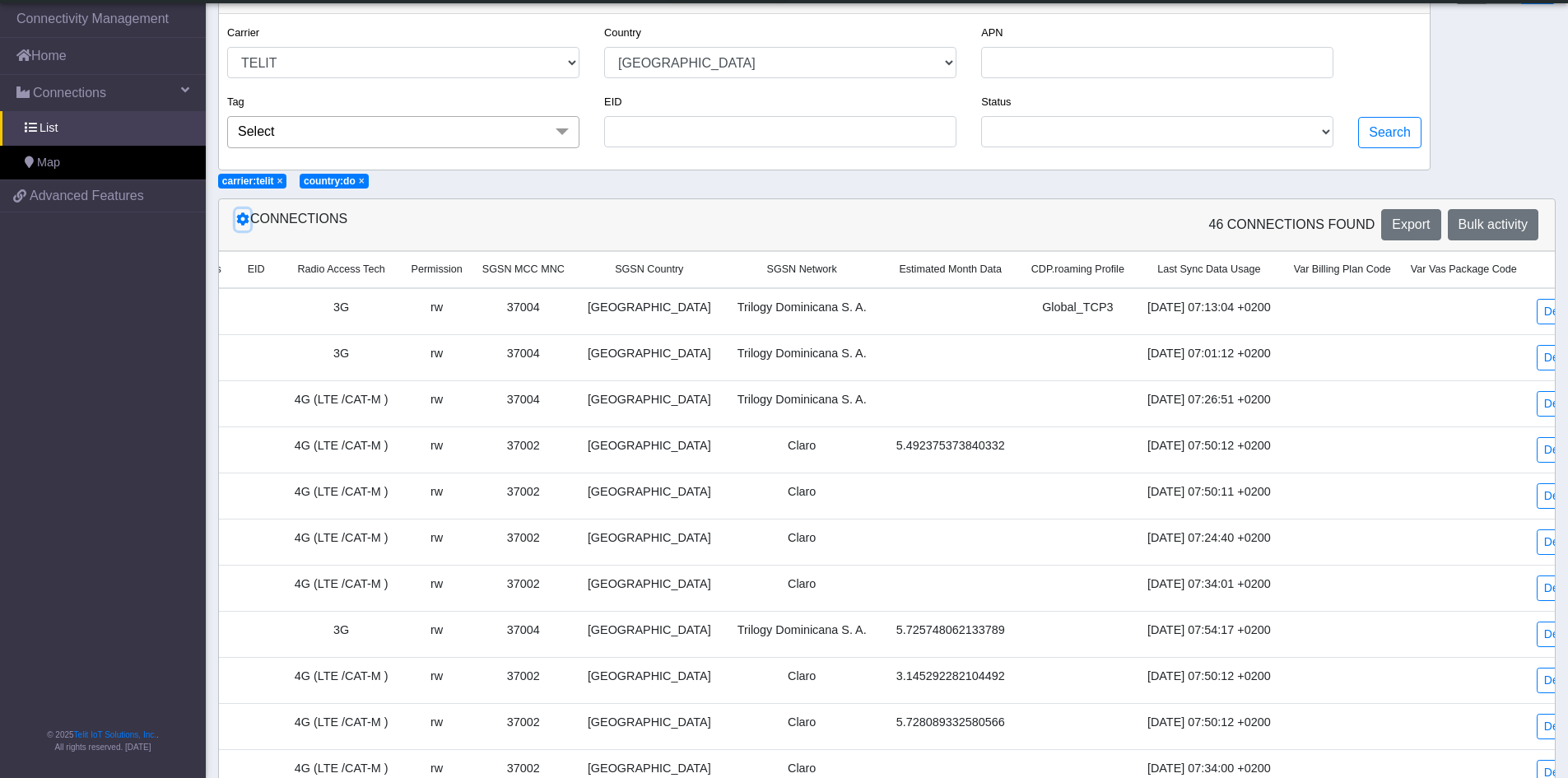
scroll to position [0, 0]
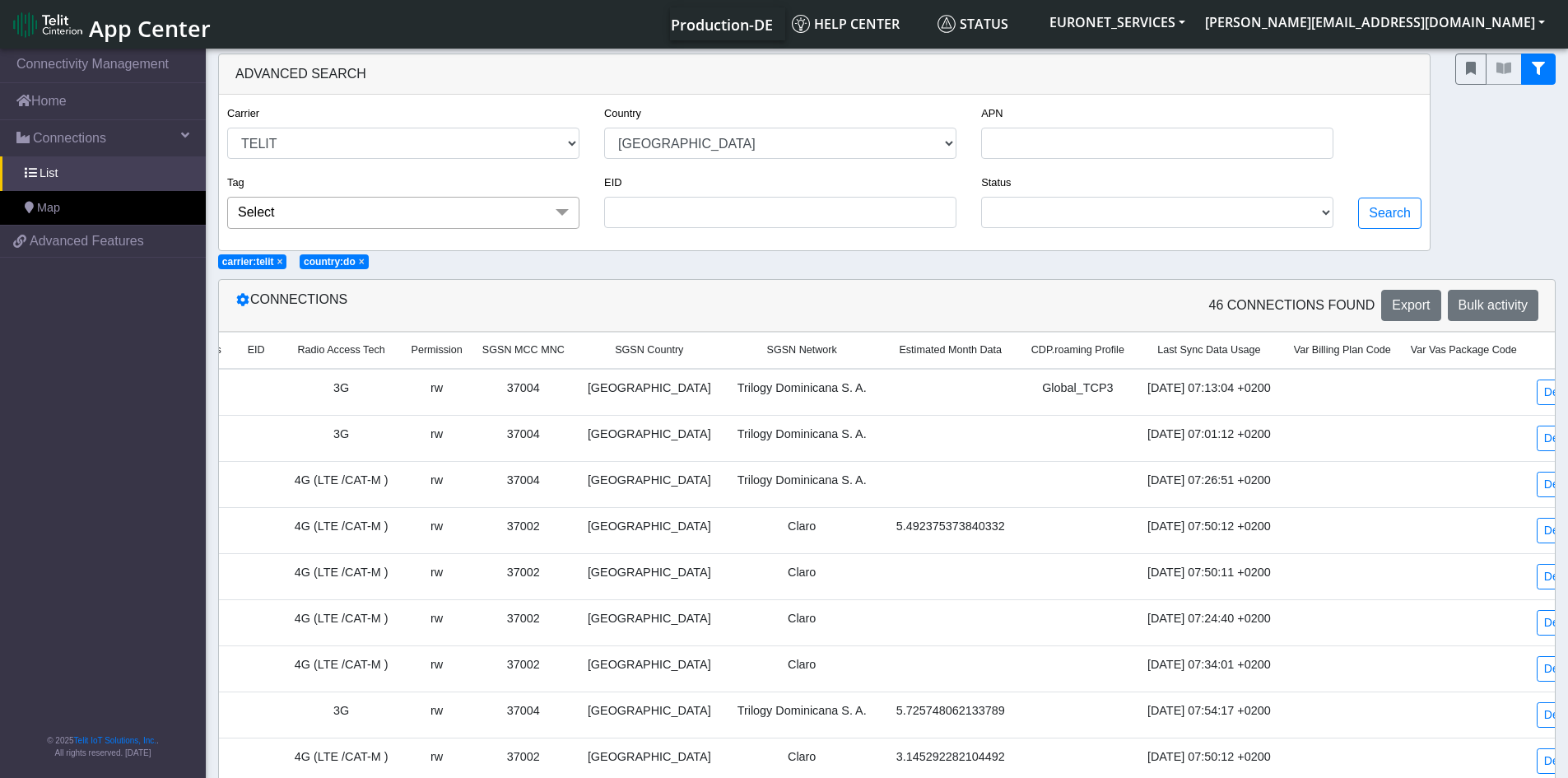
click at [1023, 323] on div "Connections 46 Connections found Export Bulk activity" at bounding box center [887, 305] width 1335 height 52
click at [1465, 149] on div at bounding box center [1504, 152] width 125 height 198
click at [1155, 311] on div "46 Connections found Export Bulk activity" at bounding box center [1219, 305] width 664 height 31
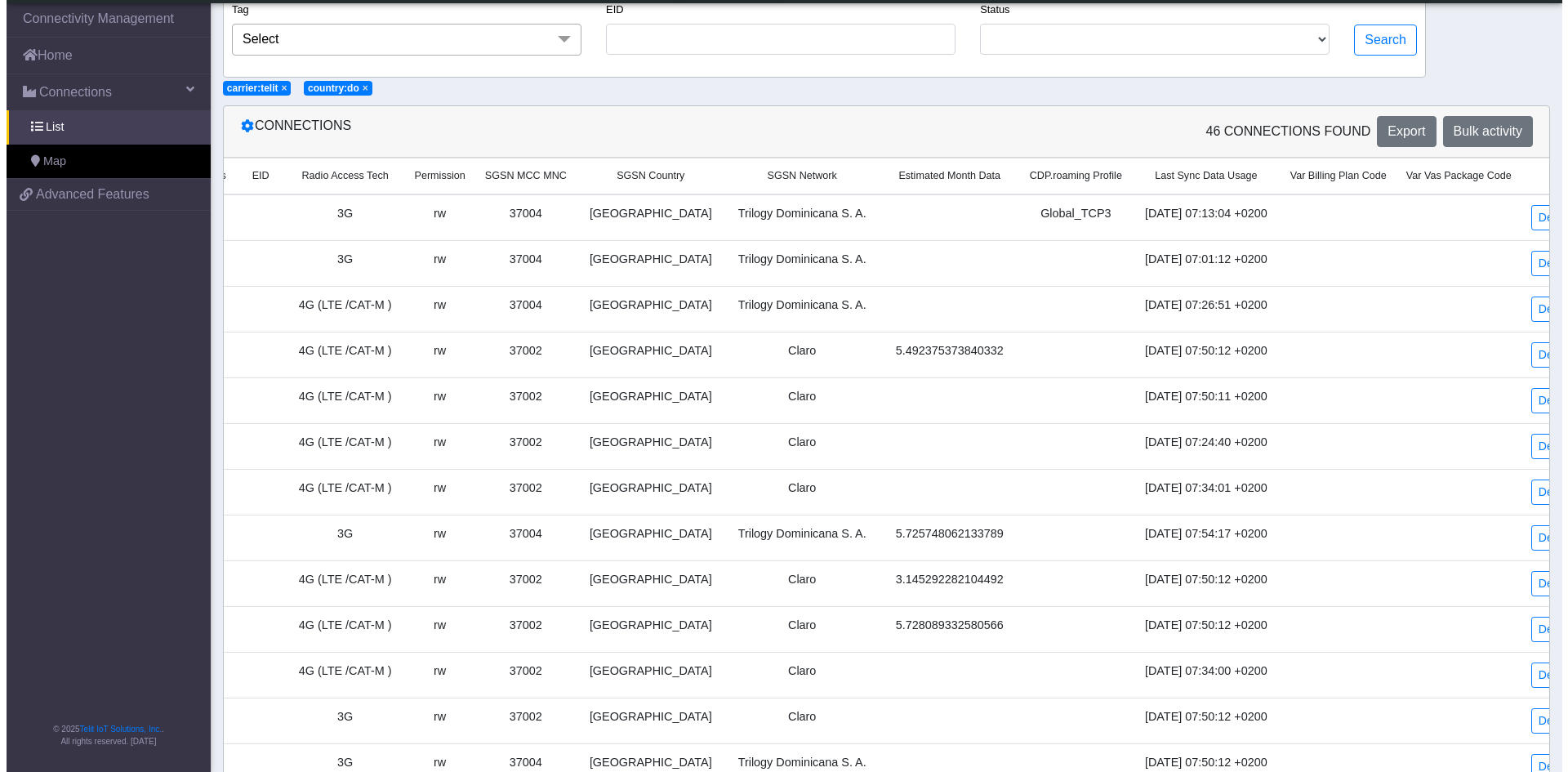
scroll to position [98, 0]
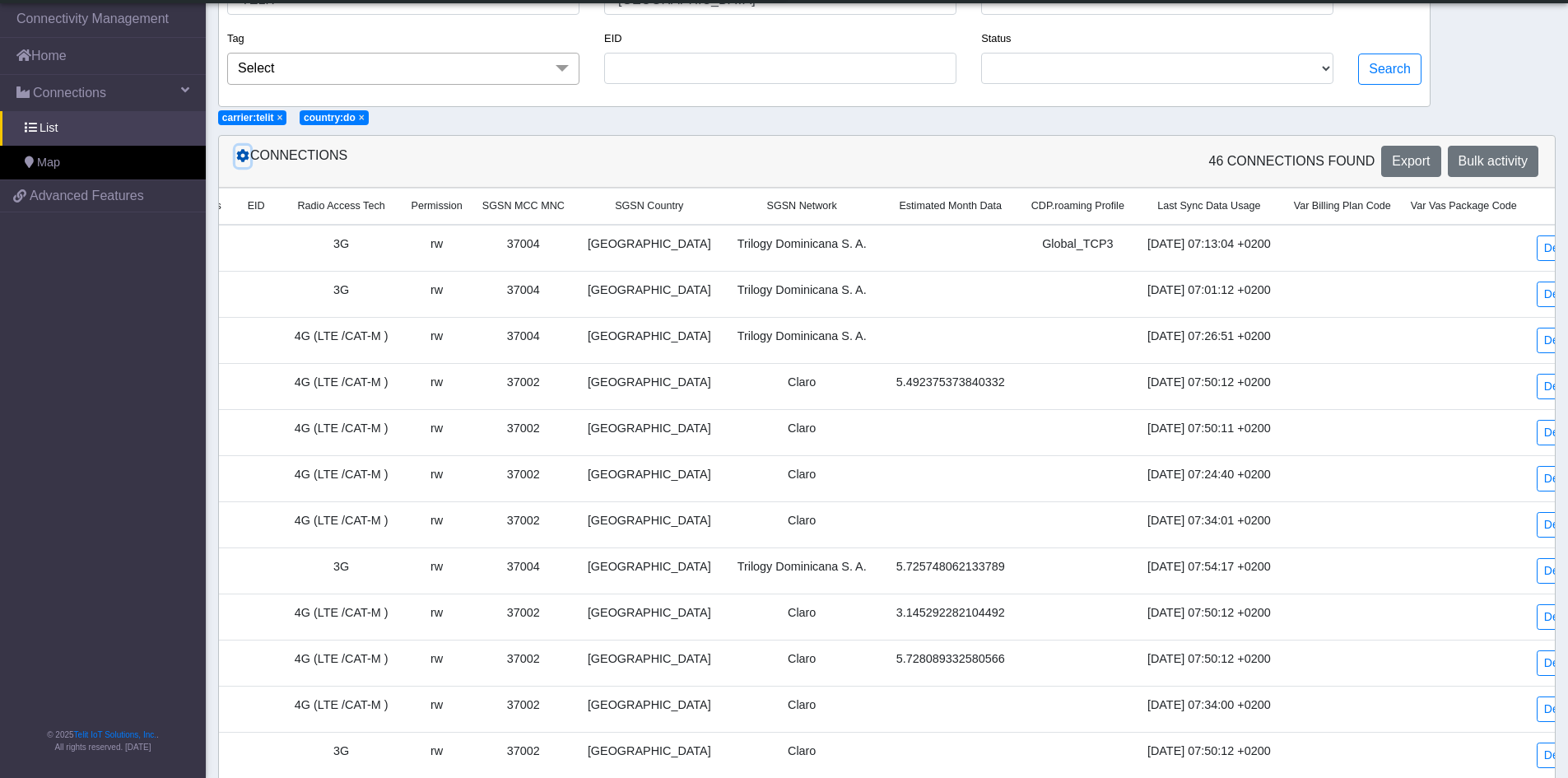
click at [247, 153] on icon at bounding box center [242, 156] width 13 height 13
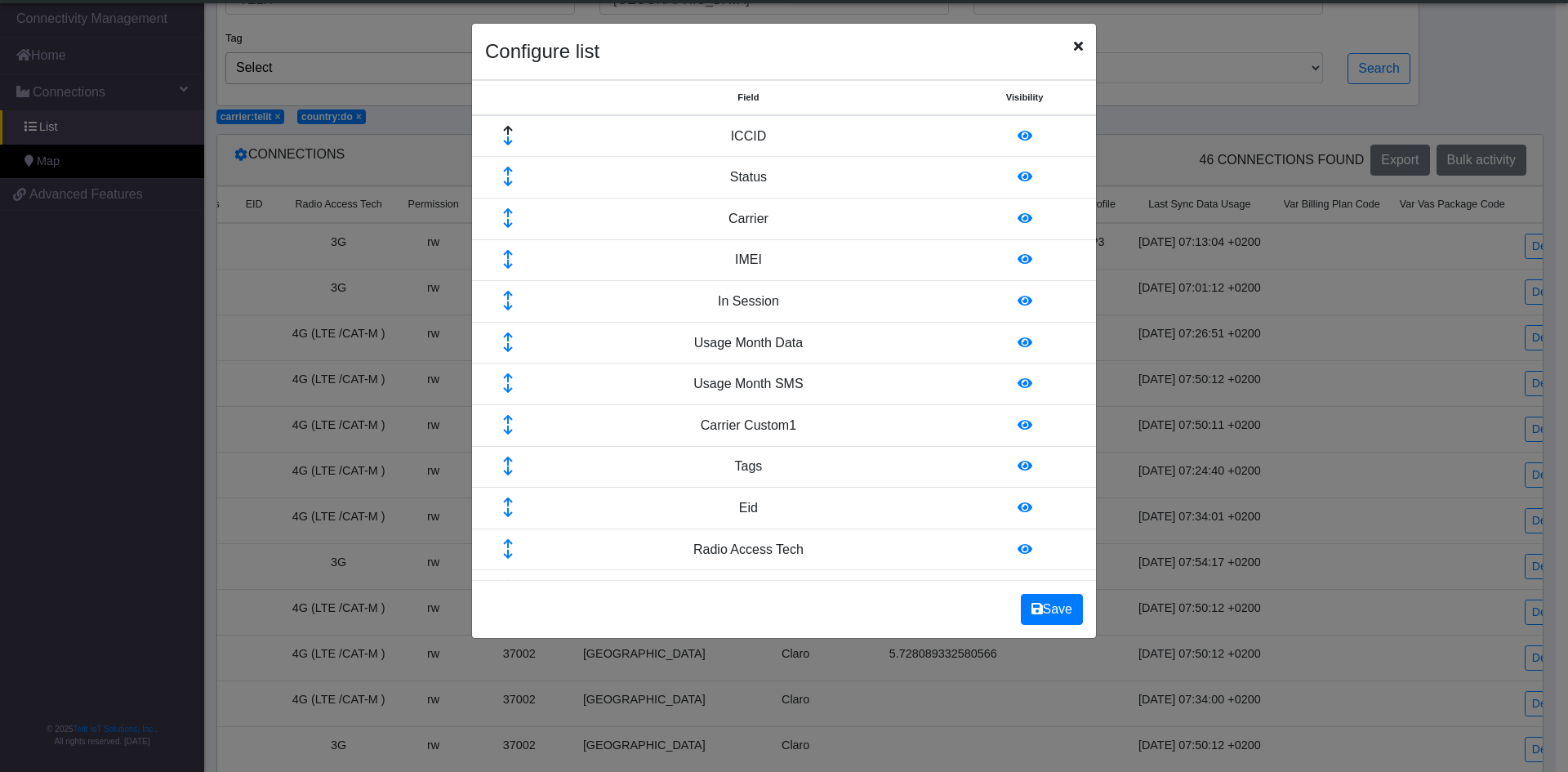
drag, startPoint x: 869, startPoint y: 39, endPoint x: 884, endPoint y: 39, distance: 15.0
click at [884, 39] on div "Configure list" at bounding box center [784, 52] width 624 height 57
click at [1017, 507] on icon at bounding box center [1025, 508] width 15 height 13
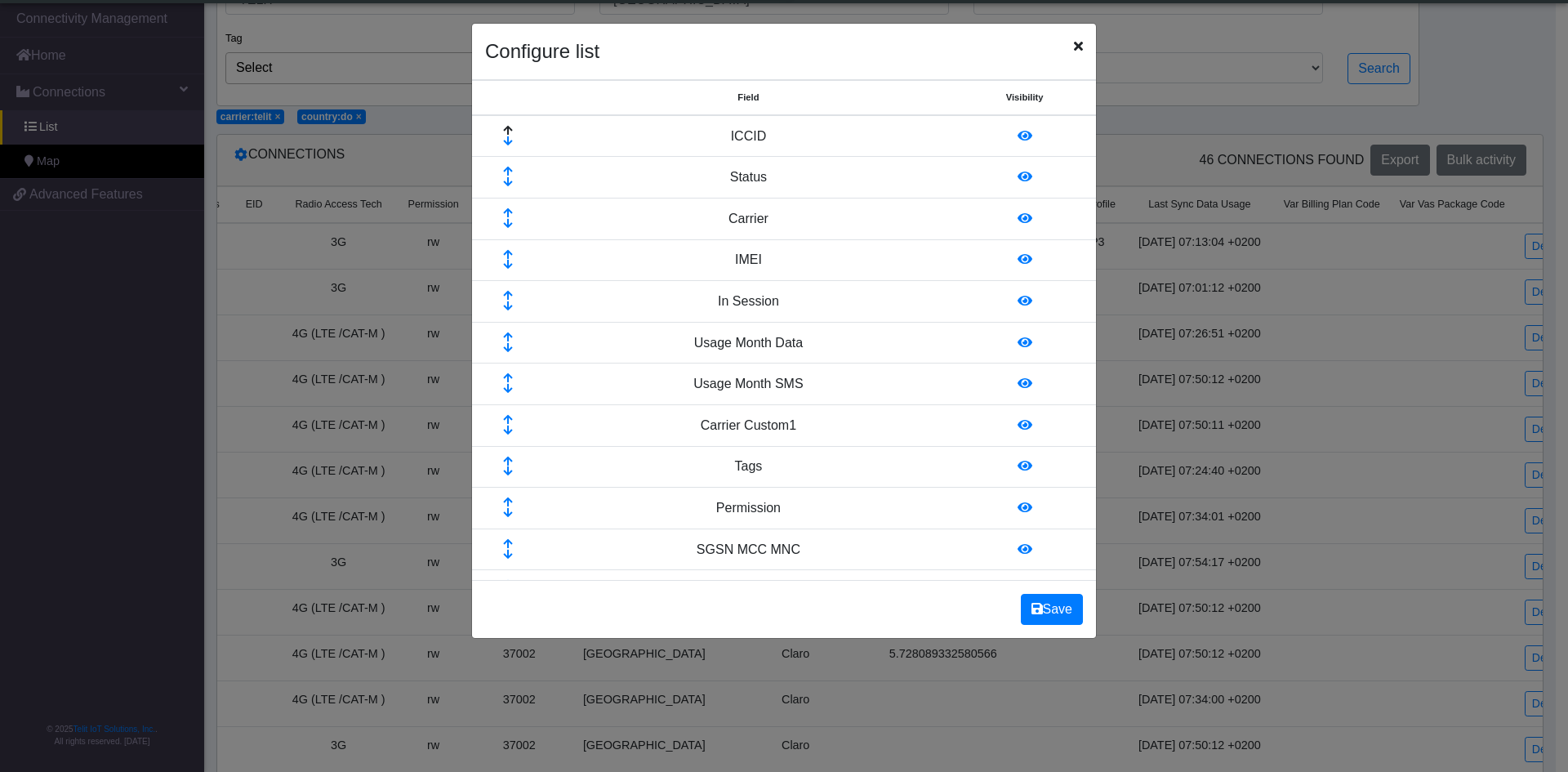
click at [1017, 508] on icon at bounding box center [1025, 508] width 15 height 13
click at [1017, 381] on icon at bounding box center [1025, 383] width 15 height 13
drag, startPoint x: 936, startPoint y: 36, endPoint x: 1029, endPoint y: 32, distance: 93.1
click at [733, 62] on div "Configure list" at bounding box center [784, 52] width 624 height 57
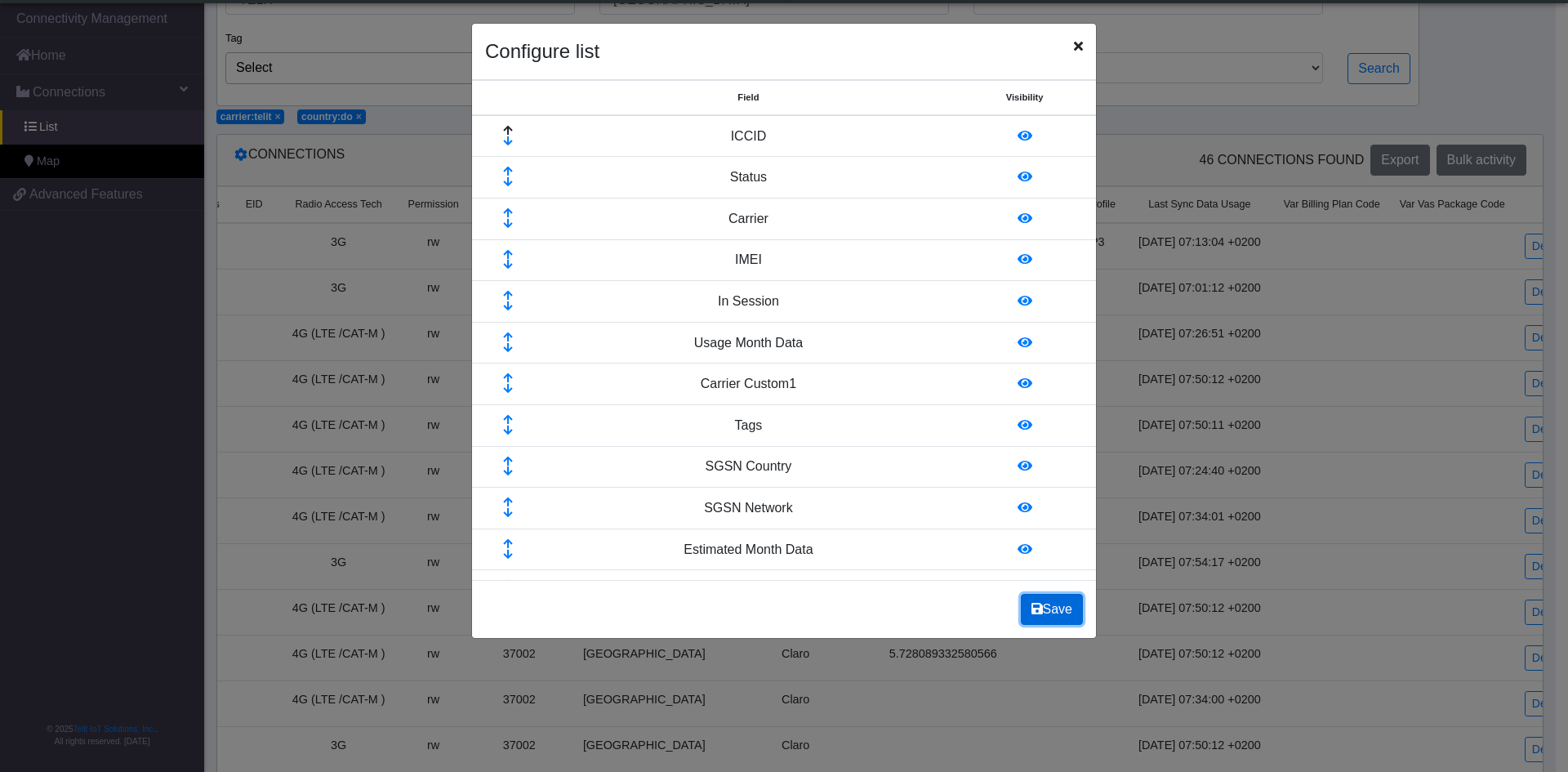
click at [1052, 601] on button "Save" at bounding box center [1052, 609] width 62 height 31
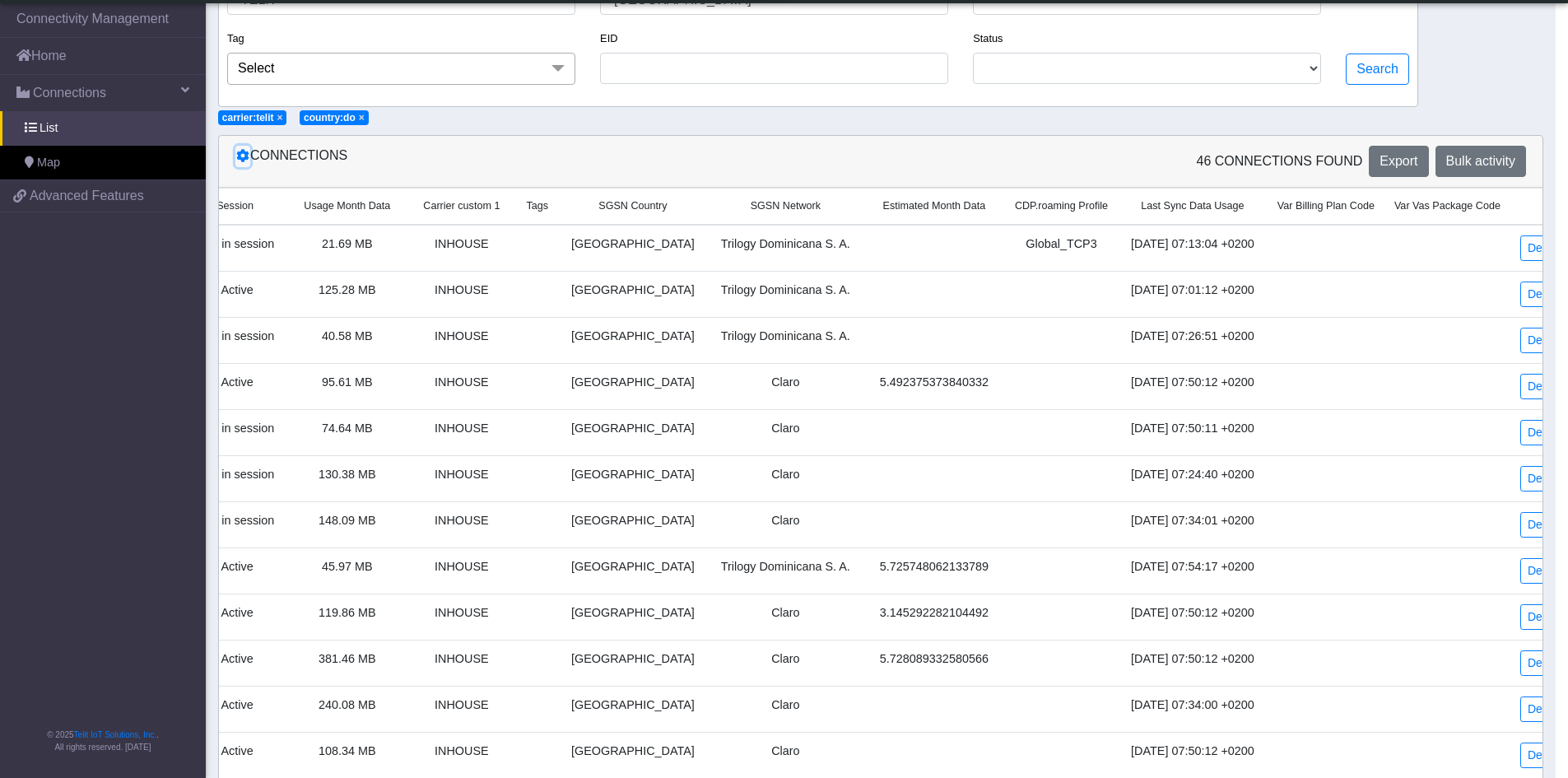
scroll to position [0, 465]
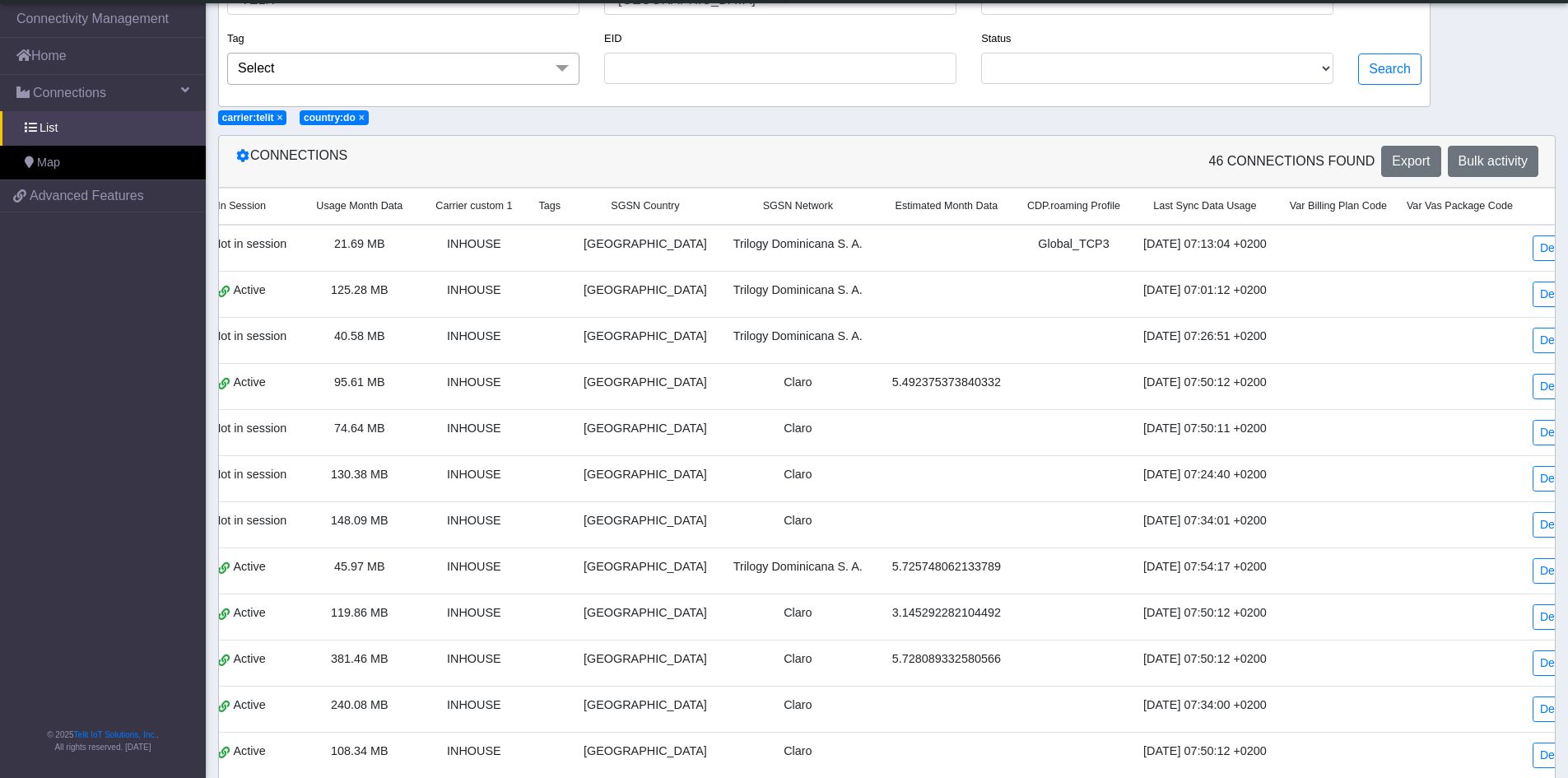
click at [1139, 138] on div "Connections 46 Connections found Export Bulk activity" at bounding box center [887, 161] width 1335 height 52
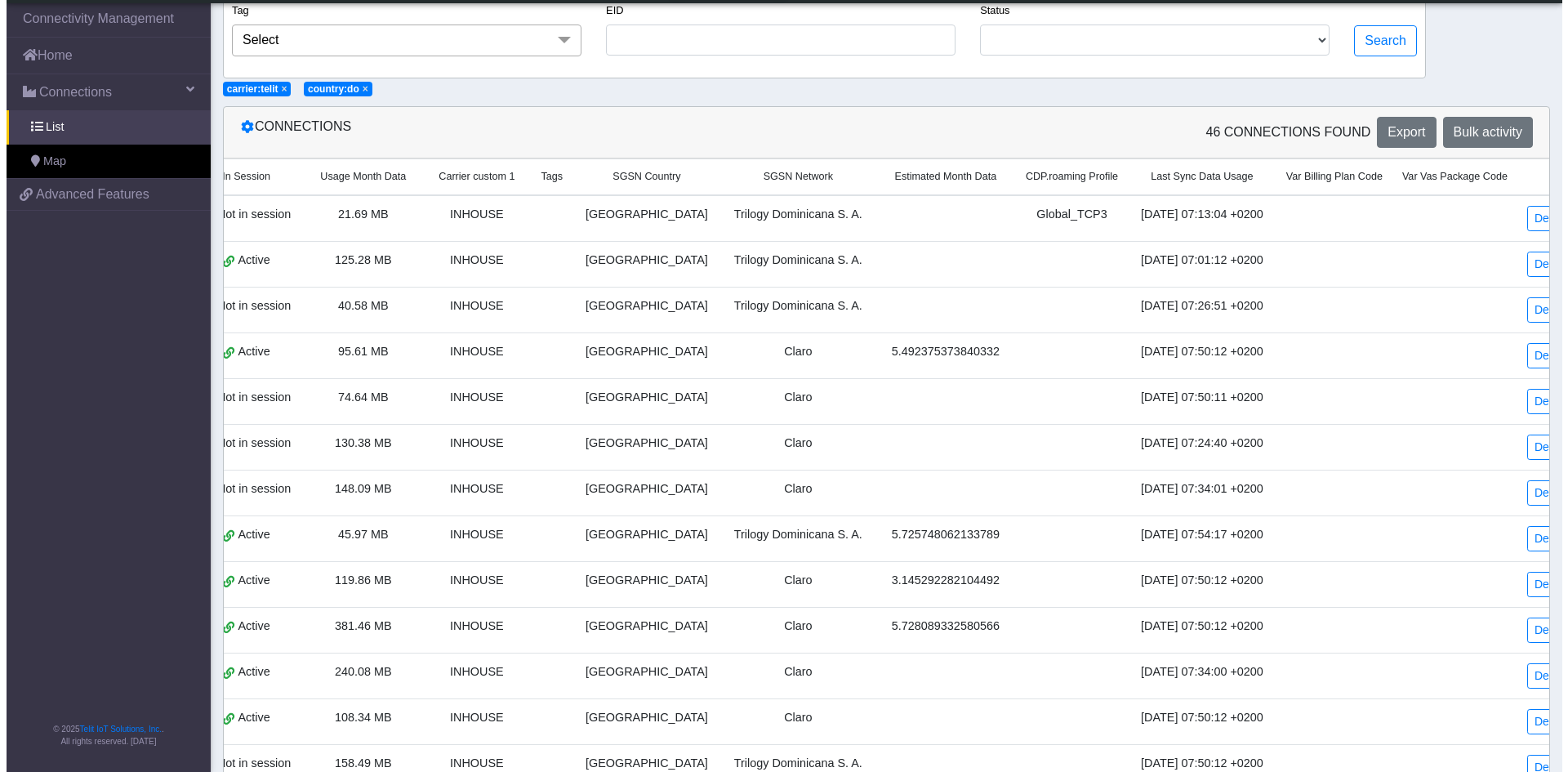
scroll to position [124, 0]
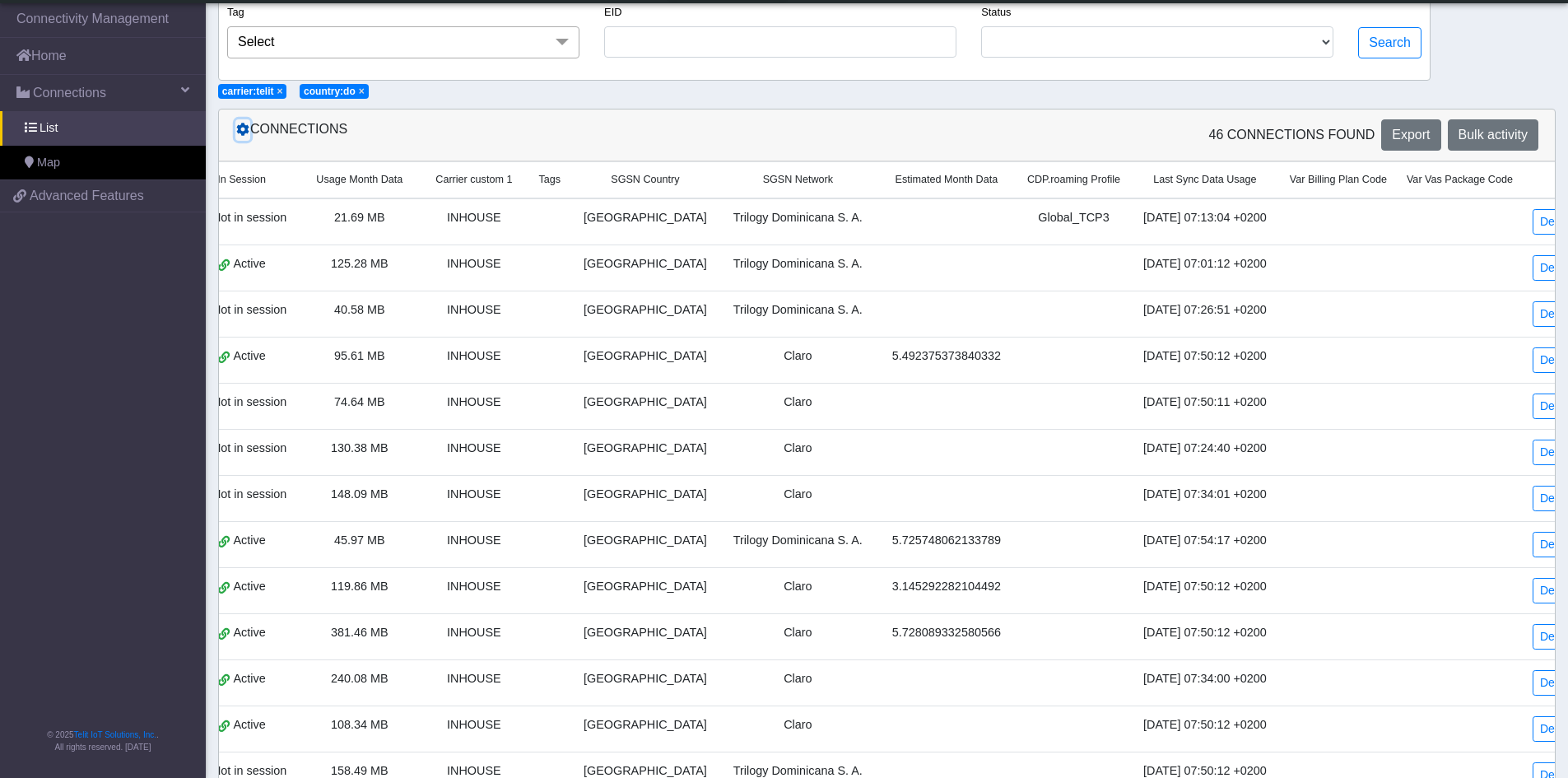
click at [247, 130] on icon at bounding box center [242, 129] width 13 height 13
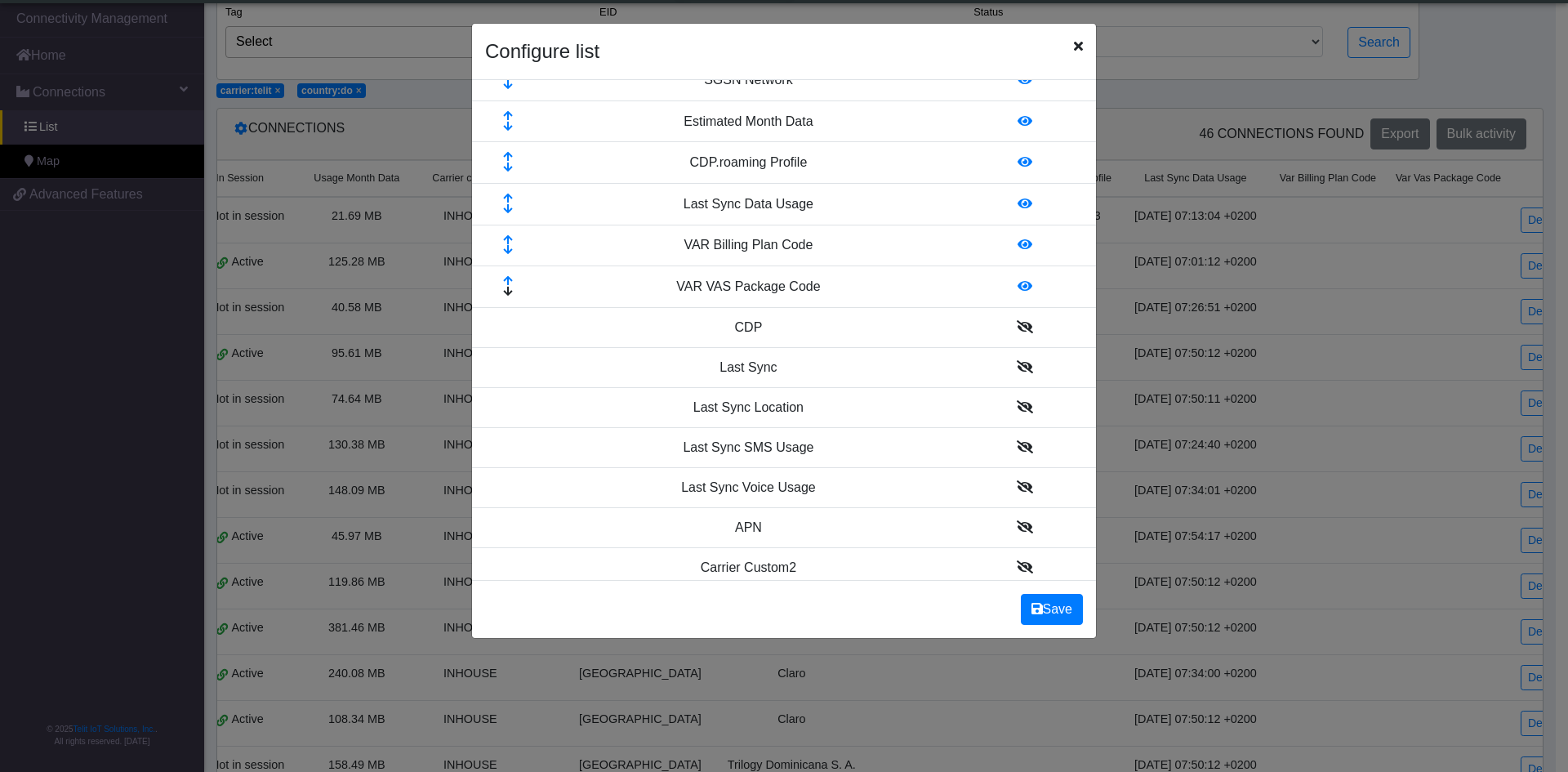
scroll to position [424, 0]
click at [1017, 288] on icon at bounding box center [1025, 290] width 15 height 13
click at [1017, 245] on icon at bounding box center [1025, 248] width 15 height 13
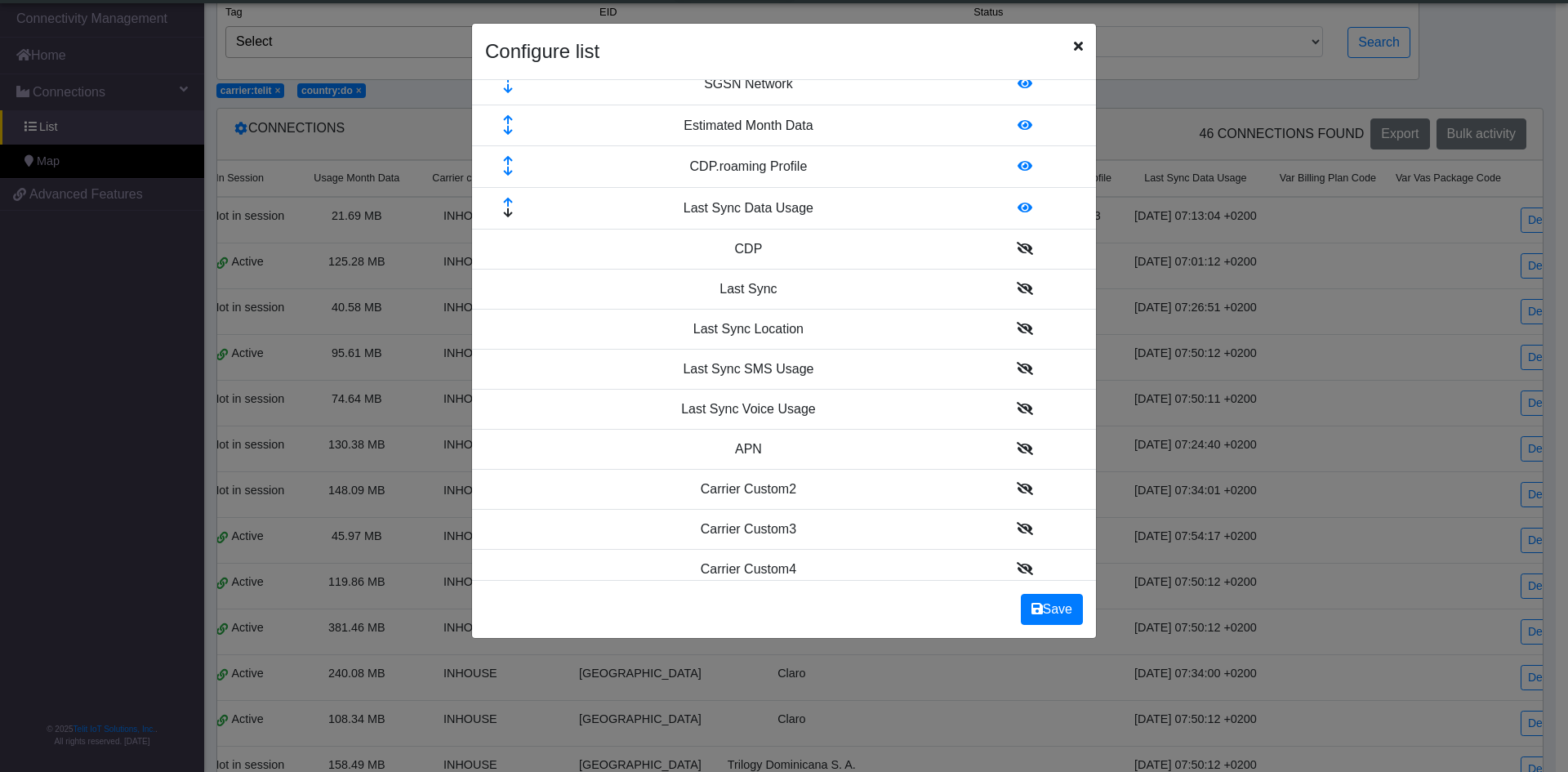
click at [1016, 447] on icon at bounding box center [1025, 448] width 16 height 13
click at [506, 242] on icon at bounding box center [508, 244] width 53 height 11
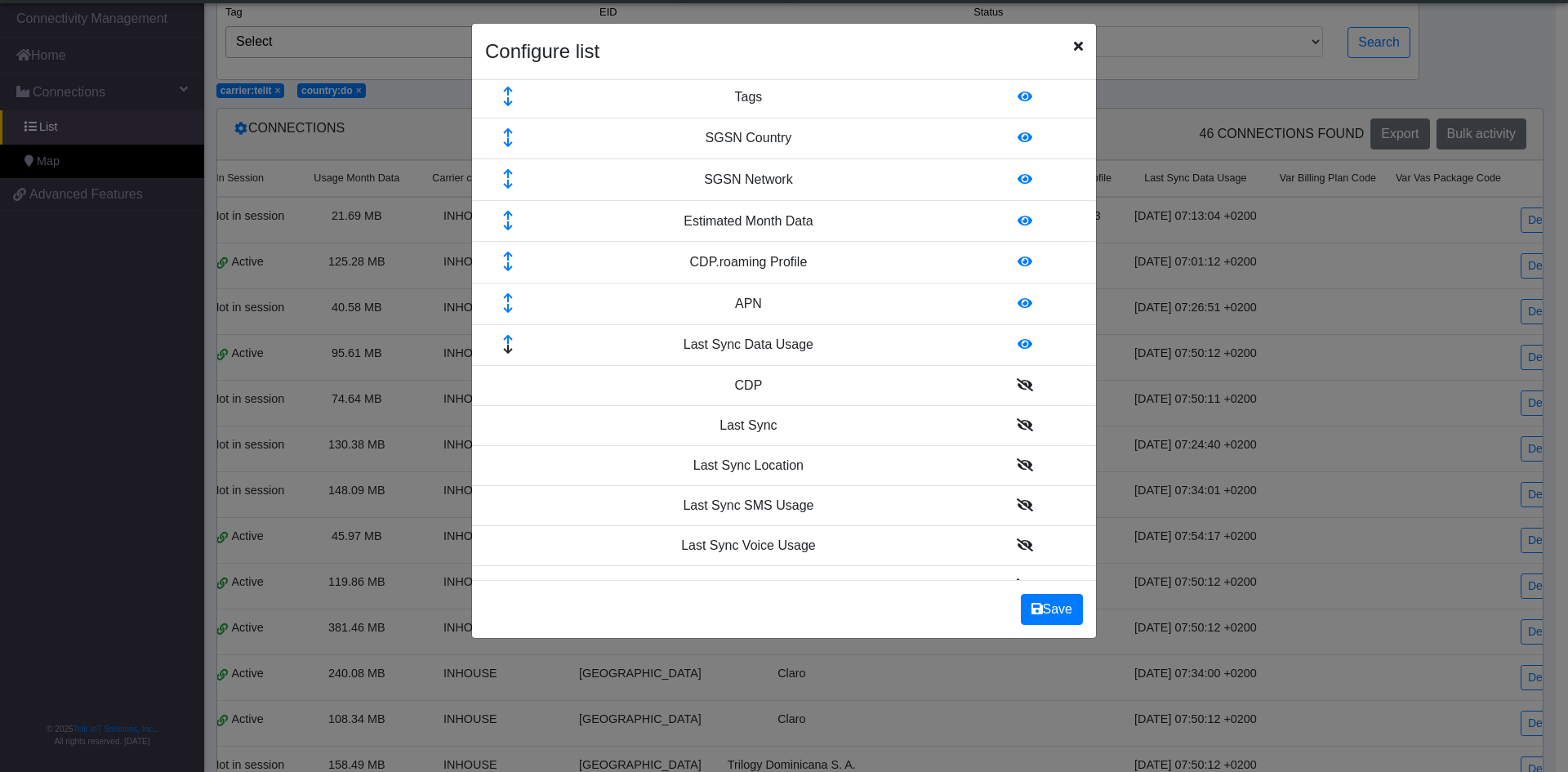
scroll to position [320, 0]
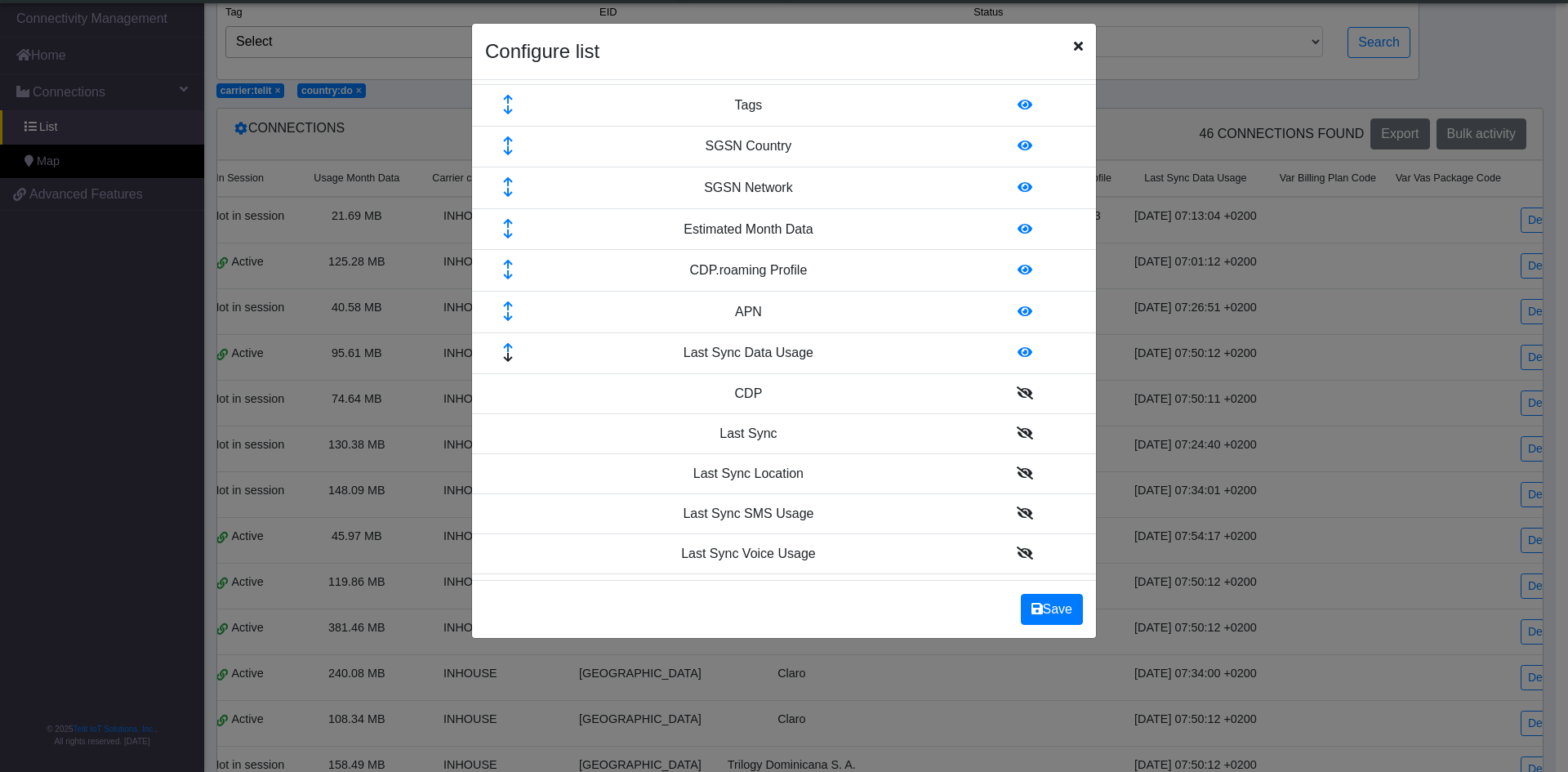
drag, startPoint x: 941, startPoint y: 31, endPoint x: 873, endPoint y: 41, distance: 68.7
click at [873, 41] on div "Configure list" at bounding box center [784, 52] width 624 height 57
click at [1055, 595] on button "Save" at bounding box center [1052, 609] width 62 height 31
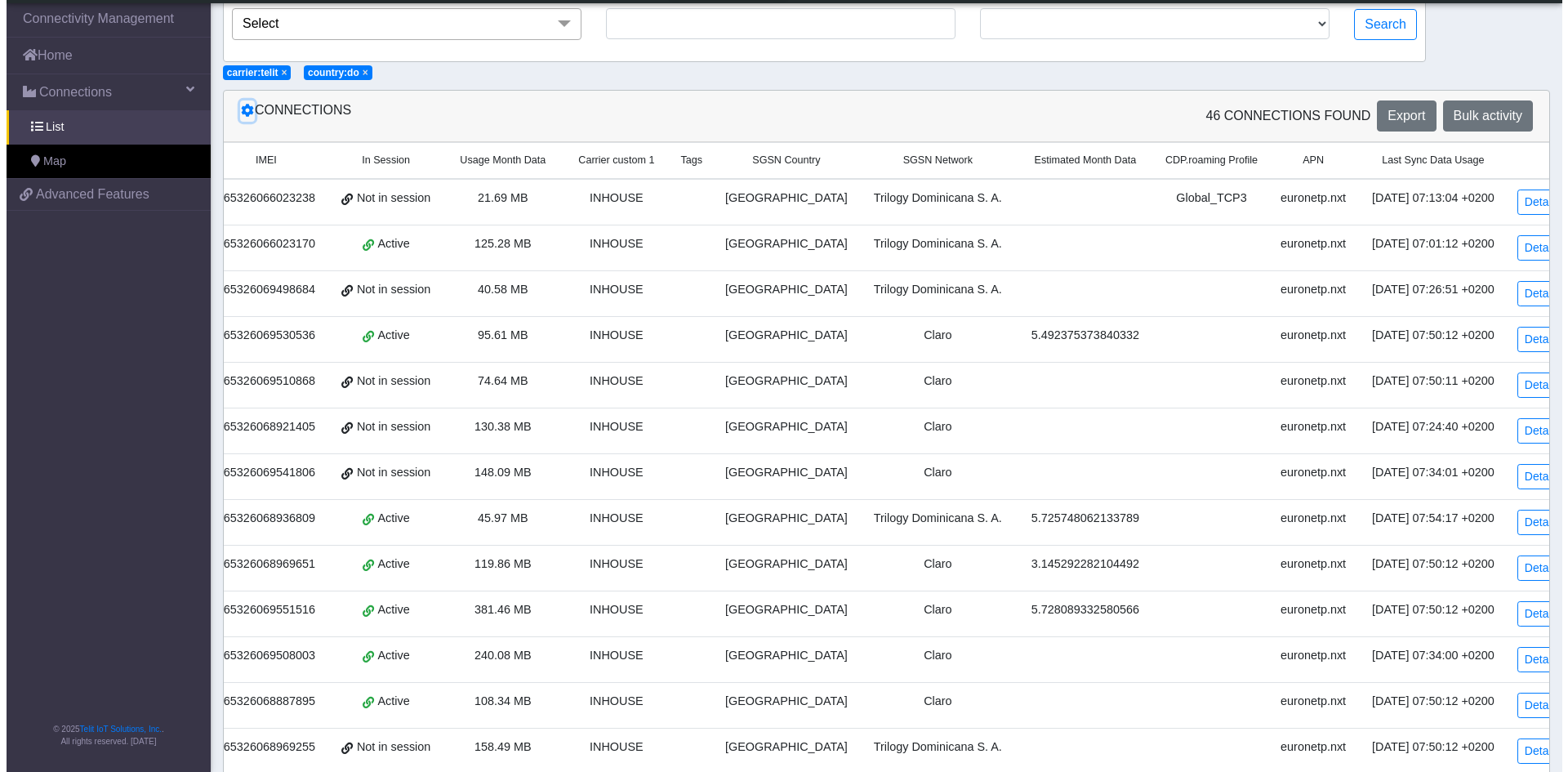
scroll to position [127, 0]
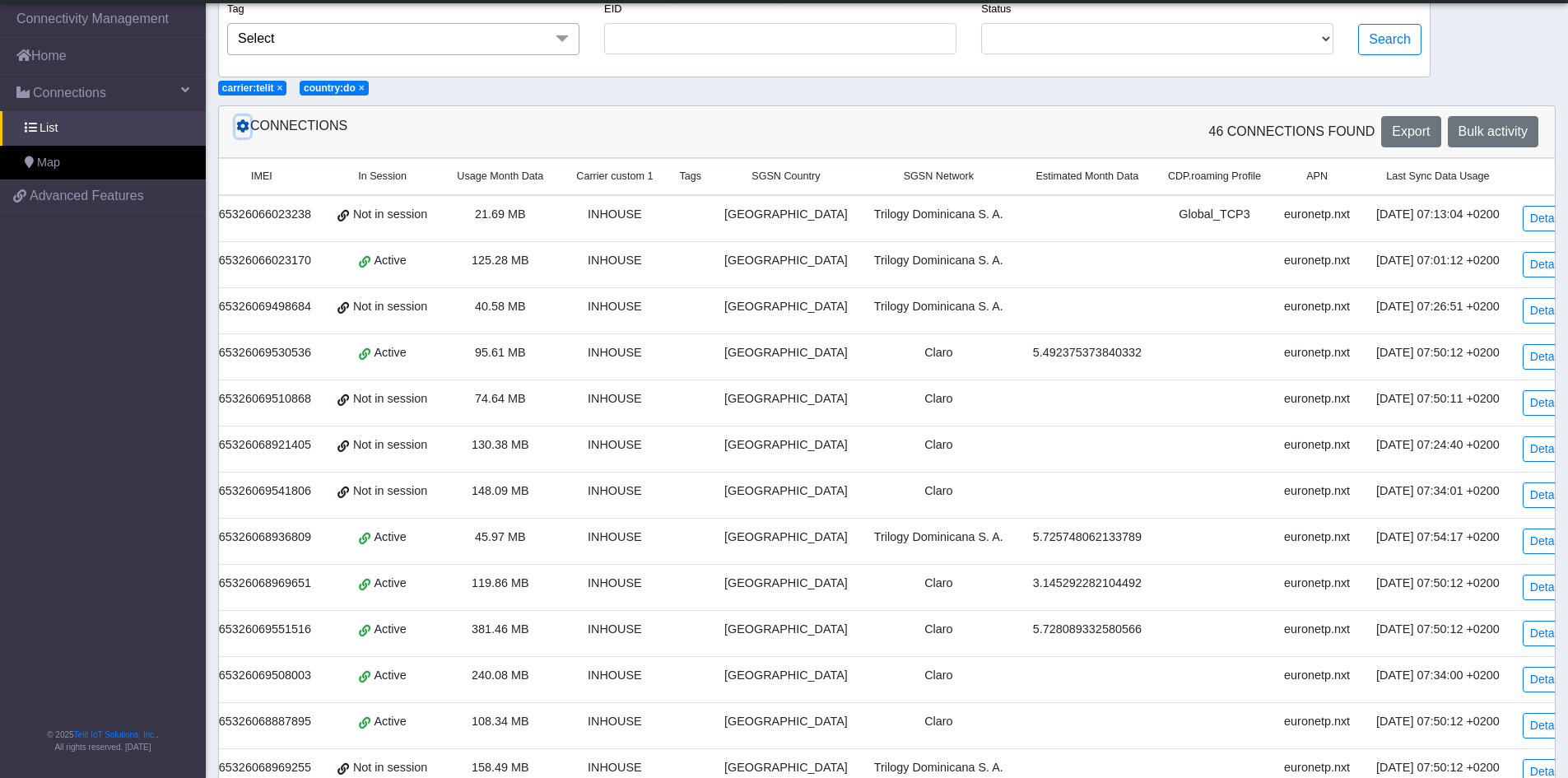
click at [245, 135] on button at bounding box center [242, 127] width 15 height 22
click at [239, 125] on icon at bounding box center [242, 126] width 13 height 13
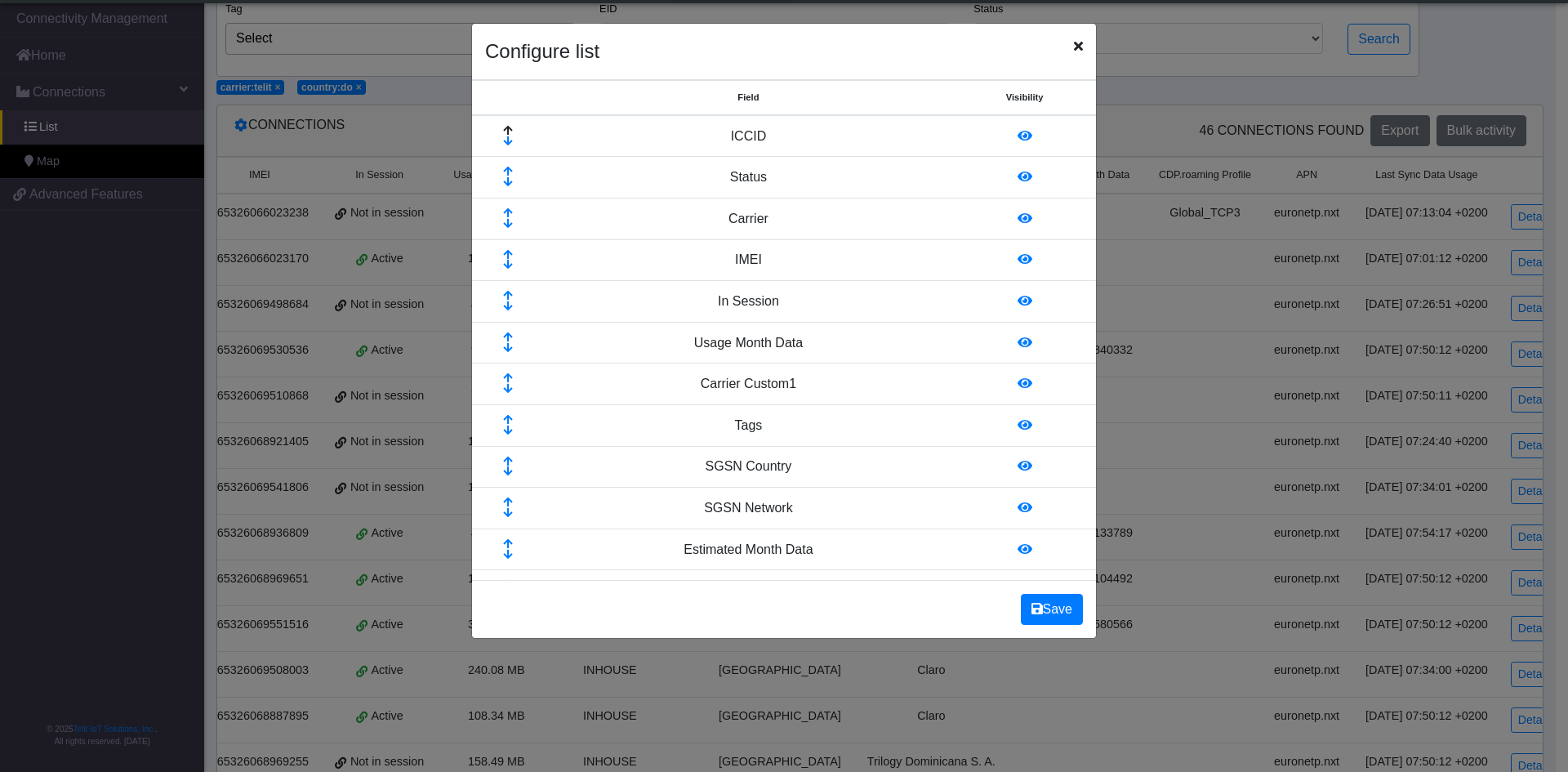
click at [1017, 220] on icon at bounding box center [1025, 218] width 15 height 13
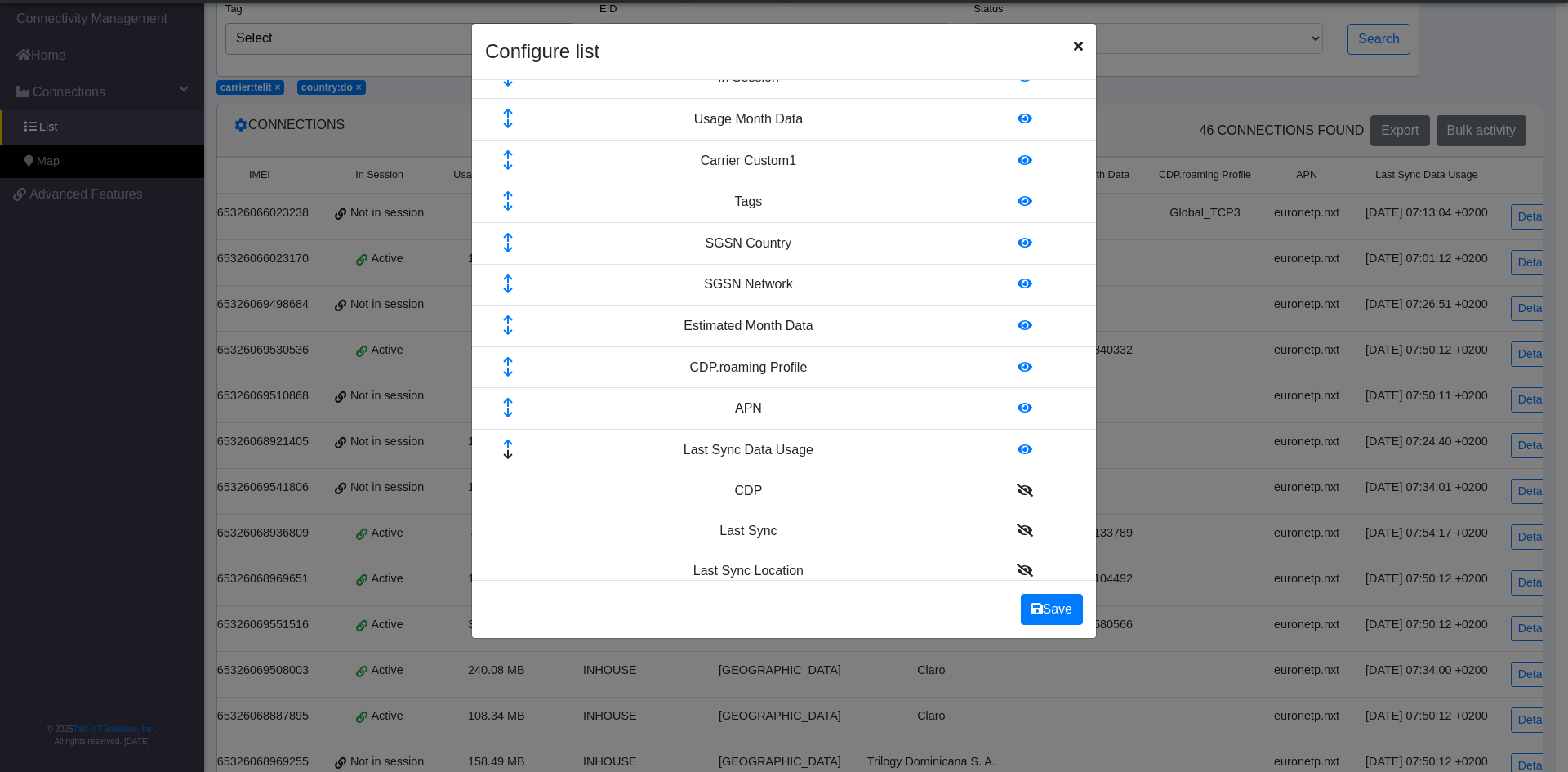
scroll to position [186, 0]
click at [1017, 363] on icon at bounding box center [1025, 363] width 15 height 13
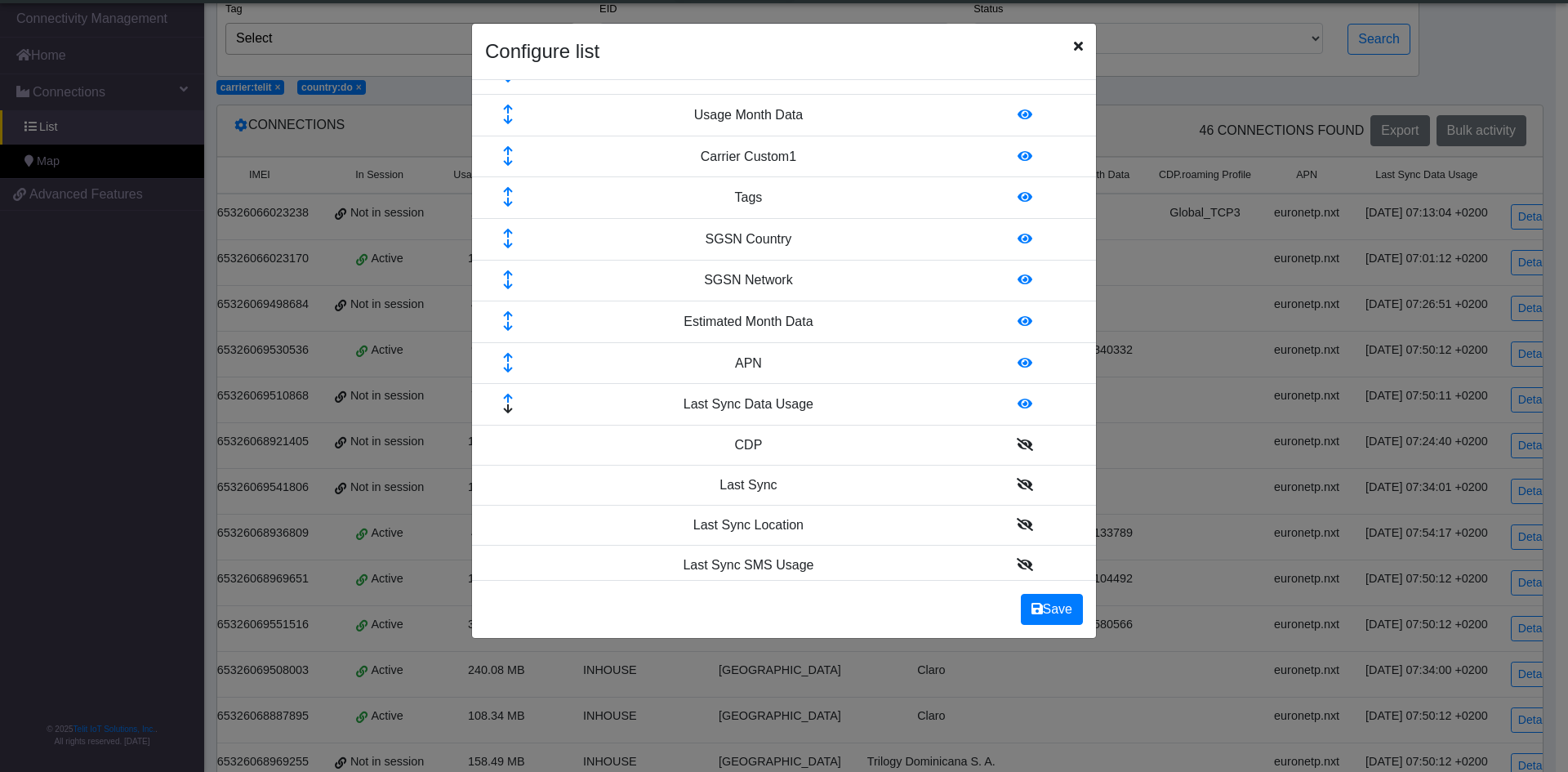
click at [1017, 323] on icon at bounding box center [1025, 321] width 15 height 13
click at [1017, 234] on icon at bounding box center [1025, 238] width 15 height 13
click at [829, 33] on div "Configure list" at bounding box center [784, 52] width 624 height 57
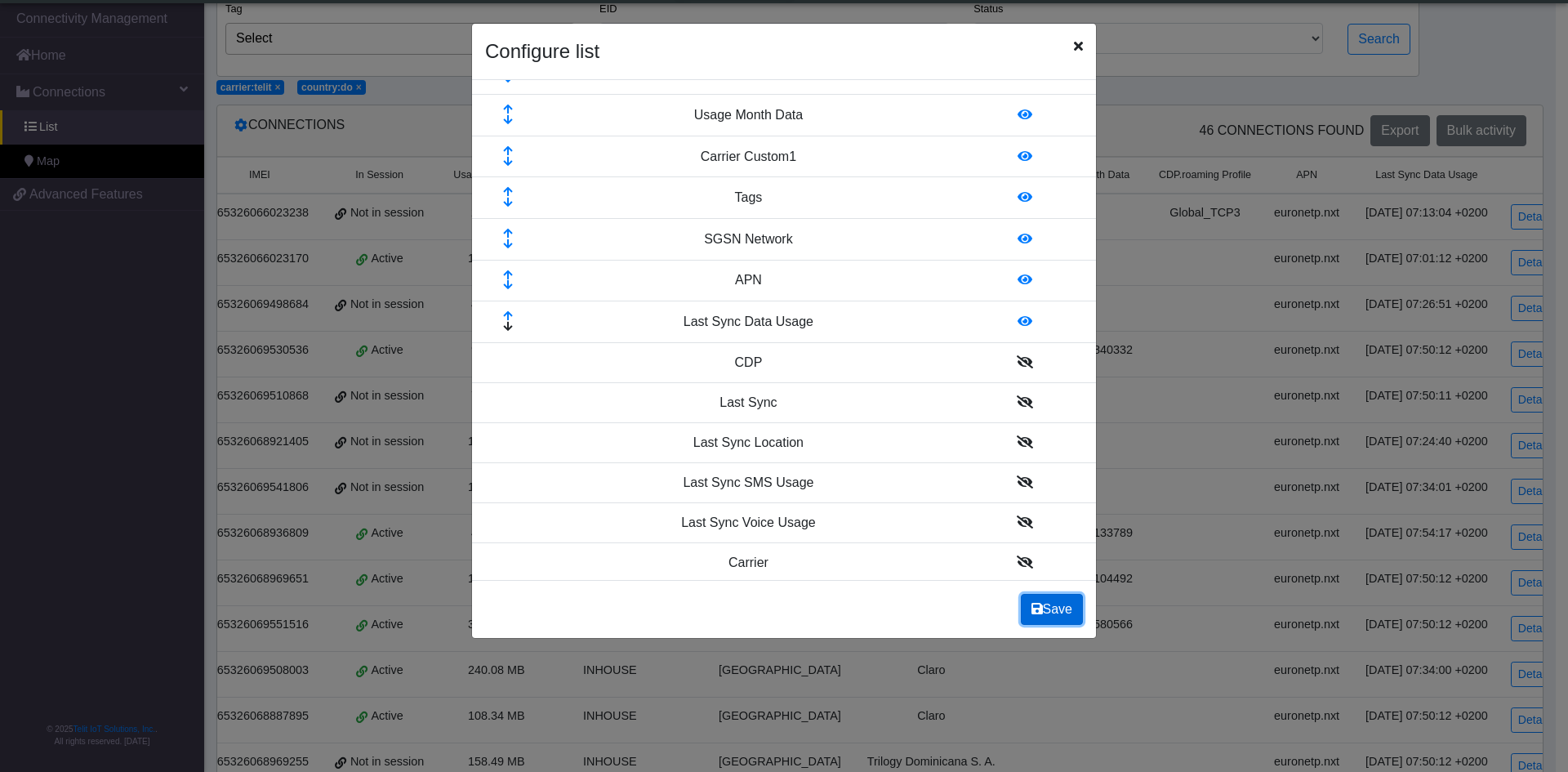
click at [1053, 608] on button "Save" at bounding box center [1052, 609] width 62 height 31
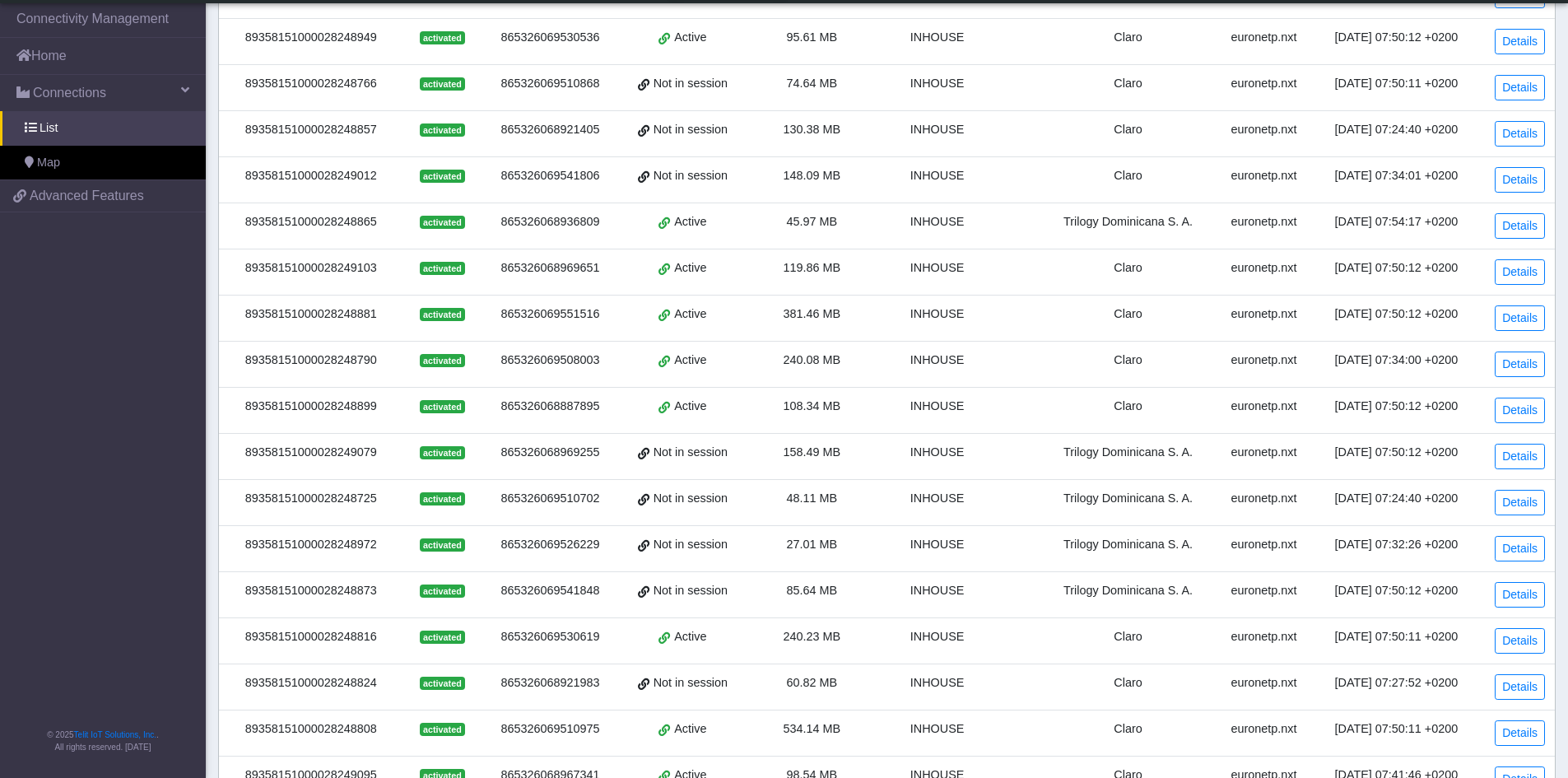
scroll to position [552, 0]
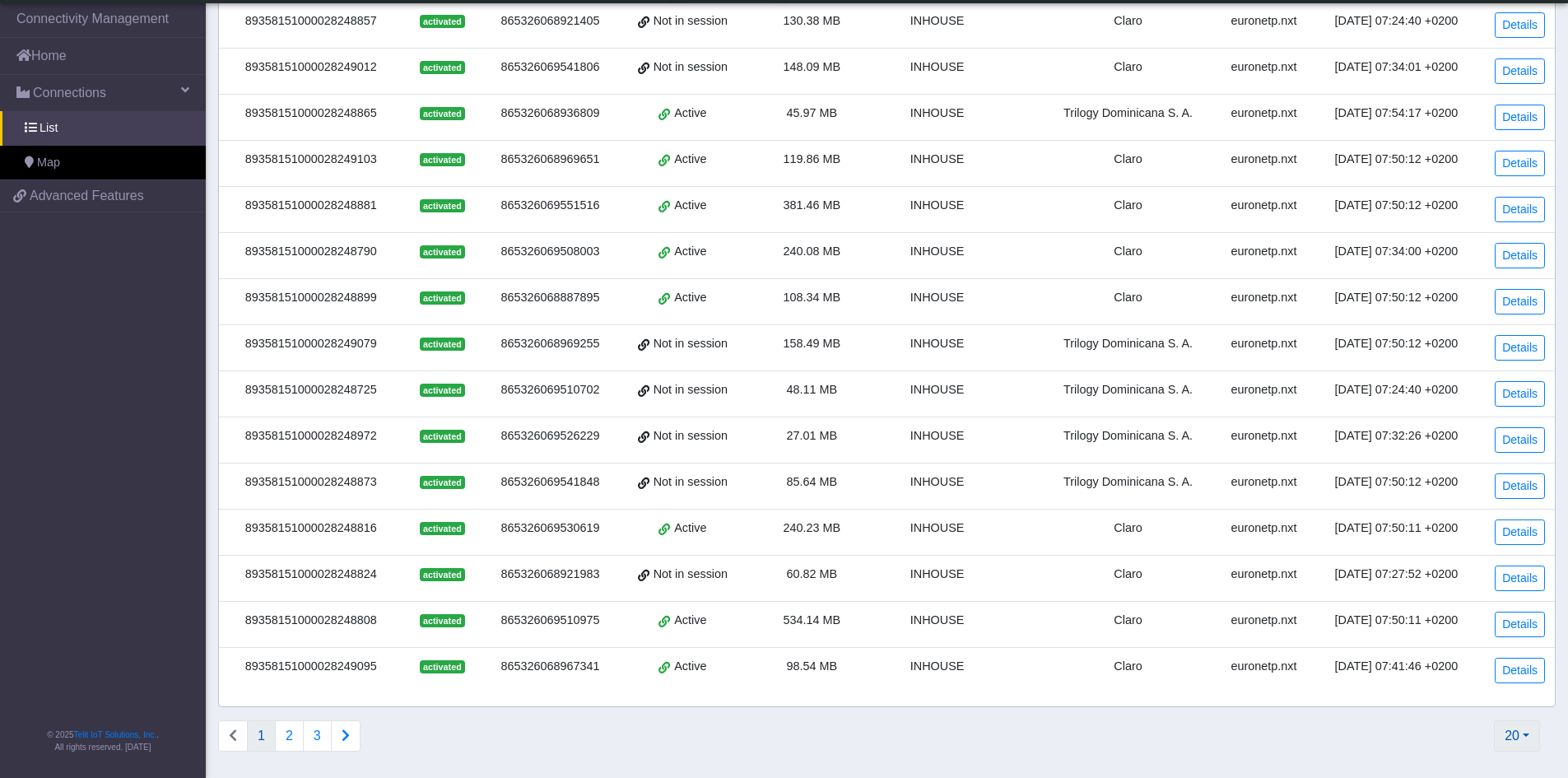
click at [1518, 737] on button "20" at bounding box center [1517, 736] width 46 height 31
click at [1446, 644] on button "500" at bounding box center [1473, 646] width 130 height 26
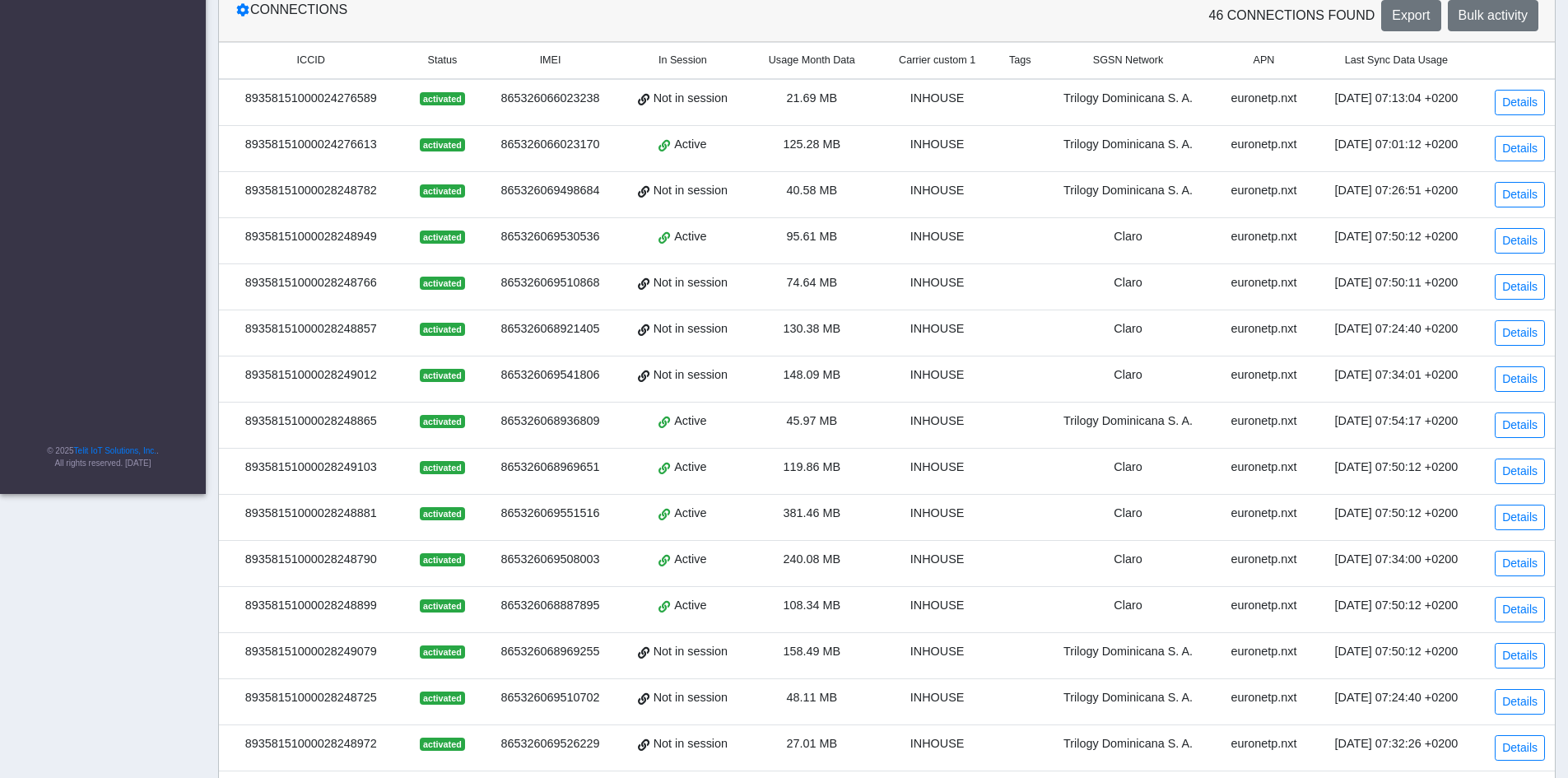
scroll to position [0, 0]
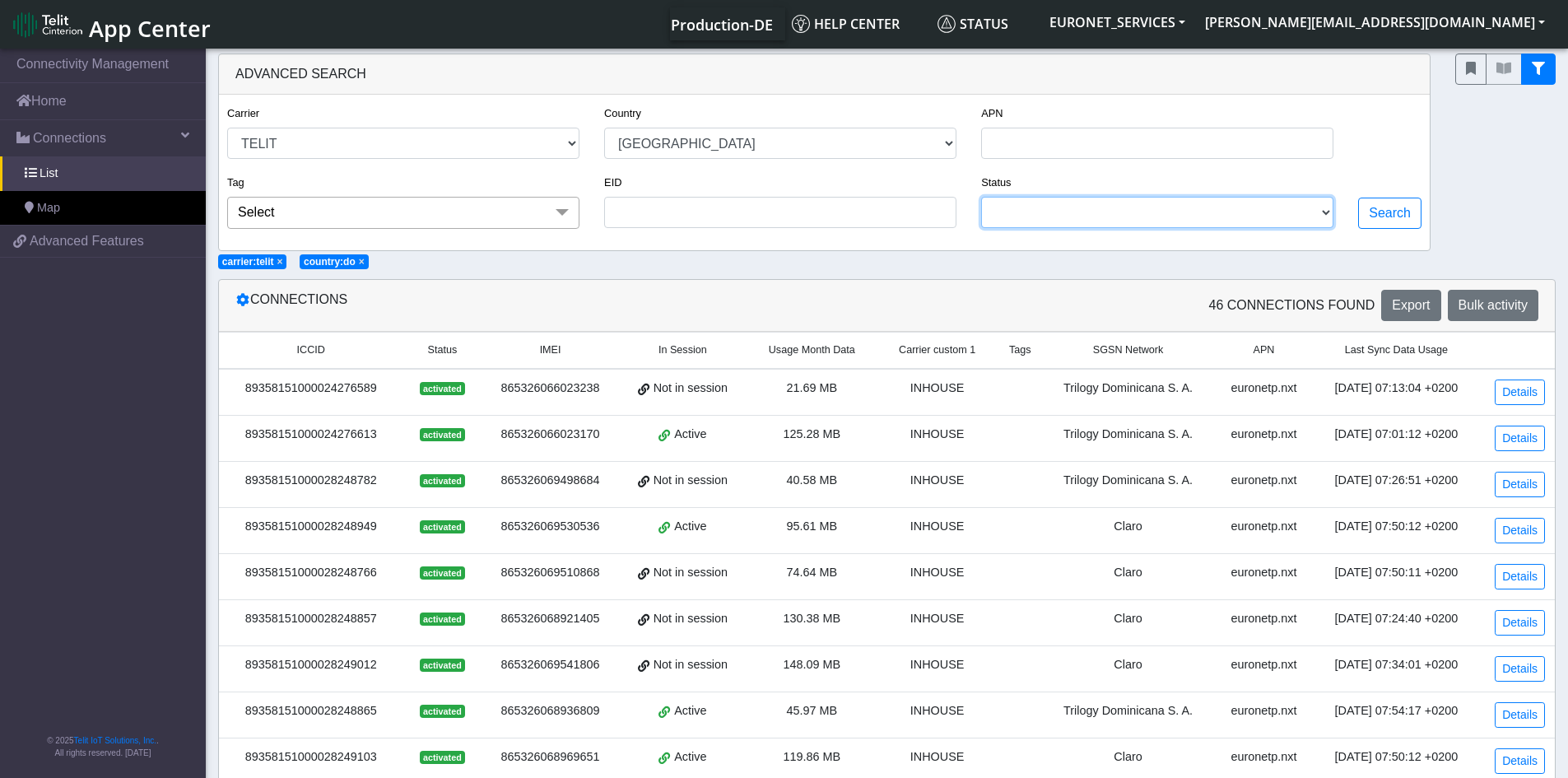
click at [1330, 212] on select "ACTIVATED DEACTIVATED" at bounding box center [1157, 213] width 352 height 31
click at [243, 305] on icon at bounding box center [242, 300] width 13 height 13
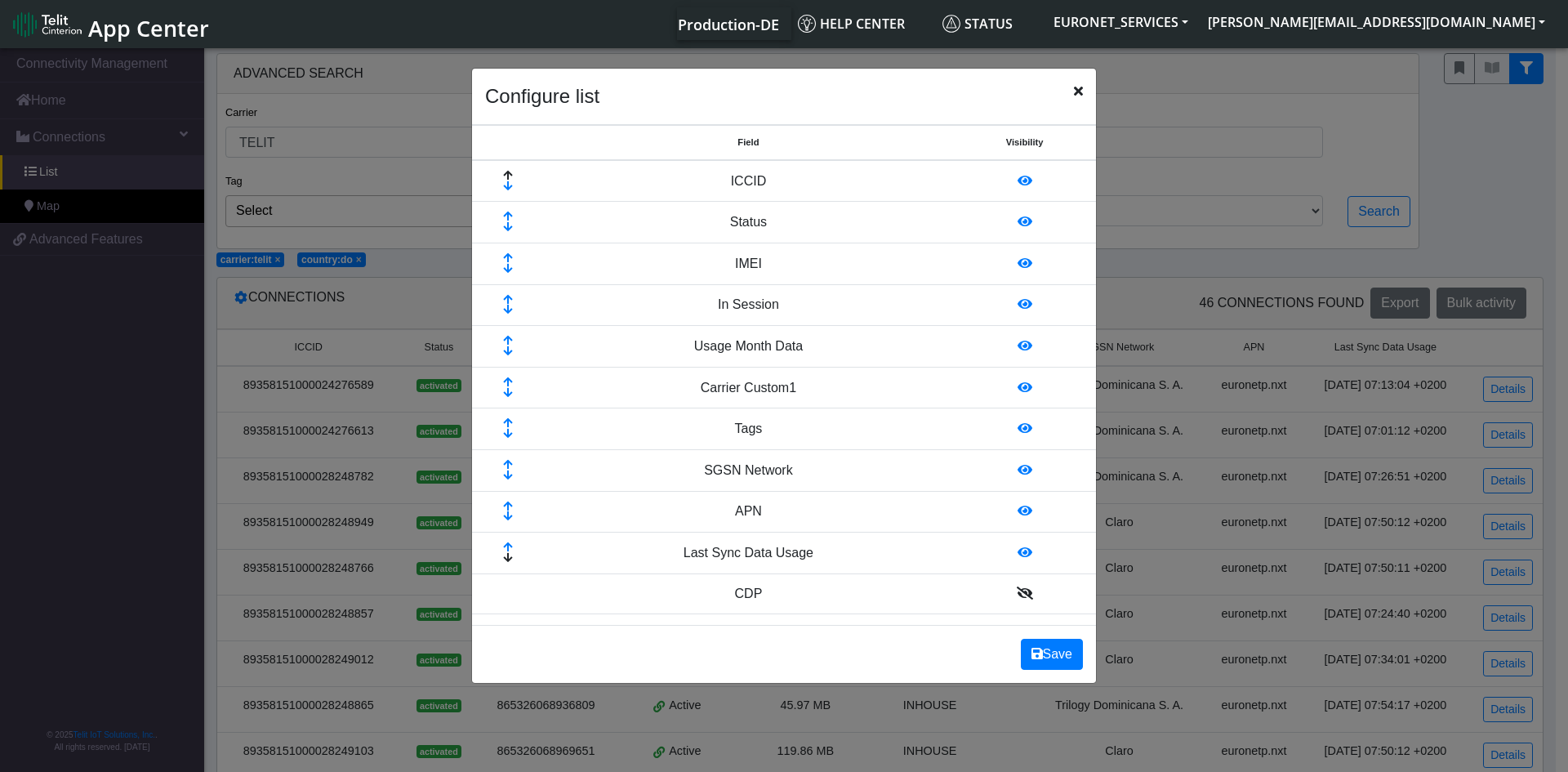
click at [1169, 100] on ngb-modal-window "Configure list Field Visibility ICCID Status IMEI In Session Usage Month Data C…" at bounding box center [784, 411] width 1568 height 733
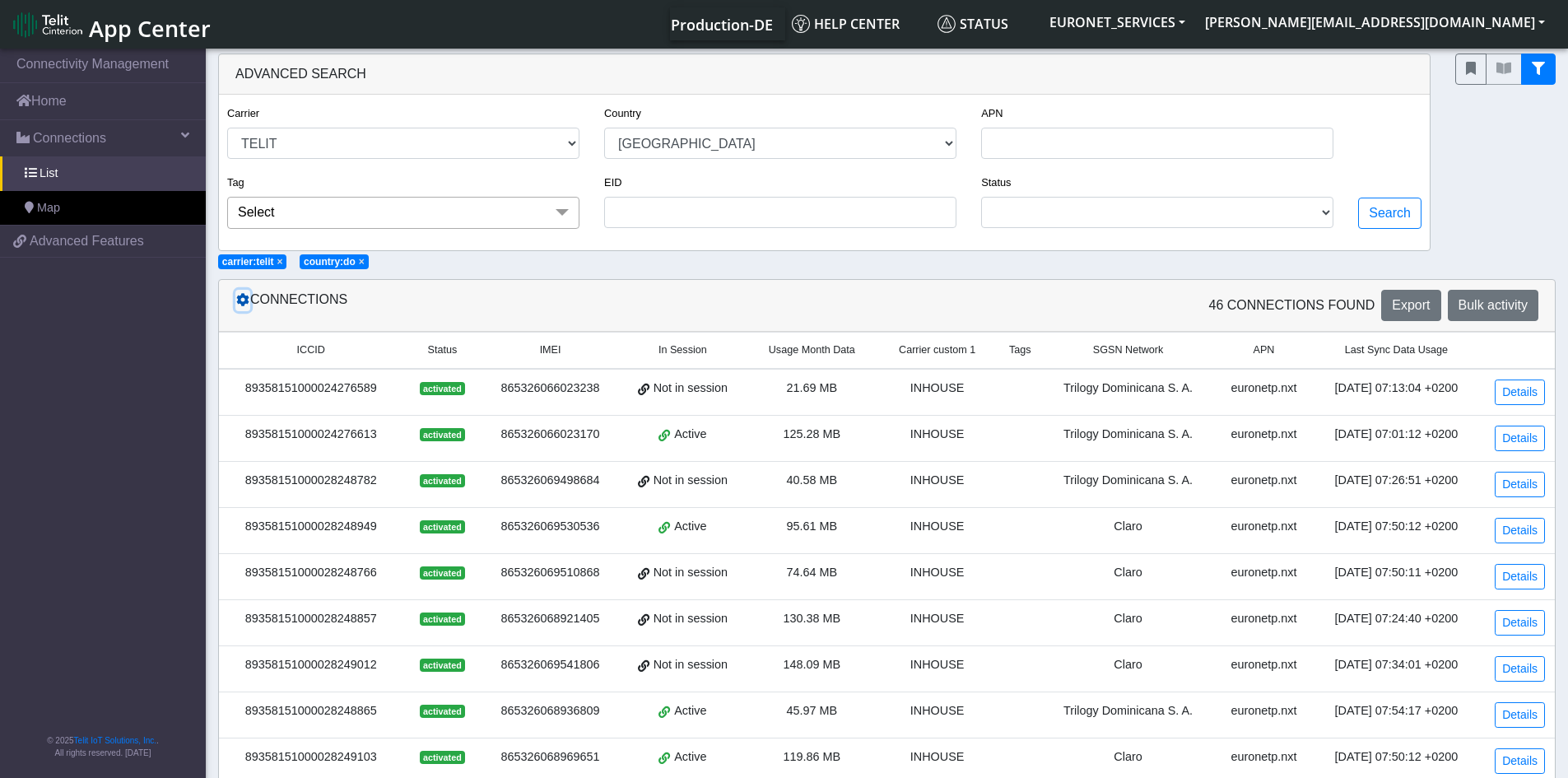
click at [246, 309] on button at bounding box center [242, 300] width 15 height 22
click at [242, 302] on icon at bounding box center [242, 300] width 13 height 13
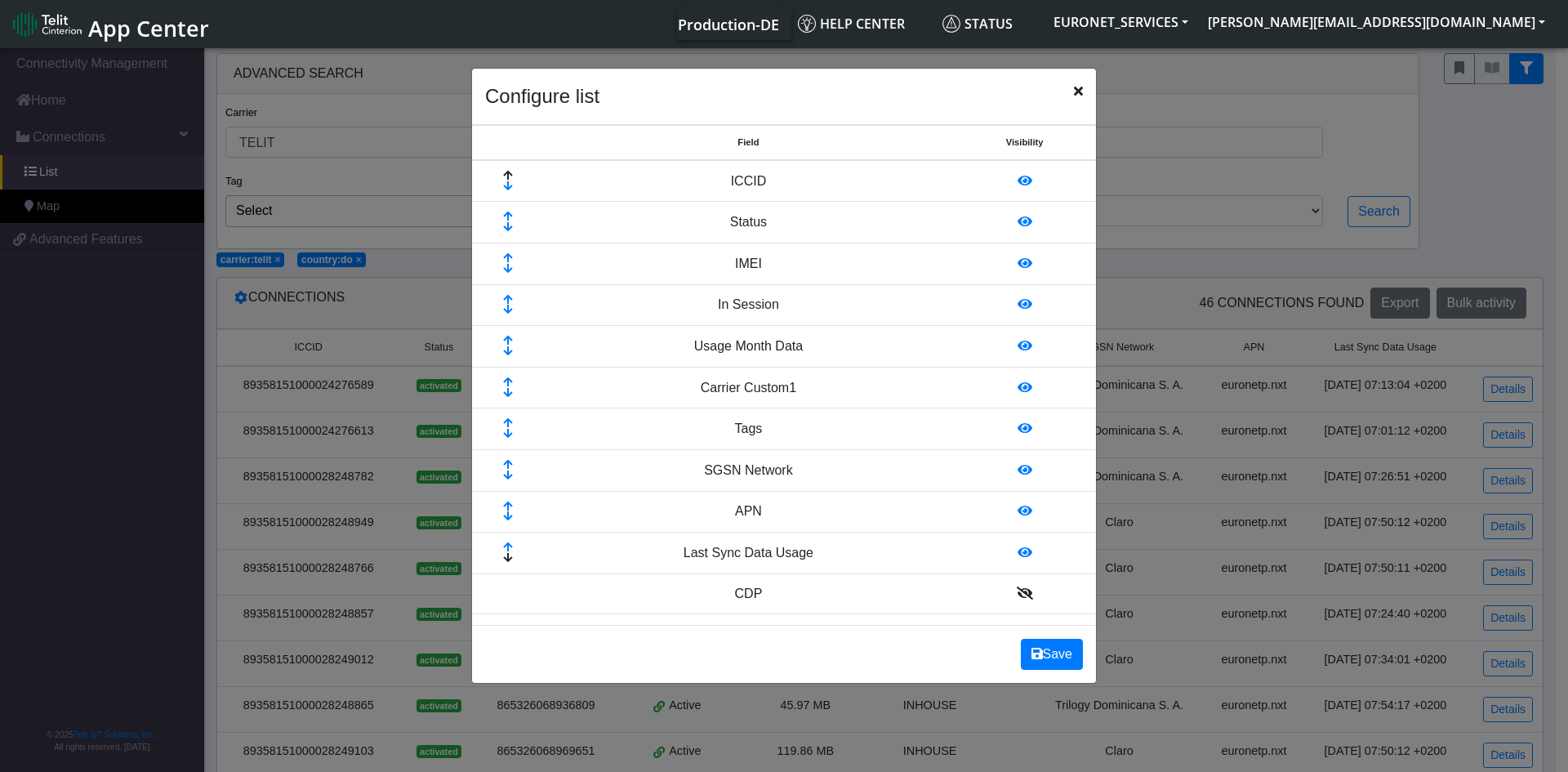
click at [1017, 389] on icon at bounding box center [1025, 387] width 15 height 13
click at [1017, 385] on icon at bounding box center [1025, 387] width 15 height 13
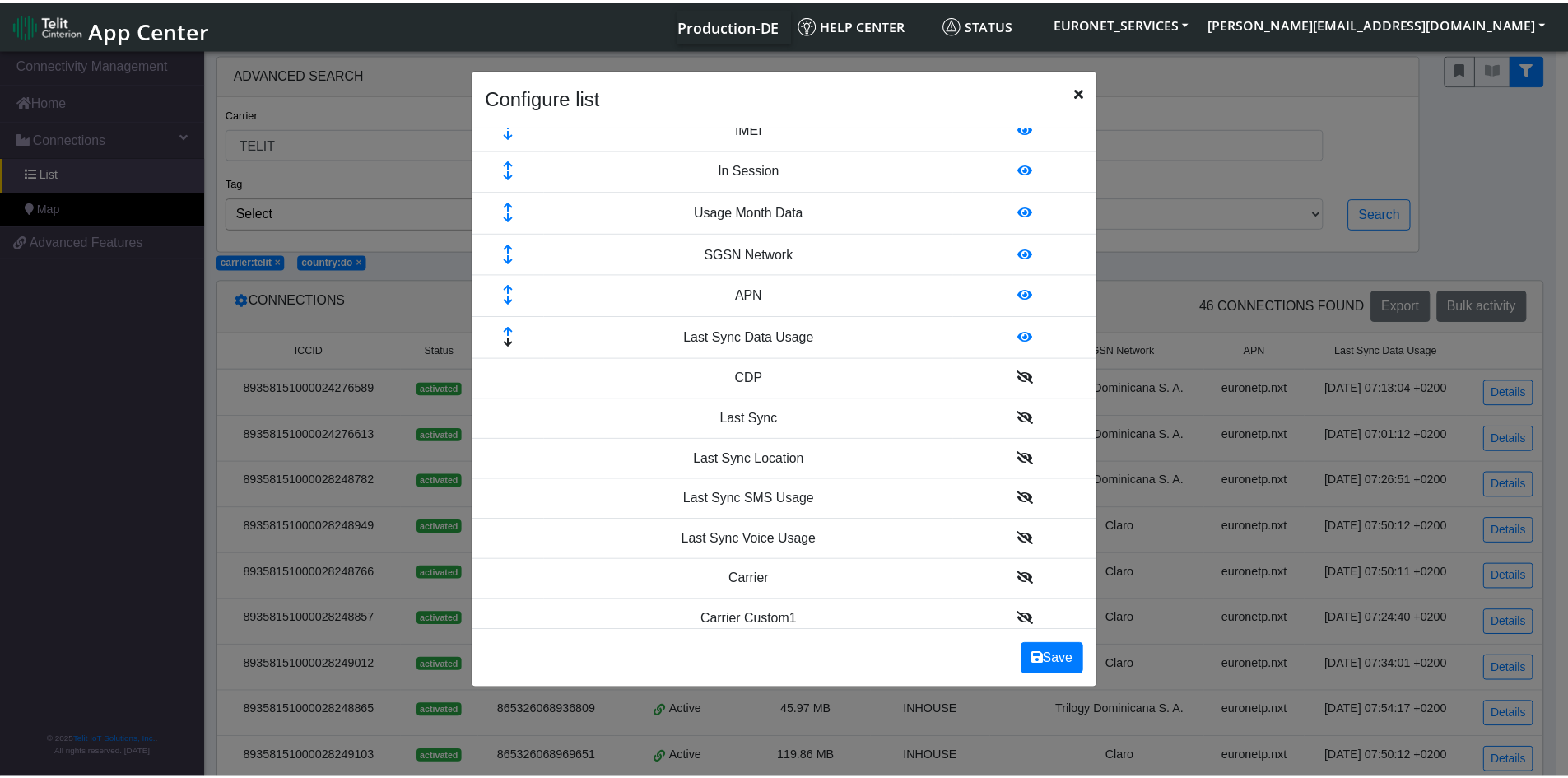
scroll to position [209, 0]
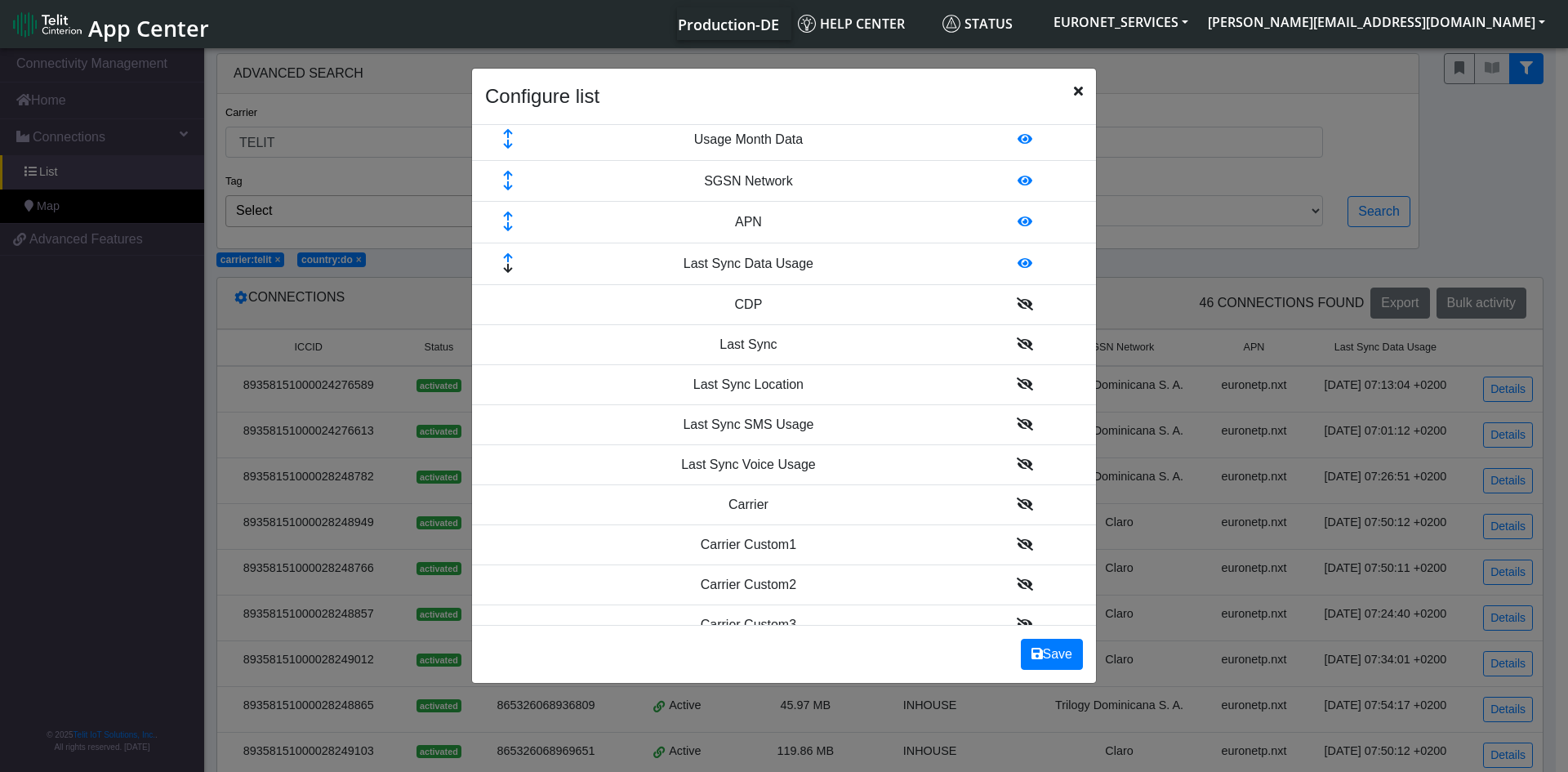
click at [1016, 342] on icon at bounding box center [1025, 344] width 16 height 13
click at [1016, 388] on icon at bounding box center [1025, 384] width 16 height 13
click at [1053, 652] on button "Save" at bounding box center [1052, 655] width 62 height 31
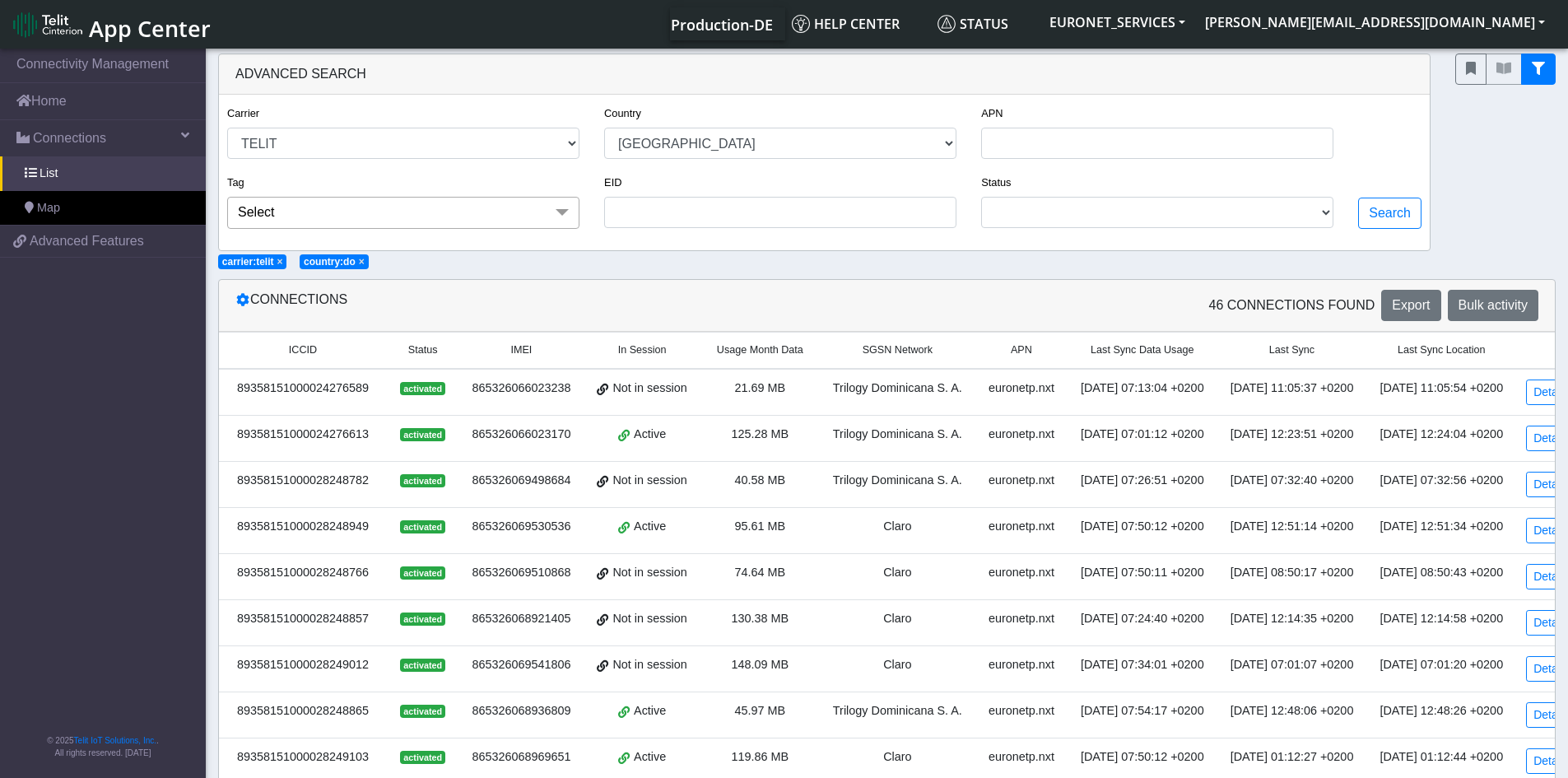
click at [1145, 436] on div "[DATE] 07:01:12 +0200" at bounding box center [1142, 435] width 130 height 18
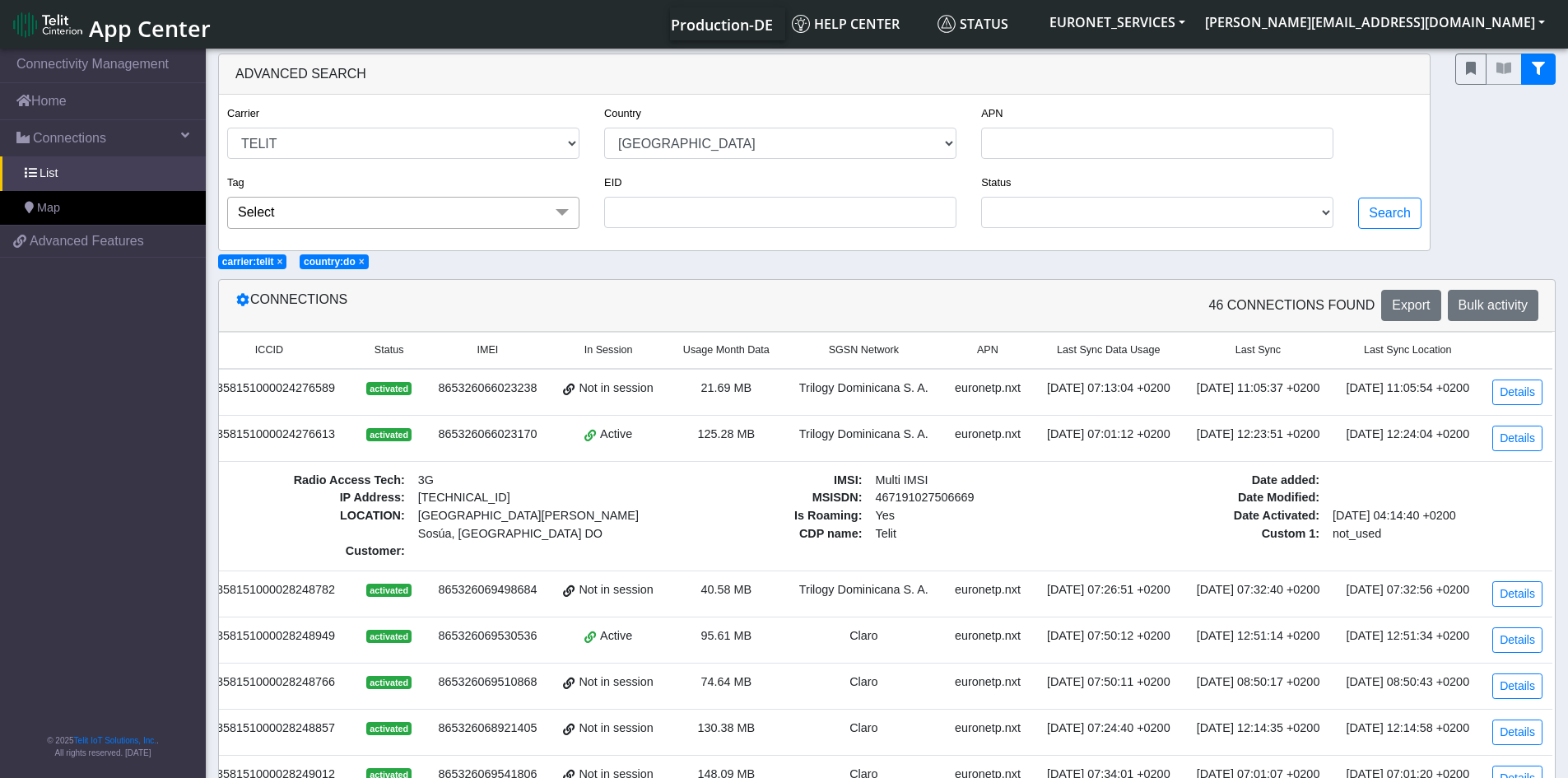
scroll to position [0, 89]
click at [1383, 393] on div "[DATE] 11:05:54 +0200" at bounding box center [1407, 388] width 130 height 18
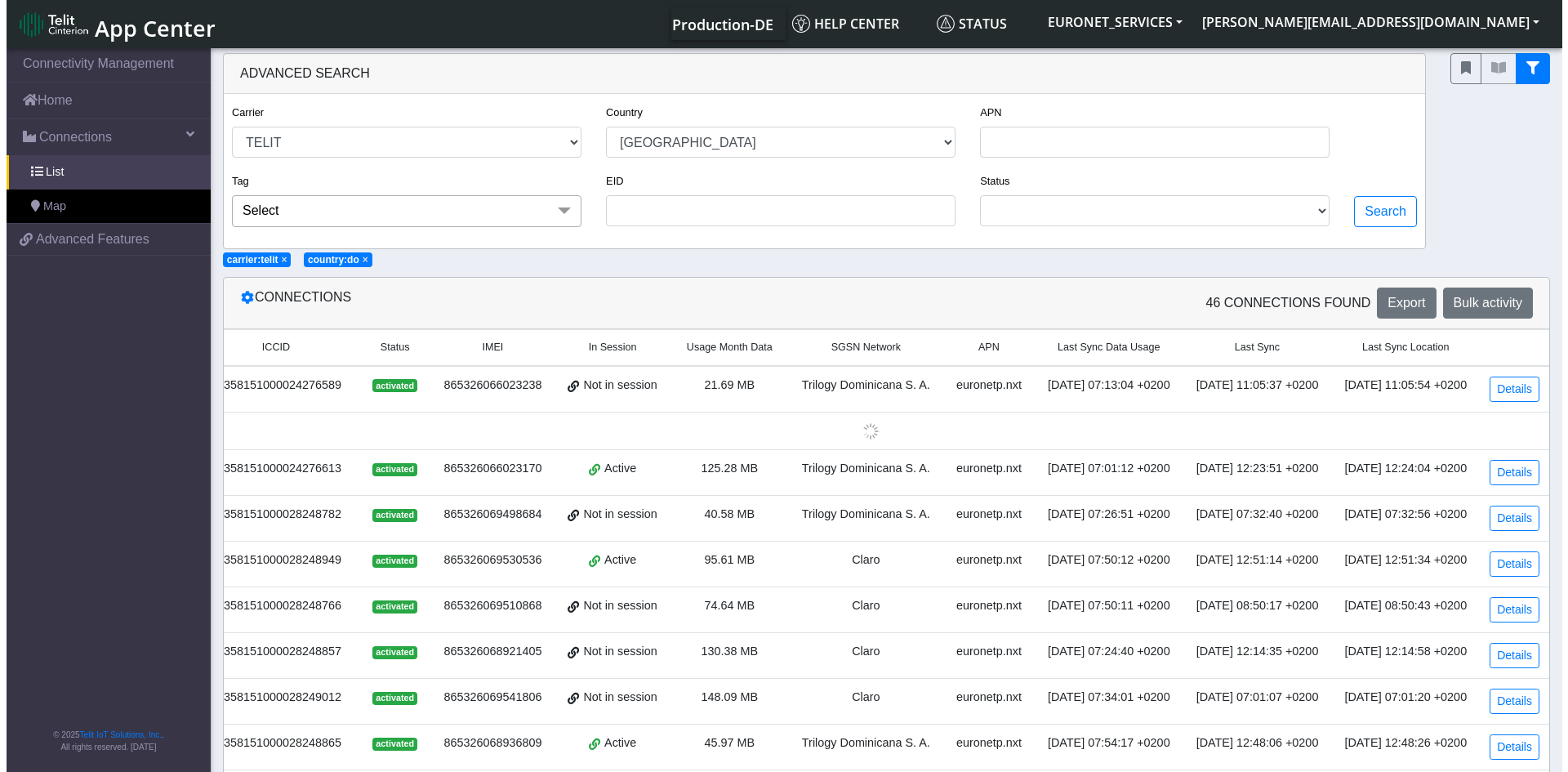
scroll to position [0, 85]
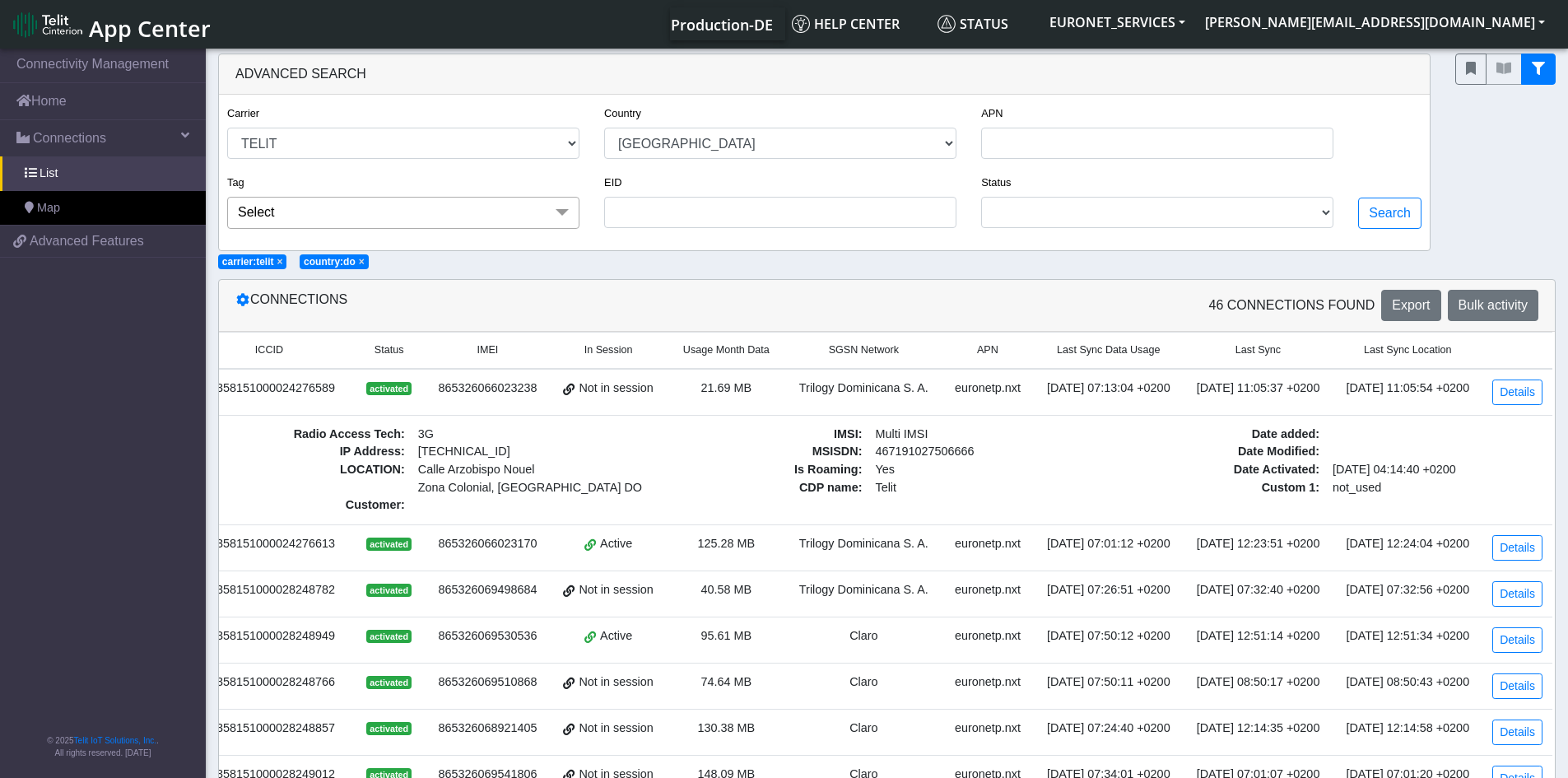
click at [1383, 397] on td "[DATE] 11:05:54 +0200" at bounding box center [1407, 392] width 150 height 47
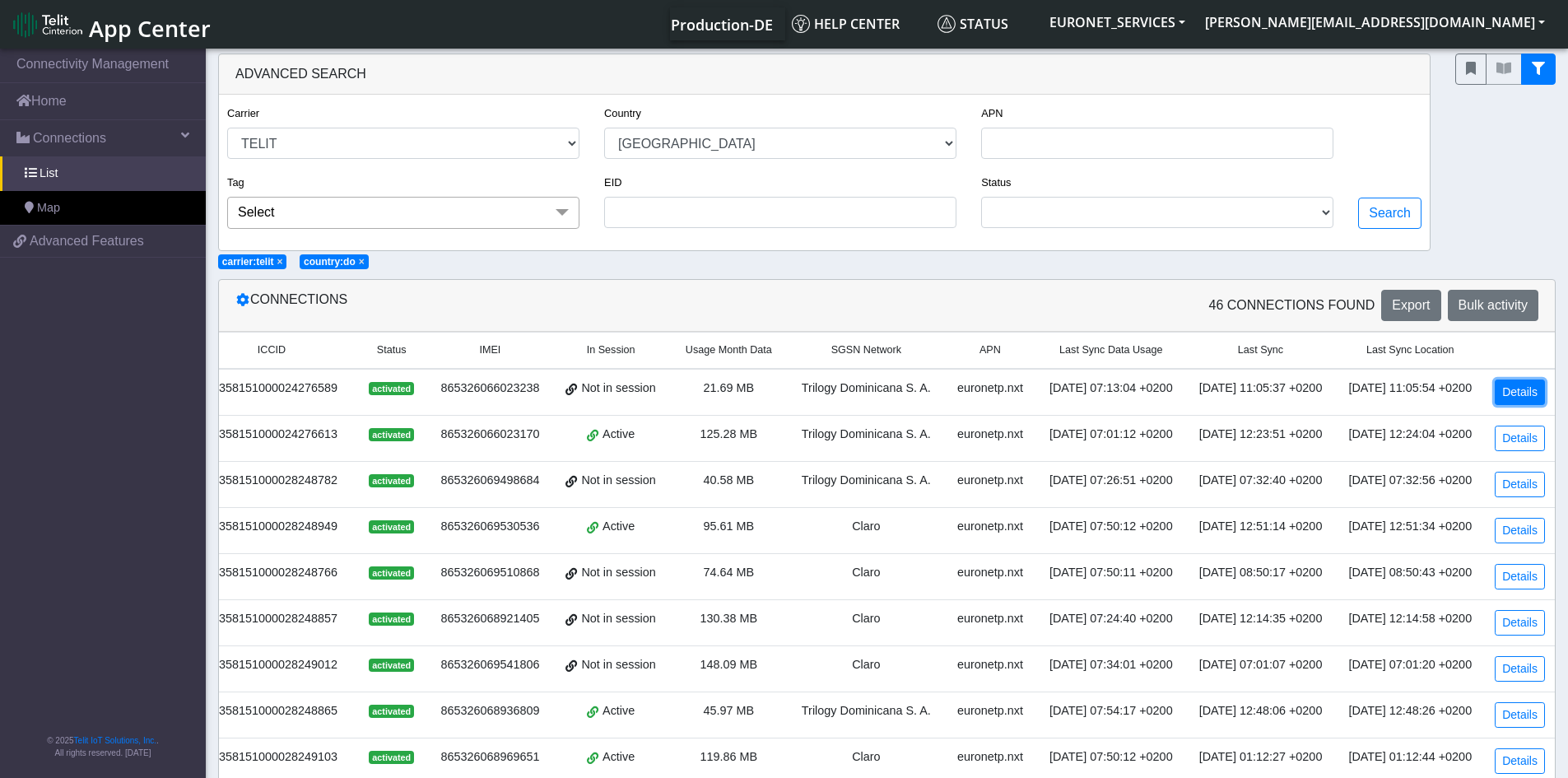
click at [1505, 387] on link "Details" at bounding box center [1519, 391] width 50 height 26
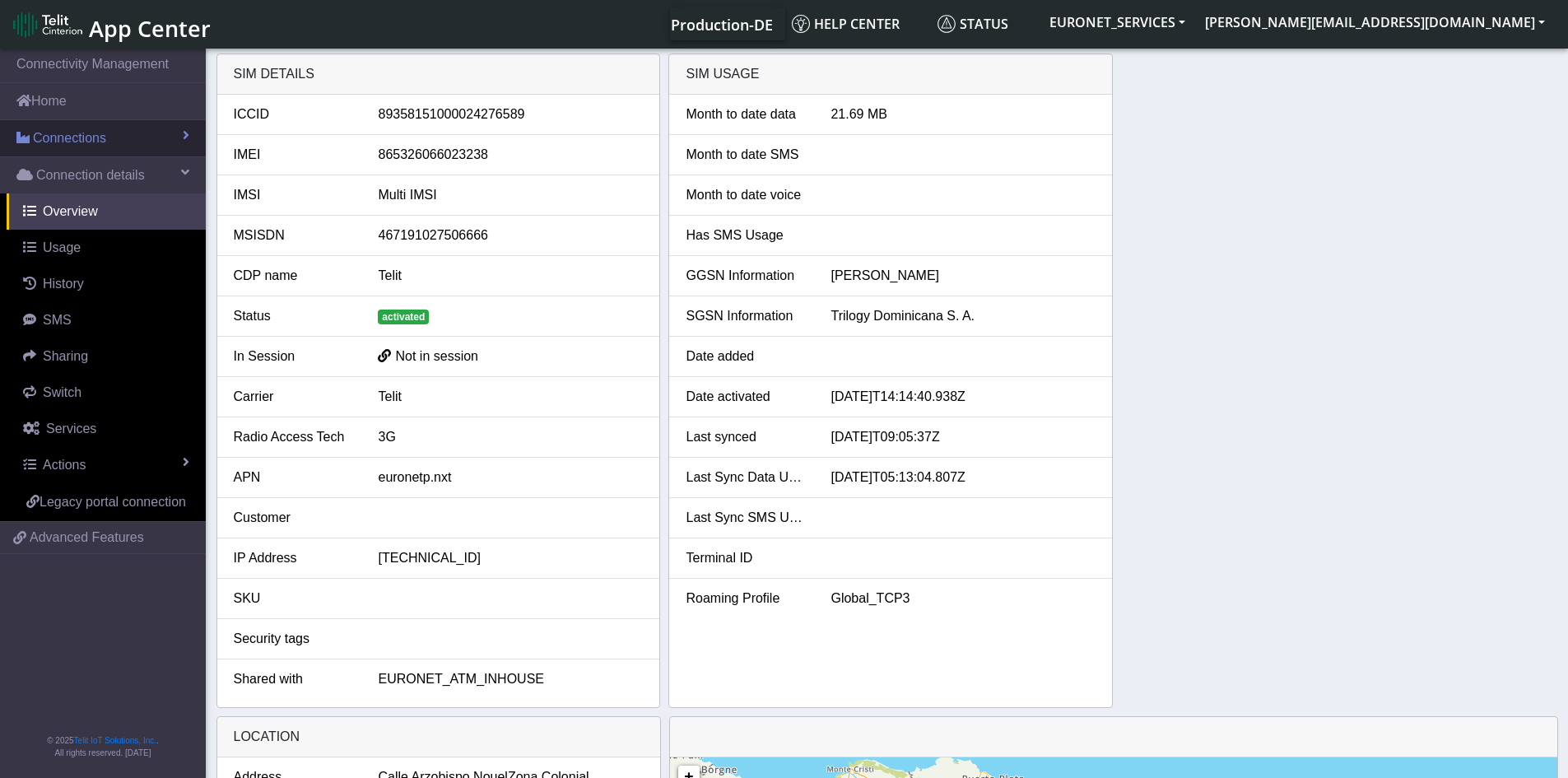
click at [80, 135] on span "Connections" at bounding box center [70, 138] width 74 height 20
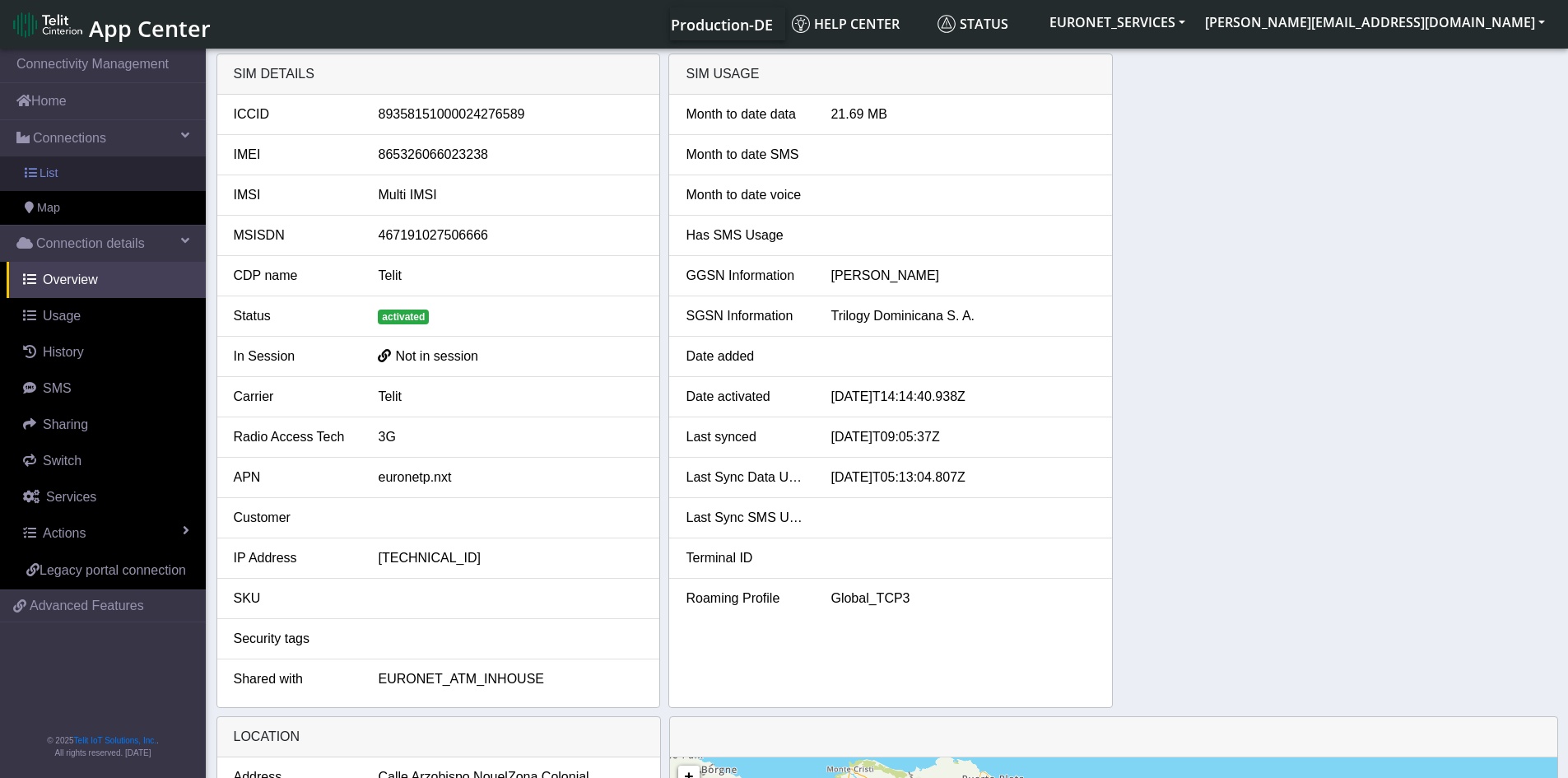
click at [27, 177] on span at bounding box center [31, 173] width 12 height 12
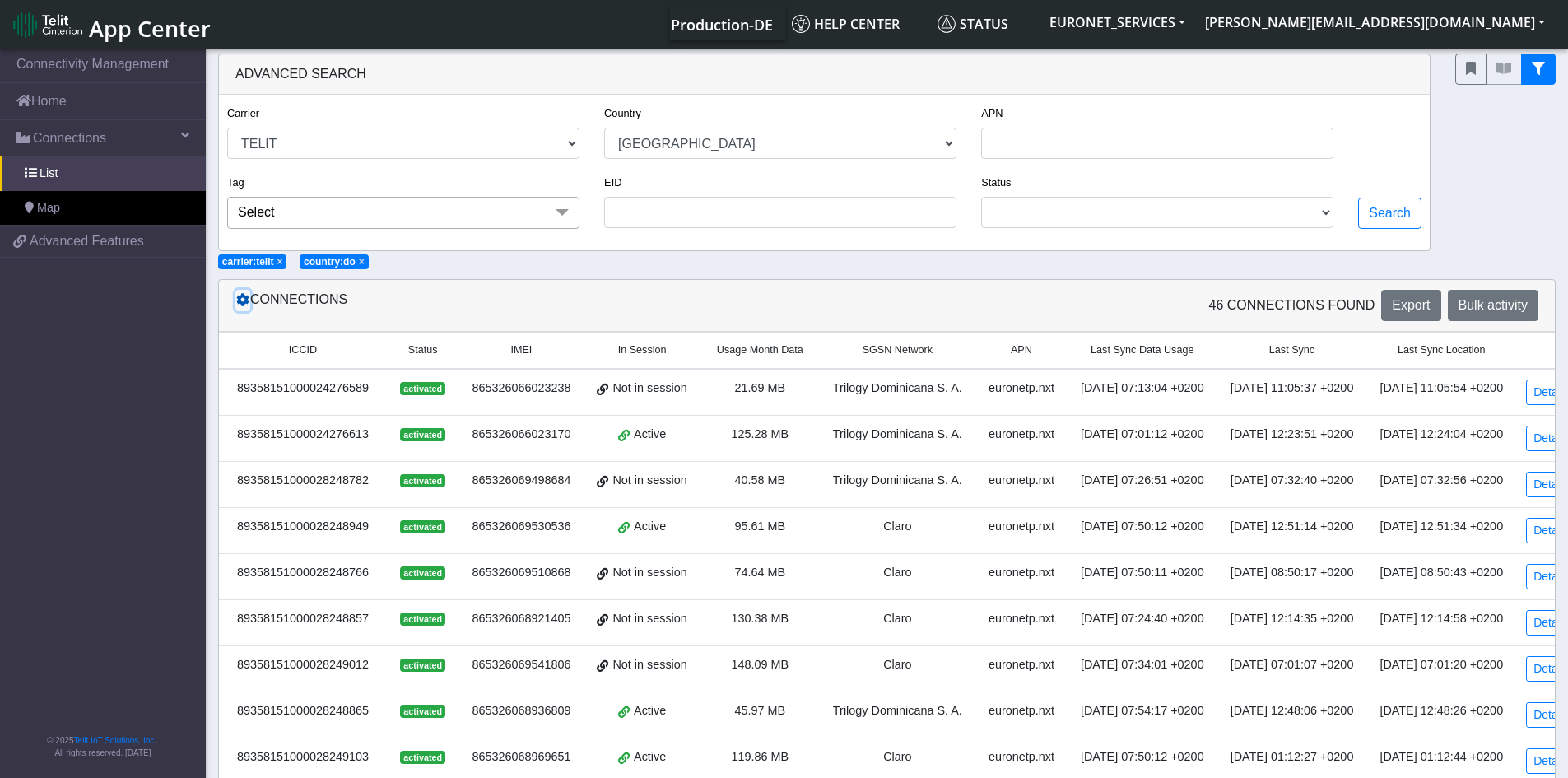
click at [241, 305] on icon at bounding box center [242, 300] width 13 height 13
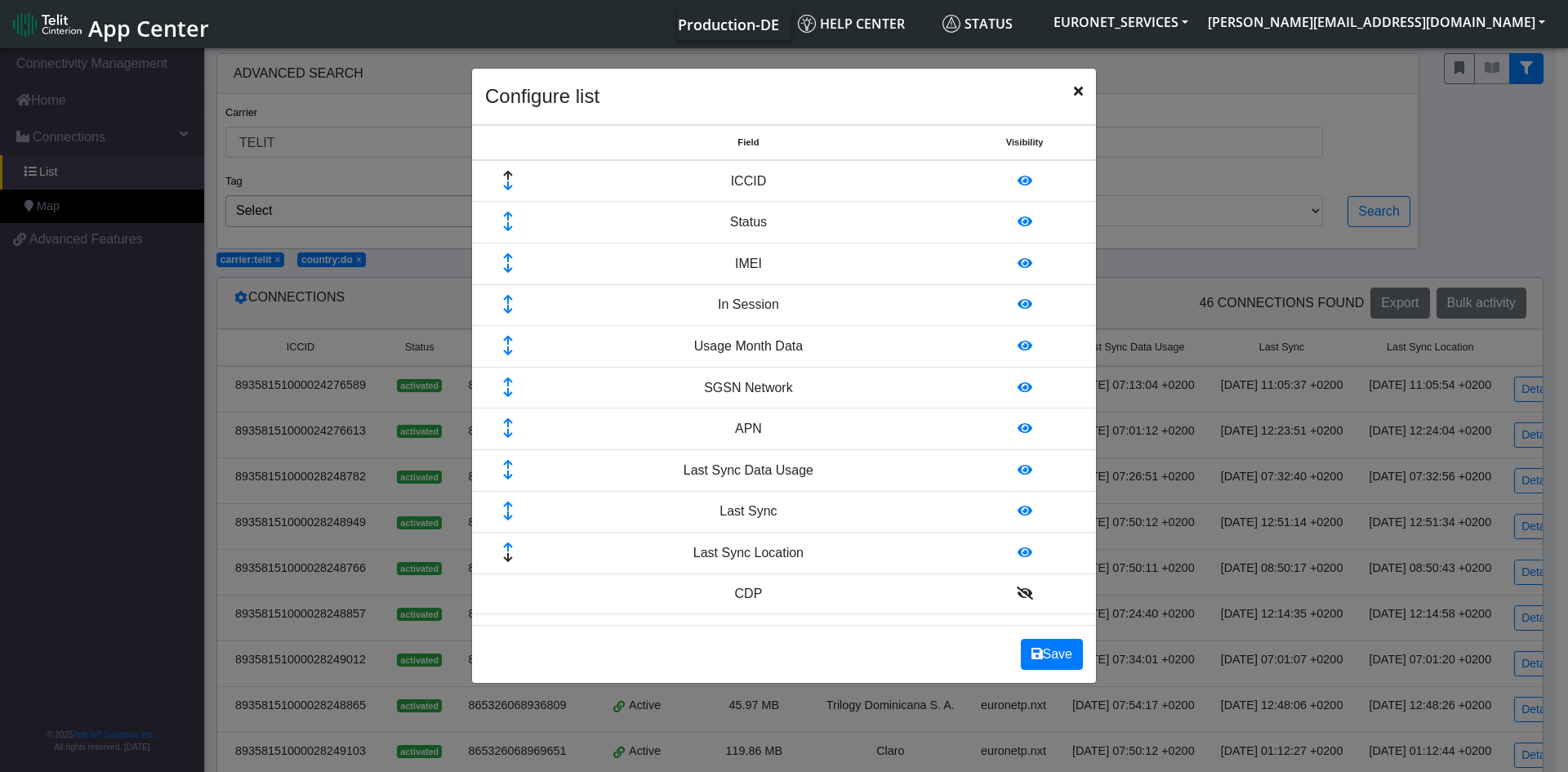
click at [1017, 510] on icon at bounding box center [1025, 511] width 15 height 13
click at [1017, 516] on icon at bounding box center [1025, 511] width 15 height 13
click at [1016, 516] on icon at bounding box center [1025, 511] width 16 height 13
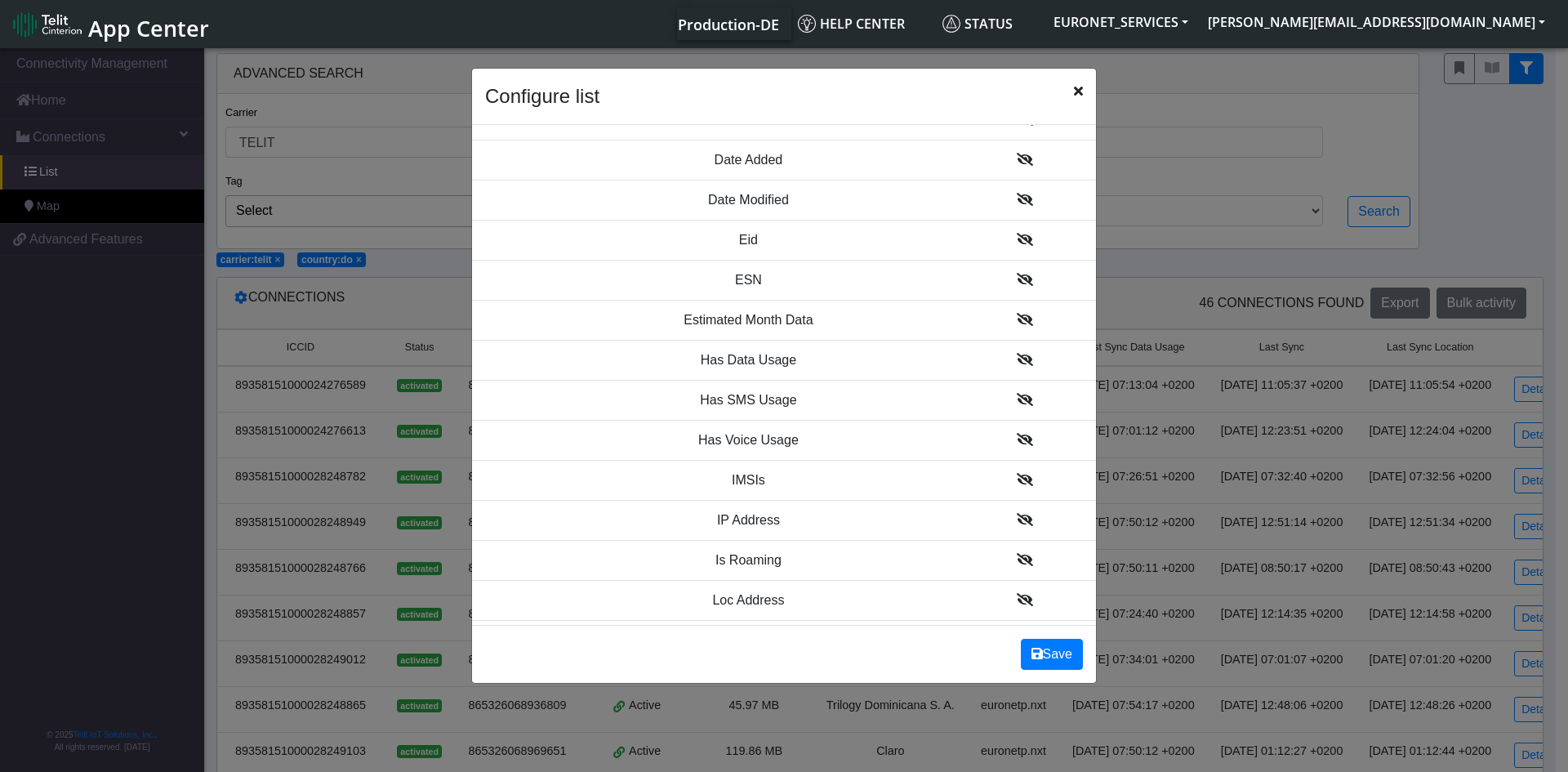
scroll to position [1117, 0]
click at [1016, 356] on icon at bounding box center [1025, 356] width 16 height 13
click at [1016, 400] on icon at bounding box center [1025, 399] width 16 height 13
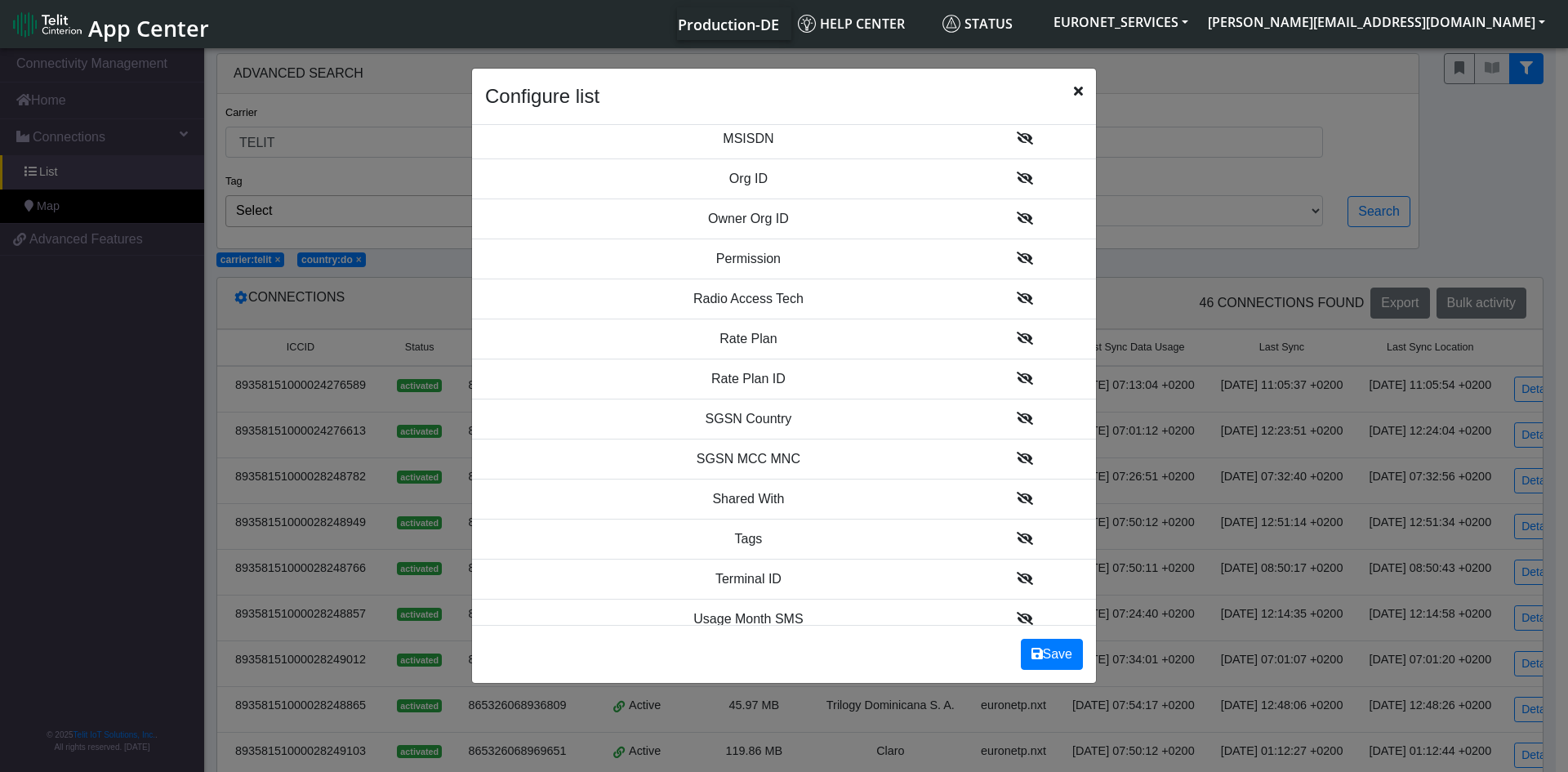
scroll to position [1740, 0]
click at [1016, 293] on icon at bounding box center [1025, 294] width 16 height 13
click at [1016, 299] on icon at bounding box center [1025, 295] width 16 height 13
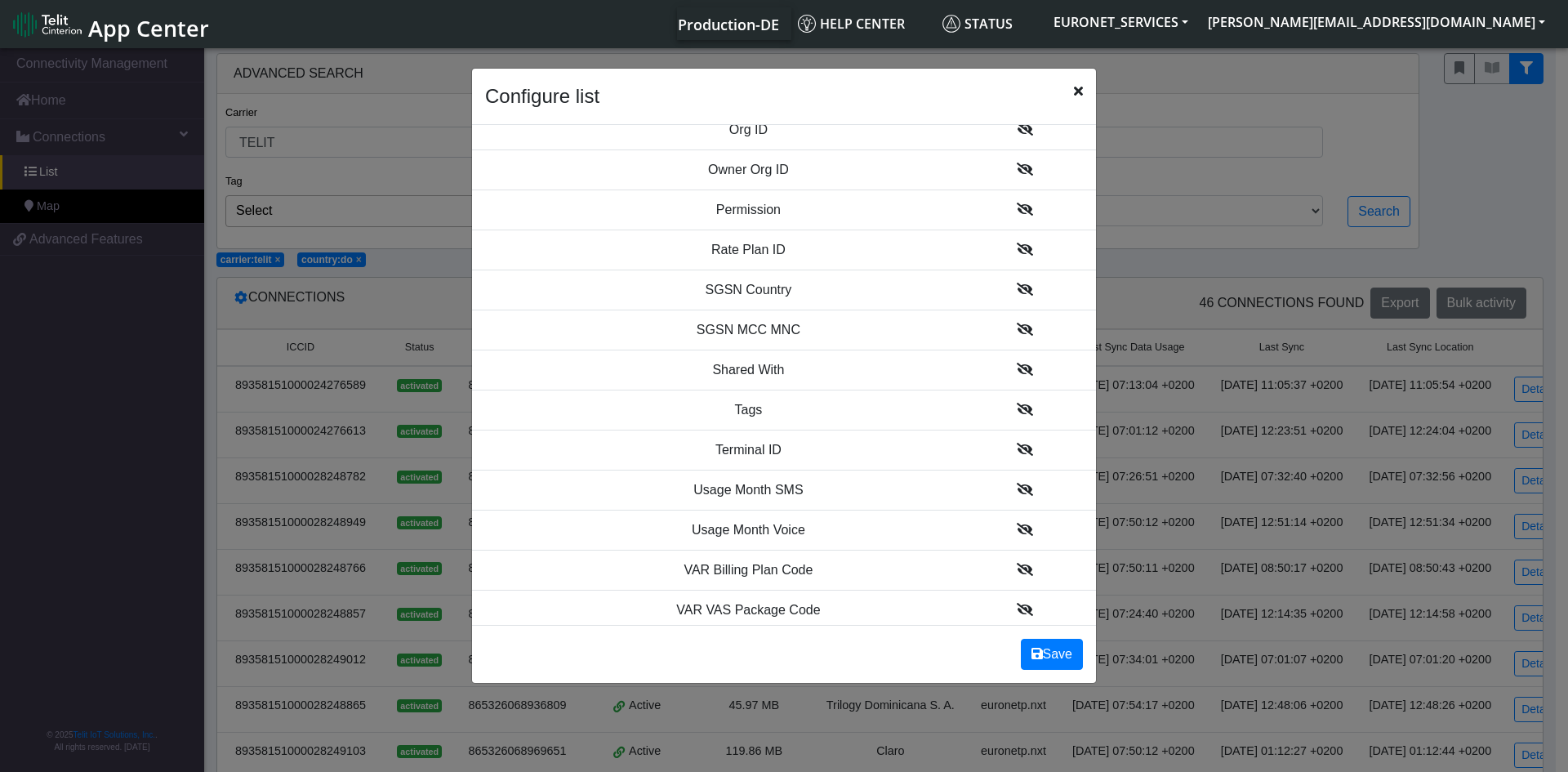
scroll to position [1886, 0]
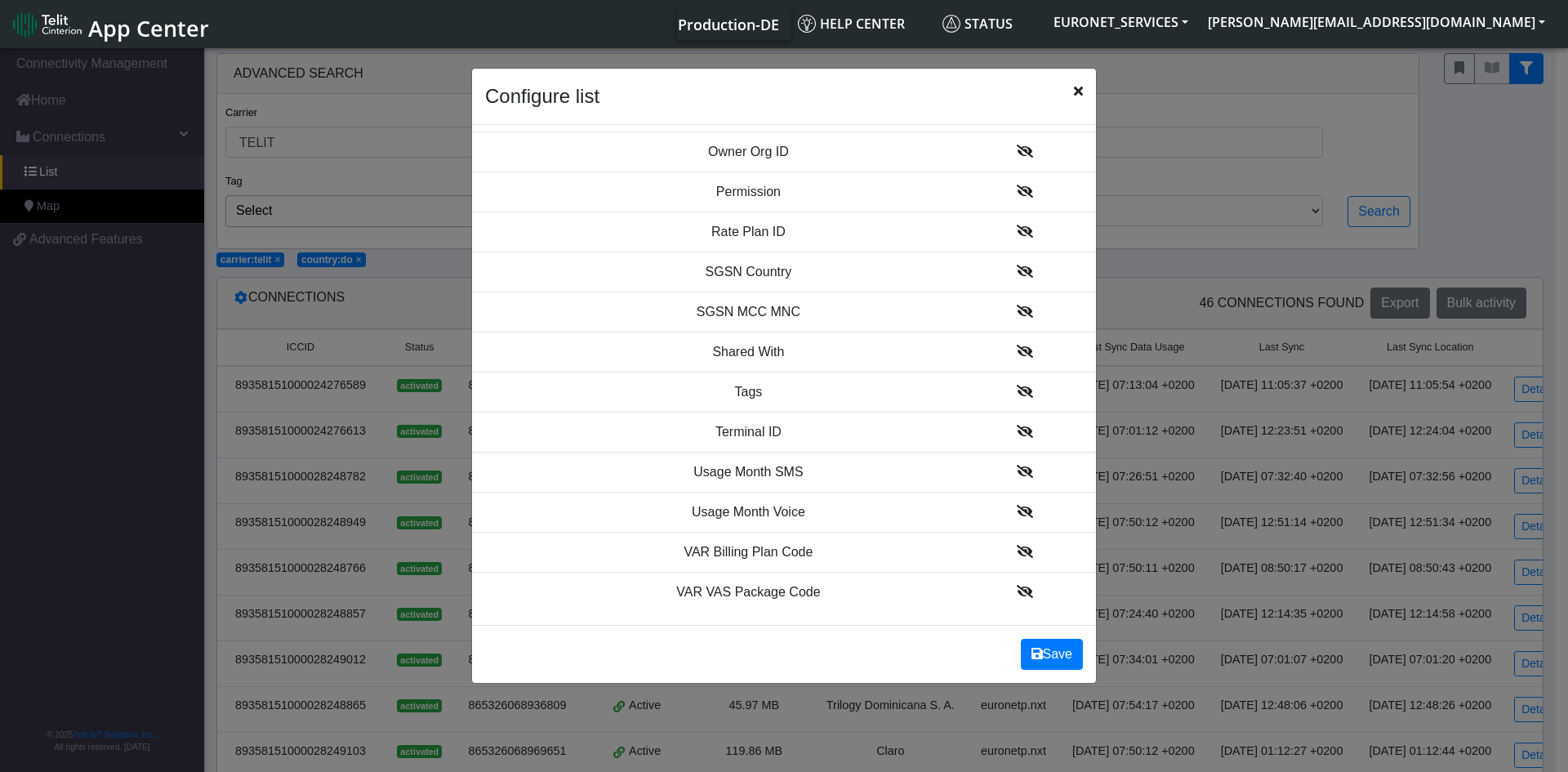
click at [1016, 310] on icon at bounding box center [1025, 311] width 16 height 13
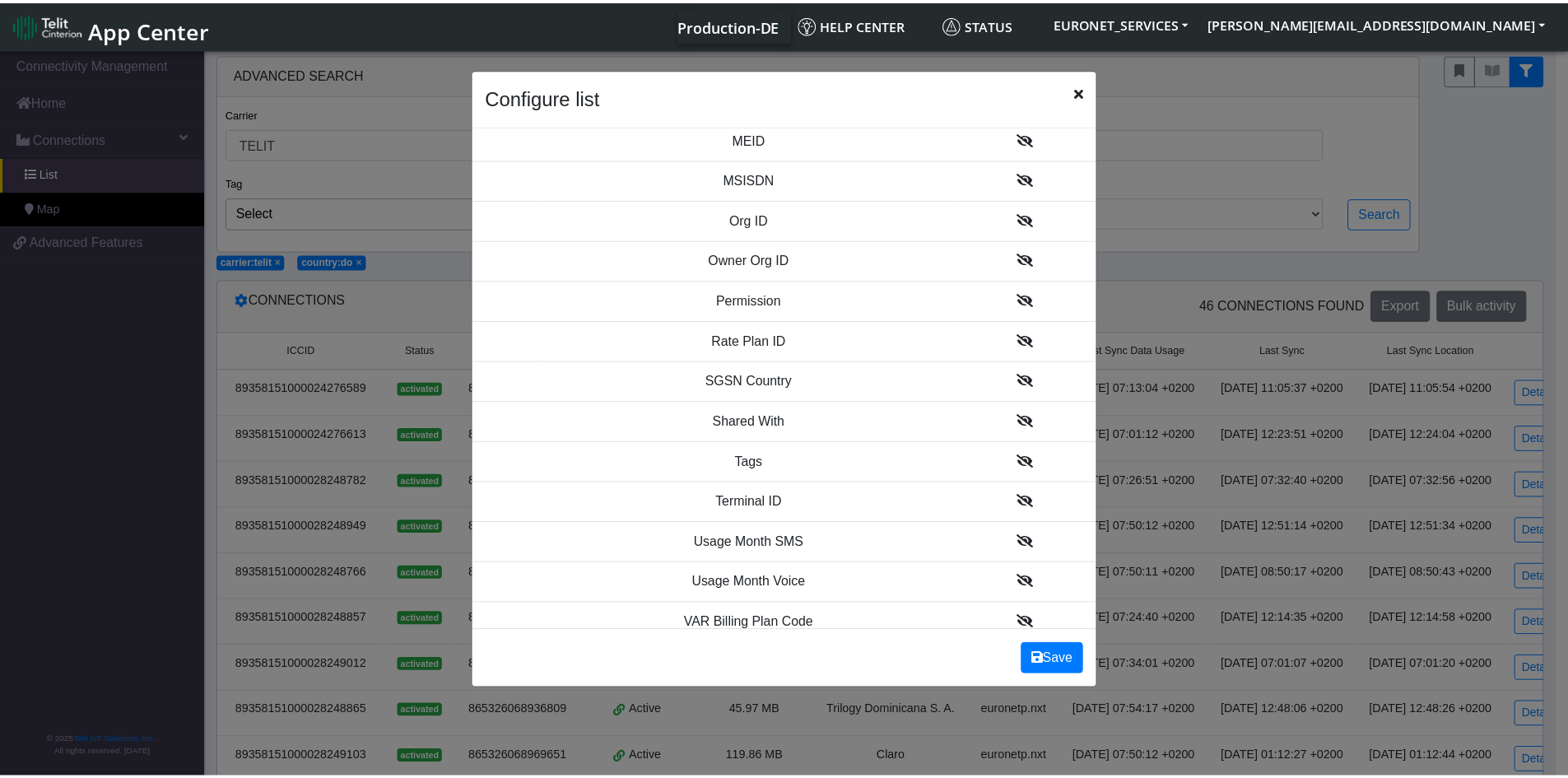
scroll to position [1806, 0]
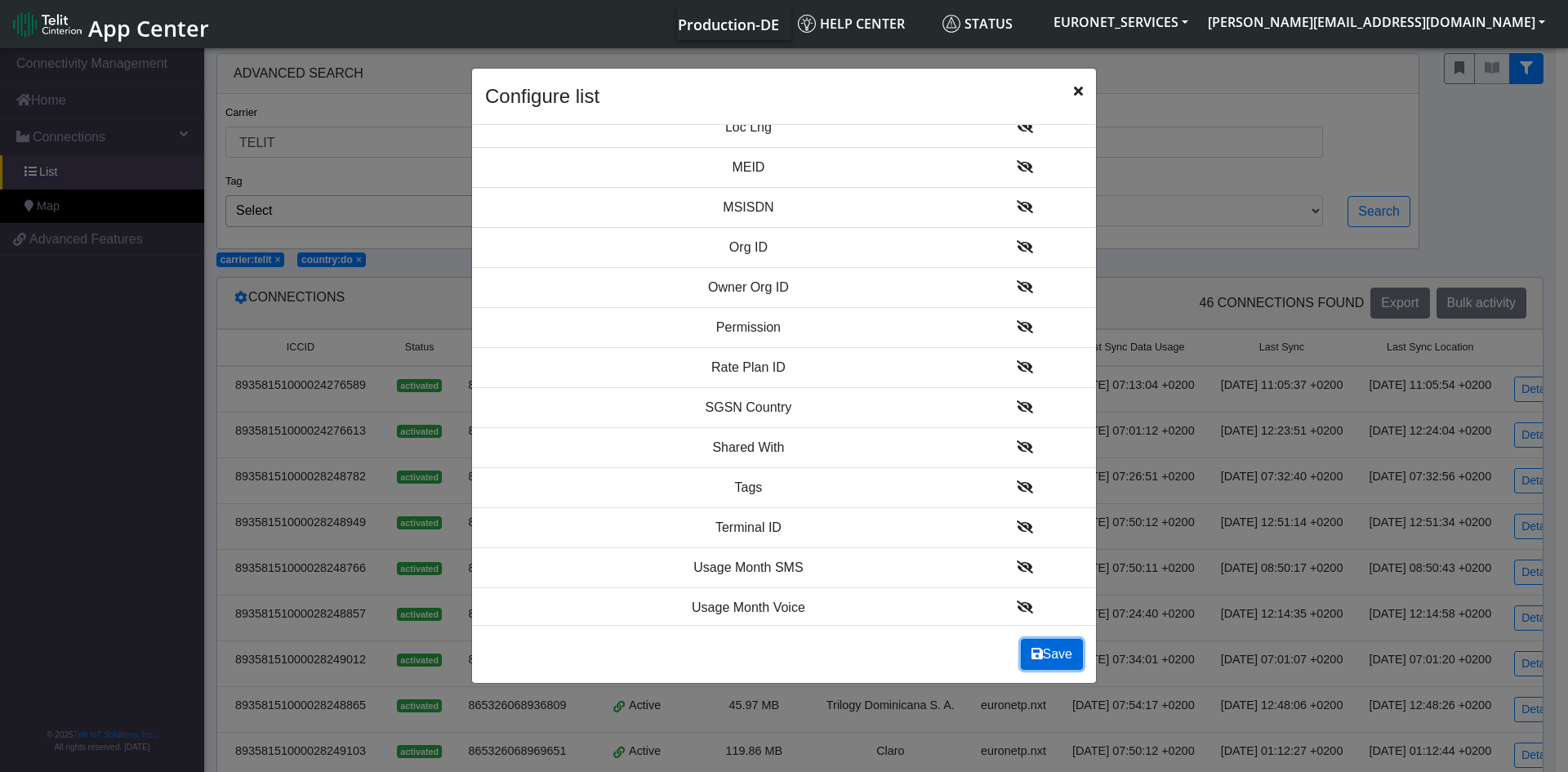
click at [1044, 646] on button "Save" at bounding box center [1052, 655] width 62 height 31
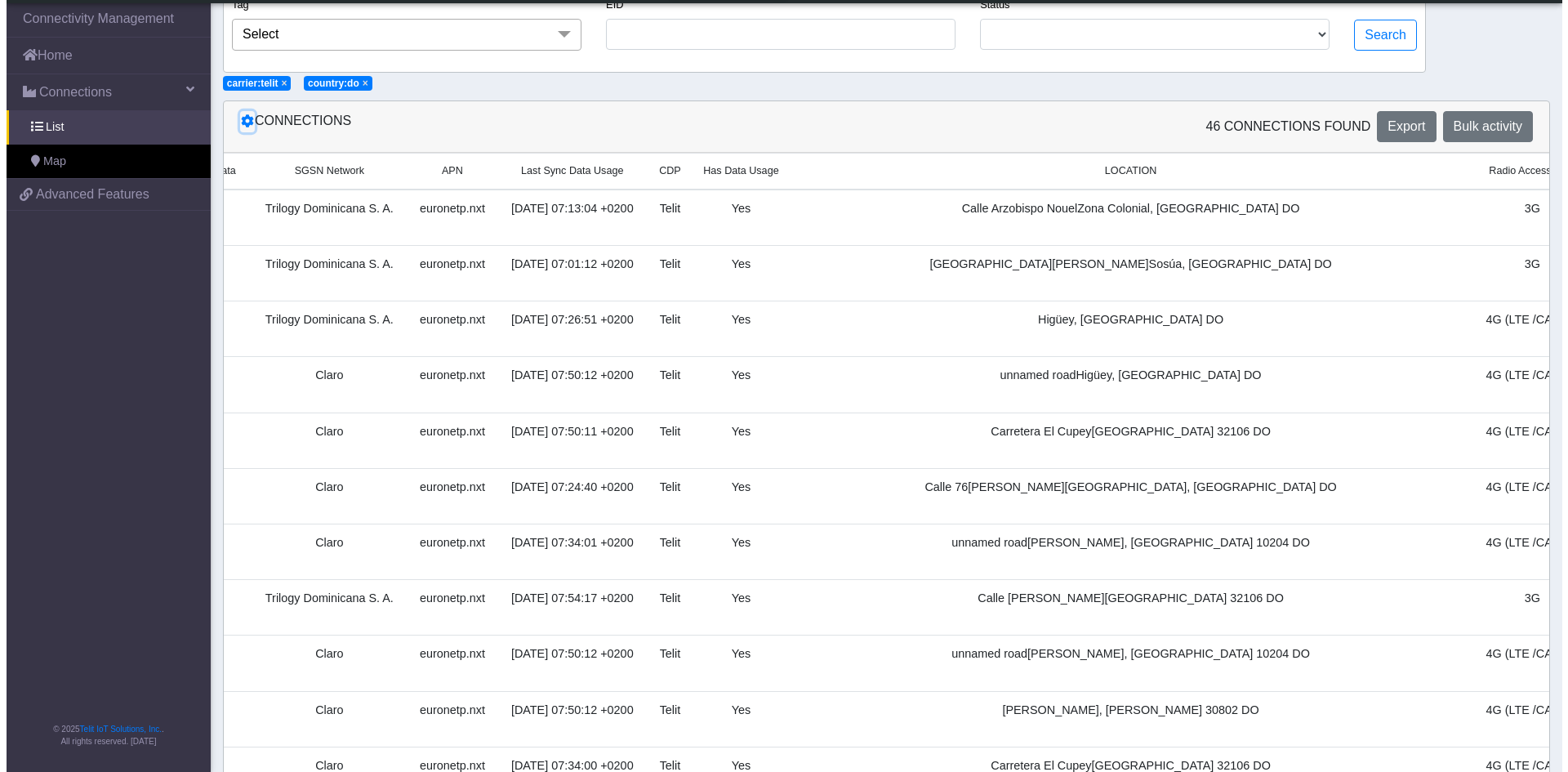
scroll to position [126, 0]
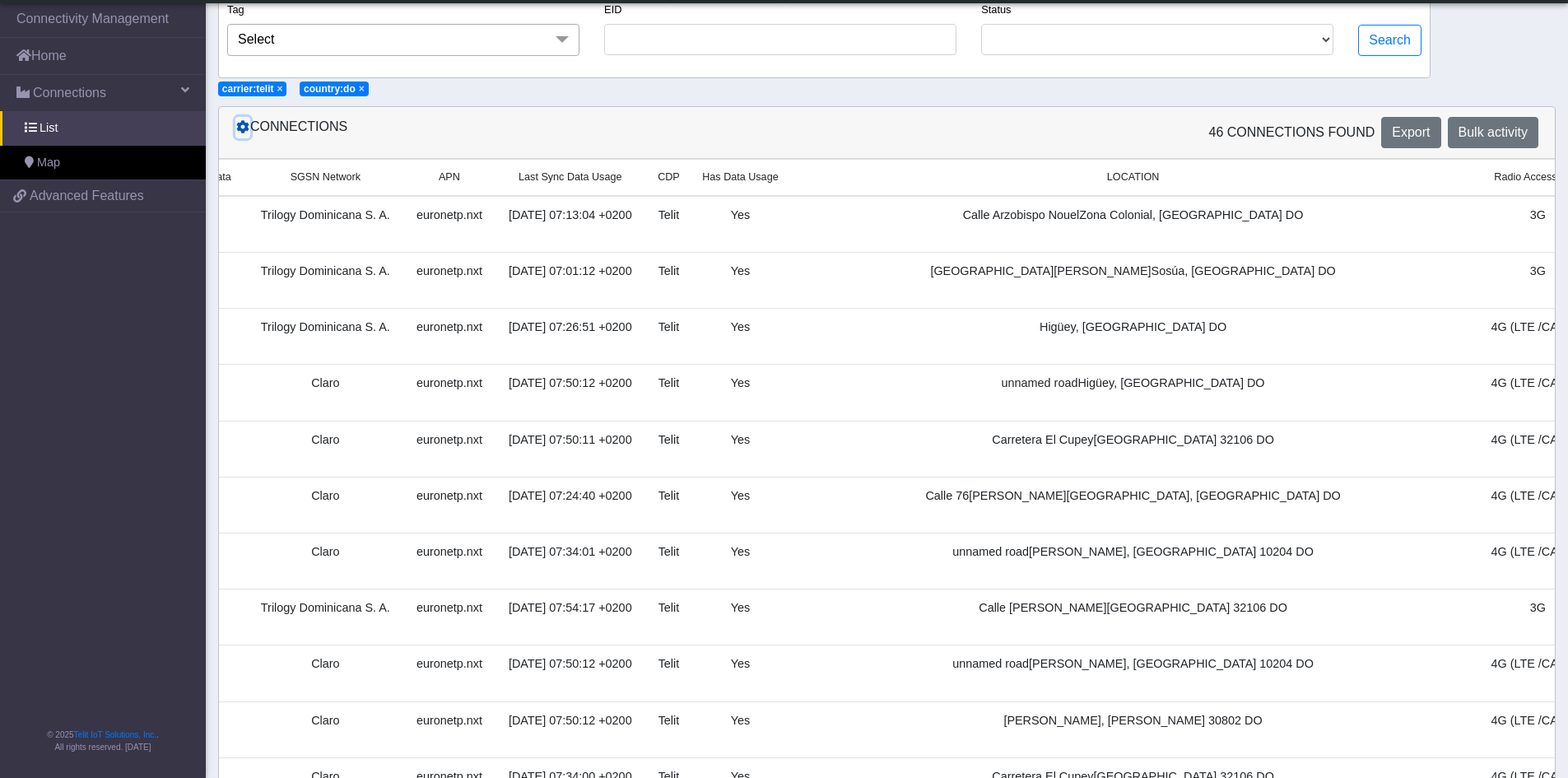
click at [241, 132] on icon at bounding box center [242, 127] width 13 height 13
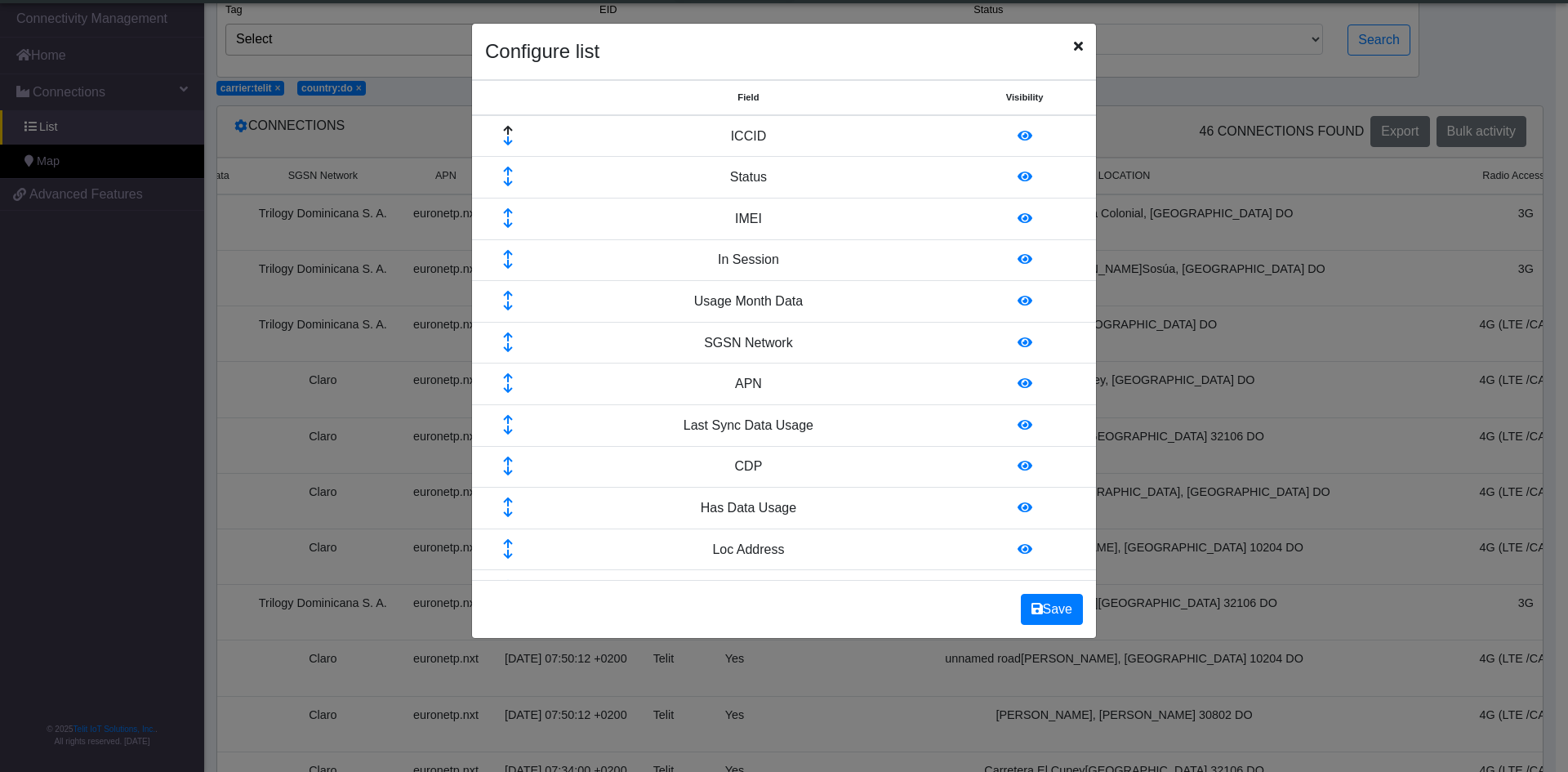
click at [1017, 469] on icon at bounding box center [1025, 466] width 15 height 13
click at [1017, 468] on icon at bounding box center [1025, 466] width 15 height 13
click at [1017, 551] on icon at bounding box center [1025, 549] width 15 height 13
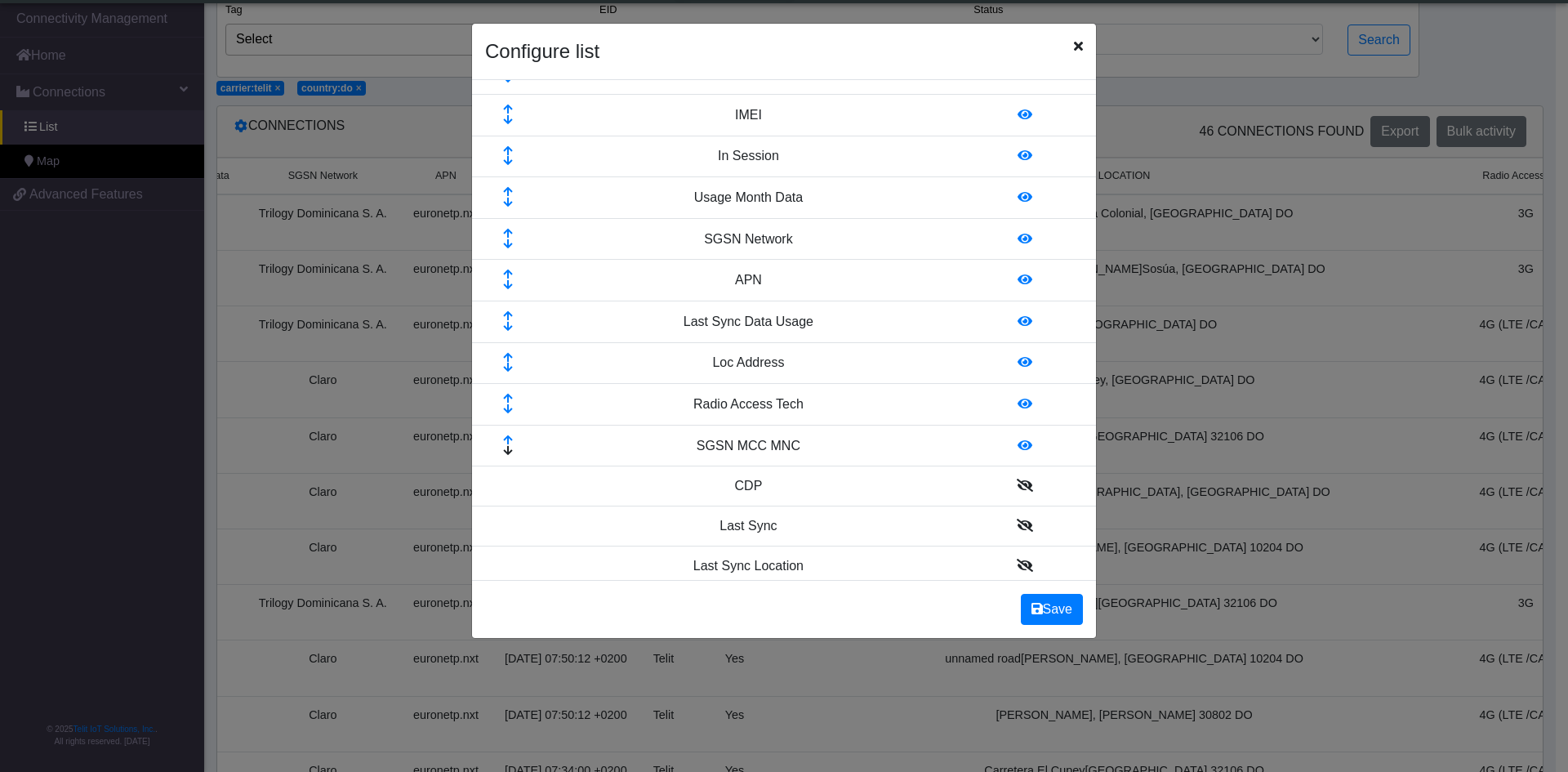
scroll to position [108, 0]
click at [504, 433] on icon at bounding box center [508, 436] width 53 height 11
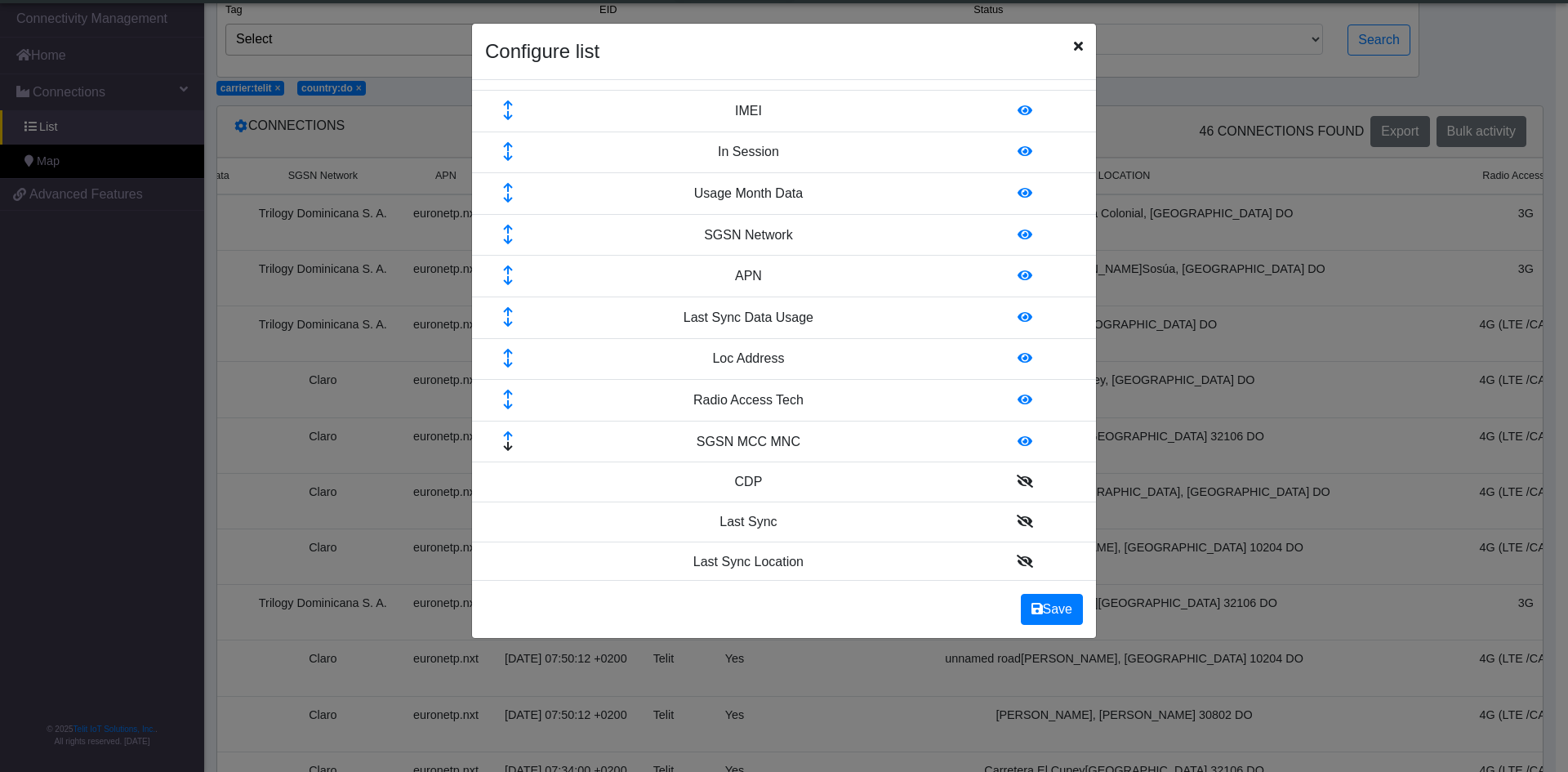
click at [504, 433] on icon at bounding box center [508, 436] width 53 height 11
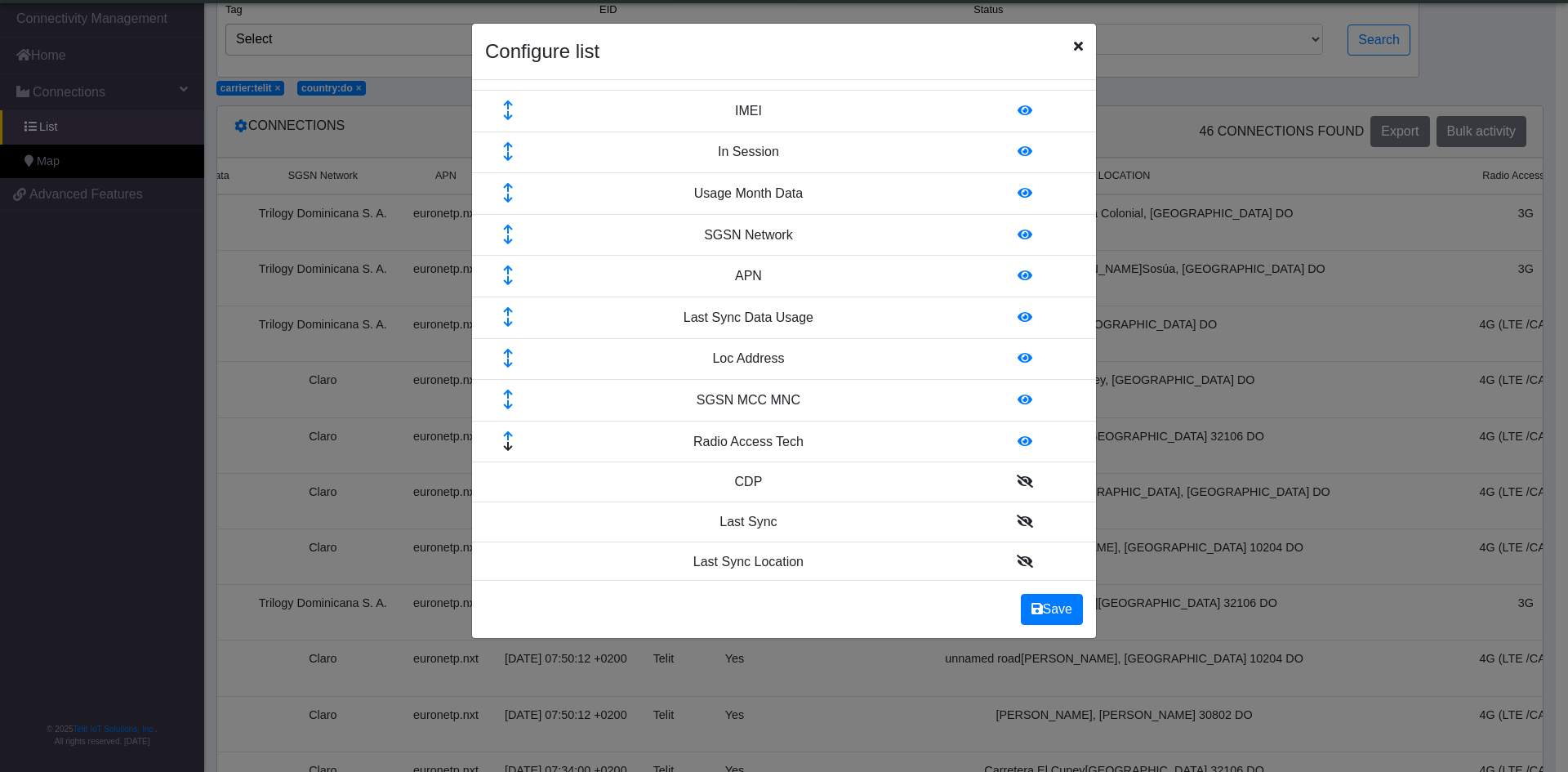
click at [504, 433] on icon at bounding box center [508, 436] width 53 height 11
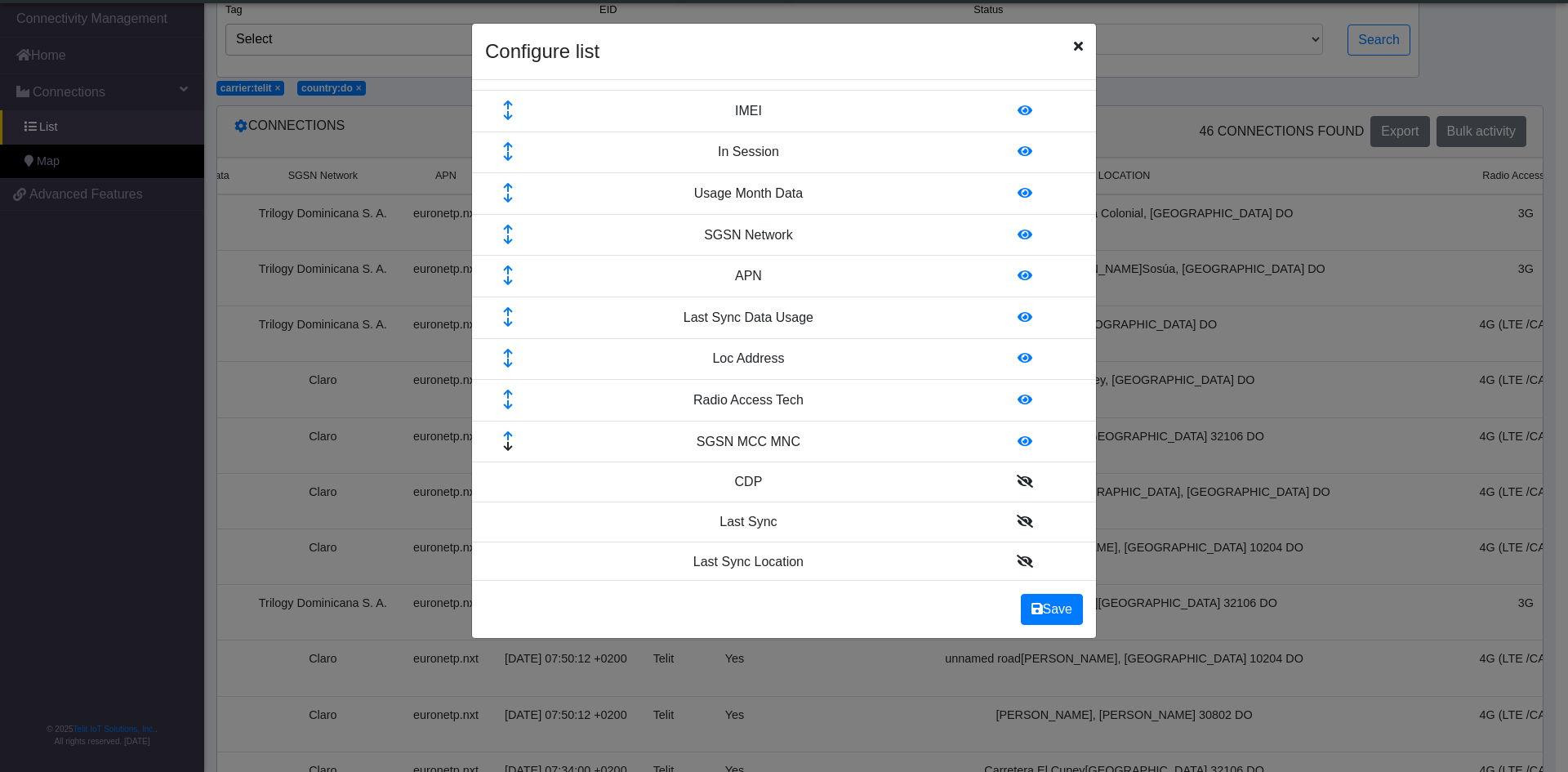
click at [510, 392] on icon at bounding box center [508, 394] width 53 height 11
click at [507, 352] on icon at bounding box center [508, 354] width 53 height 11
click at [511, 308] on icon at bounding box center [508, 312] width 53 height 11
click at [511, 433] on icon at bounding box center [508, 436] width 53 height 11
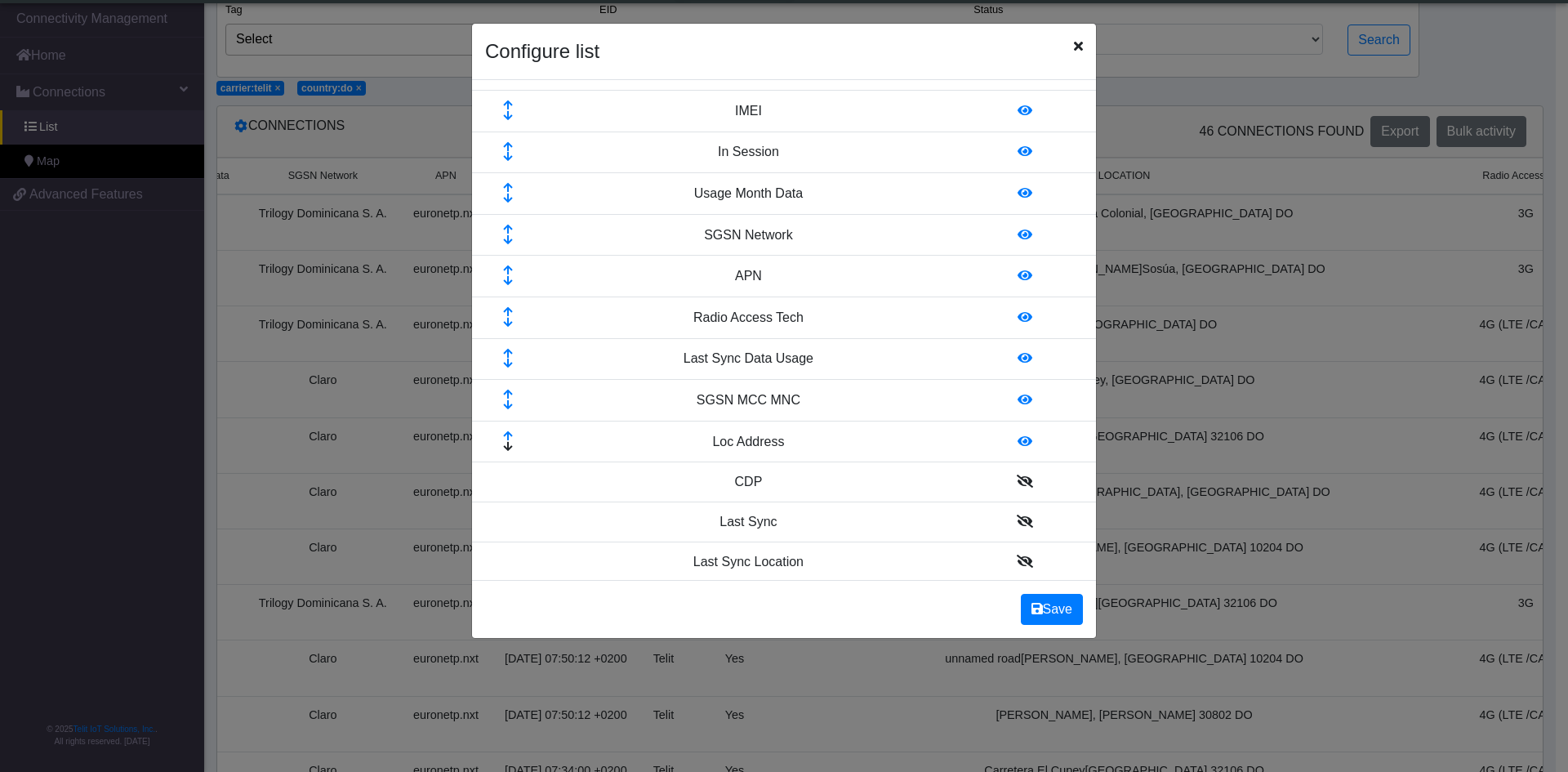
click at [509, 393] on icon at bounding box center [508, 394] width 53 height 11
drag, startPoint x: 873, startPoint y: 33, endPoint x: 1134, endPoint y: 36, distance: 261.0
click at [1150, 27] on ngb-modal-window "Configure list Field Visibility ICCID Status IMEI In Session Usage Month Data S…" at bounding box center [784, 386] width 1568 height 772
drag, startPoint x: 1056, startPoint y: 595, endPoint x: 1032, endPoint y: 506, distance: 92.2
click at [1032, 506] on app-modal-columns "Configure list Field Visibility ICCID Status IMEI In Session Usage Month Data S…" at bounding box center [784, 331] width 624 height 614
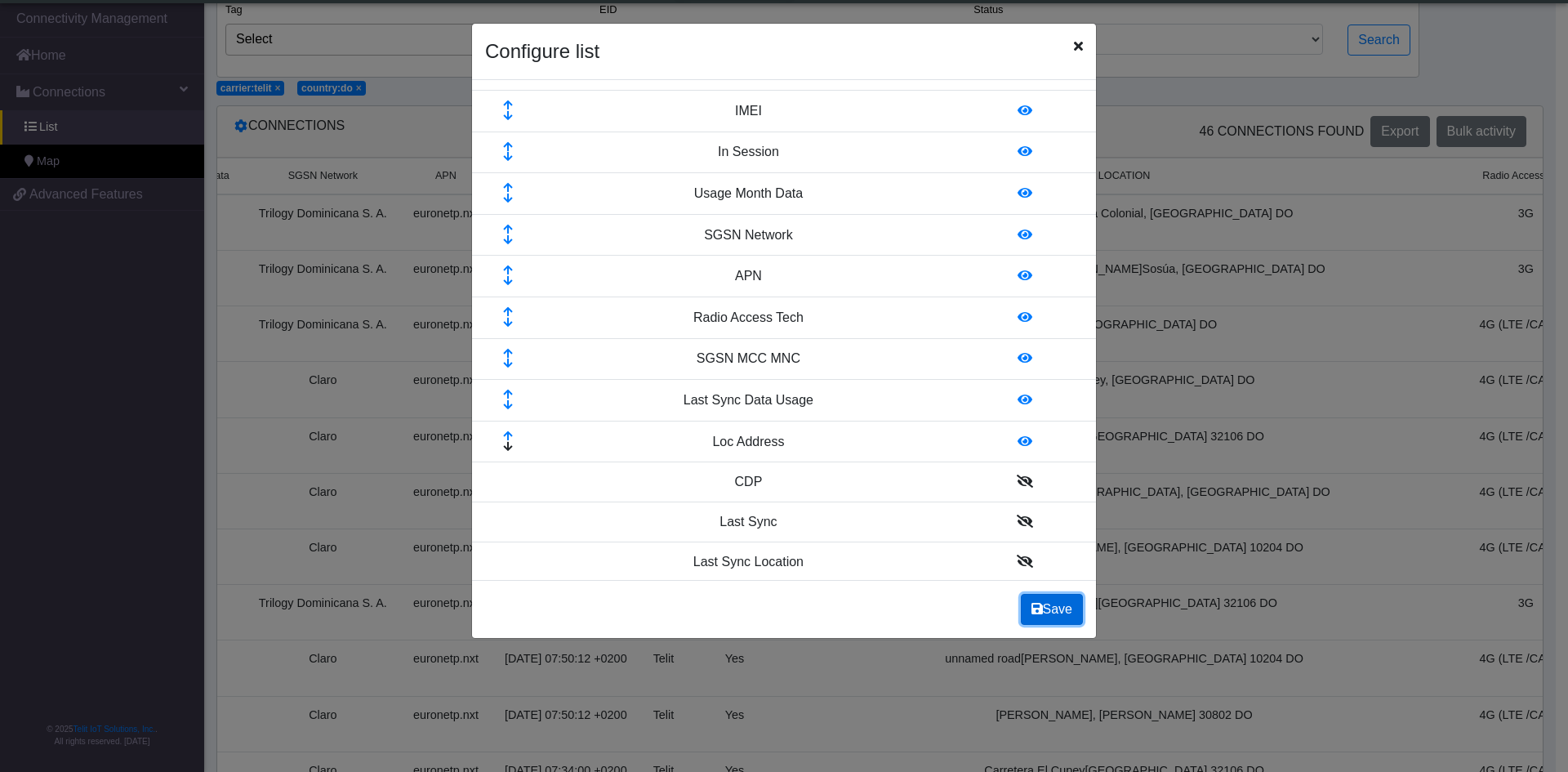
click at [1053, 610] on button "Save" at bounding box center [1052, 609] width 62 height 31
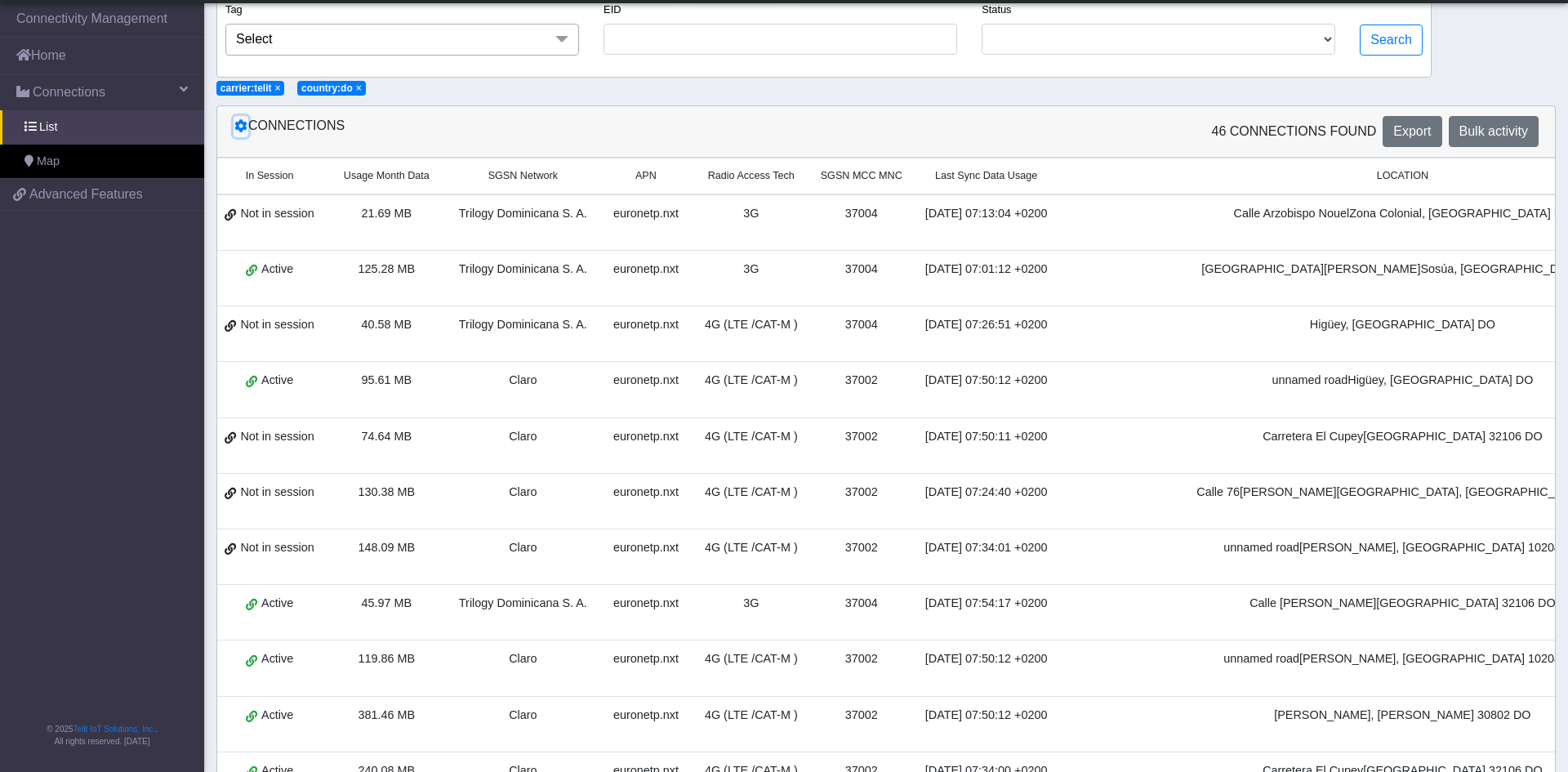
scroll to position [0, 355]
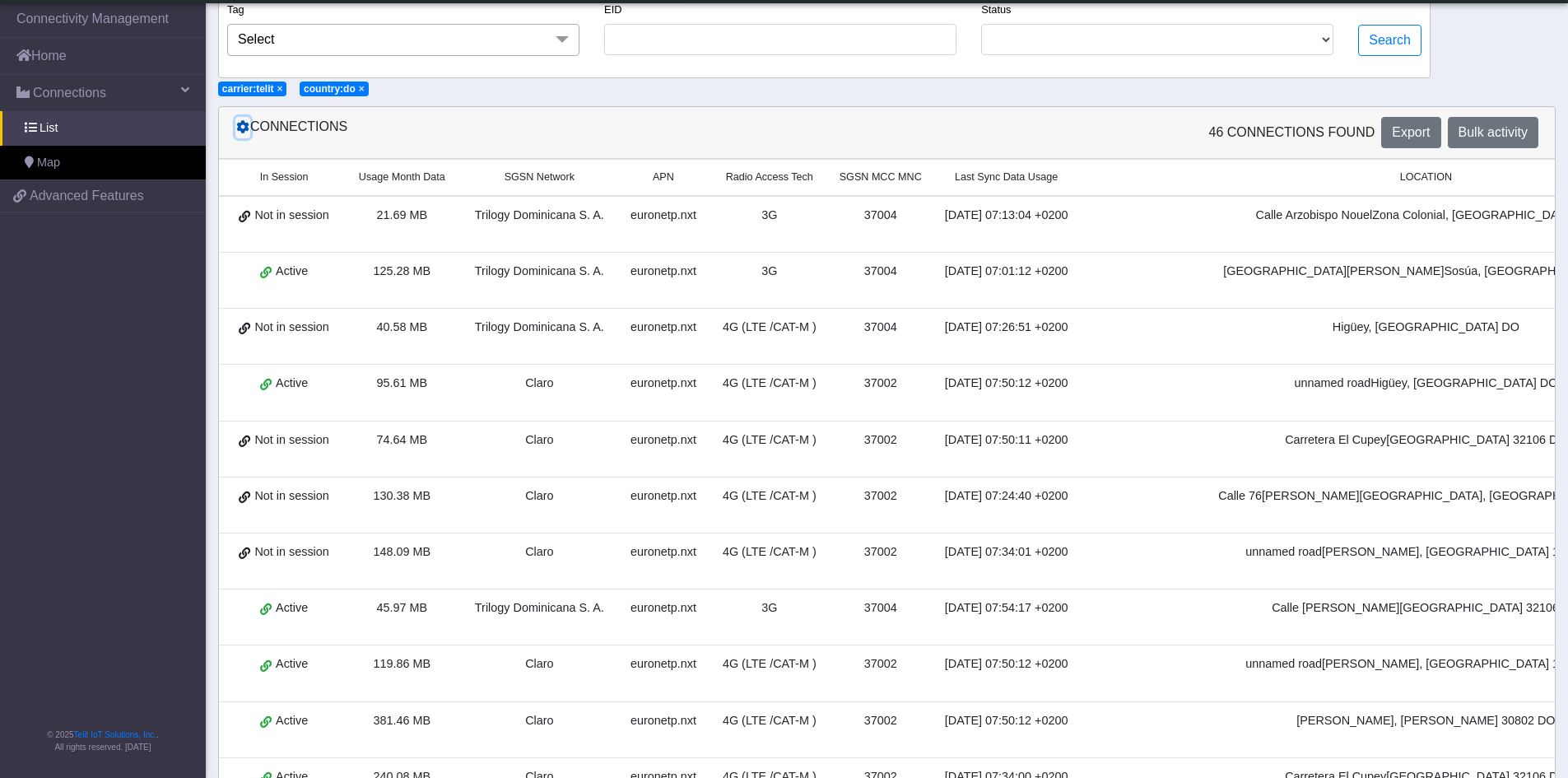
click at [237, 133] on icon at bounding box center [242, 127] width 13 height 13
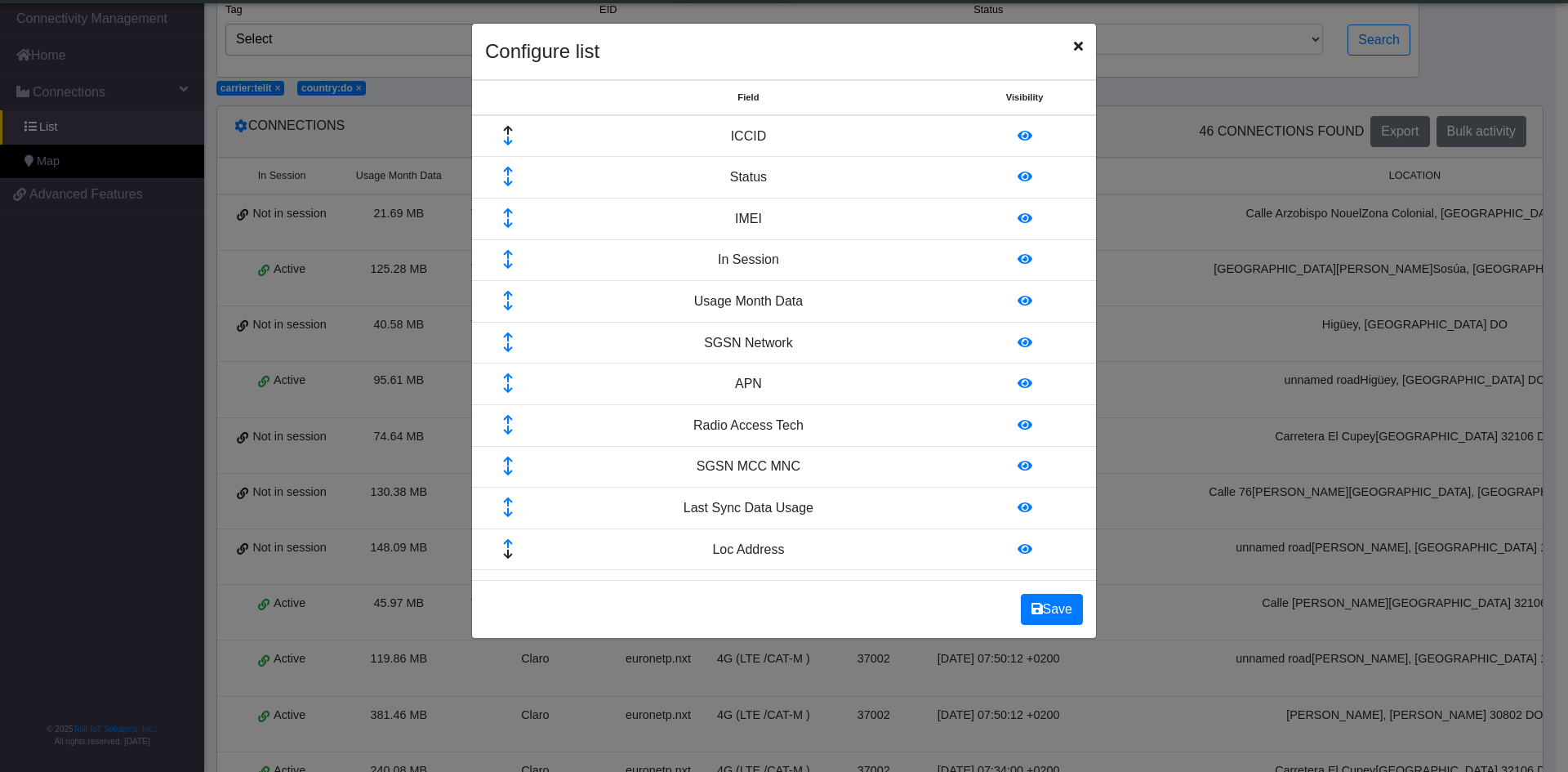
click at [768, 306] on td "Usage Month Data" at bounding box center [748, 301] width 410 height 42
click at [507, 307] on icon at bounding box center [508, 306] width 53 height 11
click at [507, 350] on icon at bounding box center [508, 348] width 53 height 11
click at [502, 347] on icon at bounding box center [508, 348] width 53 height 11
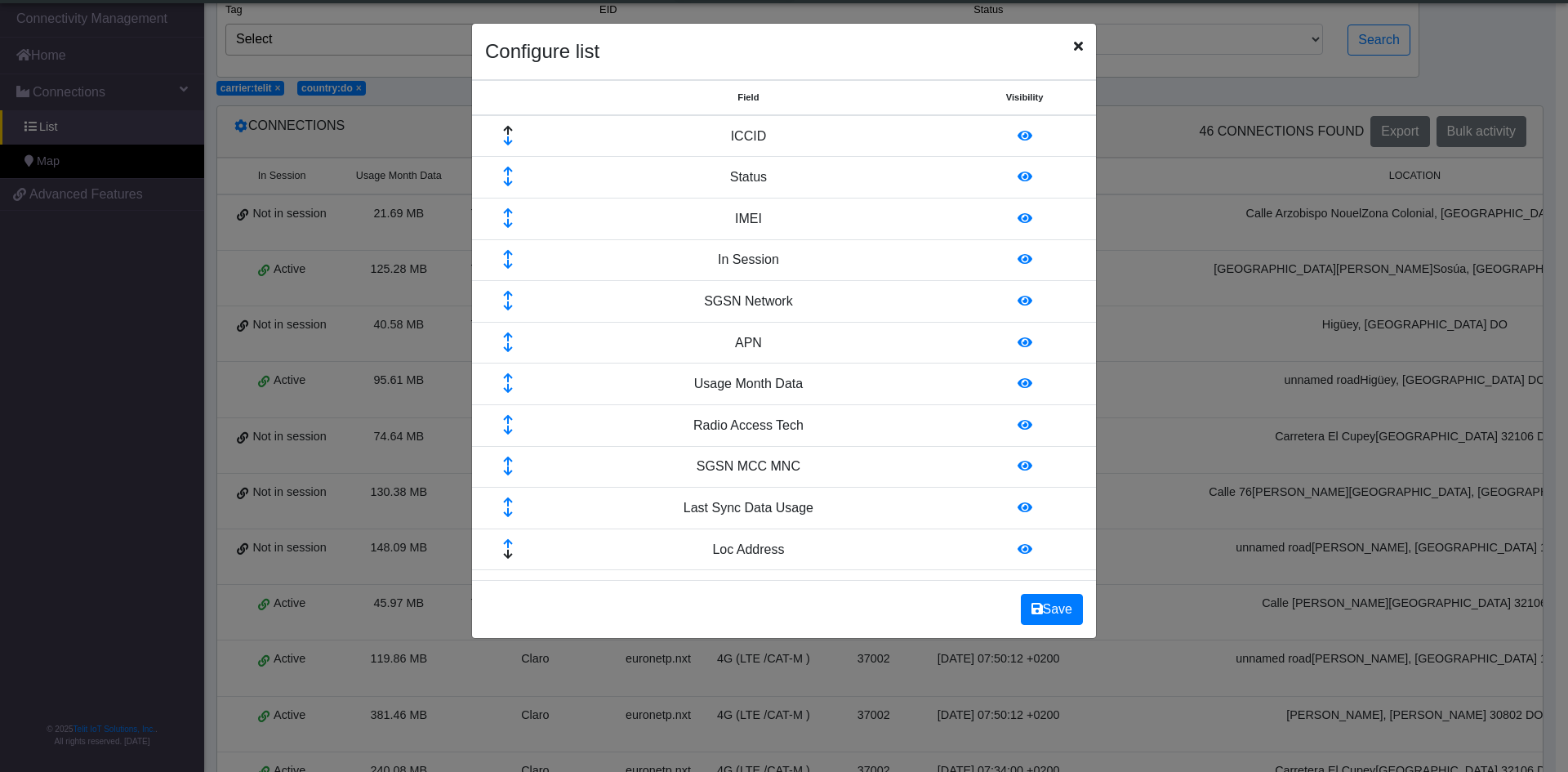
click at [502, 347] on icon at bounding box center [508, 348] width 53 height 11
click at [506, 390] on icon at bounding box center [508, 388] width 53 height 11
click at [506, 462] on icon at bounding box center [508, 462] width 53 height 11
click at [507, 418] on icon at bounding box center [508, 420] width 53 height 11
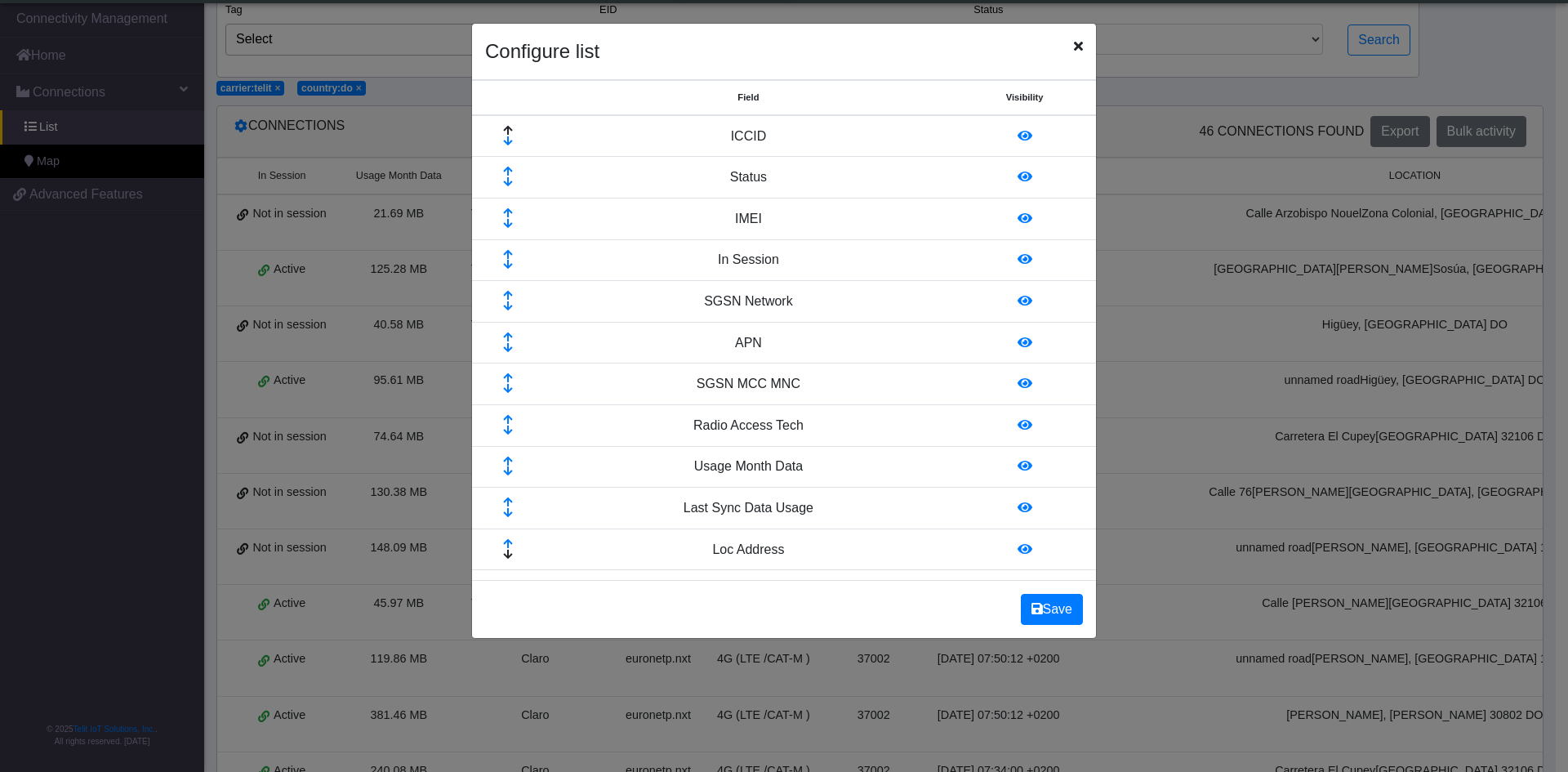
click at [506, 374] on icon at bounding box center [508, 379] width 53 height 11
click at [505, 333] on icon at bounding box center [508, 338] width 53 height 11
click at [1017, 378] on icon at bounding box center [1025, 383] width 15 height 13
click at [503, 462] on icon at bounding box center [508, 462] width 53 height 11
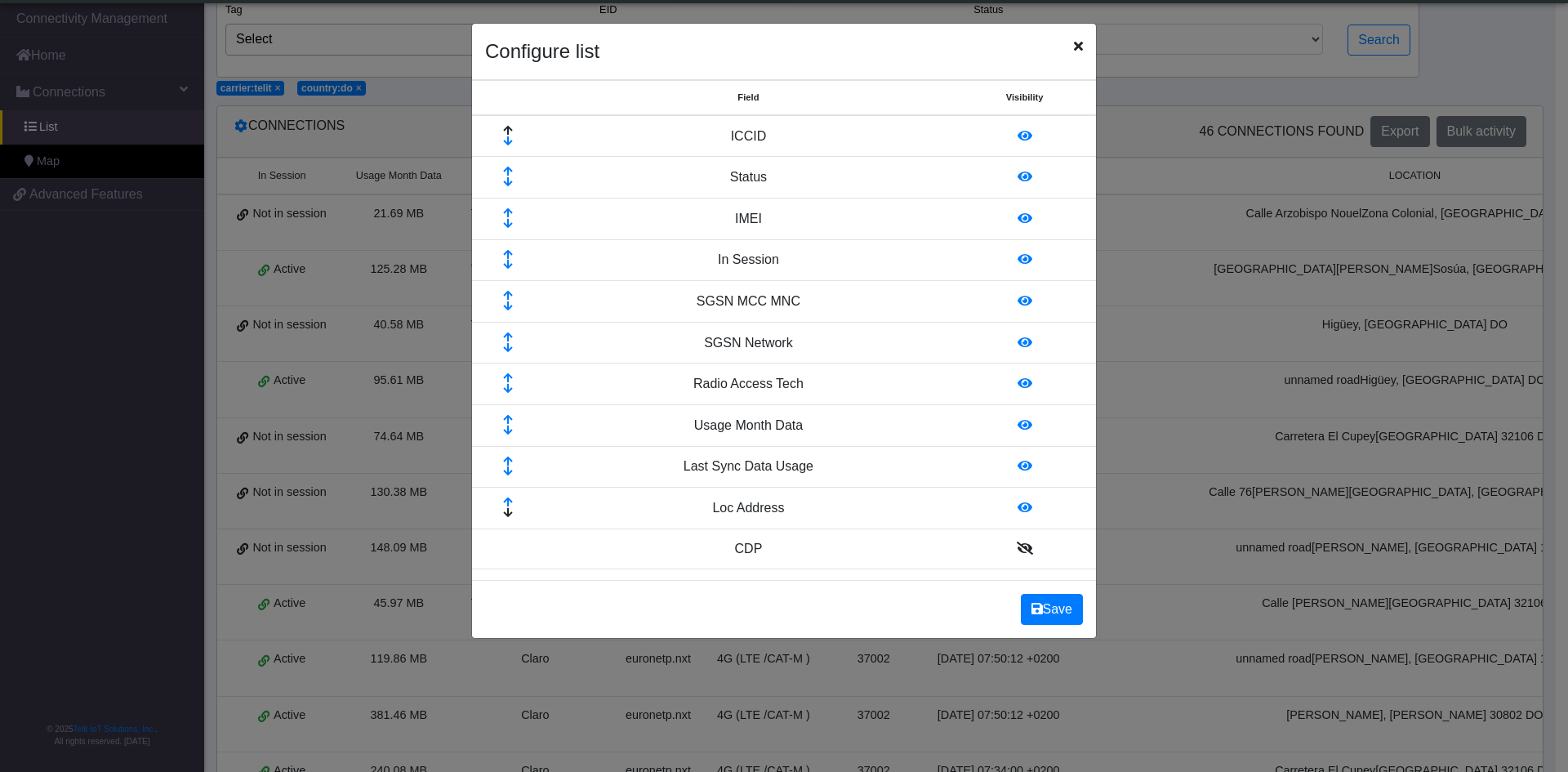
click at [507, 443] on td at bounding box center [508, 425] width 72 height 42
click at [507, 422] on icon at bounding box center [508, 420] width 53 height 11
click at [506, 455] on td at bounding box center [508, 466] width 72 height 42
click at [507, 463] on icon at bounding box center [508, 462] width 53 height 11
click at [1053, 604] on button "Save" at bounding box center [1052, 609] width 62 height 31
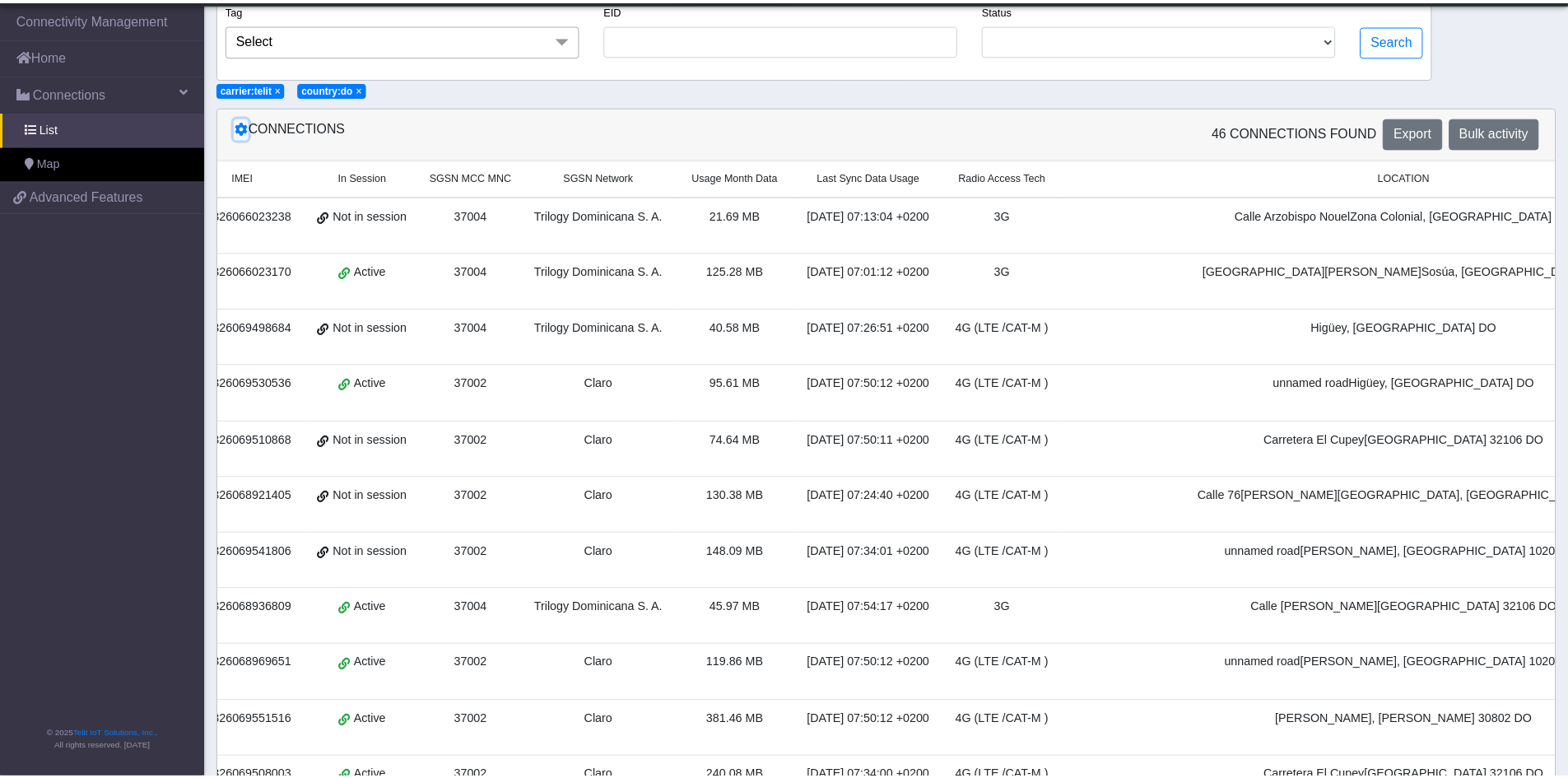
scroll to position [0, 265]
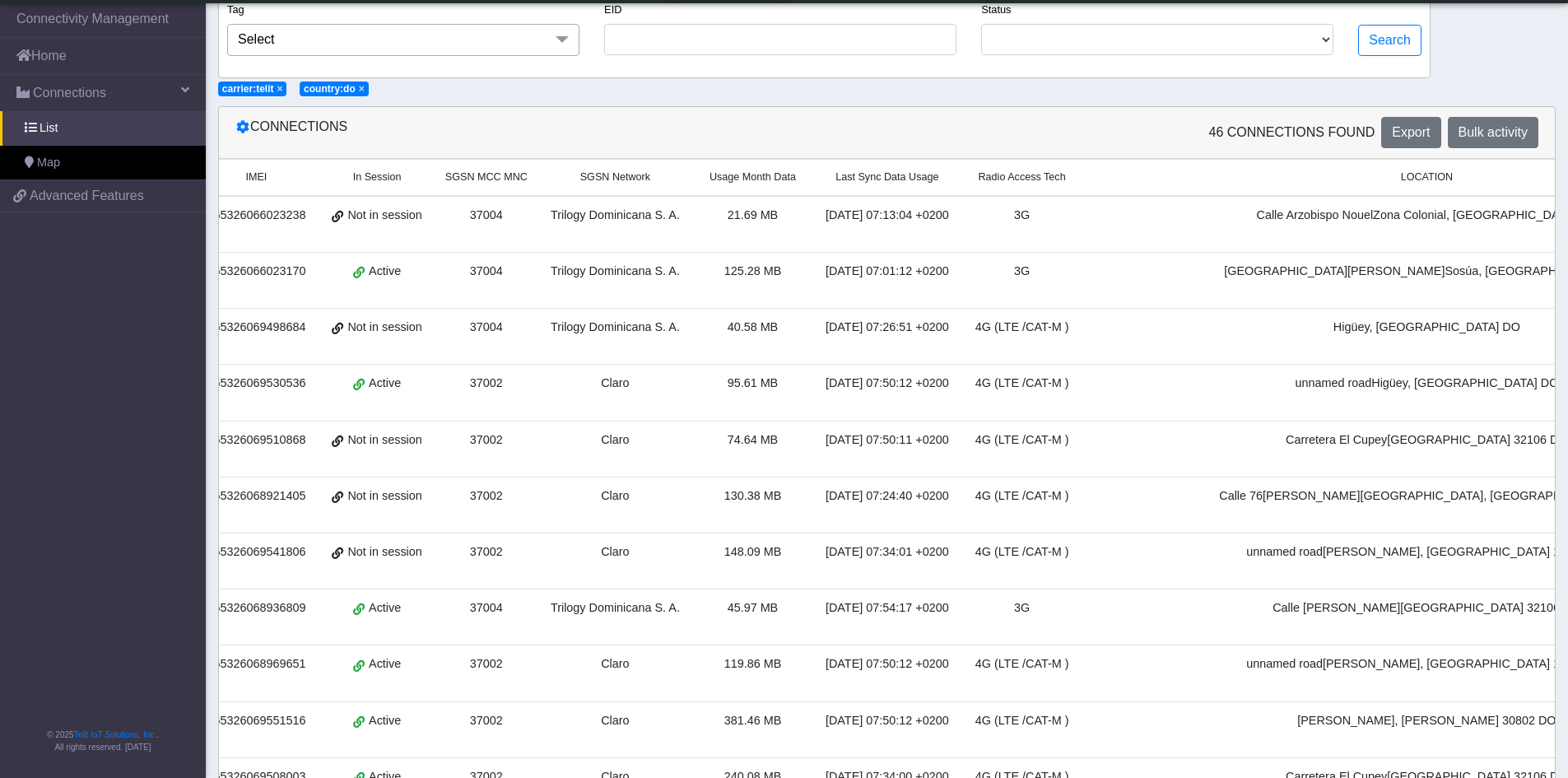
click at [912, 551] on div "[DATE] 07:34:01 +0200" at bounding box center [887, 552] width 130 height 18
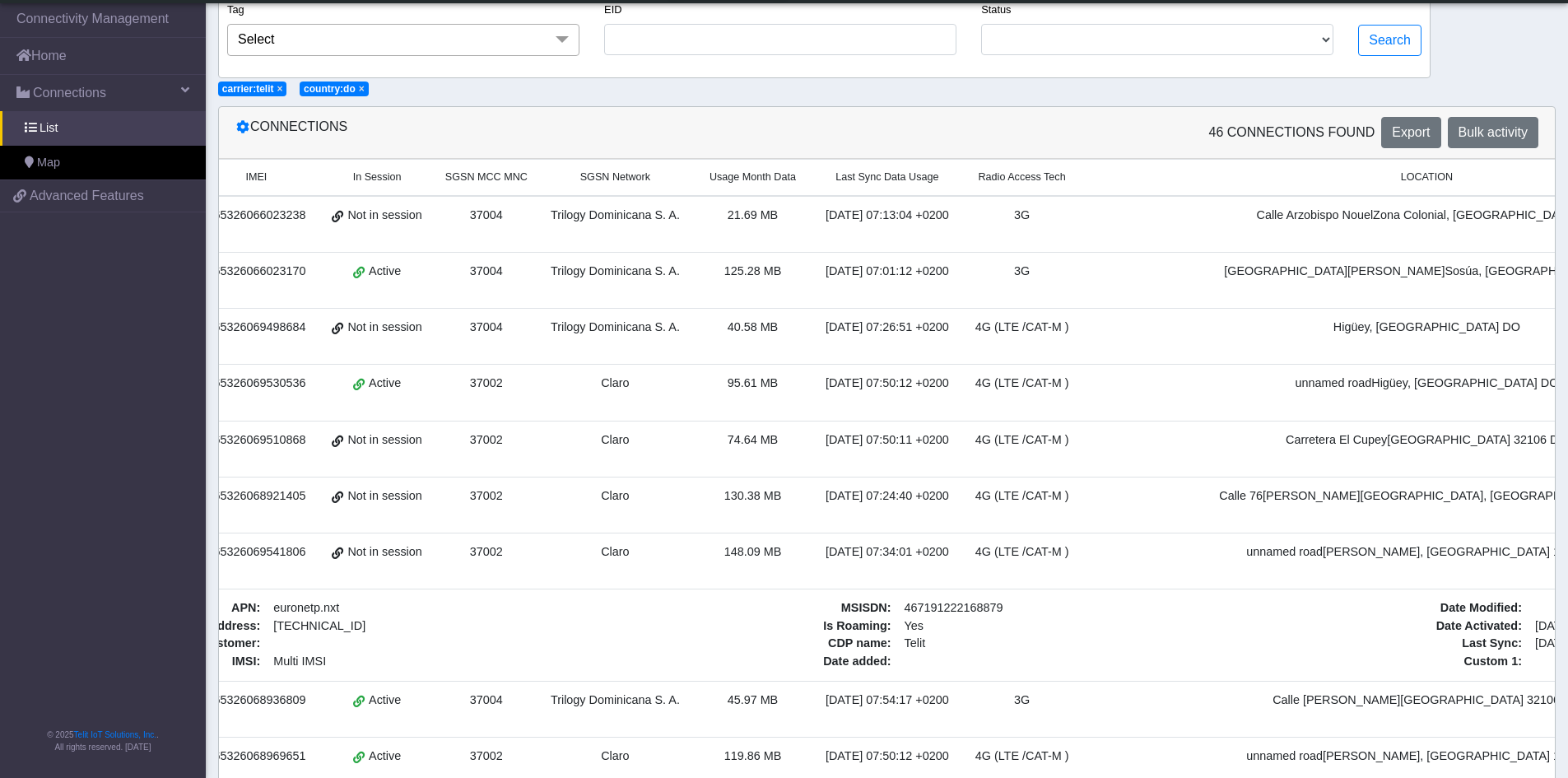
click at [912, 551] on div "[DATE] 07:34:01 +0200" at bounding box center [887, 552] width 130 height 18
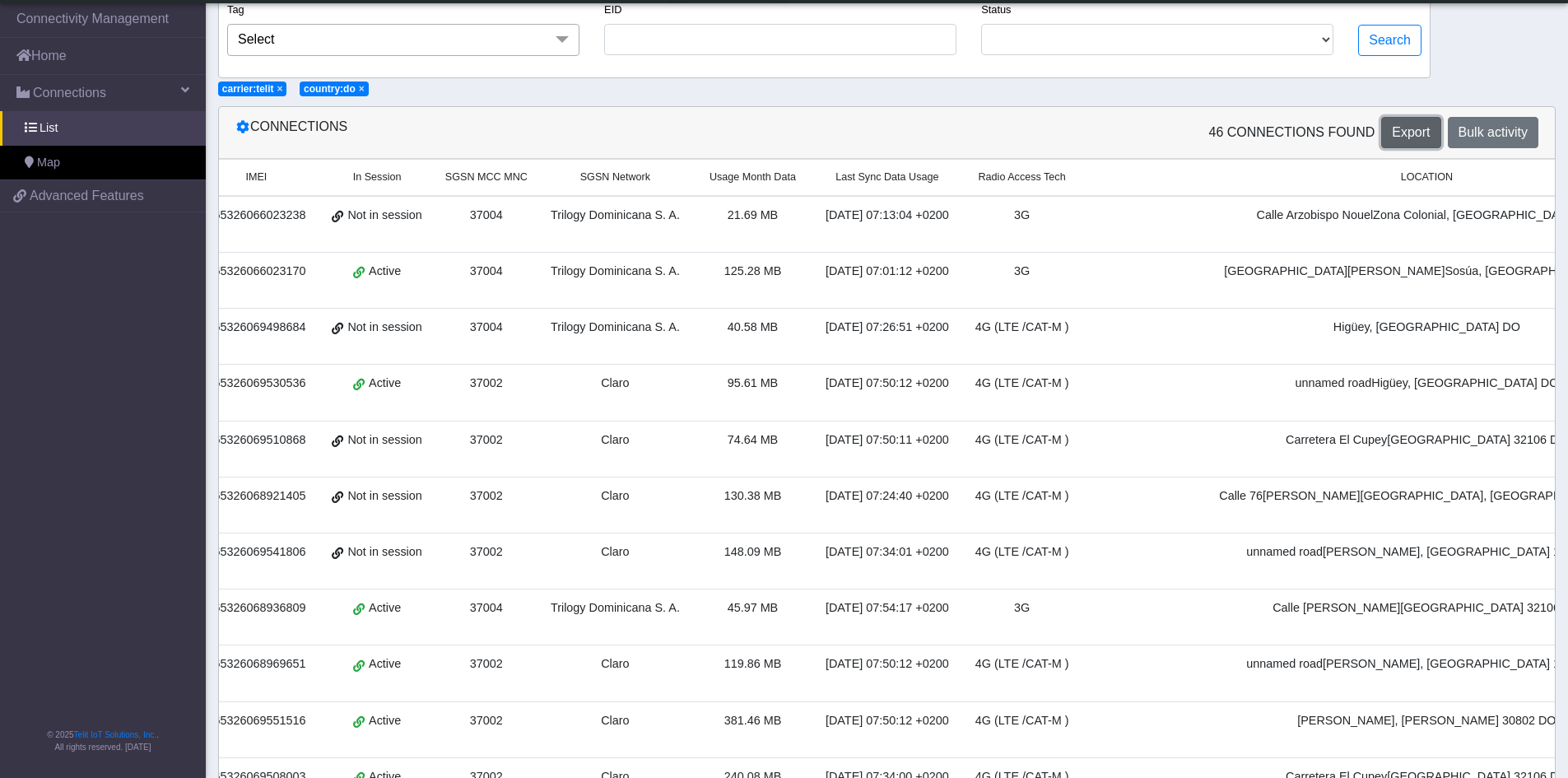
click at [1409, 130] on span "Export" at bounding box center [1411, 132] width 38 height 14
